Goal: Task Accomplishment & Management: Use online tool/utility

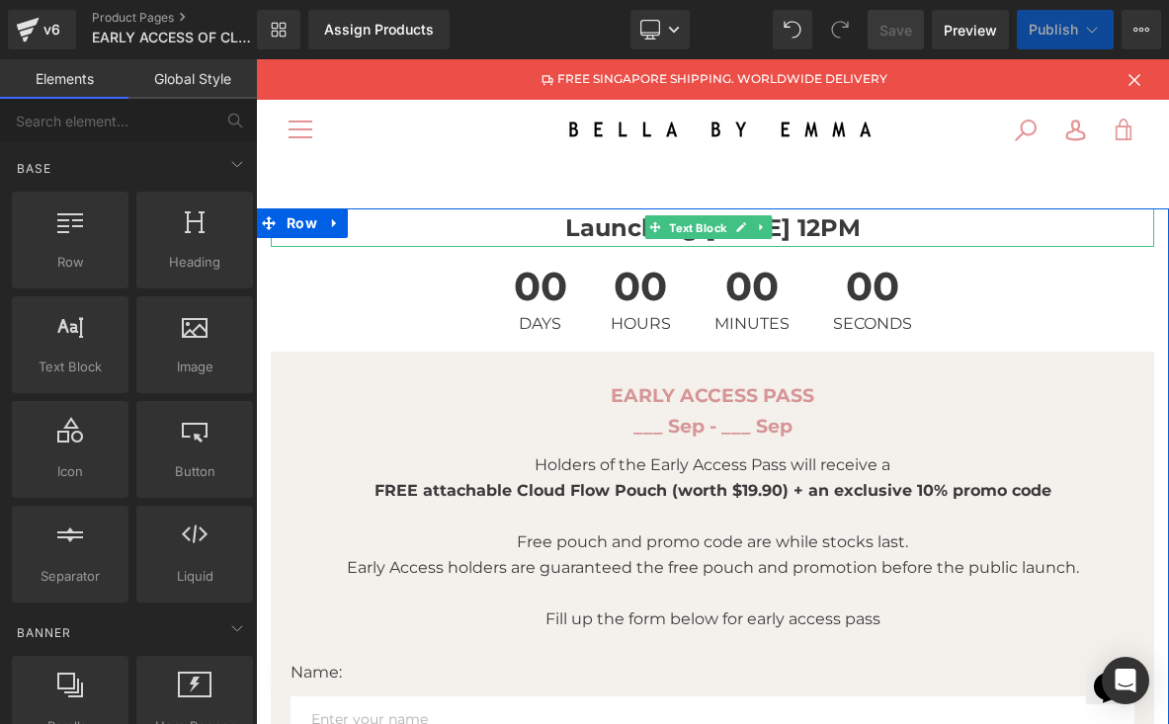
click at [715, 216] on span "Text Block" at bounding box center [697, 228] width 65 height 24
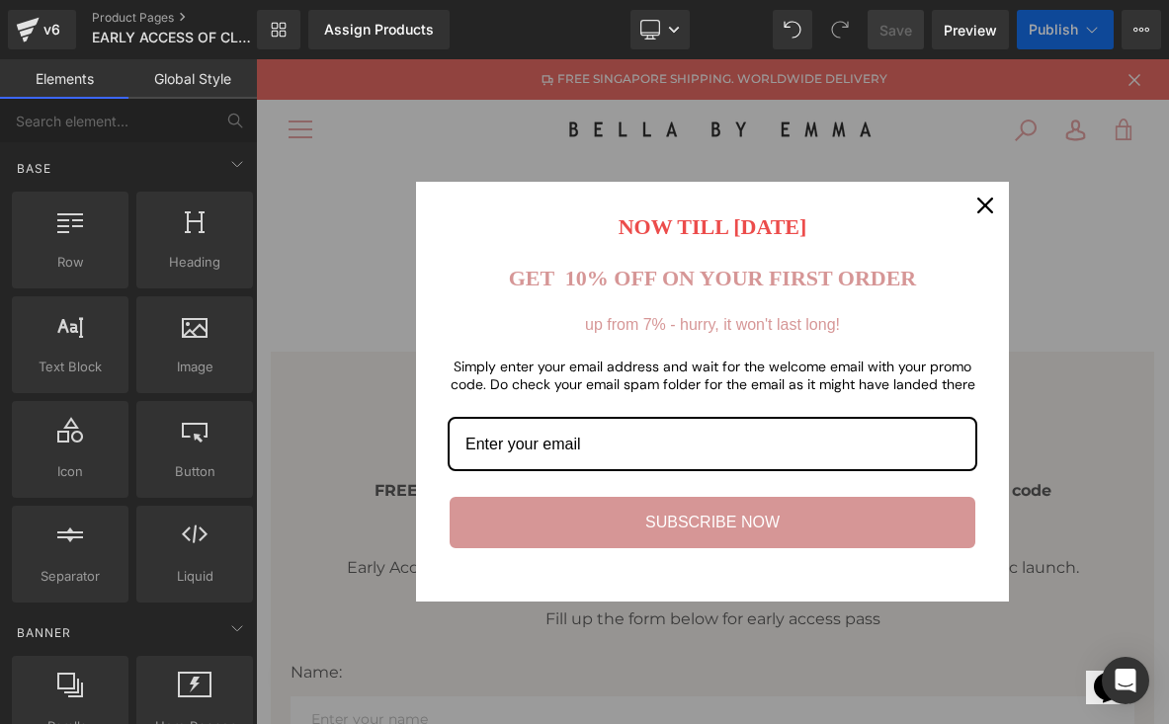
click at [987, 200] on icon "close icon" at bounding box center [985, 206] width 16 height 16
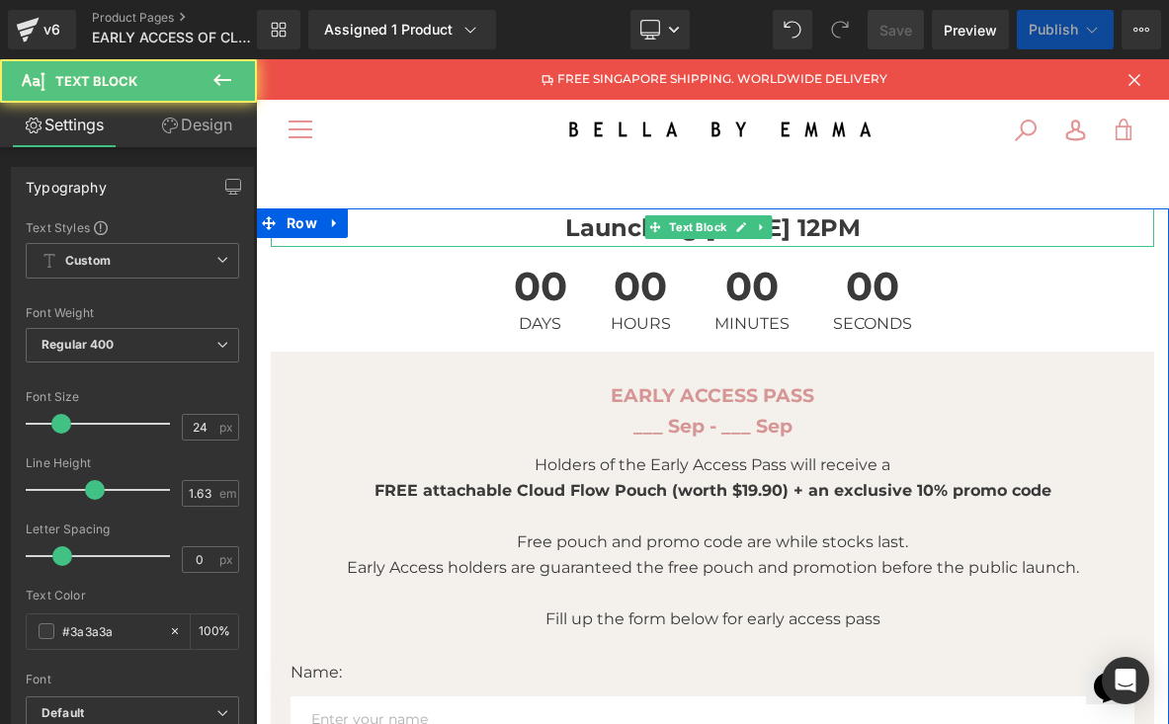
click at [862, 229] on p "Launching 13 July, 12PM" at bounding box center [712, 227] width 883 height 39
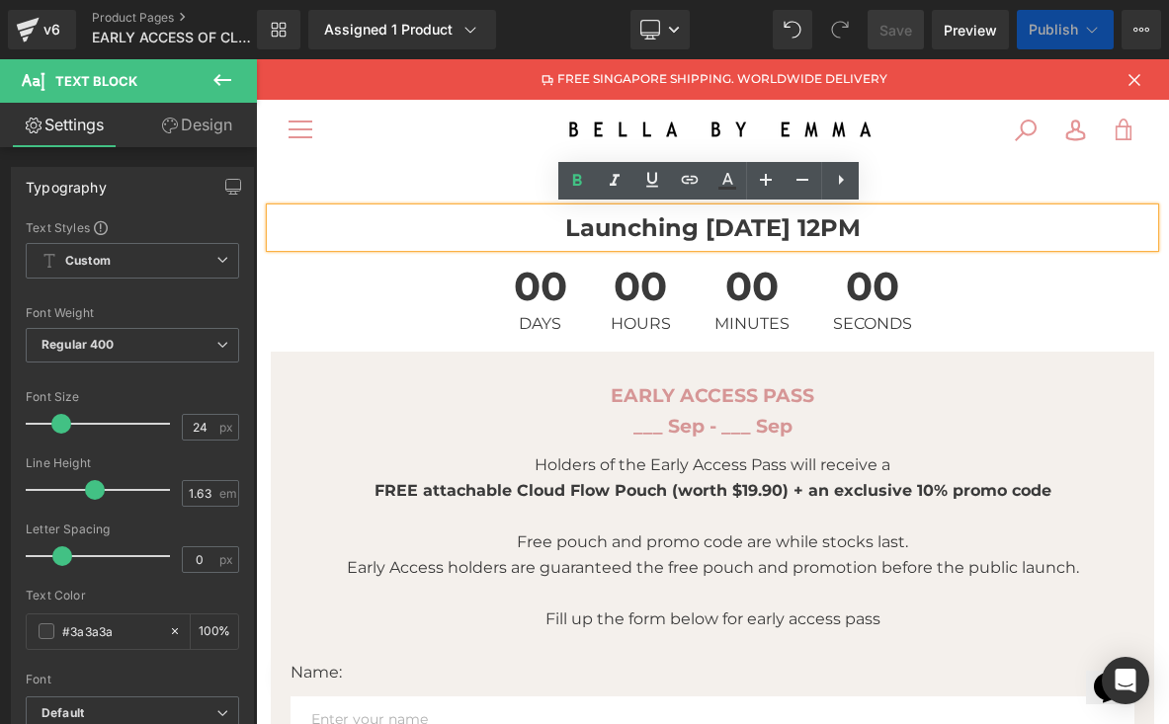
click at [718, 225] on strong "Launching 13 July, 12PM" at bounding box center [712, 227] width 295 height 29
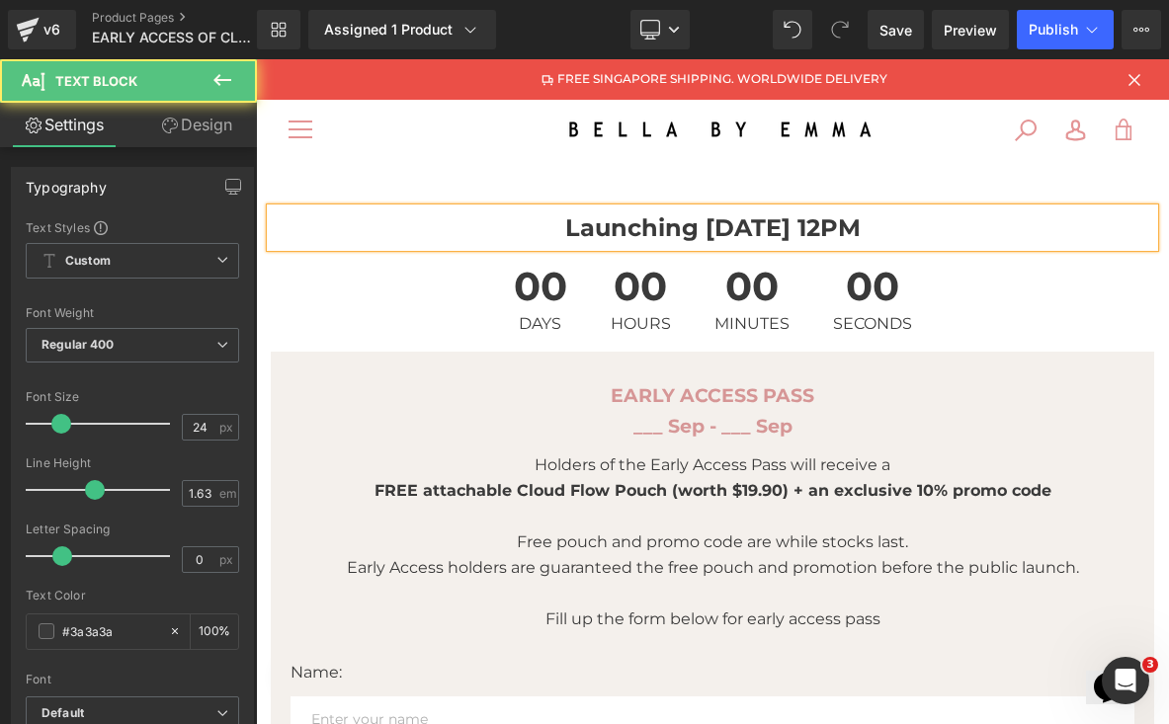
click at [750, 241] on p "Launching 16 July, 12PM" at bounding box center [712, 227] width 883 height 39
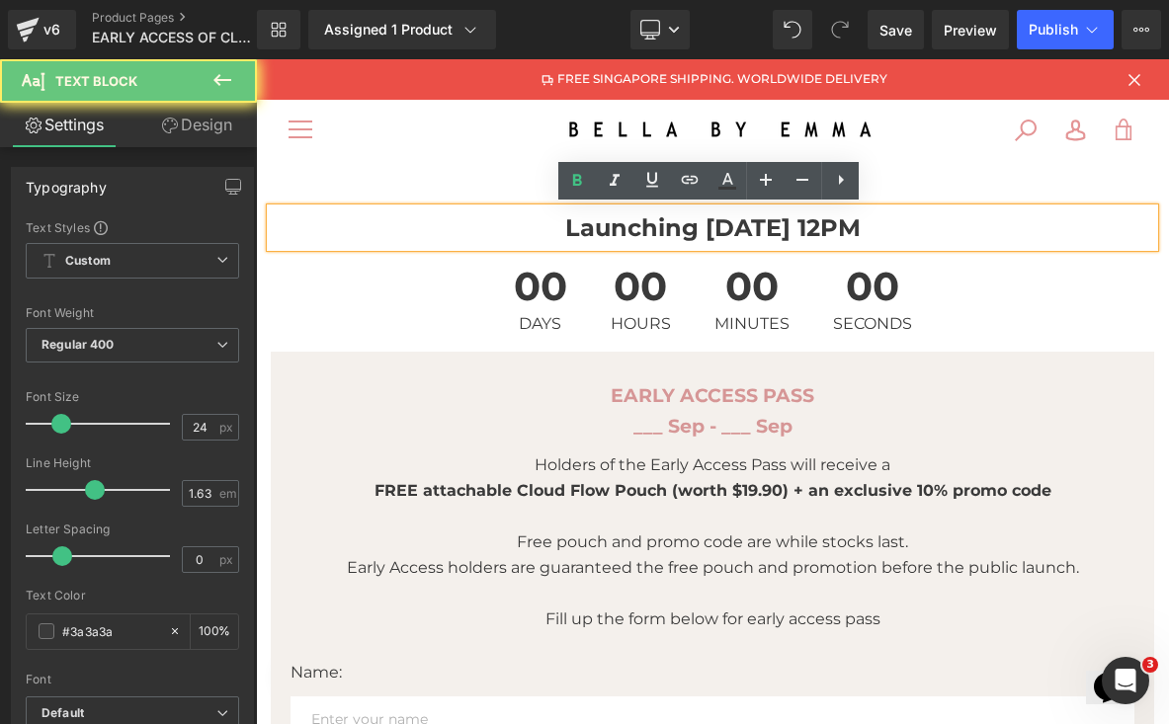
click at [750, 242] on p "Launching 16 July, 12PM" at bounding box center [712, 227] width 883 height 39
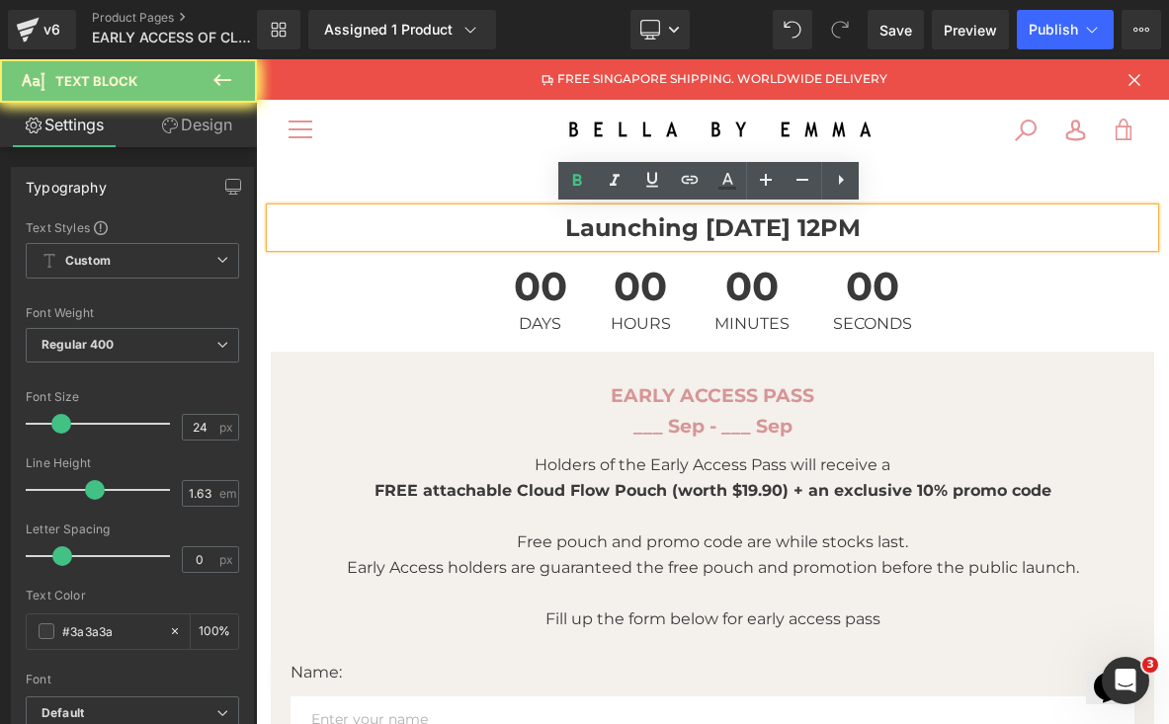
click at [750, 235] on strong "Launching 16 July, 12PM" at bounding box center [712, 227] width 295 height 29
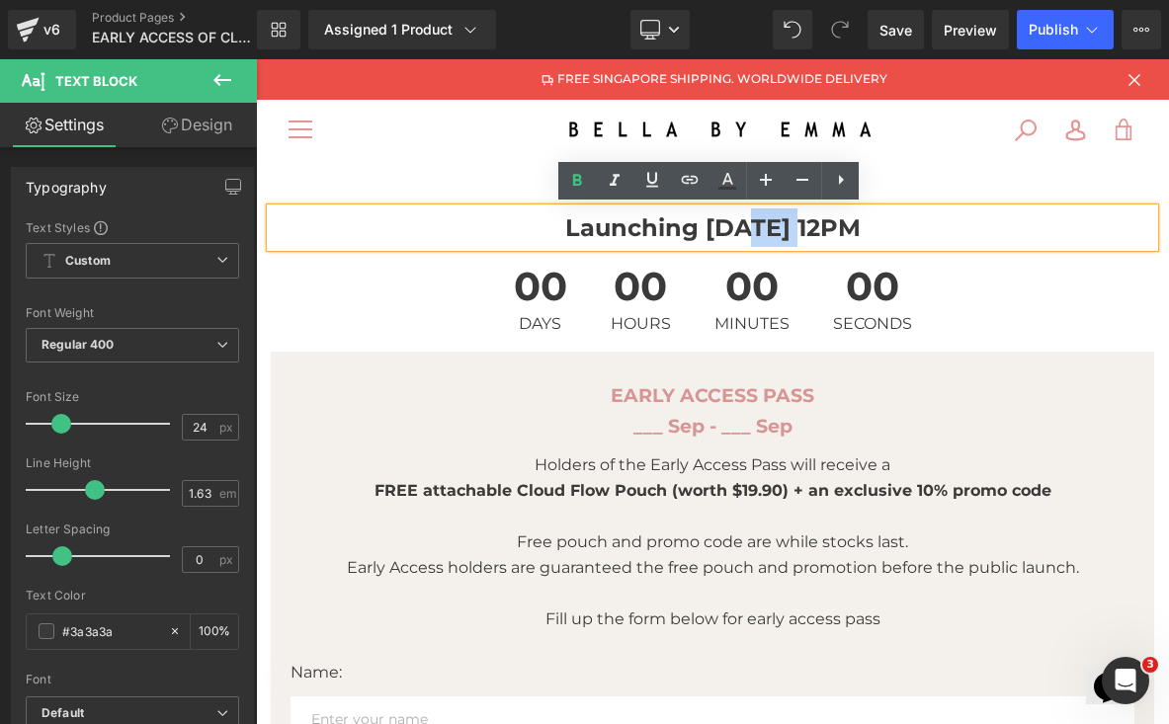
click at [750, 235] on strong "Launching 16 July, 12PM" at bounding box center [712, 227] width 295 height 29
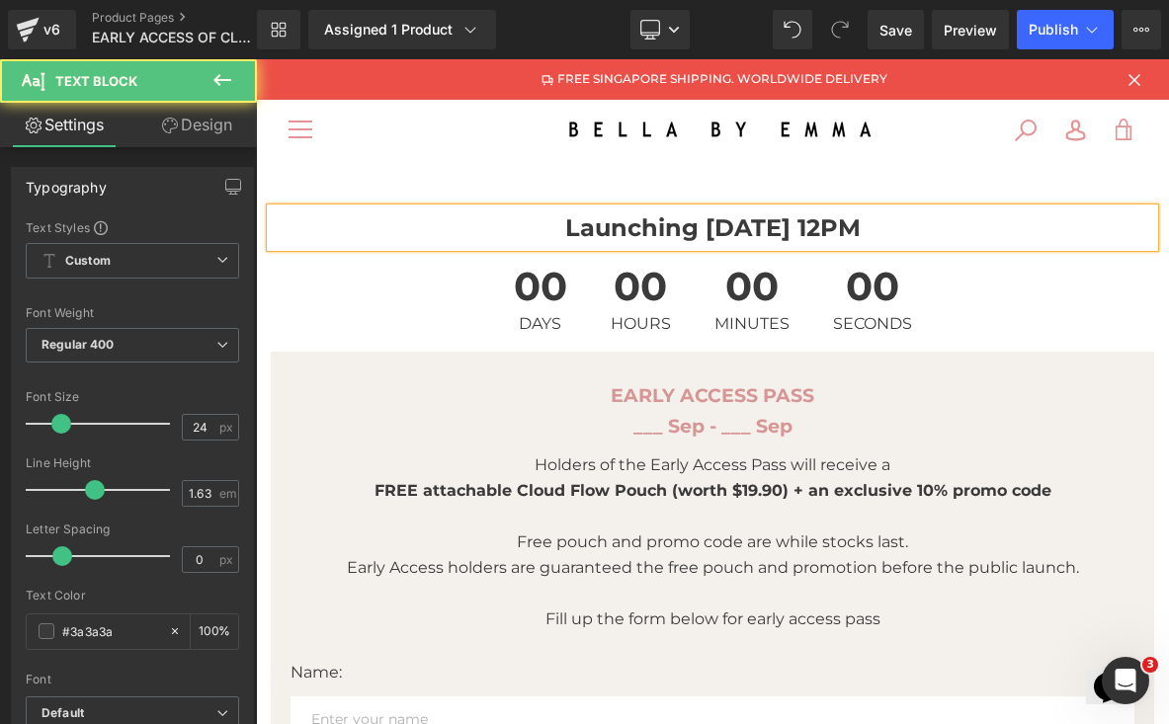
click at [867, 227] on p "Launching 16 Sep, 12PM" at bounding box center [712, 227] width 883 height 39
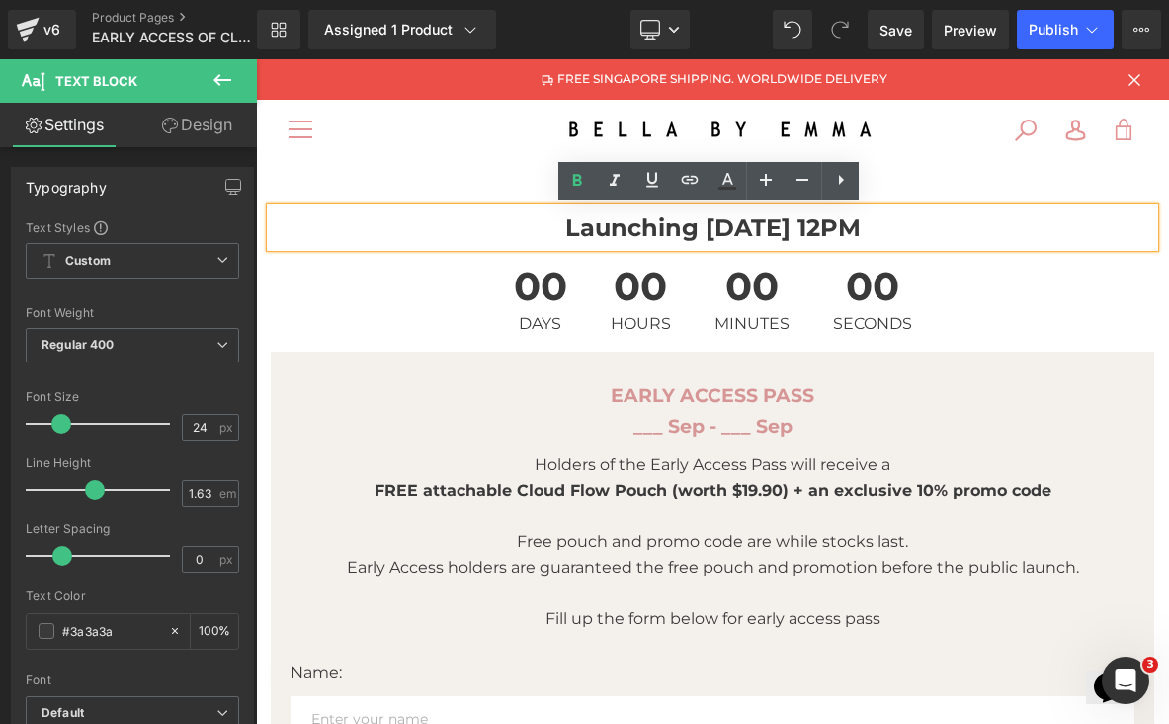
click at [868, 227] on p "Launching 16 Sep, 12PM" at bounding box center [712, 227] width 883 height 39
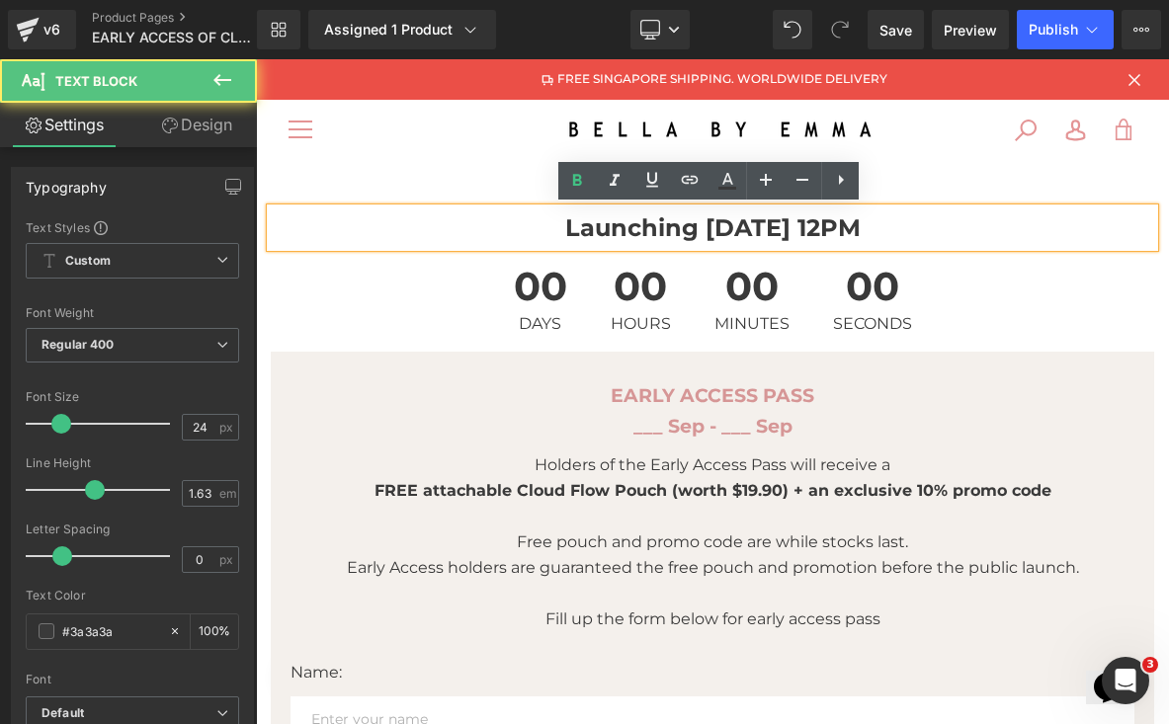
click at [823, 229] on strong "Launching 16 Sep, 12PM" at bounding box center [712, 227] width 295 height 29
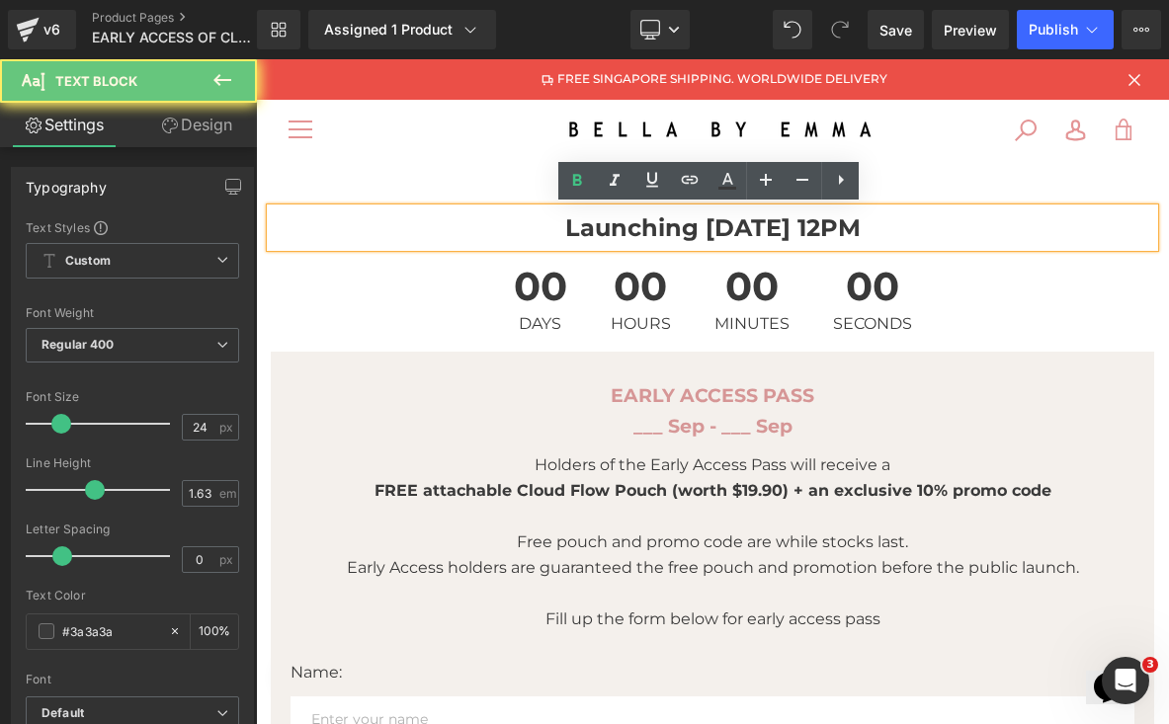
click at [877, 231] on p "Launching 16 Sep, 12PM" at bounding box center [712, 227] width 883 height 39
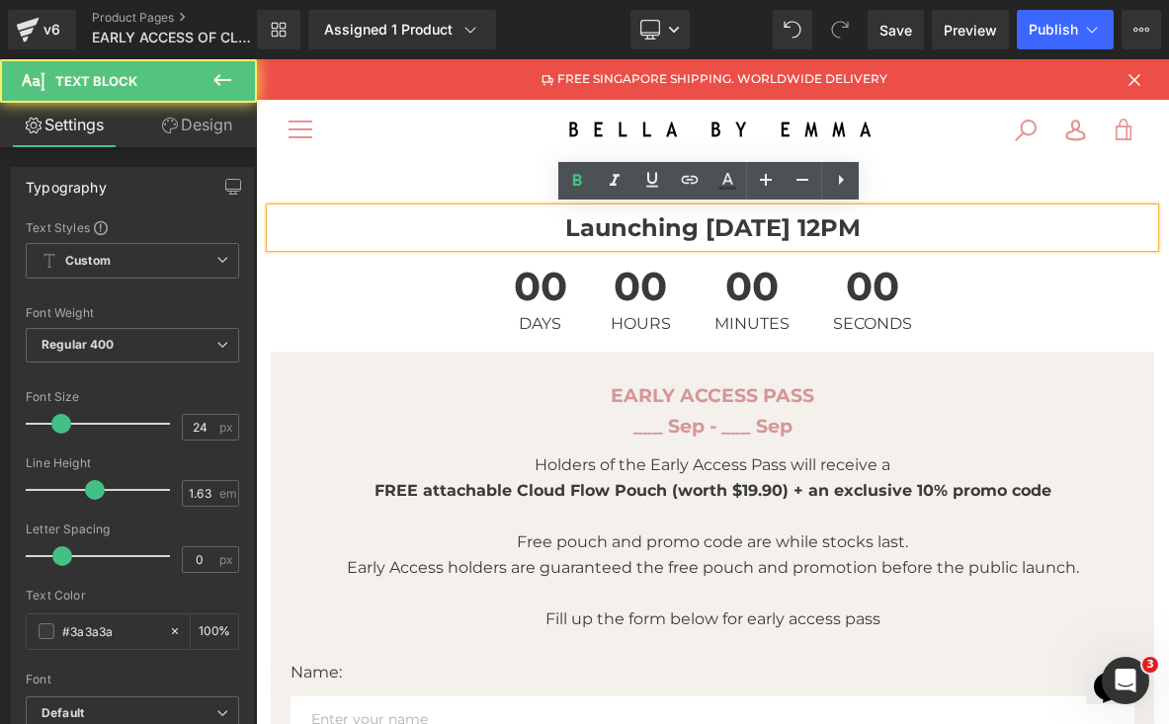
click at [805, 225] on strong "Launching 16 Sep, 12PM" at bounding box center [712, 227] width 295 height 29
click at [812, 226] on strong "Launching 16 Sep, 12PM" at bounding box center [712, 227] width 295 height 29
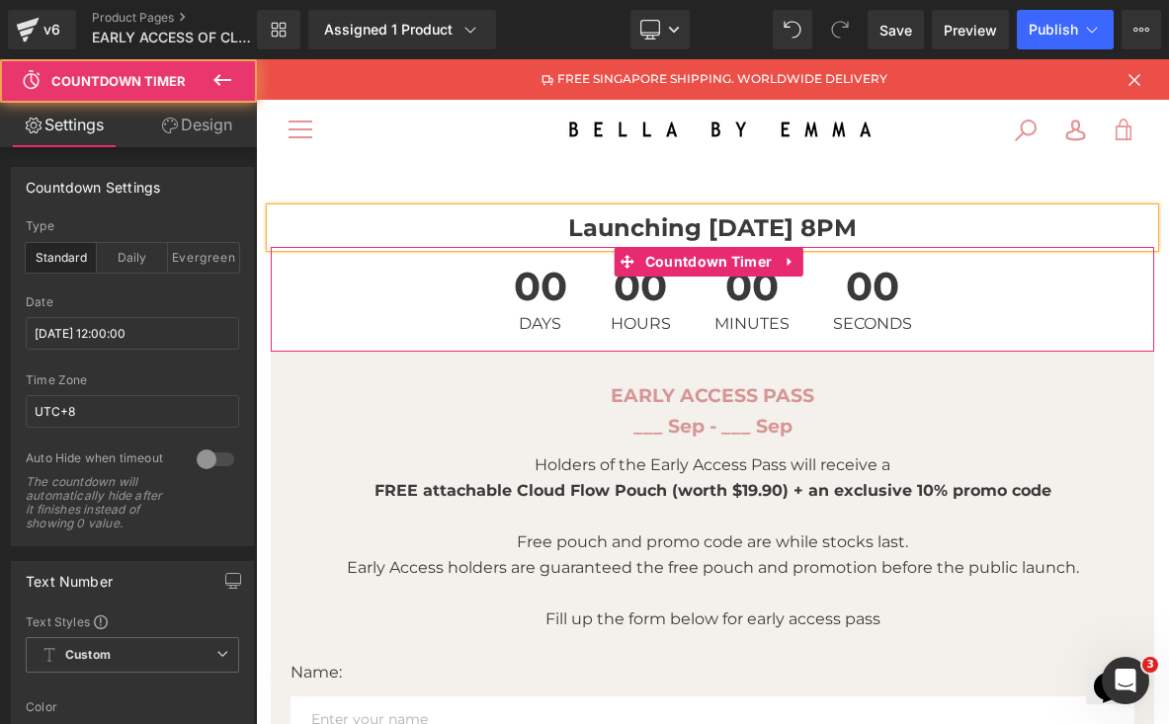
click at [866, 300] on span "00" at bounding box center [872, 291] width 79 height 49
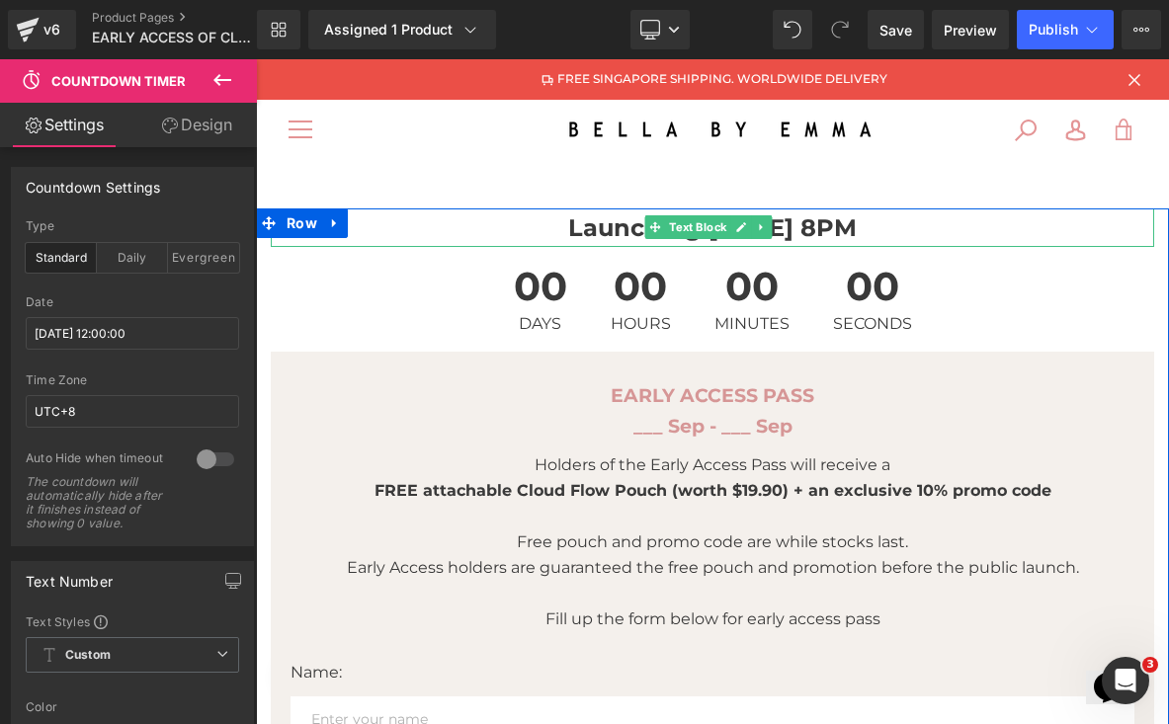
click at [811, 229] on strong "Launching 16 Sep, 8PM" at bounding box center [712, 227] width 288 height 29
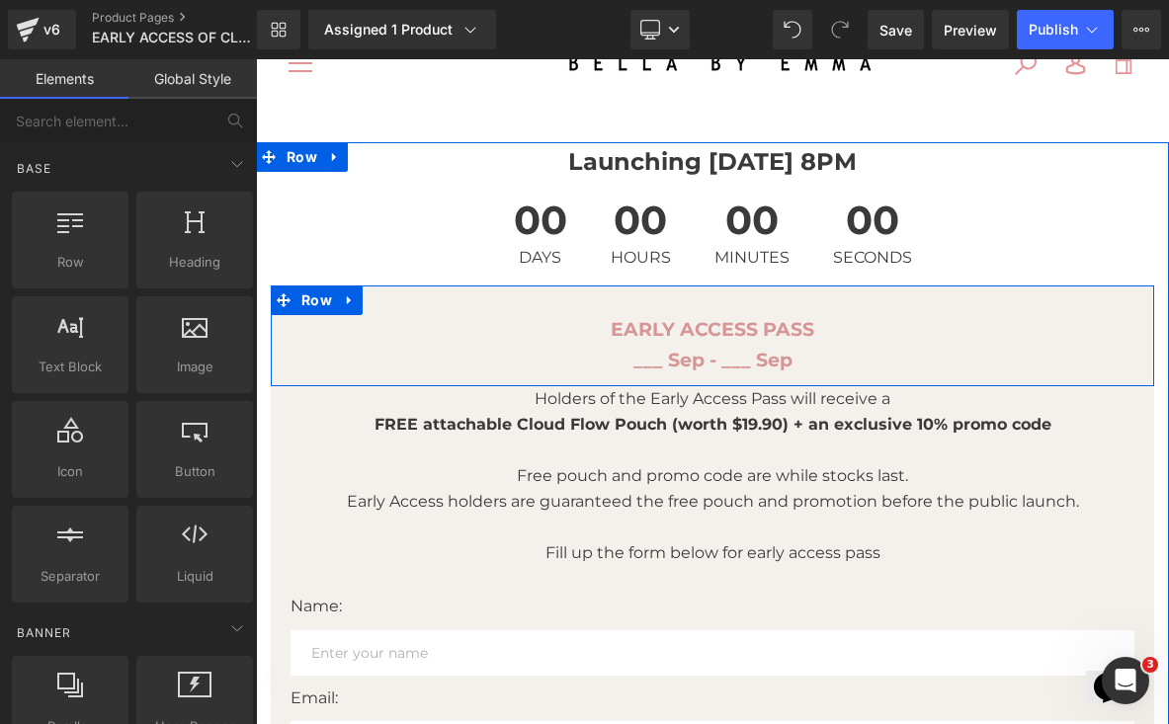
scroll to position [84, 0]
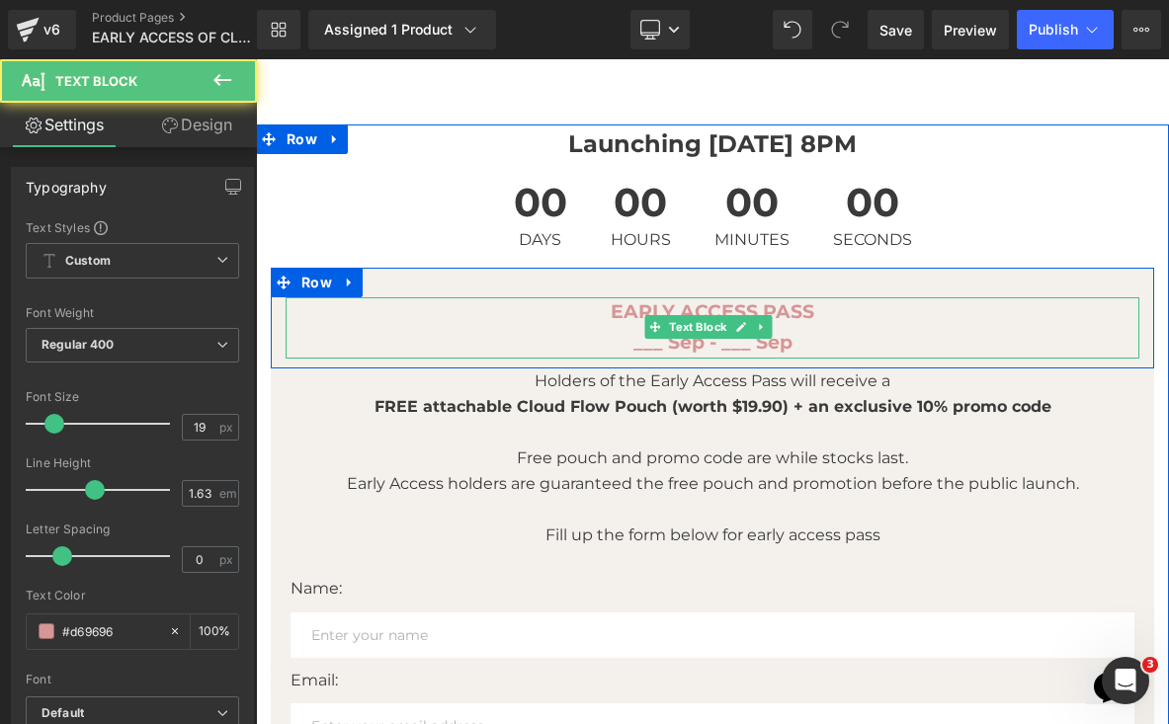
click at [655, 340] on strong "___ Sep - ___ Sep" at bounding box center [712, 342] width 159 height 23
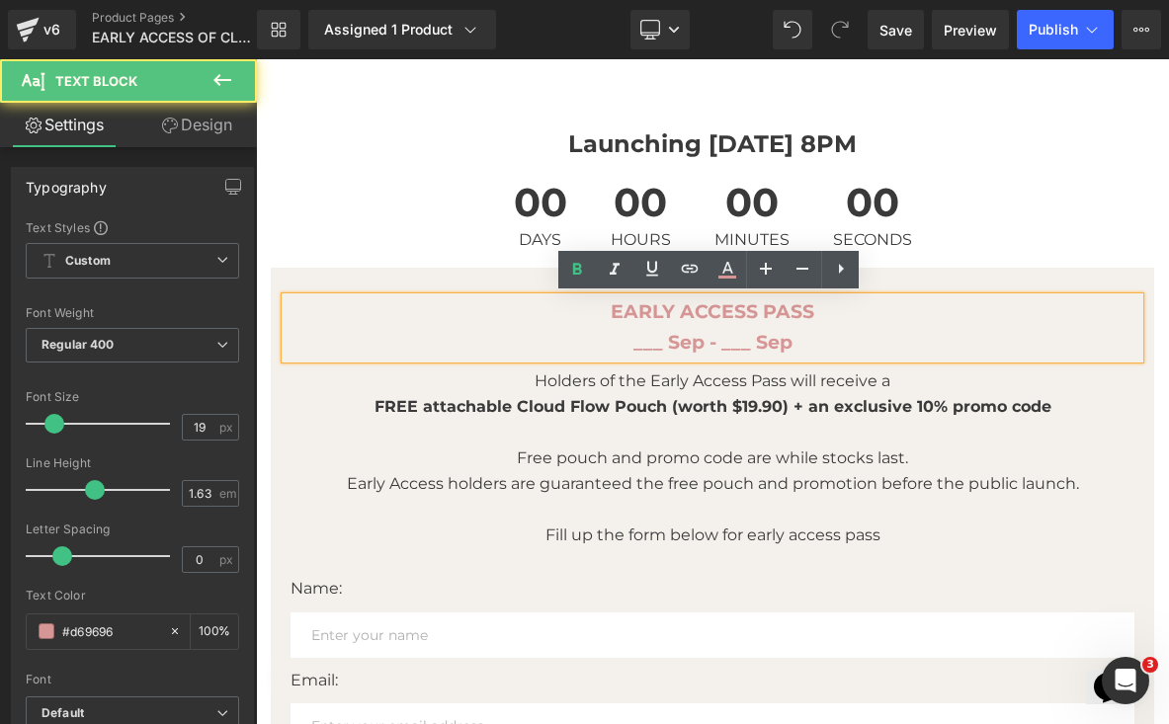
click at [660, 341] on strong "___ Sep - ___ Sep" at bounding box center [712, 342] width 159 height 23
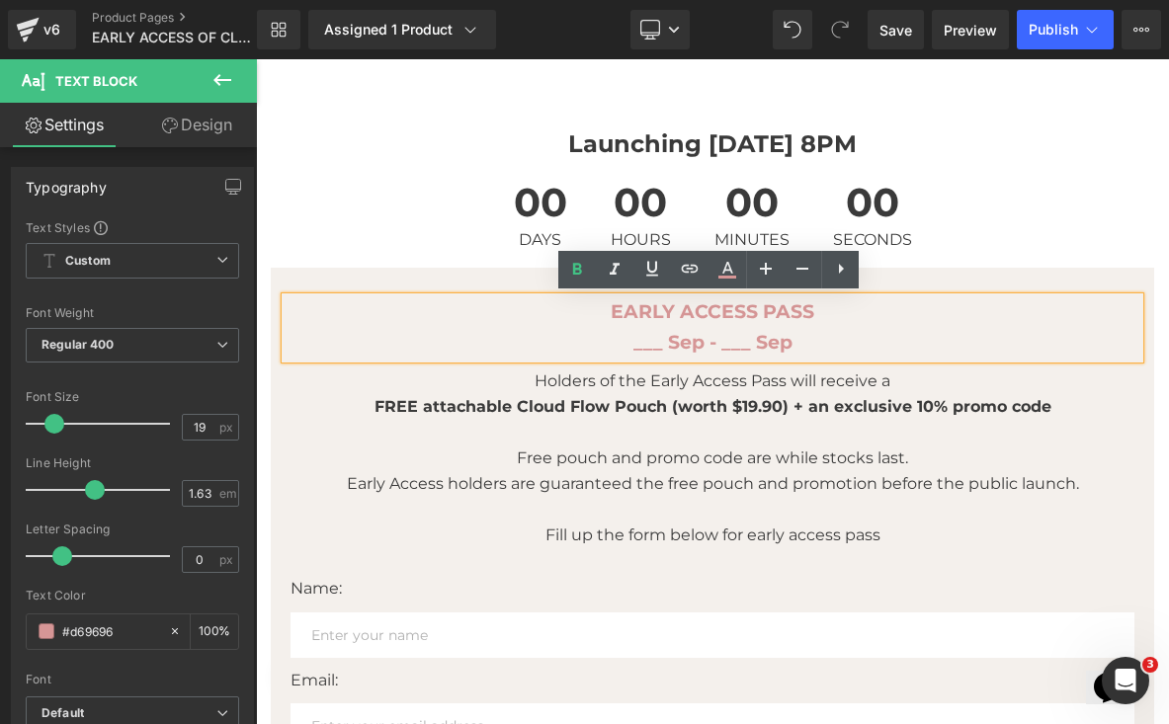
click at [663, 347] on strong "___ Sep - ___ Sep" at bounding box center [712, 342] width 159 height 23
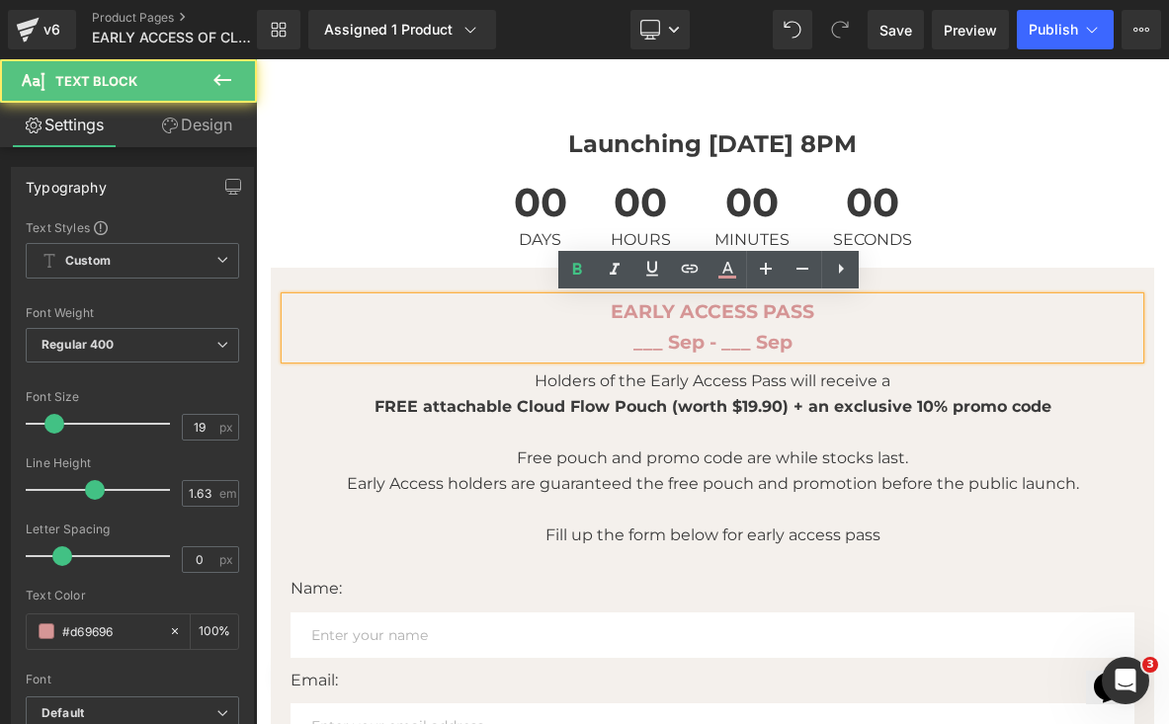
click at [658, 338] on strong "___ Sep - ___ Sep" at bounding box center [712, 342] width 159 height 23
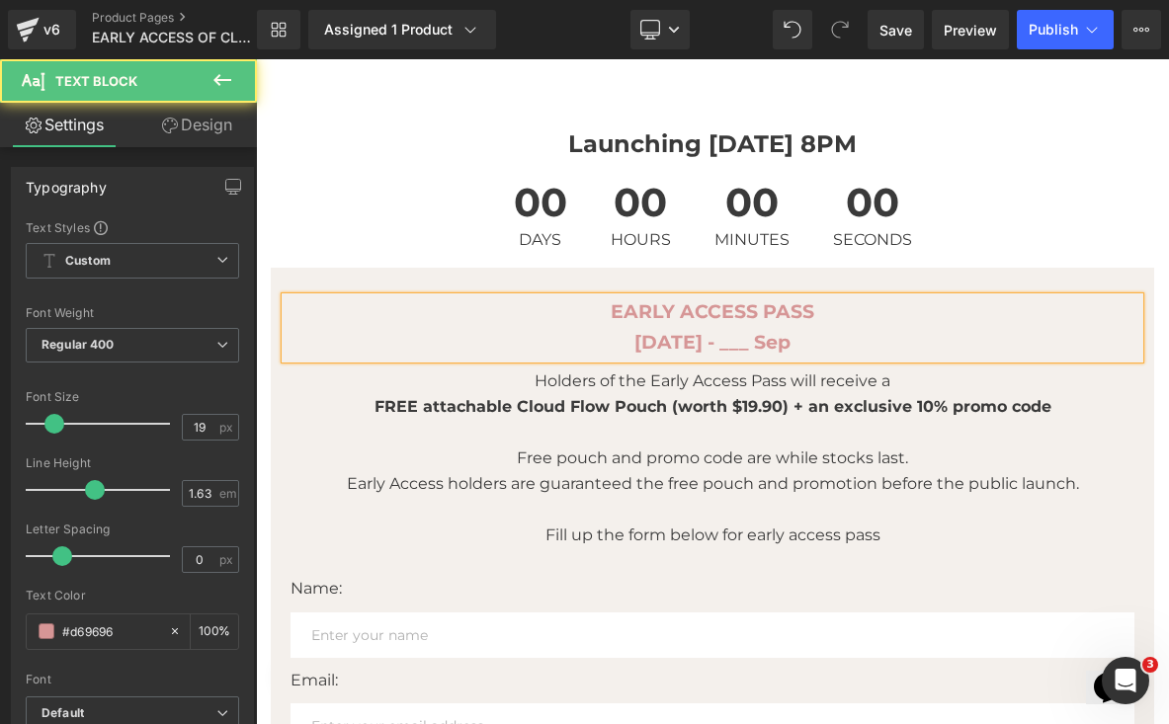
click at [740, 344] on strong "11 Sep - ___ Sep" at bounding box center [712, 342] width 156 height 23
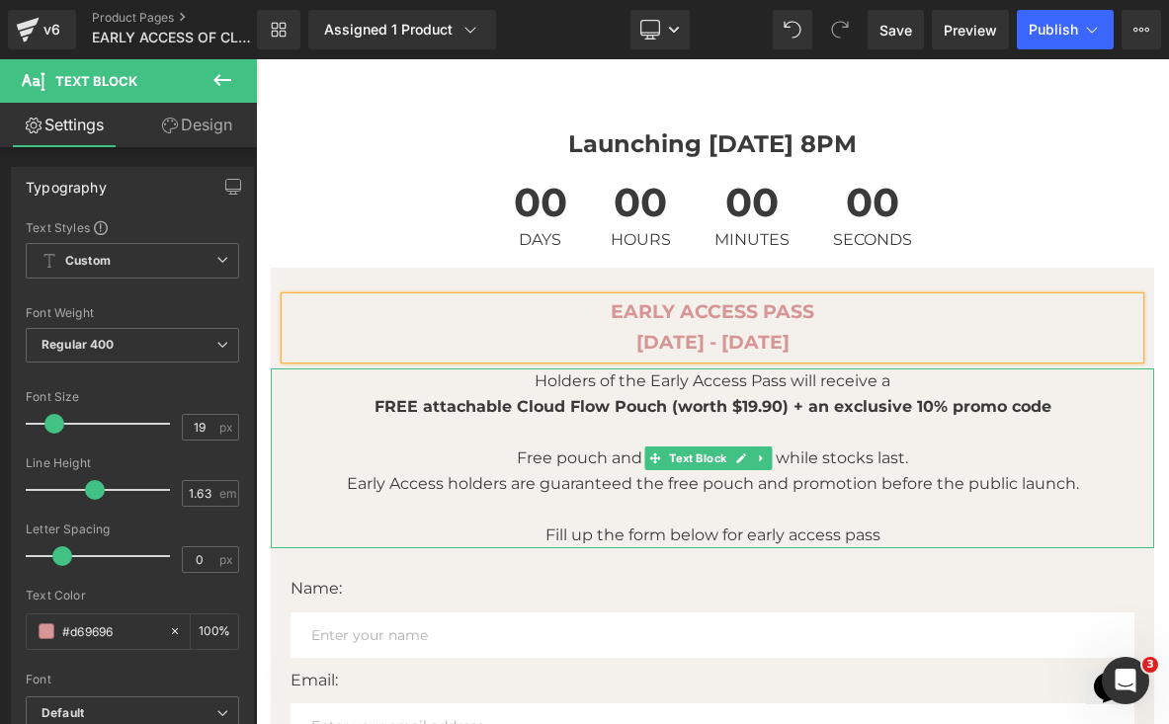
click at [797, 427] on p at bounding box center [712, 433] width 883 height 26
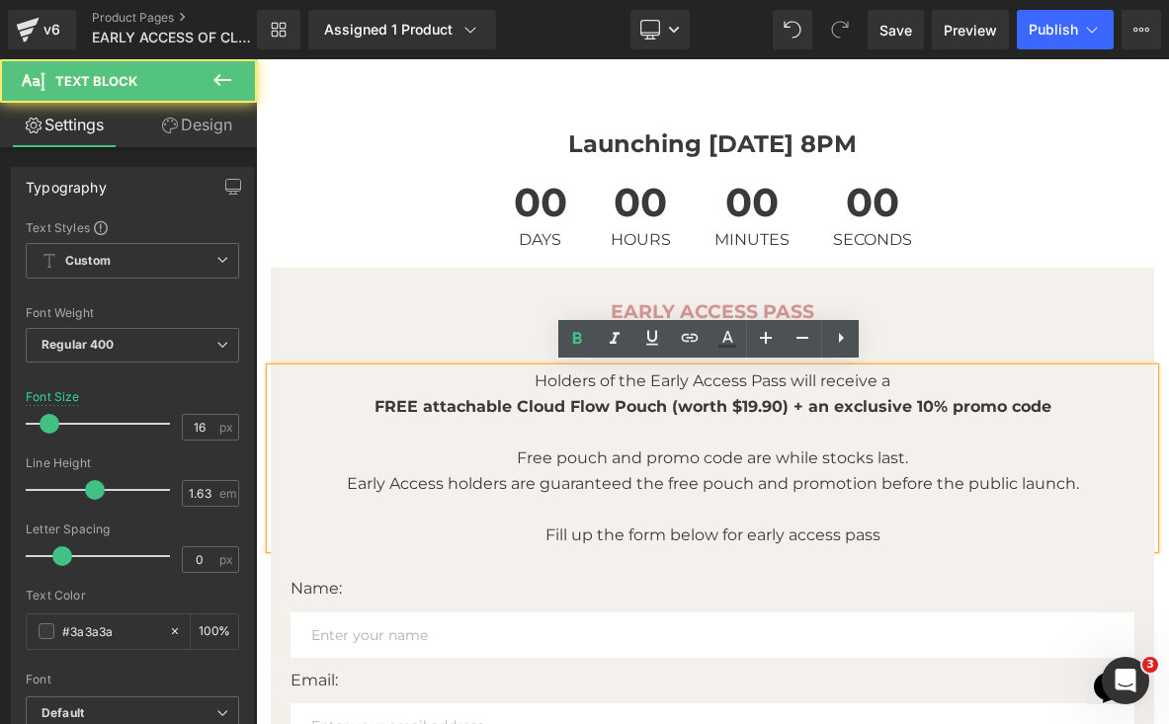
click at [904, 431] on p at bounding box center [712, 433] width 883 height 26
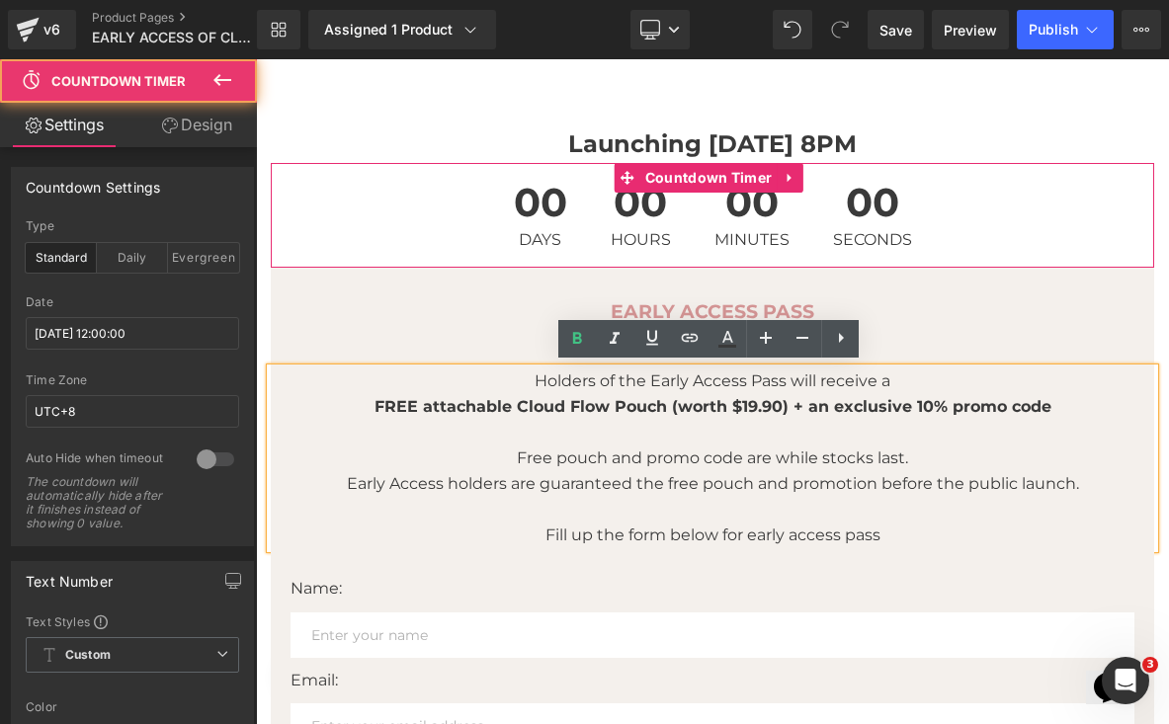
click at [1070, 198] on div "00 Days 00 Hours 00 Minutes 00 Seconds" at bounding box center [712, 215] width 883 height 105
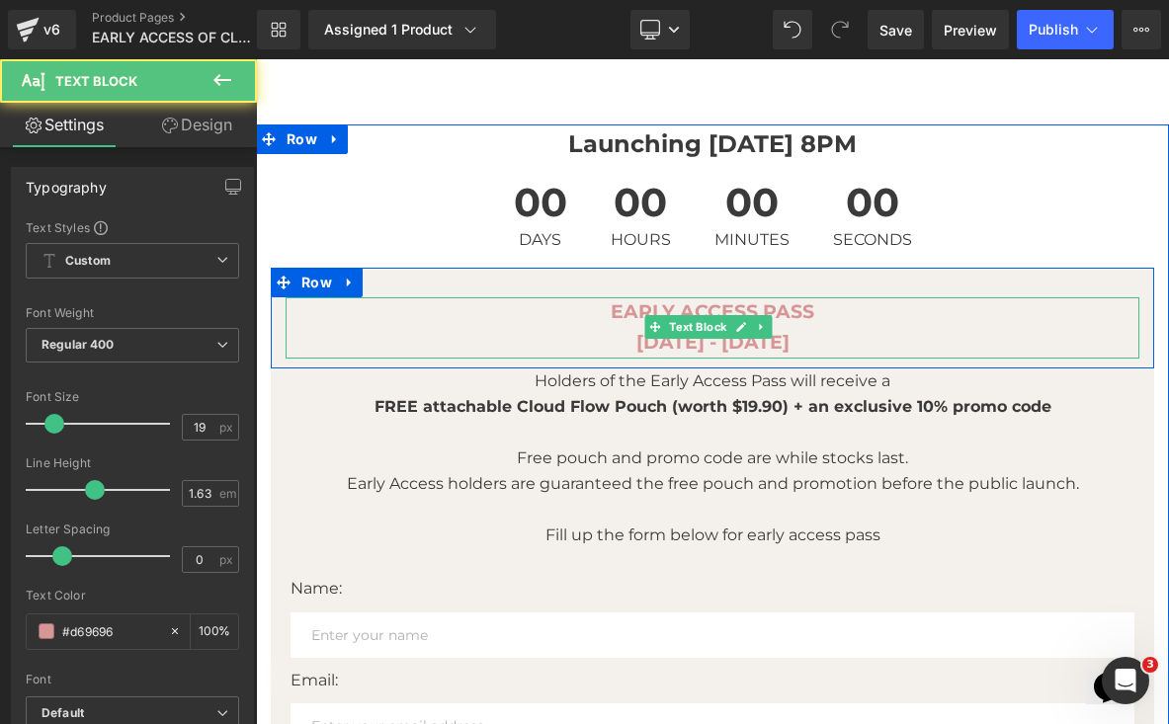
click at [803, 341] on p "[DATE] - [DATE]" at bounding box center [712, 343] width 854 height 31
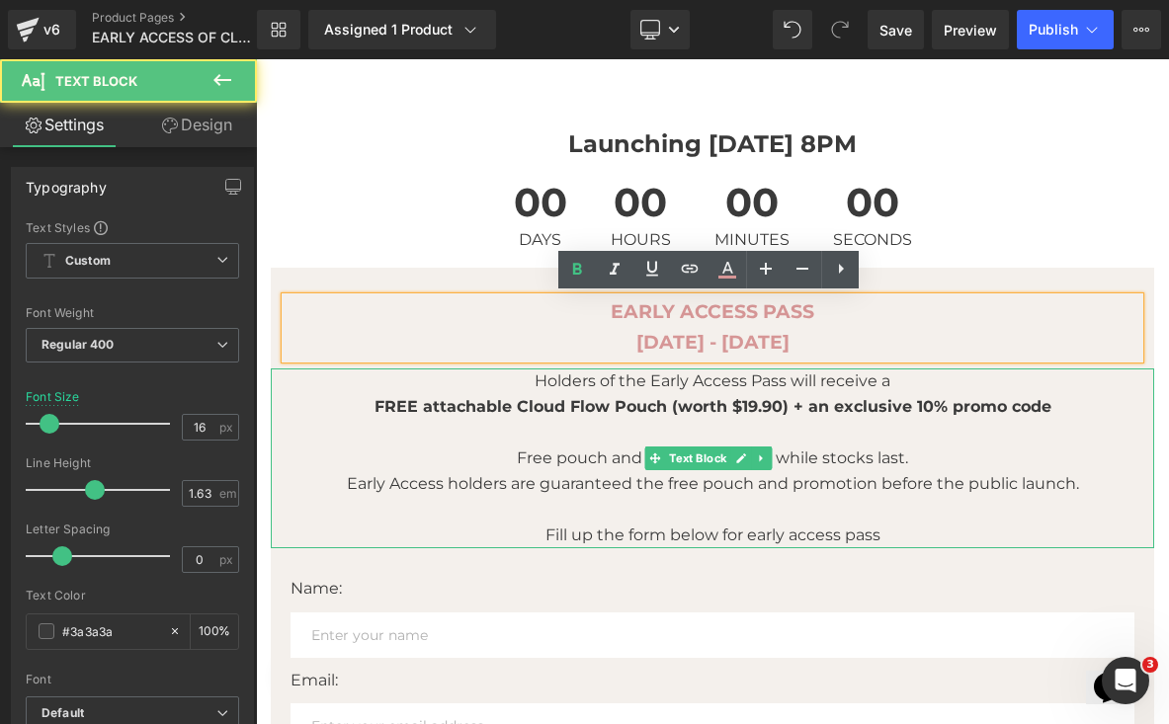
click at [858, 464] on p "Free pouch and promo code are while stocks last." at bounding box center [712, 459] width 883 height 26
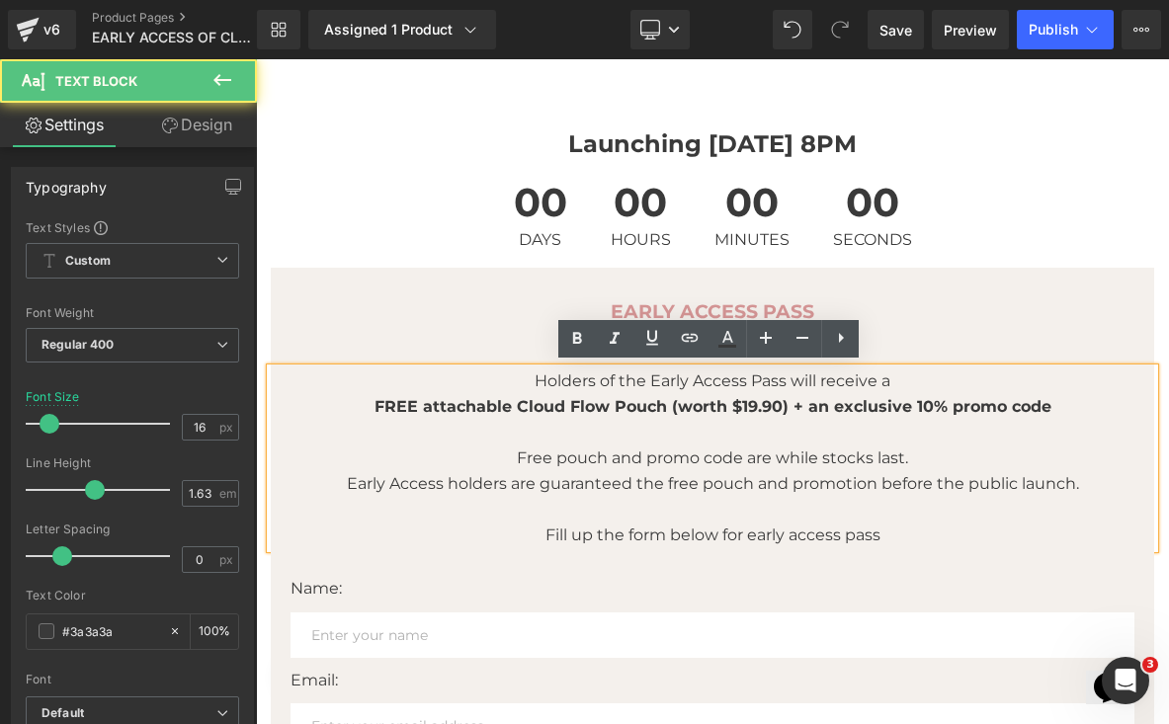
click at [858, 464] on p "Free pouch and promo code are while stocks last." at bounding box center [712, 459] width 883 height 26
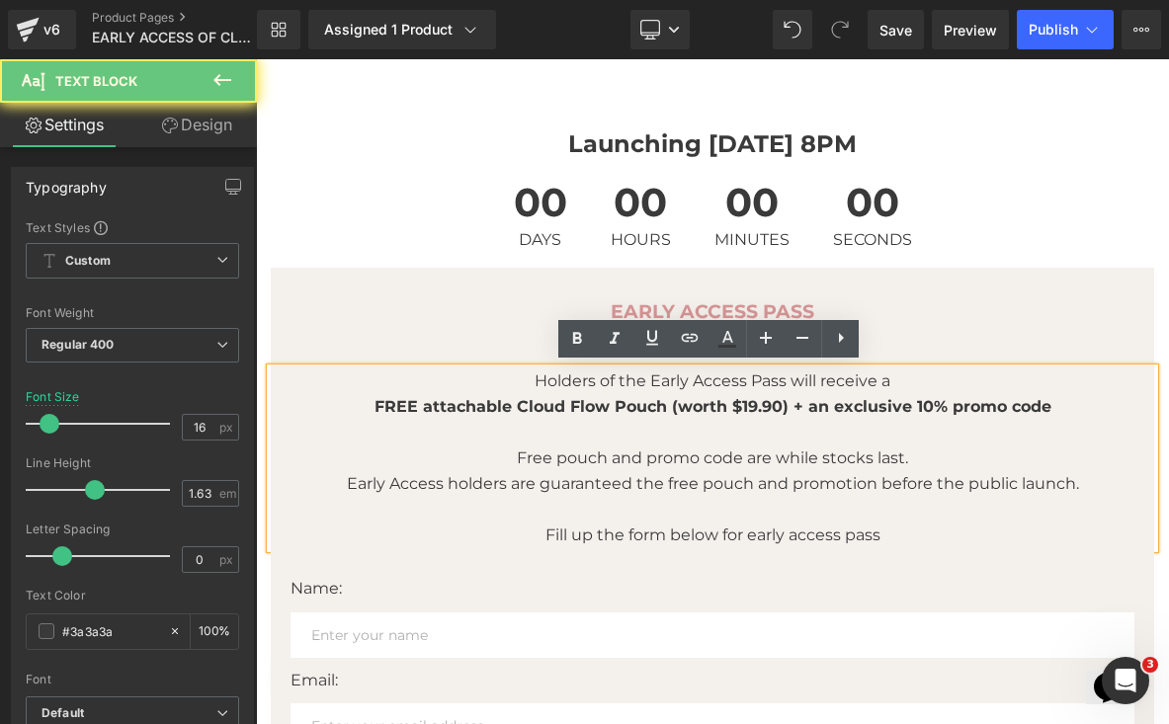
click at [858, 464] on p "Free pouch and promo code are while stocks last." at bounding box center [712, 459] width 883 height 26
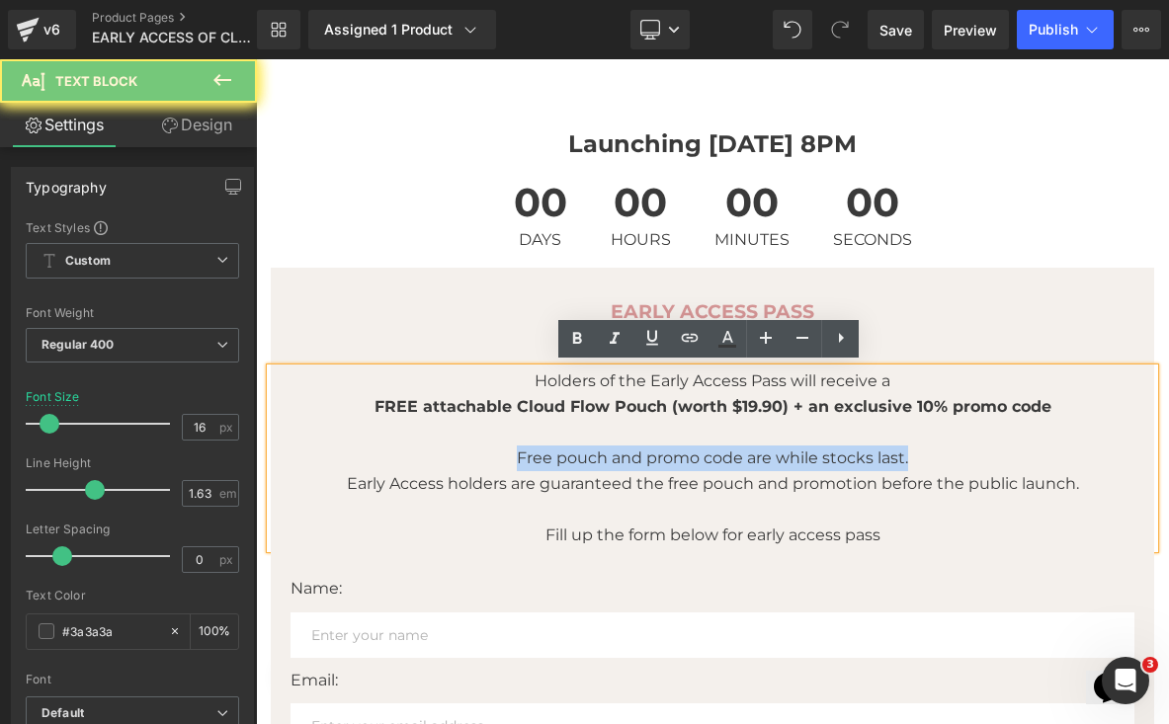
click at [858, 464] on p "Free pouch and promo code are while stocks last." at bounding box center [712, 459] width 883 height 26
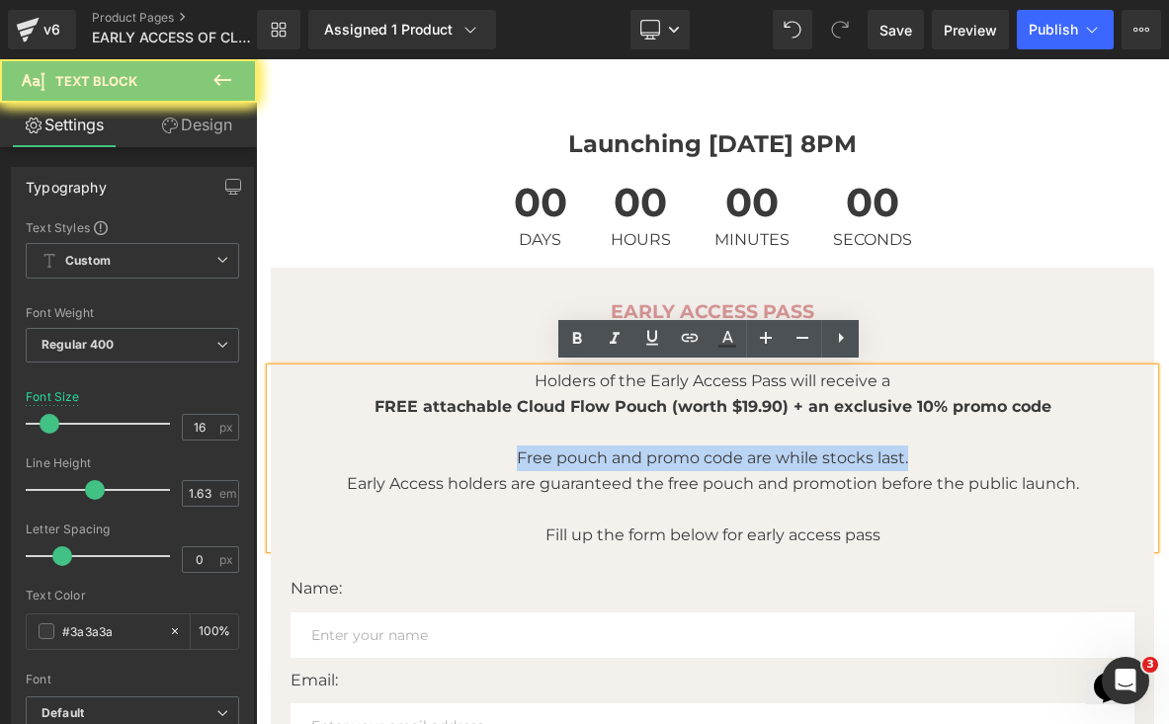
click at [858, 464] on p "Free pouch and promo code are while stocks last." at bounding box center [712, 459] width 883 height 26
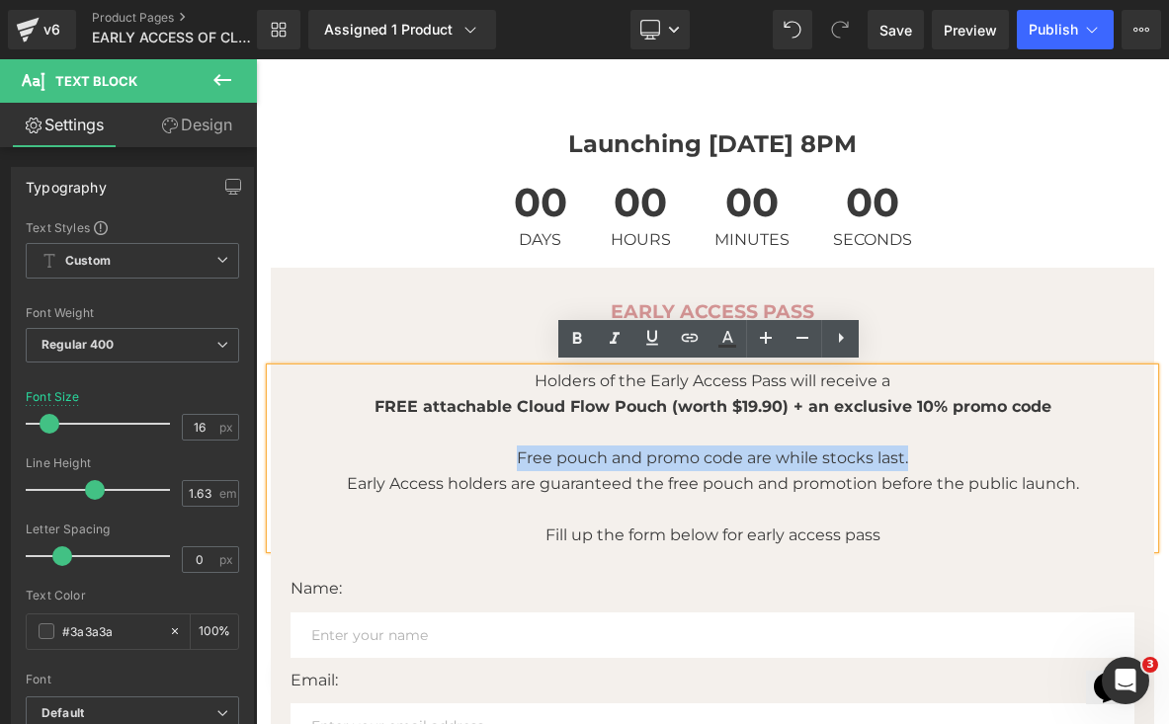
click at [936, 462] on p "Free pouch and promo code are while stocks last." at bounding box center [712, 459] width 883 height 26
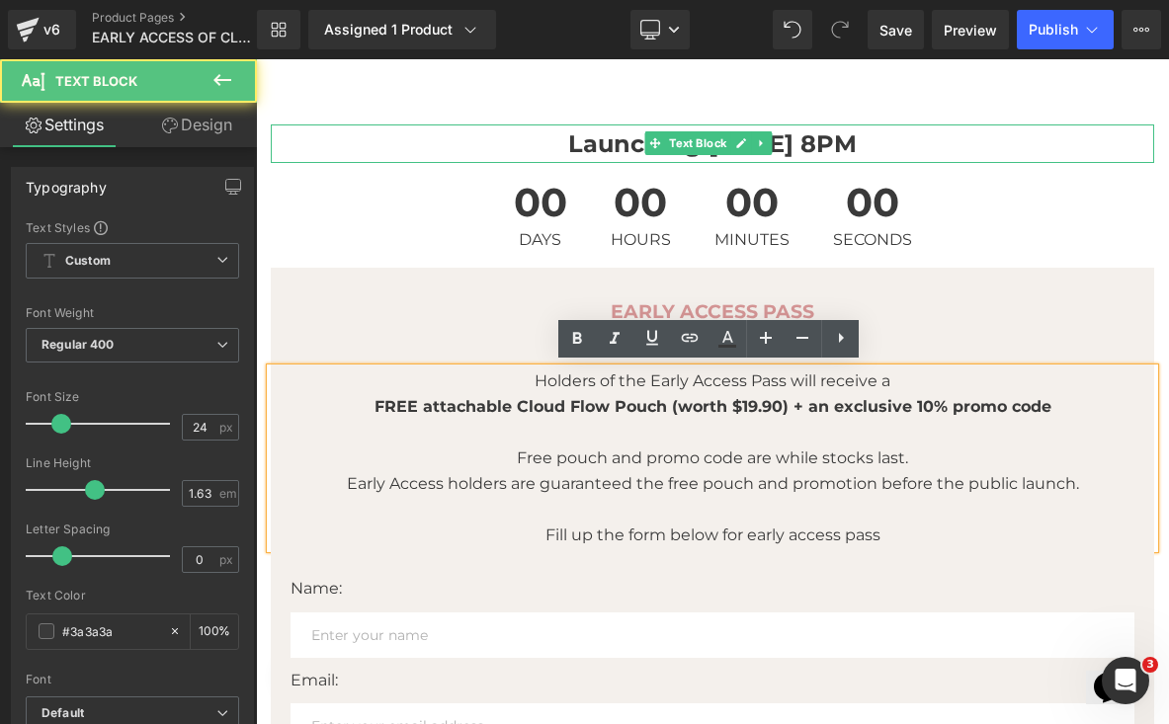
click at [795, 144] on strong "Launching 16 Sep, 8PM" at bounding box center [712, 143] width 288 height 29
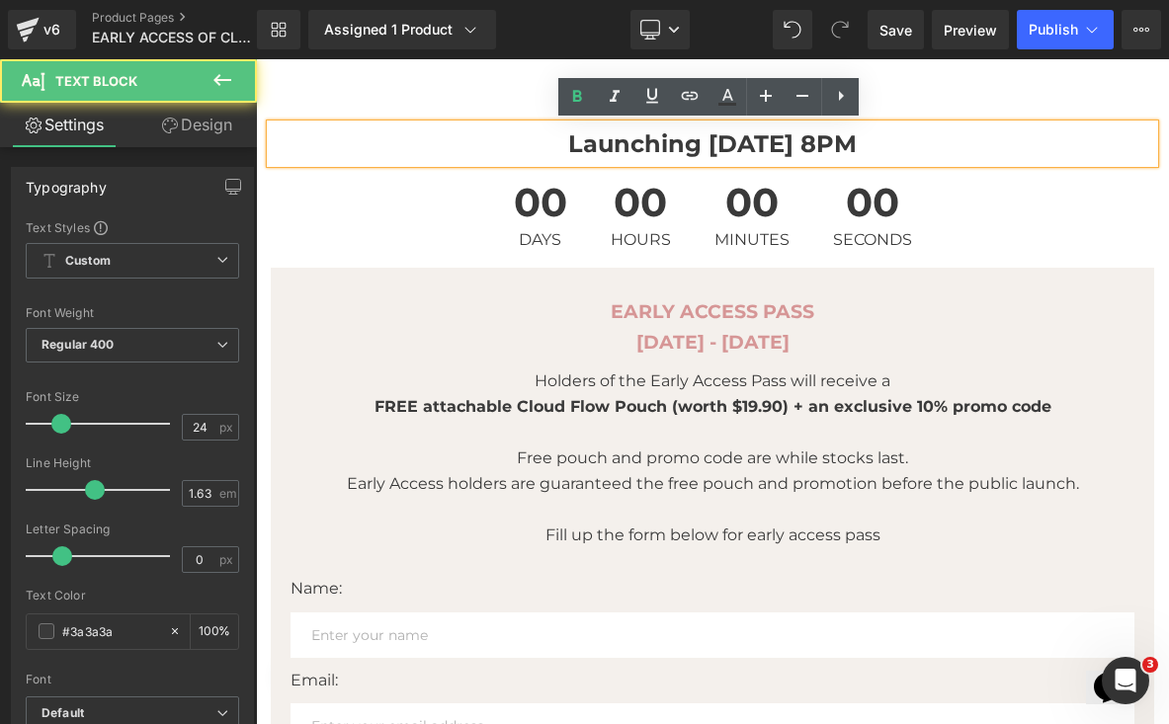
click at [808, 144] on strong "Launching 16 Sep, 8PM" at bounding box center [712, 143] width 288 height 29
click at [827, 142] on strong "Launching 16 Sep, 8PM" at bounding box center [712, 143] width 288 height 29
click at [810, 141] on strong "Launching 16 Sep, 8PM" at bounding box center [712, 143] width 288 height 29
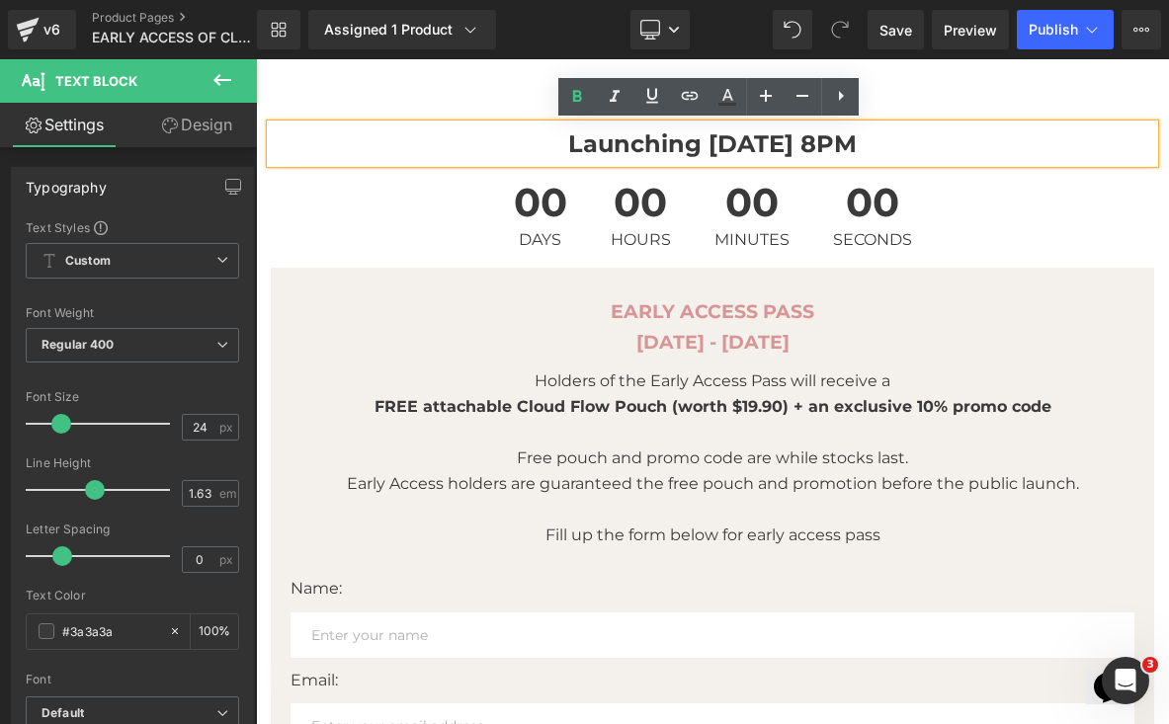
drag, startPoint x: 886, startPoint y: 138, endPoint x: 713, endPoint y: 146, distance: 173.1
click at [714, 146] on p "Launching 16 Sep, 8PM" at bounding box center [712, 143] width 883 height 39
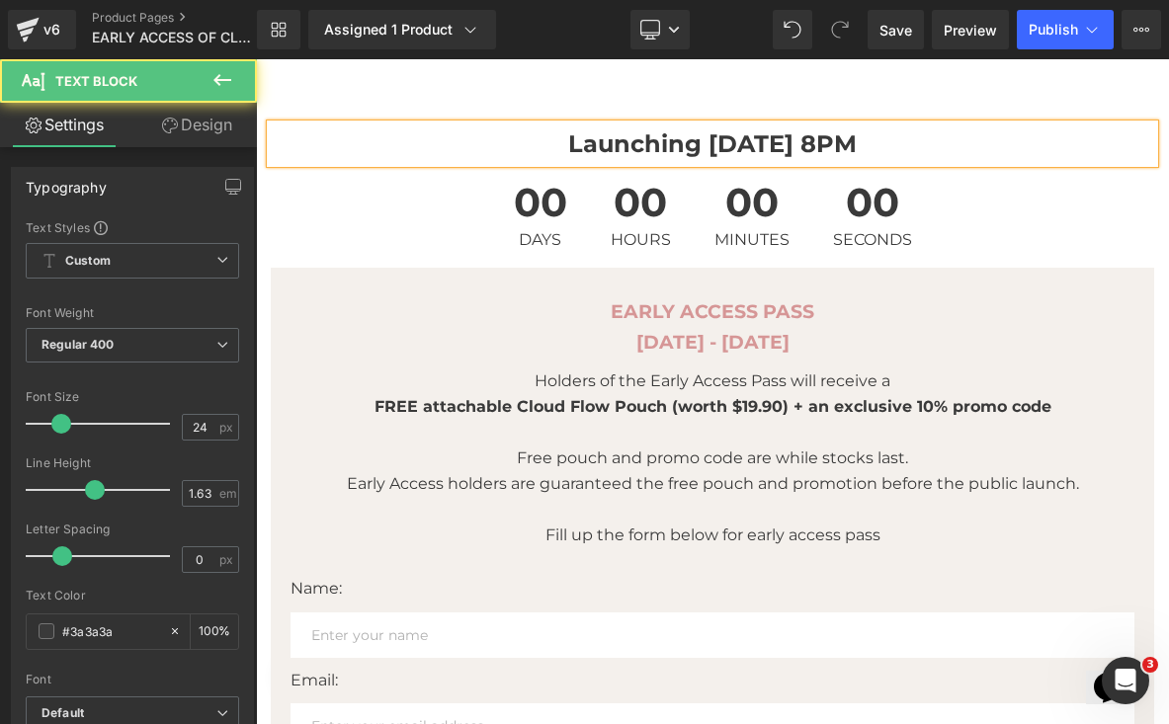
click at [710, 146] on strong "Launching 16 Sep, 8PM" at bounding box center [712, 143] width 288 height 29
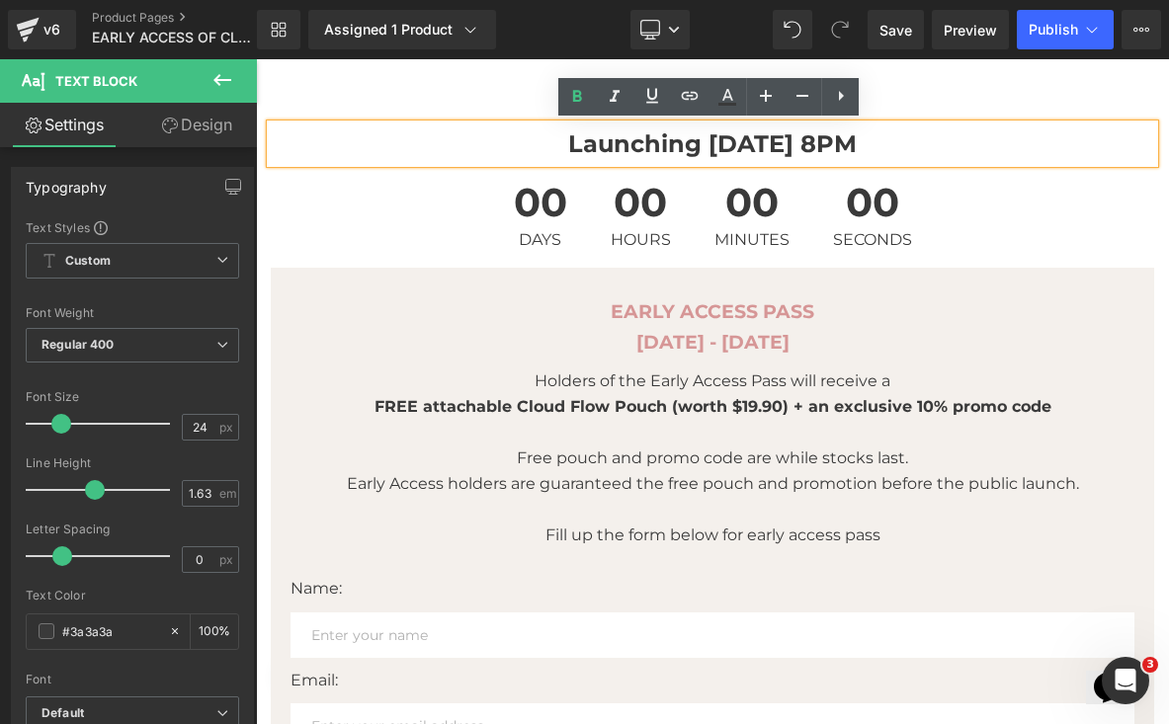
click at [734, 131] on strong "Launching 16 Sep, 8PM" at bounding box center [712, 143] width 288 height 29
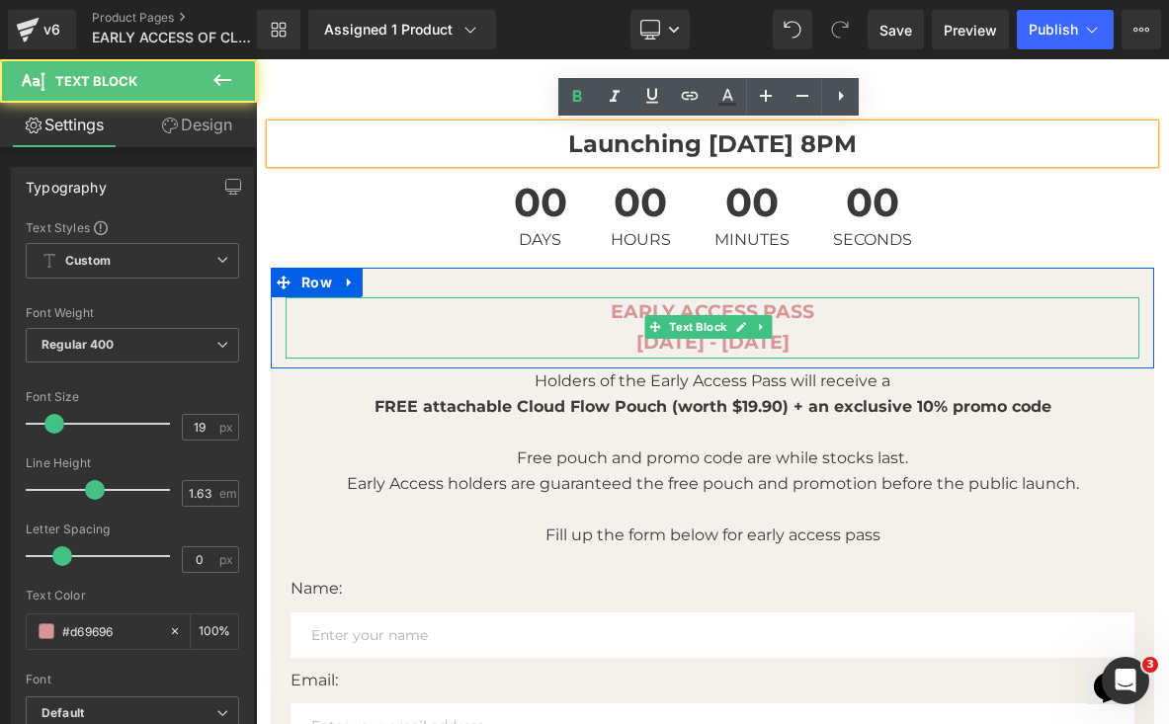
click at [744, 344] on strong "[DATE] - [DATE]" at bounding box center [712, 342] width 153 height 23
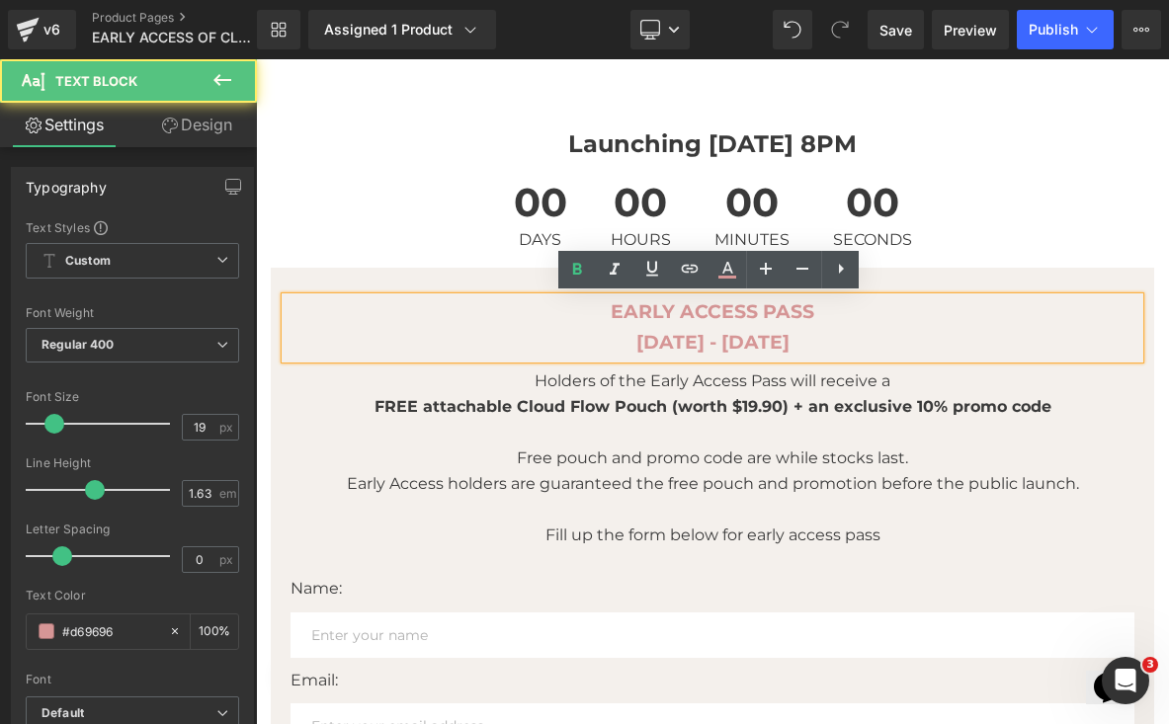
click at [744, 344] on strong "[DATE] - [DATE]" at bounding box center [712, 342] width 153 height 23
click at [745, 344] on strong "[DATE] - [DATE]" at bounding box center [712, 342] width 153 height 23
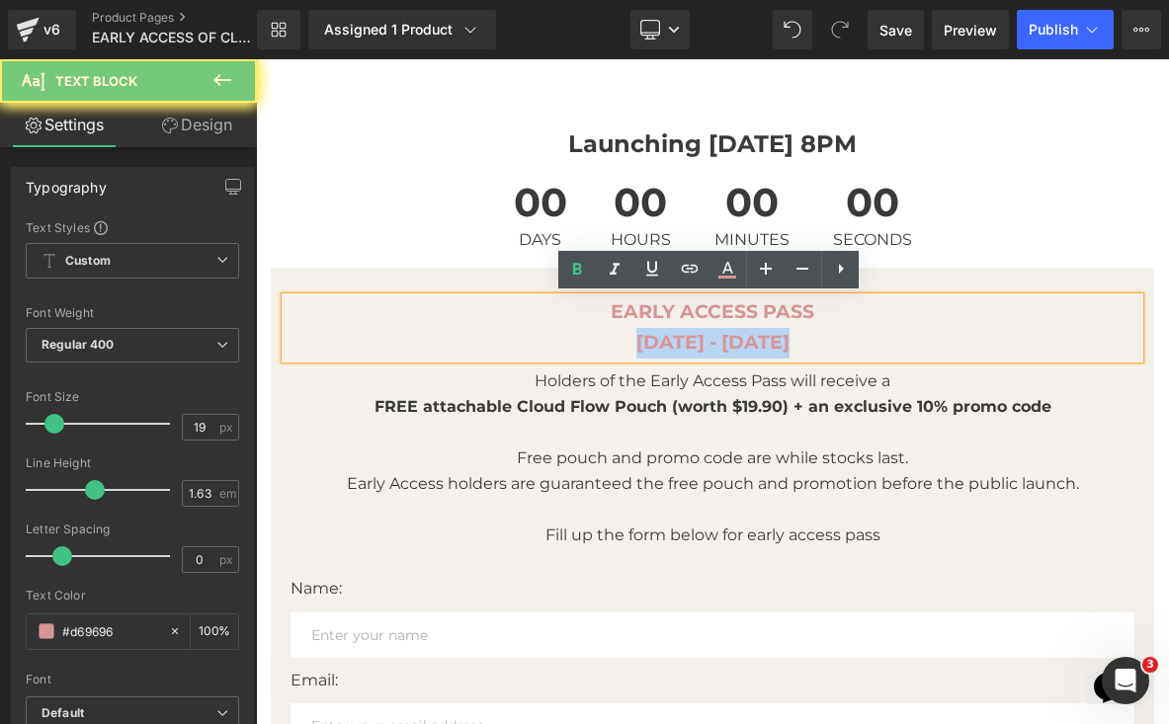
click at [745, 344] on strong "[DATE] - [DATE]" at bounding box center [712, 342] width 153 height 23
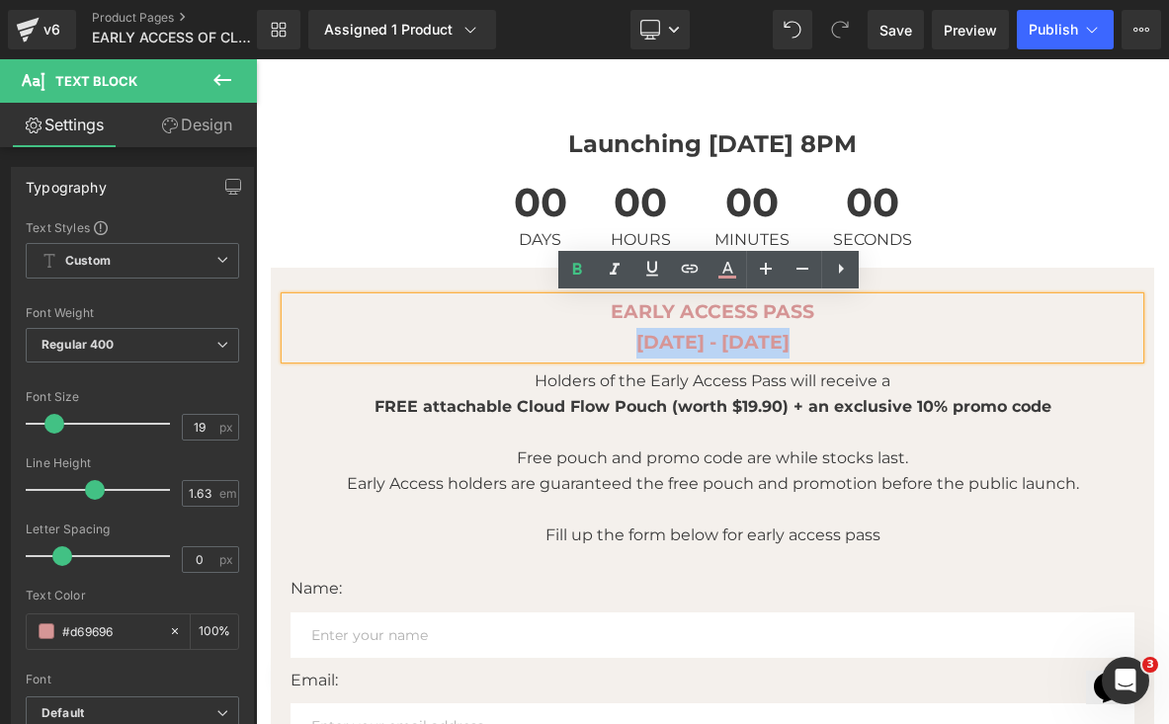
click at [777, 344] on p "[DATE] - [DATE]" at bounding box center [712, 343] width 854 height 31
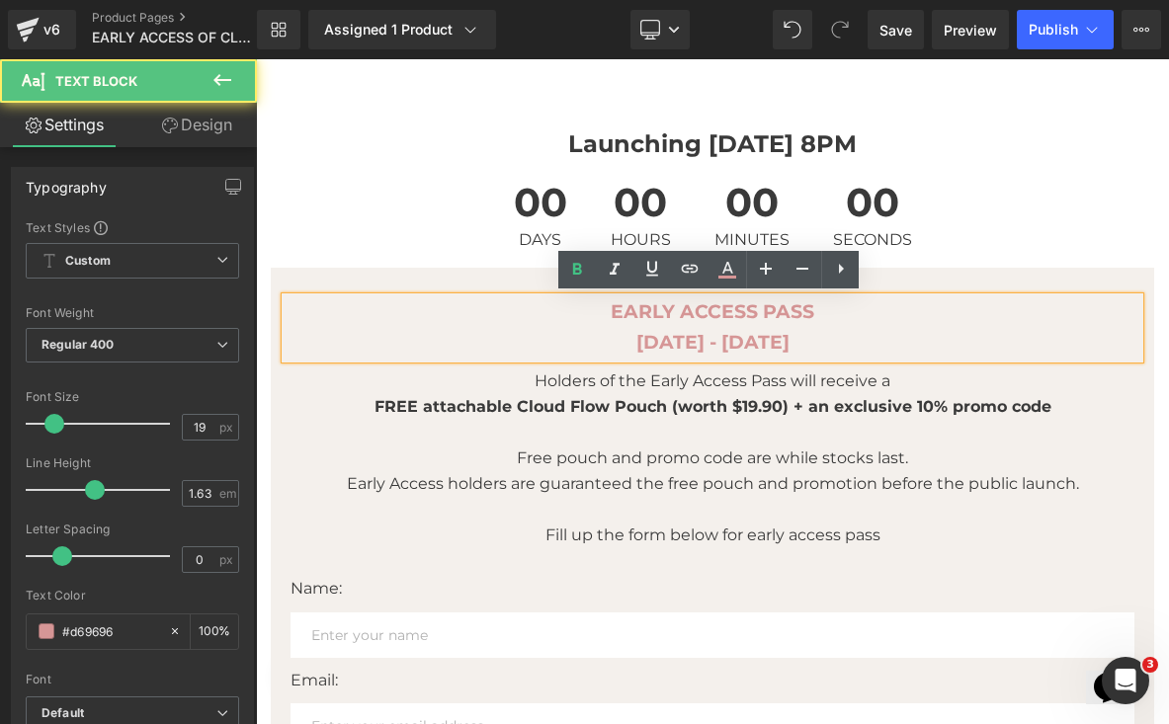
click at [777, 344] on p "[DATE] - [DATE]" at bounding box center [712, 343] width 854 height 31
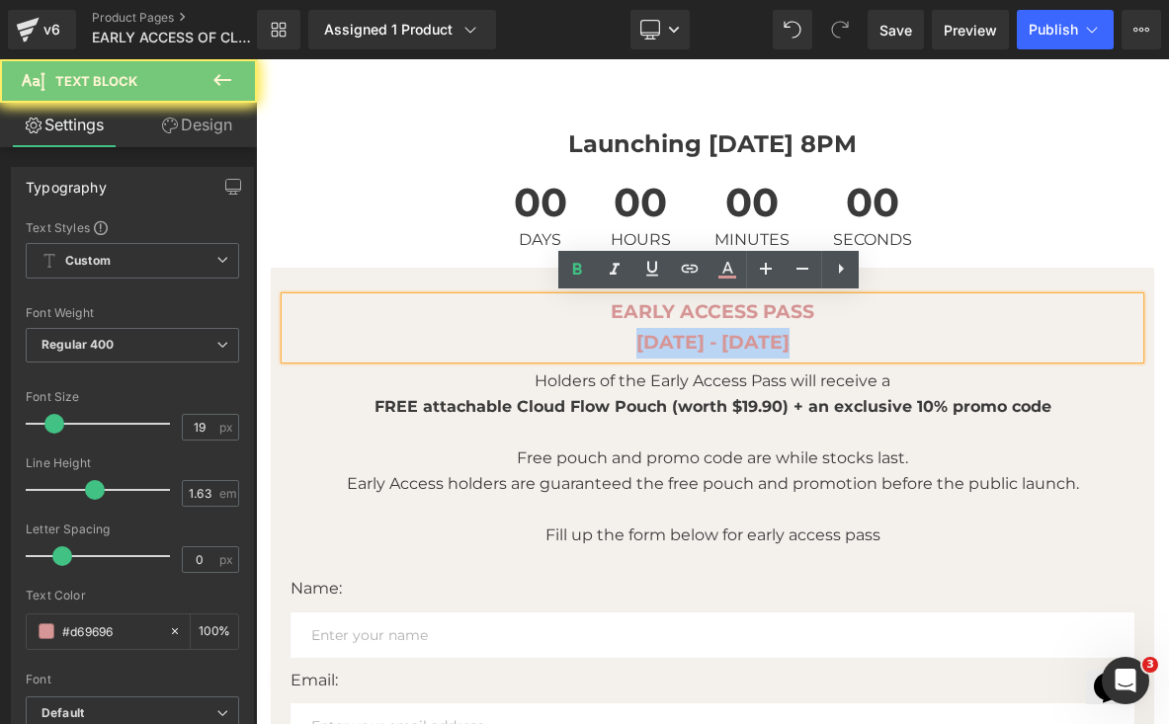
click at [777, 344] on p "[DATE] - [DATE]" at bounding box center [712, 343] width 854 height 31
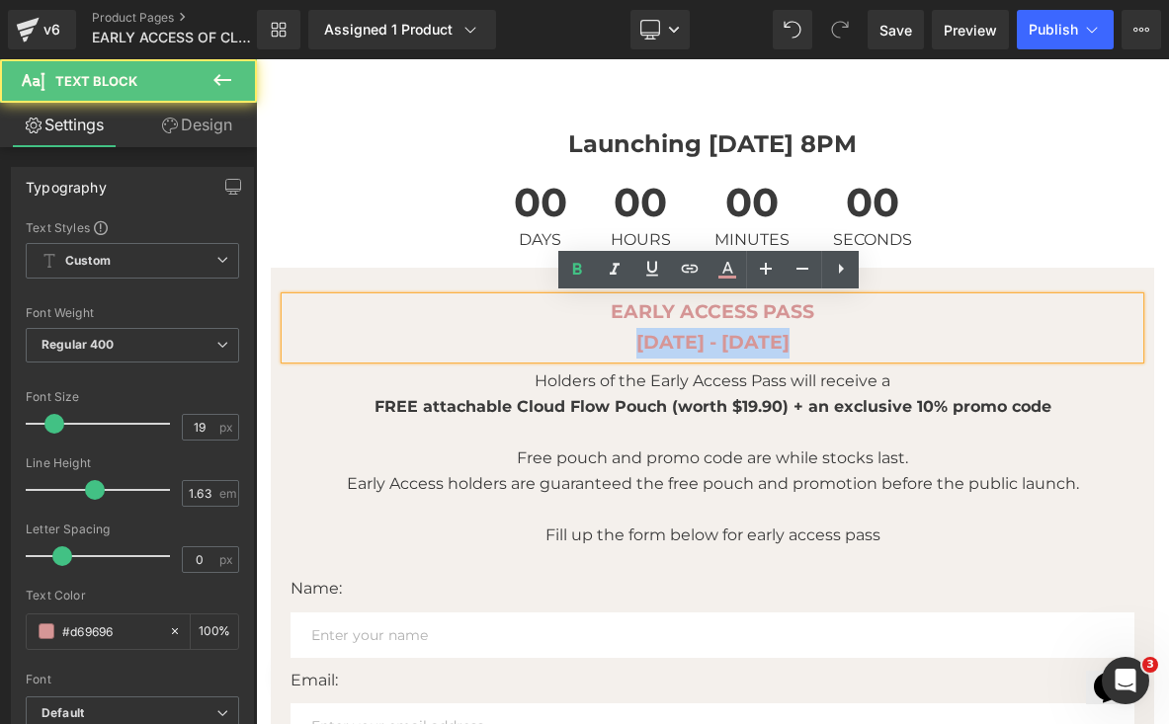
click at [777, 344] on p "[DATE] - [DATE]" at bounding box center [712, 343] width 854 height 31
click at [777, 341] on p "[DATE] - [DATE]" at bounding box center [712, 343] width 854 height 31
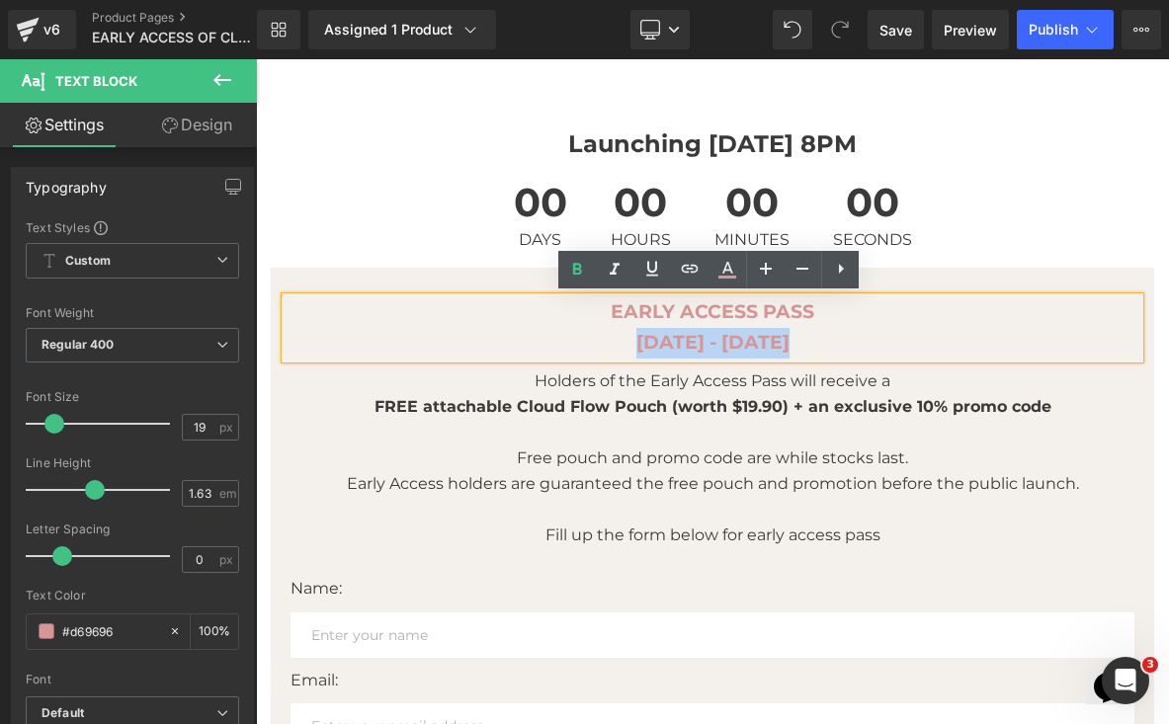
click at [778, 341] on p "[DATE] - [DATE]" at bounding box center [712, 343] width 854 height 31
click at [764, 340] on strong "[DATE] - [DATE]" at bounding box center [712, 342] width 153 height 23
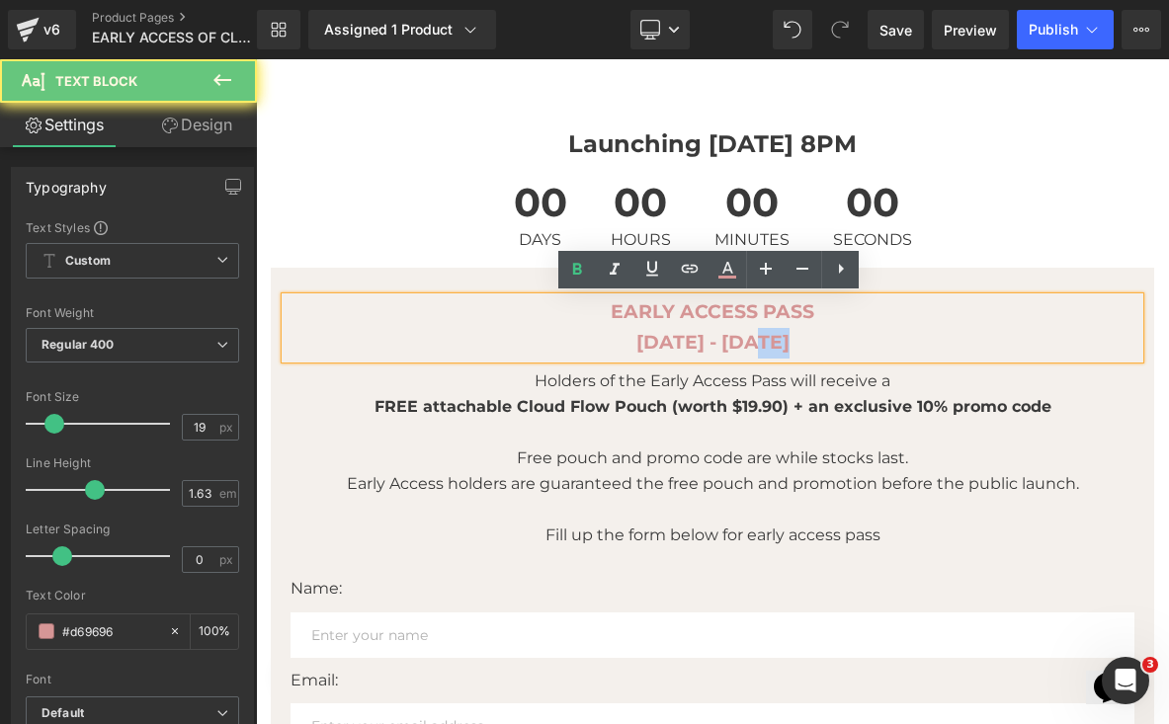
click at [764, 341] on strong "[DATE] - [DATE]" at bounding box center [712, 342] width 153 height 23
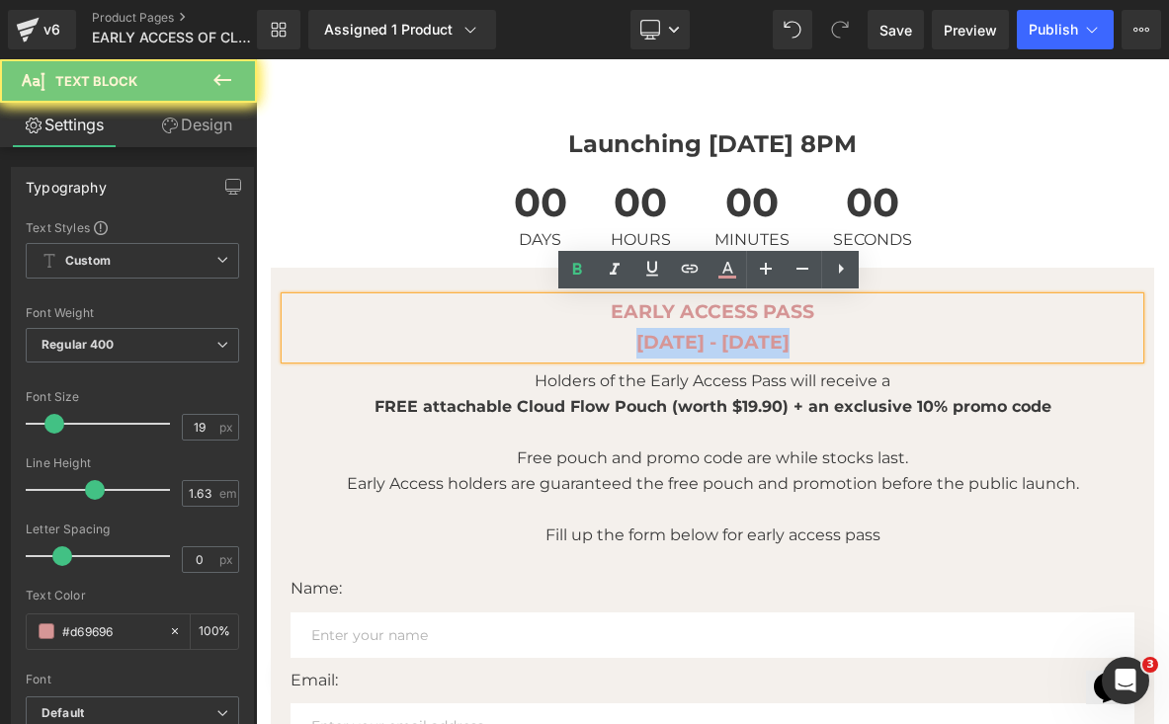
click at [764, 341] on strong "[DATE] - [DATE]" at bounding box center [712, 342] width 153 height 23
click at [791, 341] on p "[DATE] - [DATE]" at bounding box center [712, 343] width 854 height 31
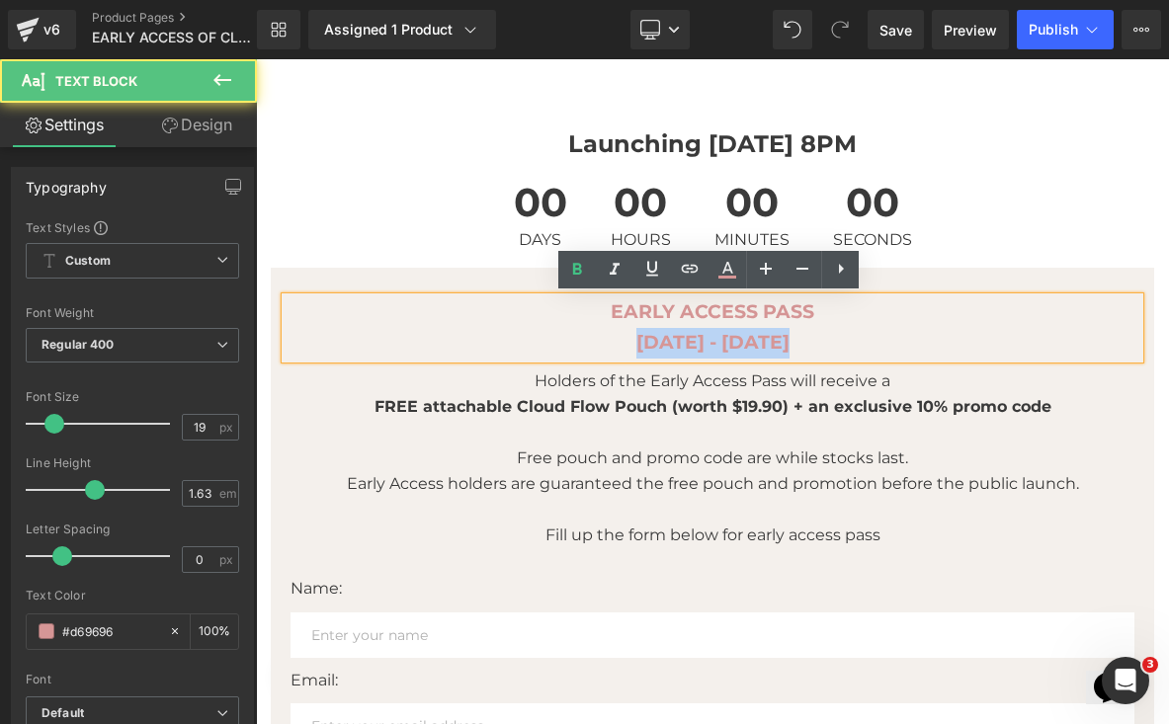
click at [793, 342] on p "[DATE] - [DATE]" at bounding box center [712, 343] width 854 height 31
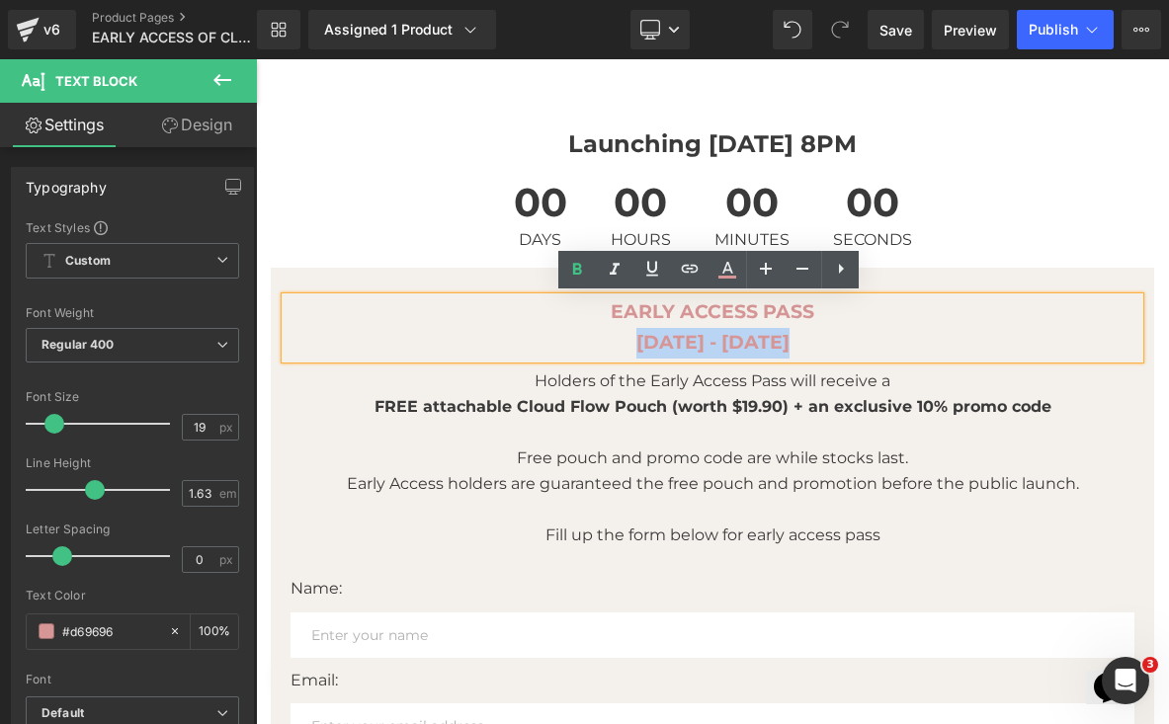
click at [787, 343] on p "[DATE] - [DATE]" at bounding box center [712, 343] width 854 height 31
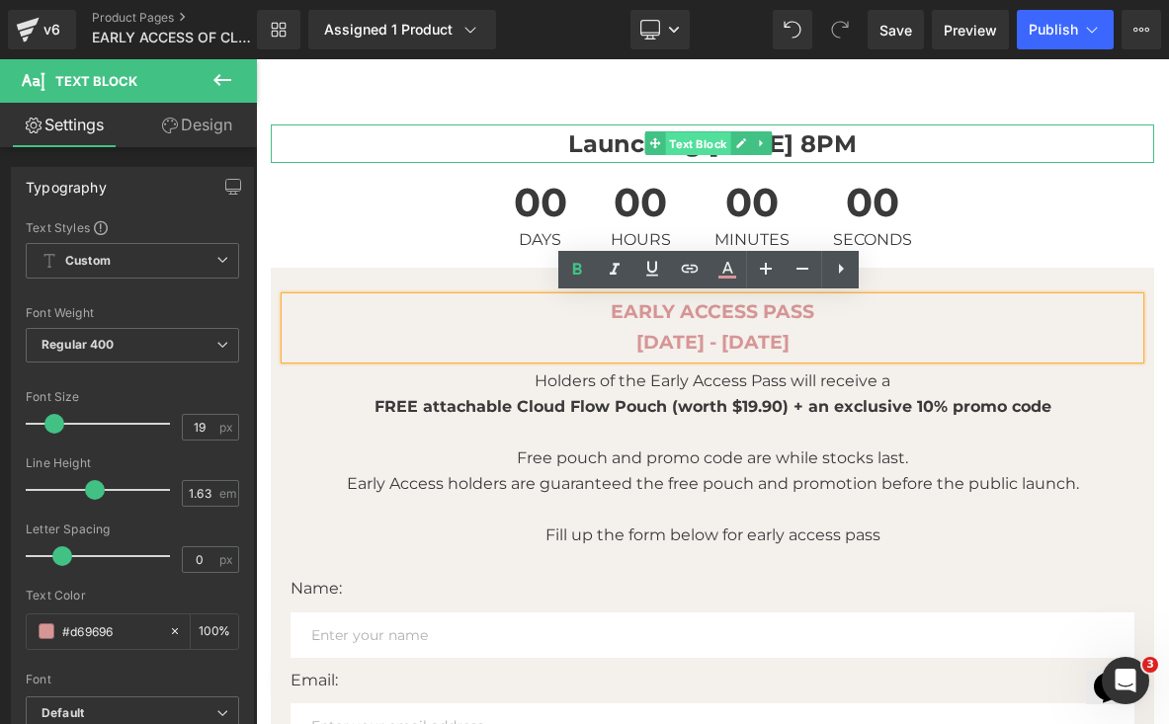
click at [725, 144] on span "Text Block" at bounding box center [697, 144] width 65 height 24
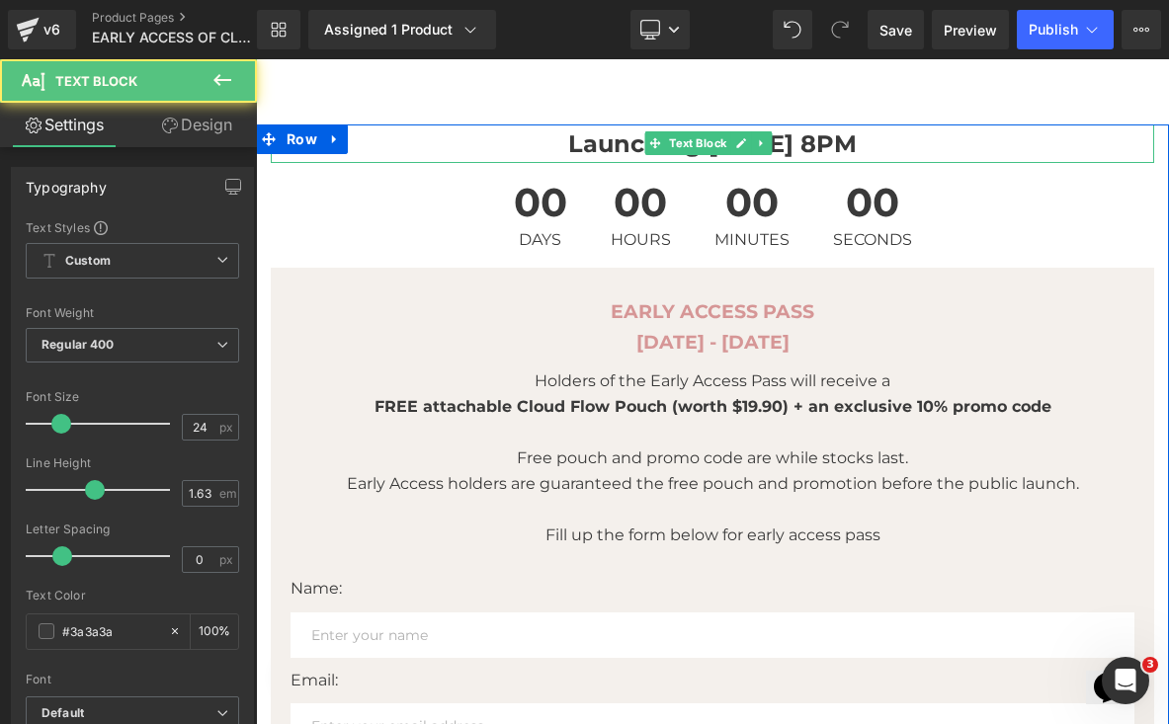
click at [808, 154] on strong "Launching 16 Sep, 8PM" at bounding box center [712, 143] width 288 height 29
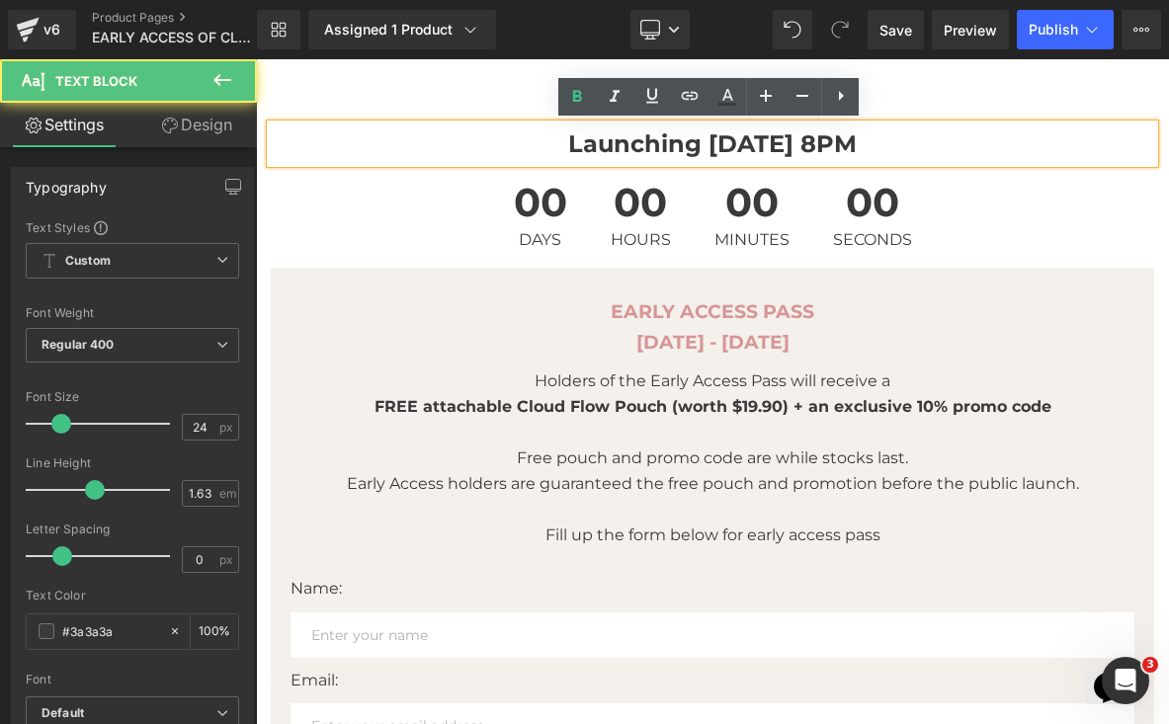
click at [732, 140] on strong "Launching 16 Sep, 8PM" at bounding box center [712, 143] width 288 height 29
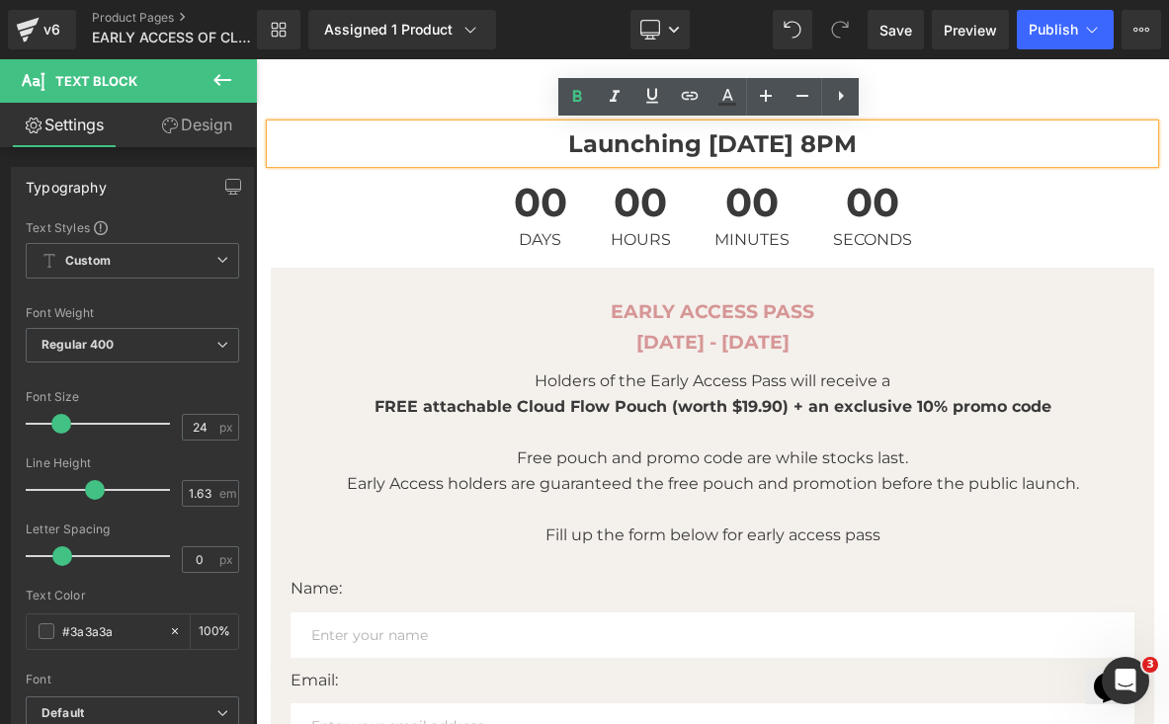
click at [803, 142] on strong "Launching 16 Sep, 8PM" at bounding box center [712, 143] width 288 height 29
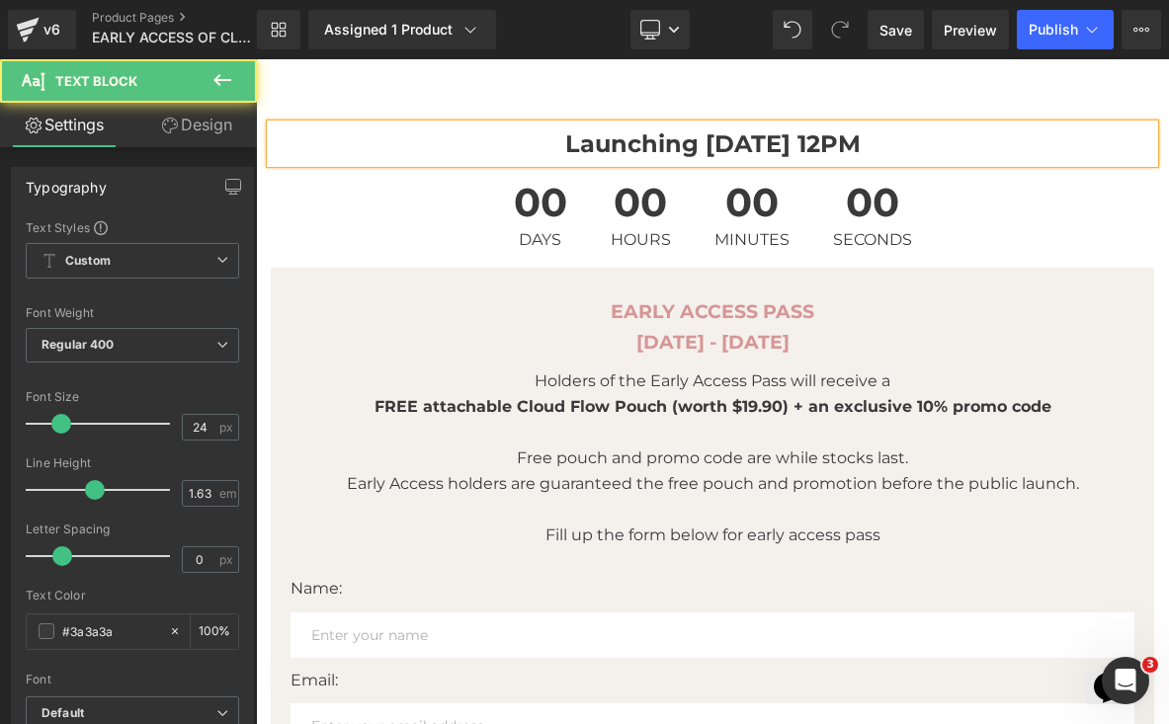
click at [647, 140] on strong "Launching 16 Sep, 12PM" at bounding box center [712, 143] width 295 height 29
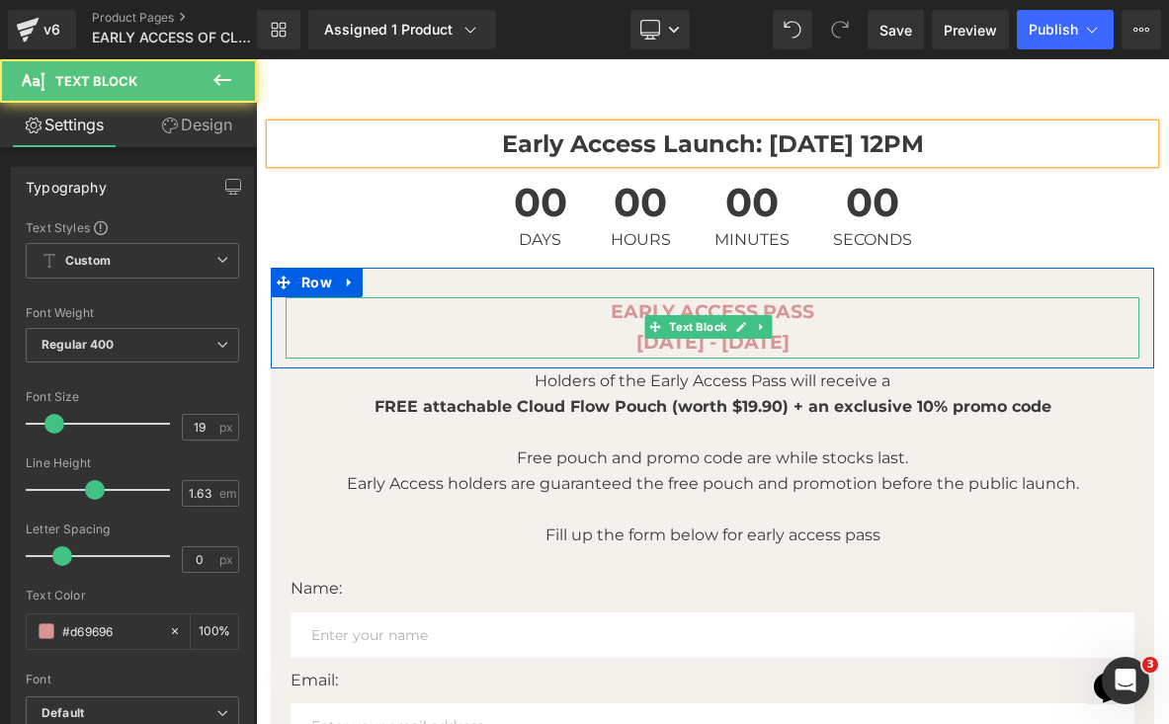
drag, startPoint x: 601, startPoint y: 306, endPoint x: 621, endPoint y: 306, distance: 20.7
click at [601, 306] on p "EARLY ACCESS PASS" at bounding box center [712, 312] width 854 height 31
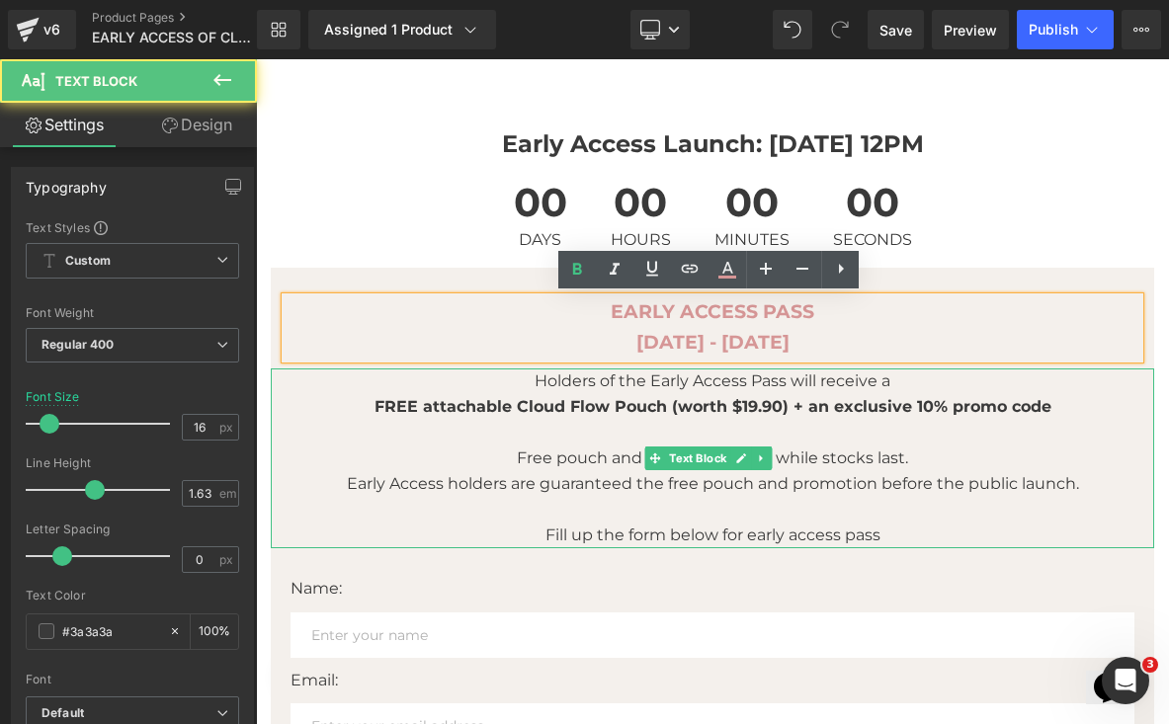
click at [961, 431] on p at bounding box center [712, 433] width 883 height 26
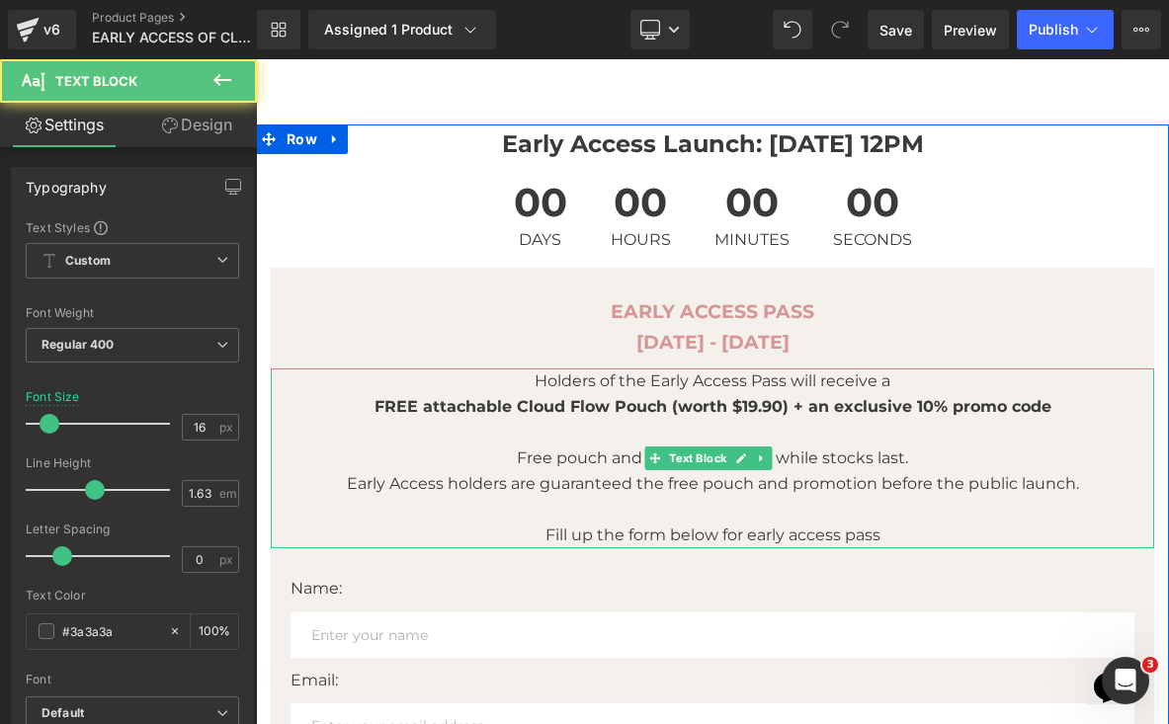
click at [1072, 474] on span "Early Access holders are guaranteed the free pouch and promotion before the pub…" at bounding box center [713, 483] width 732 height 19
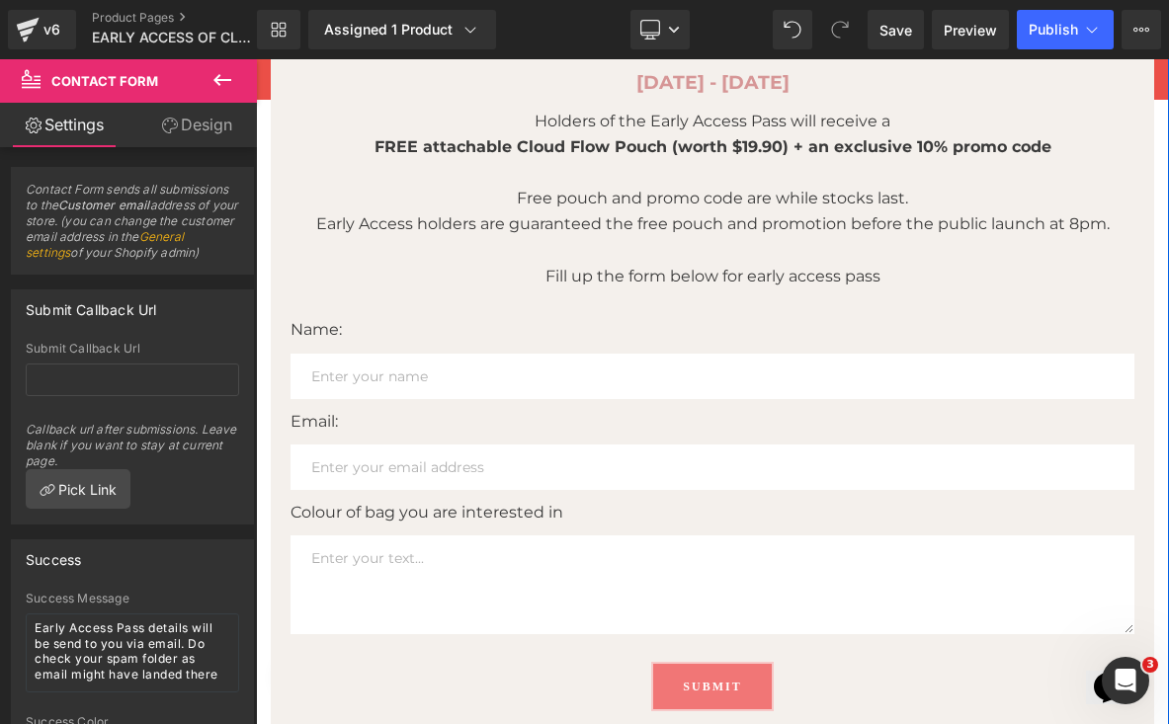
scroll to position [331, 0]
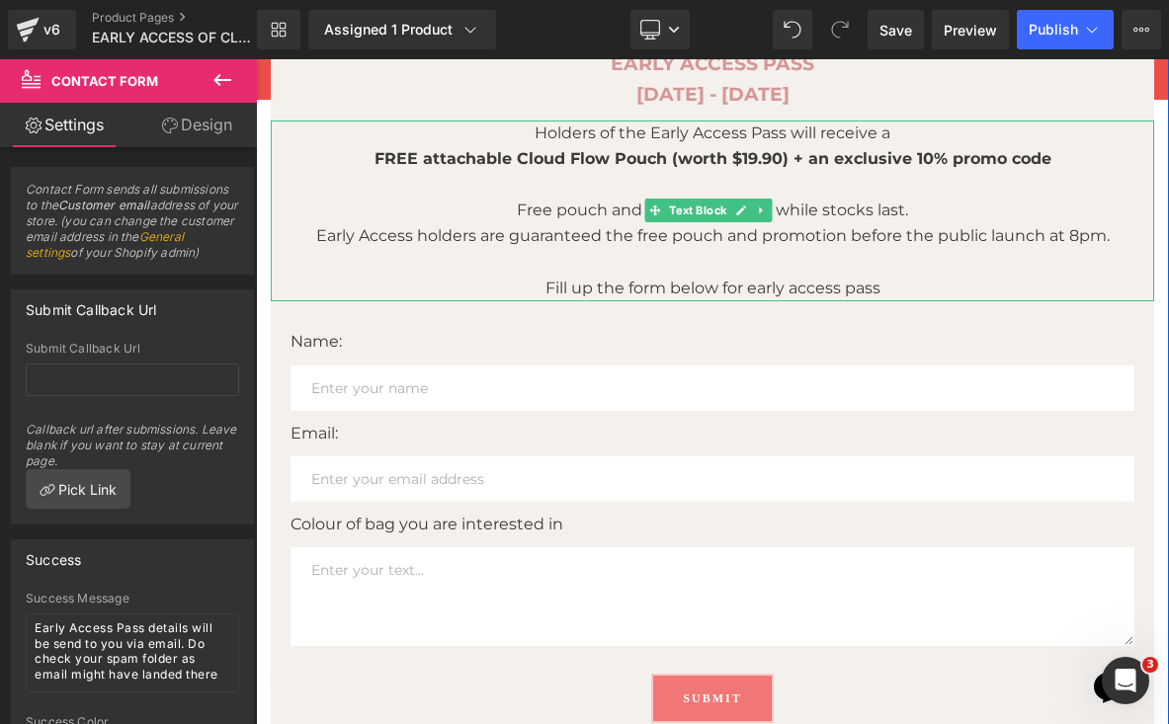
click at [919, 276] on p "Fill up the form below for early access pass" at bounding box center [712, 289] width 883 height 26
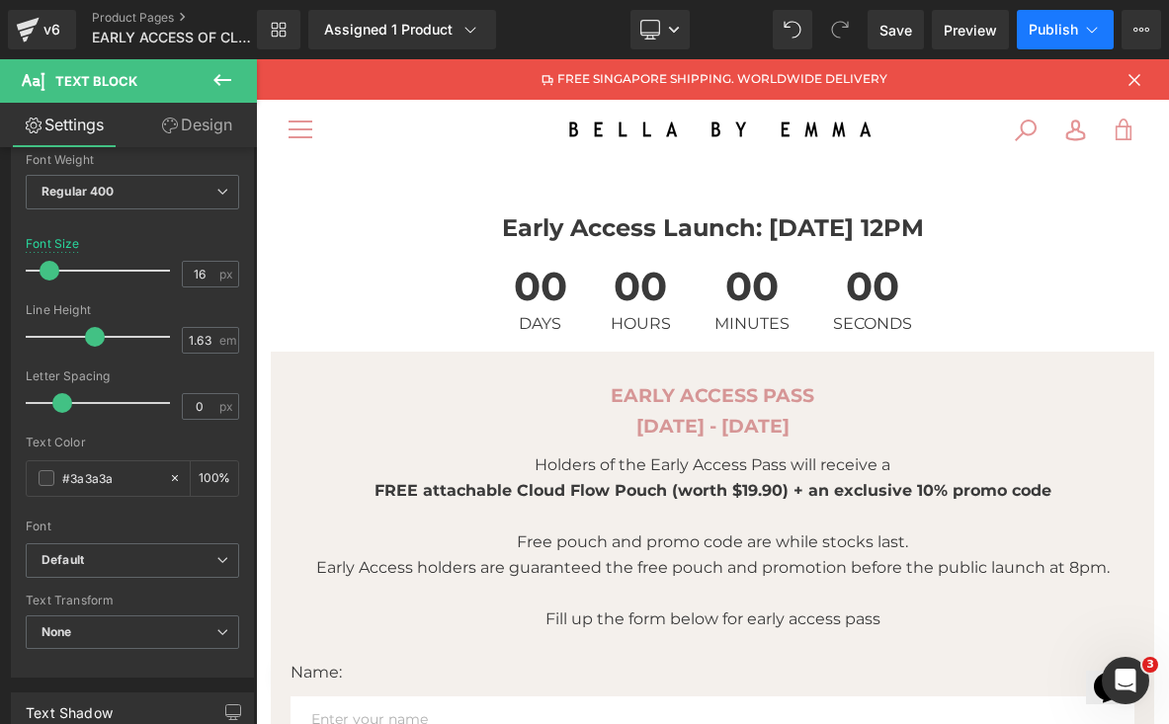
scroll to position [0, 0]
click at [1057, 31] on span "Publish" at bounding box center [1052, 30] width 49 height 16
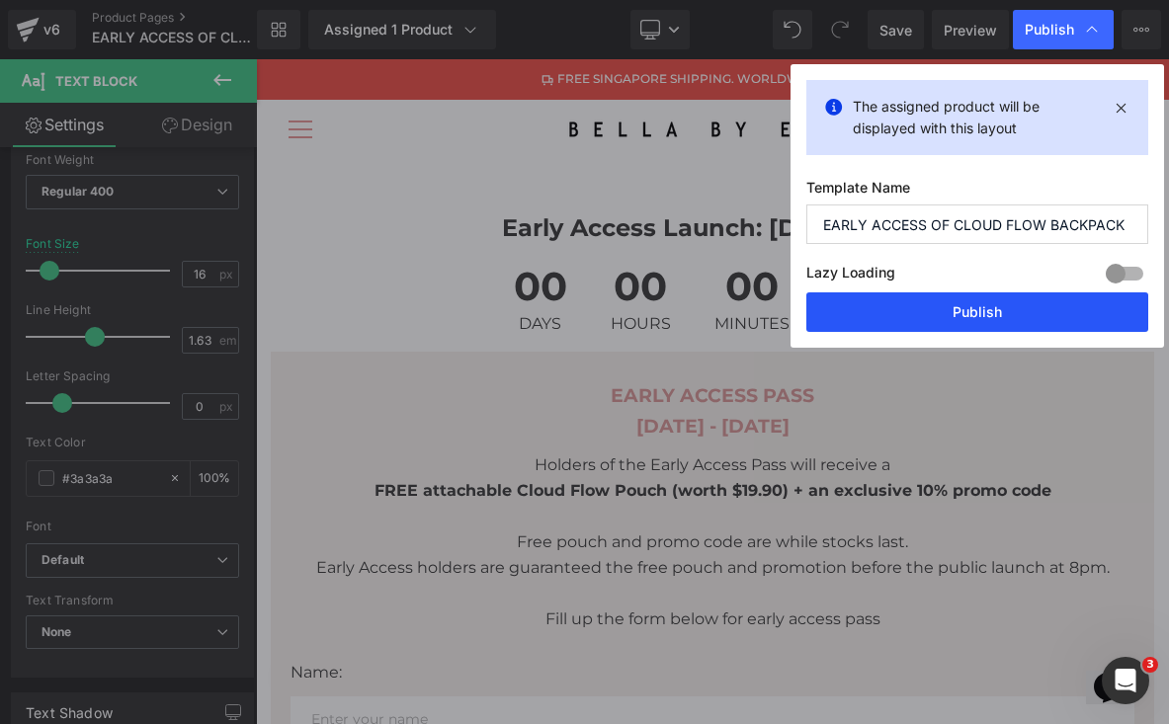
click at [1004, 313] on button "Publish" at bounding box center [977, 312] width 342 height 40
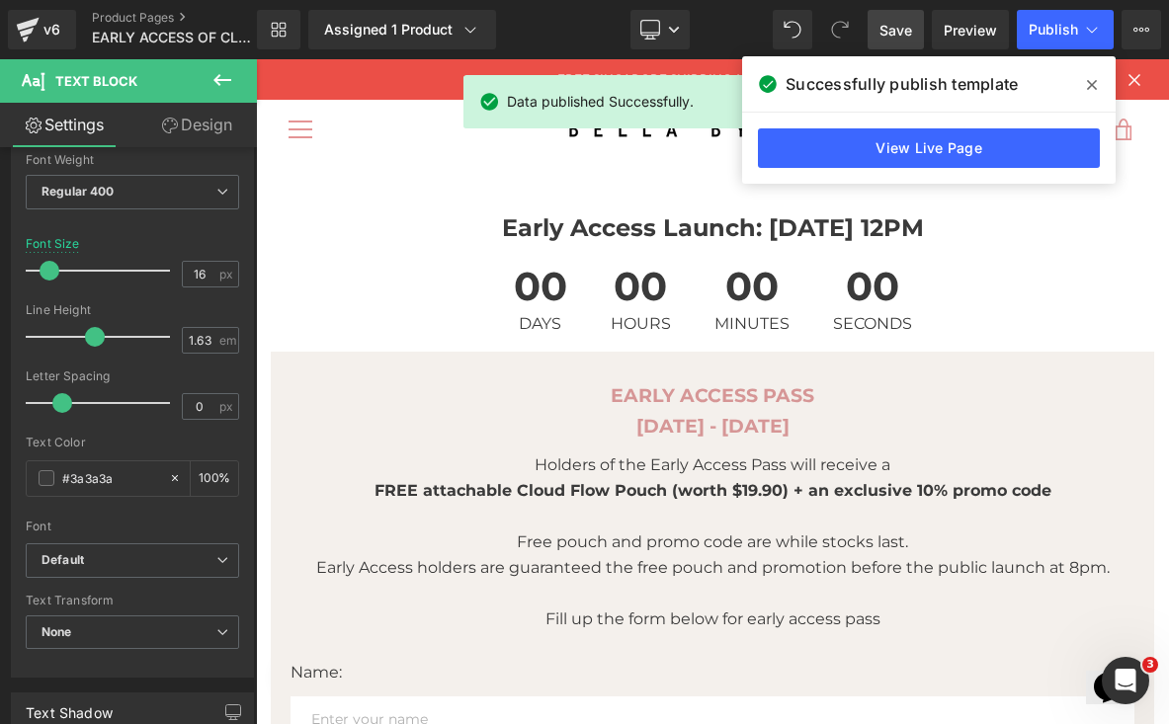
click at [908, 23] on span "Save" at bounding box center [895, 30] width 33 height 21
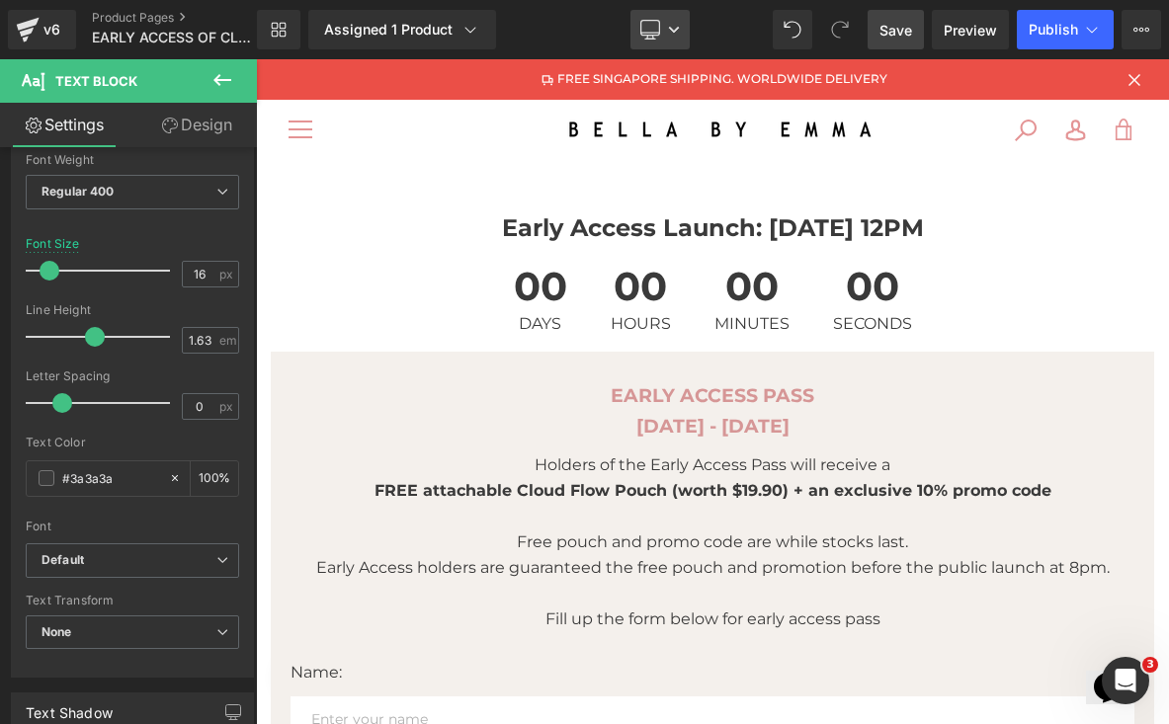
click at [675, 30] on icon at bounding box center [674, 30] width 12 height 12
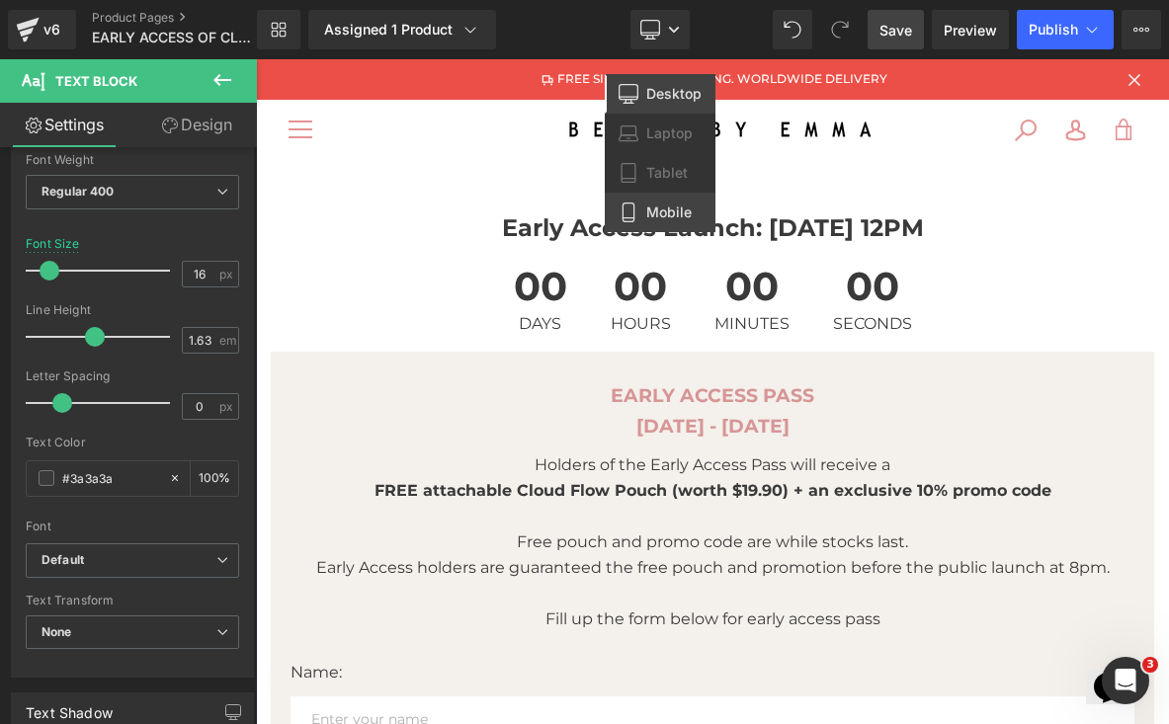
drag, startPoint x: 652, startPoint y: 208, endPoint x: 397, endPoint y: 150, distance: 261.4
click at [652, 208] on span "Mobile" at bounding box center [668, 212] width 45 height 18
type input "14"
type input "100"
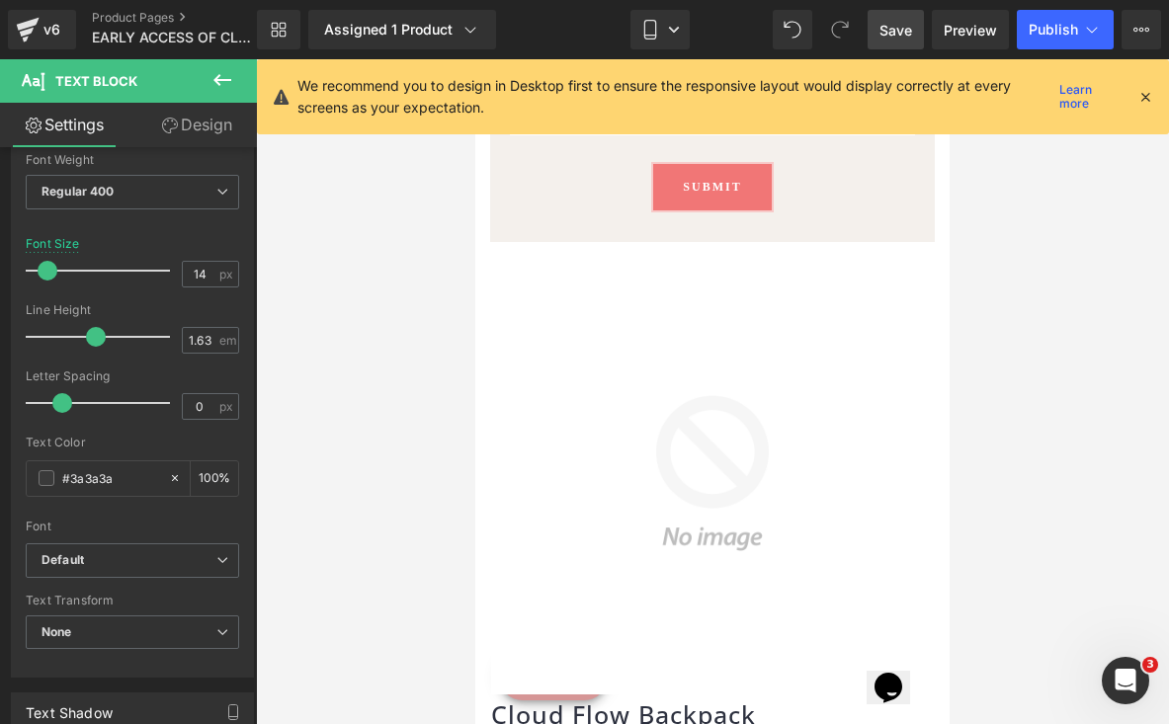
scroll to position [762, 0]
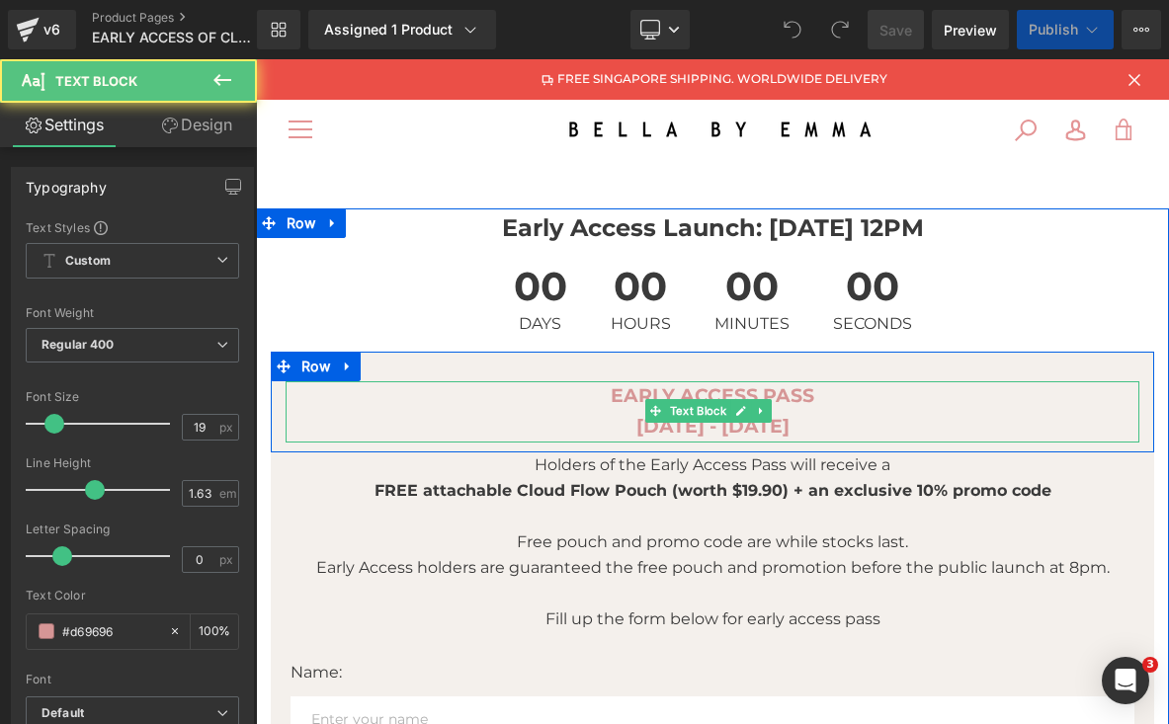
click at [687, 425] on strong "[DATE] - [DATE]" at bounding box center [712, 426] width 153 height 23
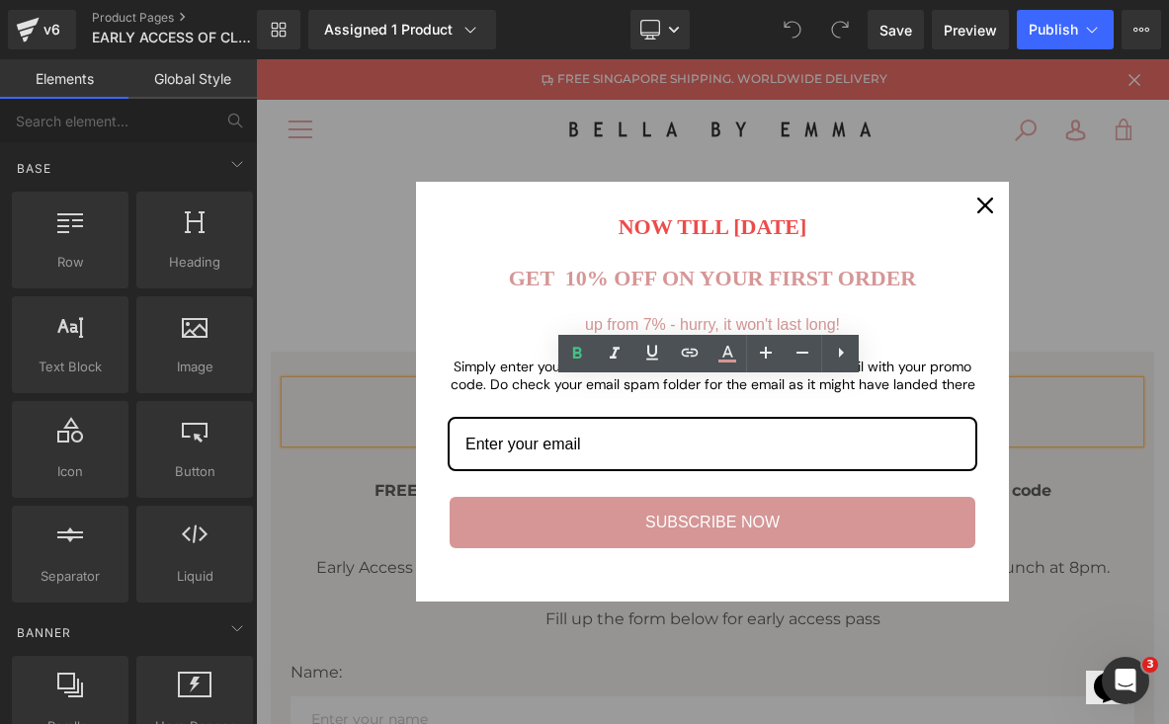
click at [977, 208] on icon "close icon" at bounding box center [985, 206] width 16 height 16
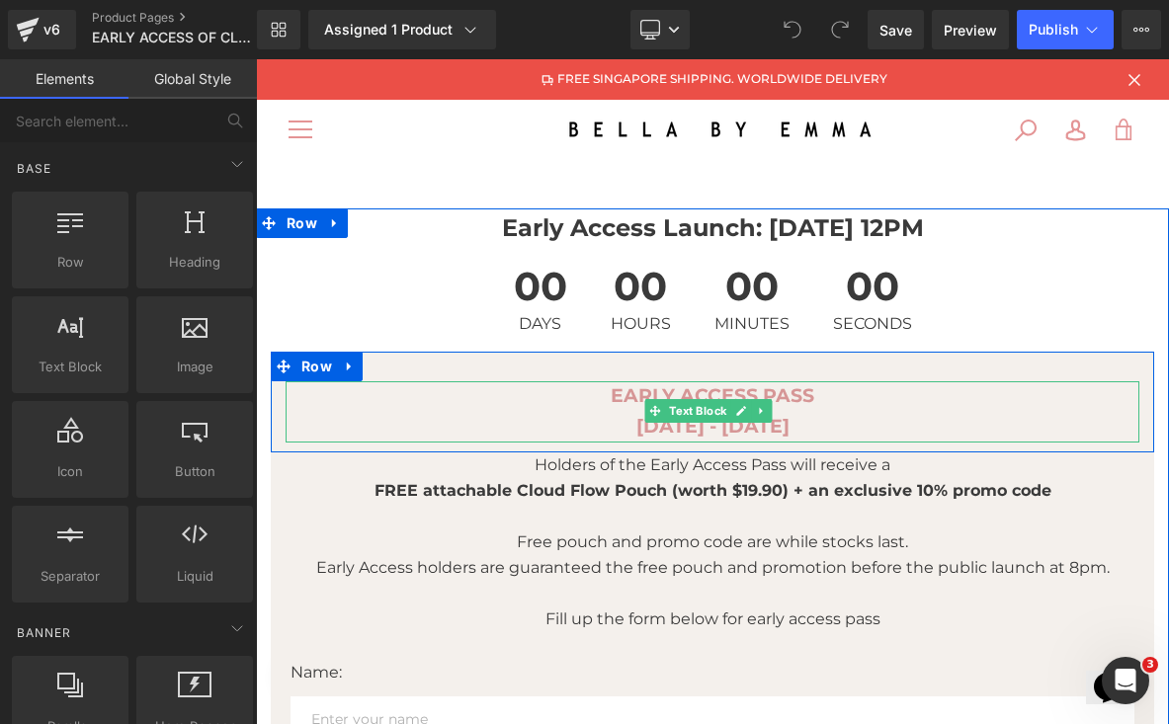
click at [707, 428] on strong "[DATE] - [DATE]" at bounding box center [712, 426] width 153 height 23
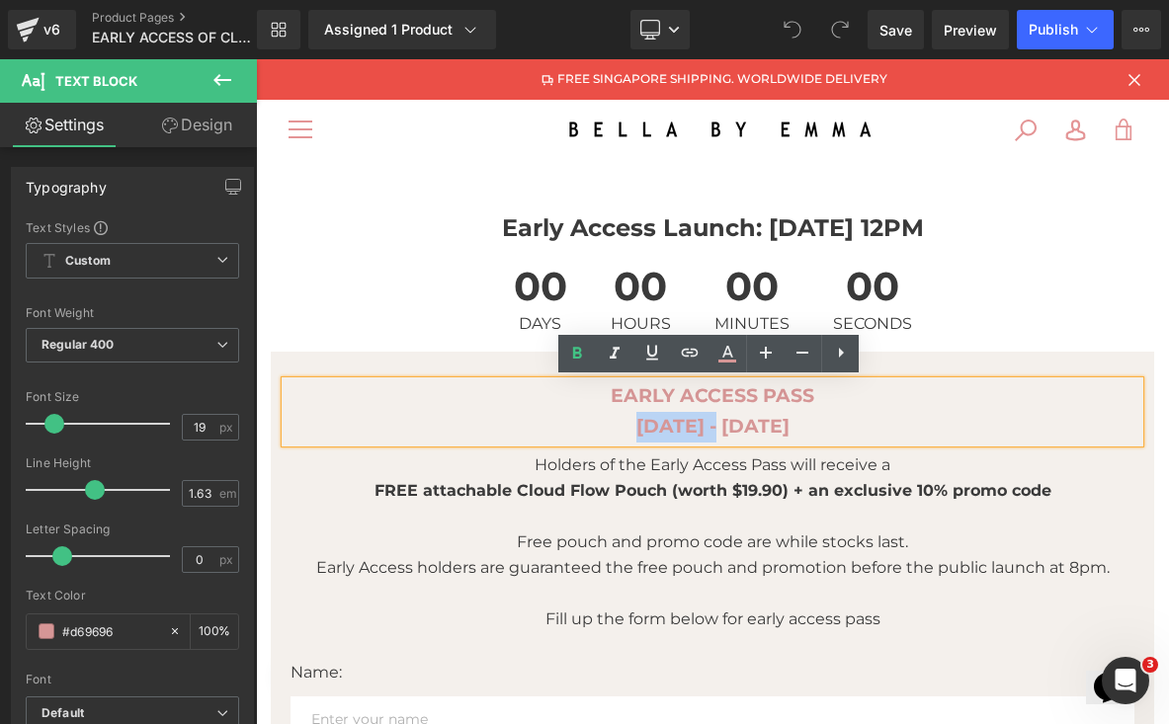
drag, startPoint x: 710, startPoint y: 424, endPoint x: 642, endPoint y: 422, distance: 68.2
click at [642, 423] on strong "[DATE] - [DATE]" at bounding box center [712, 426] width 153 height 23
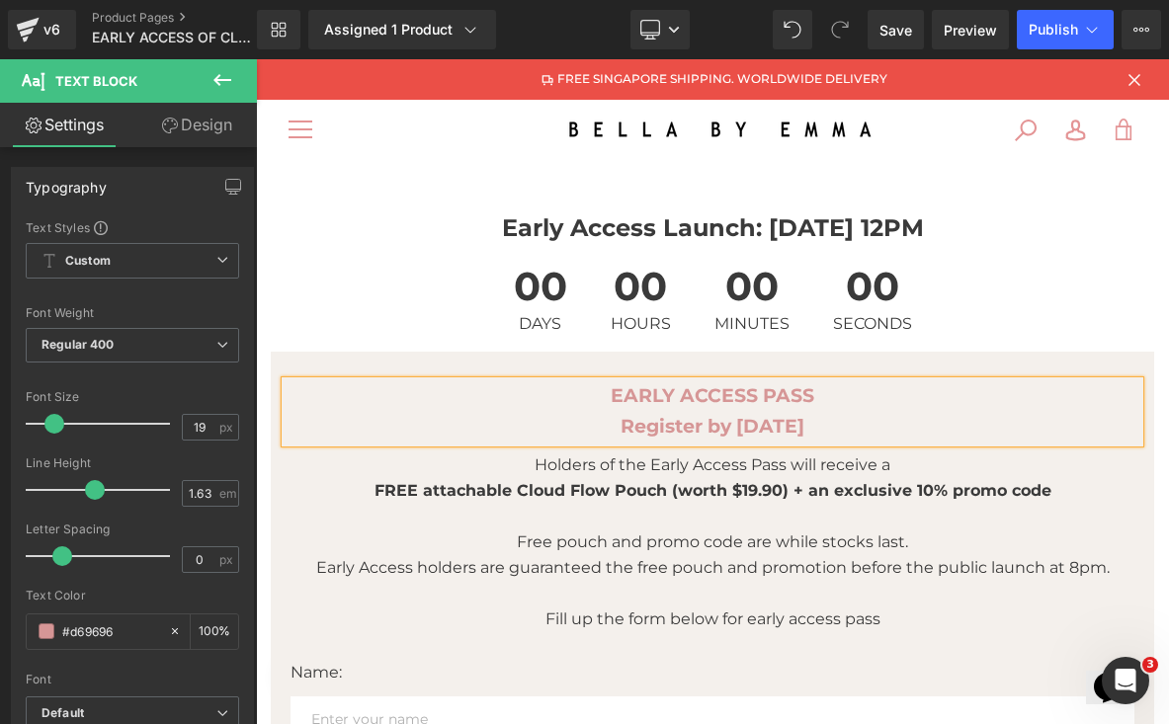
click at [763, 422] on strong "Register by [DATE]" at bounding box center [712, 426] width 184 height 23
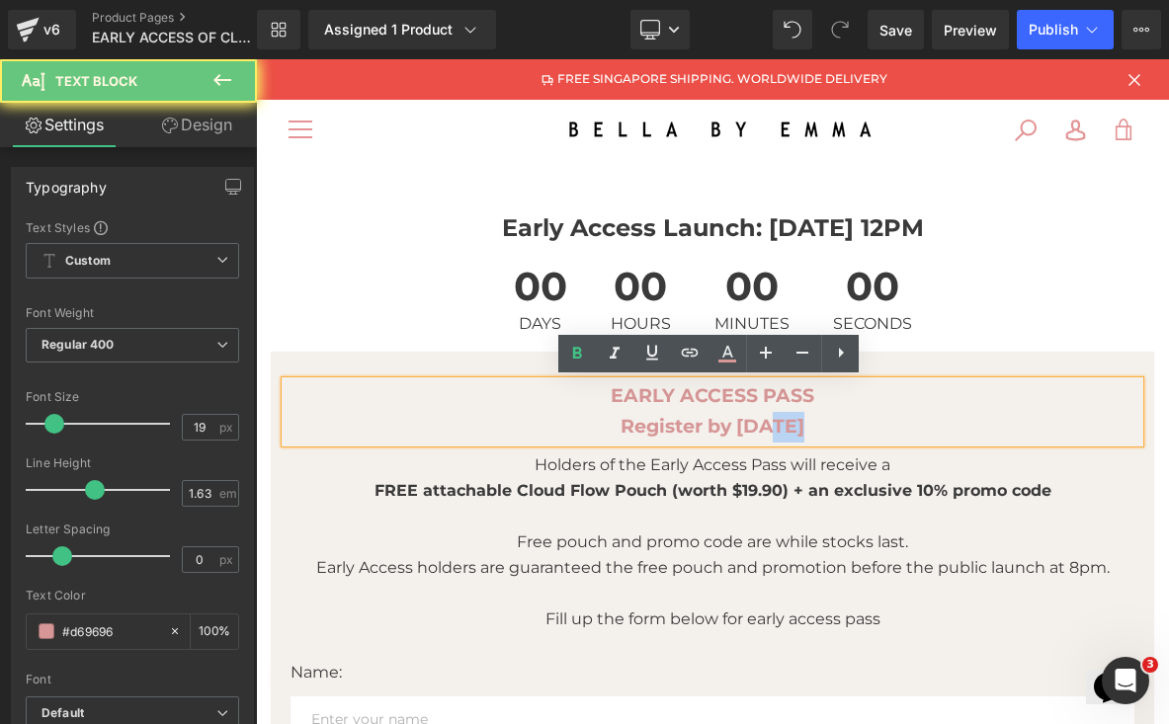
click at [763, 423] on strong "Register by [DATE]" at bounding box center [712, 426] width 184 height 23
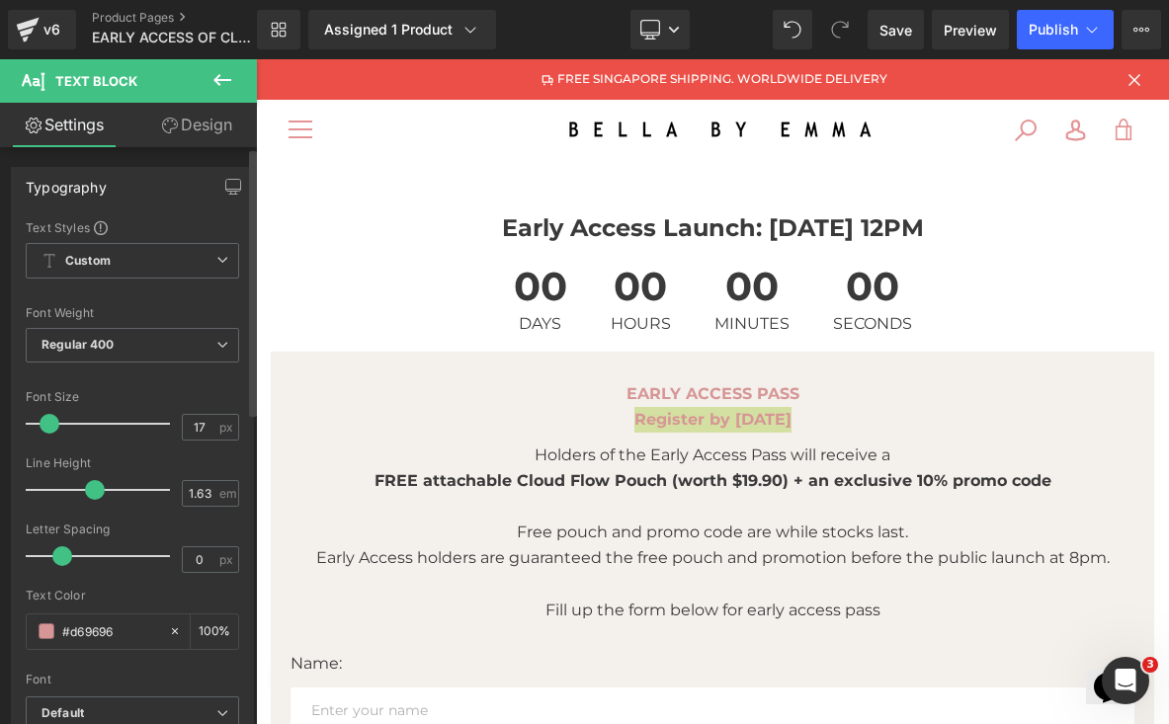
type input "18"
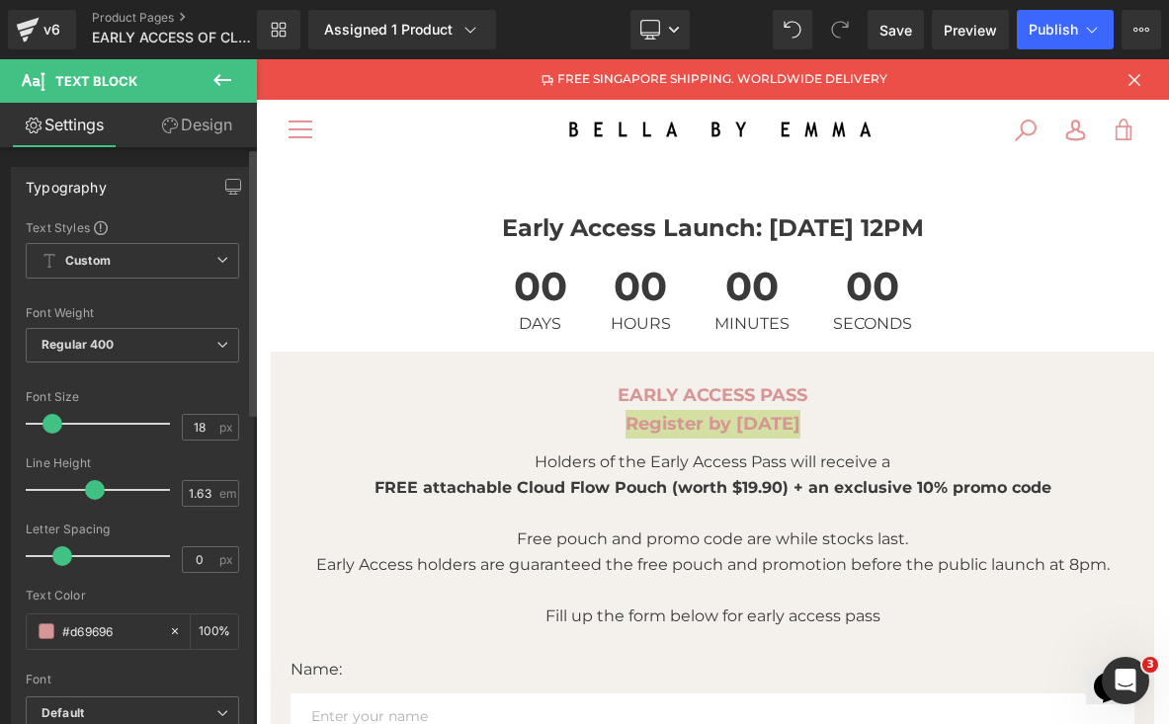
click at [49, 420] on span at bounding box center [52, 424] width 20 height 20
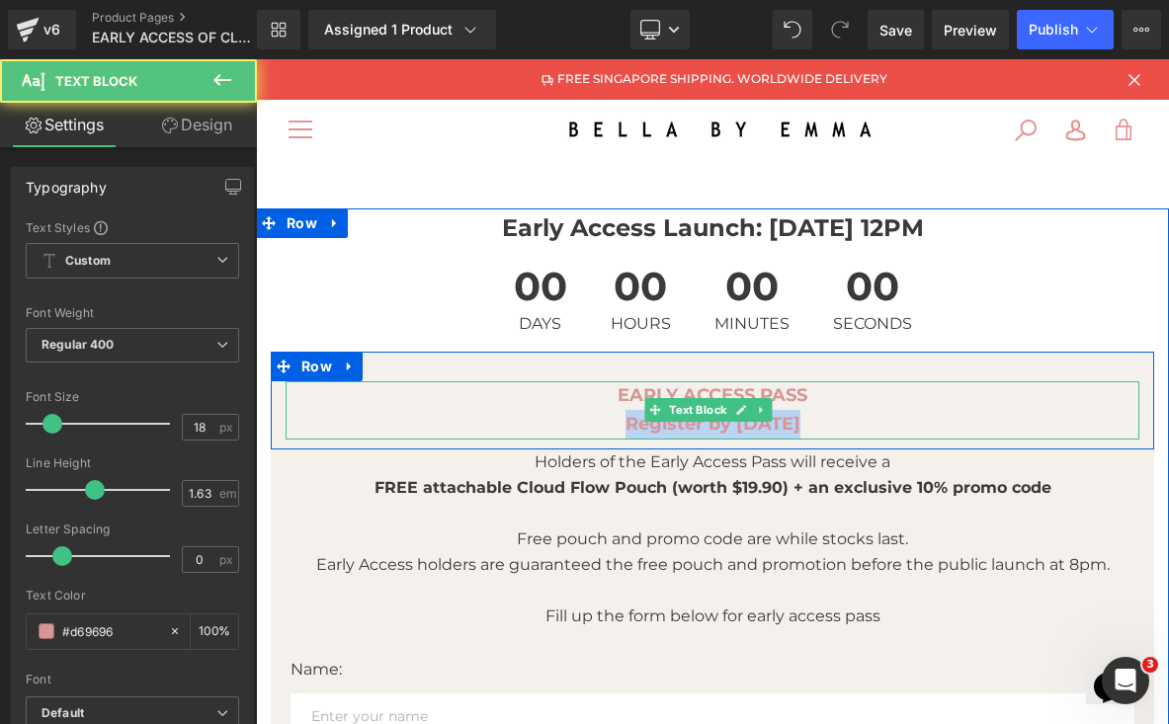
click at [826, 418] on p "Register by [DATE]" at bounding box center [712, 424] width 854 height 29
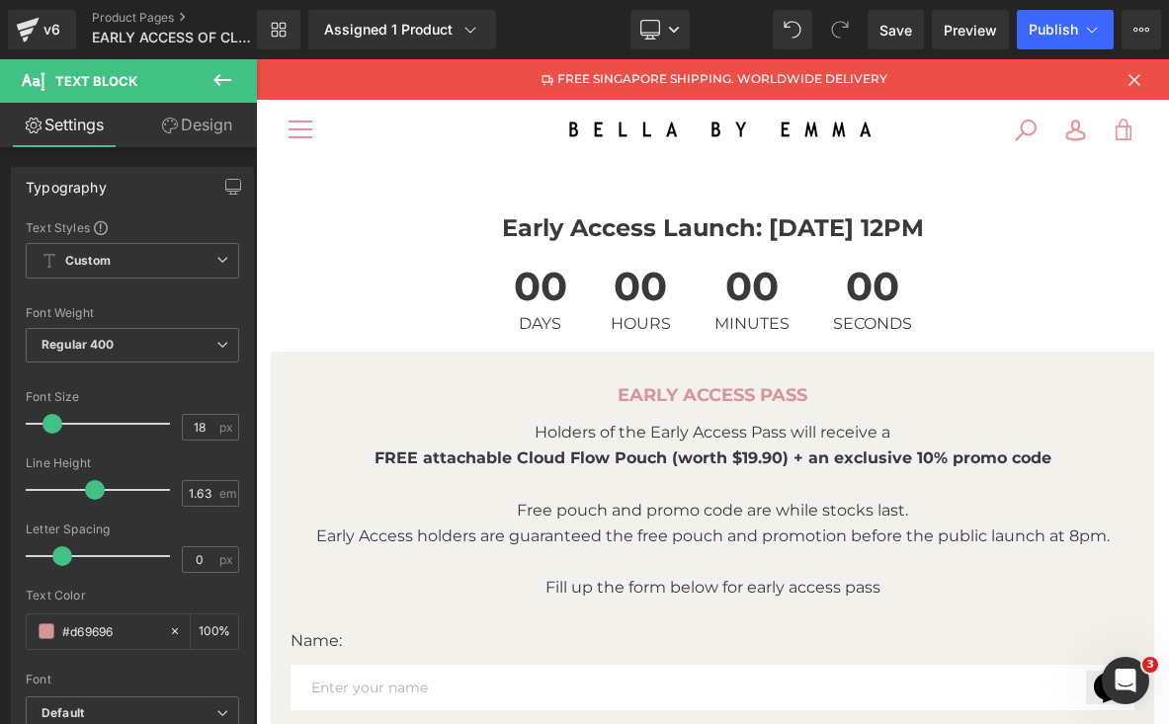
click at [232, 68] on icon at bounding box center [222, 80] width 24 height 24
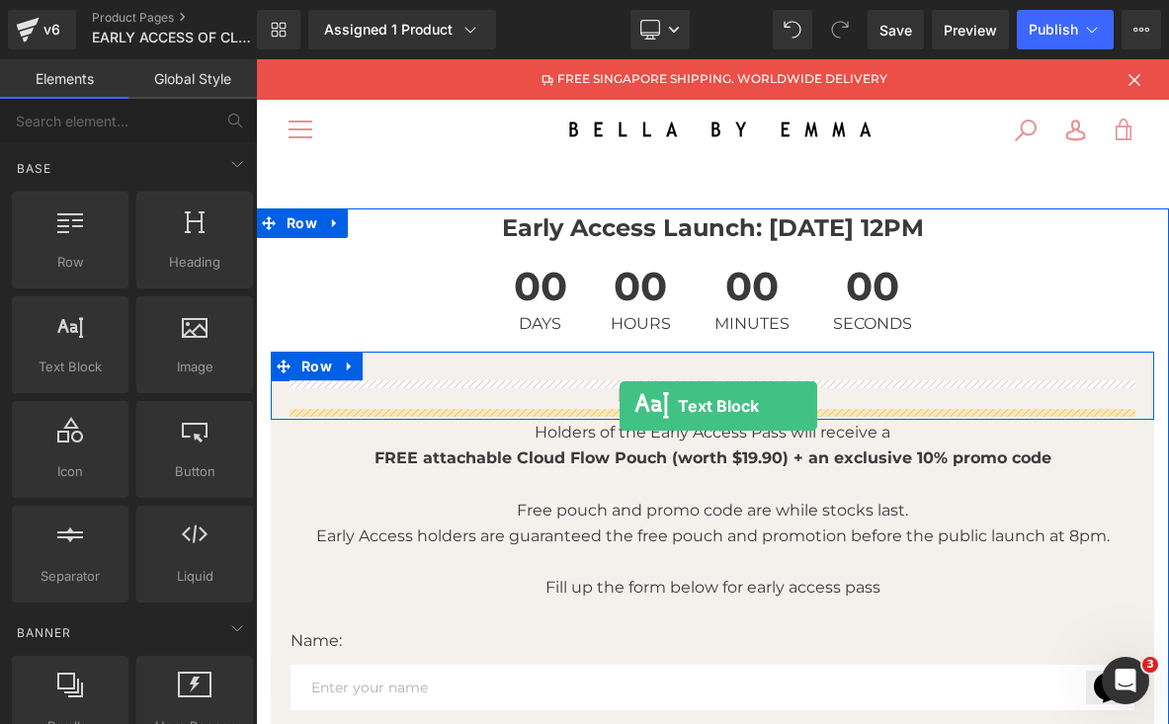
drag, startPoint x: 333, startPoint y: 402, endPoint x: 619, endPoint y: 406, distance: 286.5
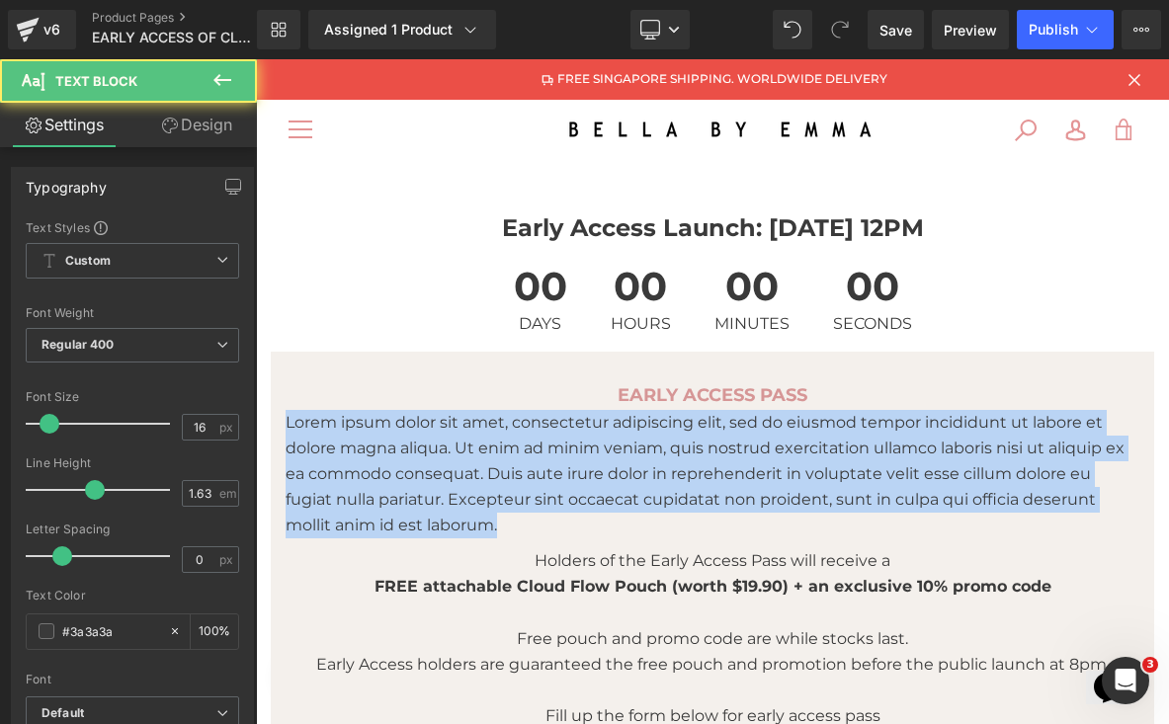
drag, startPoint x: 646, startPoint y: 523, endPoint x: 232, endPoint y: 406, distance: 430.0
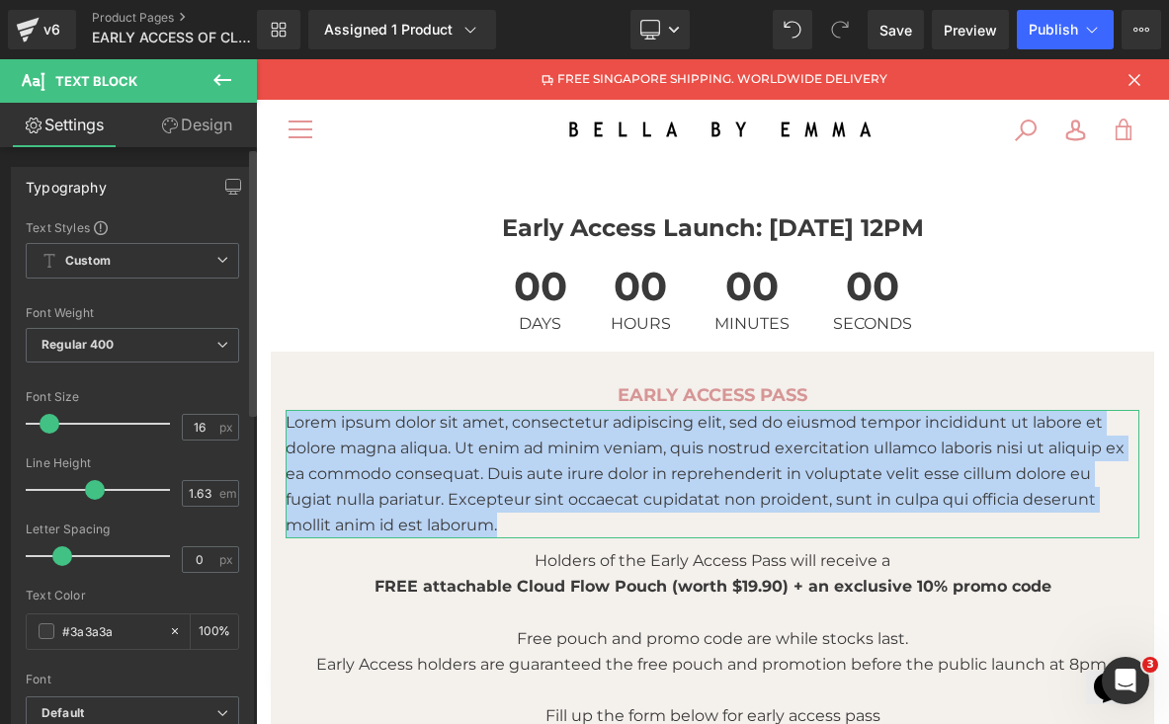
paste div
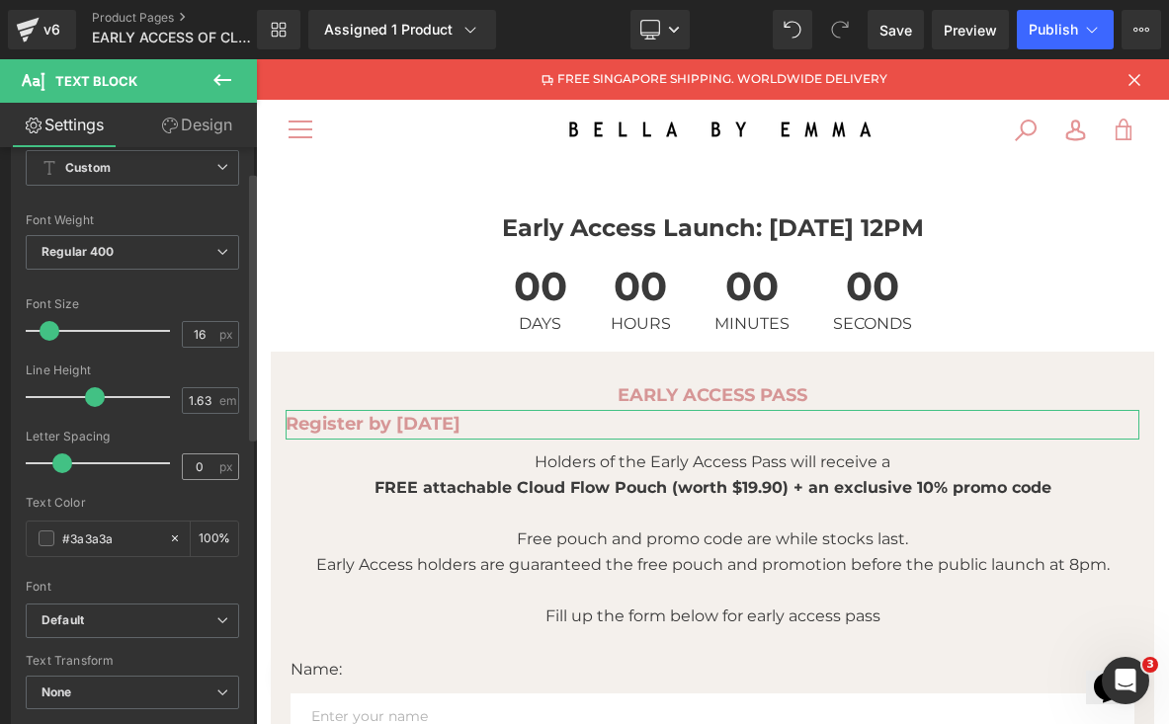
scroll to position [171, 0]
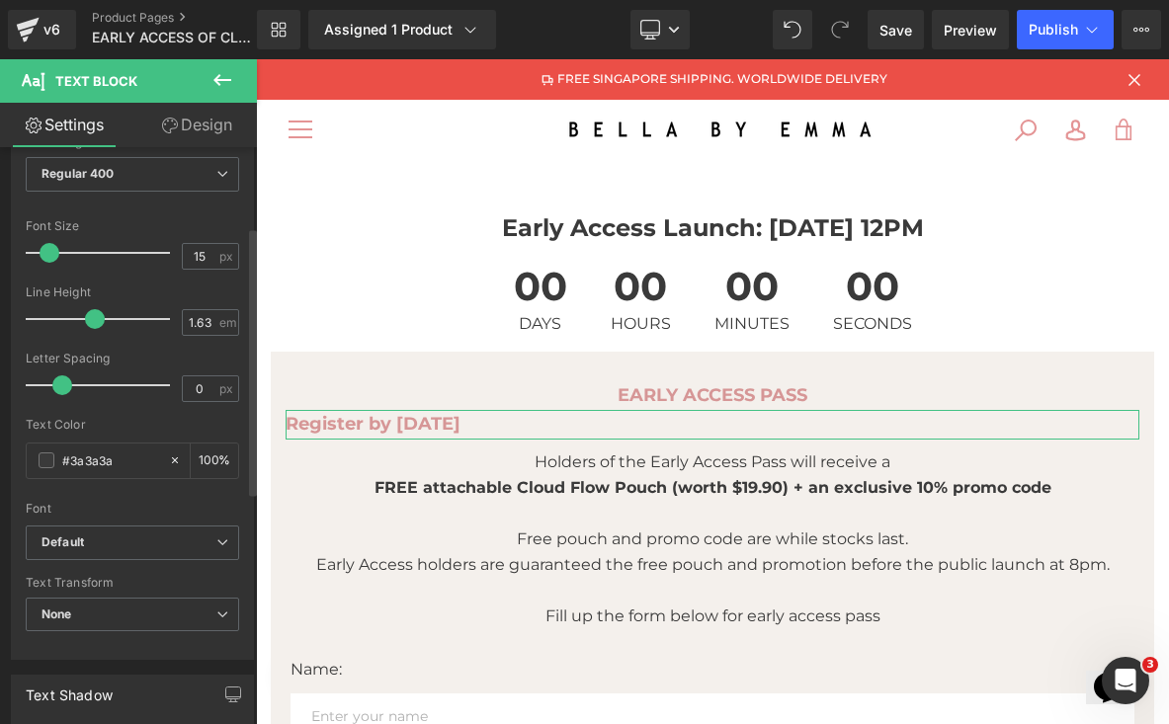
type input "14"
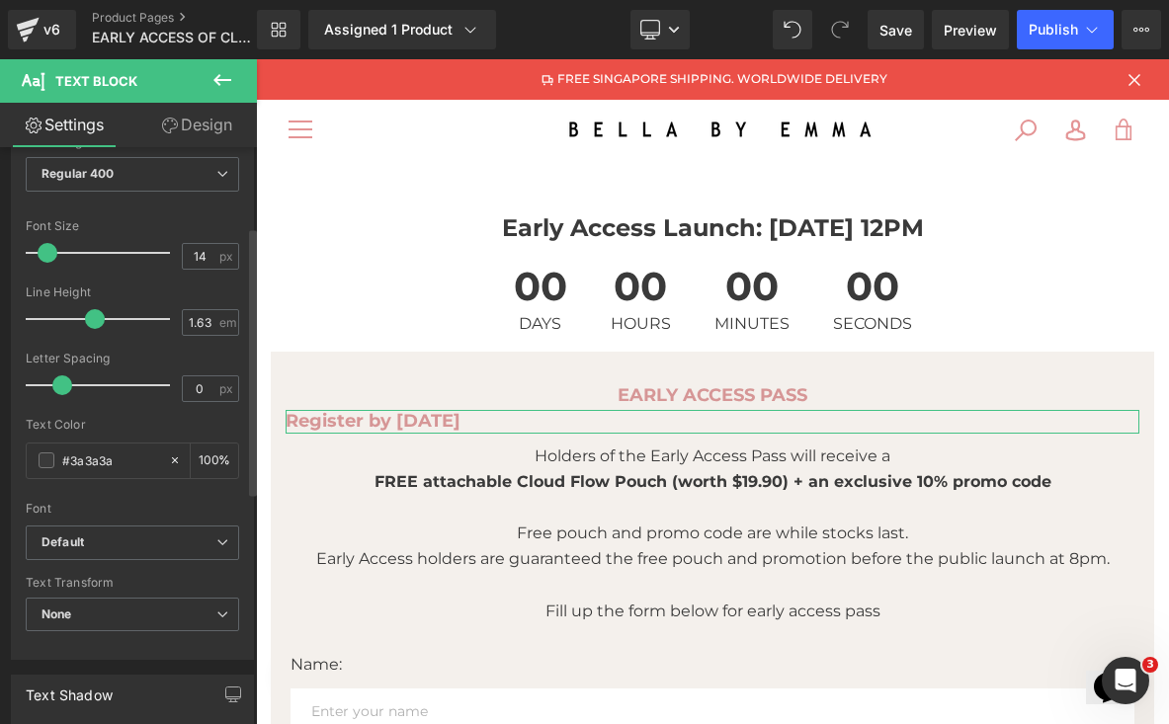
click at [44, 257] on span at bounding box center [48, 253] width 20 height 20
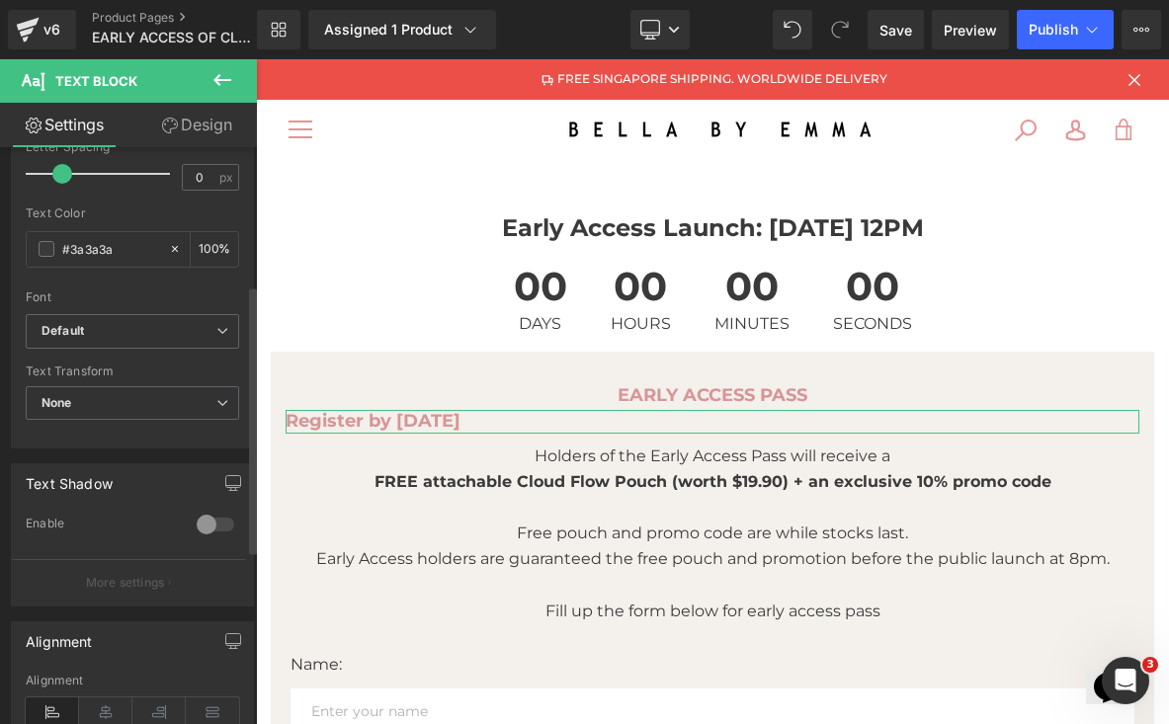
scroll to position [400, 0]
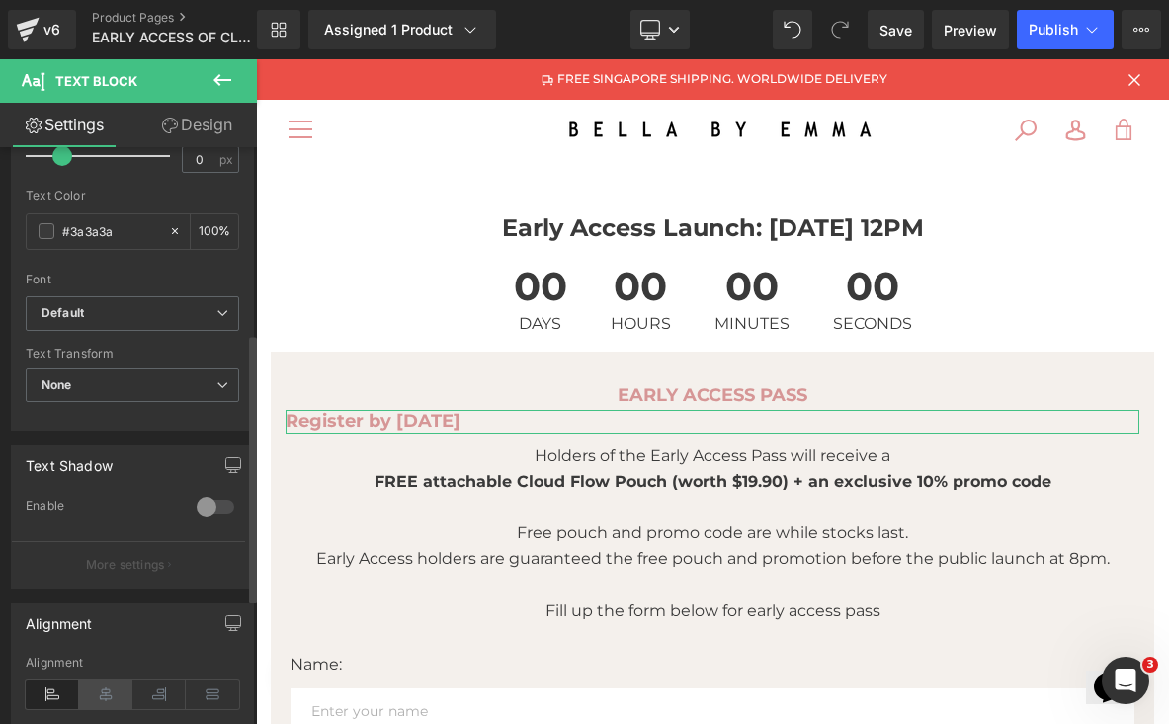
click at [105, 690] on icon at bounding box center [105, 695] width 53 height 30
click at [56, 159] on span at bounding box center [62, 158] width 20 height 20
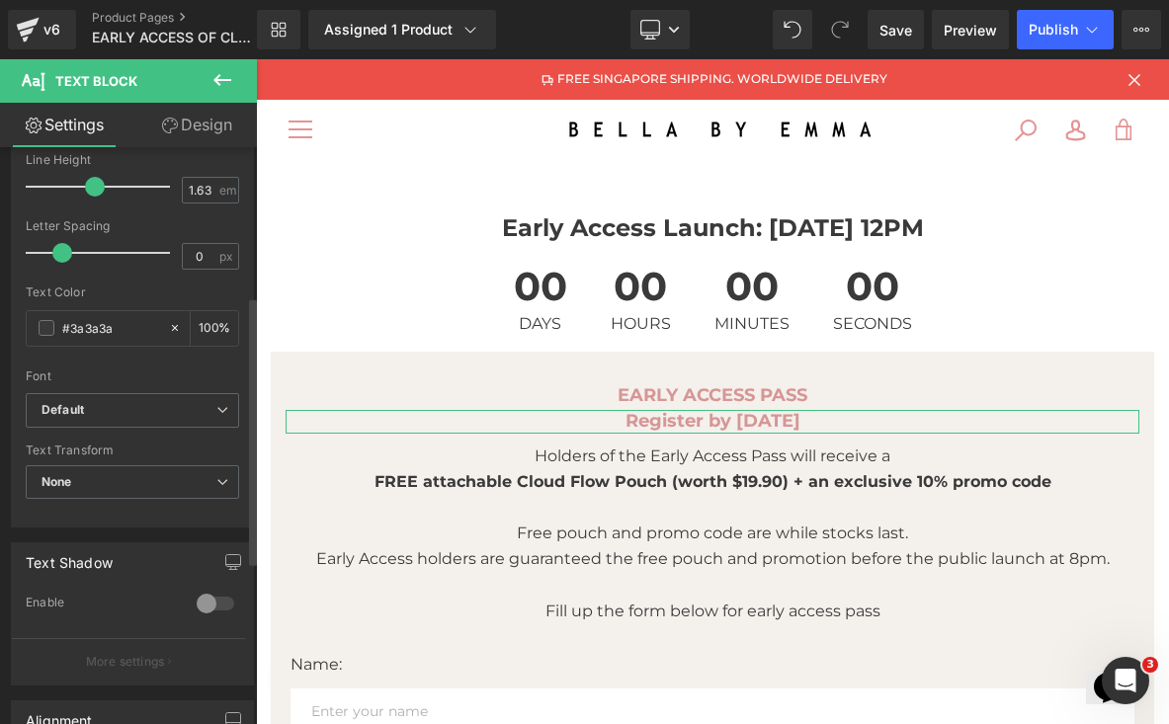
scroll to position [286, 0]
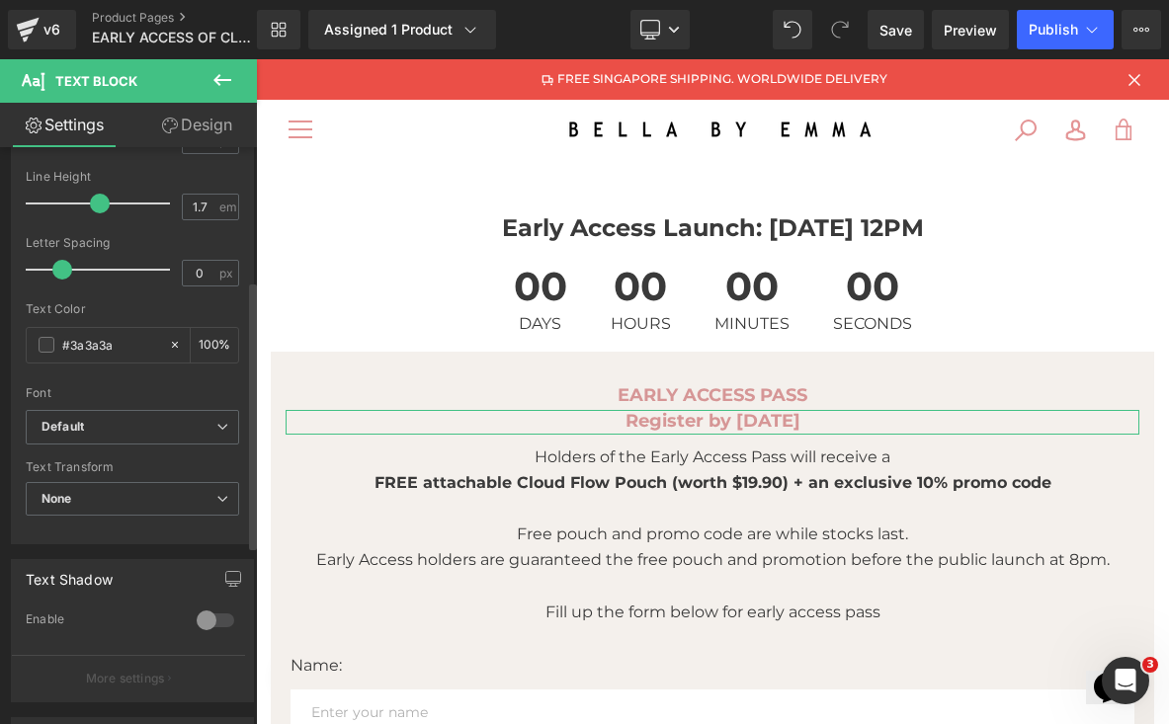
type input "1.6"
drag, startPoint x: 76, startPoint y: 200, endPoint x: 91, endPoint y: 205, distance: 16.0
click at [91, 205] on div at bounding box center [103, 204] width 134 height 40
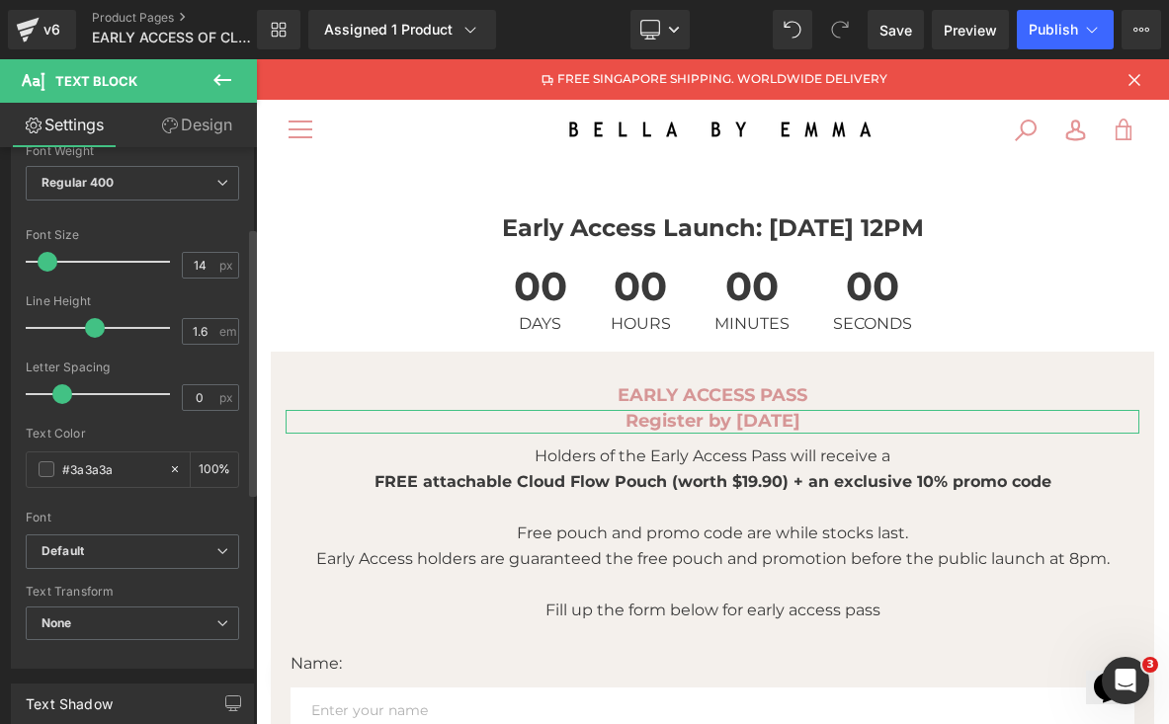
scroll to position [119, 0]
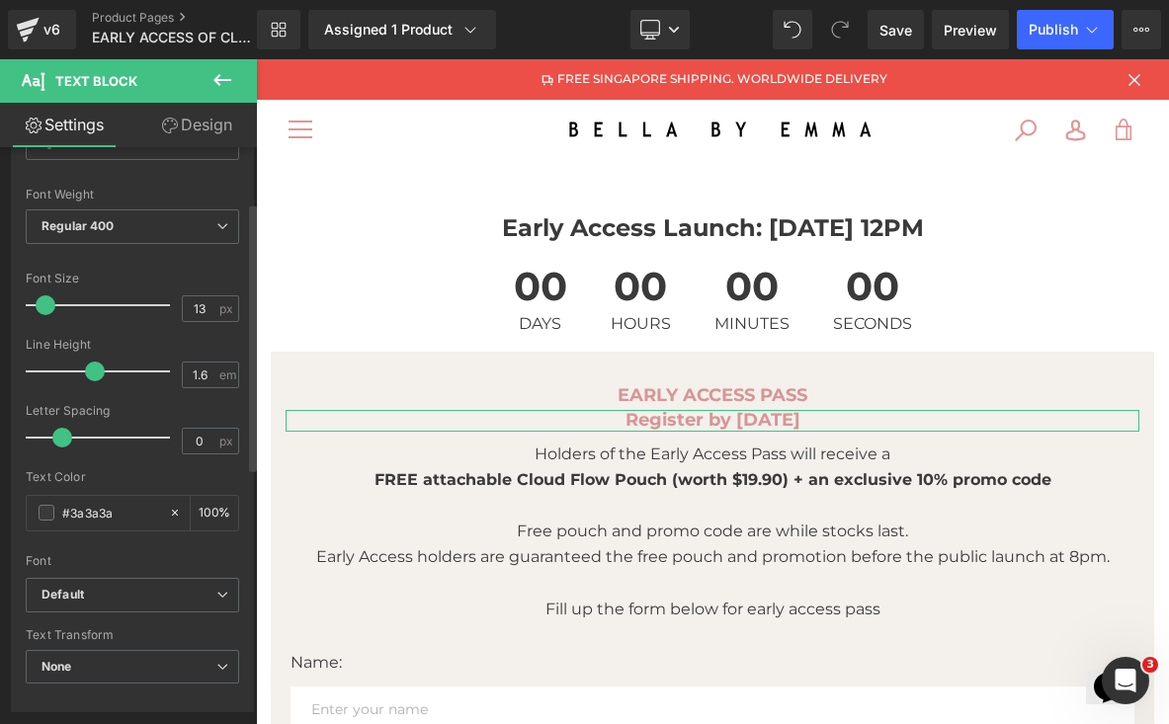
type input "12"
click at [42, 304] on span at bounding box center [45, 305] width 20 height 20
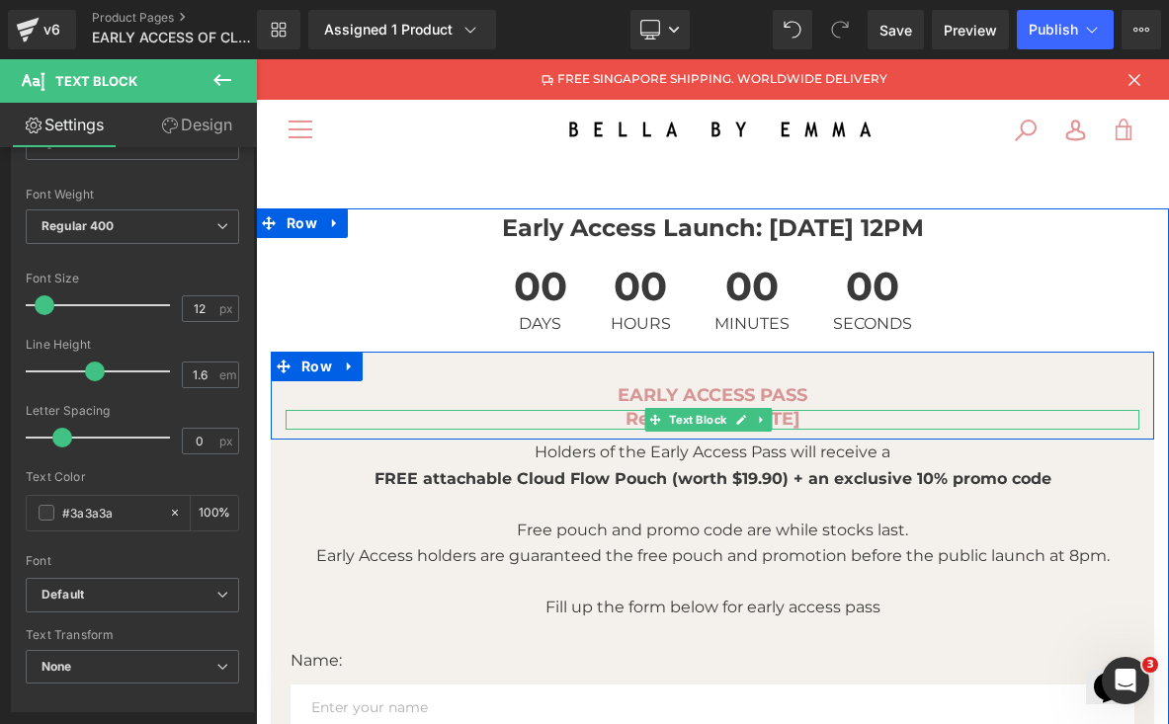
click at [793, 423] on p "Register by [DATE]" at bounding box center [712, 420] width 854 height 20
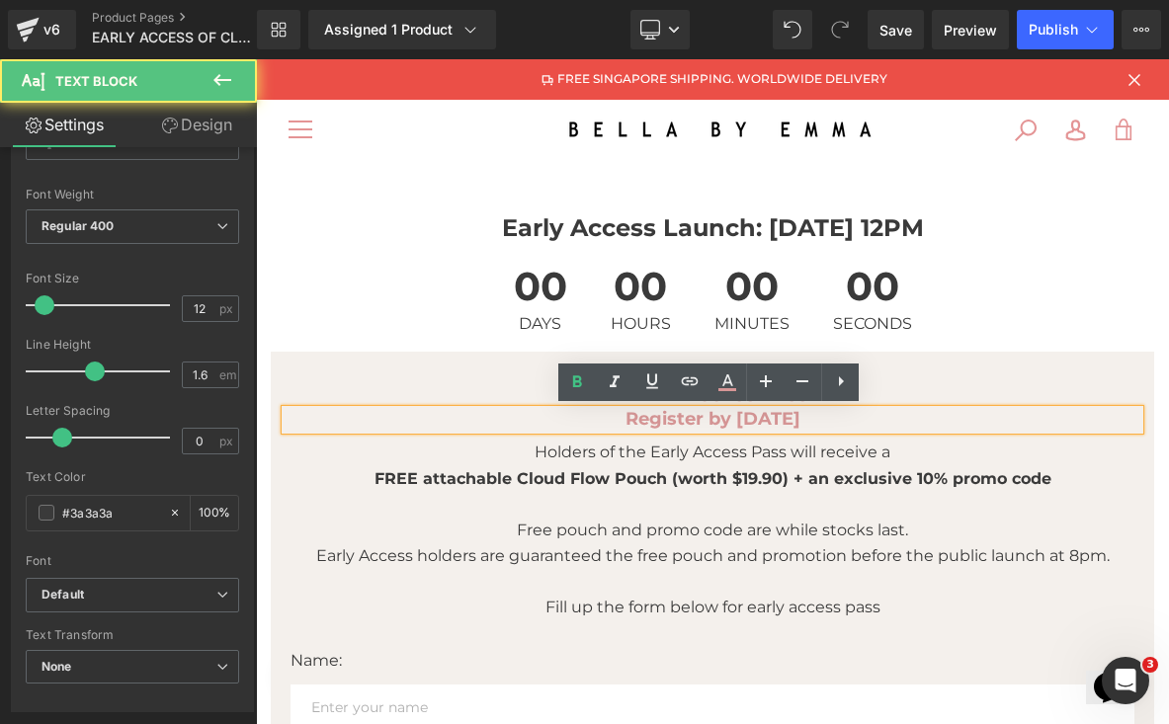
click at [793, 424] on p "Register by [DATE]" at bounding box center [712, 420] width 854 height 20
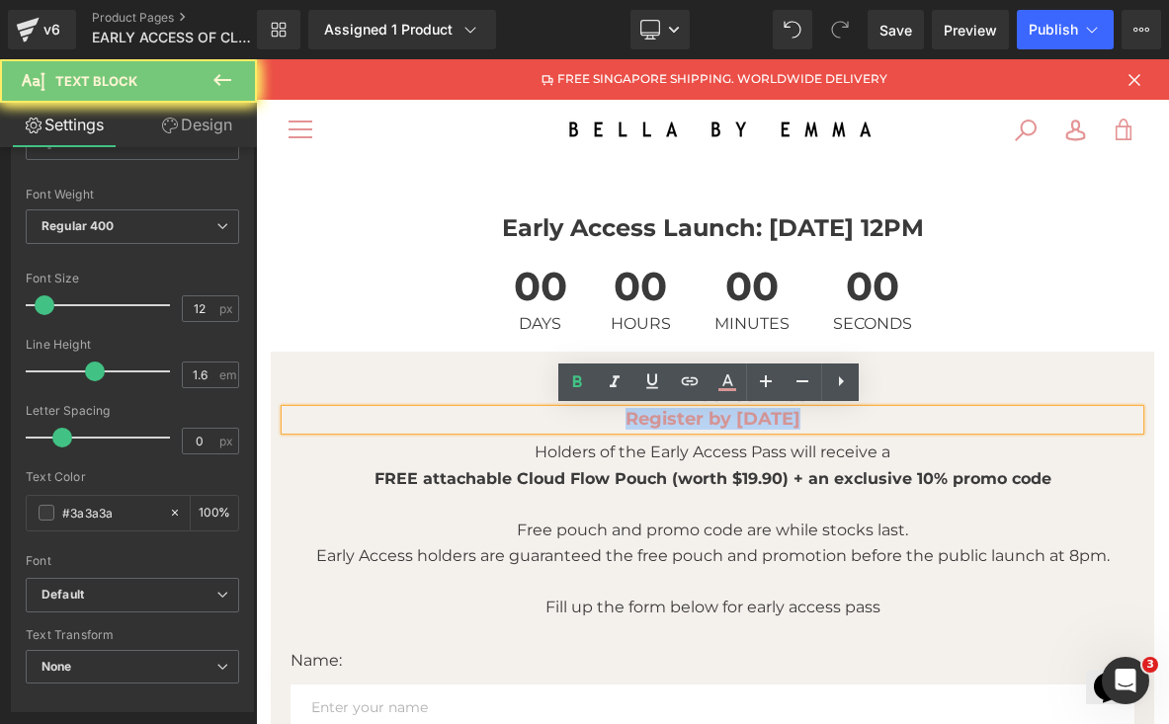
click at [793, 424] on p "Register by [DATE]" at bounding box center [712, 420] width 854 height 20
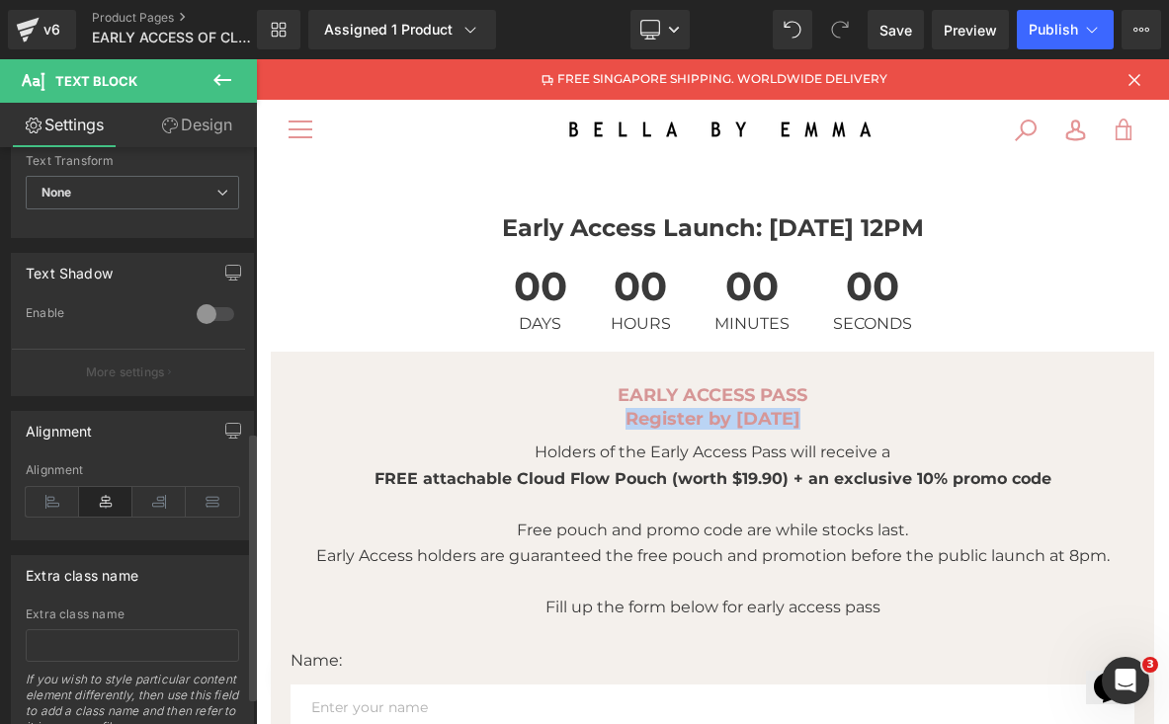
scroll to position [396, 0]
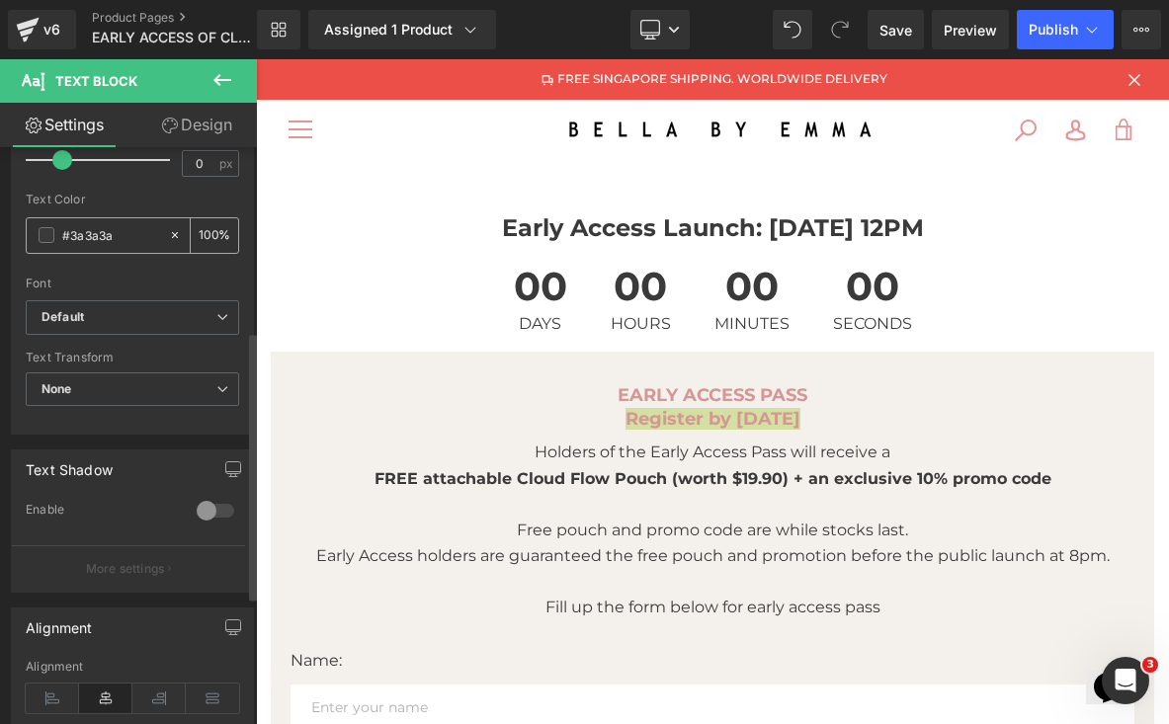
click at [46, 246] on div "#3a3a3a" at bounding box center [97, 235] width 141 height 35
click at [48, 233] on span at bounding box center [47, 235] width 16 height 16
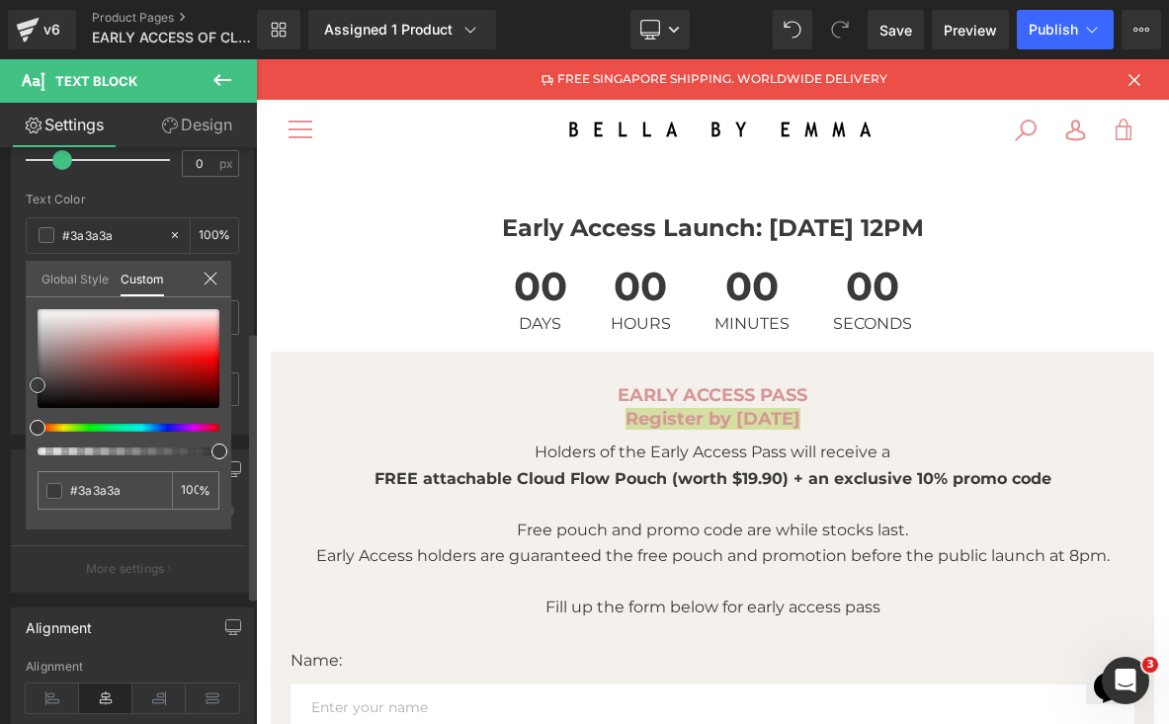
type input "#dd6868"
click at [154, 346] on div at bounding box center [129, 358] width 182 height 99
type input "#db1d1d"
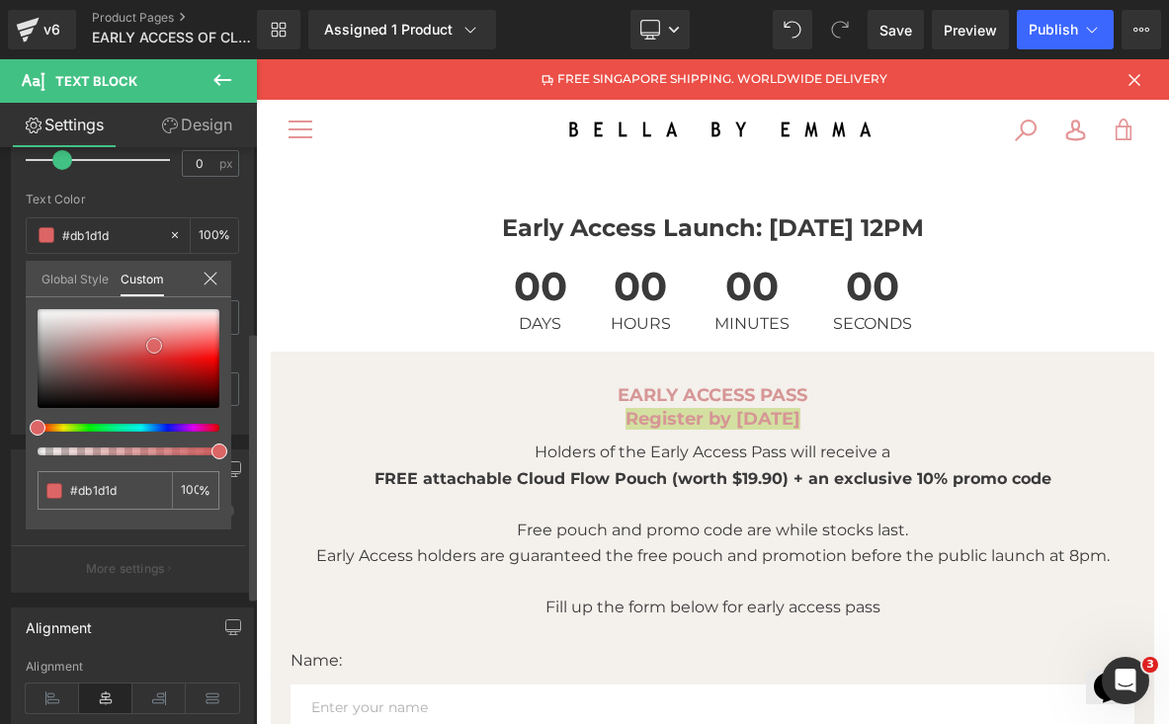
click at [176, 360] on div at bounding box center [129, 358] width 182 height 99
type input "#d81c1c"
type input "#8f1313"
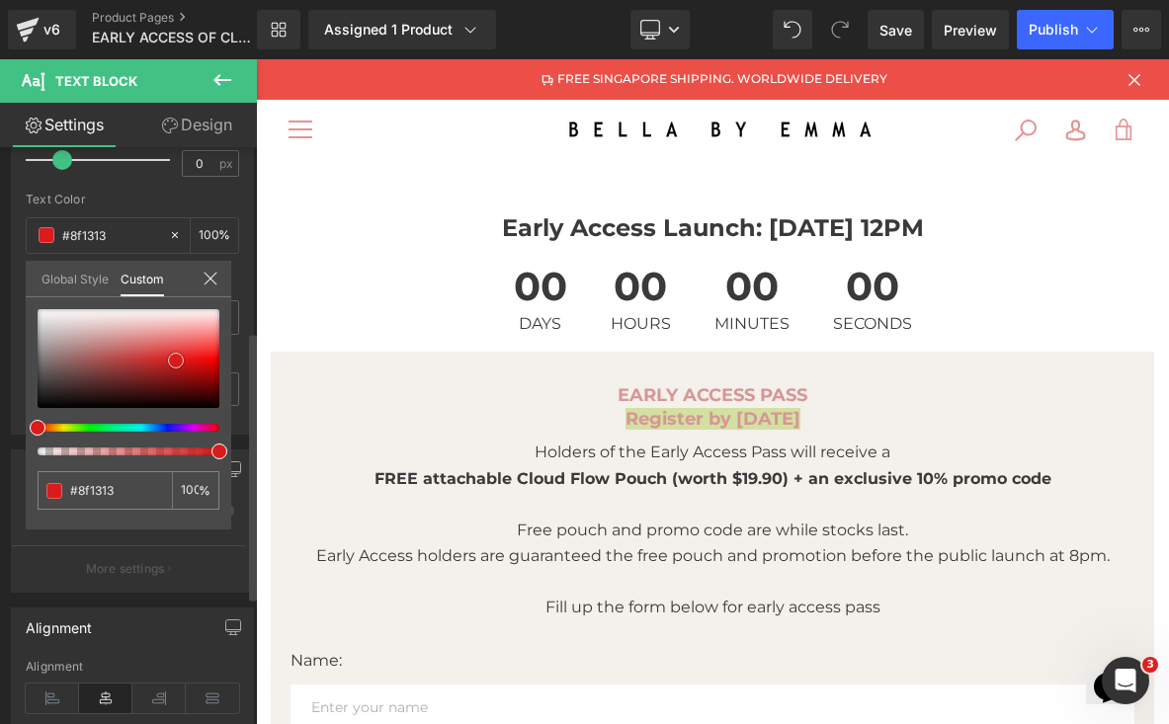
type input "#3f0808"
type input "#2d0505"
drag, startPoint x: 176, startPoint y: 361, endPoint x: 180, endPoint y: 401, distance: 40.7
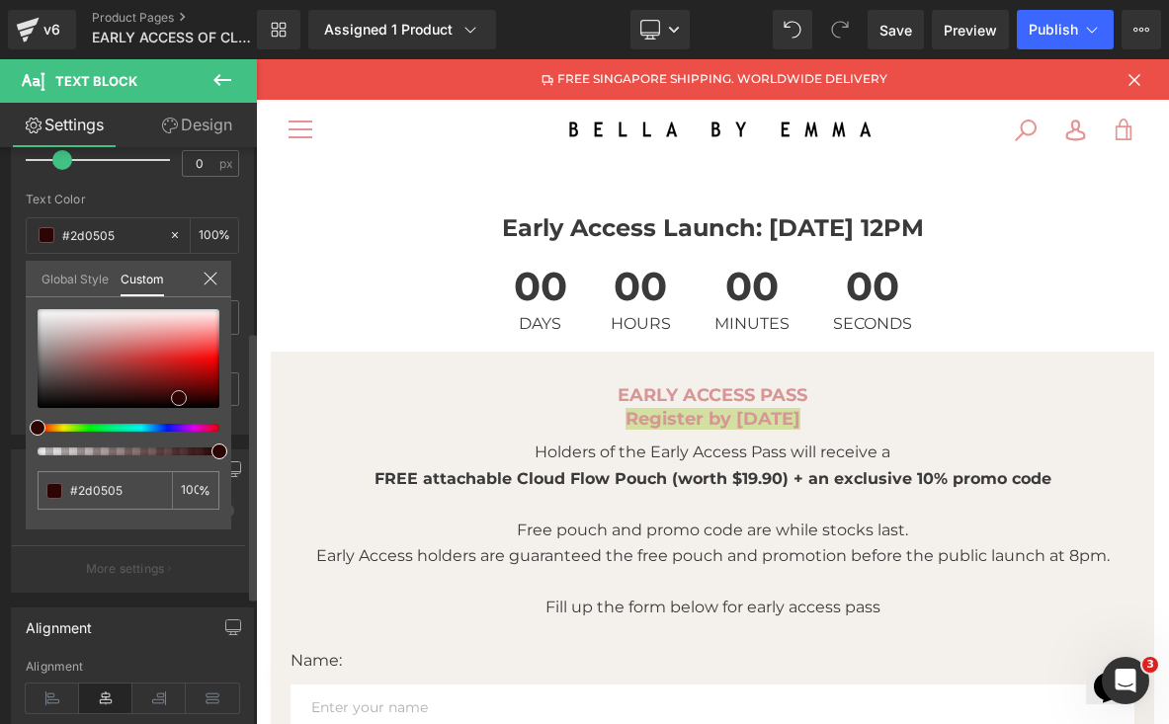
click at [179, 401] on span at bounding box center [179, 398] width 16 height 16
type input "#200303"
type input "#000000"
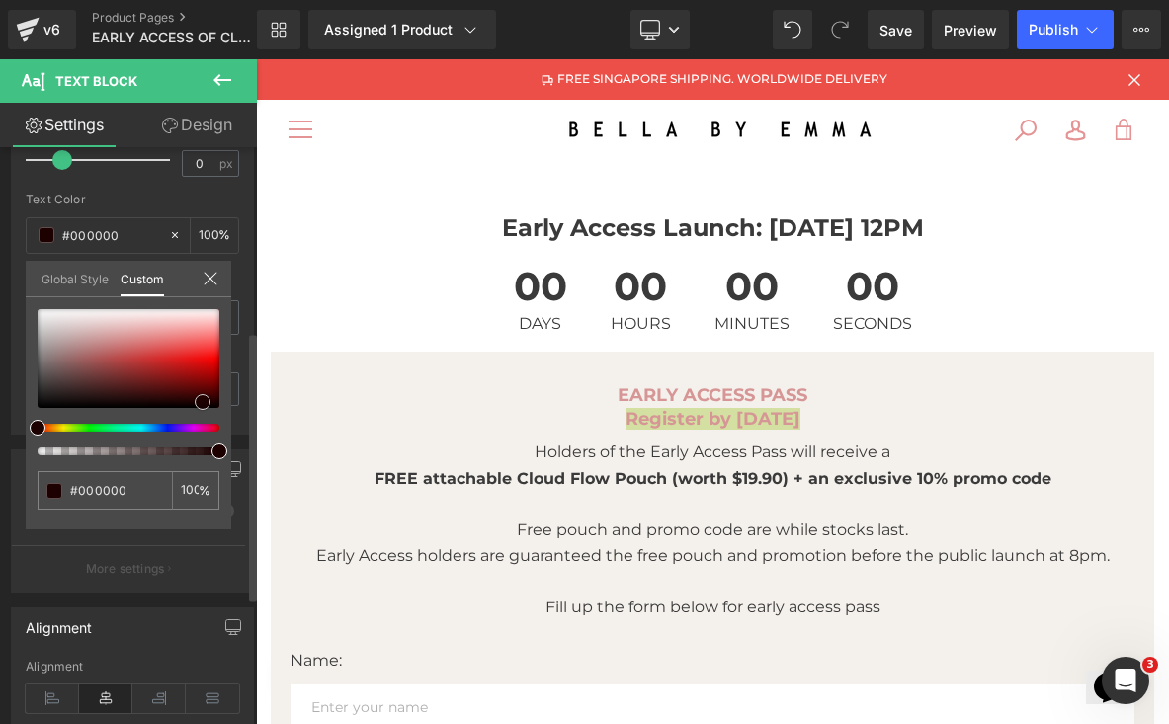
type input "#1d0101"
type input "#5b0000"
type input "#6b0000"
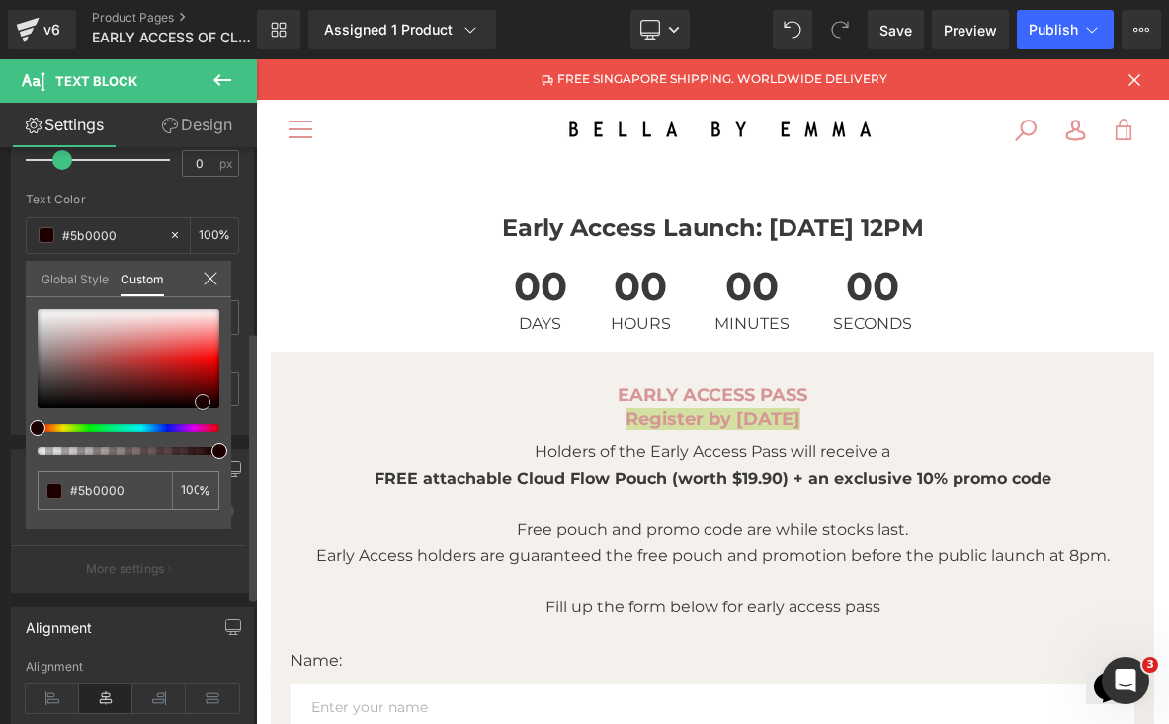
type input "#6b0000"
type input "#dc0909"
type input "#ee0b0b"
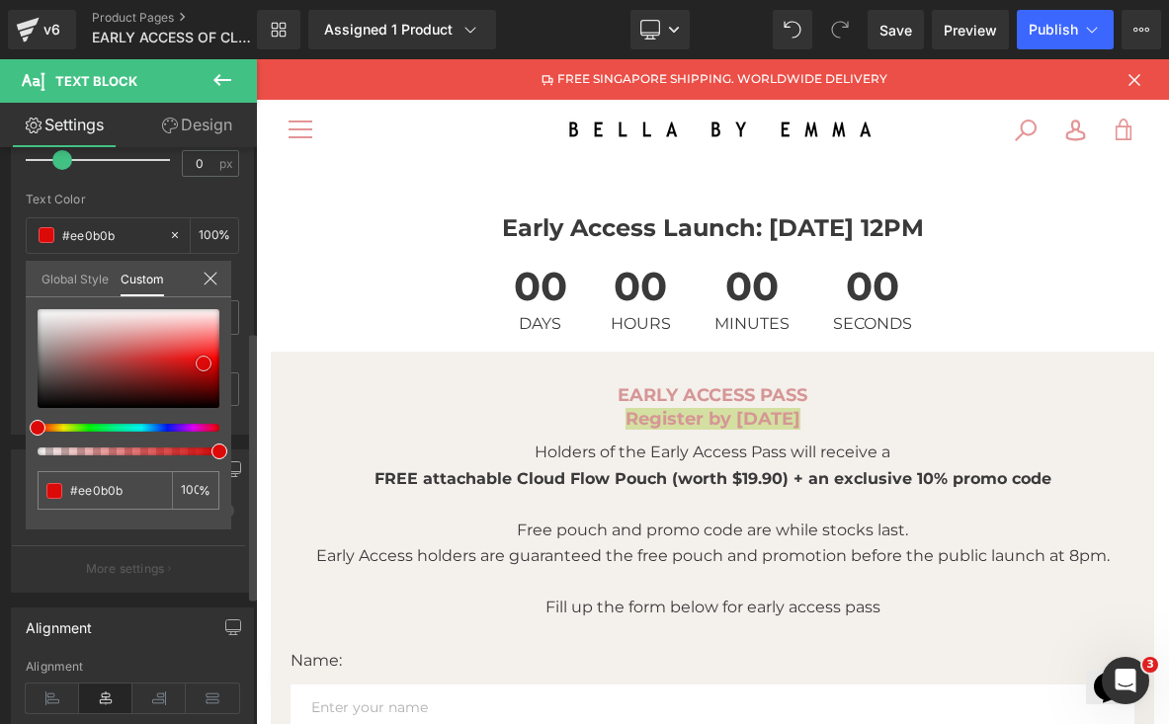
type input "#f11212"
type input "#f11717"
type input "#f03c3c"
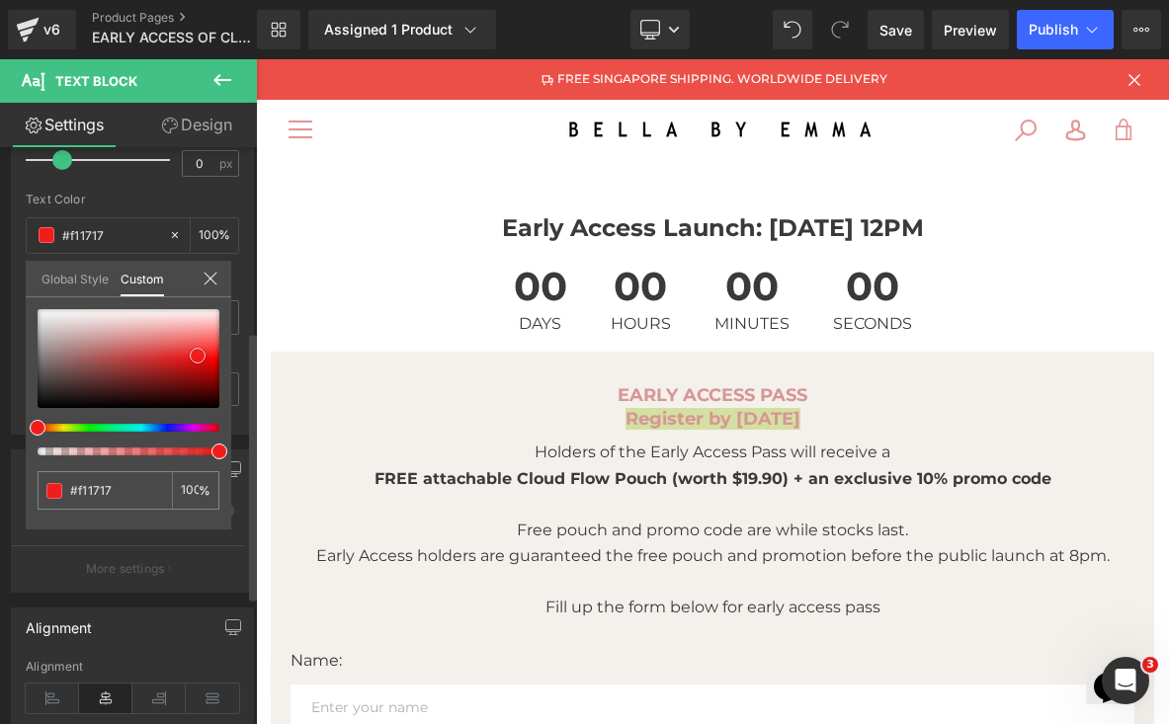
type input "#f03c3c"
type input "#ef5151"
type input "#f16969"
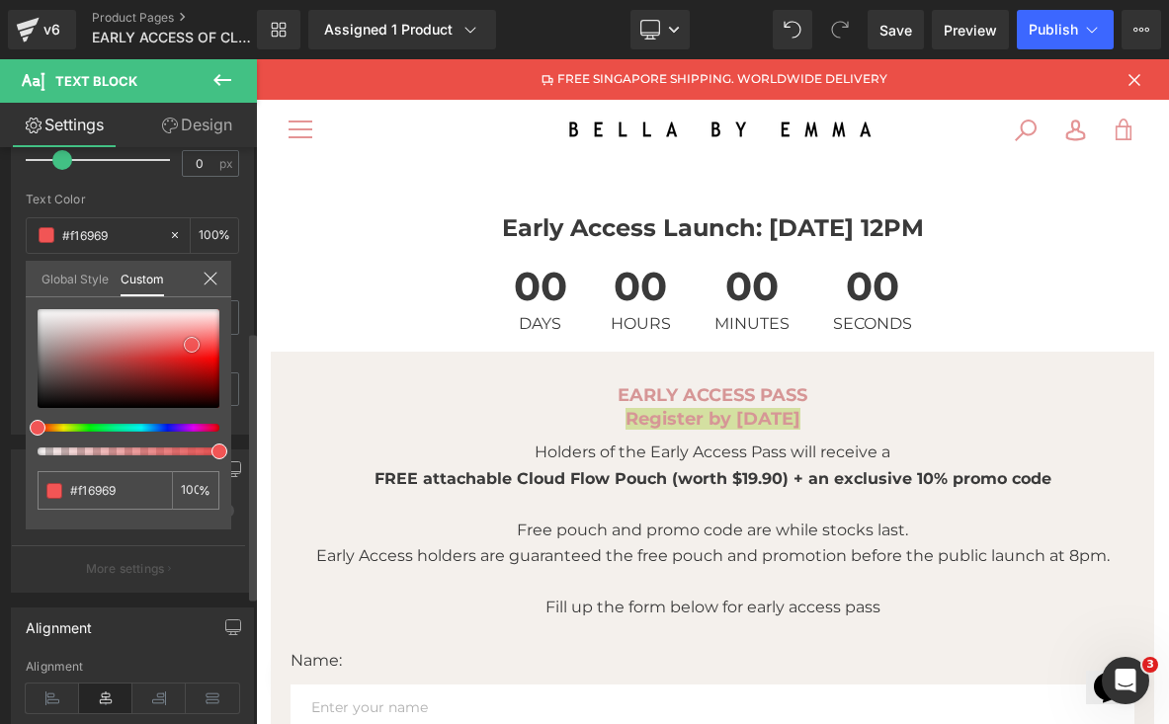
type input "#f16e6e"
type input "#f06f6f"
type input "#ee3e3e"
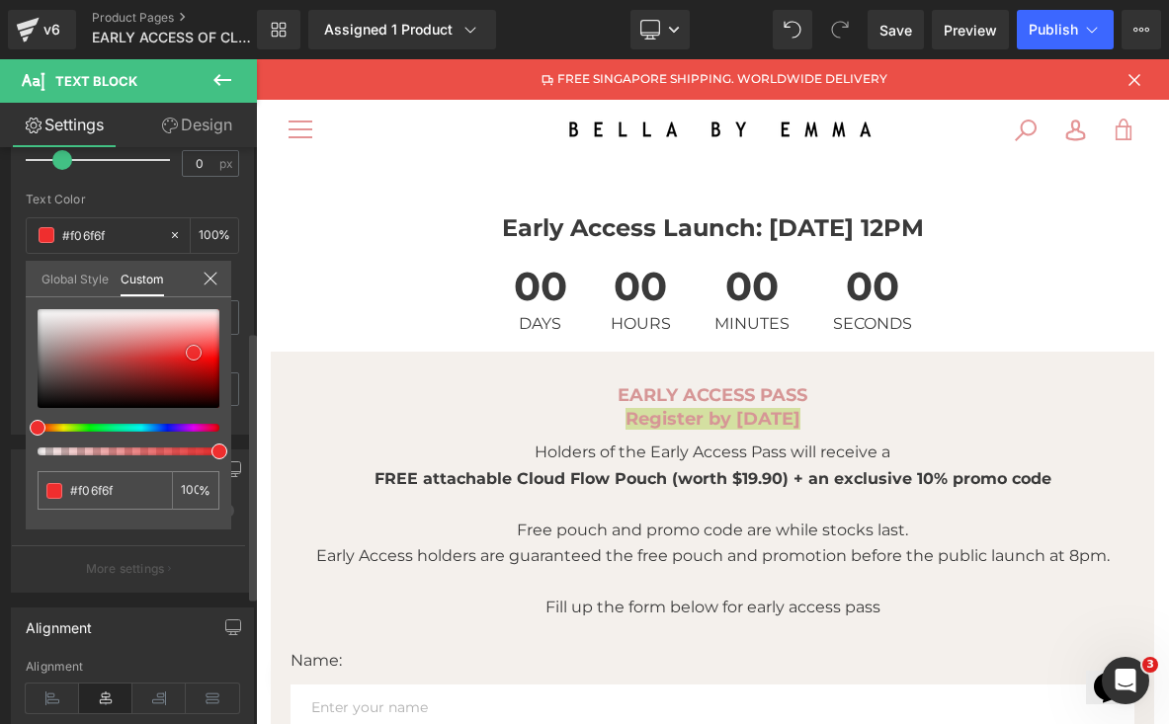
type input "#ee3e3e"
type input "#ef1e1e"
type input "#f01414"
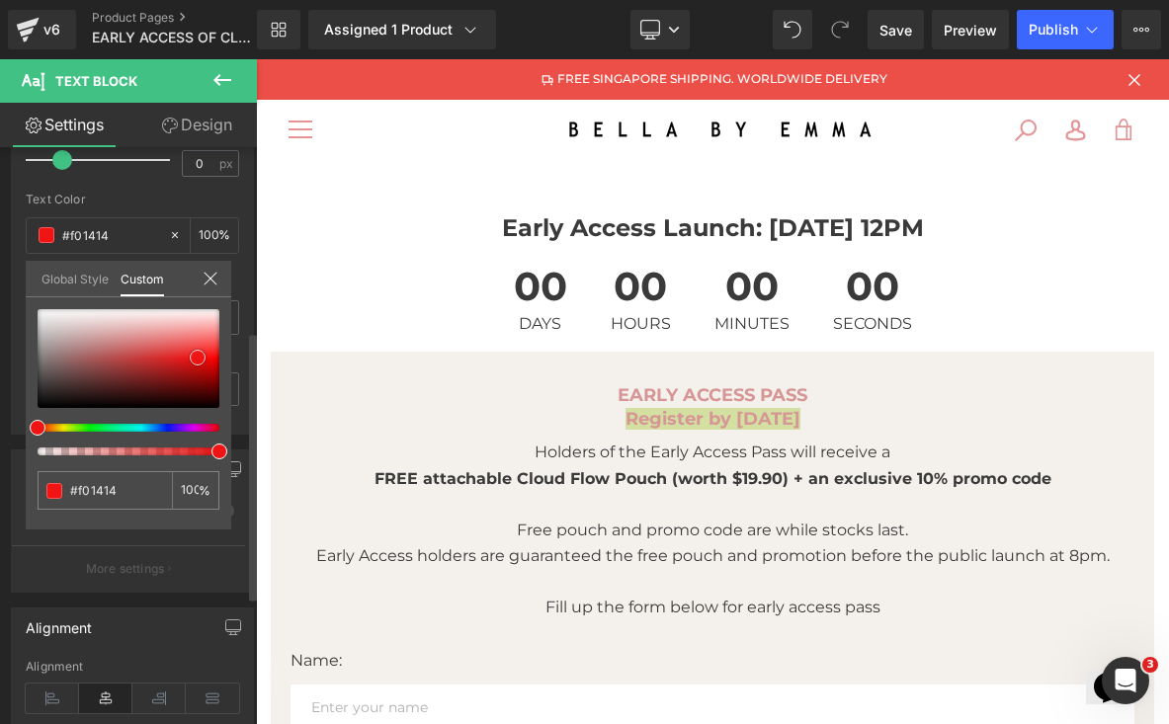
type input "#f11212"
drag, startPoint x: 180, startPoint y: 401, endPoint x: 201, endPoint y: 360, distance: 46.4
click at [201, 360] on span at bounding box center [198, 358] width 16 height 16
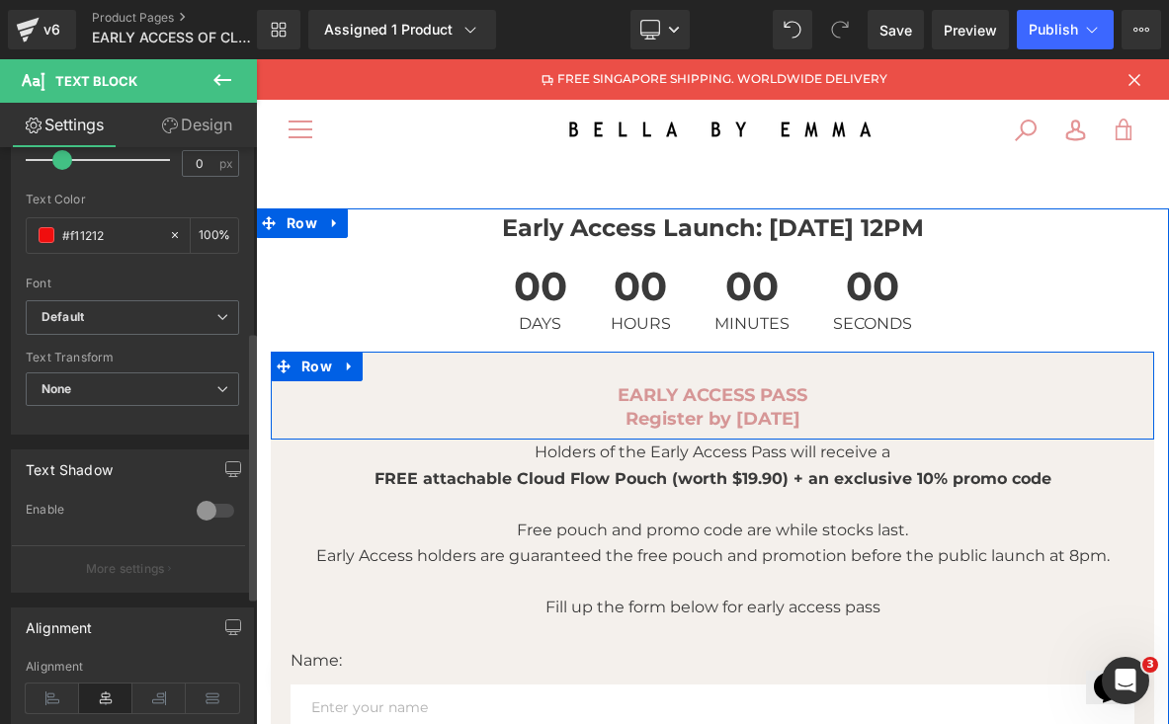
click at [730, 424] on div "Register by [DATE] Text Block" at bounding box center [712, 420] width 854 height 20
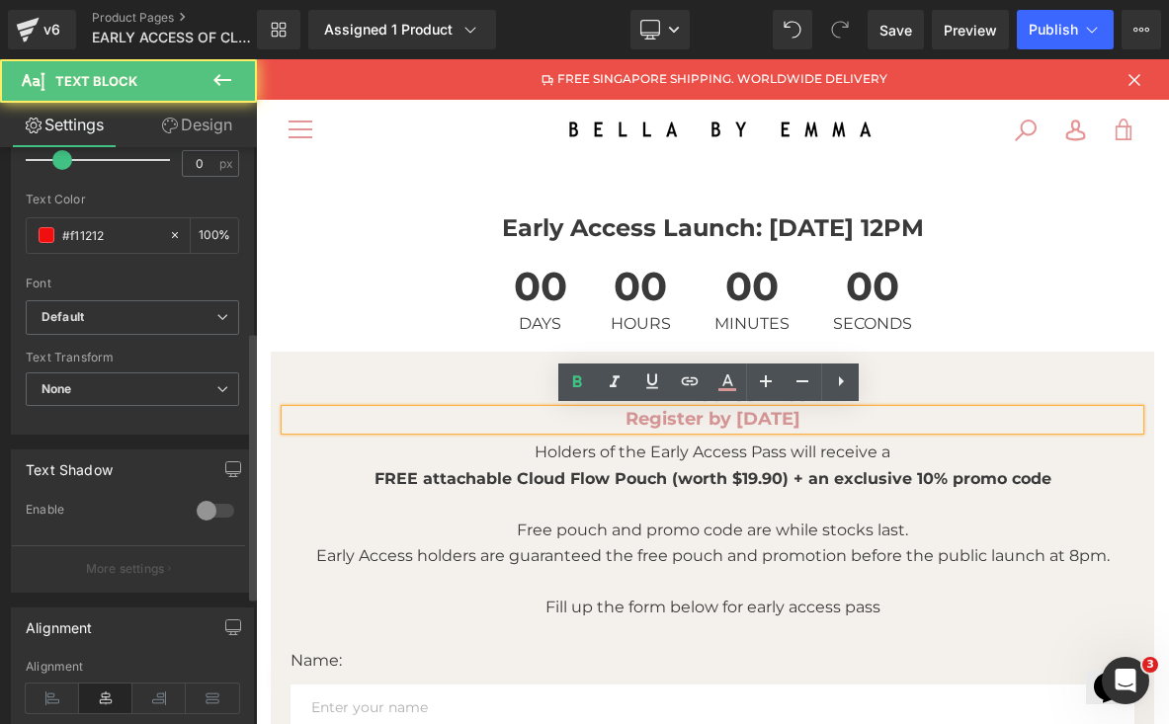
click at [751, 416] on strong "Register by [DATE]" at bounding box center [712, 419] width 175 height 22
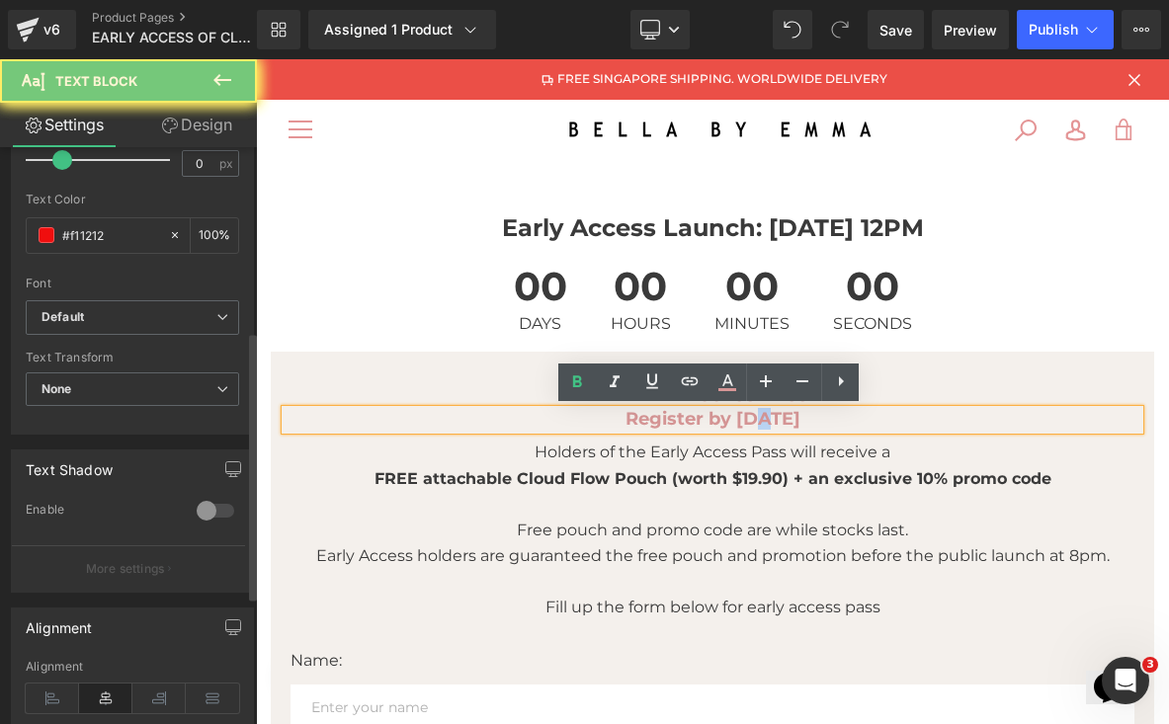
click at [751, 416] on strong "Register by [DATE]" at bounding box center [712, 419] width 175 height 22
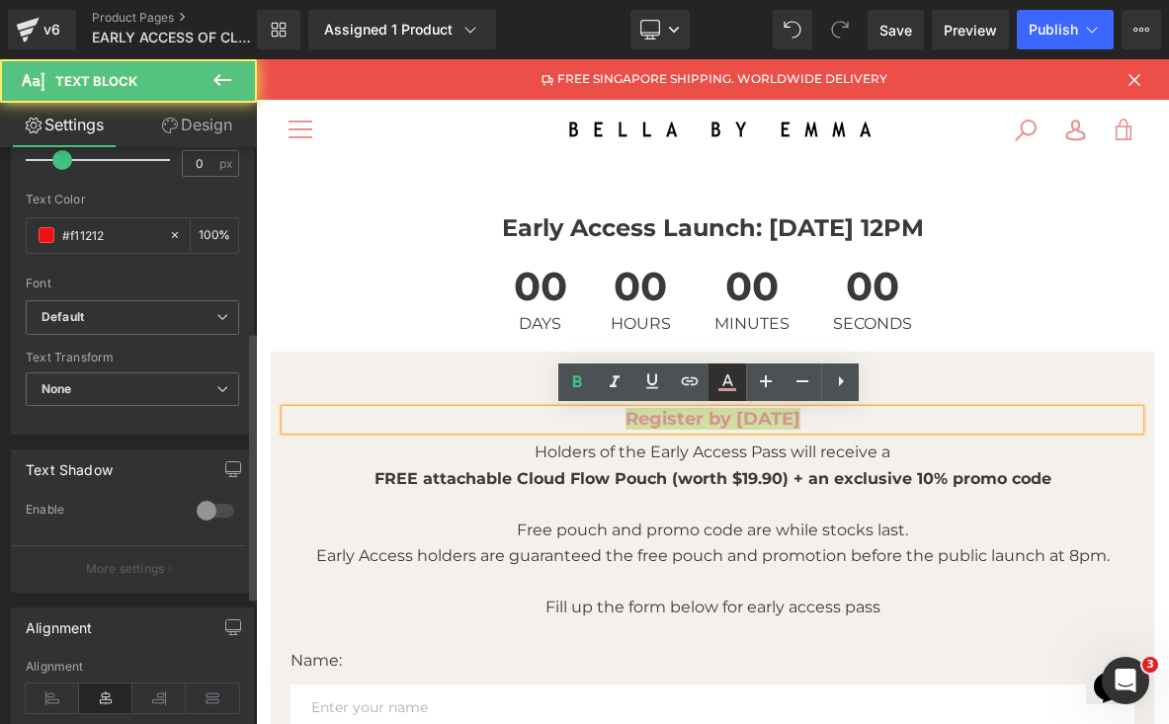
click at [733, 384] on icon at bounding box center [727, 382] width 24 height 24
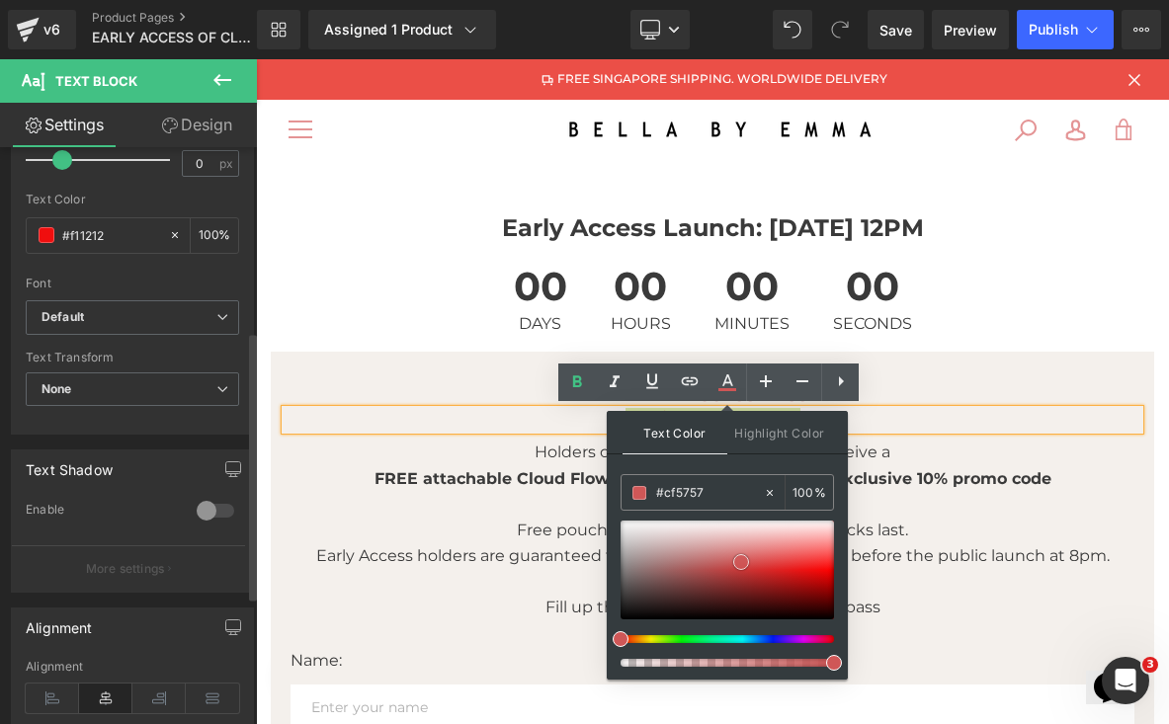
click at [741, 562] on div at bounding box center [726, 570] width 213 height 99
click at [773, 568] on div at bounding box center [726, 570] width 213 height 99
click at [756, 565] on div at bounding box center [726, 570] width 213 height 99
type input "#dc3636"
click at [772, 566] on div at bounding box center [726, 570] width 213 height 99
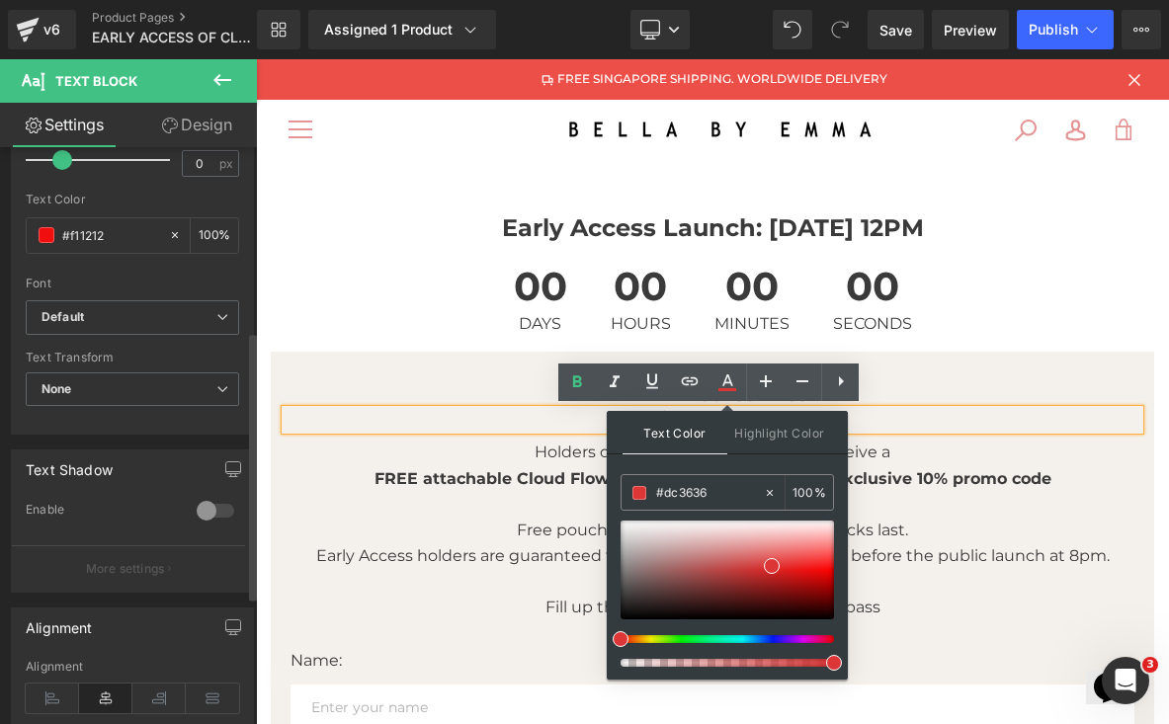
click at [1116, 156] on div "Menu Home Our Story Shop Shop menu Best sellers under $50 All Products Bags Sho…" at bounding box center [712, 129] width 913 height 59
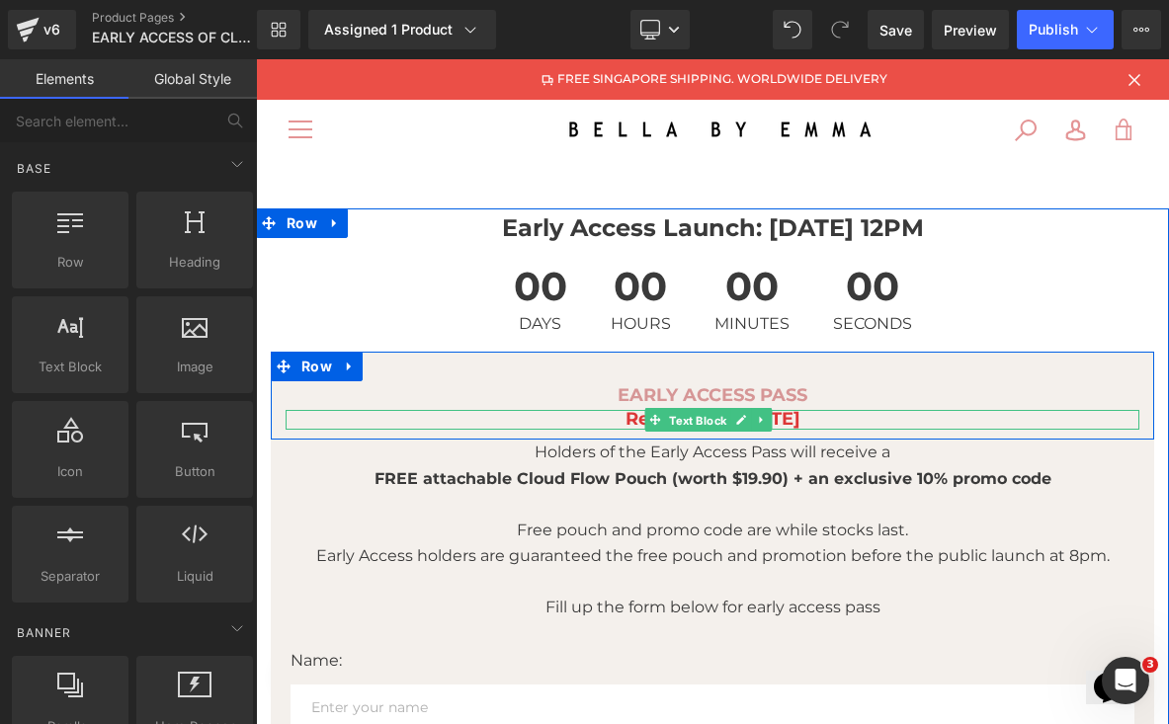
click at [716, 423] on span "Text Block" at bounding box center [697, 421] width 65 height 24
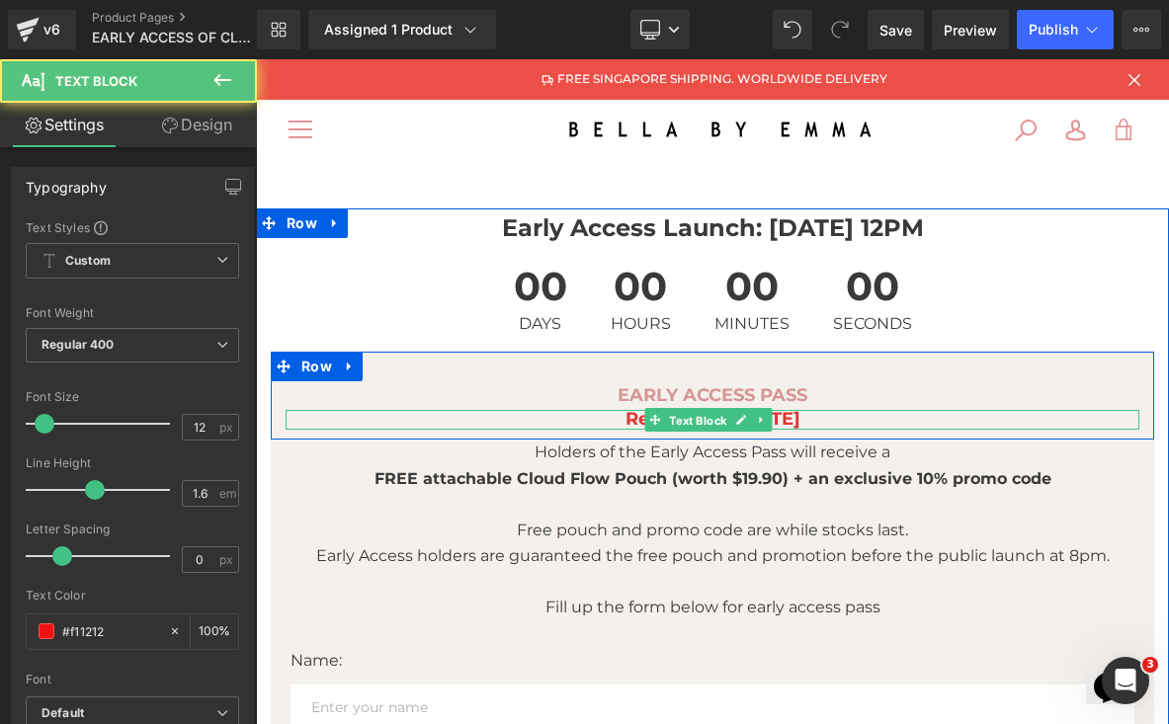
click at [716, 423] on span "Text Block" at bounding box center [697, 421] width 65 height 24
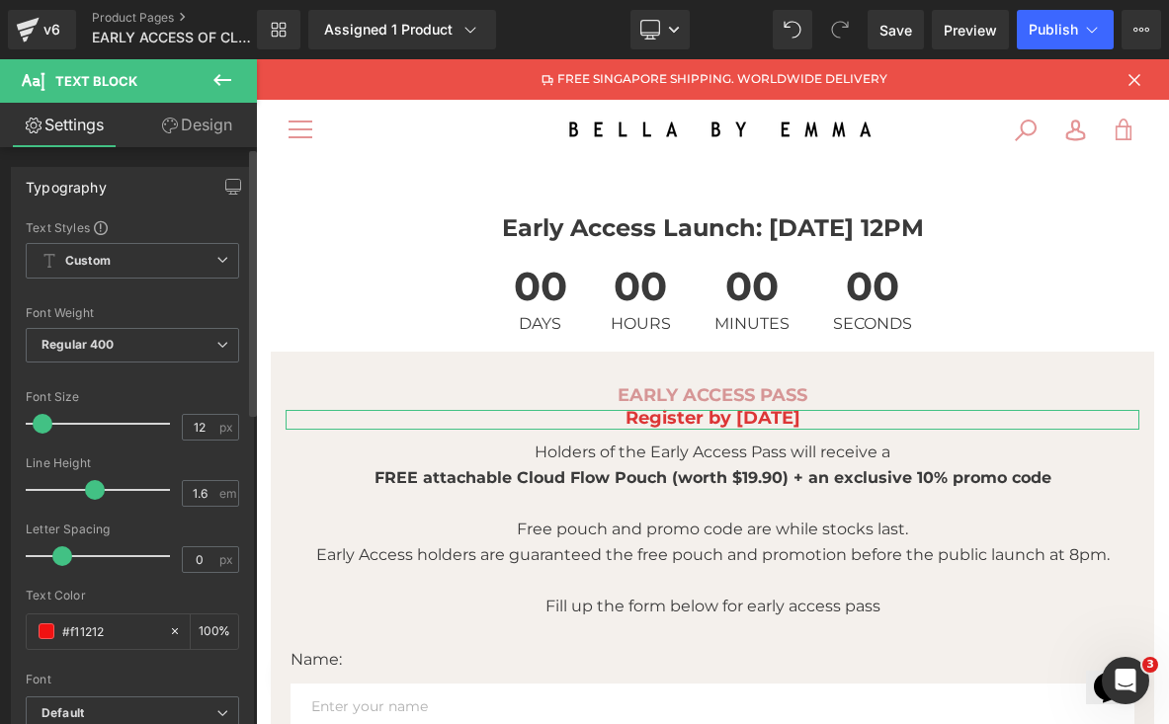
type input "13"
click at [40, 424] on span at bounding box center [46, 424] width 20 height 20
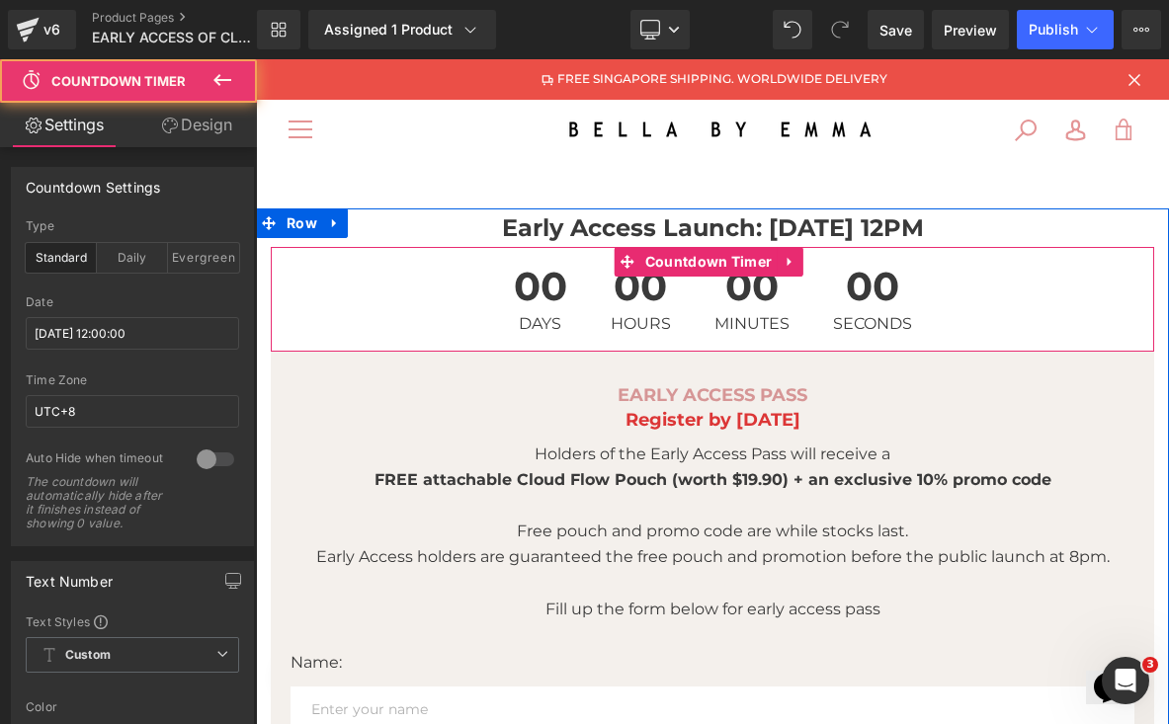
click at [1040, 261] on div "00 Days 00 Hours 00 Minutes 00 Seconds" at bounding box center [712, 299] width 883 height 105
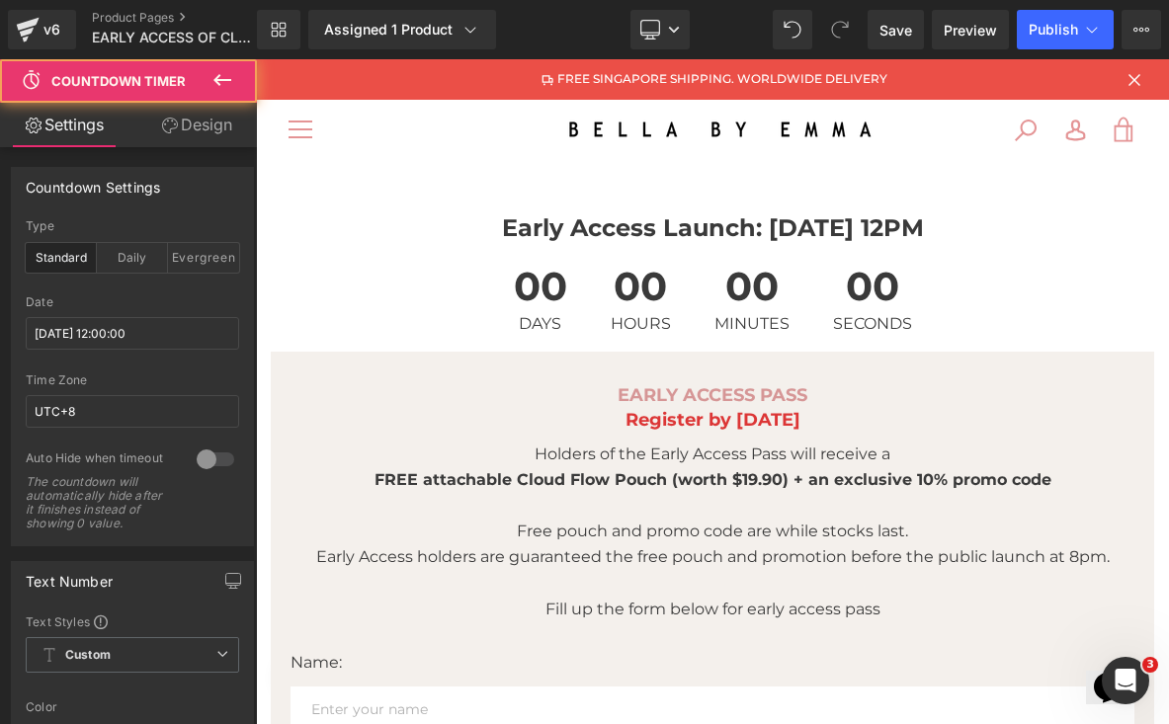
click at [1119, 118] on link "View cart" at bounding box center [1124, 129] width 57 height 57
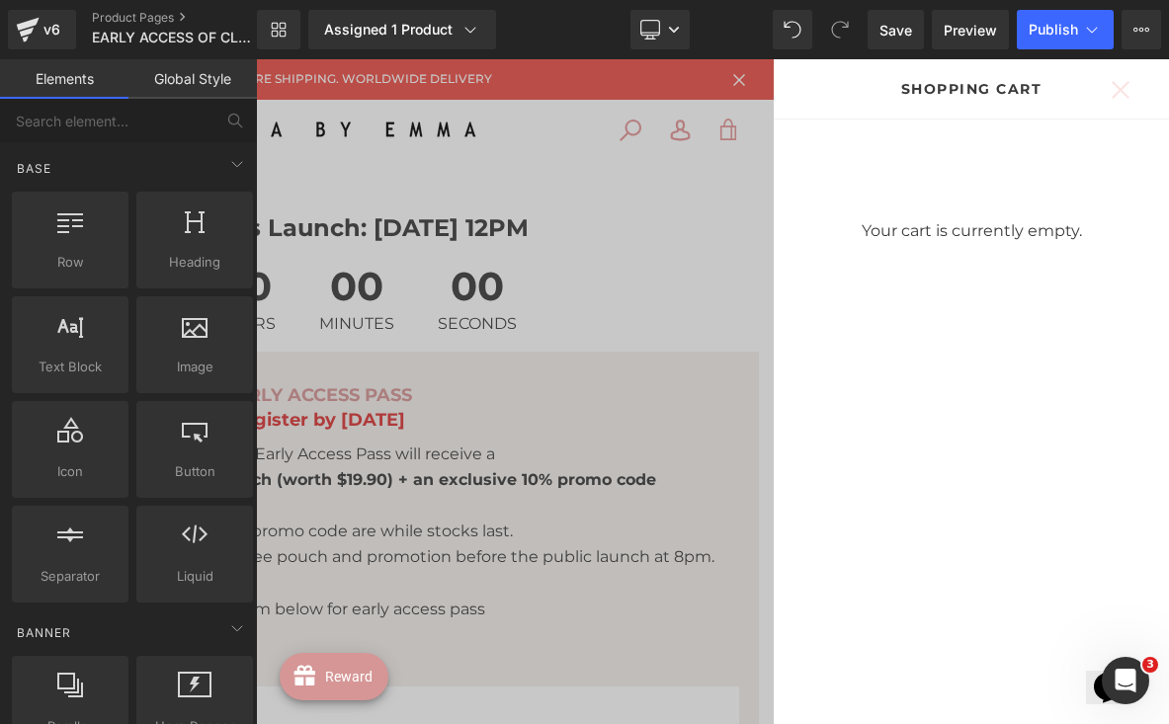
click at [1110, 95] on button "Close Cart" at bounding box center [1120, 88] width 49 height 49
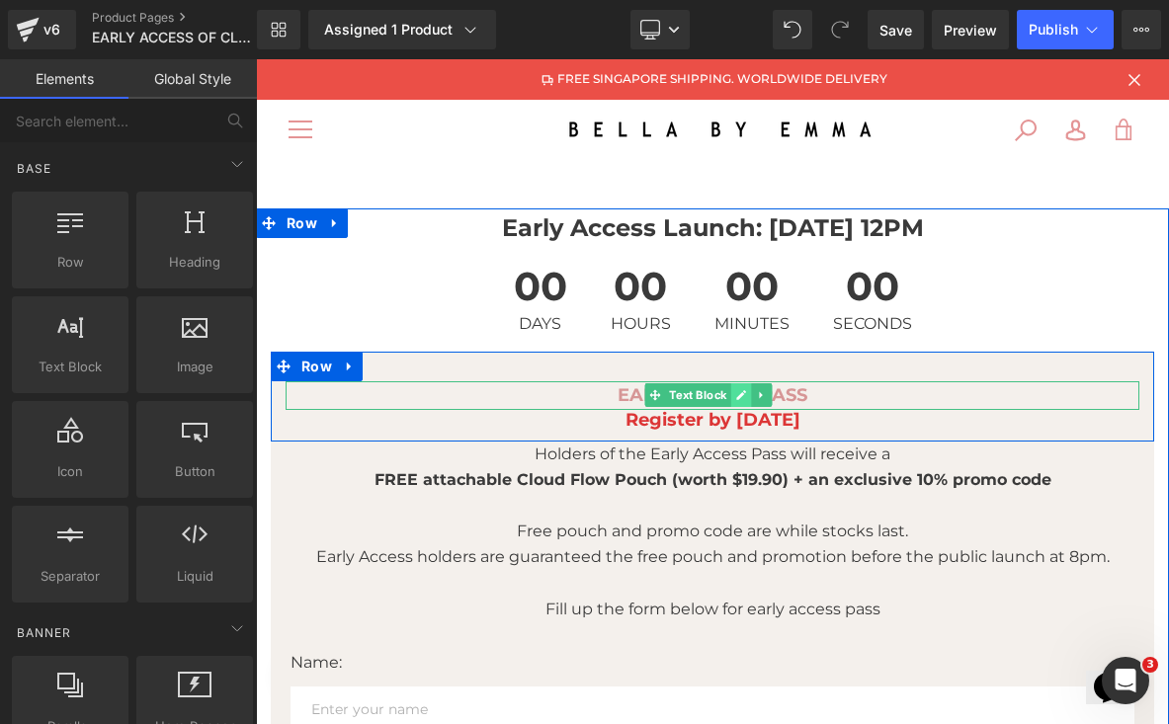
click at [741, 386] on link at bounding box center [741, 395] width 21 height 24
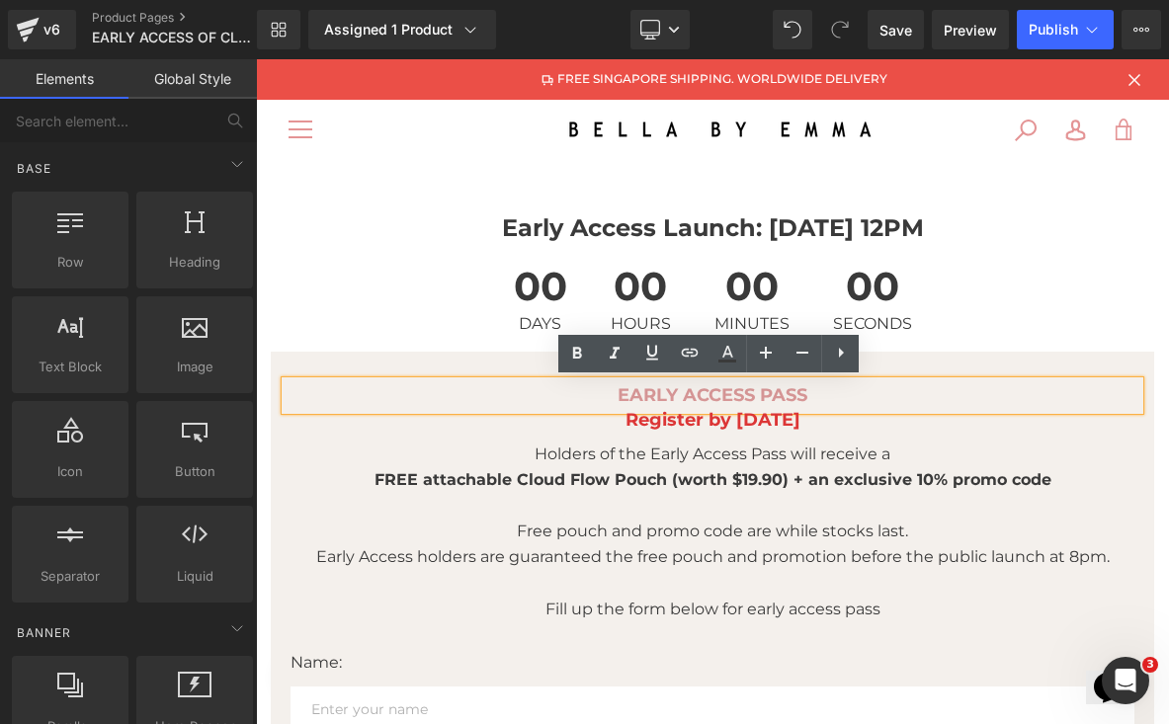
click at [802, 392] on strong "EARLY ACCESS PASS" at bounding box center [712, 395] width 190 height 22
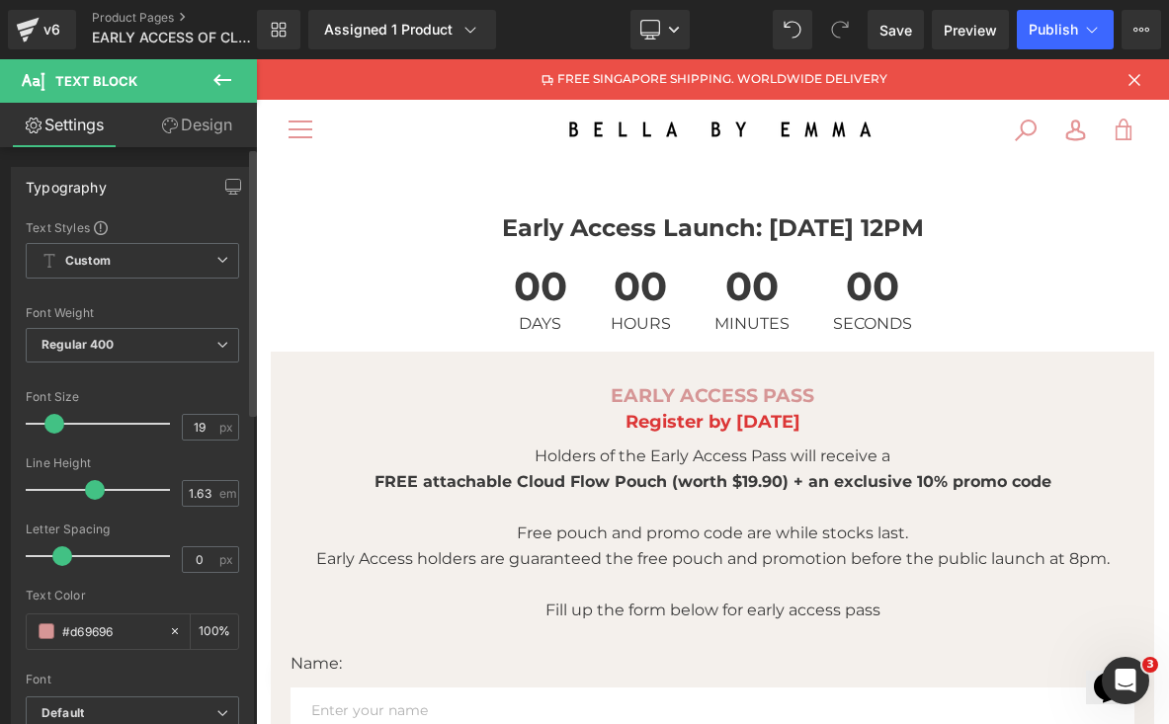
type input "20"
click at [54, 426] on div at bounding box center [103, 424] width 134 height 40
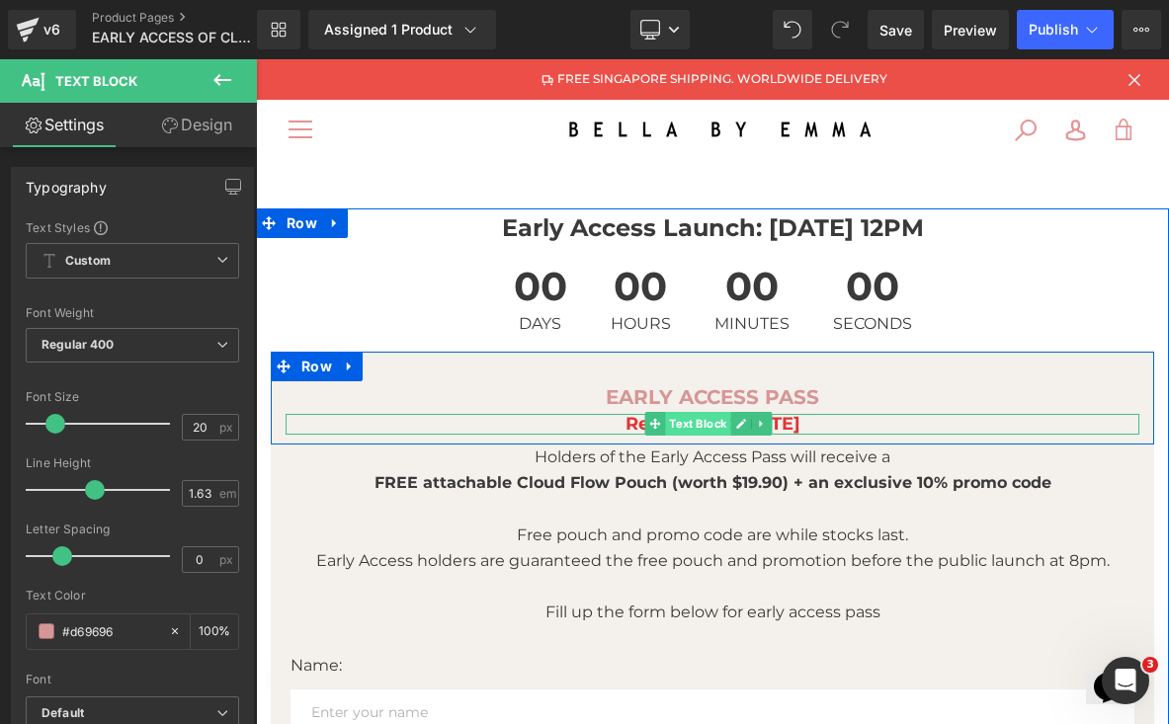
click at [667, 416] on span "Text Block" at bounding box center [697, 424] width 65 height 24
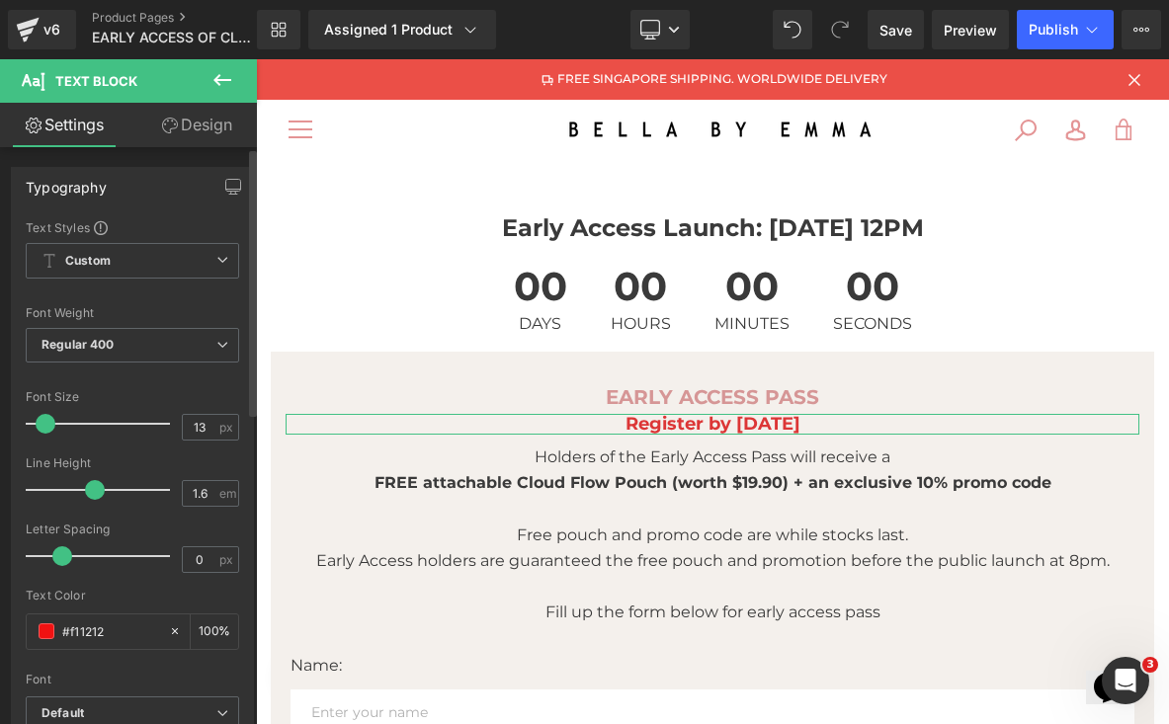
drag, startPoint x: 32, startPoint y: 421, endPoint x: 13, endPoint y: 423, distance: 18.9
click at [13, 423] on div "Text Styles Custom Custom Setup Global Style Custom Setup Global Style Thin 100…" at bounding box center [132, 524] width 241 height 610
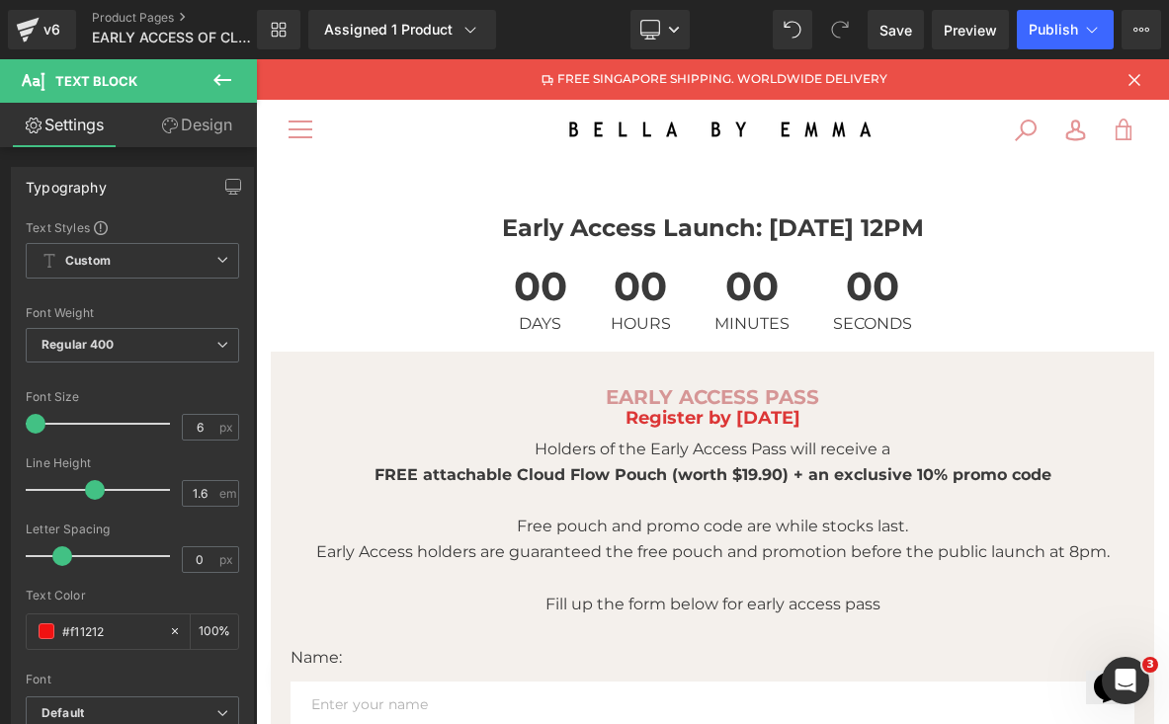
drag, startPoint x: 42, startPoint y: 425, endPoint x: -21, endPoint y: 424, distance: 63.2
click at [0, 424] on html "Text Block You are previewing how the will restyle your page. You can not edit …" at bounding box center [584, 362] width 1169 height 724
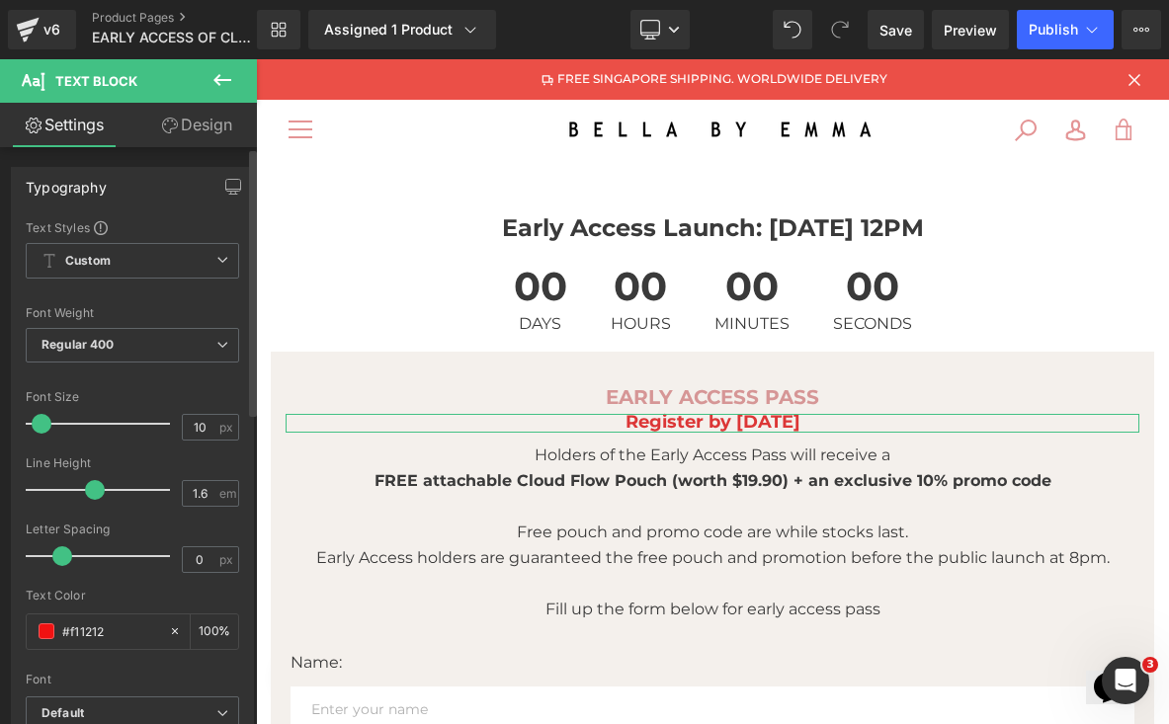
type input "11"
click at [49, 425] on span at bounding box center [43, 424] width 20 height 20
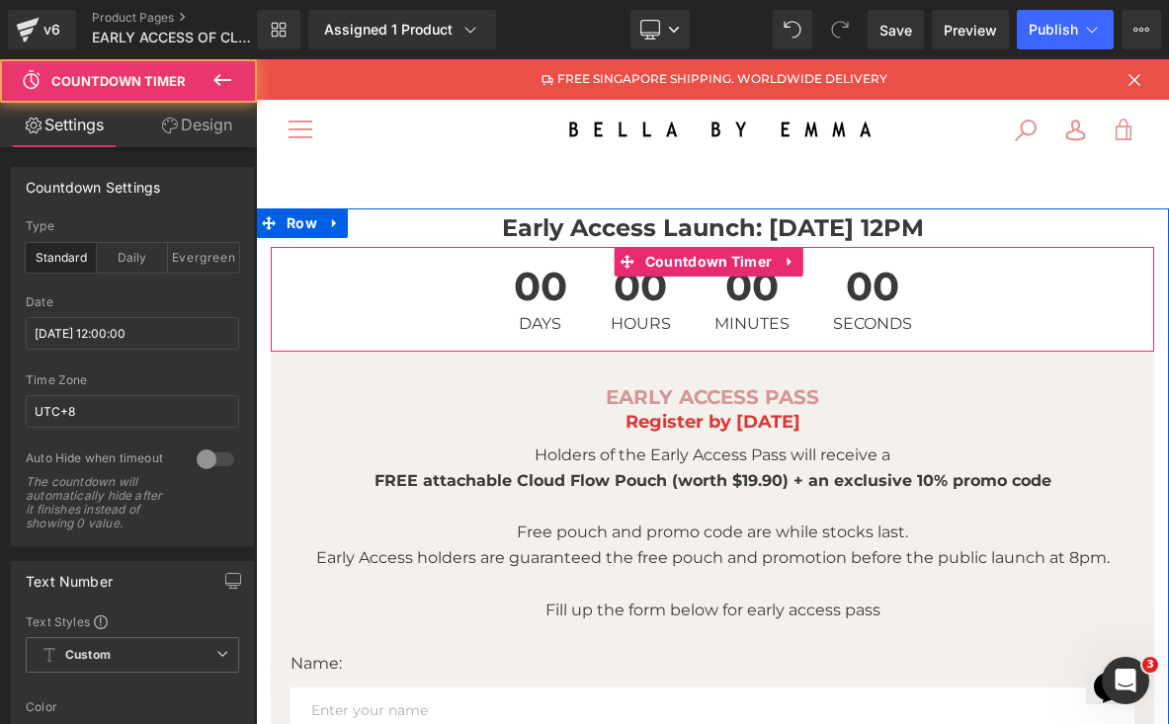
click at [1106, 276] on div "00 Days 00 Hours 00 Minutes 00 Seconds" at bounding box center [712, 299] width 883 height 105
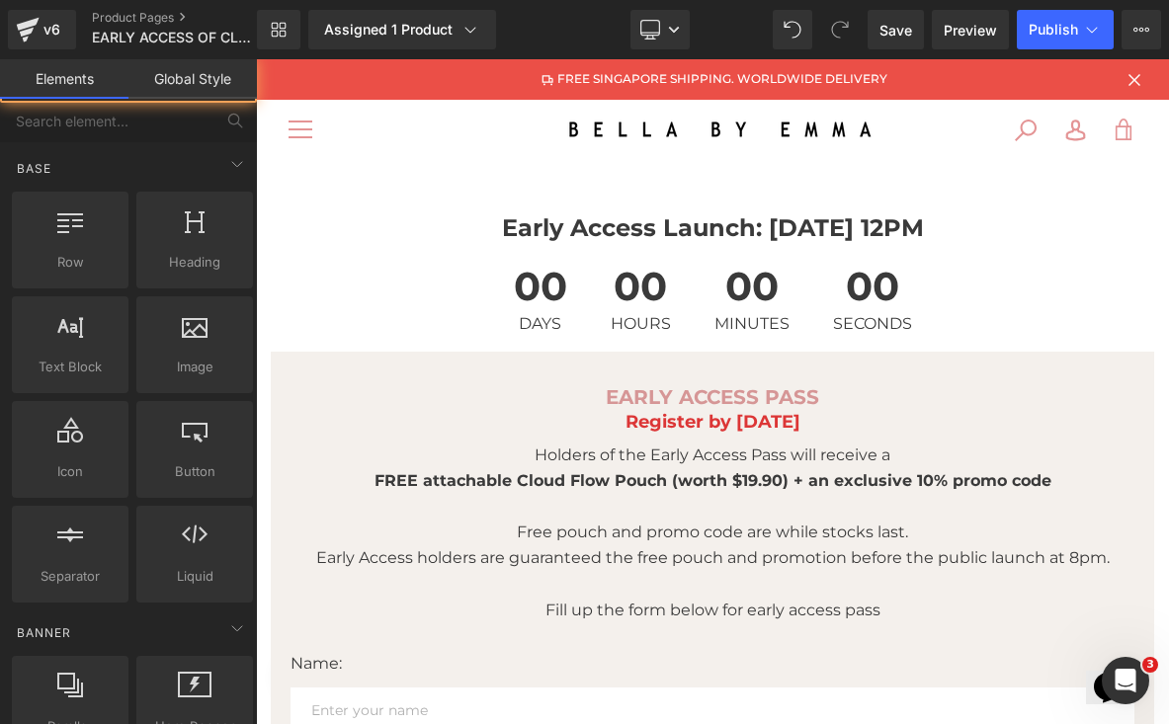
click at [1073, 22] on span "Publish" at bounding box center [1052, 30] width 49 height 16
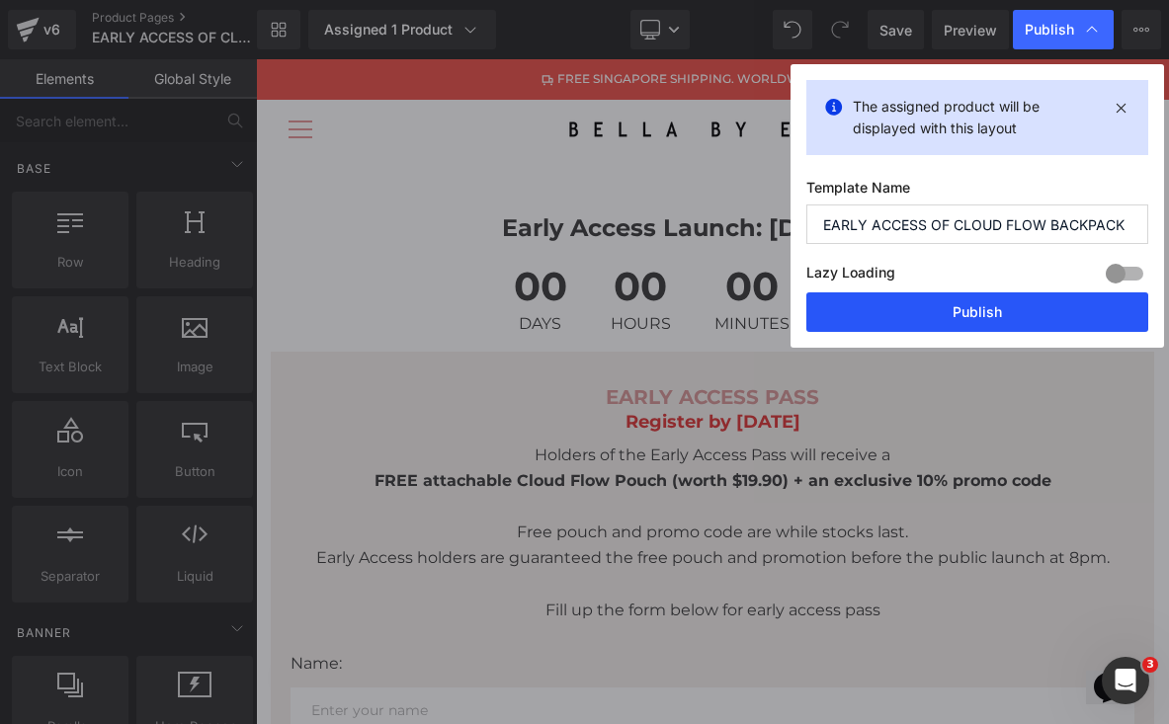
click at [974, 301] on button "Publish" at bounding box center [977, 312] width 342 height 40
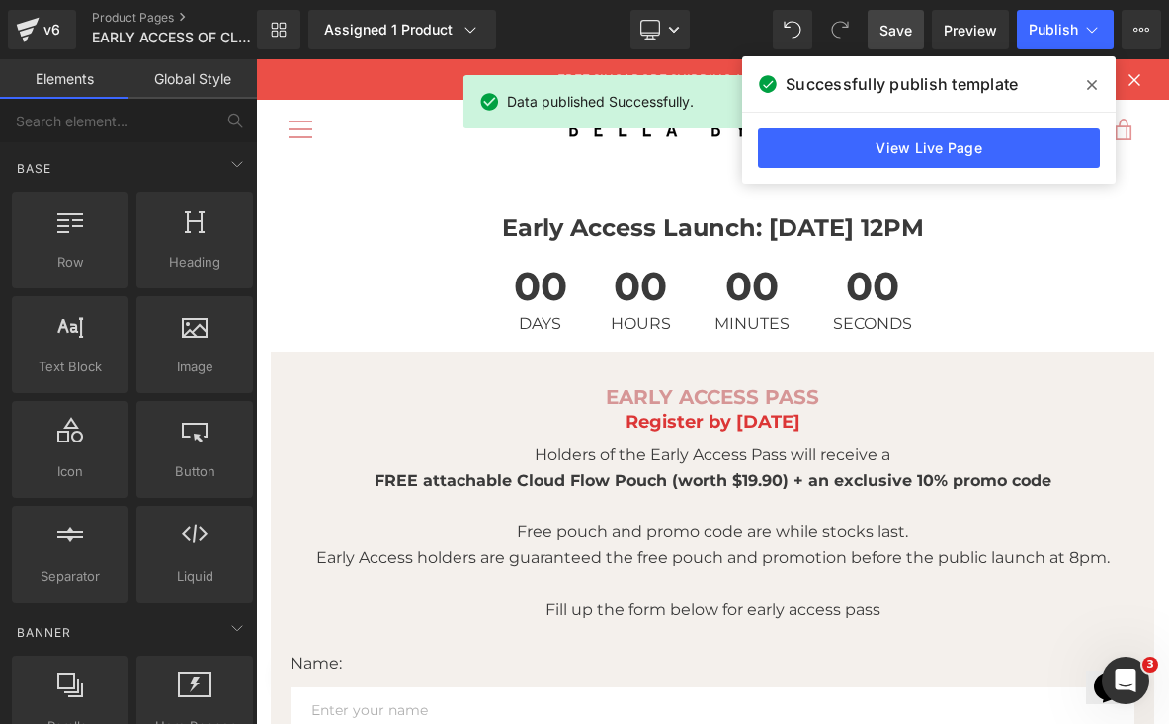
click at [896, 26] on span "Save" at bounding box center [895, 30] width 33 height 21
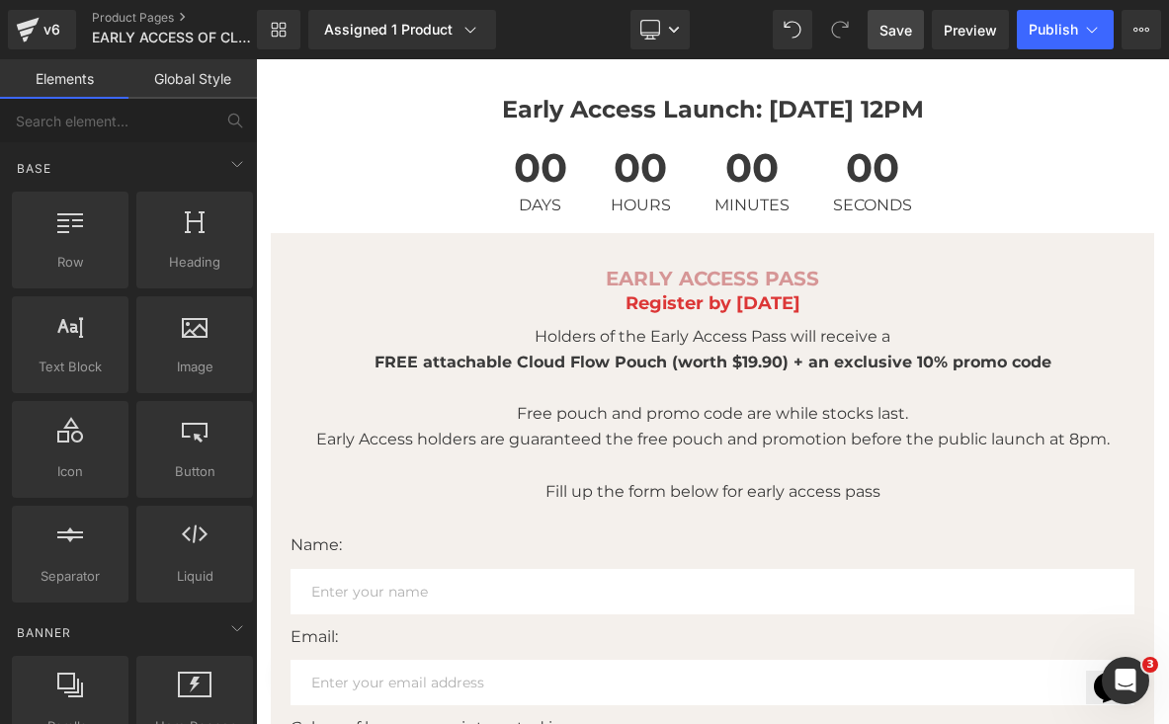
scroll to position [125, 0]
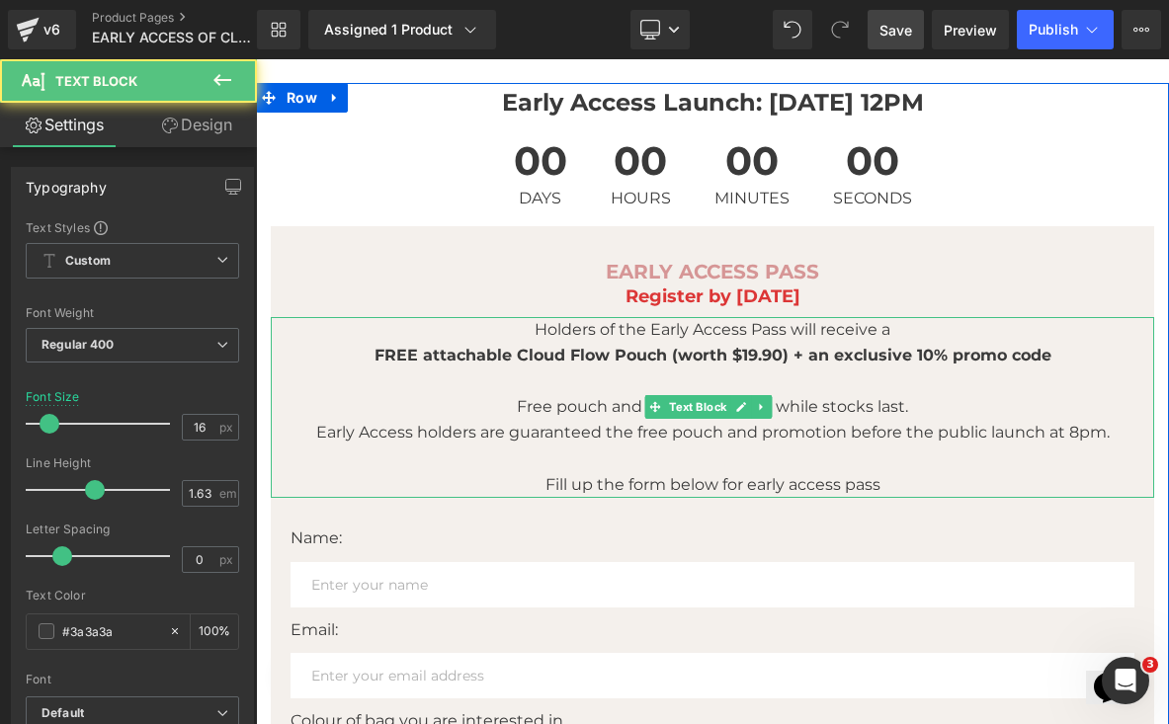
click at [519, 317] on div "Holders of the Early Access Pass will receive a FREE attachable Cloud Flow Pouc…" at bounding box center [712, 407] width 883 height 181
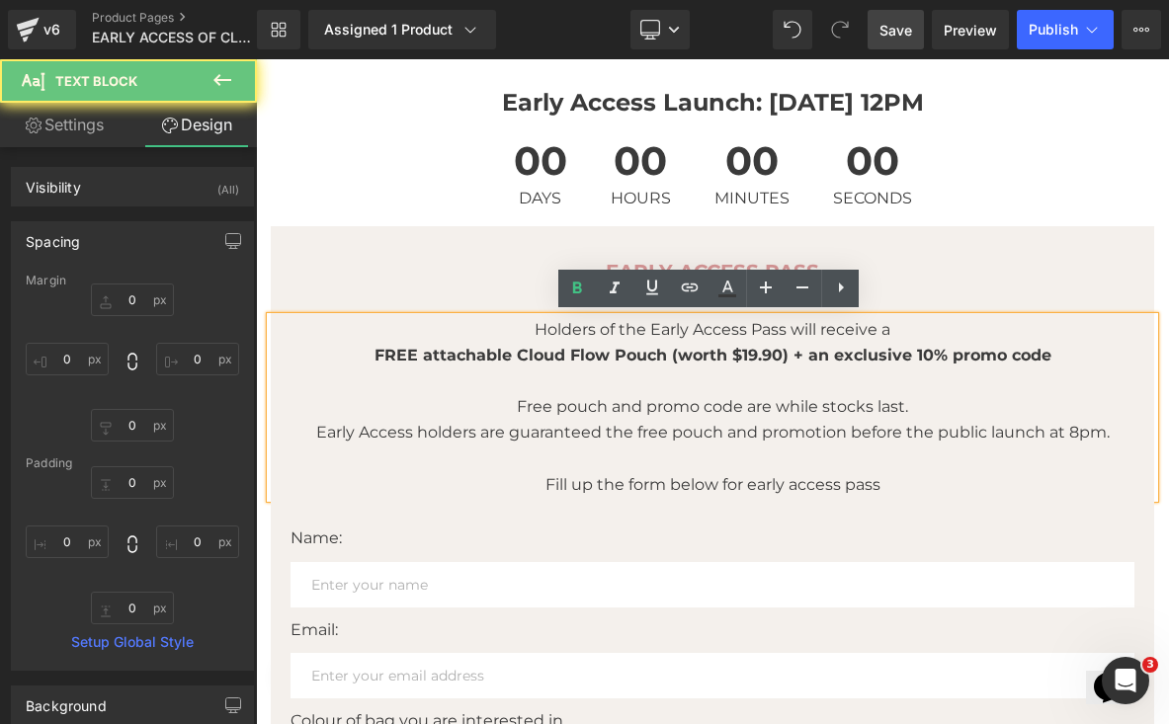
click at [524, 328] on p "Holders of the Early Access Pass will receive a" at bounding box center [712, 330] width 883 height 26
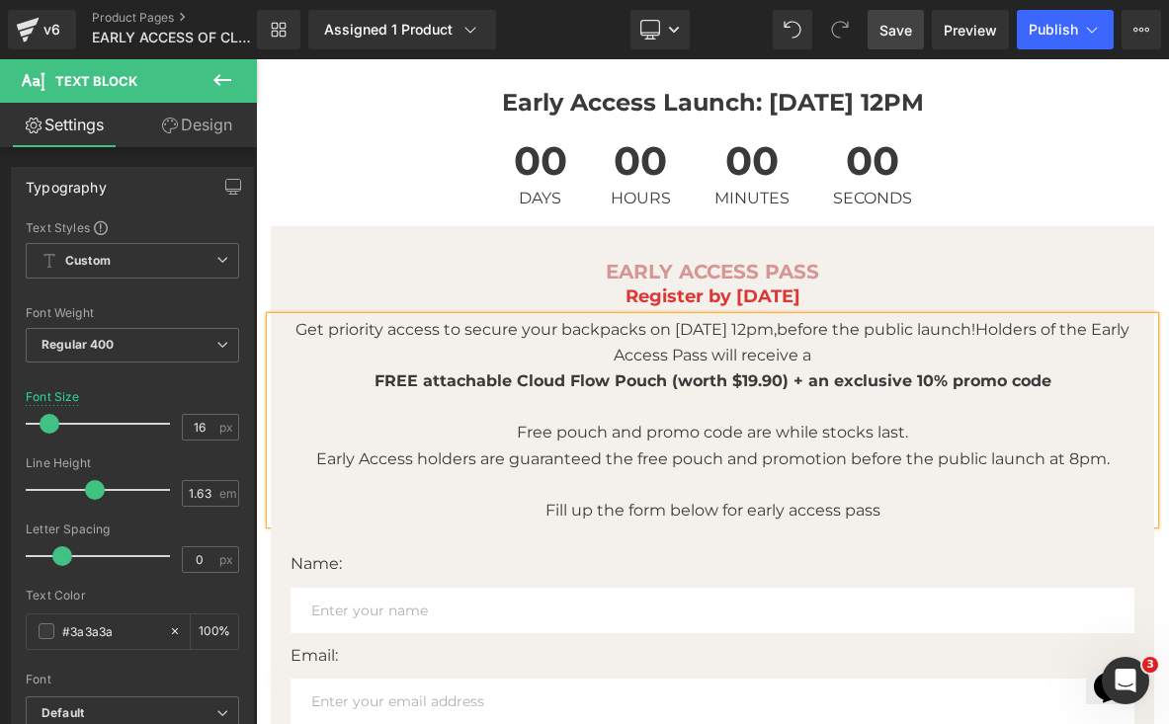
click at [768, 327] on span "Get priority access to secure your backpacks on [DATE] 12pm,before the public l…" at bounding box center [712, 342] width 834 height 44
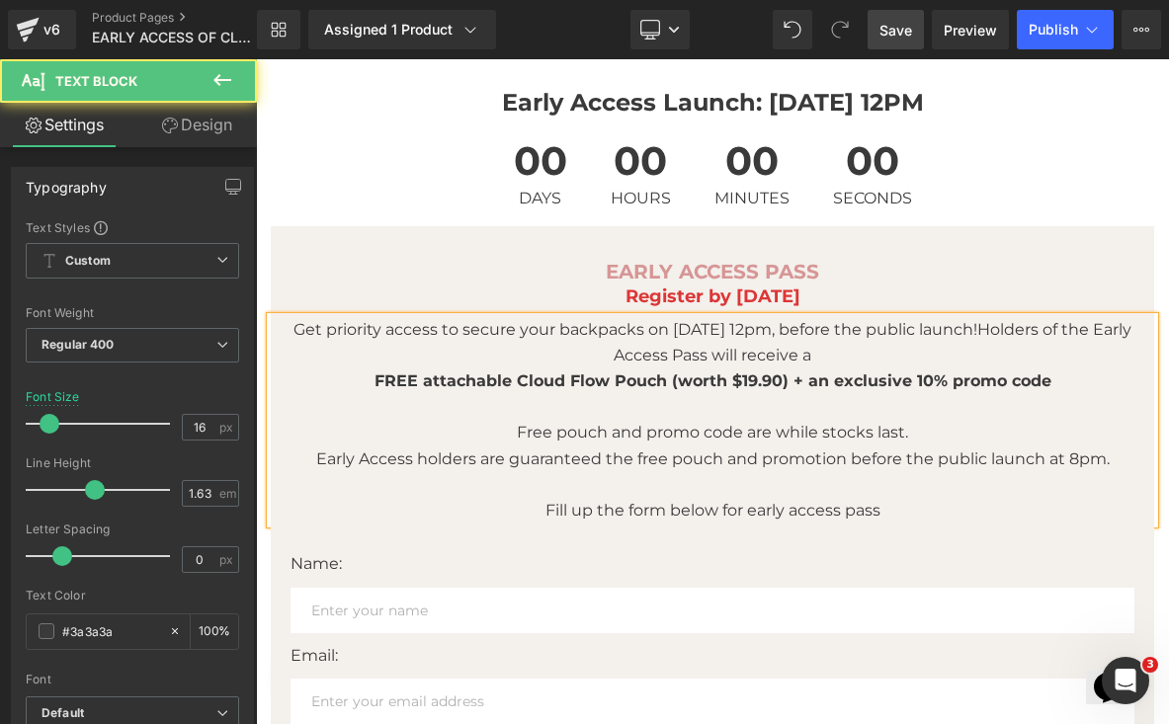
click at [970, 327] on span "Get priority access to secure your backpacks on [DATE] 12pm, before the public …" at bounding box center [712, 342] width 838 height 44
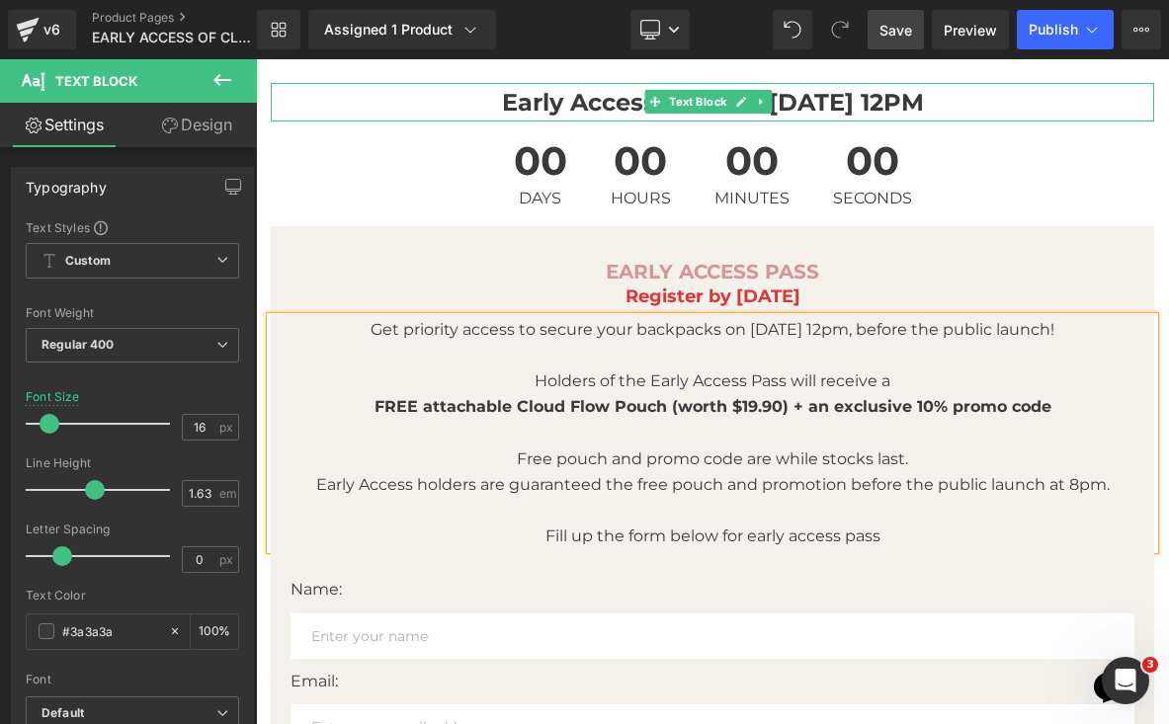
click at [1026, 92] on p "Early Access Launch: [DATE] 12PM" at bounding box center [712, 102] width 883 height 39
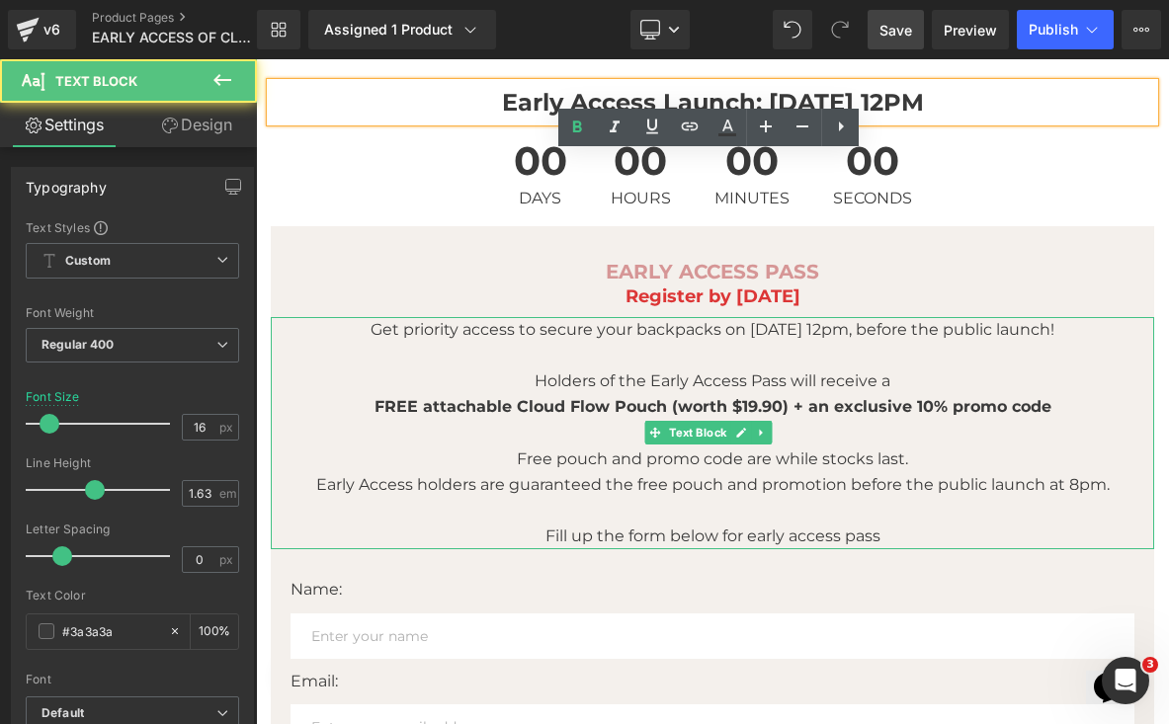
click at [797, 323] on span "Get priority access to secure your backpacks on [DATE] 12pm, before the public …" at bounding box center [712, 329] width 684 height 19
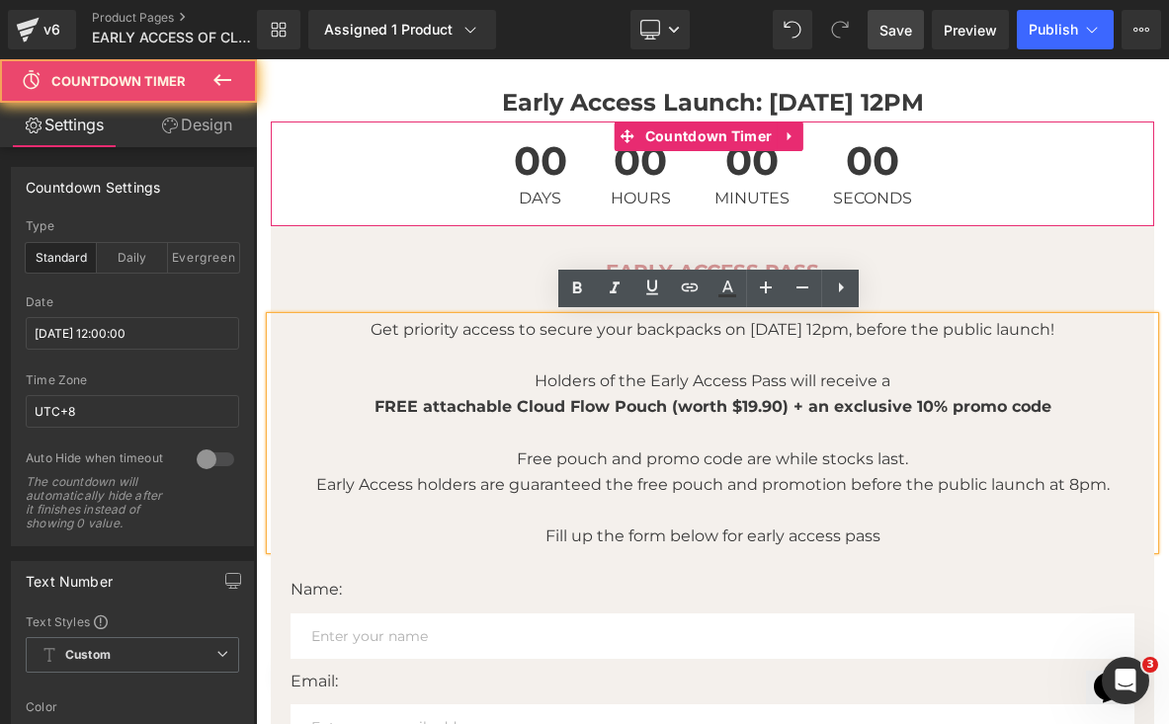
click at [985, 146] on div "00 Days 00 Hours 00 Minutes 00 Seconds" at bounding box center [712, 174] width 883 height 105
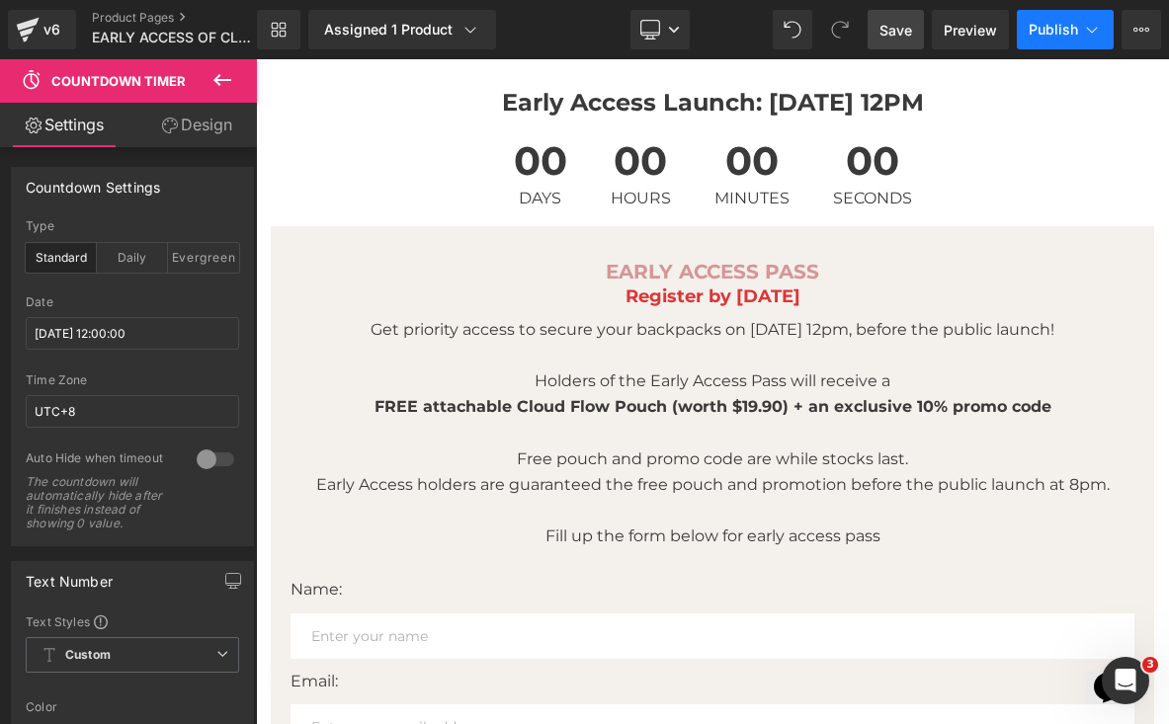
click at [1040, 25] on span "Publish" at bounding box center [1052, 30] width 49 height 16
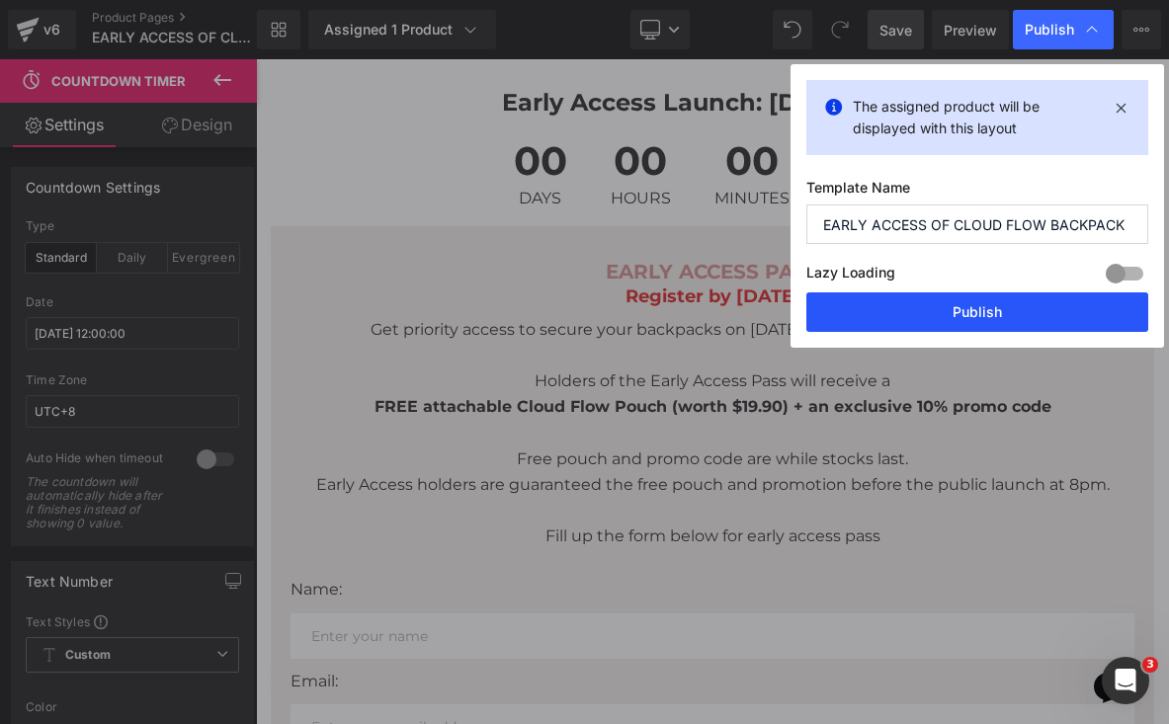
click at [966, 310] on button "Publish" at bounding box center [977, 312] width 342 height 40
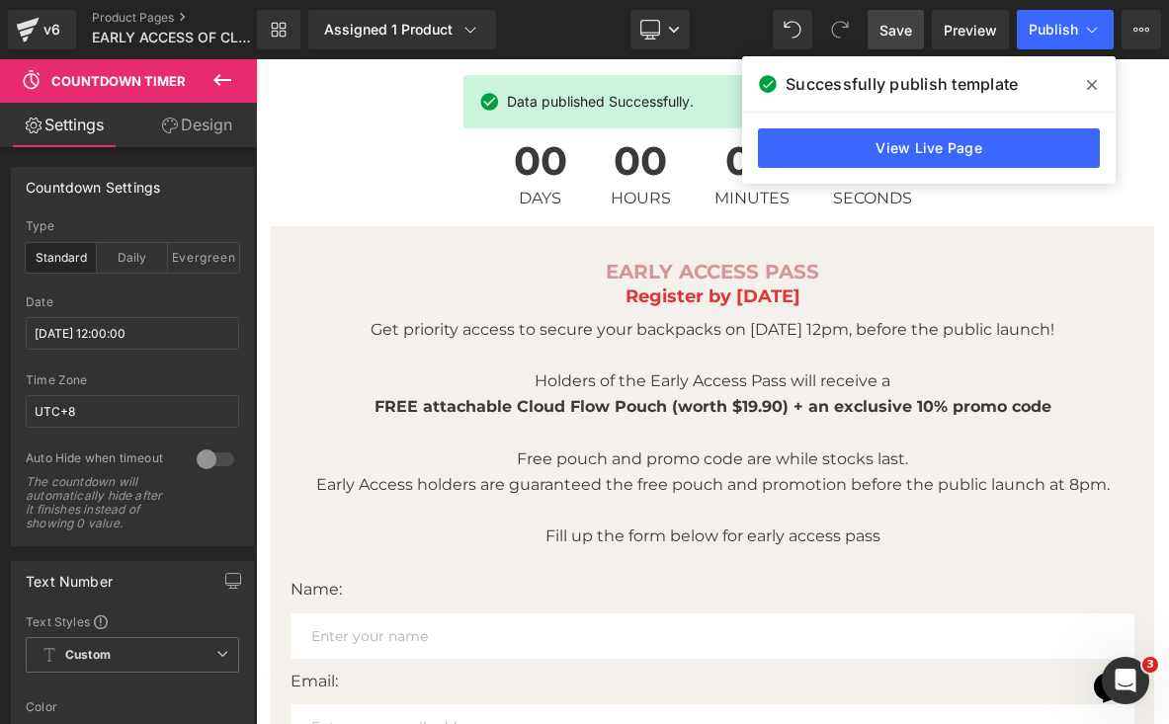
click at [887, 33] on span "Save" at bounding box center [895, 30] width 33 height 21
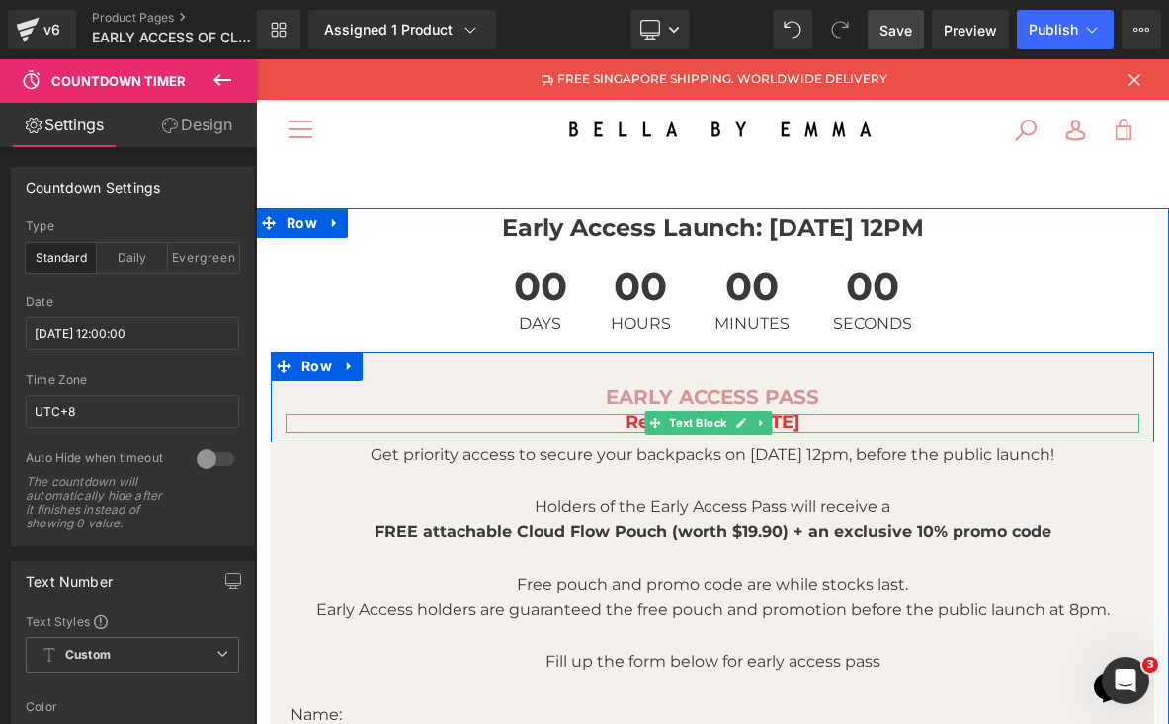
scroll to position [0, 0]
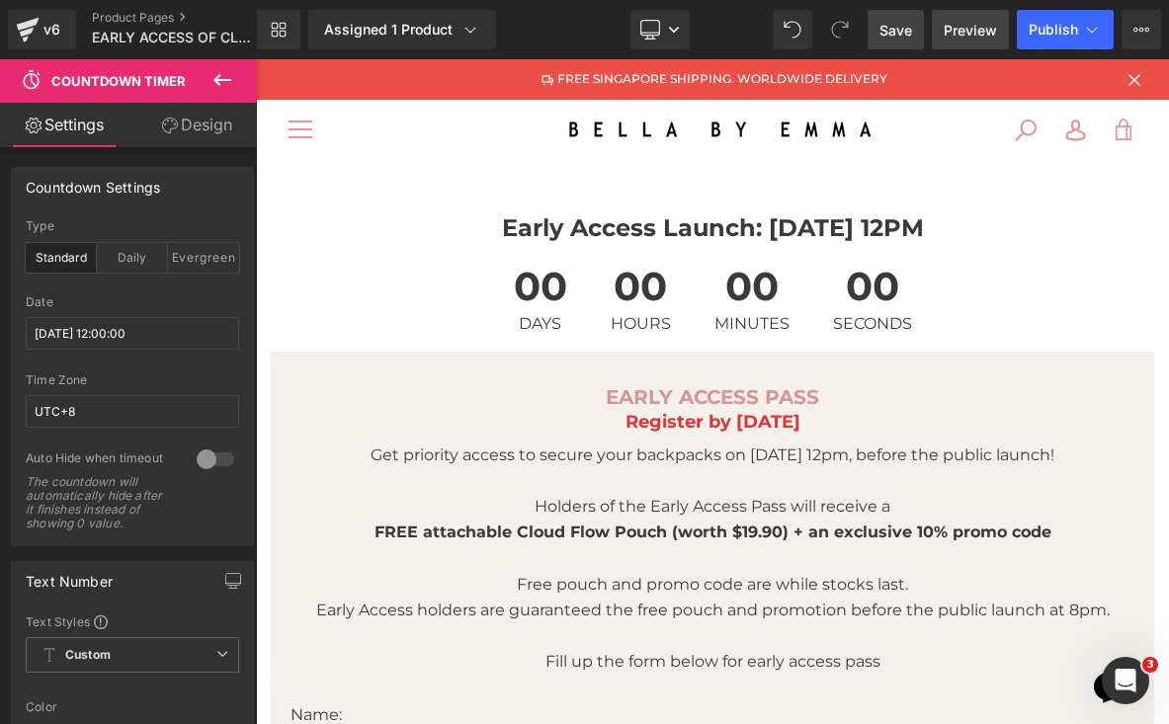
click at [968, 32] on span "Preview" at bounding box center [969, 30] width 53 height 21
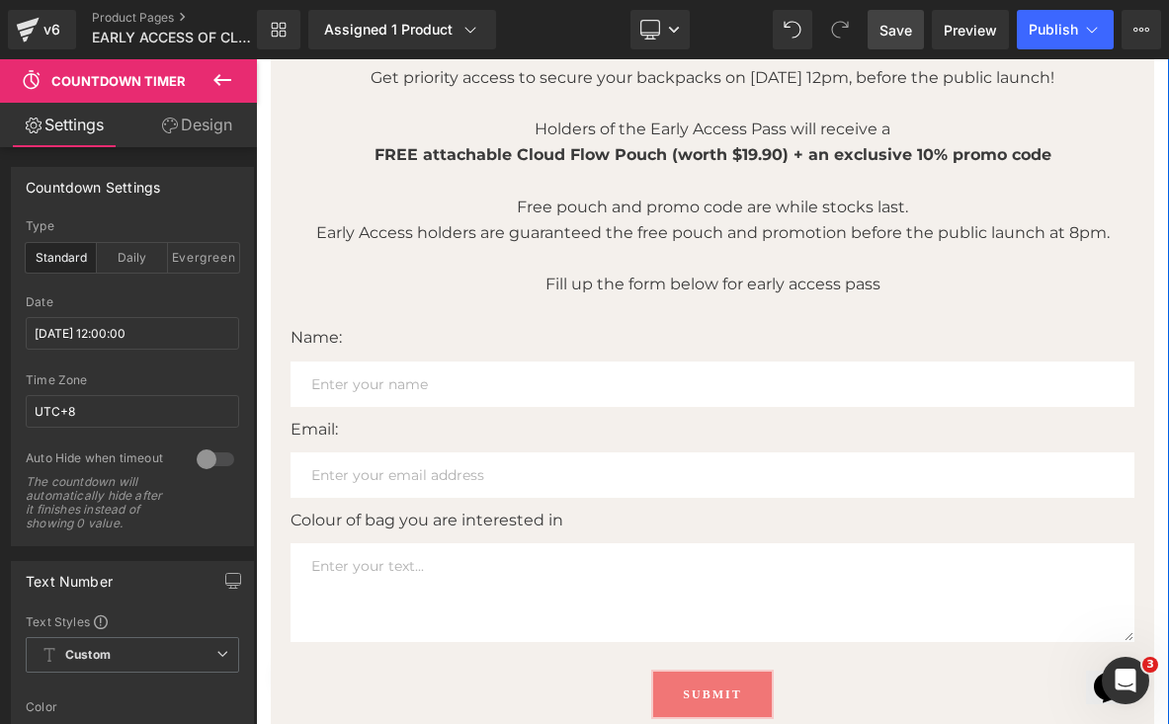
scroll to position [388, 0]
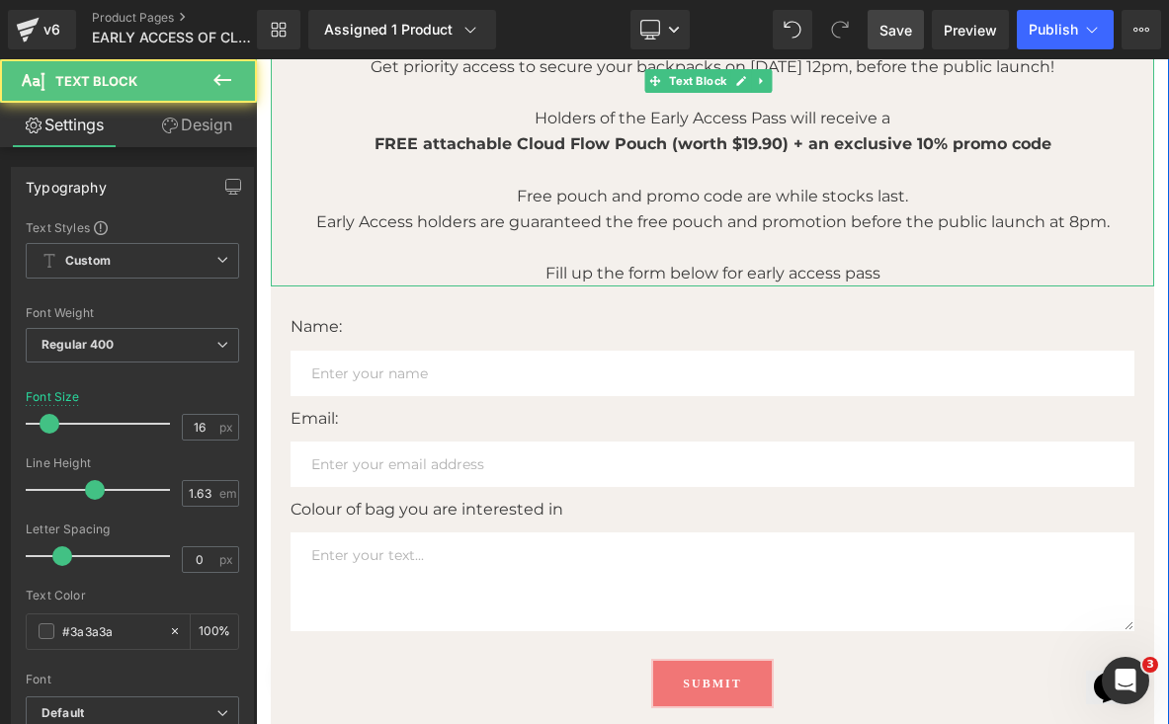
drag, startPoint x: 853, startPoint y: 275, endPoint x: 876, endPoint y: 276, distance: 23.7
click at [853, 275] on p "Fill up the form below for early access pass" at bounding box center [712, 274] width 883 height 26
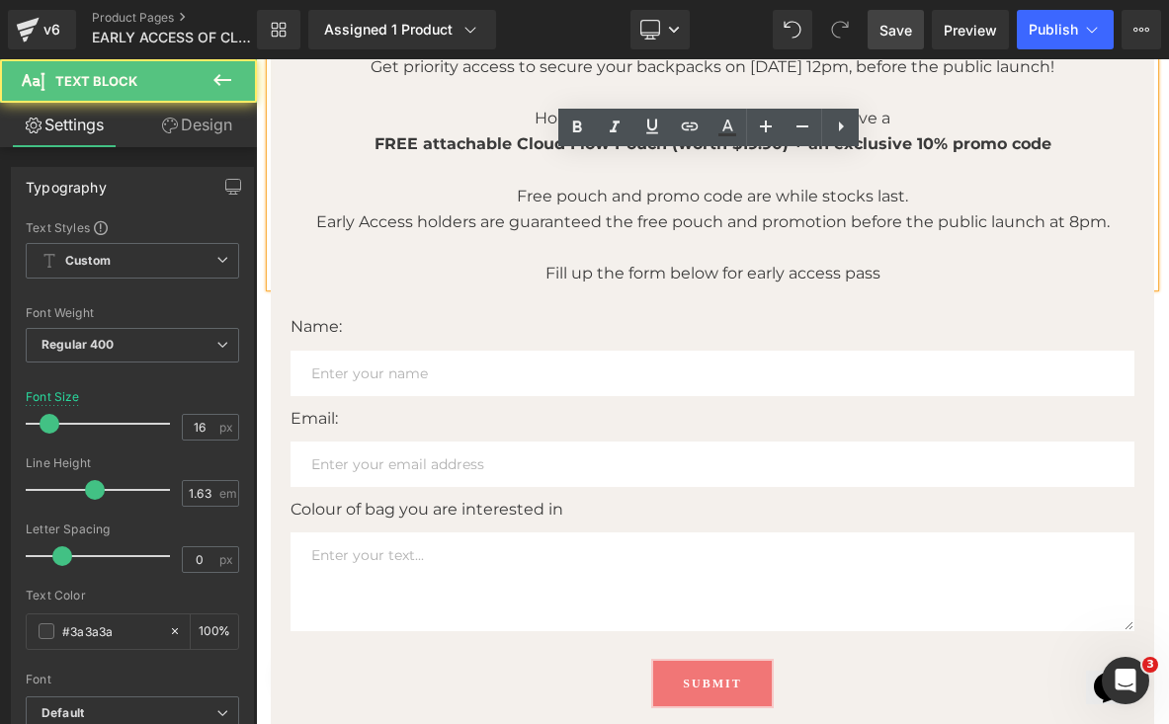
click at [877, 276] on p "Fill up the form below for early access pass" at bounding box center [712, 274] width 883 height 26
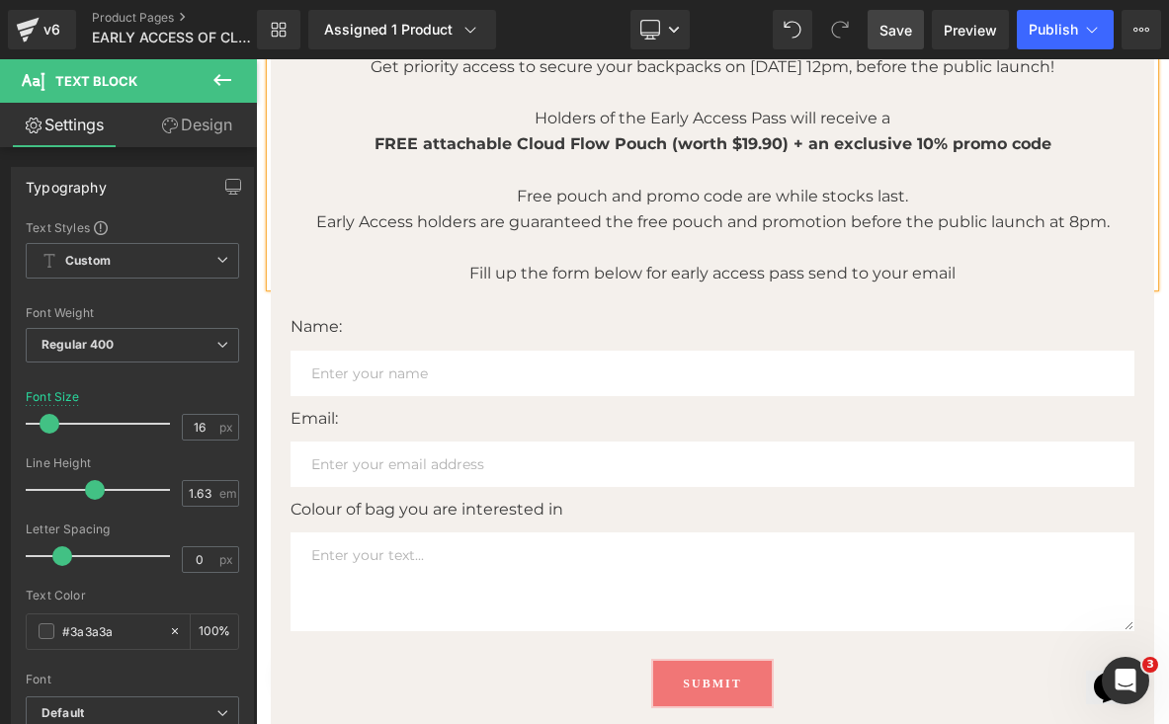
click at [844, 273] on p "Fill up the form below for early access pass send to your email" at bounding box center [712, 274] width 883 height 26
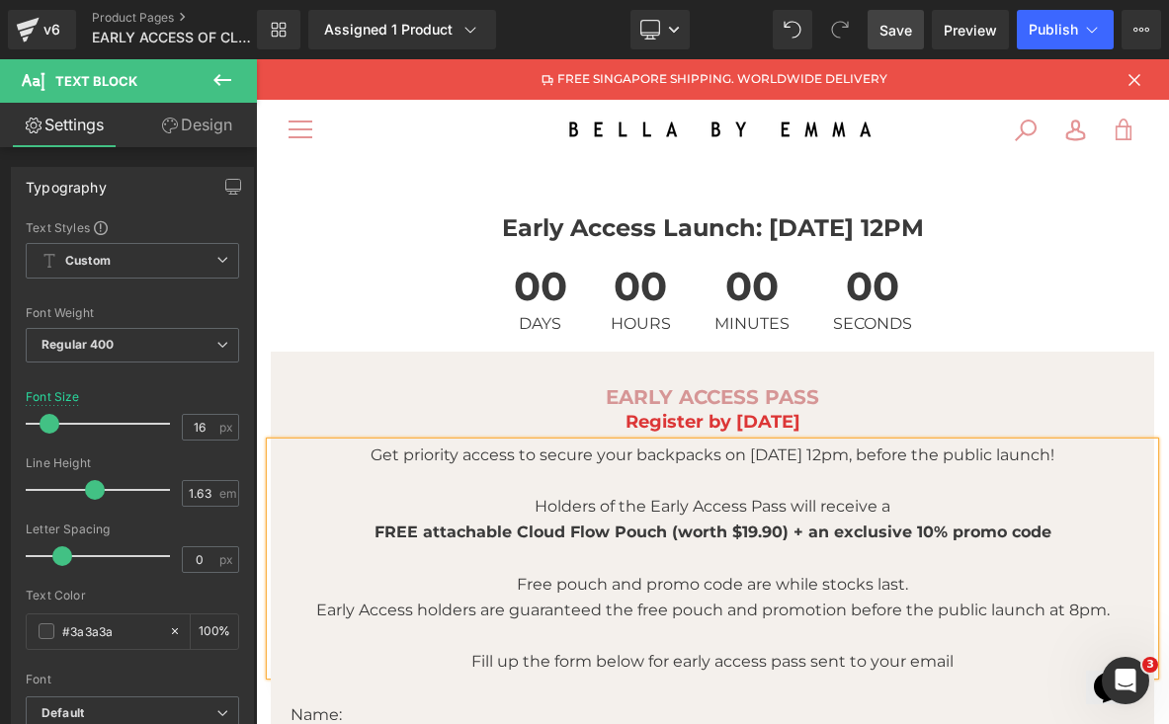
scroll to position [0, 0]
click at [667, 27] on link "Desktop" at bounding box center [659, 30] width 59 height 40
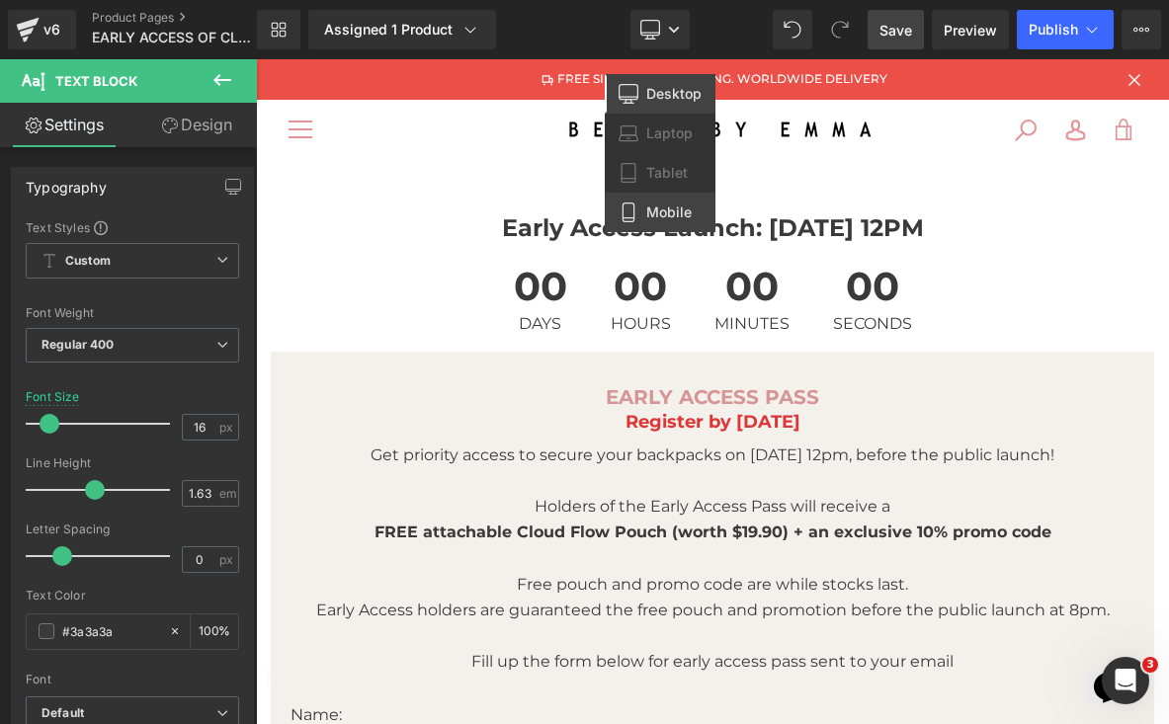
click at [670, 204] on span "Mobile" at bounding box center [668, 212] width 45 height 18
type input "14"
type input "100"
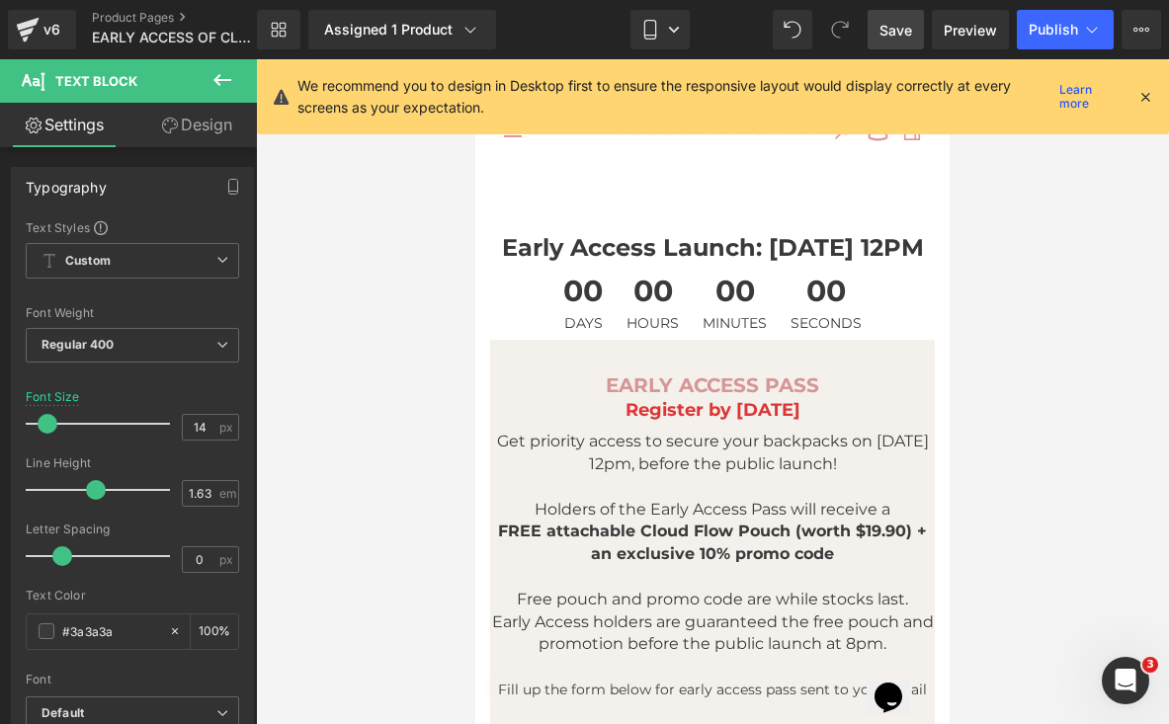
scroll to position [144, 0]
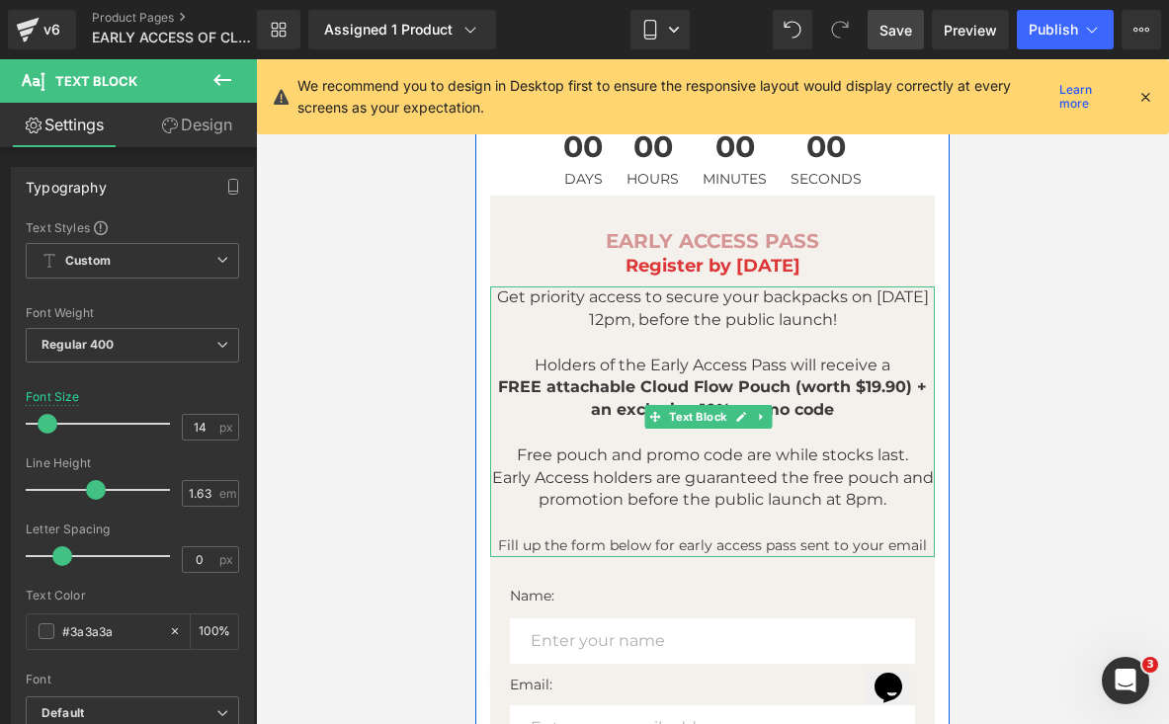
click at [706, 362] on span "Holders of the Early Access Pass will receive a" at bounding box center [712, 365] width 356 height 19
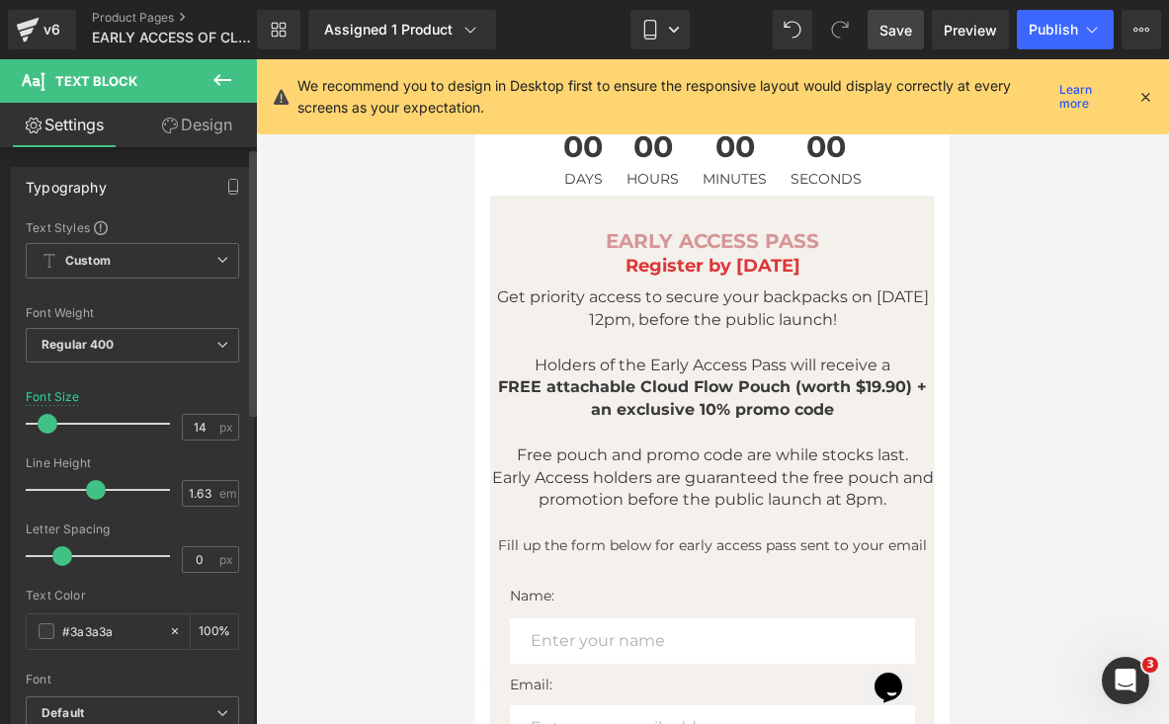
click at [44, 425] on span at bounding box center [48, 424] width 20 height 20
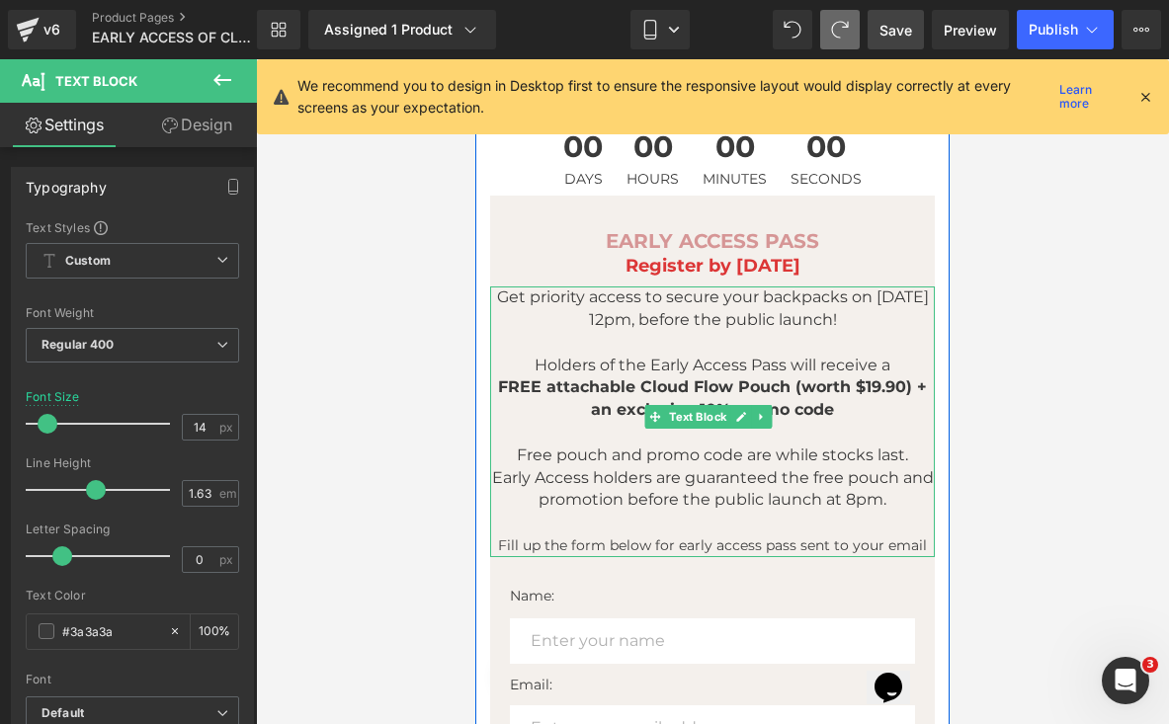
click at [749, 422] on link at bounding box center [741, 417] width 21 height 24
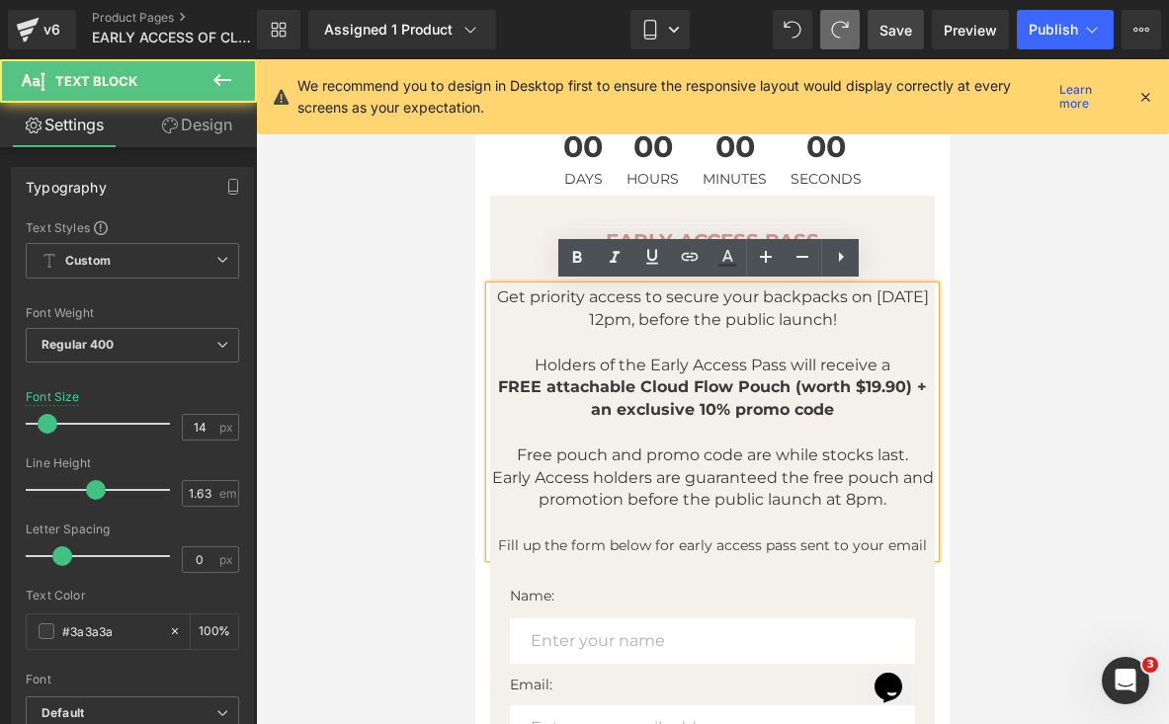
click at [769, 451] on span "Free pouch and promo code are while stocks last." at bounding box center [712, 455] width 391 height 19
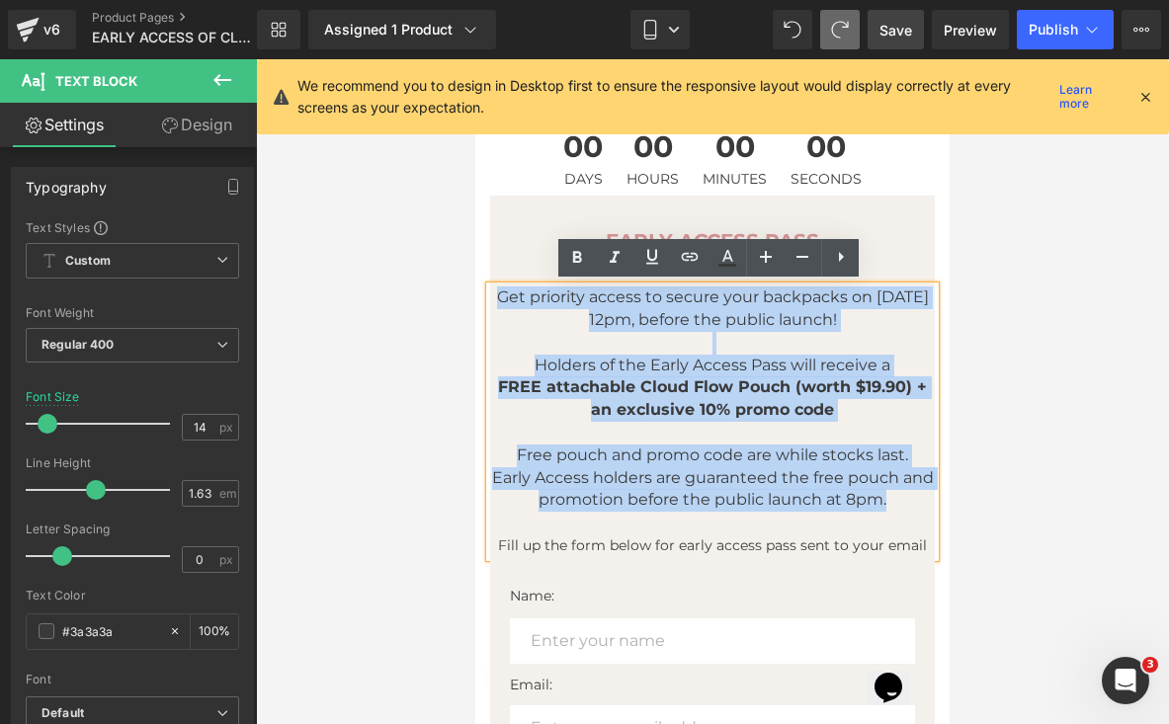
drag, startPoint x: 905, startPoint y: 495, endPoint x: 389, endPoint y: 284, distance: 557.3
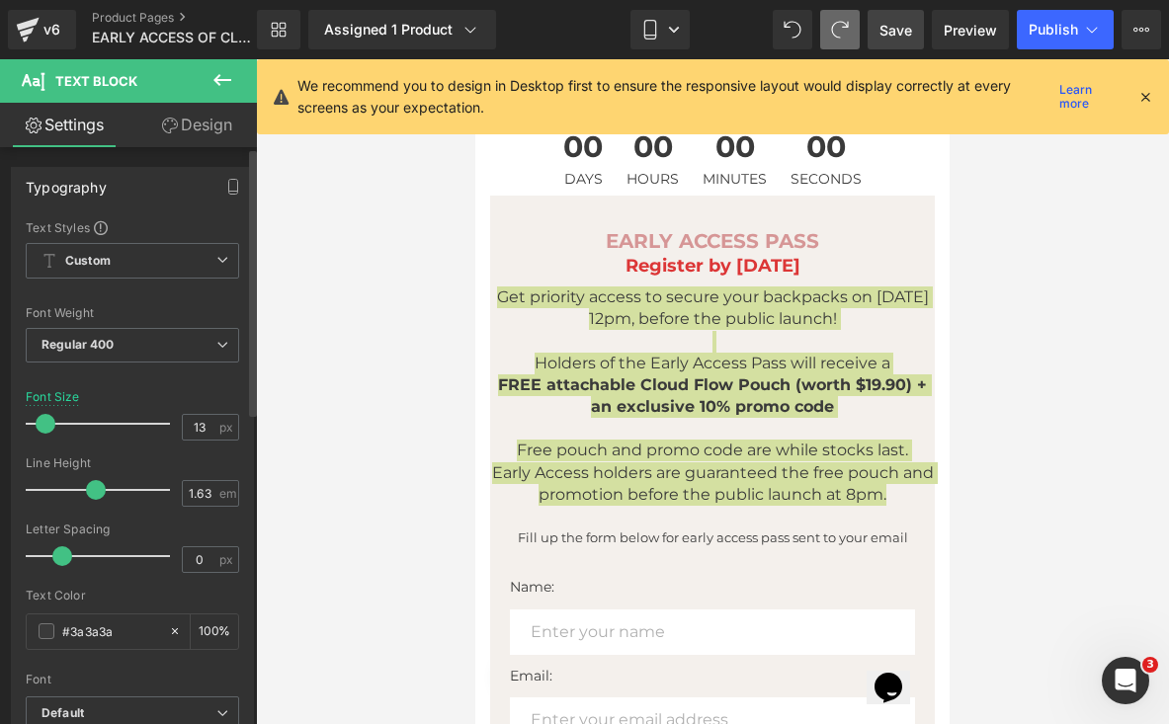
type input "14"
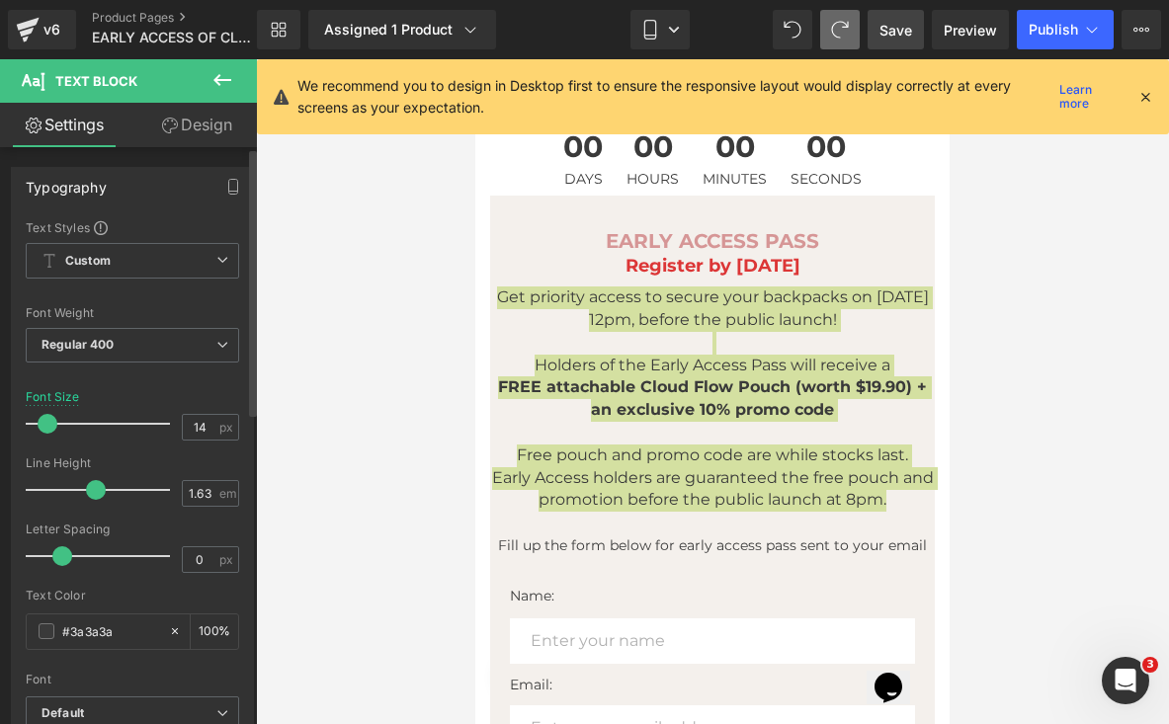
click at [53, 423] on span at bounding box center [48, 424] width 20 height 20
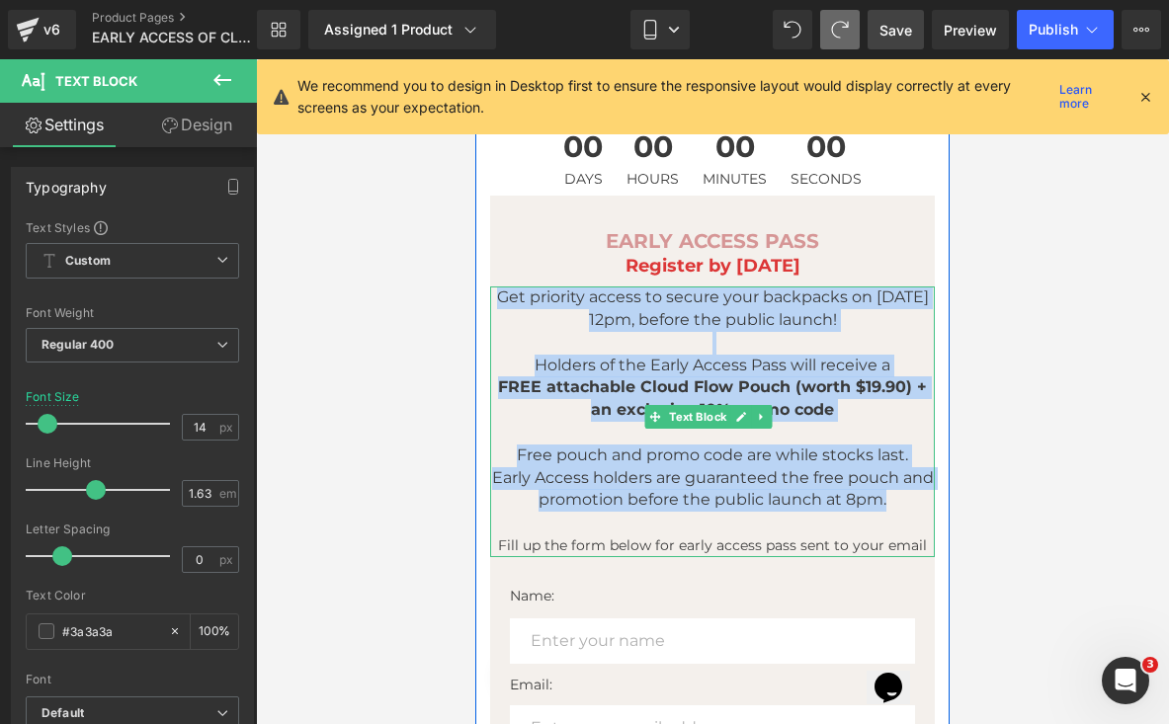
click at [721, 431] on p at bounding box center [712, 433] width 445 height 23
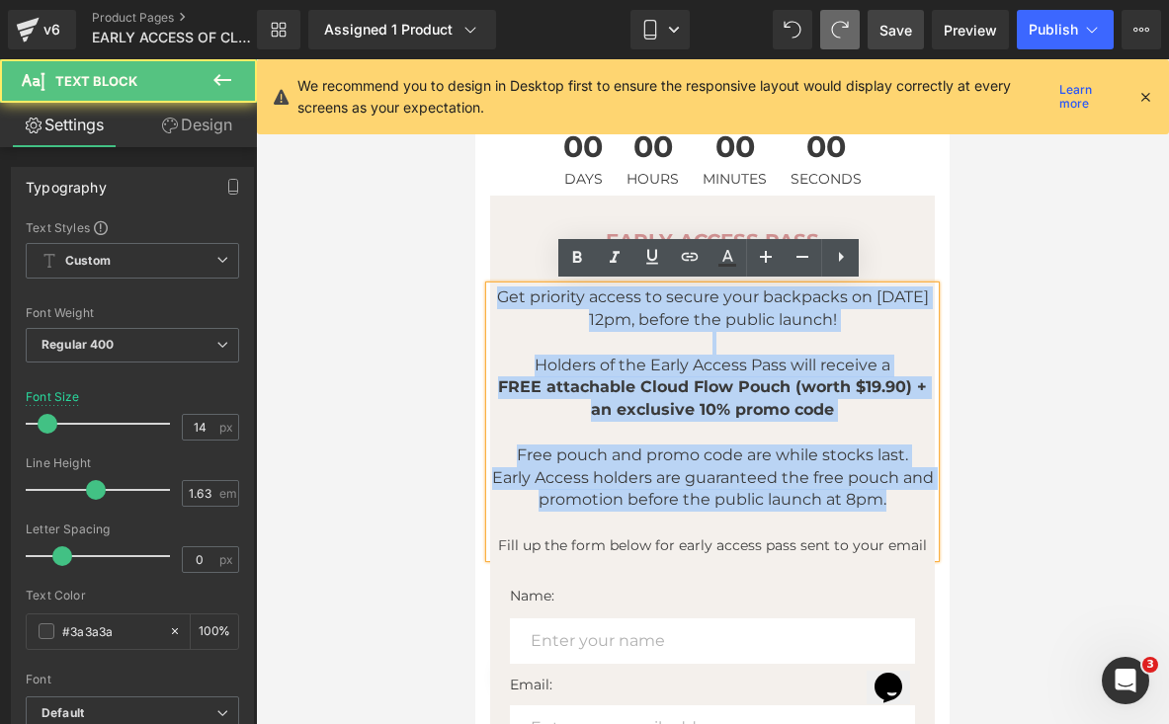
drag, startPoint x: 912, startPoint y: 489, endPoint x: 445, endPoint y: 272, distance: 515.3
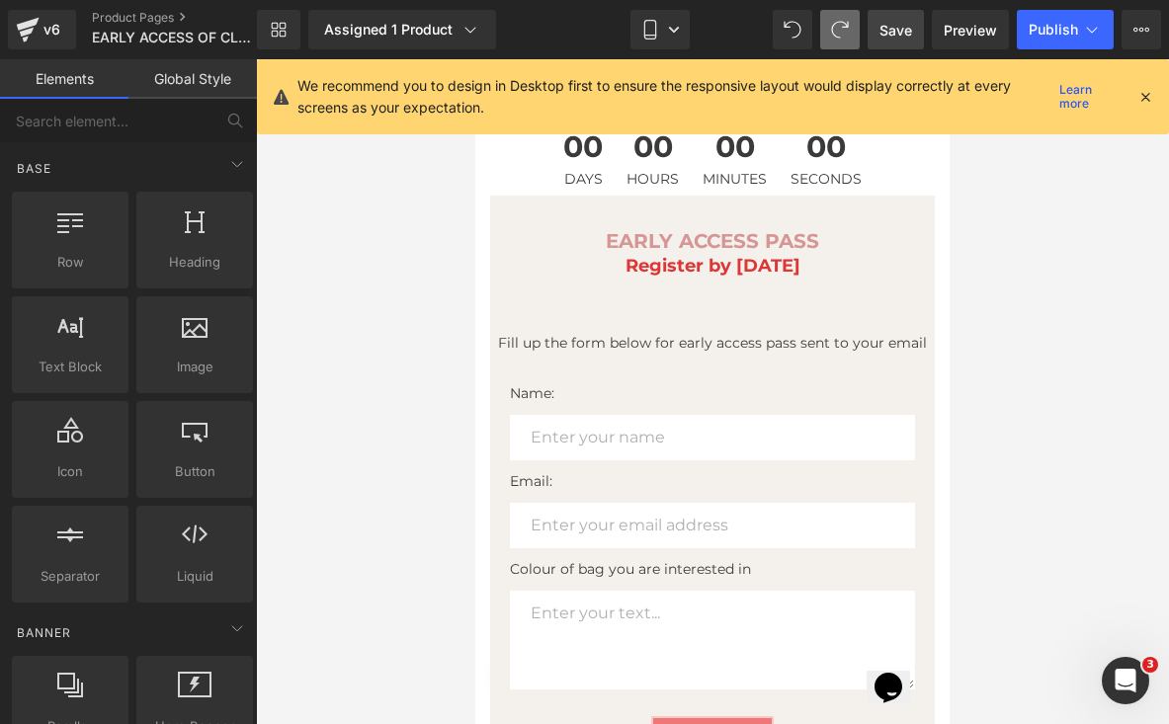
click at [1028, 412] on div at bounding box center [712, 391] width 913 height 665
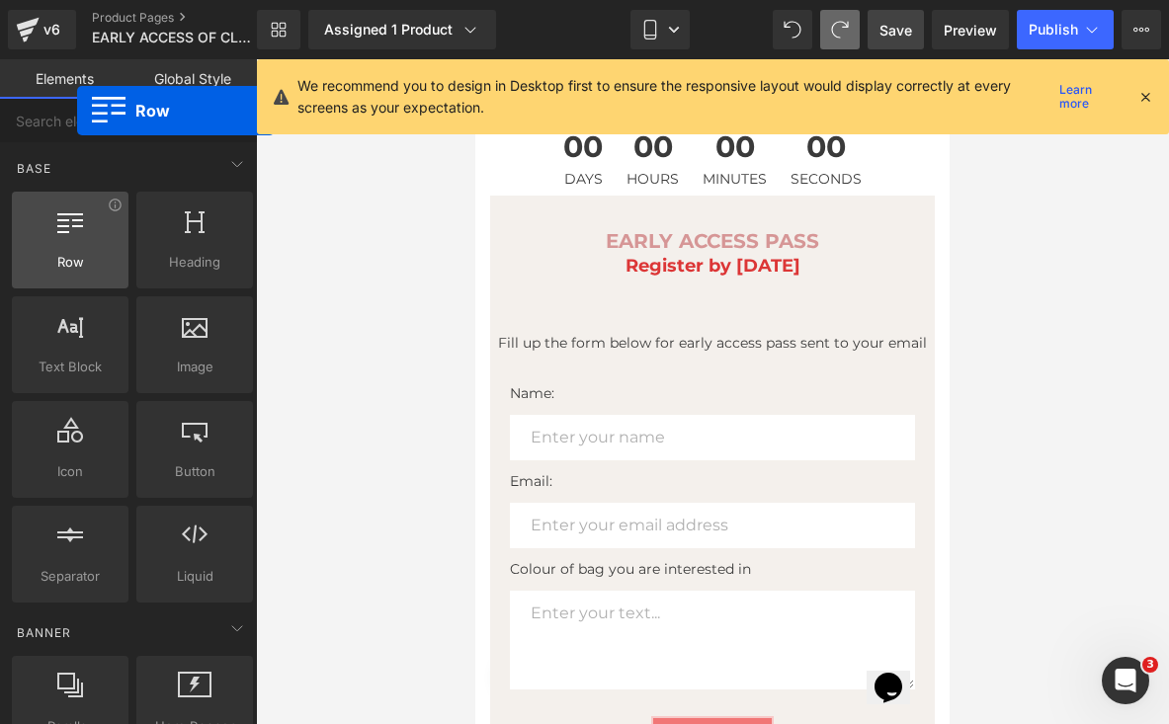
click at [77, 255] on span "Row" at bounding box center [70, 262] width 105 height 21
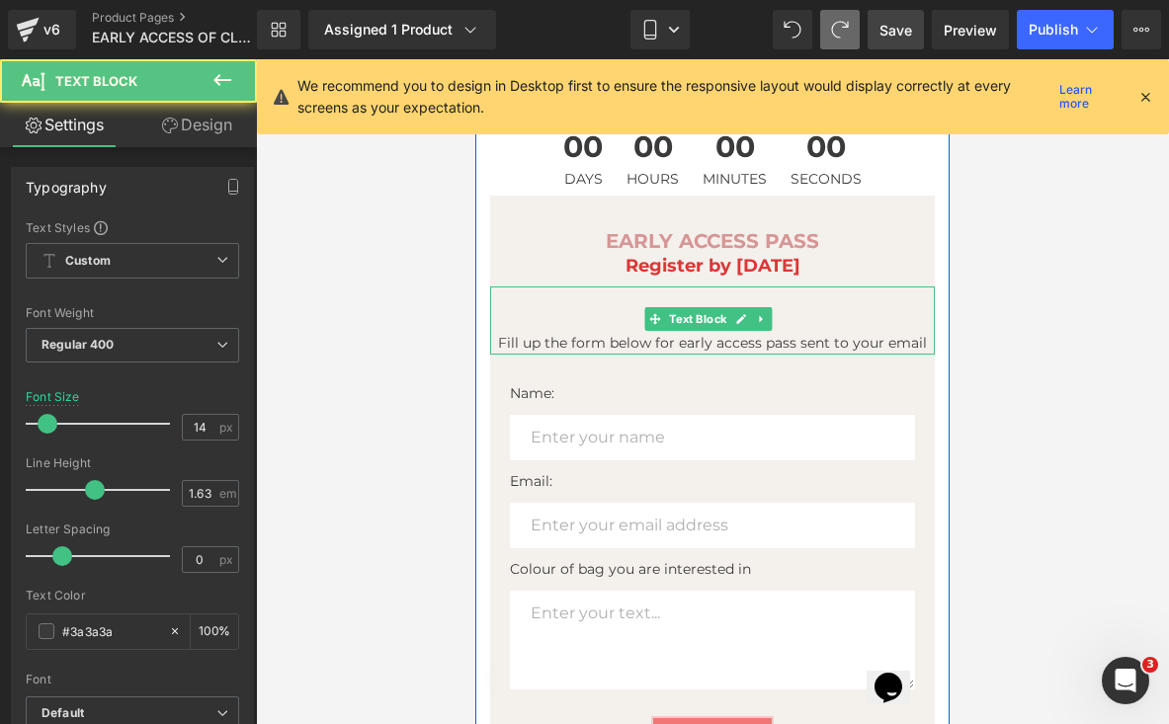
click at [625, 313] on p at bounding box center [712, 320] width 445 height 23
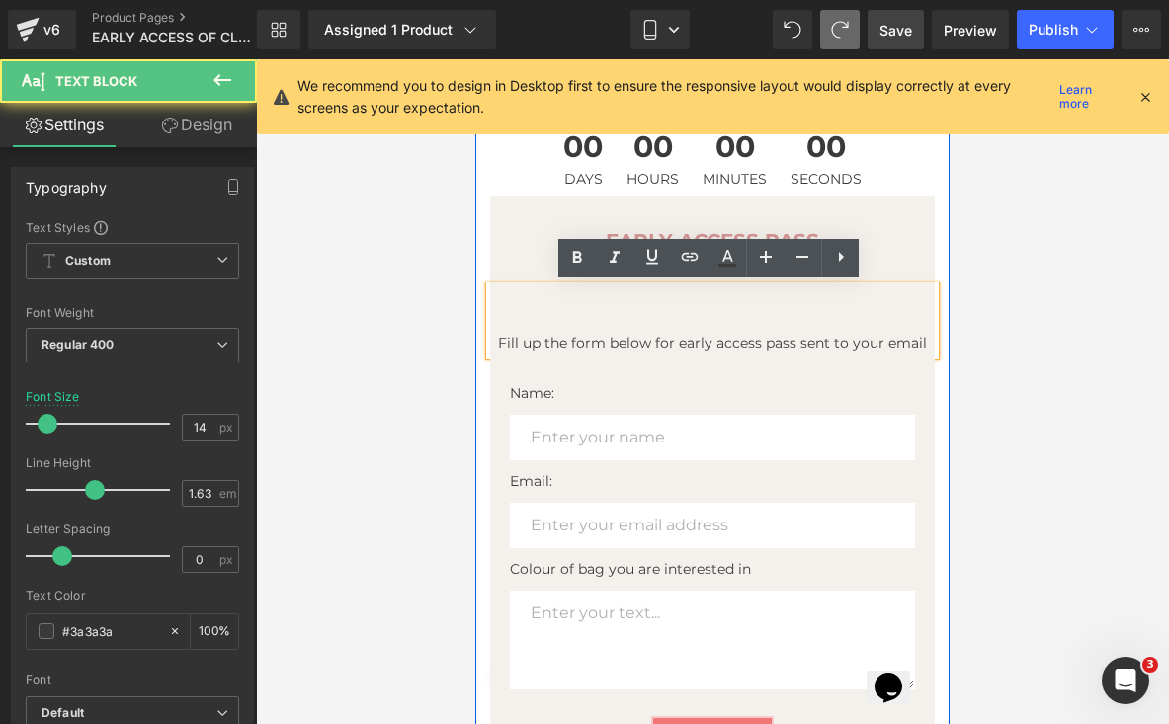
click at [496, 336] on p "Fill up the form below for early access pass sent to your email" at bounding box center [712, 343] width 445 height 23
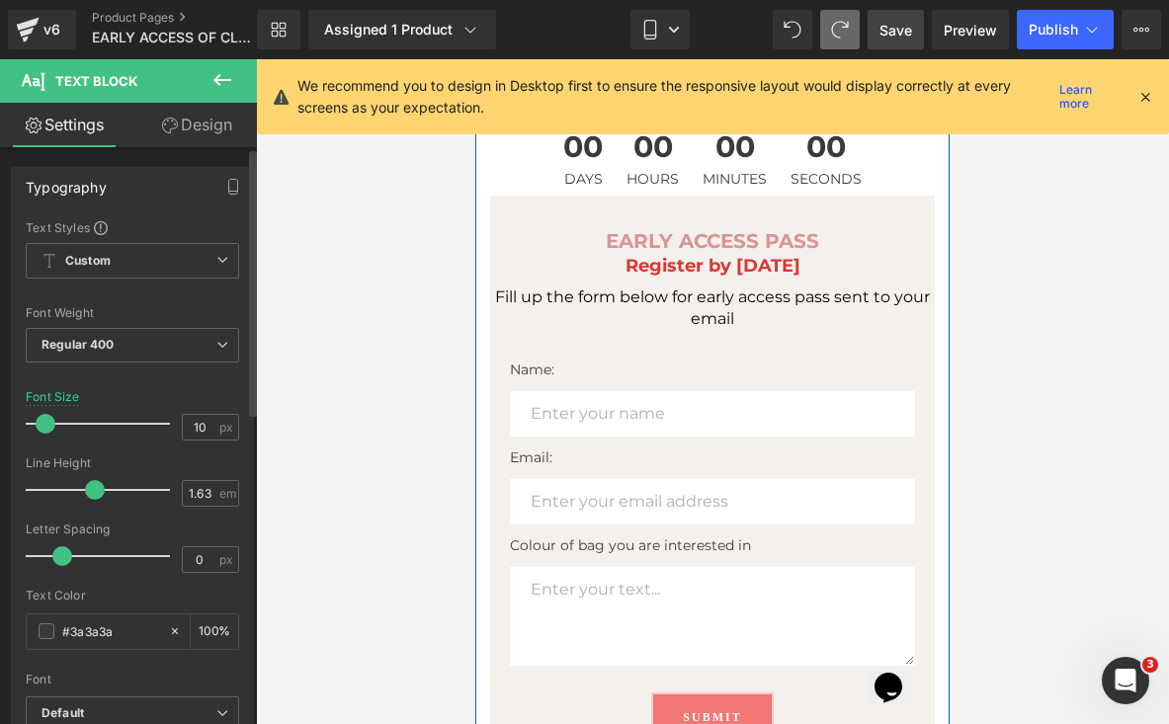
click at [43, 428] on span at bounding box center [46, 424] width 20 height 20
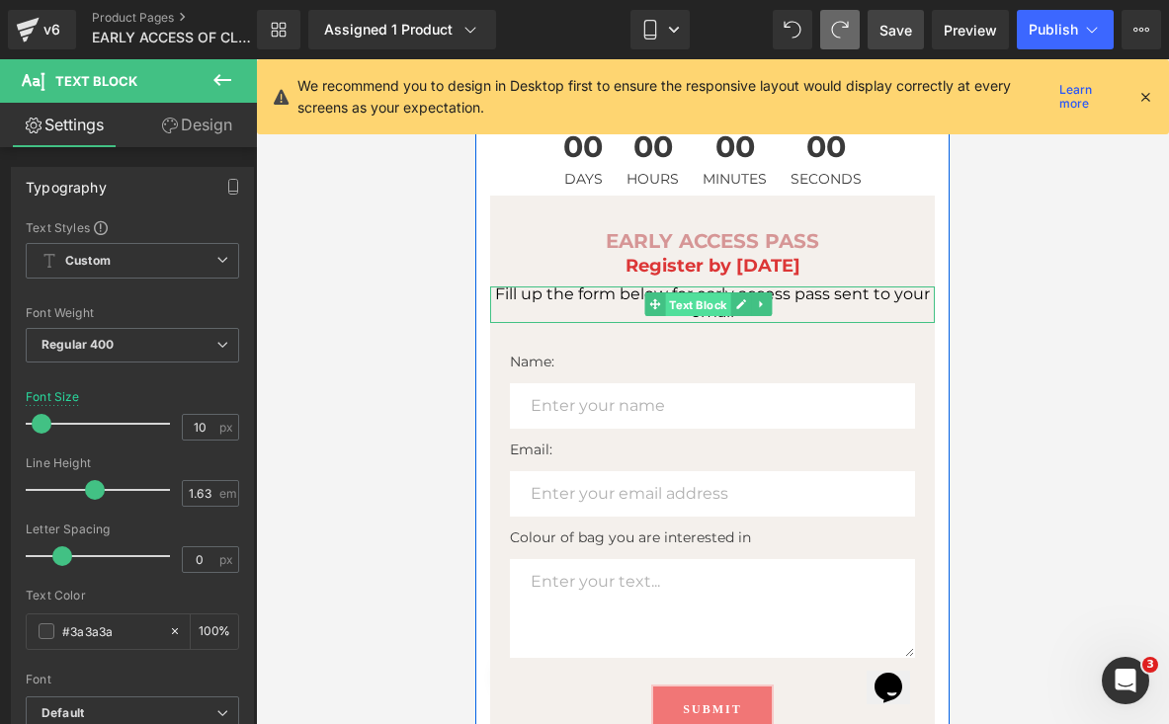
click at [727, 295] on span "Text Block" at bounding box center [697, 305] width 65 height 24
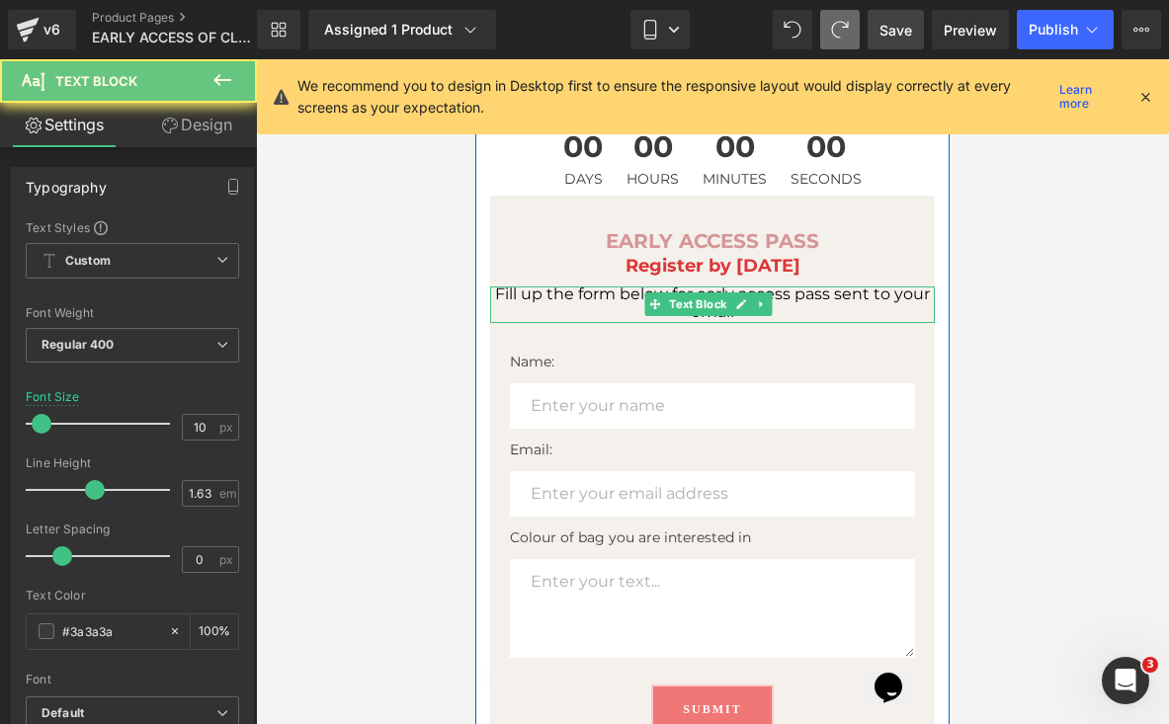
click at [809, 306] on p "Fill up the form below for early access pass sent to your email" at bounding box center [712, 304] width 445 height 37
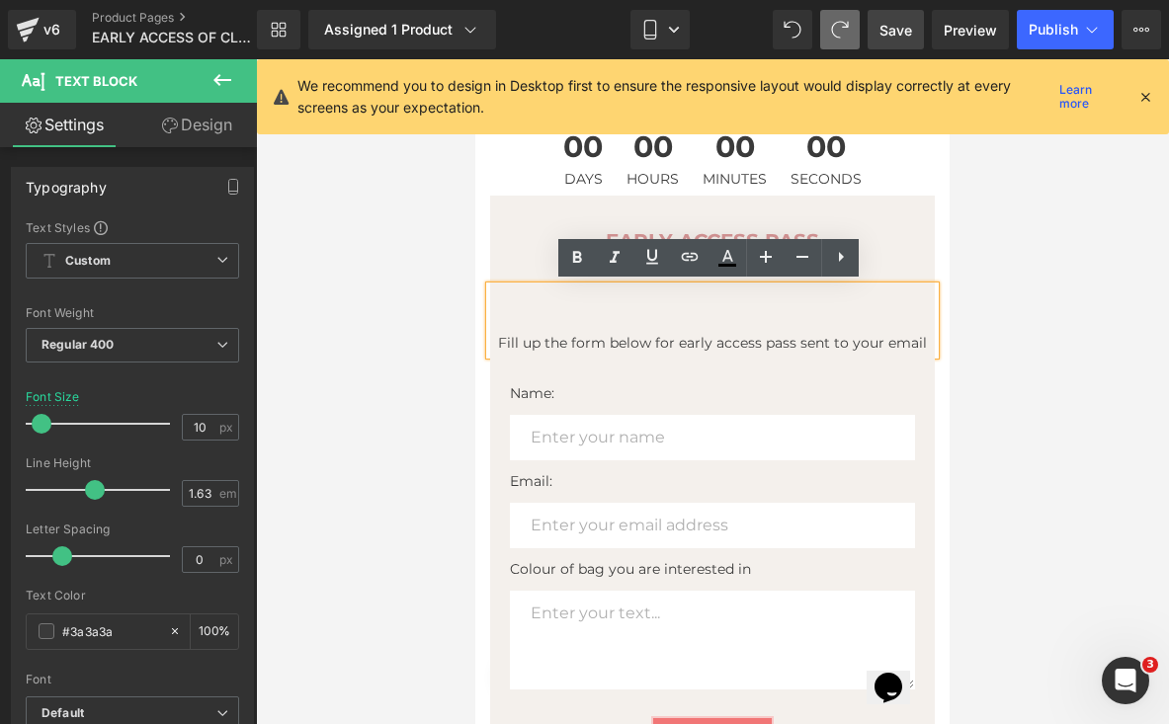
type input "14"
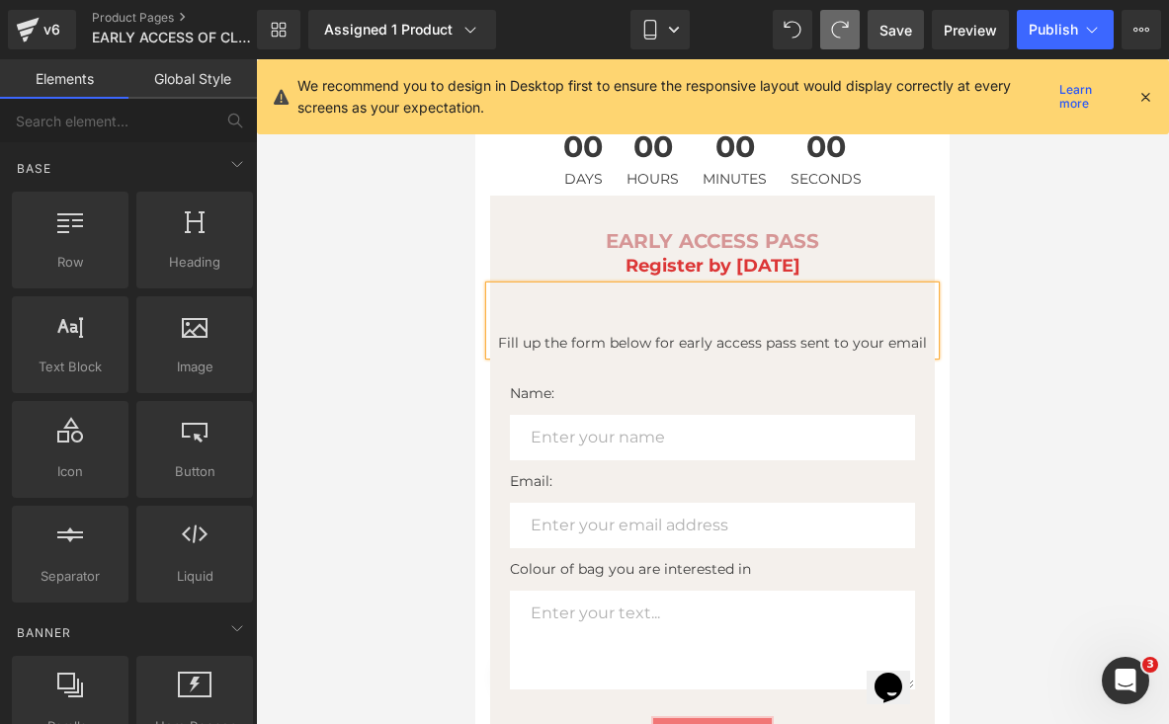
click at [1051, 390] on div at bounding box center [712, 391] width 913 height 665
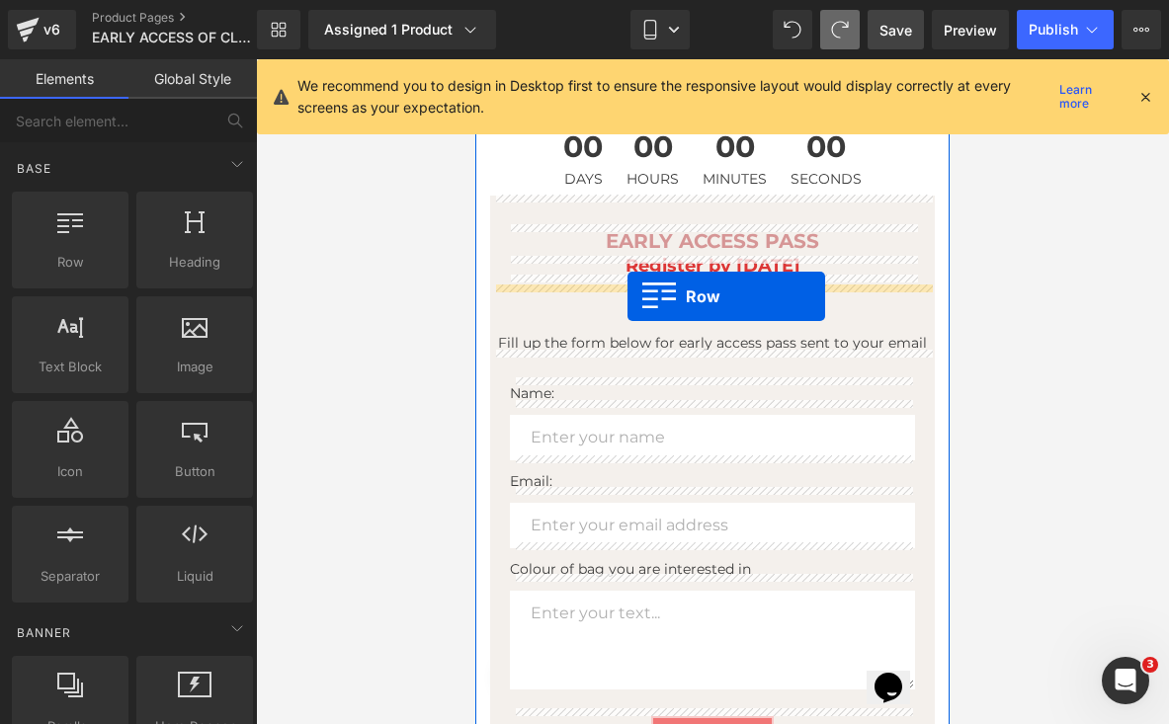
drag, startPoint x: 546, startPoint y: 314, endPoint x: 625, endPoint y: 296, distance: 81.0
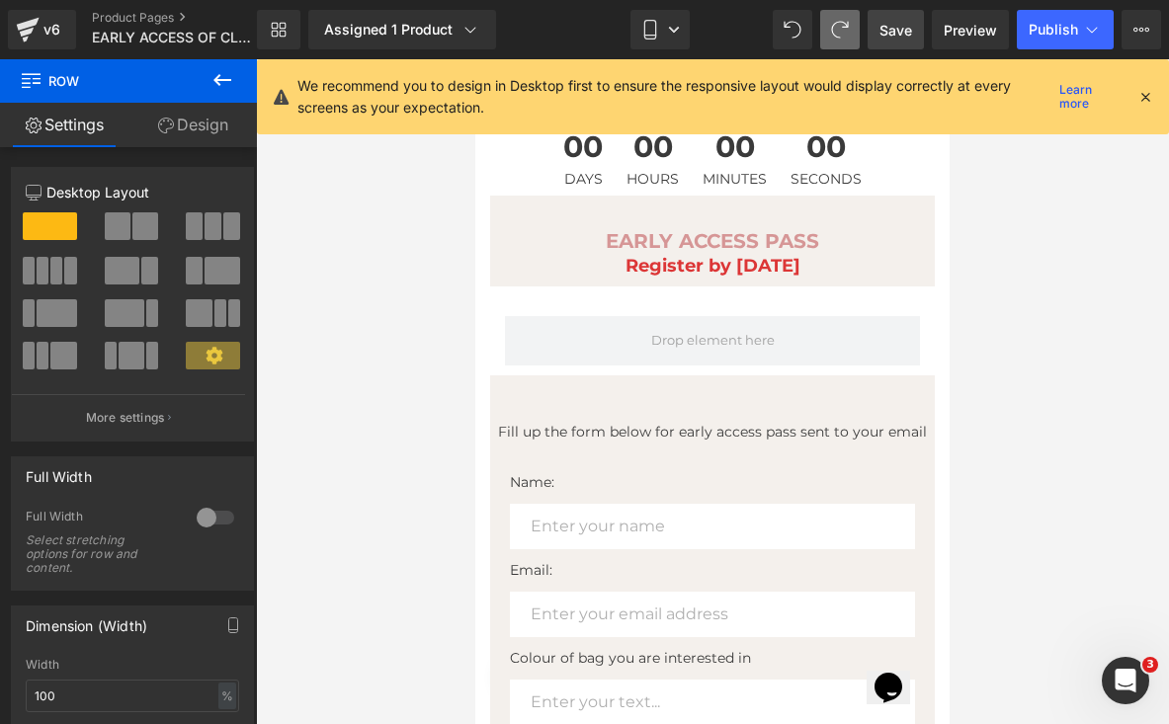
click at [221, 85] on icon at bounding box center [222, 80] width 24 height 24
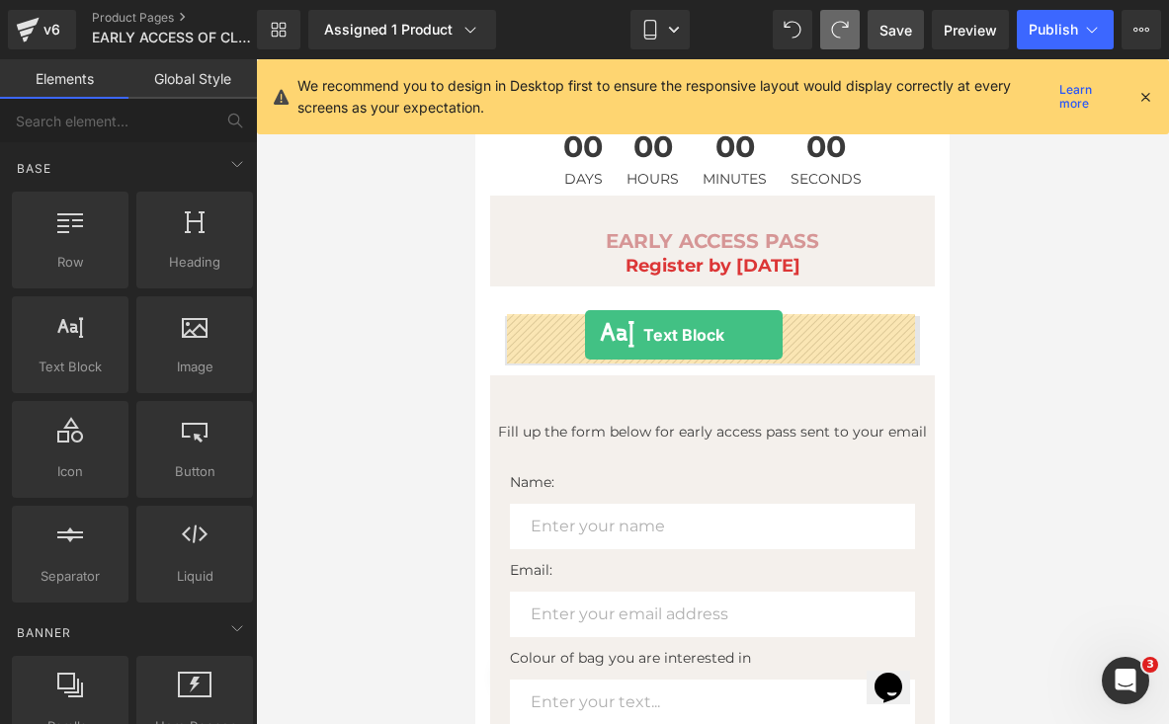
drag, startPoint x: 554, startPoint y: 385, endPoint x: 580, endPoint y: 329, distance: 61.9
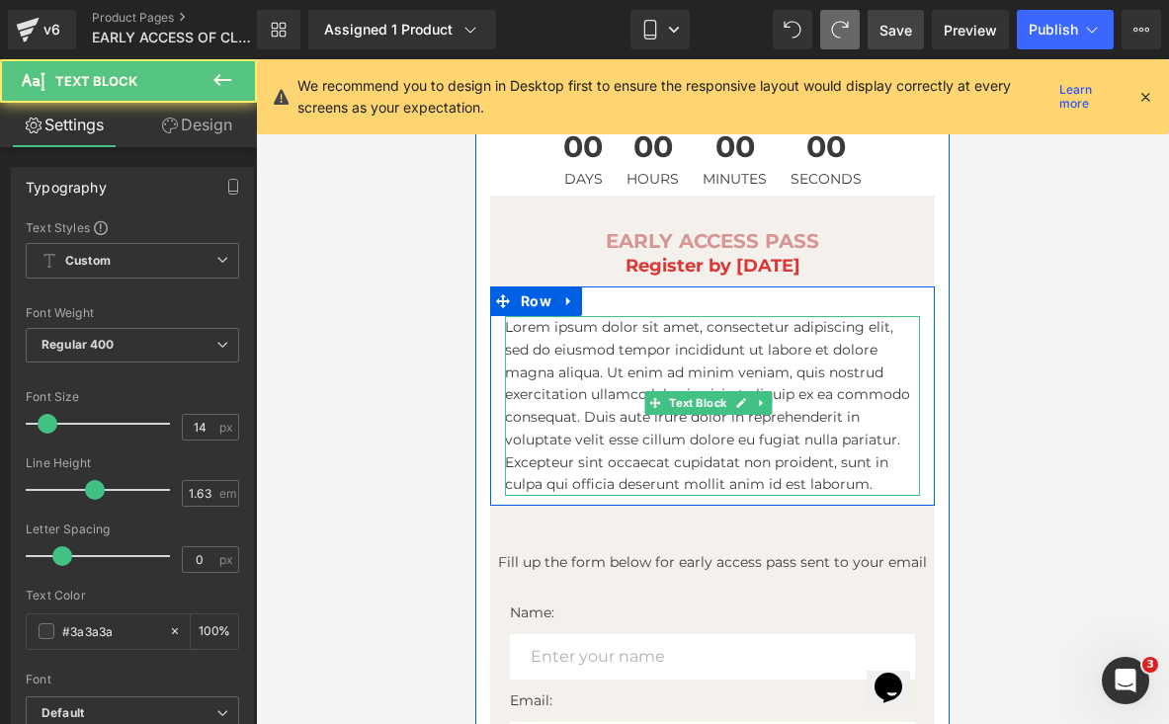
click at [727, 386] on p "Lorem ipsum dolor sit amet, consectetur adipiscing elit, sed do eiusmod tempor …" at bounding box center [712, 406] width 415 height 180
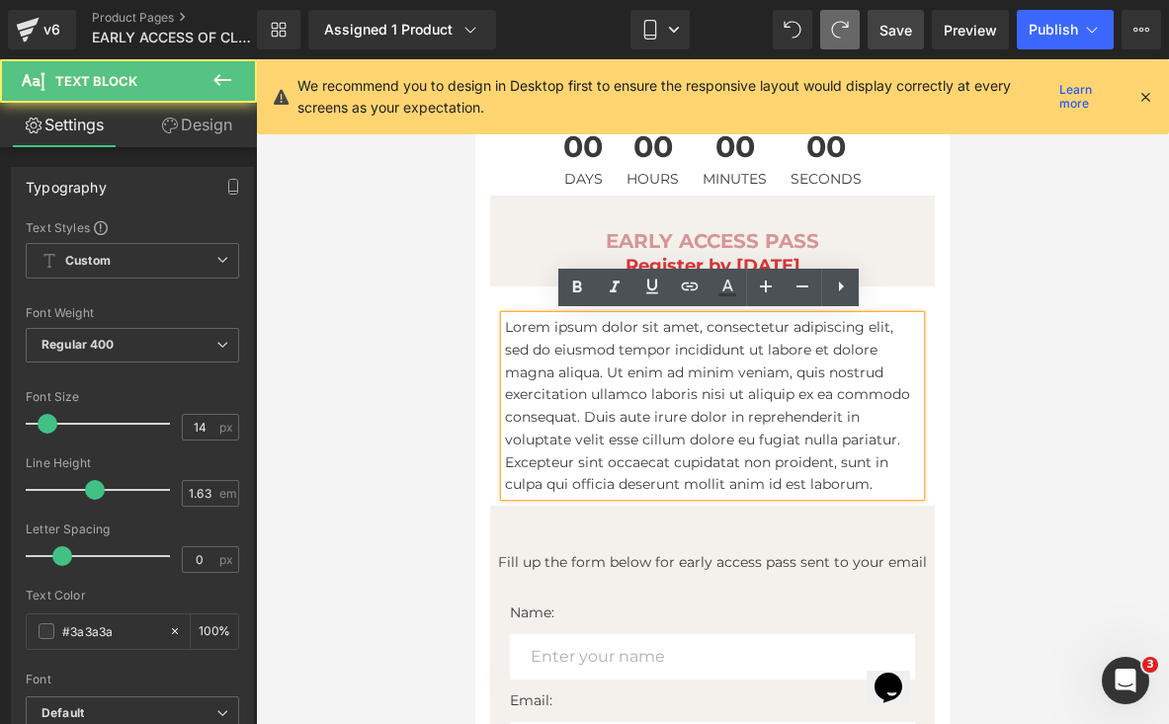
click at [722, 381] on p "Lorem ipsum dolor sit amet, consectetur adipiscing elit, sed do eiusmod tempor …" at bounding box center [712, 406] width 415 height 180
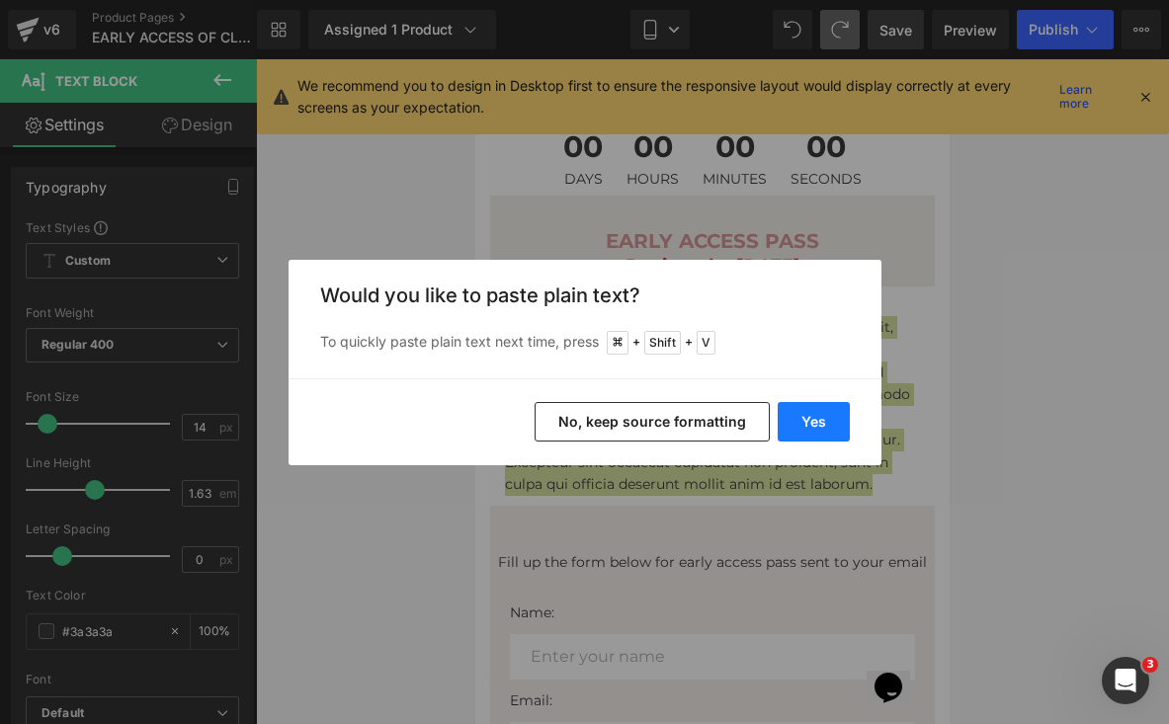
click at [804, 433] on button "Yes" at bounding box center [813, 422] width 72 height 40
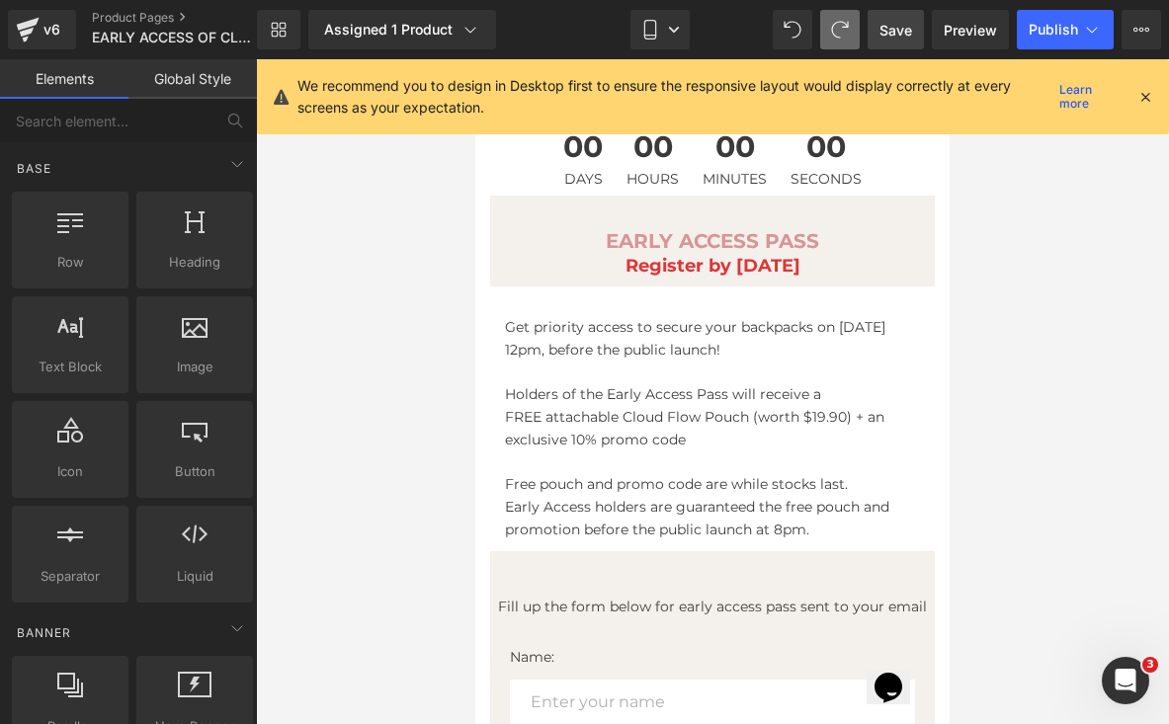
click at [1055, 363] on div at bounding box center [712, 391] width 913 height 665
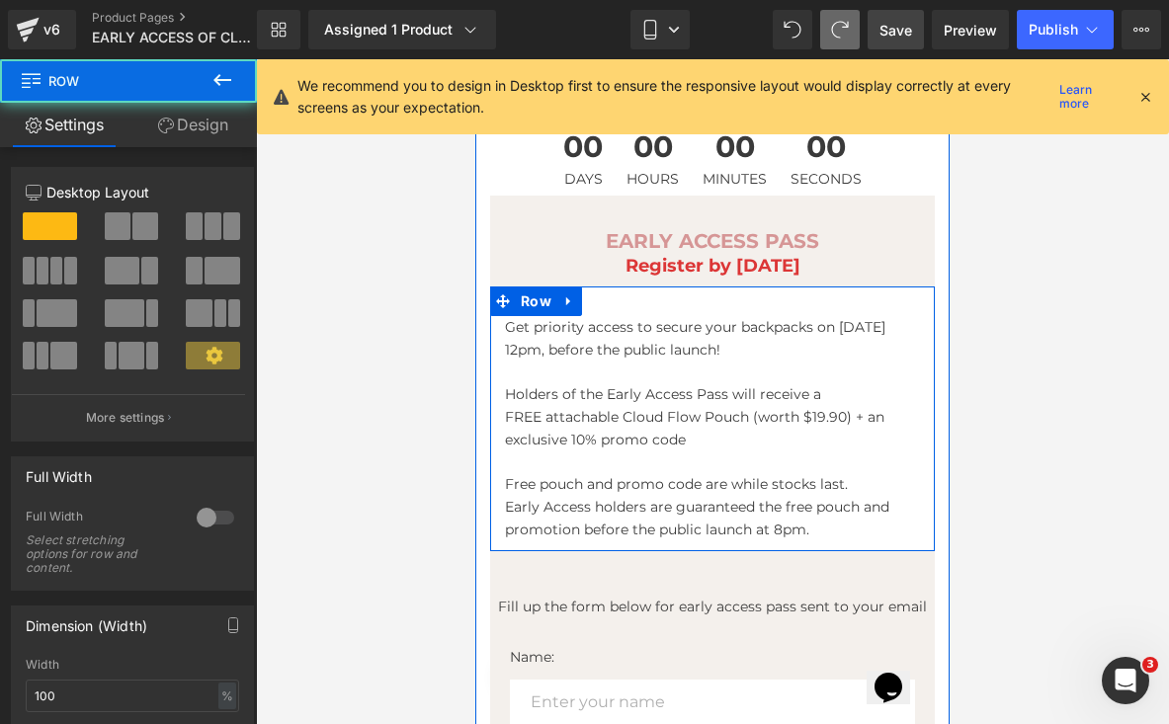
click at [900, 300] on div "Get priority access to secure your backpacks on [DATE] 12pm, before the public …" at bounding box center [712, 418] width 445 height 265
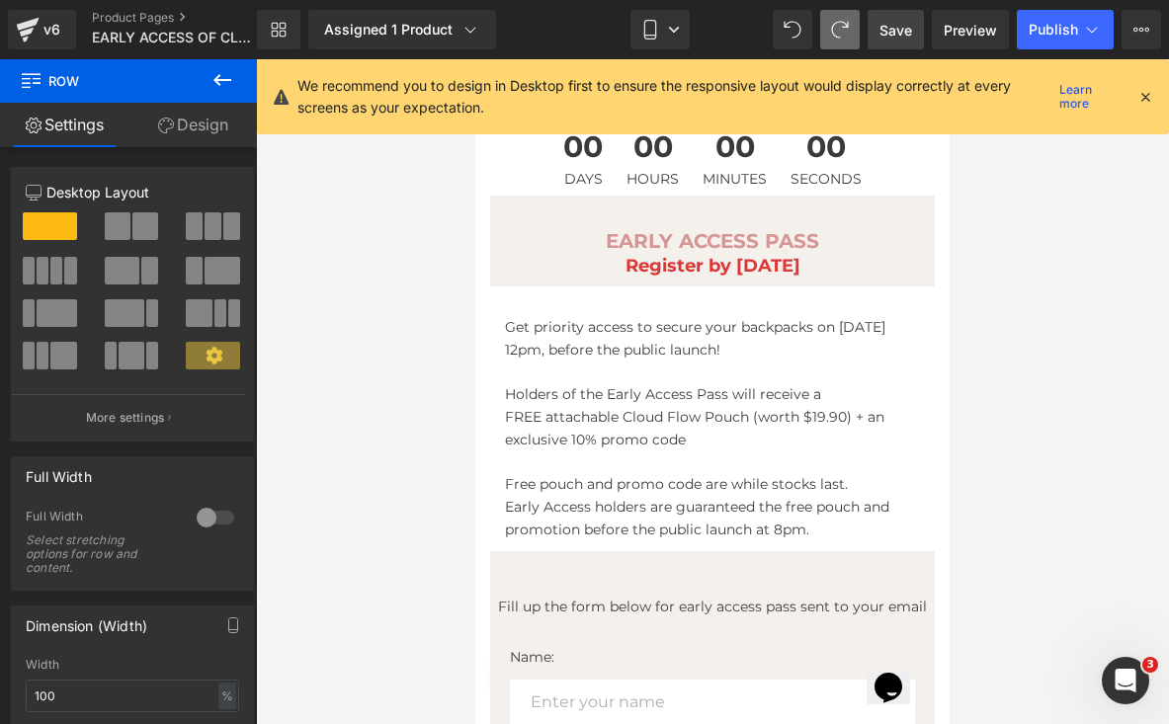
scroll to position [0, 0]
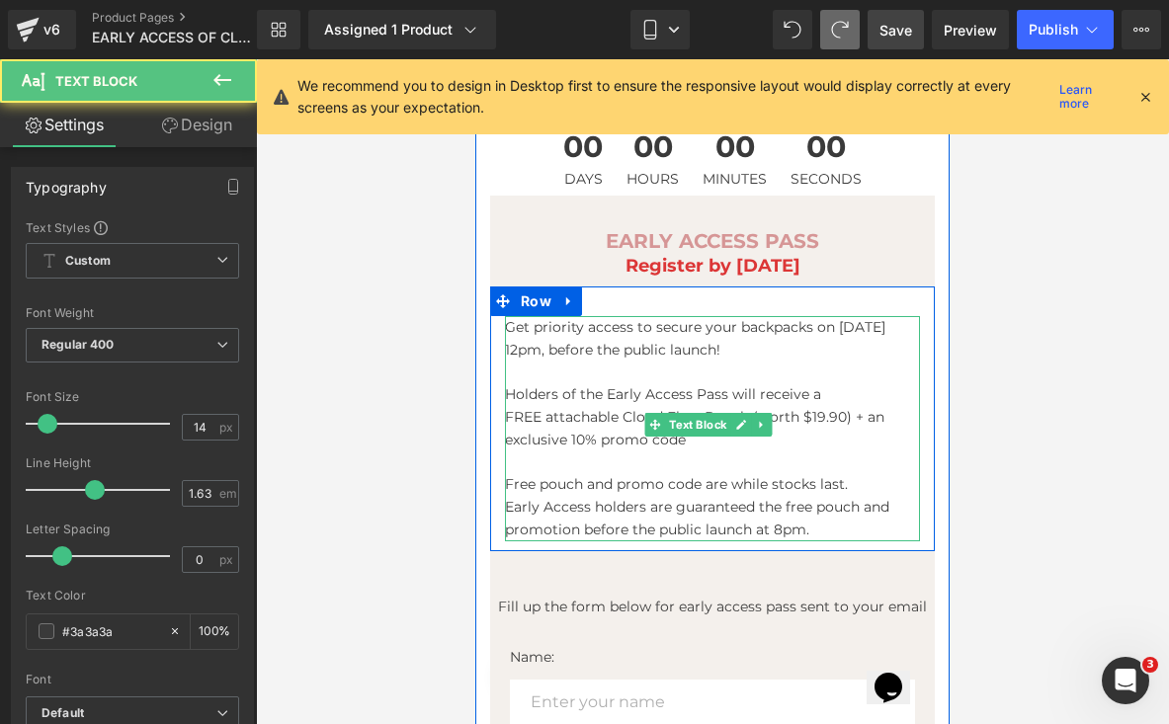
click at [637, 388] on p "Holders of the Early Access Pass will receive a" at bounding box center [712, 394] width 415 height 23
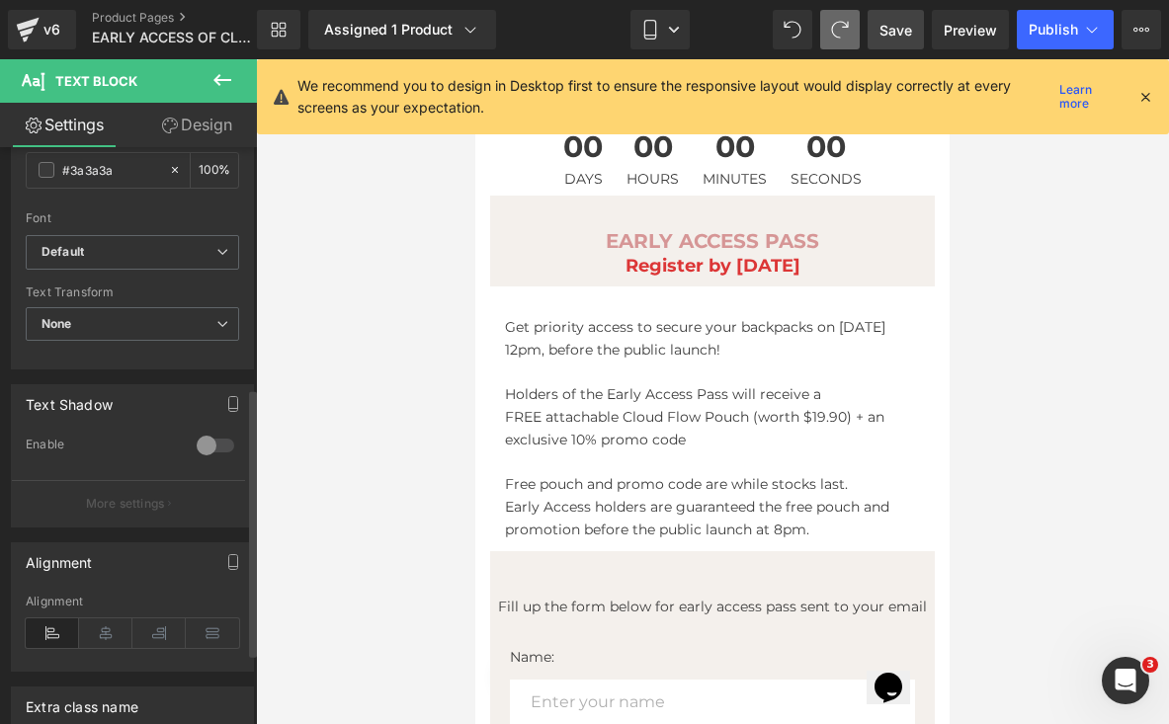
scroll to position [534, 0]
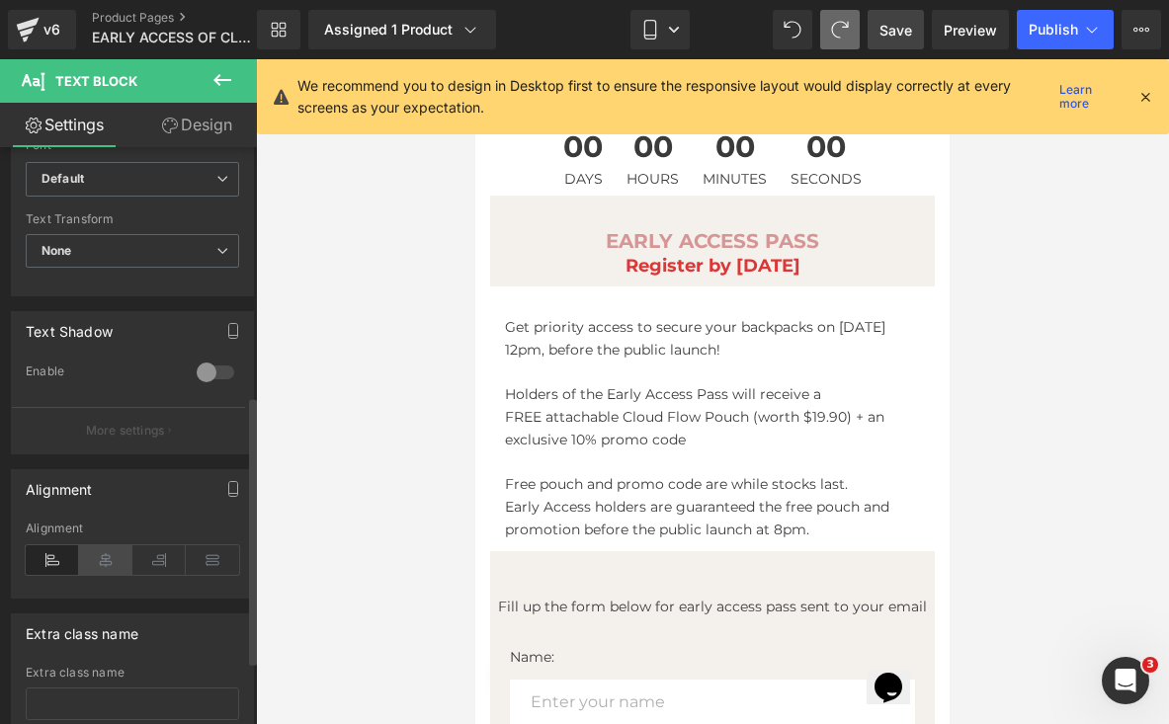
click at [96, 550] on icon at bounding box center [105, 560] width 53 height 30
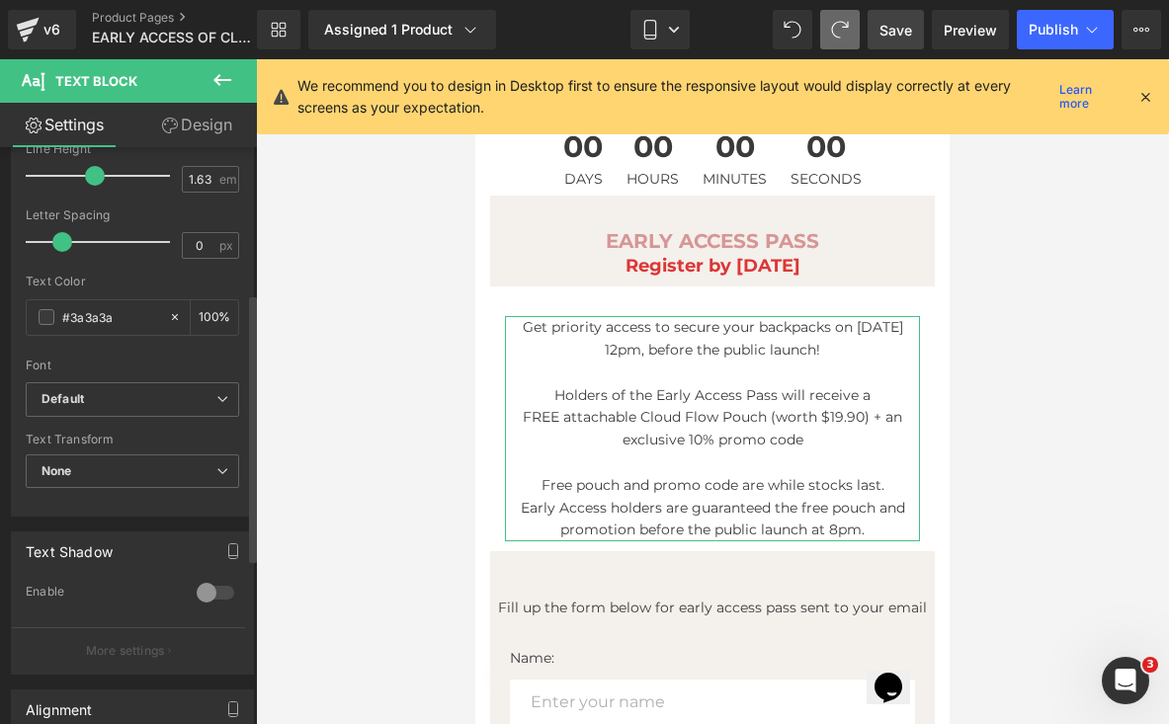
scroll to position [22, 0]
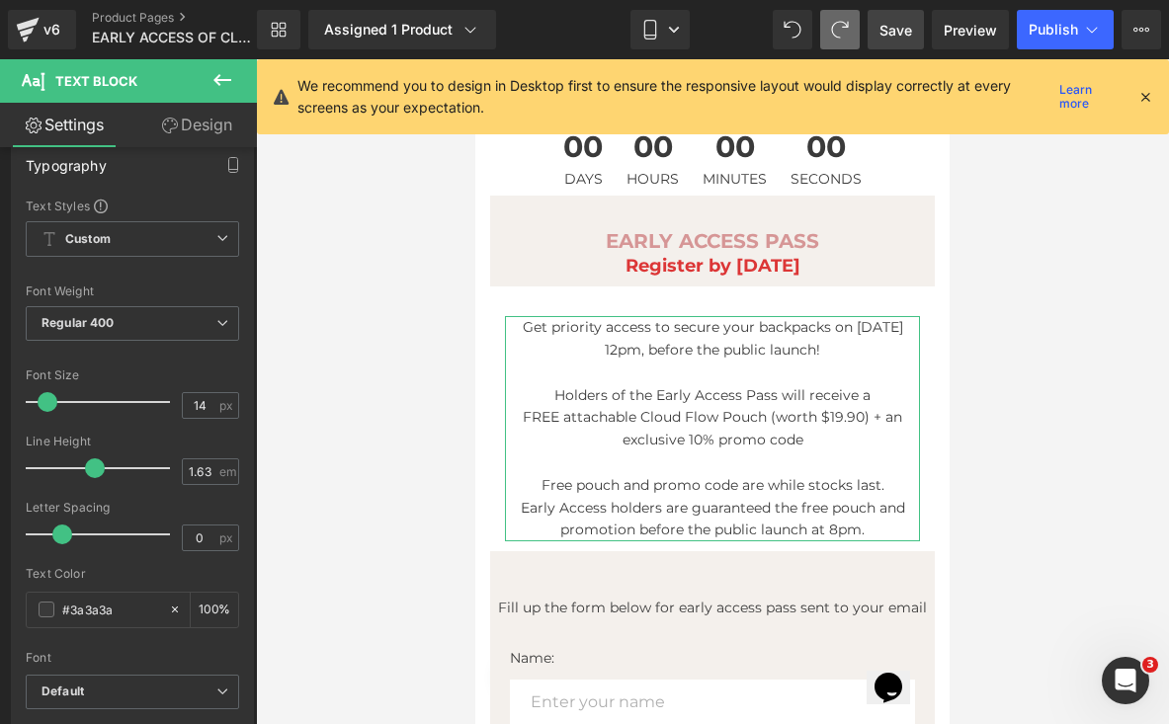
click at [174, 122] on icon at bounding box center [170, 126] width 16 height 16
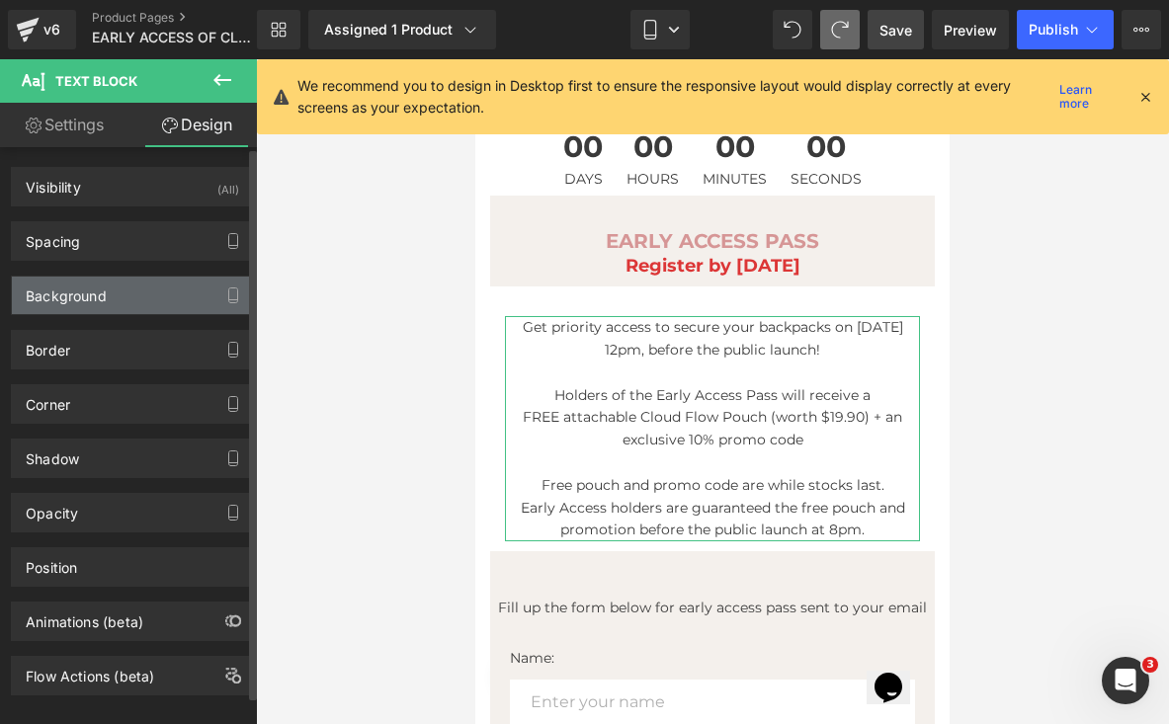
click at [124, 312] on div "Background" at bounding box center [132, 296] width 241 height 38
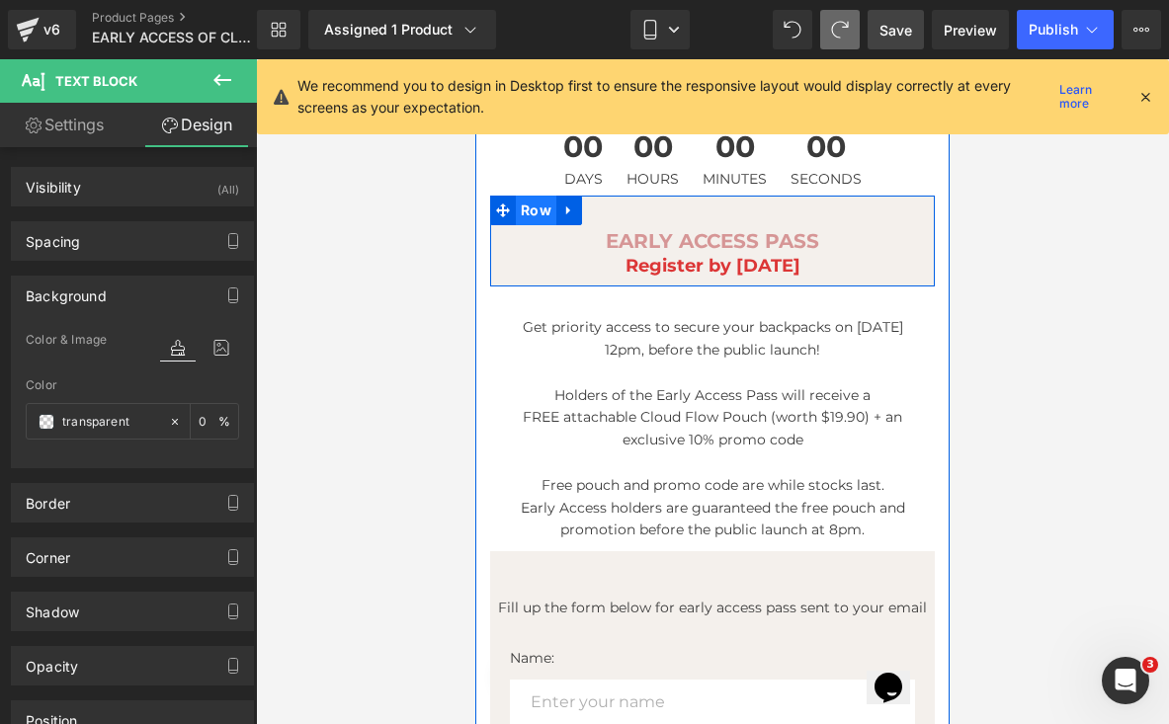
click at [535, 205] on span "Row" at bounding box center [536, 211] width 41 height 30
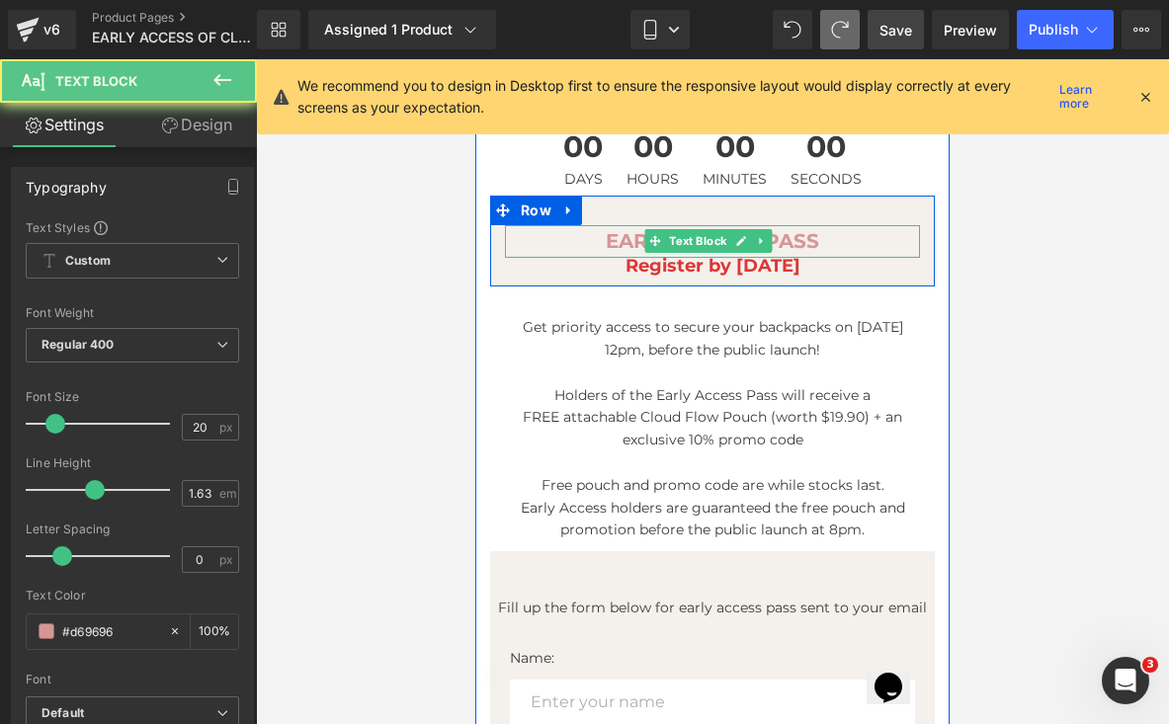
drag, startPoint x: 529, startPoint y: 236, endPoint x: 492, endPoint y: 233, distance: 36.7
click at [529, 236] on p "EARLY ACCESS PASS" at bounding box center [712, 241] width 415 height 33
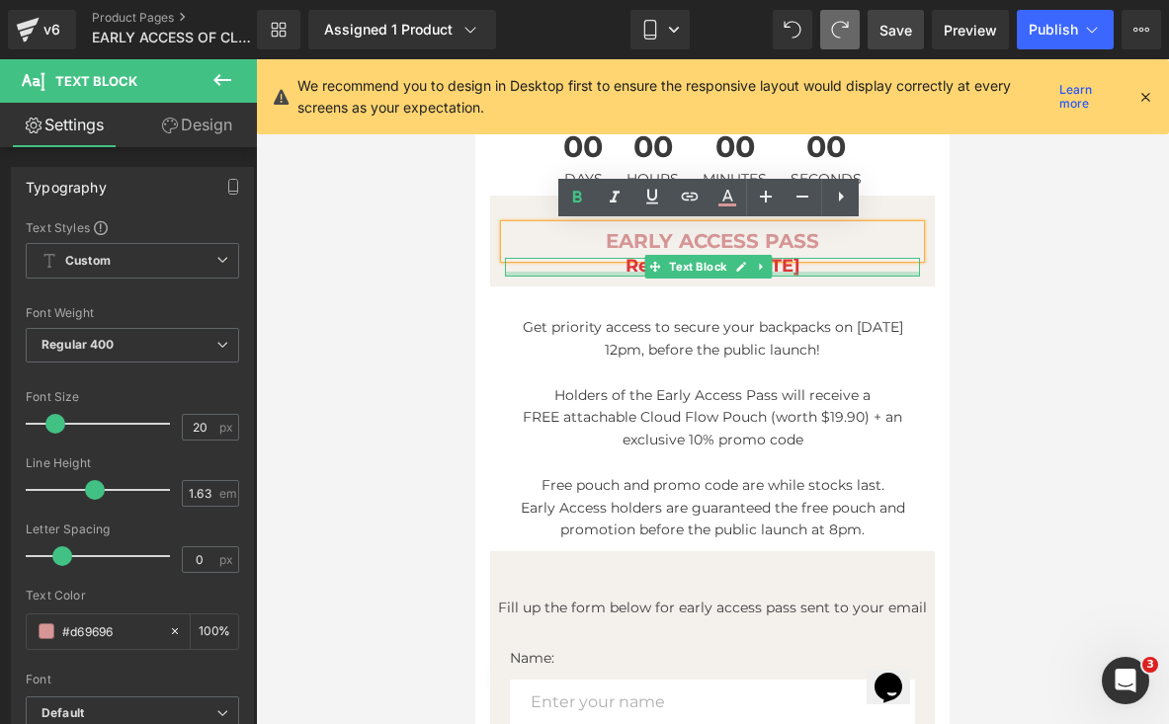
click at [546, 291] on div "Get priority access to secure your backpacks on [DATE] 12pm, before the public …" at bounding box center [712, 418] width 445 height 265
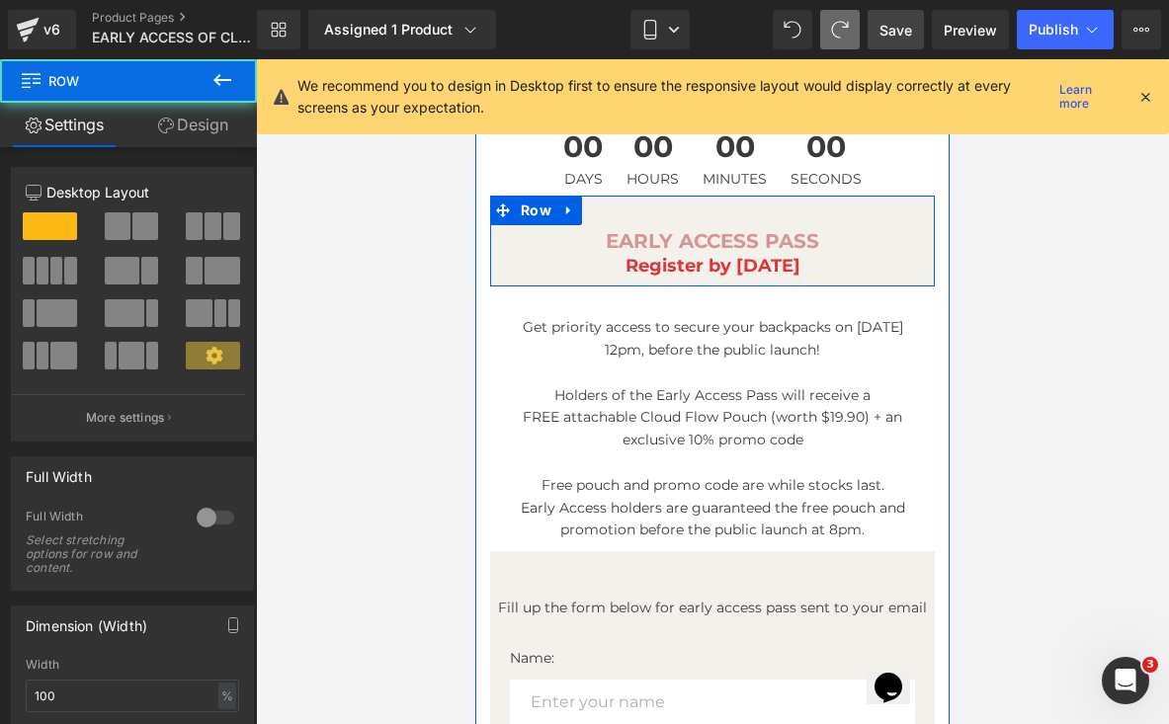
click at [504, 274] on div "EARLY ACCESS PASS Text Block Register by [DATE] Text Block" at bounding box center [712, 250] width 445 height 51
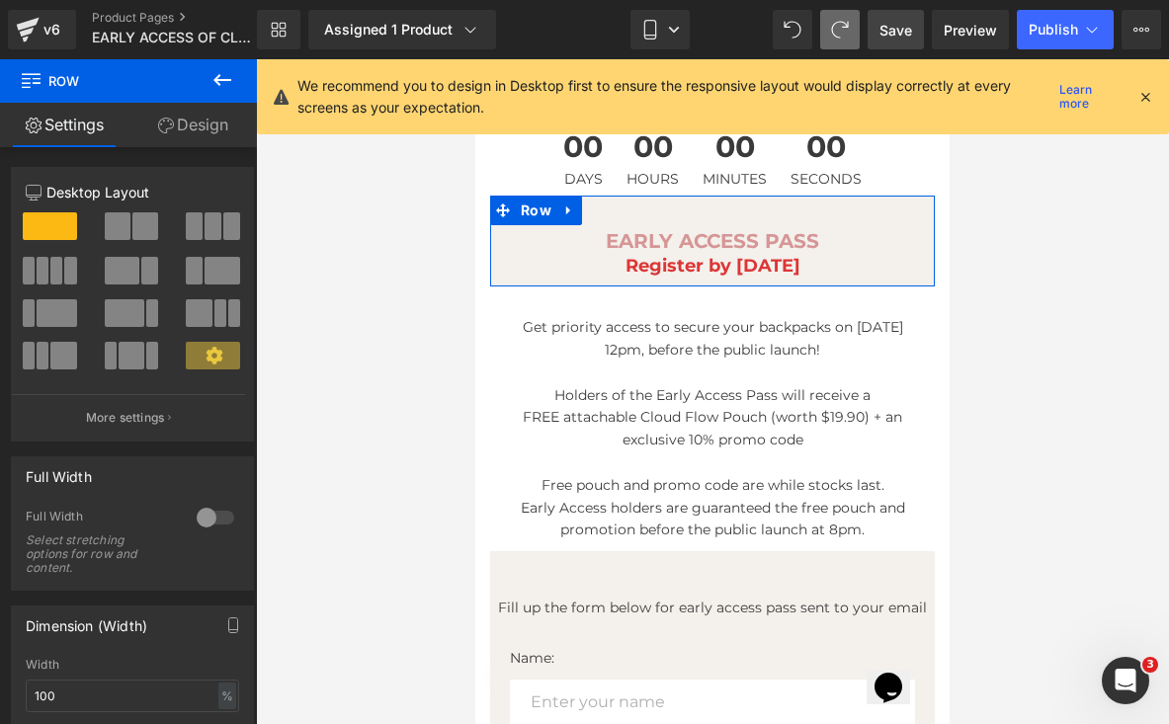
click at [185, 122] on link "Design" at bounding box center [192, 125] width 128 height 44
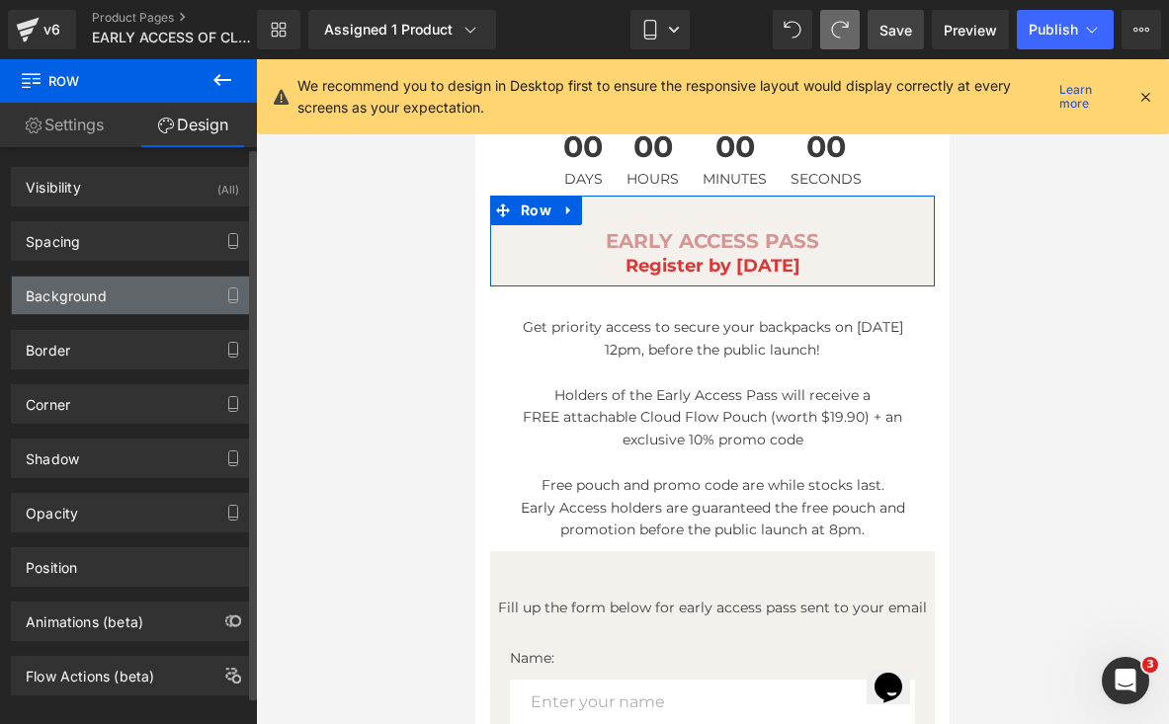
click at [123, 280] on div "Background" at bounding box center [132, 296] width 241 height 38
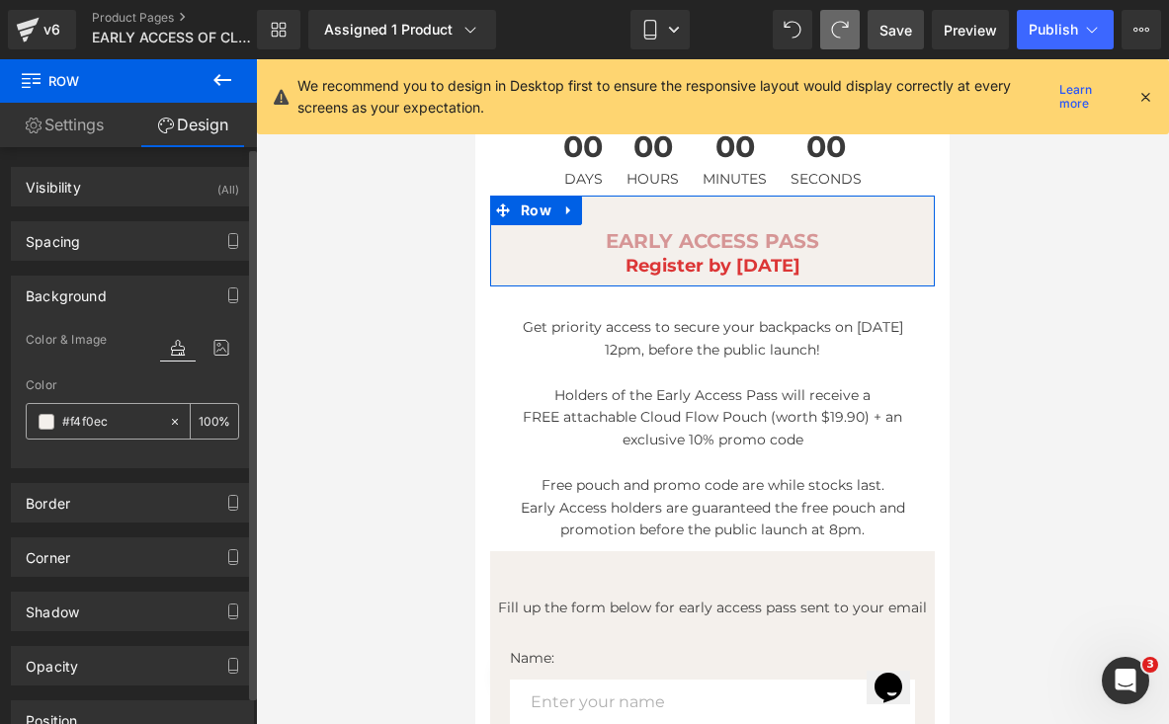
click at [78, 418] on input "#f4f0ec" at bounding box center [110, 422] width 97 height 22
click at [78, 419] on input "#f4f0ec" at bounding box center [110, 422] width 97 height 22
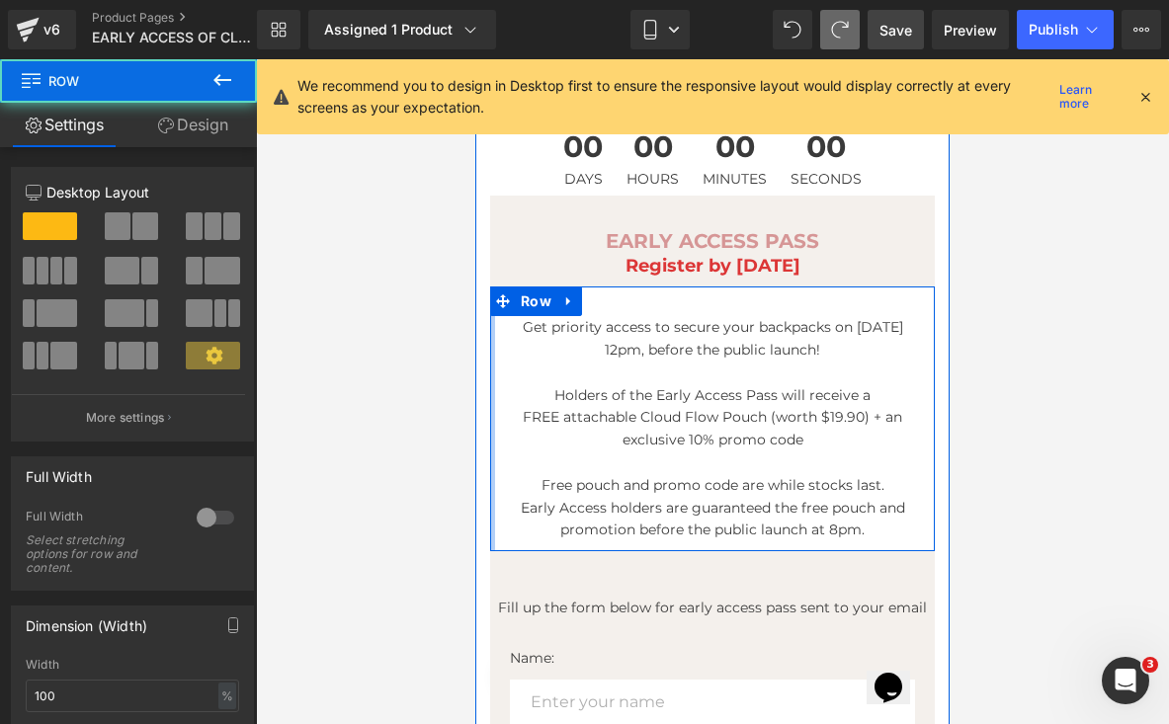
click at [493, 377] on div "Get priority access to secure your backpacks on [DATE] 12pm, before the public …" at bounding box center [712, 418] width 445 height 265
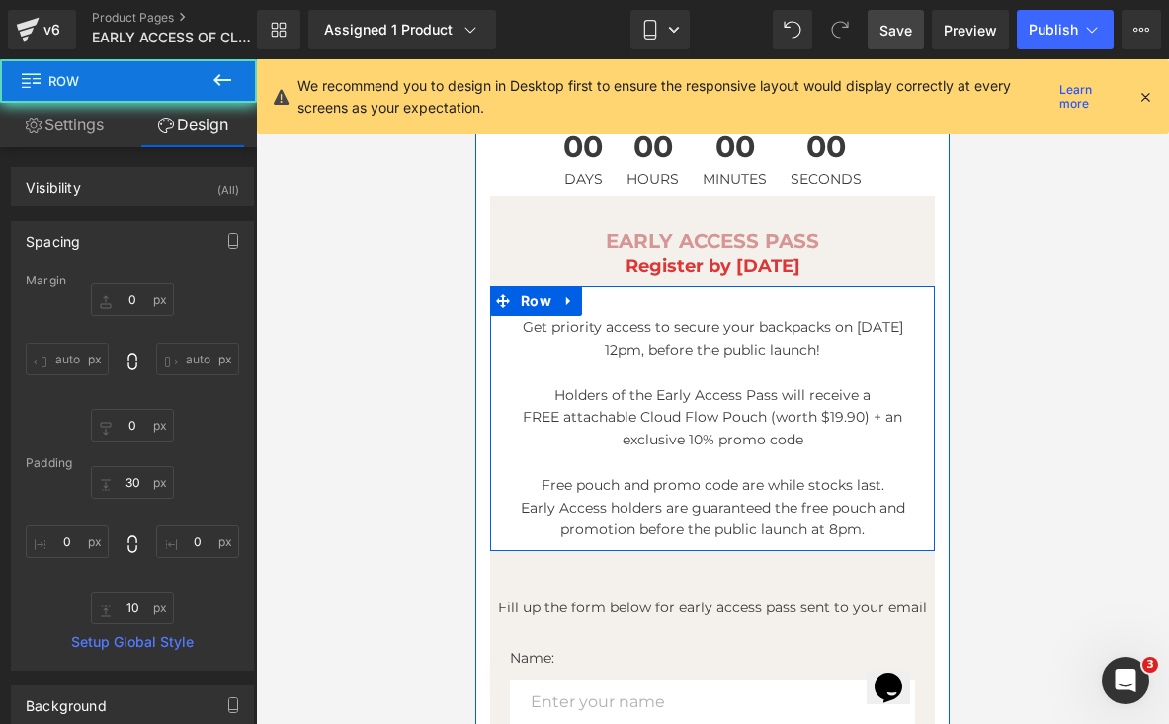
click at [498, 372] on div "Get priority access to secure your backpacks on [DATE] 12pm, before the public …" at bounding box center [712, 428] width 445 height 225
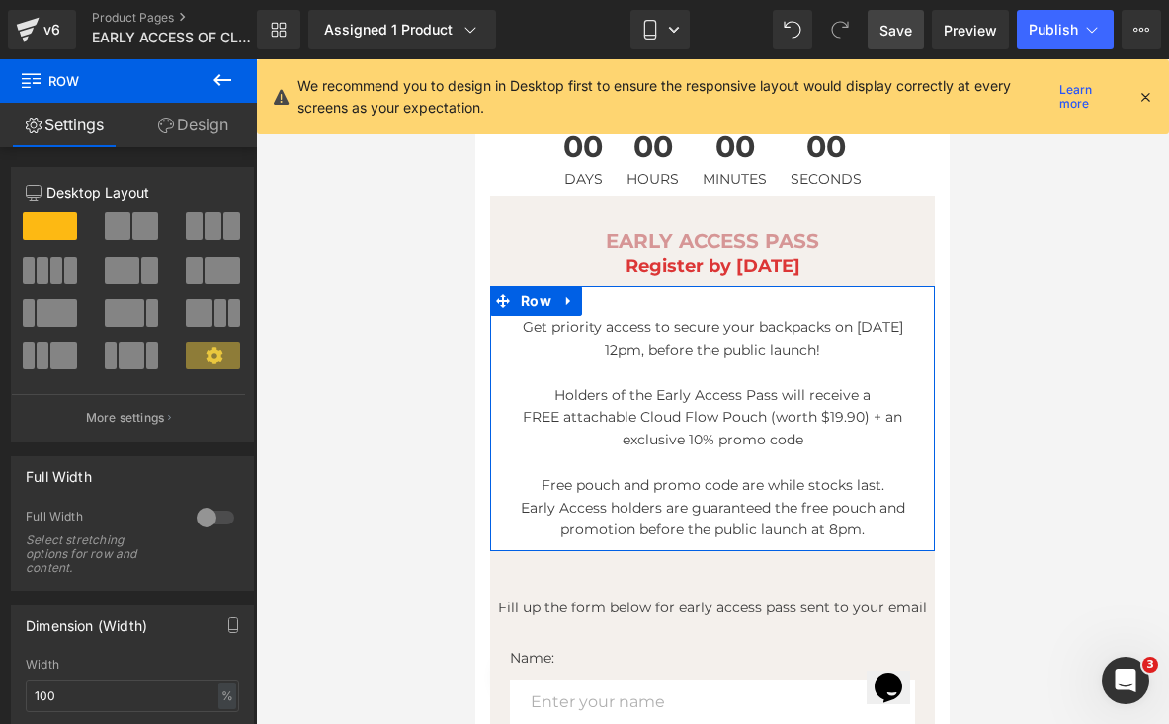
click at [213, 138] on link "Design" at bounding box center [192, 125] width 128 height 44
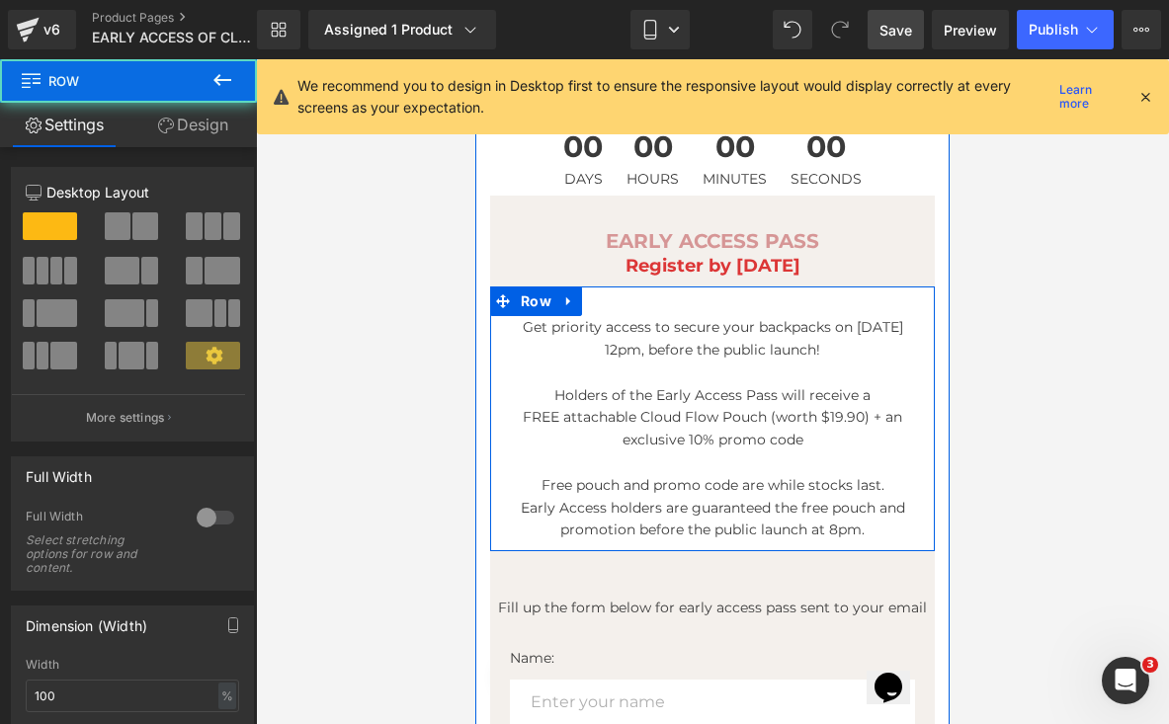
click at [503, 412] on div "Get priority access to secure your backpacks on [DATE] 12pm, before the public …" at bounding box center [712, 428] width 445 height 225
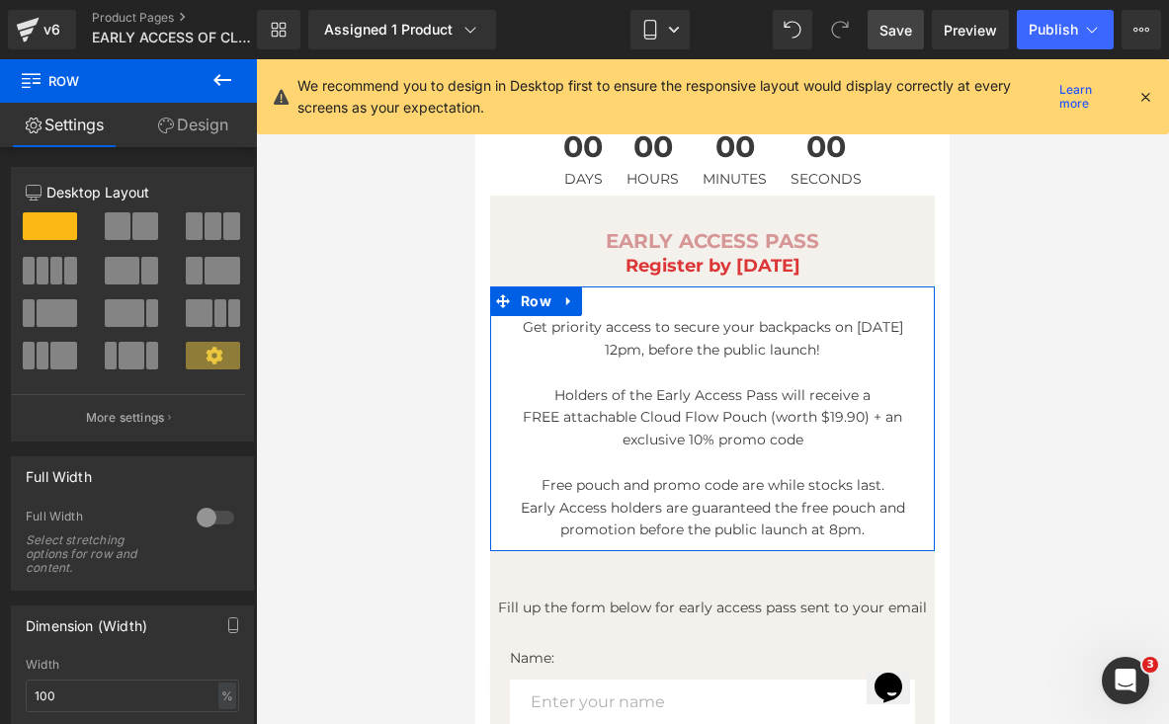
click at [203, 127] on link "Design" at bounding box center [192, 125] width 128 height 44
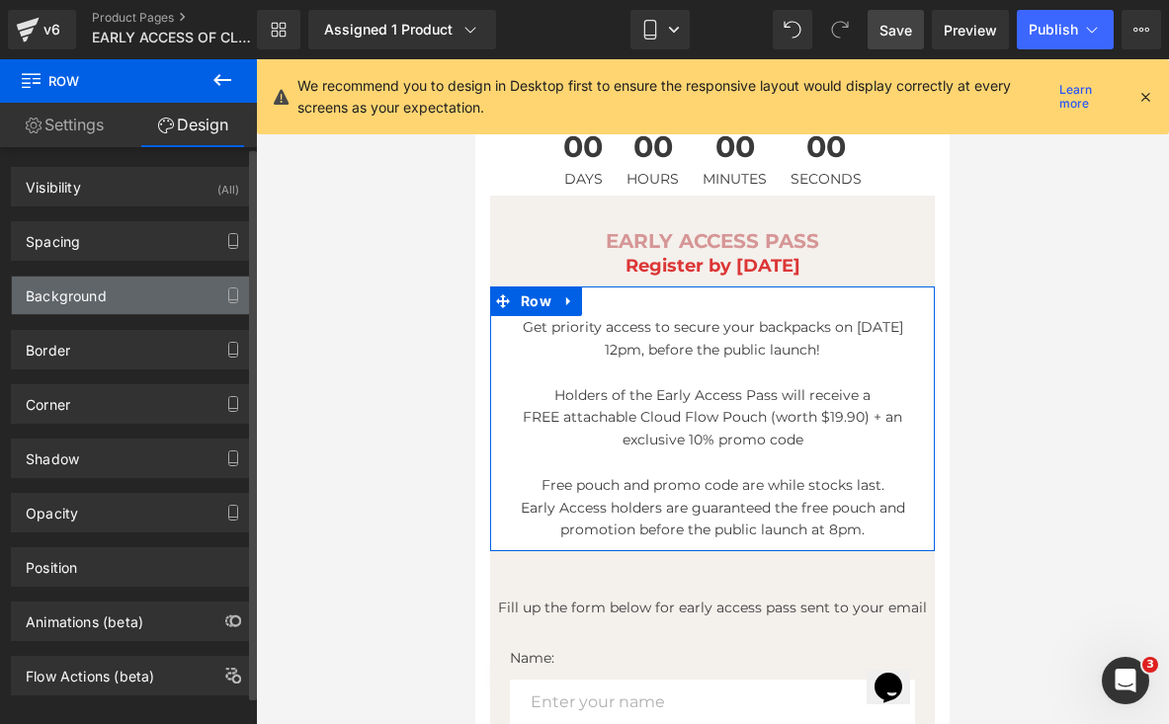
click at [91, 284] on div "Background" at bounding box center [66, 291] width 81 height 28
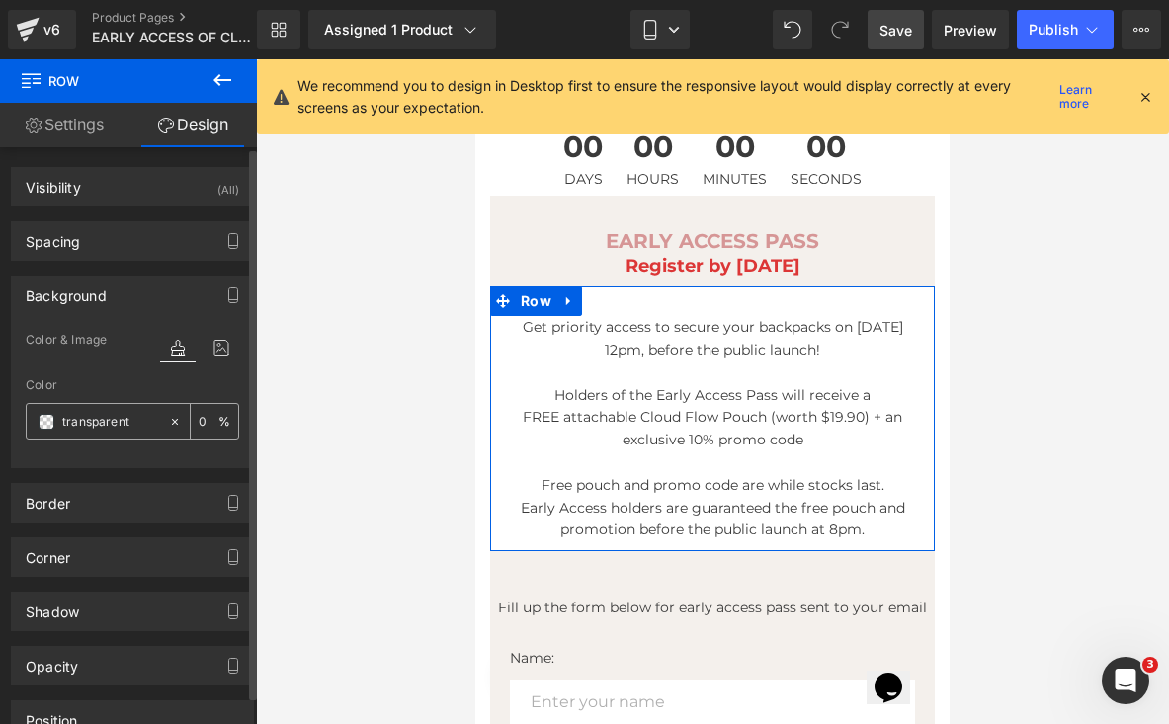
click at [83, 408] on div "transparent" at bounding box center [97, 421] width 141 height 35
click at [83, 409] on div "transparent" at bounding box center [97, 421] width 141 height 35
click at [83, 415] on input "transparent" at bounding box center [110, 422] width 97 height 22
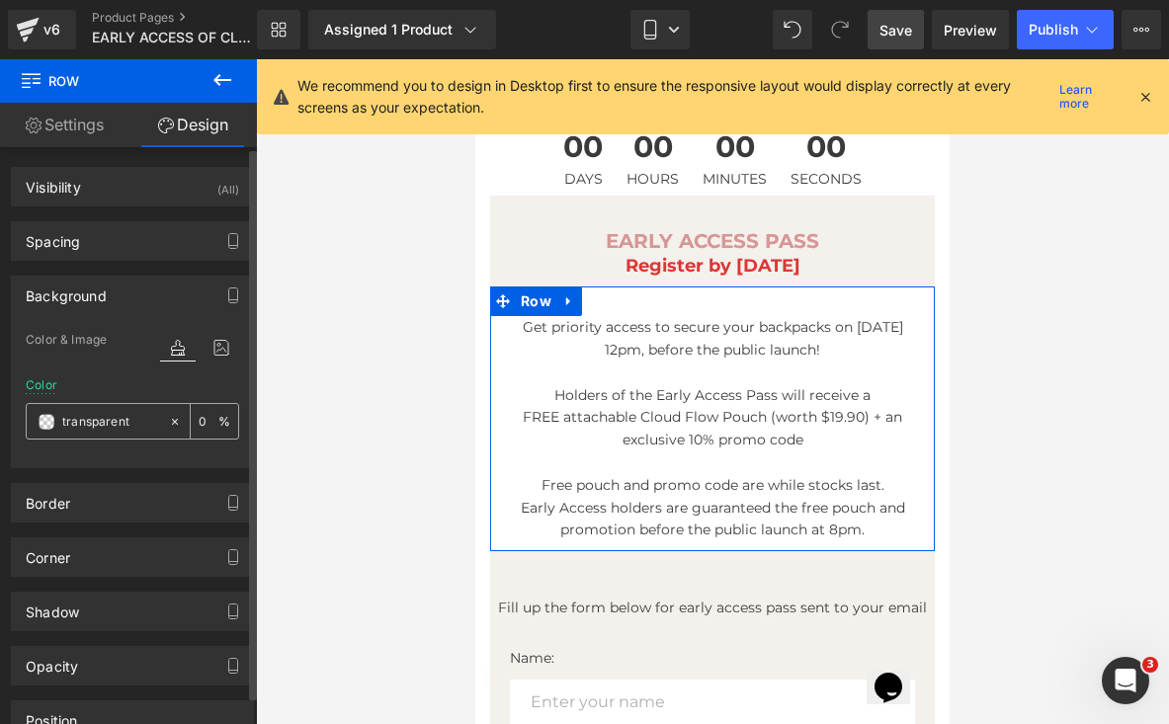
click at [83, 415] on input "transparent" at bounding box center [110, 422] width 97 height 22
paste input "#f4f0ec"
type input "#f4f0ec"
type input "100"
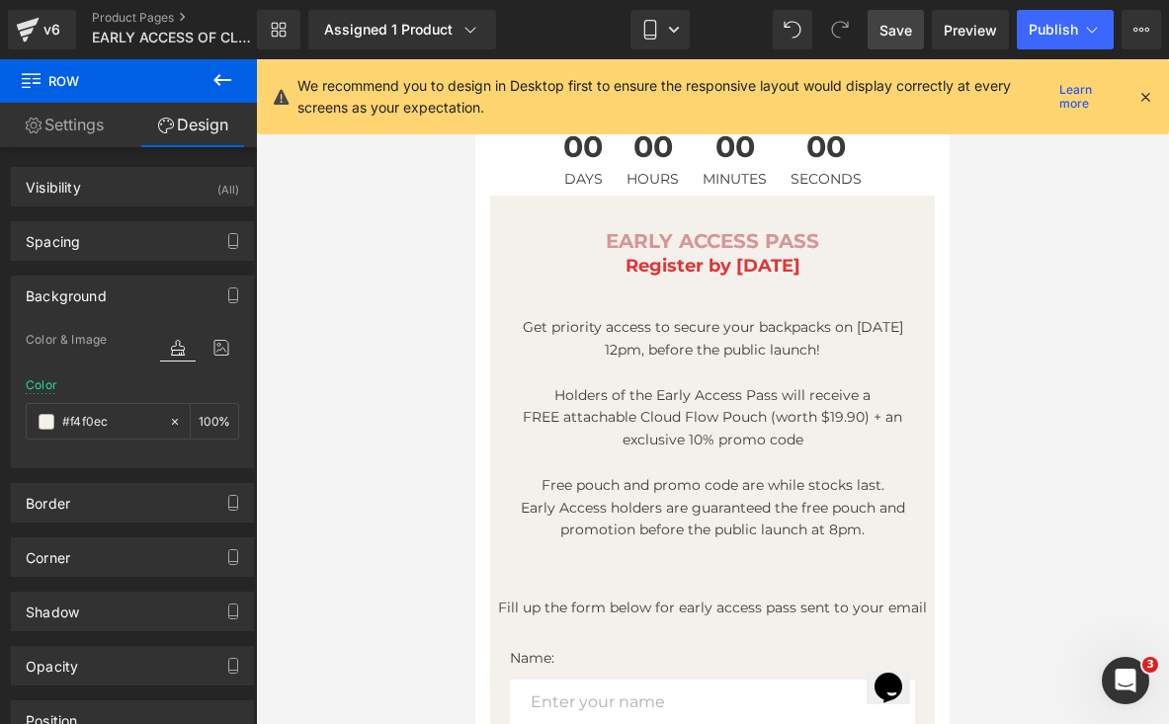
click at [357, 373] on div at bounding box center [712, 391] width 913 height 665
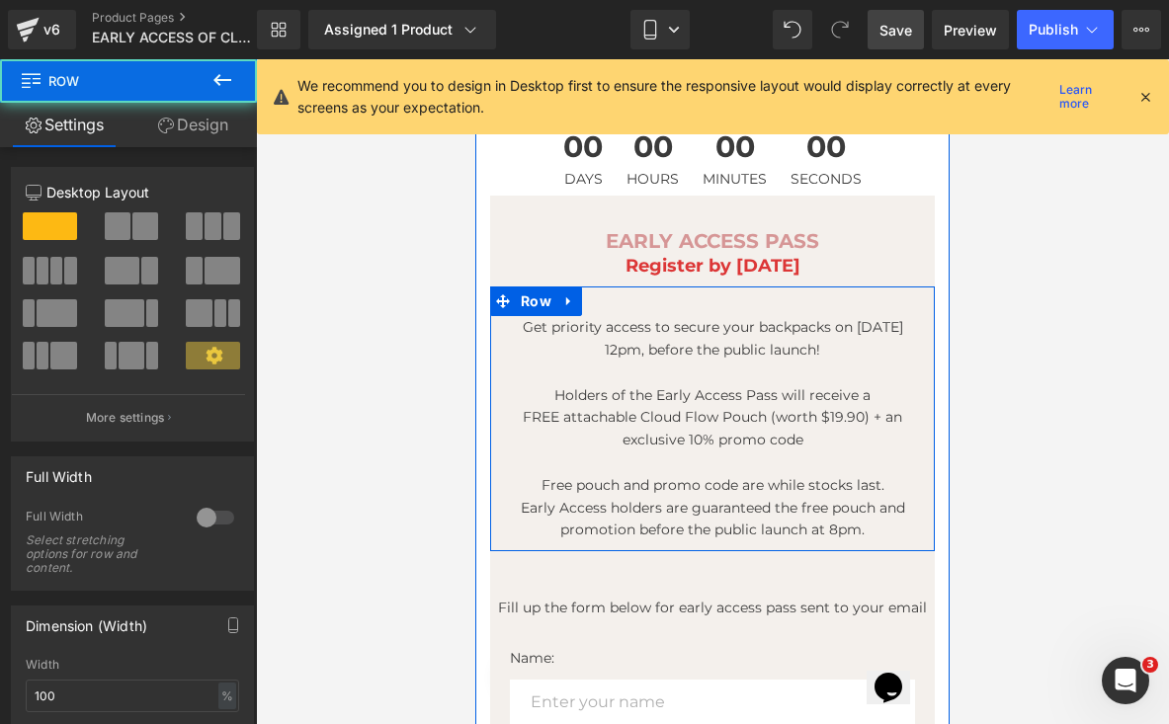
click at [654, 301] on div "Get priority access to secure your backpacks on [DATE] 12pm, before the public …" at bounding box center [712, 418] width 445 height 265
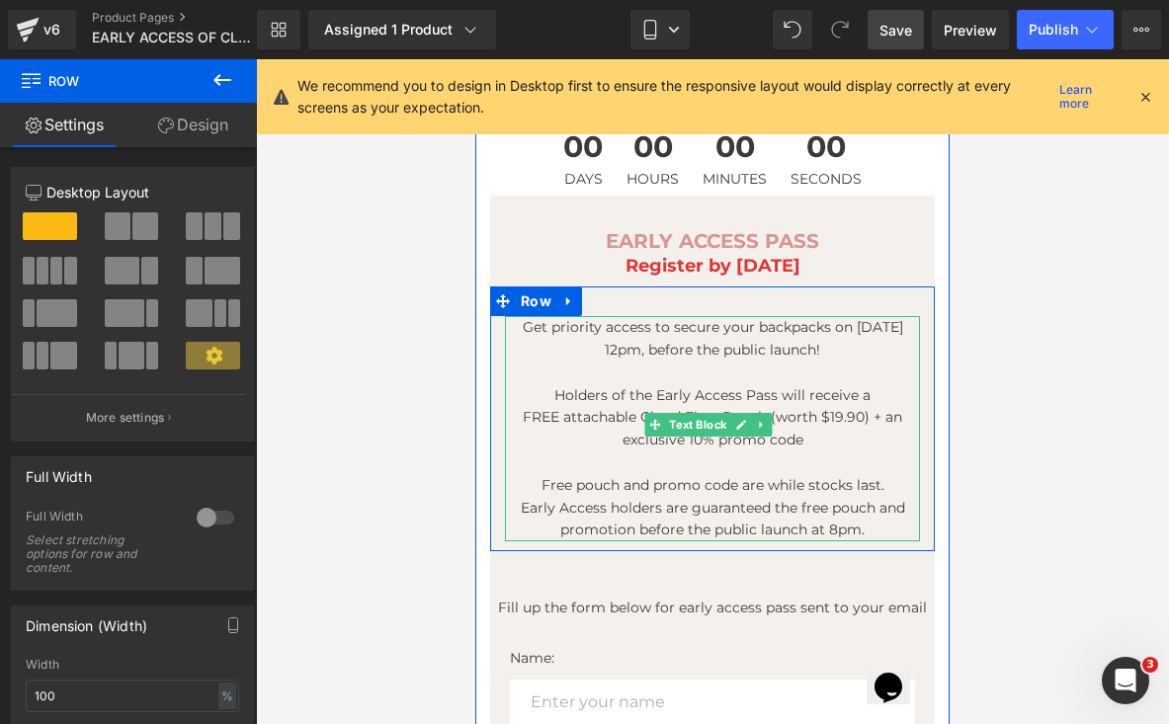
click at [519, 328] on p "Get priority access to secure your backpacks on [DATE] 12pm, before the public …" at bounding box center [712, 338] width 415 height 45
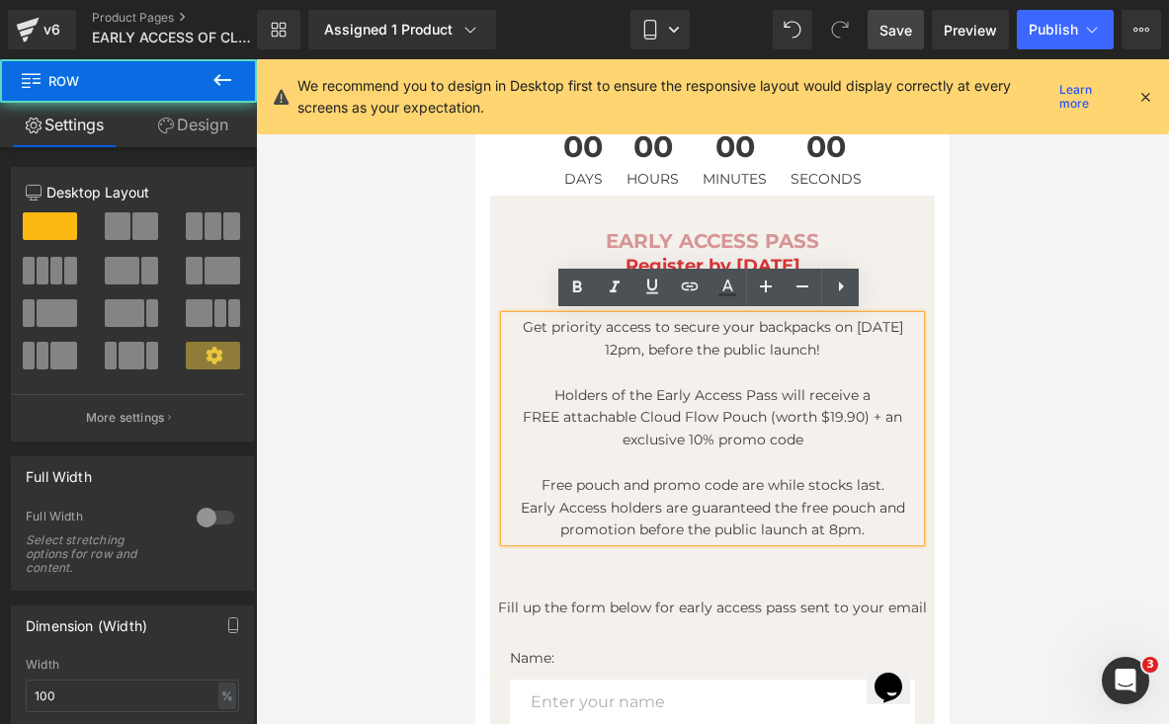
click at [521, 300] on div "Get priority access to secure your backpacks on [DATE] 12pm, before the public …" at bounding box center [712, 418] width 445 height 265
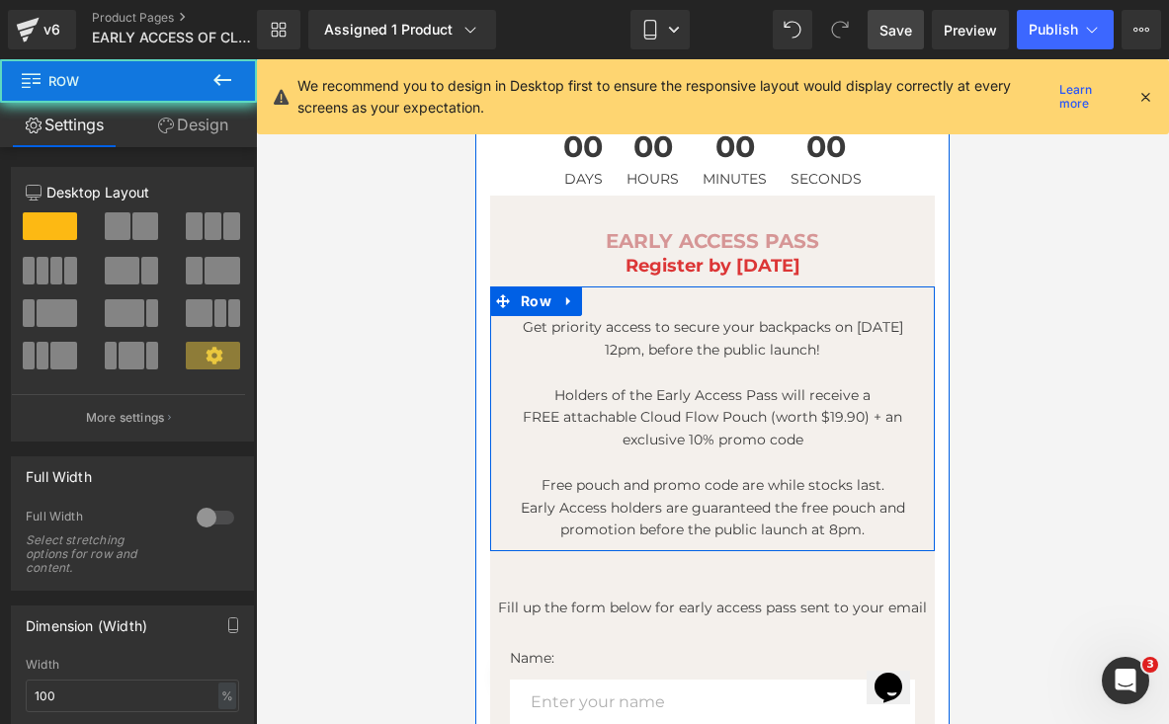
click at [524, 295] on div "Get priority access to secure your backpacks on [DATE] 12pm, before the public …" at bounding box center [712, 418] width 445 height 265
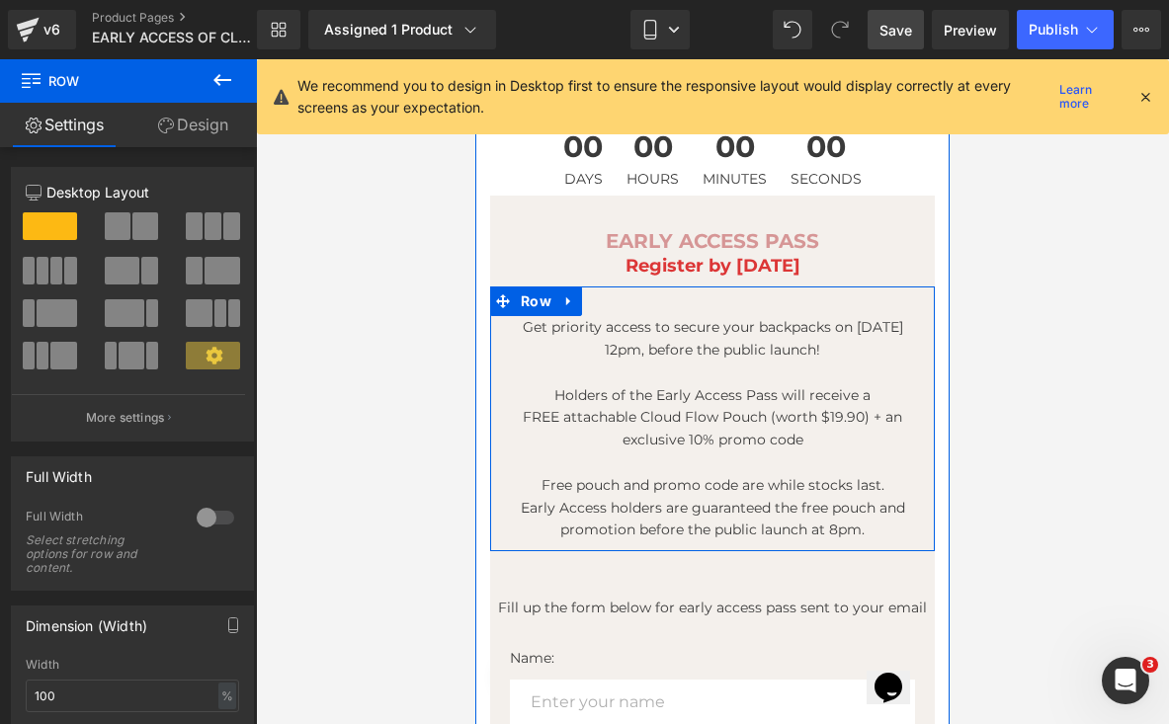
click at [622, 301] on div "Get priority access to secure your backpacks on [DATE] 12pm, before the public …" at bounding box center [712, 418] width 445 height 265
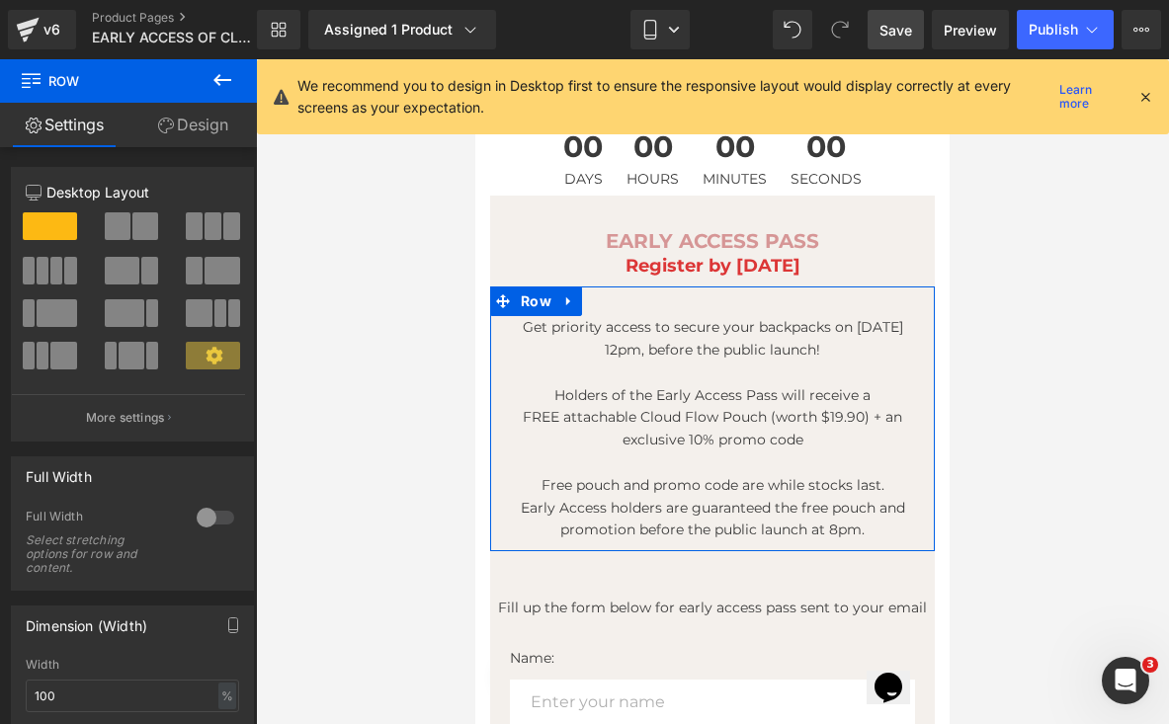
click at [176, 117] on link "Design" at bounding box center [192, 125] width 128 height 44
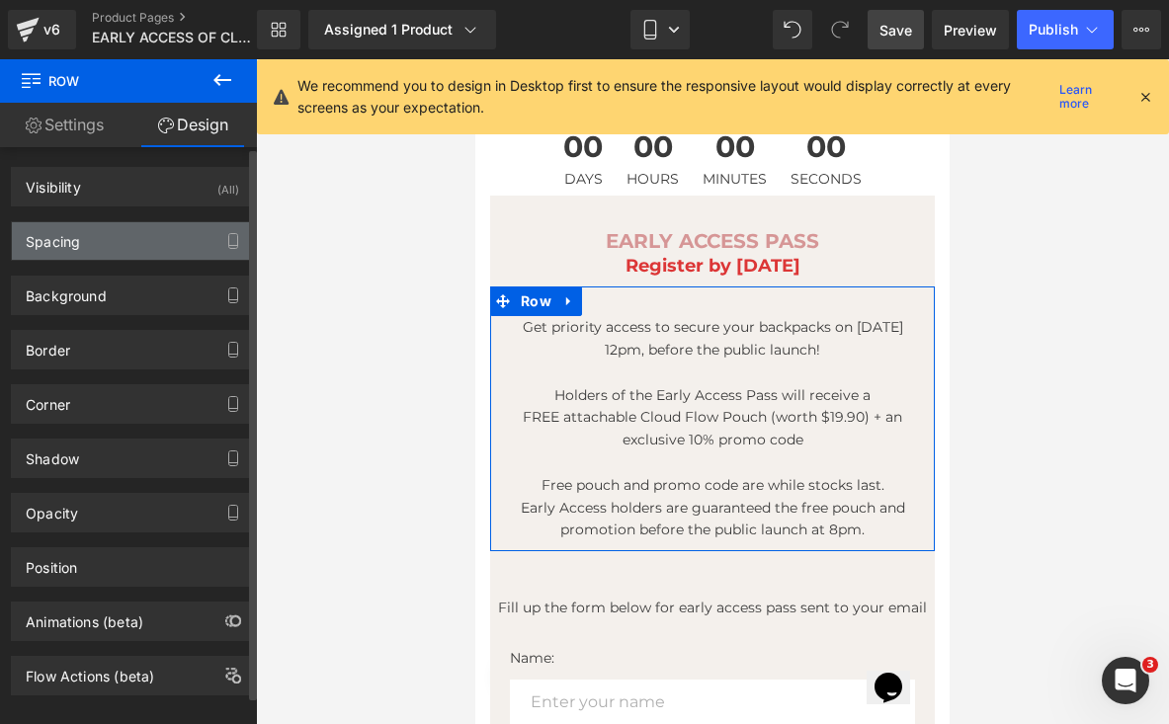
click at [91, 246] on div "Spacing" at bounding box center [132, 241] width 241 height 38
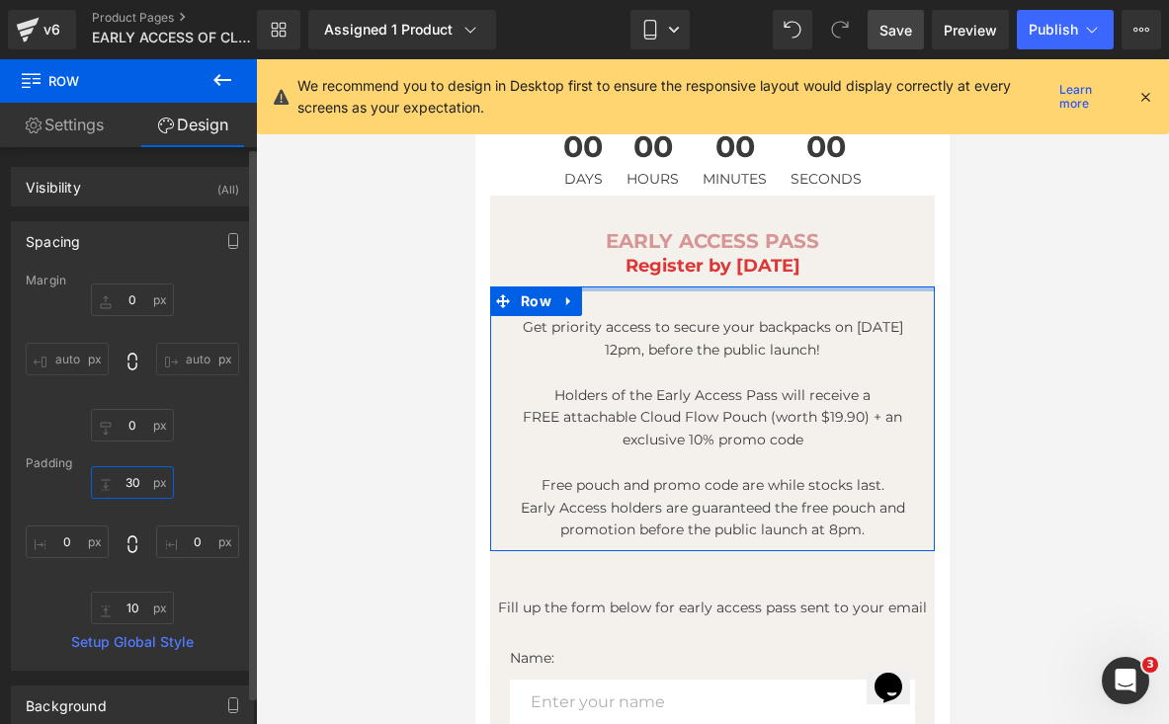
click at [128, 481] on input "30" at bounding box center [132, 482] width 83 height 33
click at [129, 481] on input "30" at bounding box center [132, 482] width 83 height 33
type input "10"
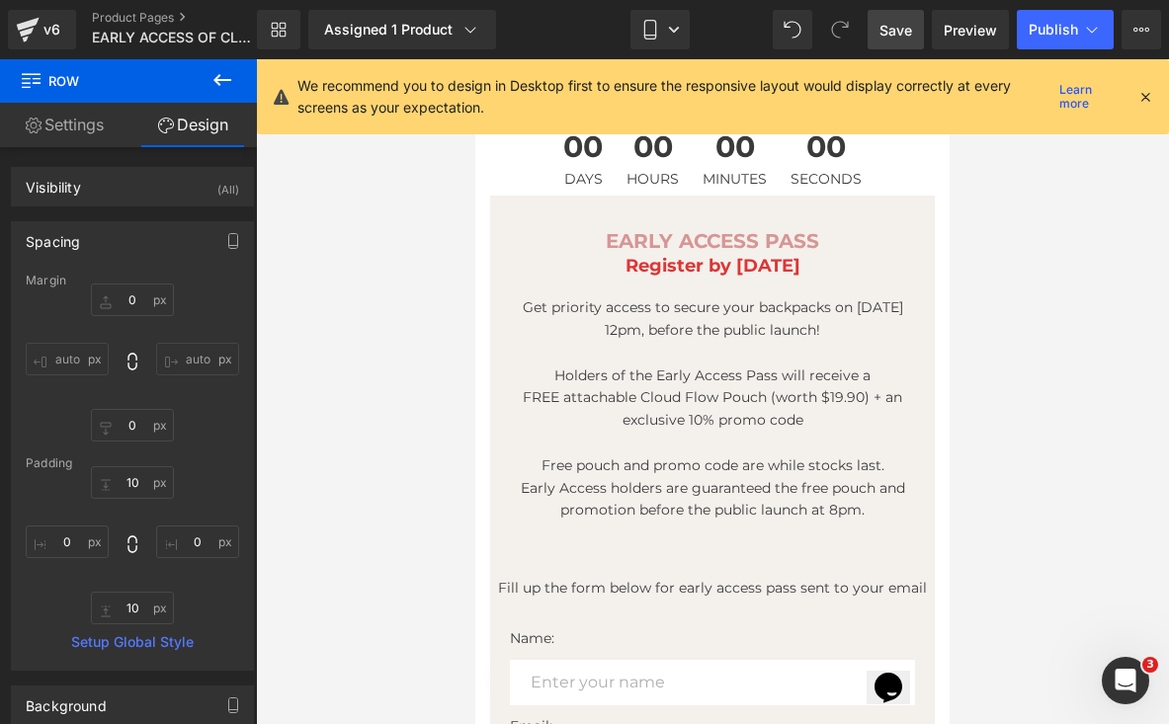
click at [1014, 491] on div at bounding box center [712, 391] width 913 height 665
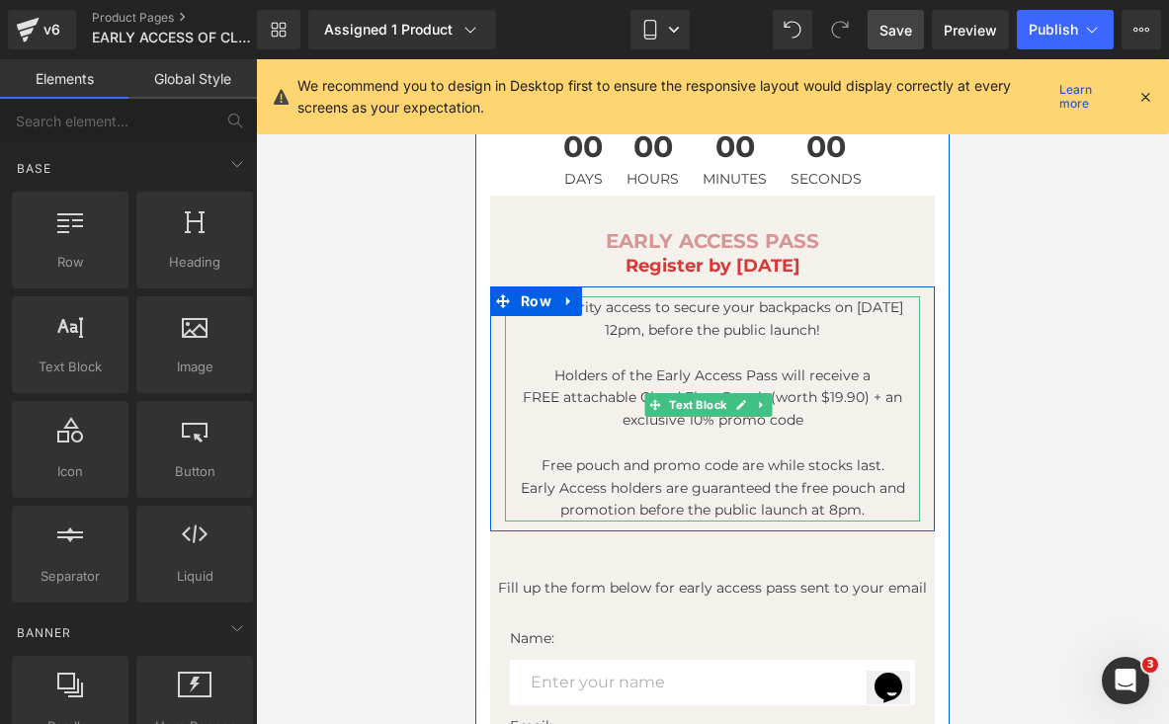
click at [876, 392] on p "FREE attachable Cloud Flow Pouch (worth $19.90) + an exclusive 10% promo code" at bounding box center [712, 408] width 415 height 45
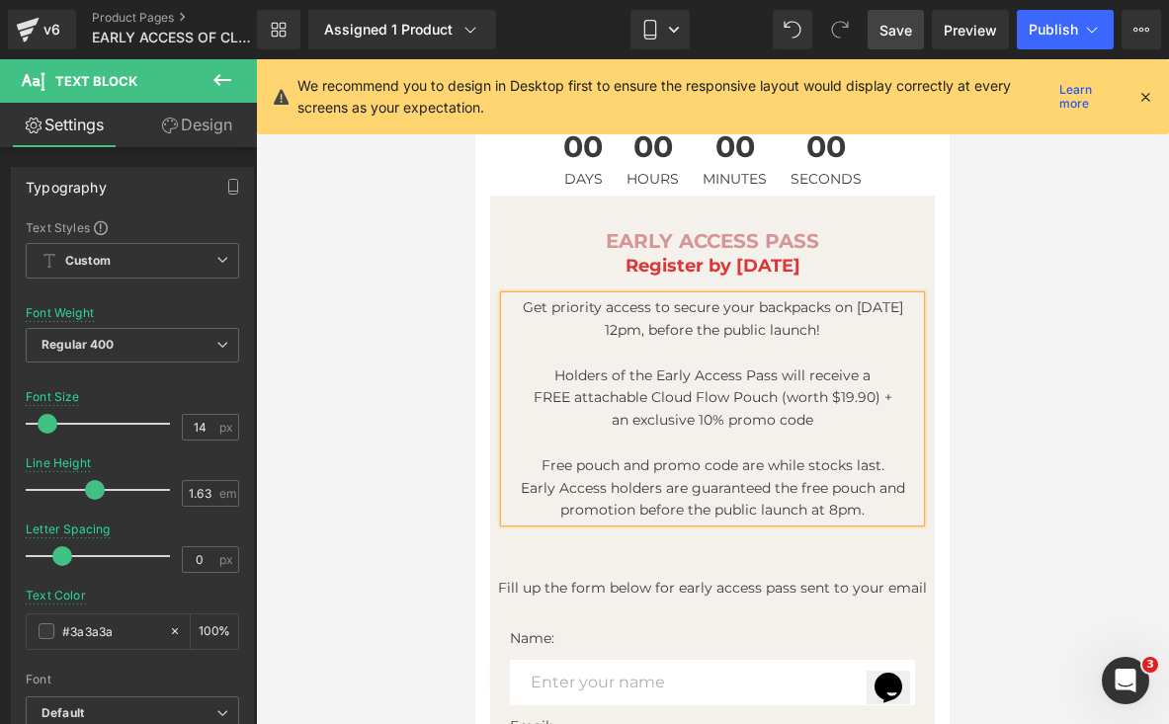
click at [1072, 428] on div at bounding box center [712, 391] width 913 height 665
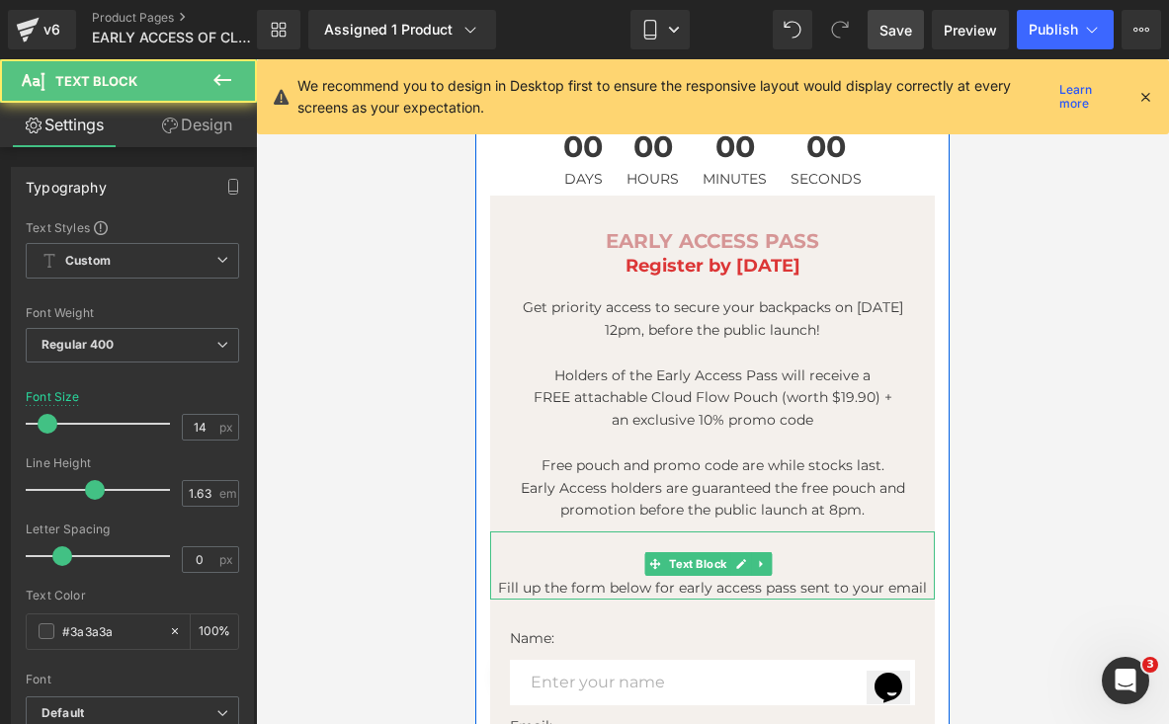
click at [773, 577] on p "Fill up the form below for early access pass sent to your email" at bounding box center [712, 588] width 445 height 23
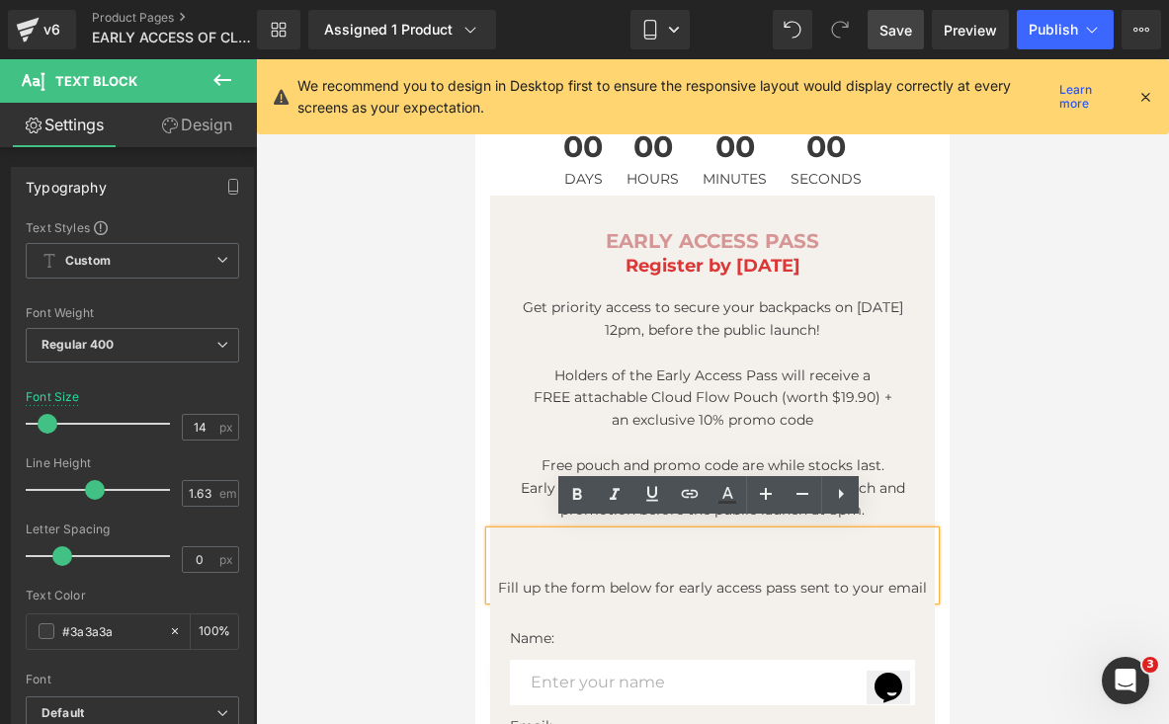
click at [372, 440] on div at bounding box center [712, 391] width 913 height 665
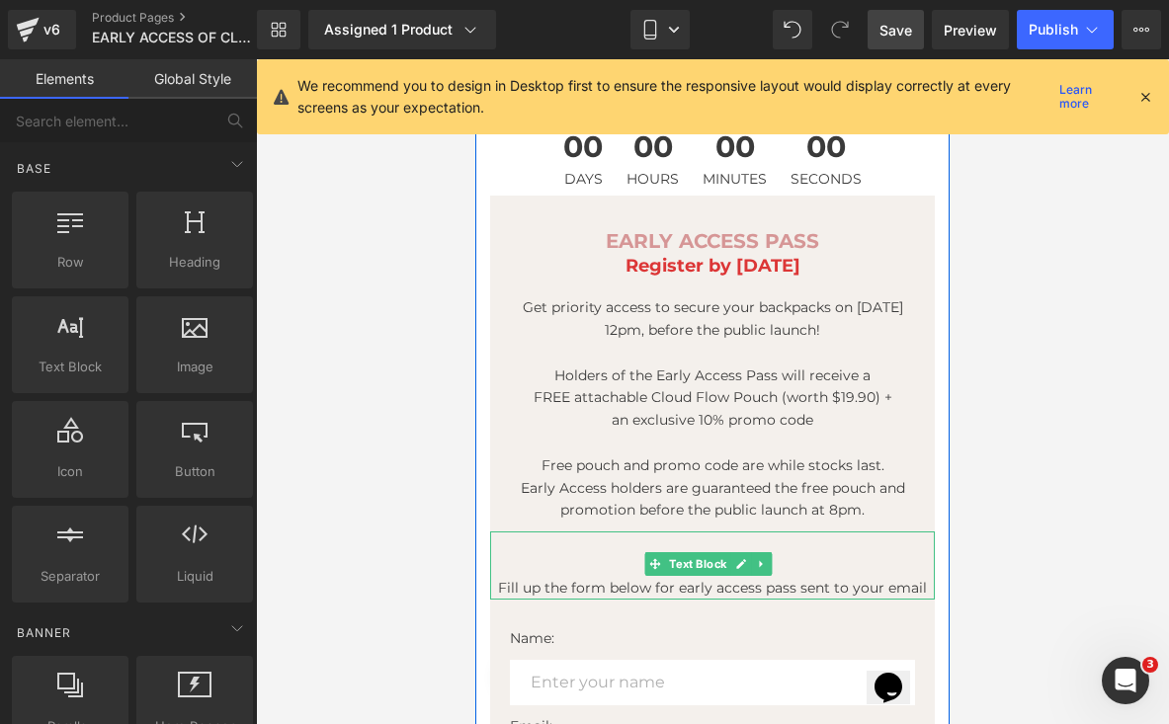
click at [684, 580] on p "Fill up the form below for early access pass sent to your email" at bounding box center [712, 588] width 445 height 23
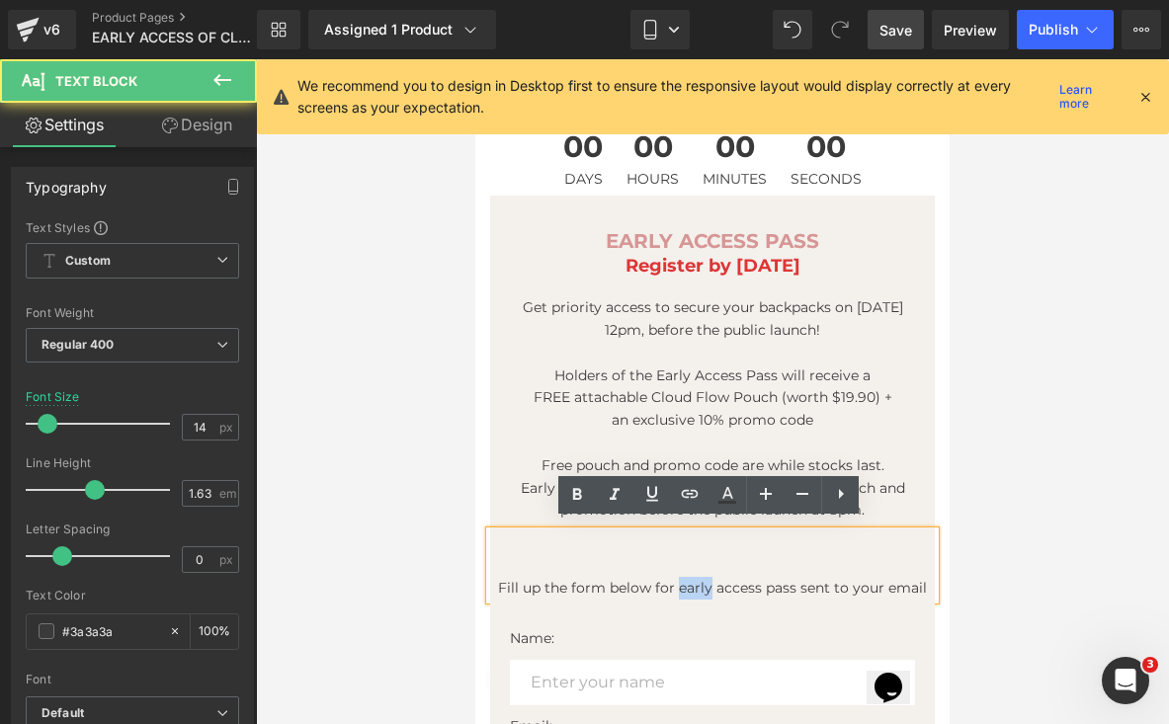
click at [685, 580] on p "Fill up the form below for early access pass sent to your email" at bounding box center [712, 588] width 445 height 23
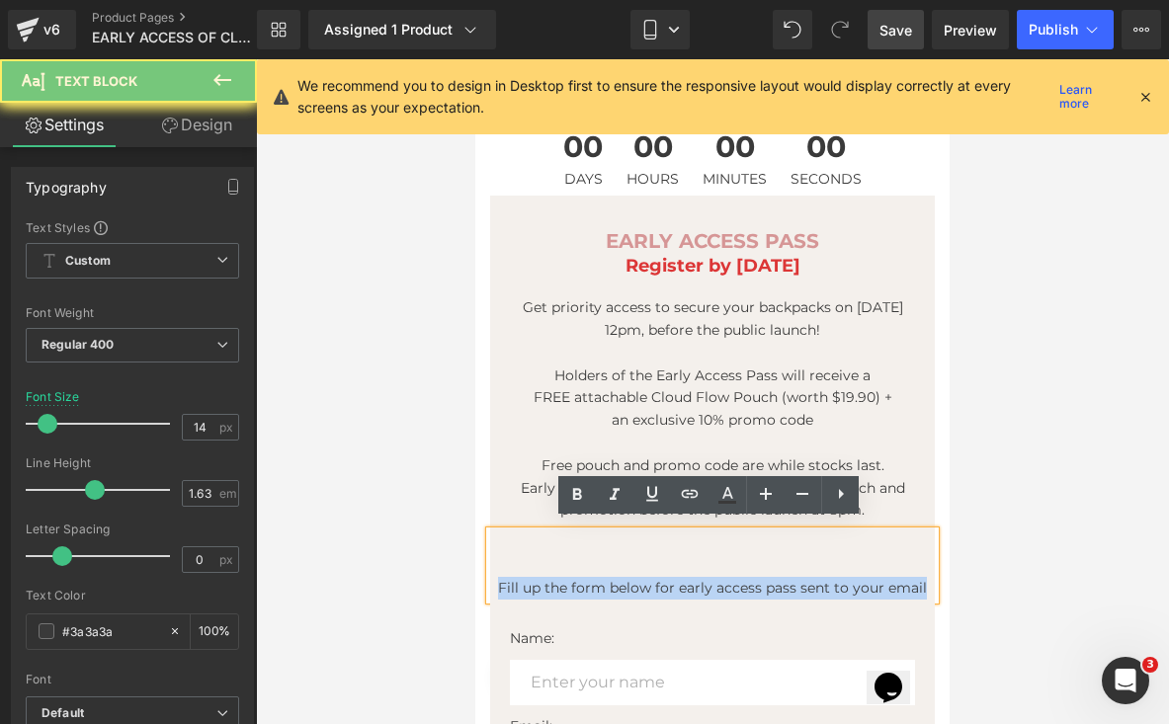
click at [685, 580] on p "Fill up the form below for early access pass sent to your email" at bounding box center [712, 588] width 445 height 23
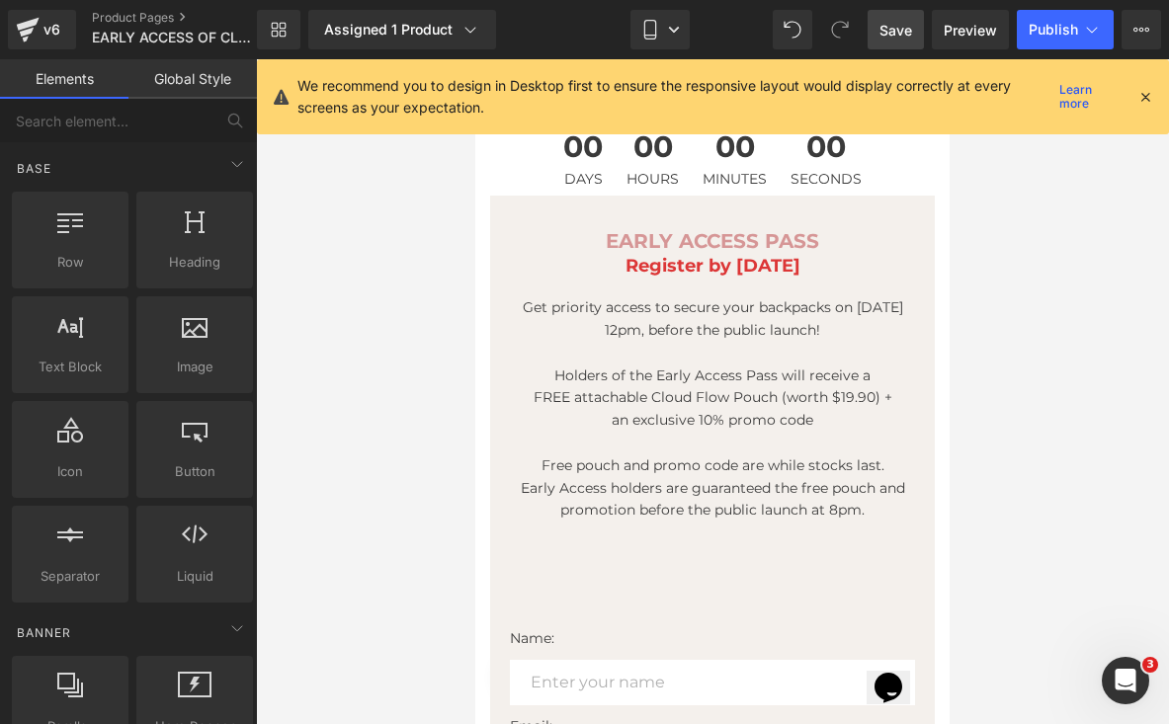
click at [1081, 500] on div at bounding box center [712, 391] width 913 height 665
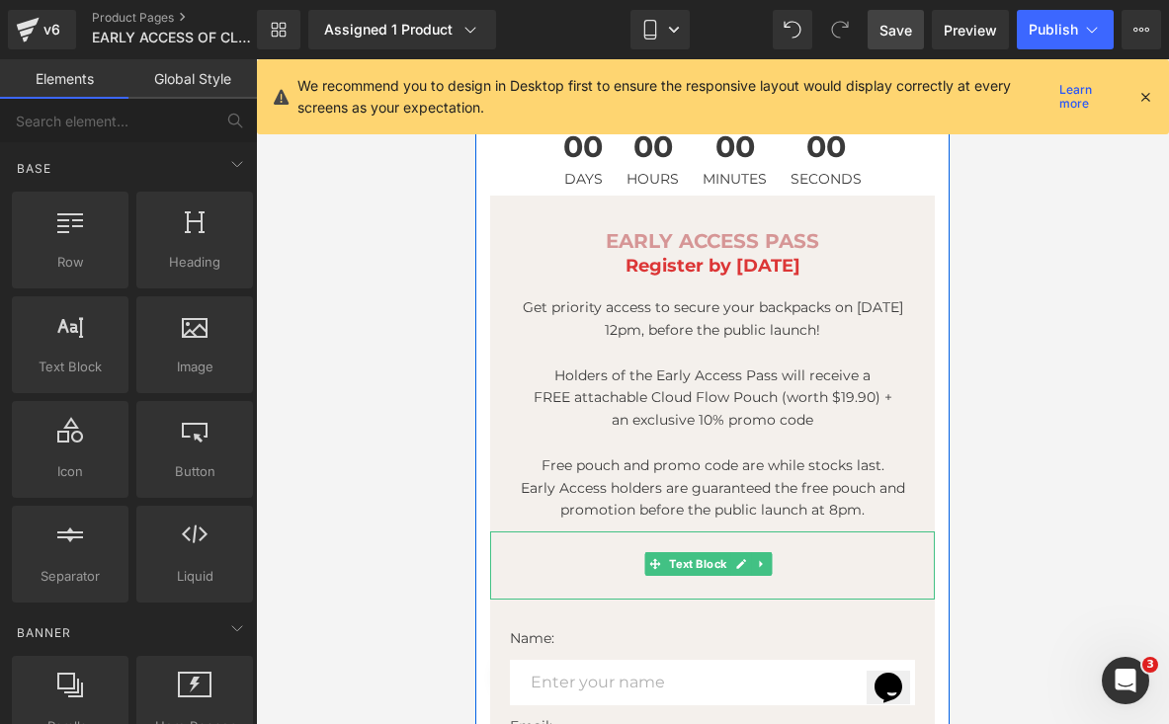
click at [822, 577] on p at bounding box center [712, 588] width 445 height 23
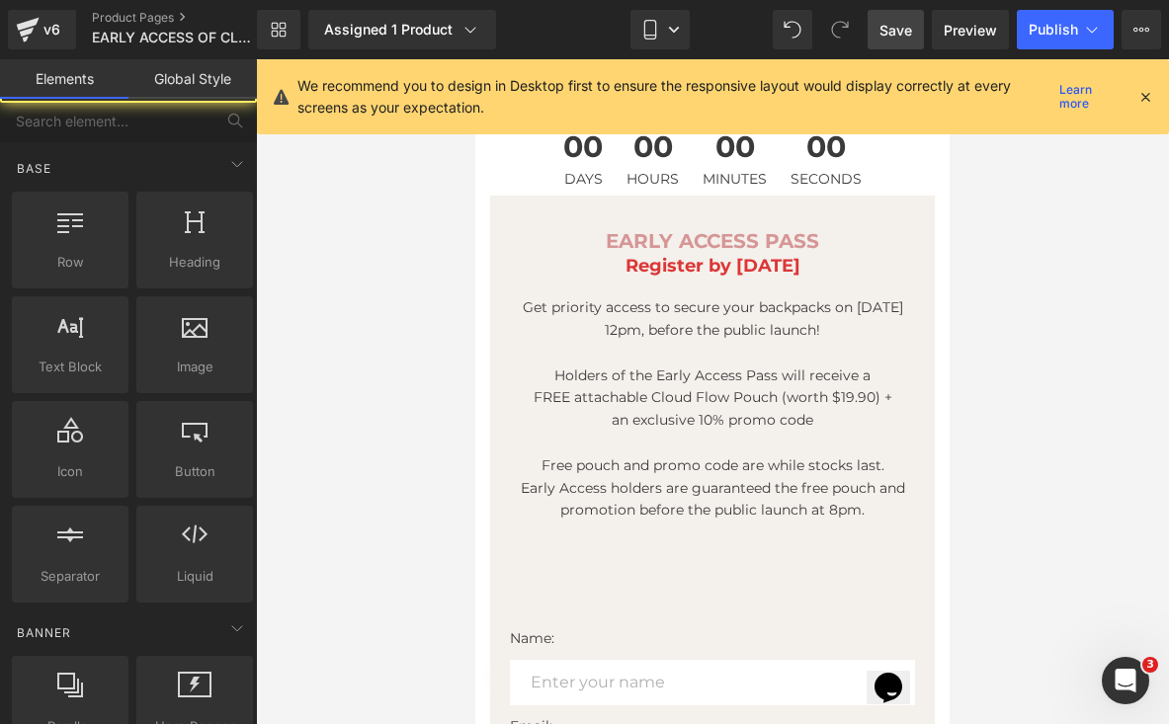
click at [1051, 521] on div at bounding box center [712, 391] width 913 height 665
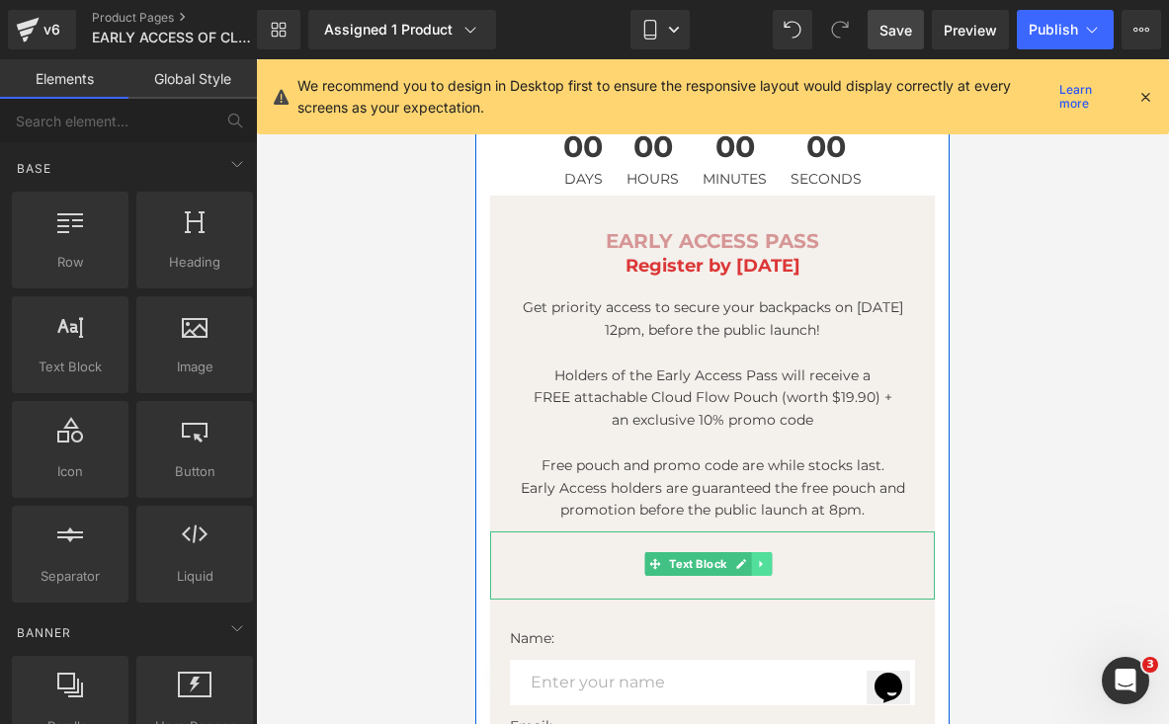
click at [762, 558] on icon at bounding box center [761, 564] width 11 height 12
click at [777, 559] on icon at bounding box center [772, 564] width 11 height 11
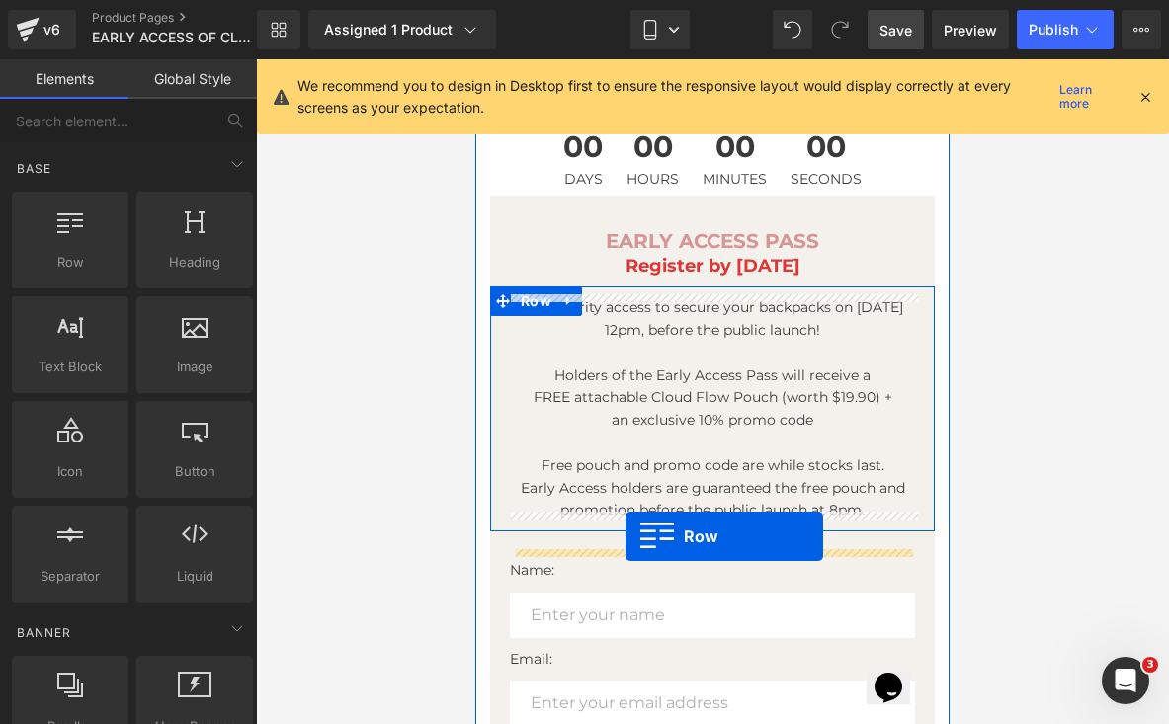
drag, startPoint x: 558, startPoint y: 300, endPoint x: 625, endPoint y: 536, distance: 245.5
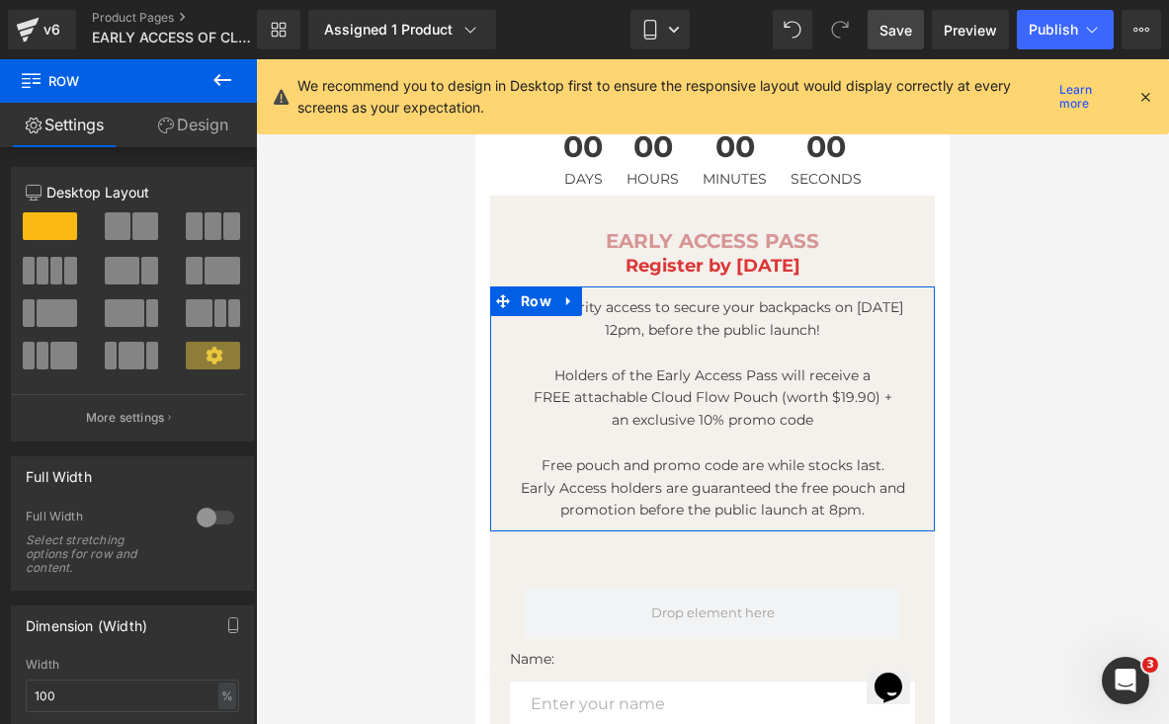
click at [227, 76] on icon at bounding box center [222, 80] width 24 height 24
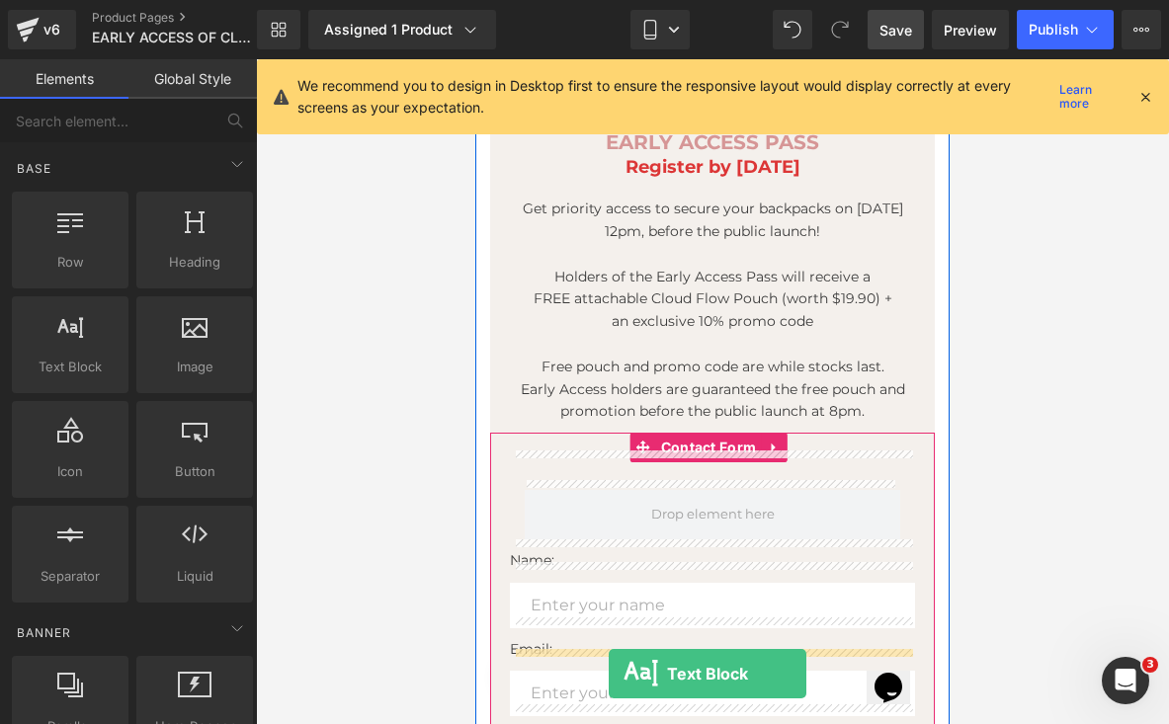
scroll to position [342, 0]
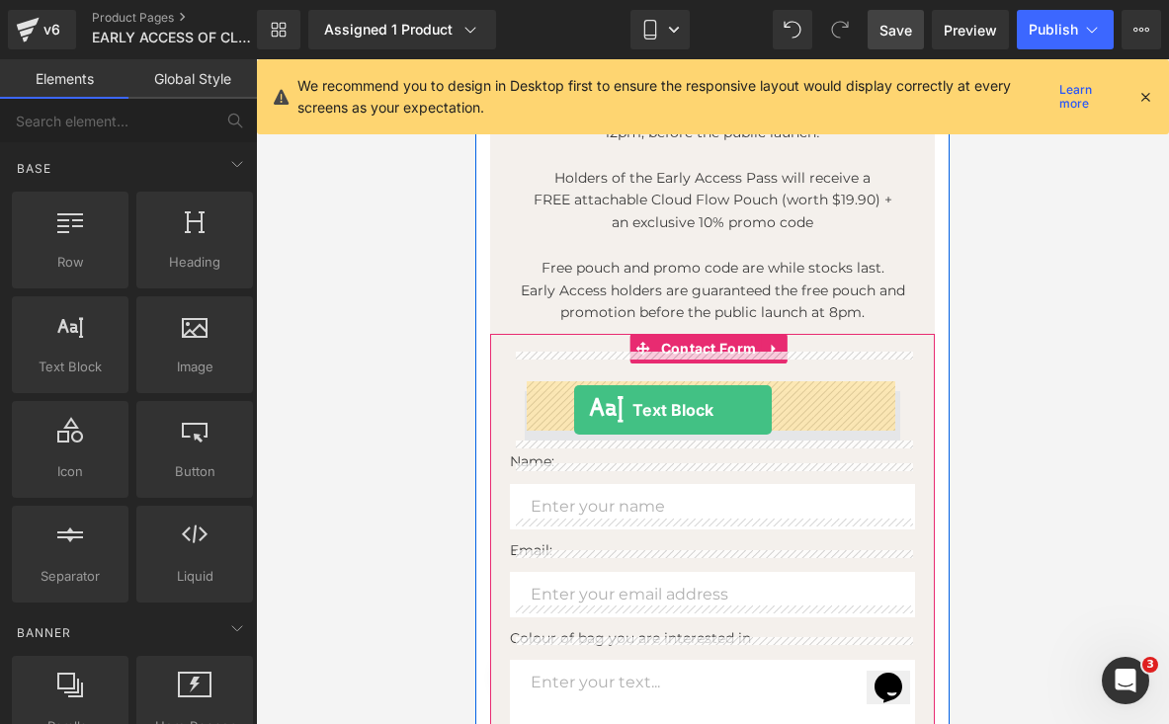
drag, startPoint x: 535, startPoint y: 400, endPoint x: 572, endPoint y: 409, distance: 37.6
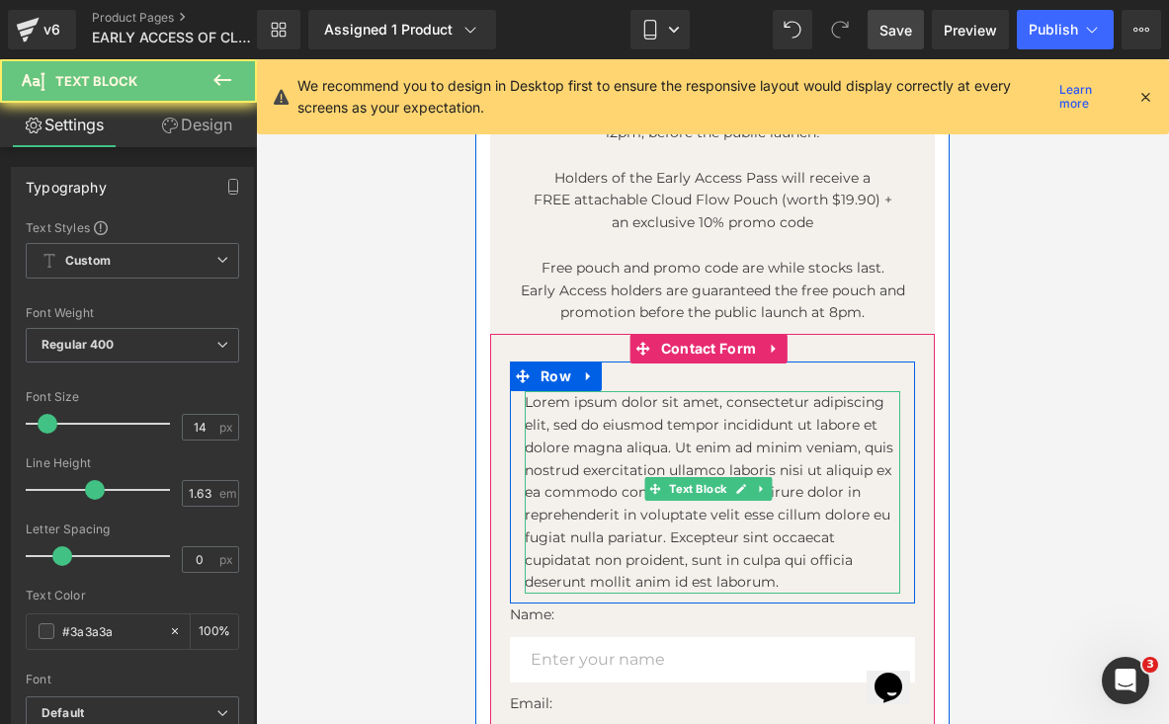
click at [760, 505] on p "Lorem ipsum dolor sit amet, consectetur adipiscing elit, sed do eiusmod tempor …" at bounding box center [712, 492] width 375 height 203
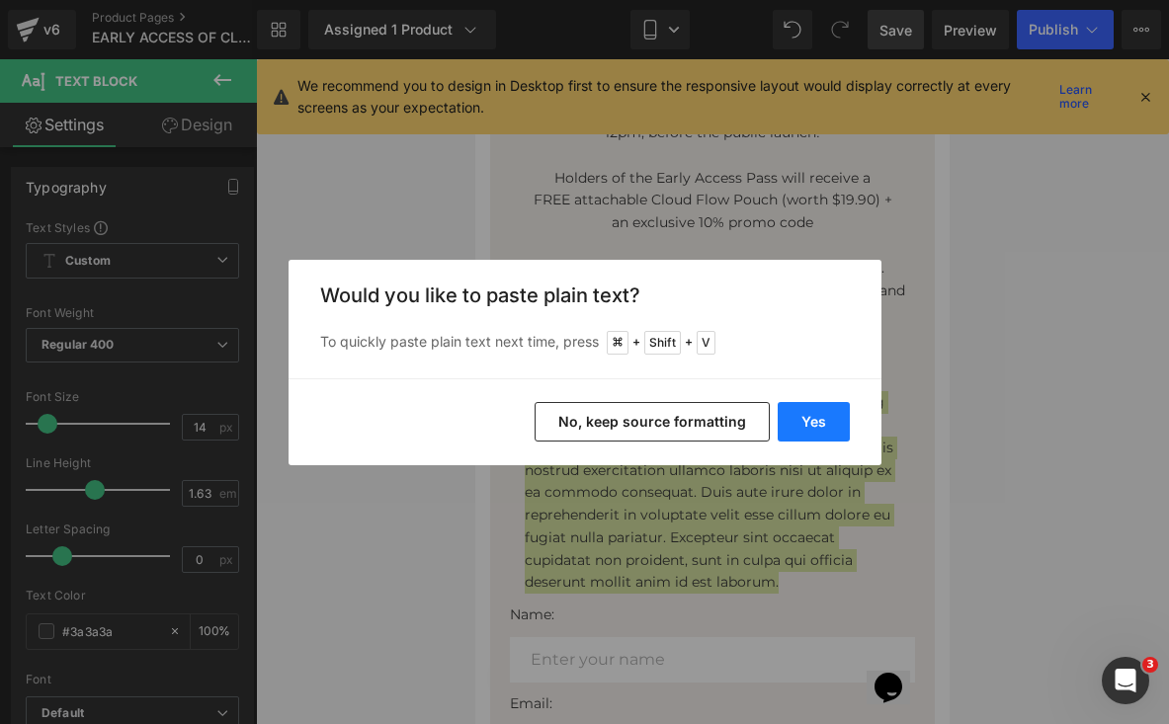
click at [838, 406] on button "Yes" at bounding box center [813, 422] width 72 height 40
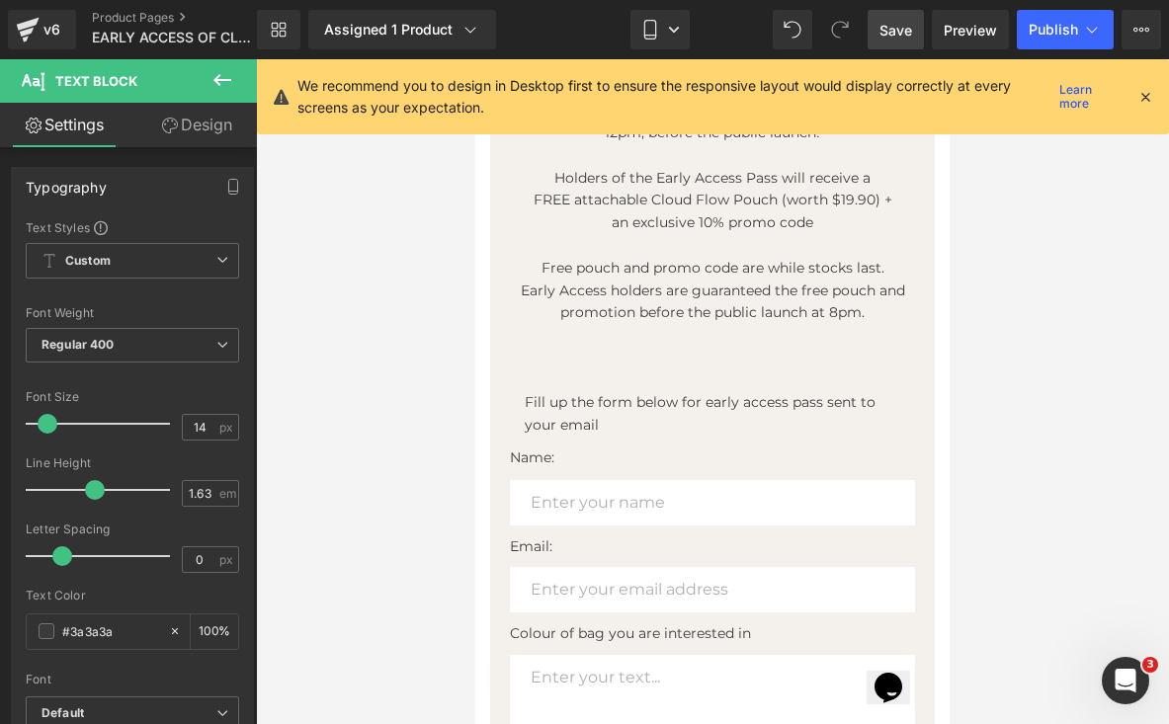
click at [630, 391] on p "Fill up the form below for early access pass sent to your email" at bounding box center [712, 413] width 375 height 45
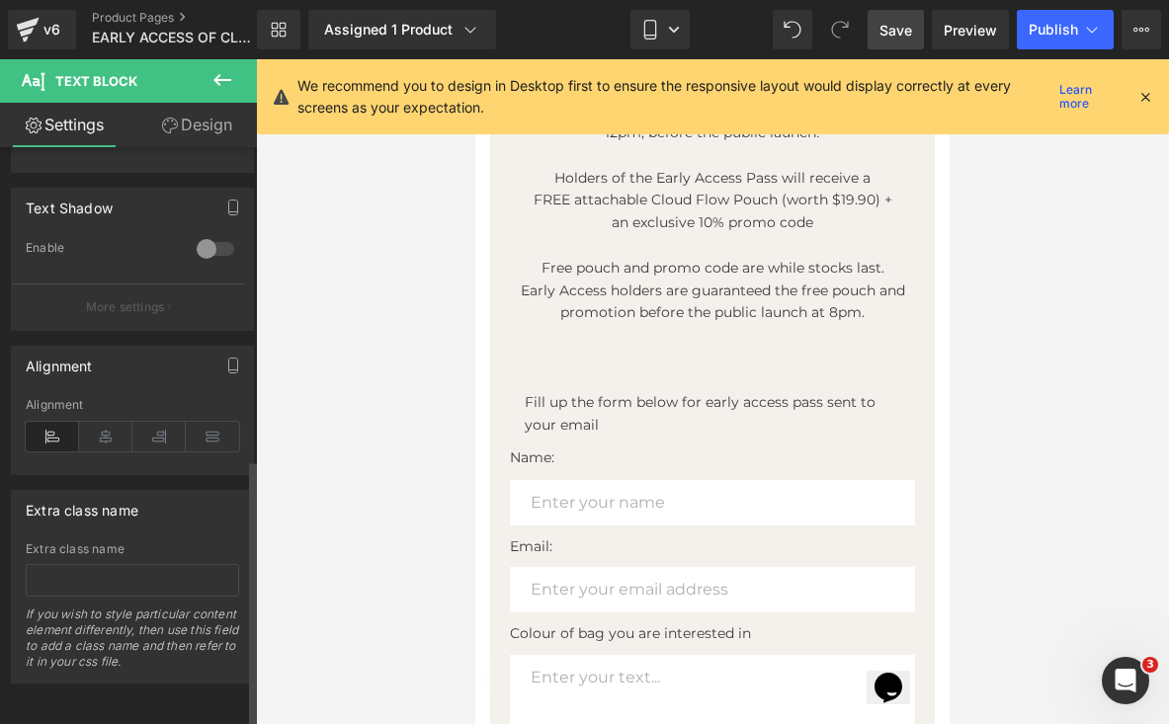
scroll to position [672, 0]
click at [106, 428] on icon at bounding box center [105, 437] width 53 height 30
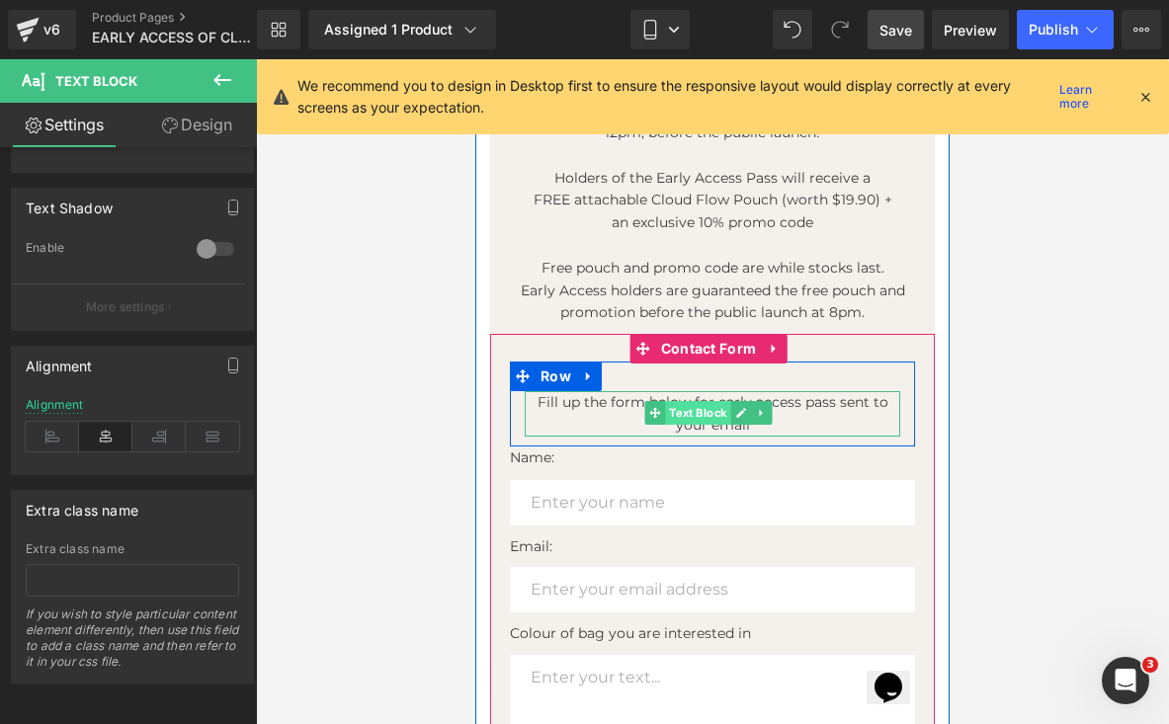
click at [690, 404] on span "Text Block" at bounding box center [697, 413] width 65 height 24
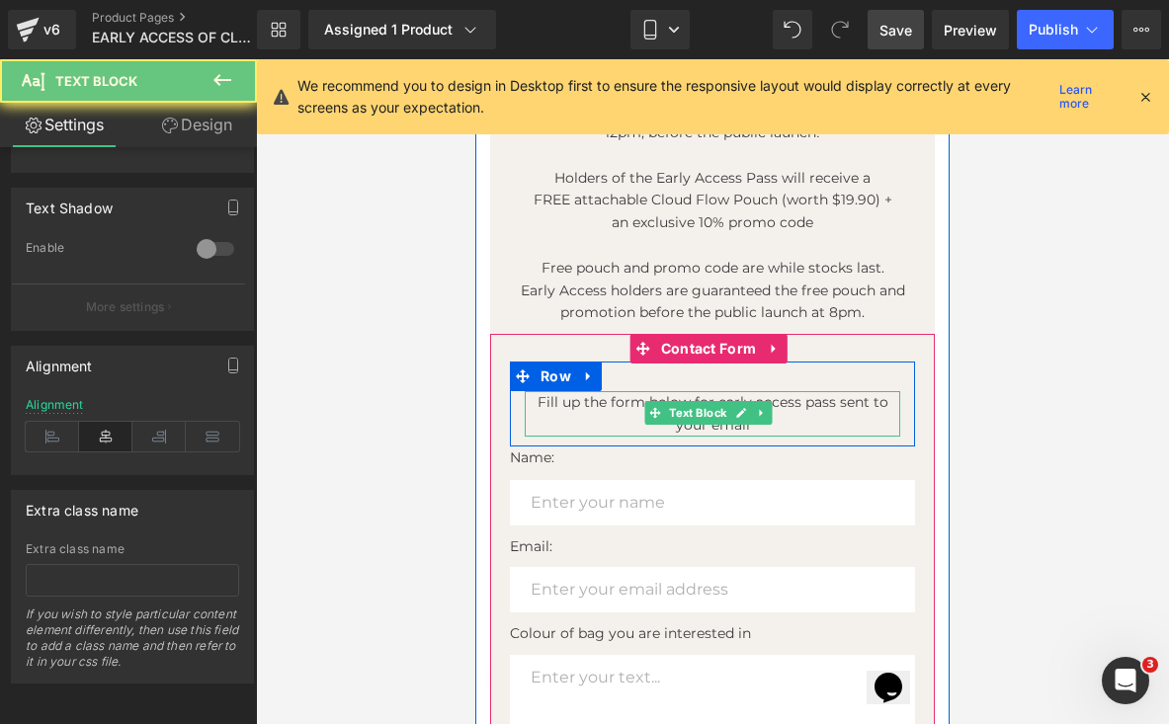
click at [845, 402] on p "Fill up the form below for early access pass sent to your email" at bounding box center [712, 413] width 375 height 45
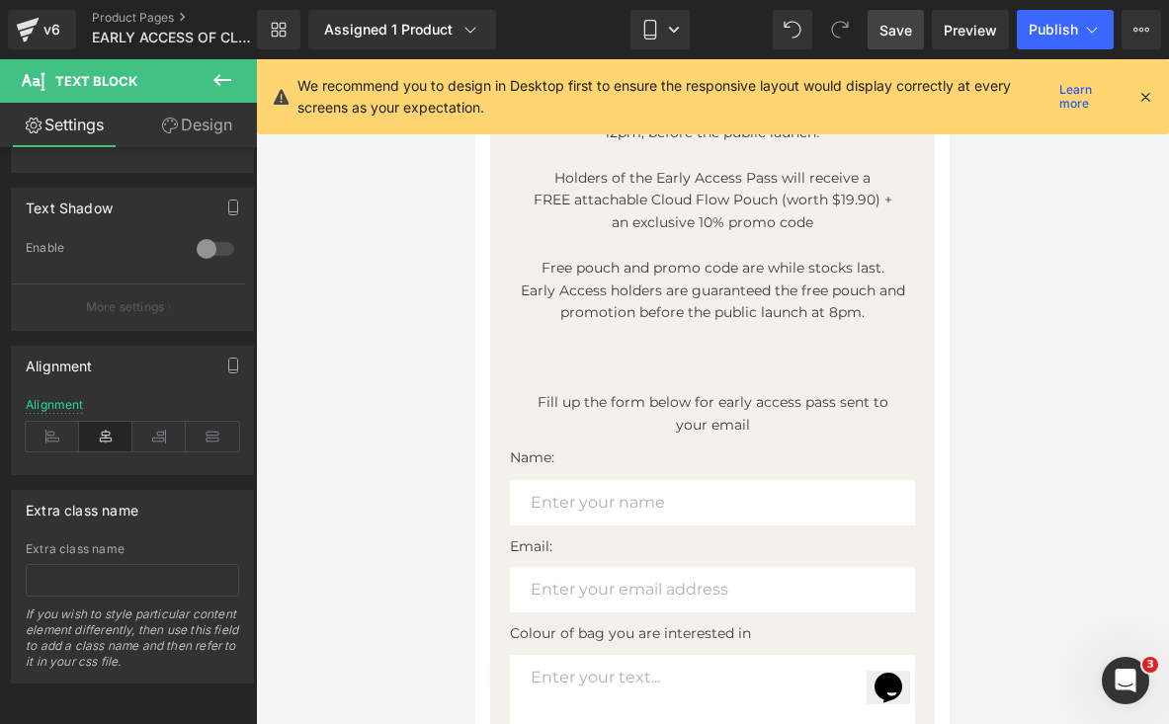
click at [221, 78] on icon at bounding box center [222, 80] width 24 height 24
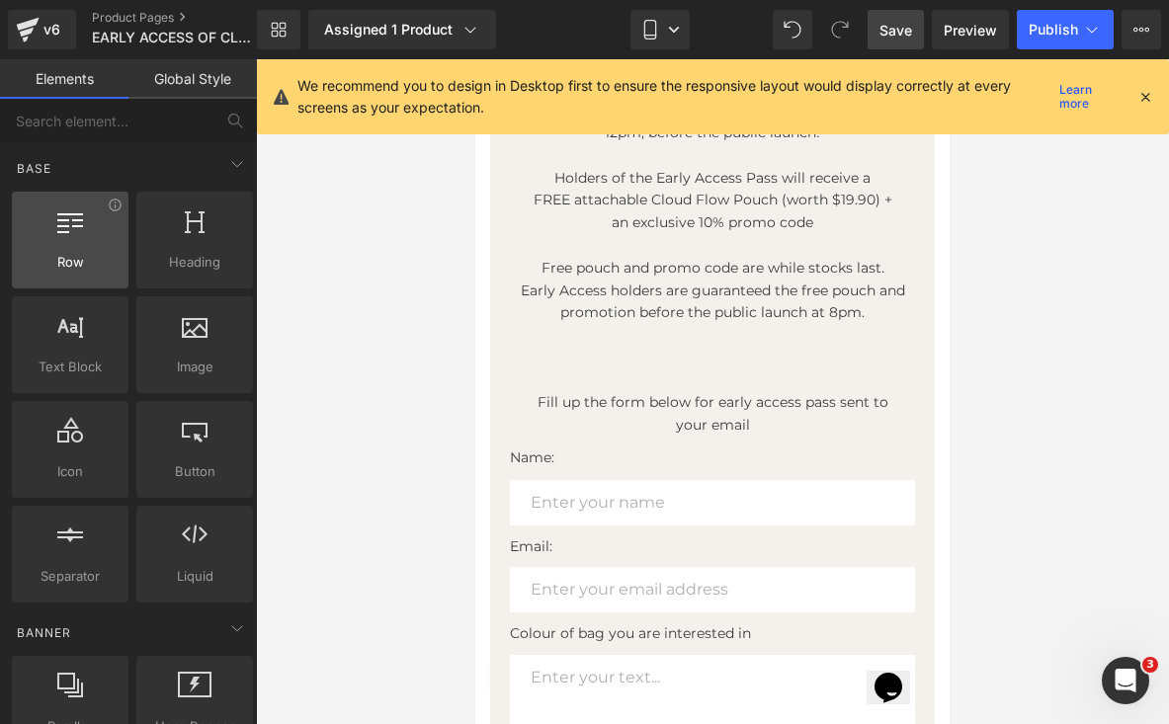
scroll to position [0, 0]
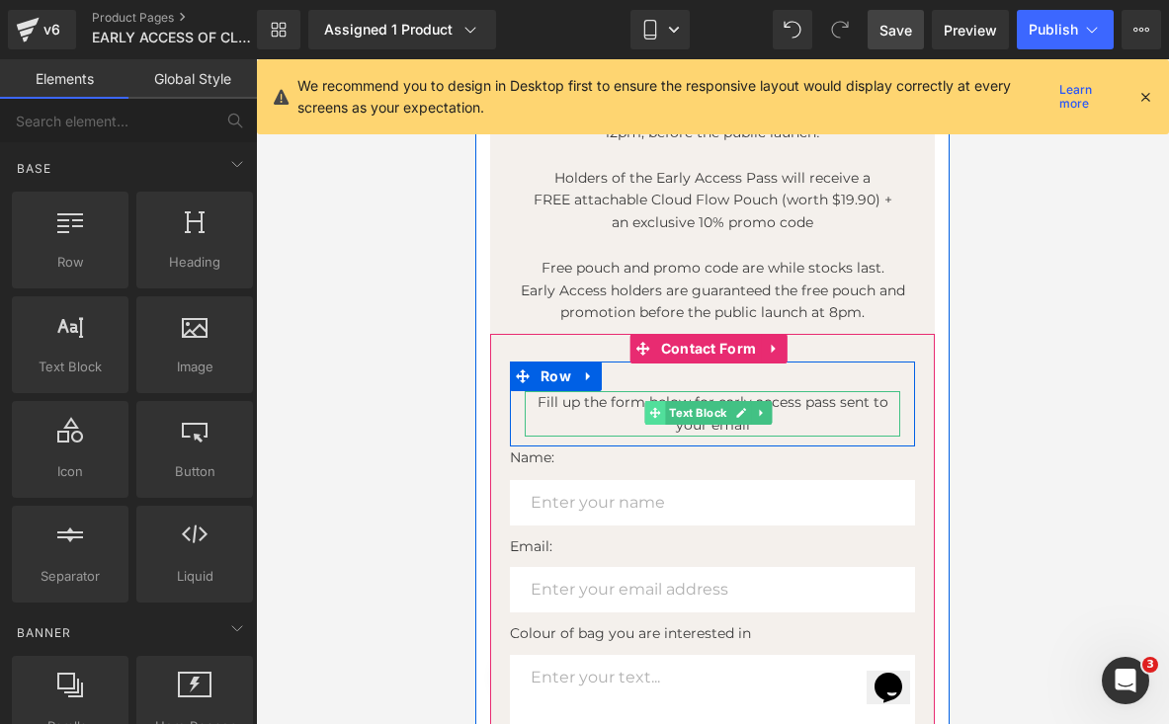
click at [663, 401] on span at bounding box center [655, 413] width 21 height 24
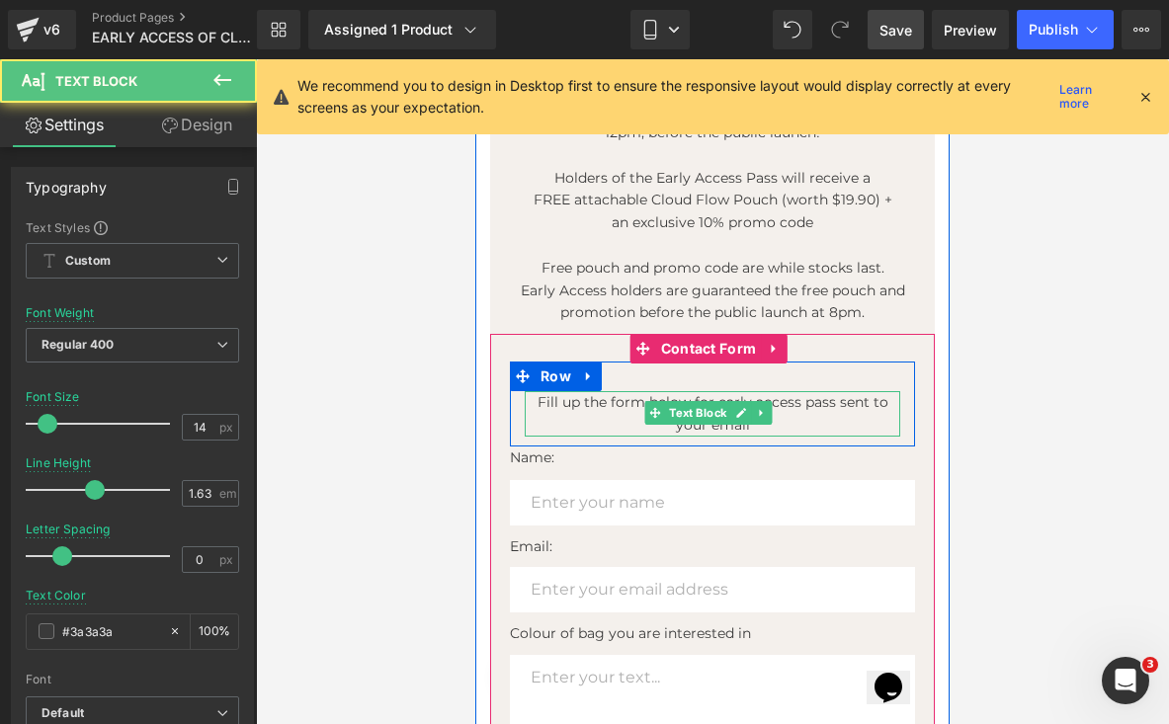
click at [607, 401] on p "Fill up the form below for early access pass sent to your email" at bounding box center [712, 413] width 375 height 45
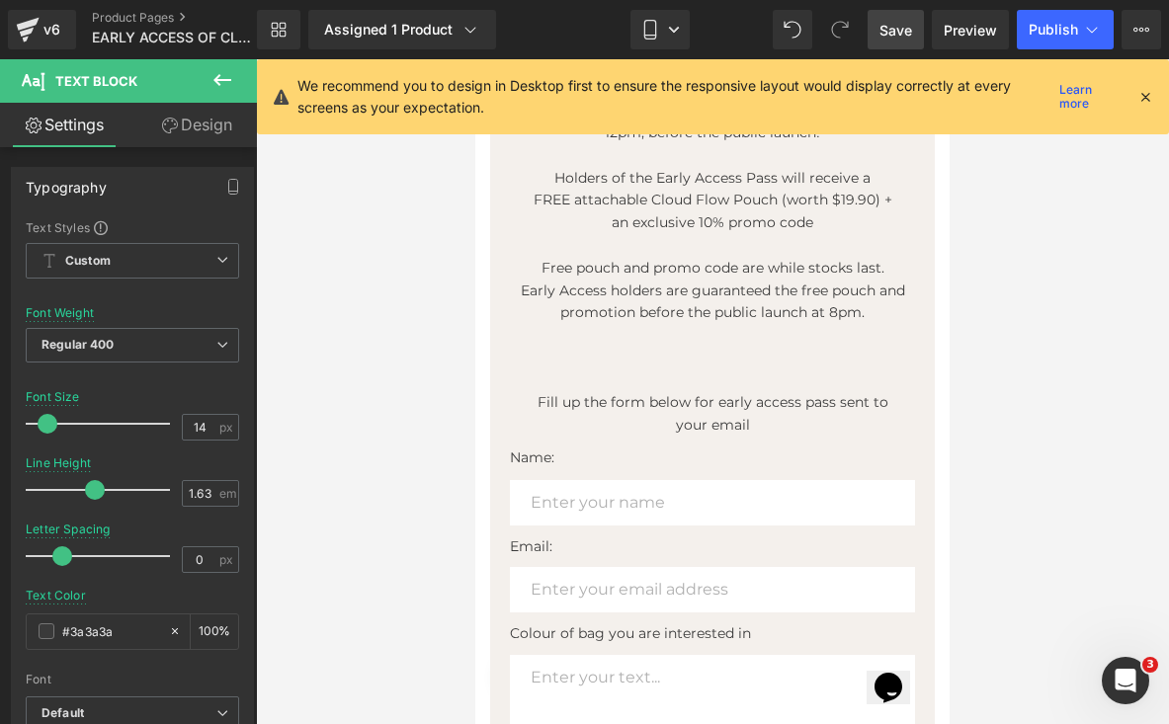
click at [179, 129] on link "Design" at bounding box center [196, 125] width 128 height 44
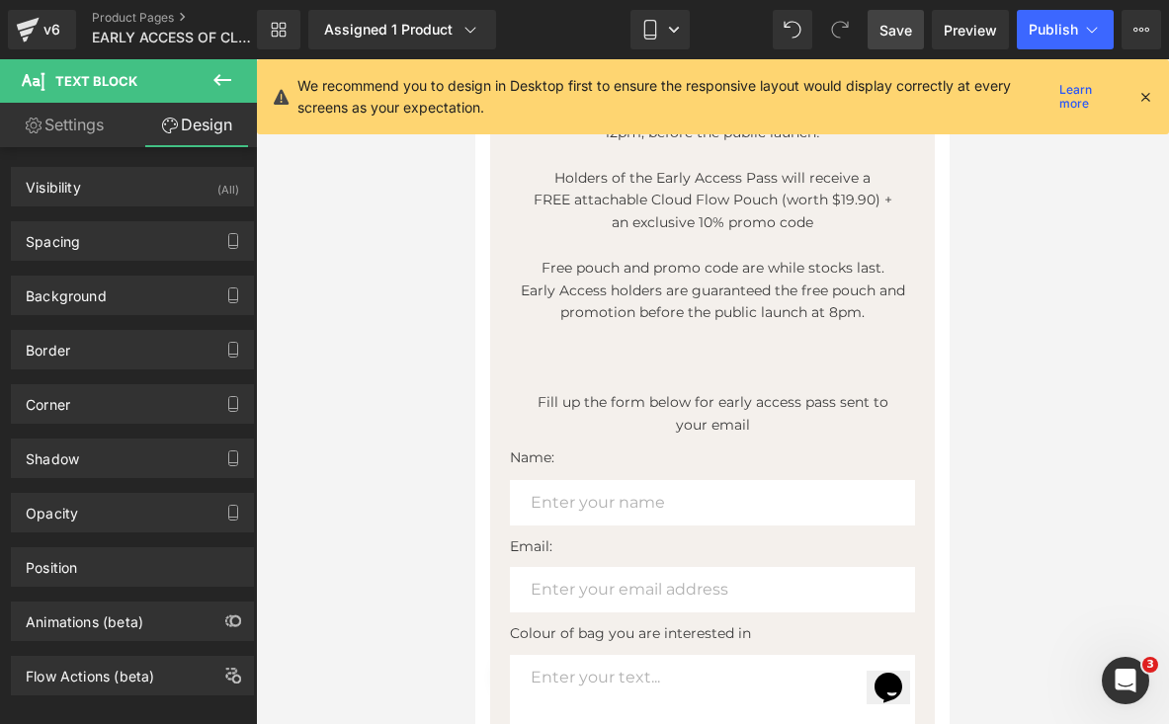
click at [80, 122] on link "Settings" at bounding box center [64, 125] width 128 height 44
type input "100"
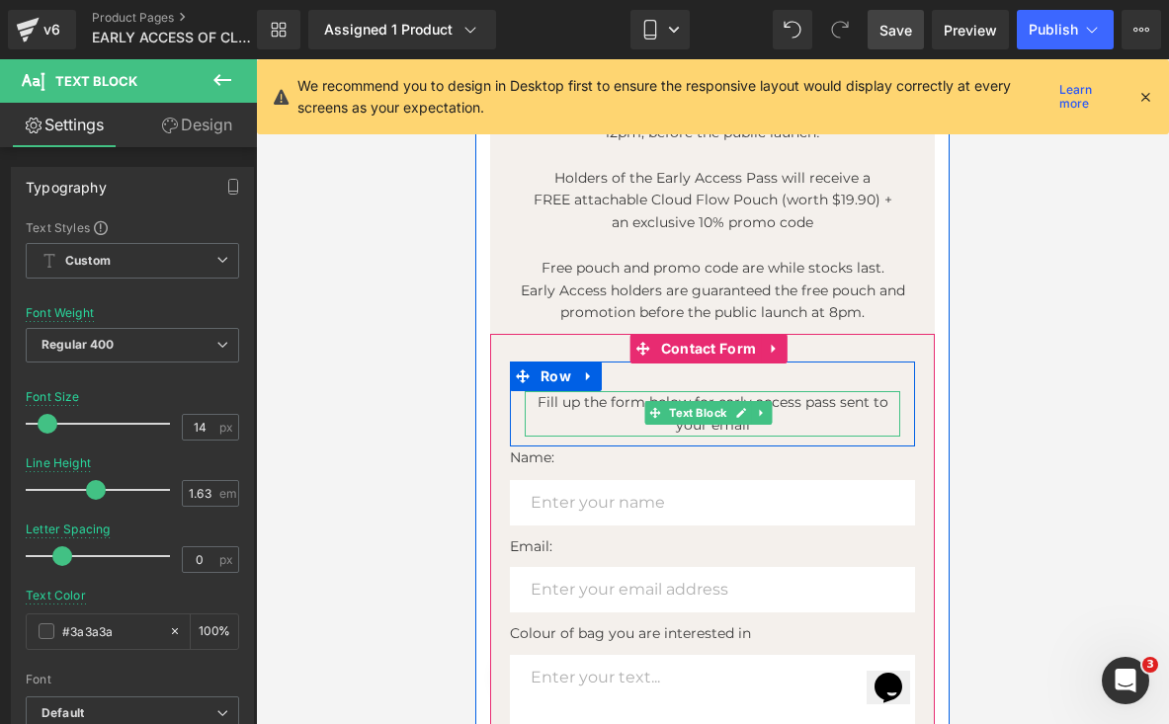
click at [605, 406] on p "Fill up the form below for early access pass sent to your email" at bounding box center [712, 413] width 375 height 45
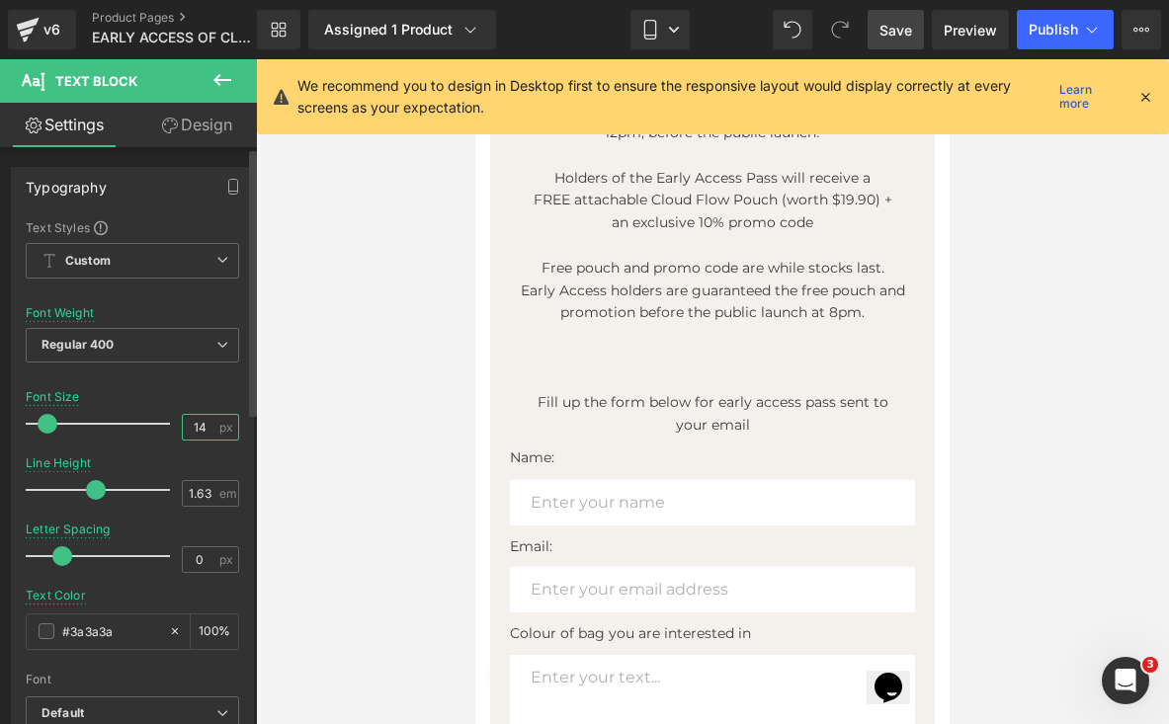
click at [192, 433] on input "14" at bounding box center [200, 427] width 35 height 25
click at [197, 429] on input "14" at bounding box center [200, 427] width 35 height 25
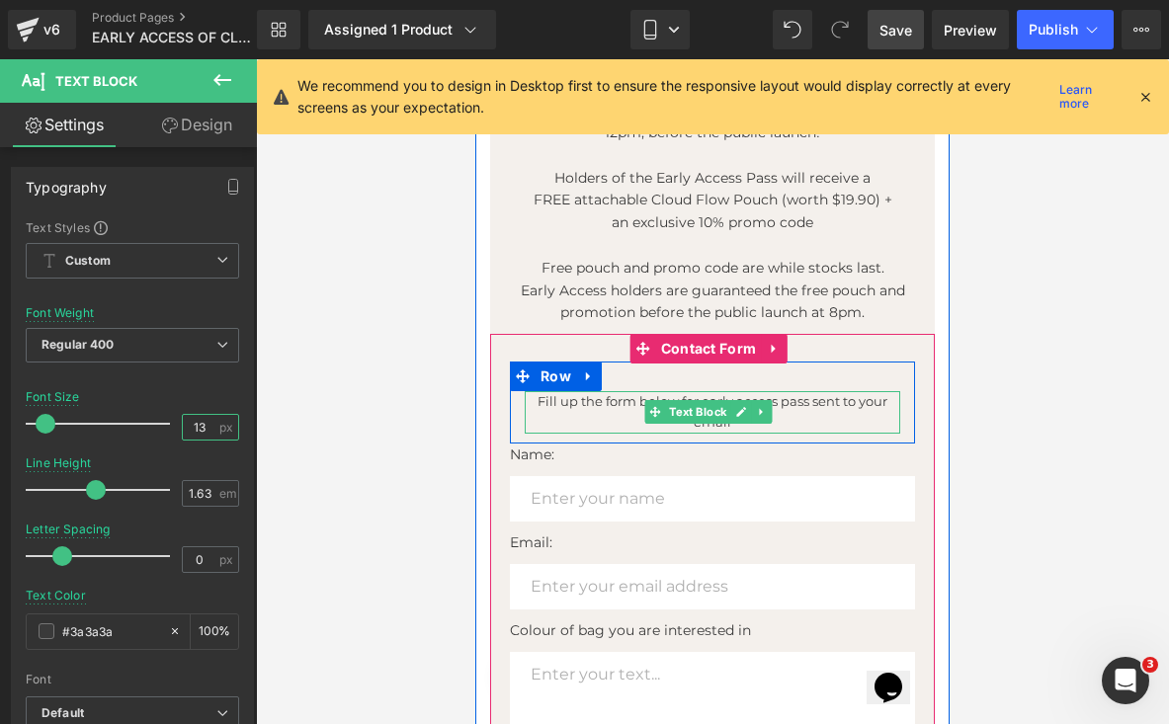
type input "13"
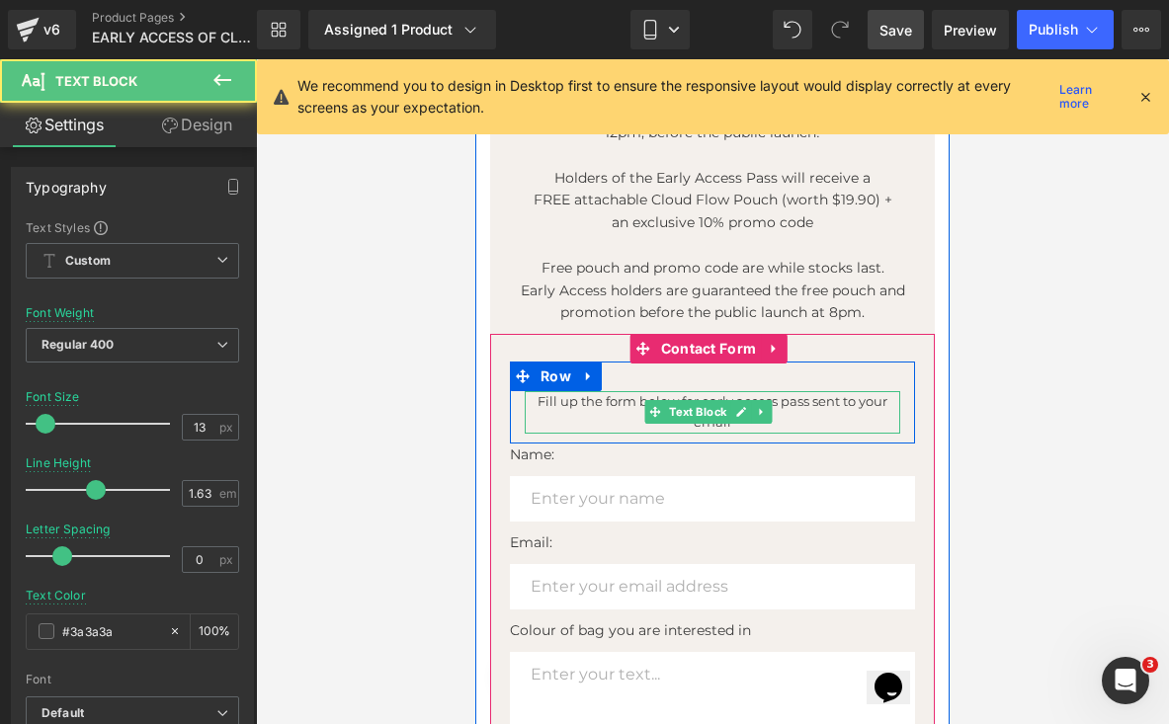
click at [807, 394] on p "Fill up the form below for early access pass sent to your email" at bounding box center [712, 411] width 375 height 41
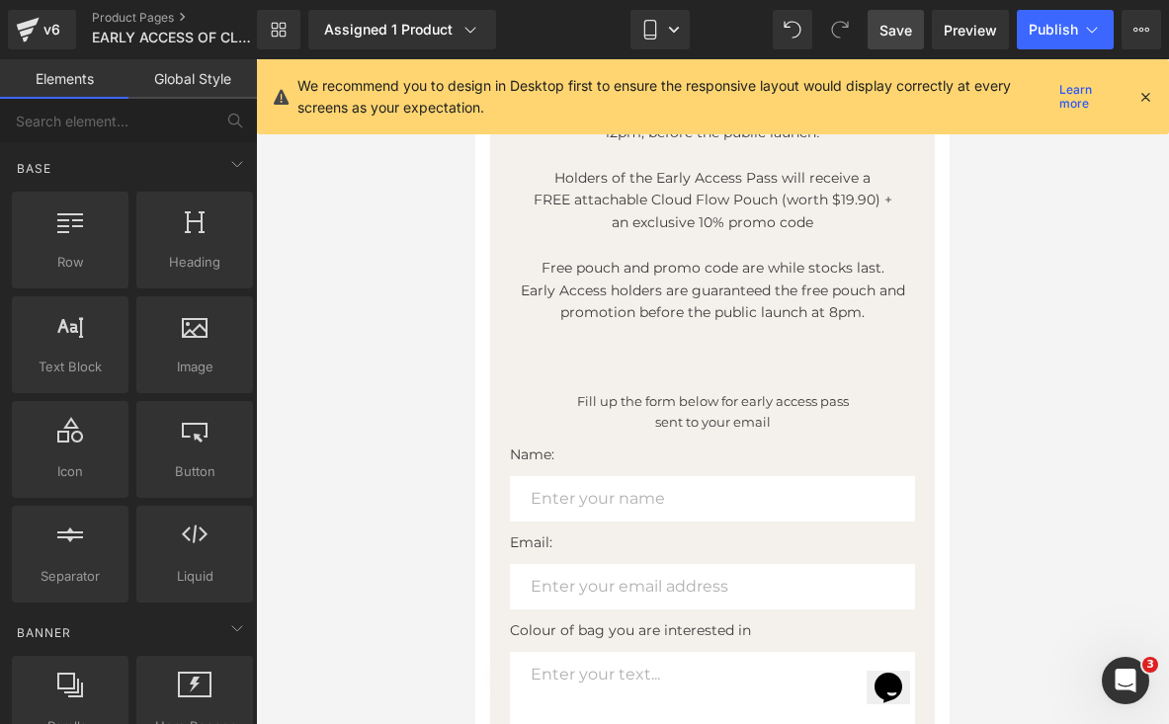
click at [1075, 340] on div at bounding box center [712, 391] width 913 height 665
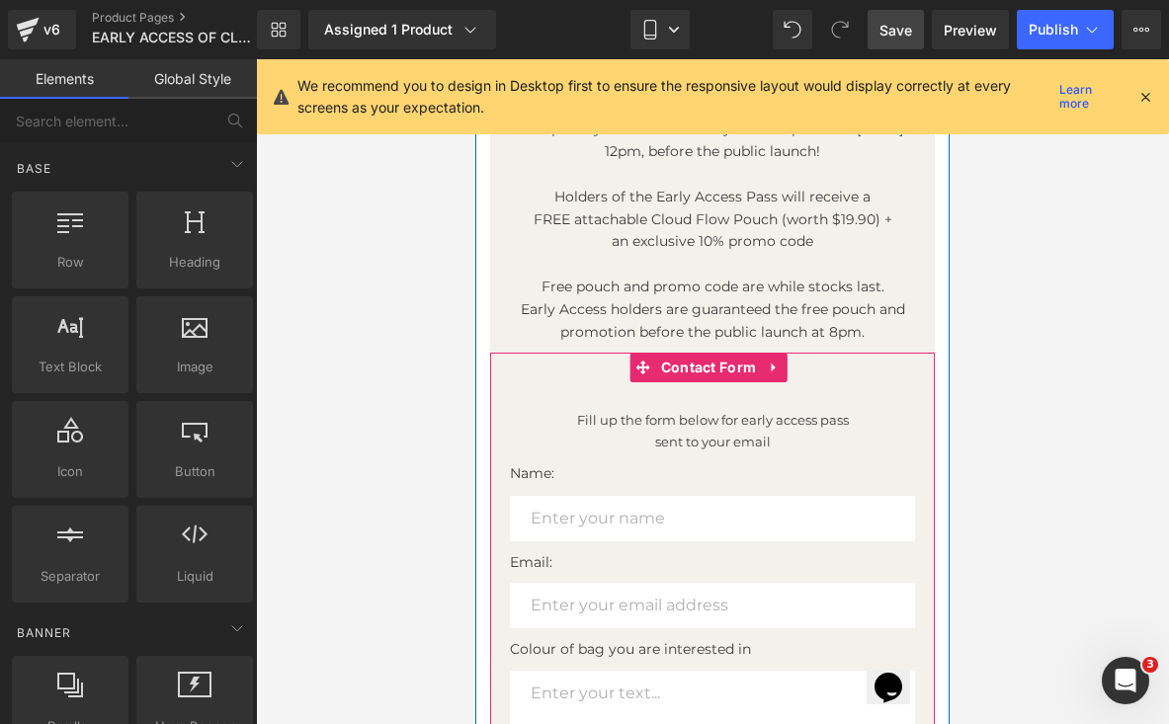
scroll to position [320, 0]
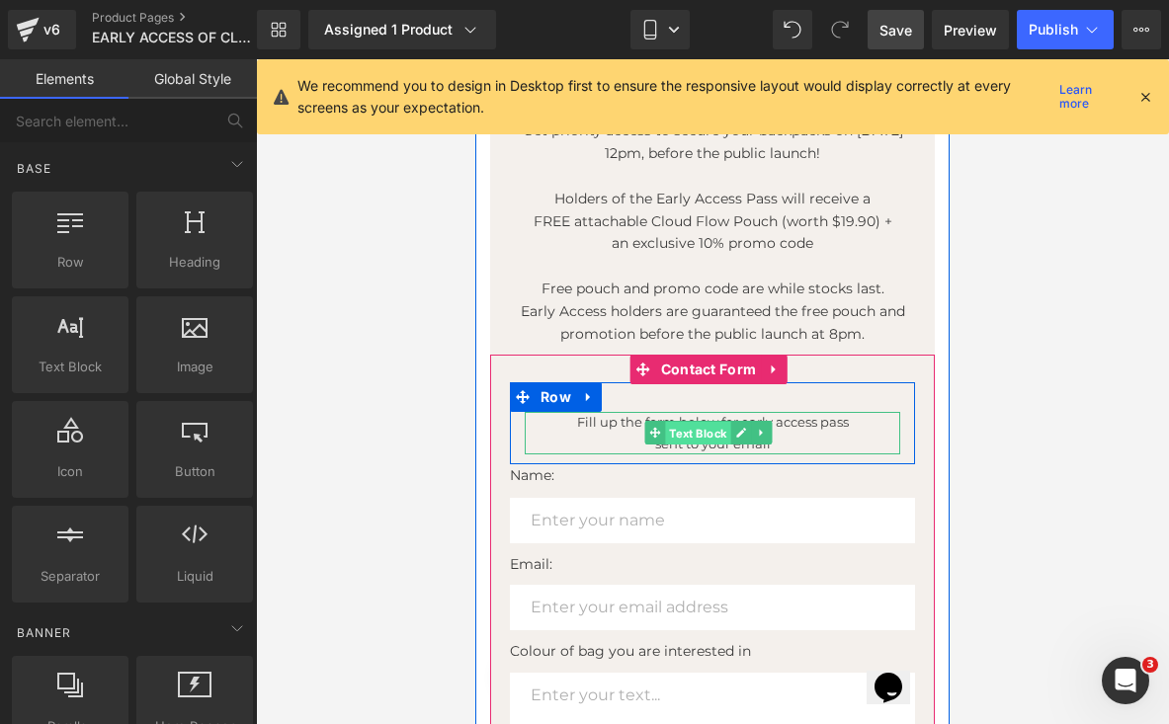
click at [724, 423] on span "Text Block" at bounding box center [697, 434] width 65 height 24
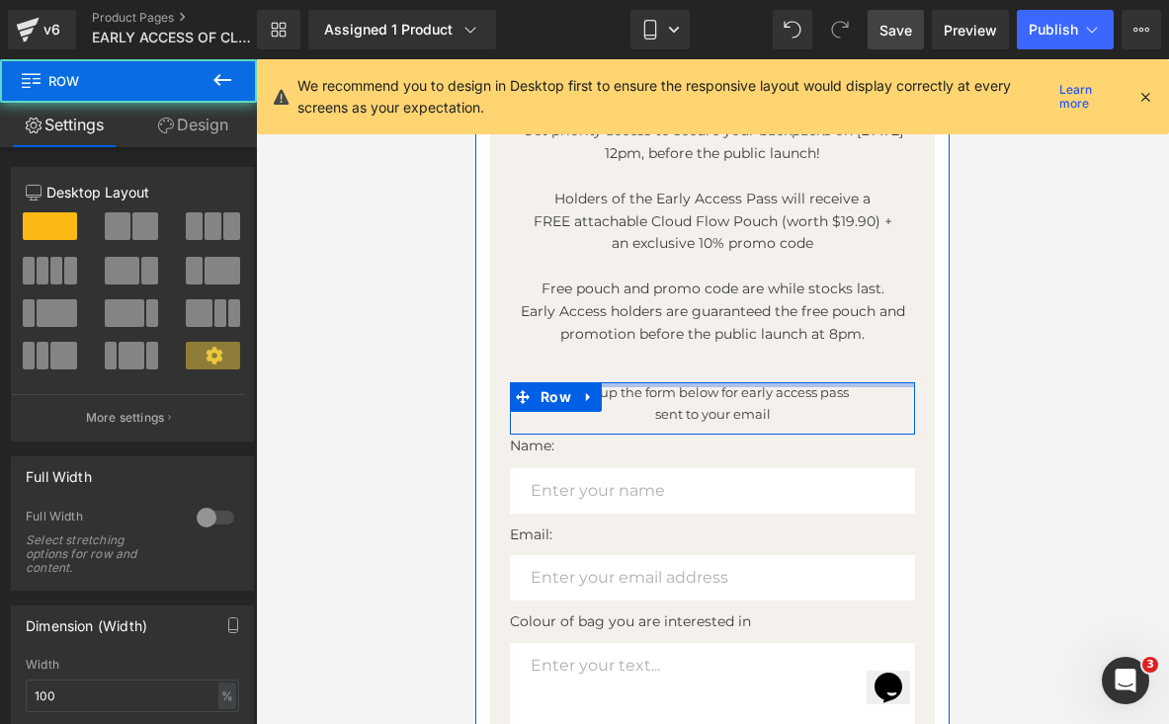
drag, startPoint x: 610, startPoint y: 401, endPoint x: 610, endPoint y: 319, distance: 82.0
click at [610, 319] on div "Early Access Launch: [DATE] 12PM Text Block 00 Days 00 Hours 00 Minutes 00 Seco…" at bounding box center [712, 377] width 474 height 940
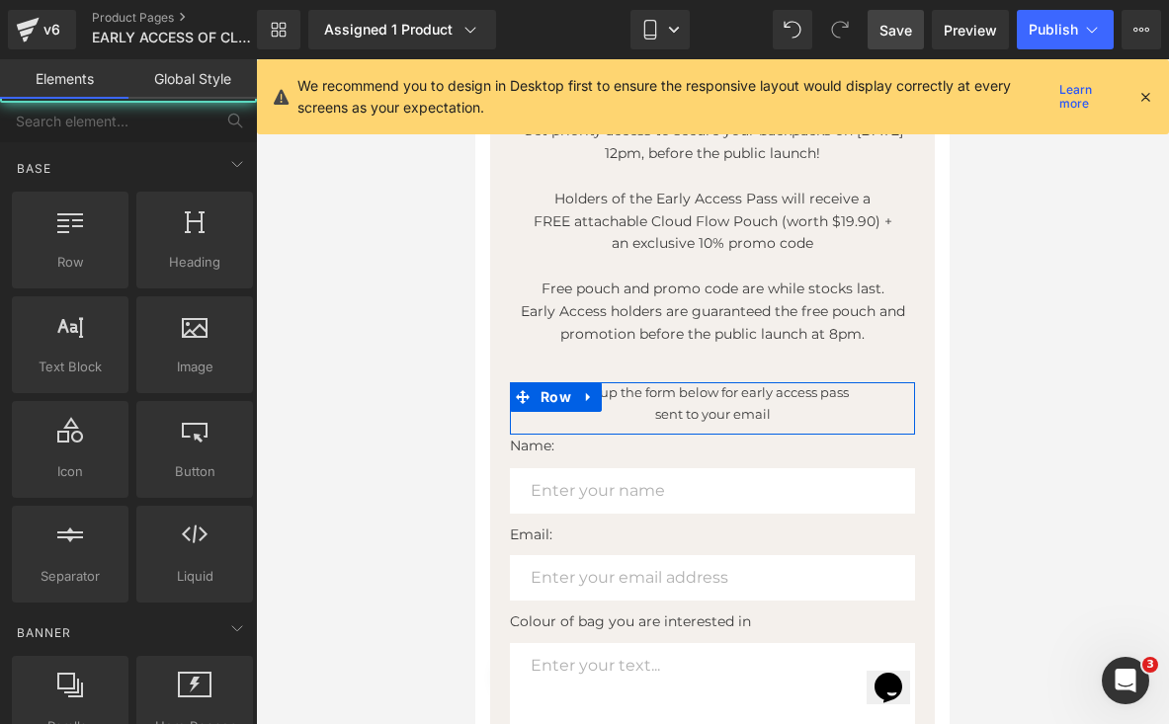
click at [1038, 390] on div at bounding box center [712, 391] width 913 height 665
click at [1040, 392] on div at bounding box center [712, 391] width 913 height 665
click at [978, 399] on div at bounding box center [712, 391] width 913 height 665
click at [1065, 408] on div at bounding box center [712, 391] width 913 height 665
click at [417, 435] on div at bounding box center [712, 391] width 913 height 665
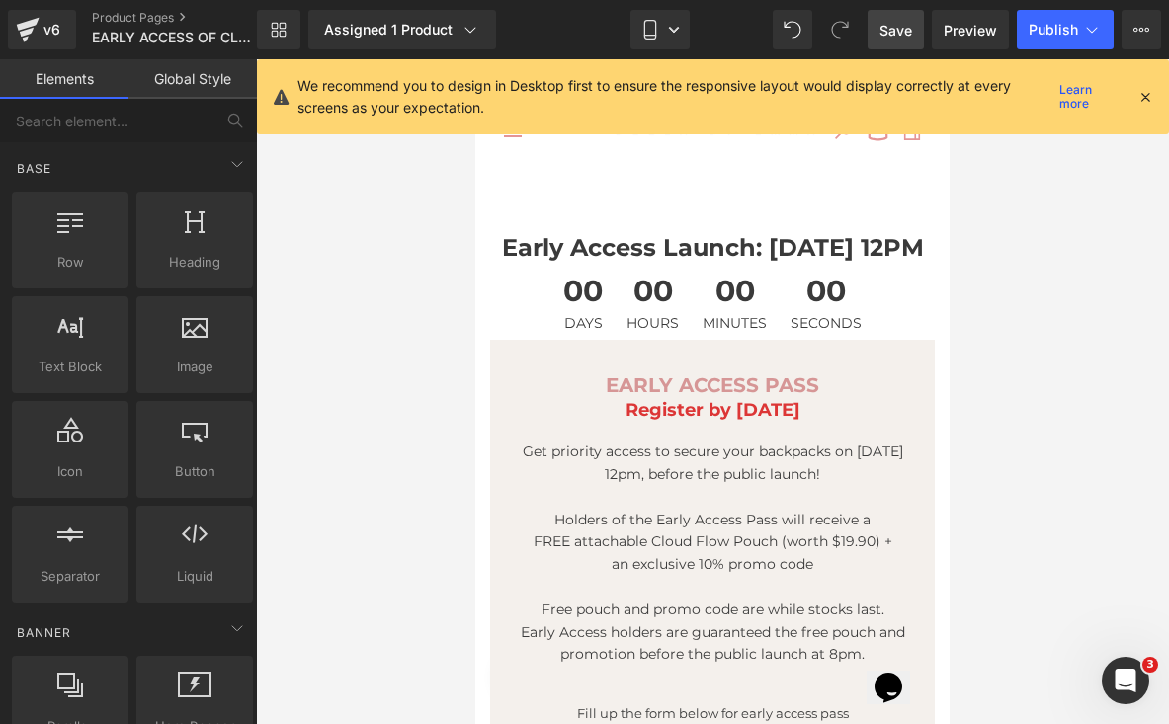
scroll to position [0, 0]
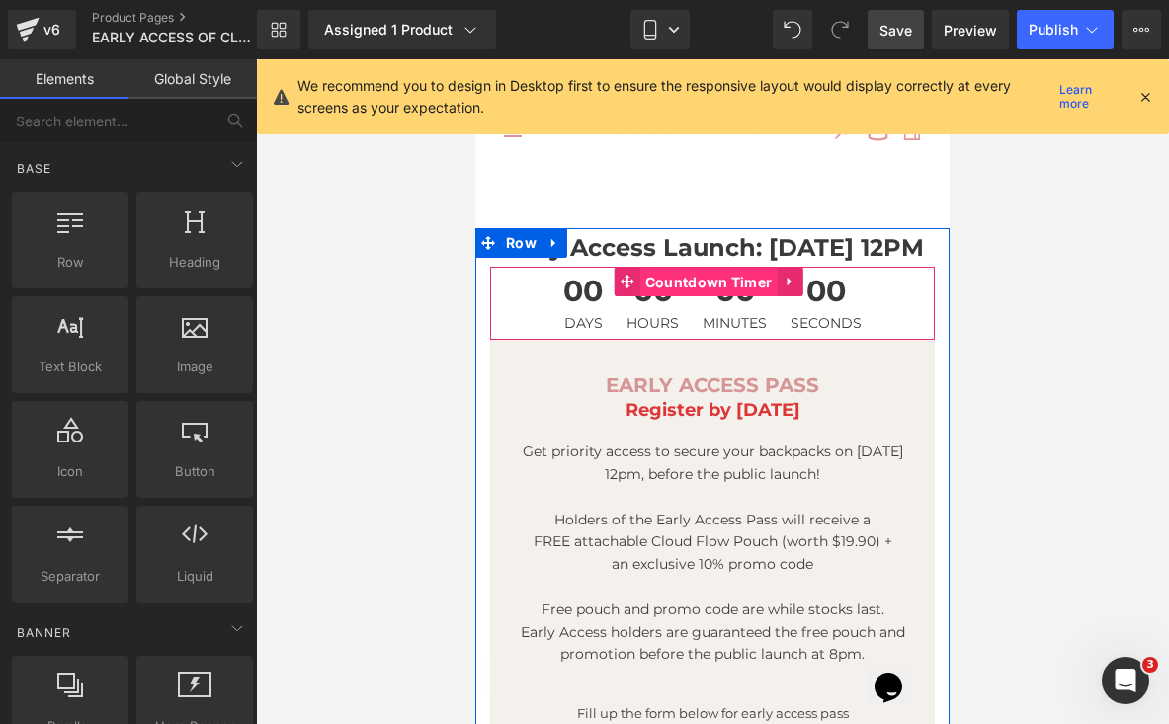
click at [746, 288] on span "Countdown Timer" at bounding box center [708, 283] width 137 height 30
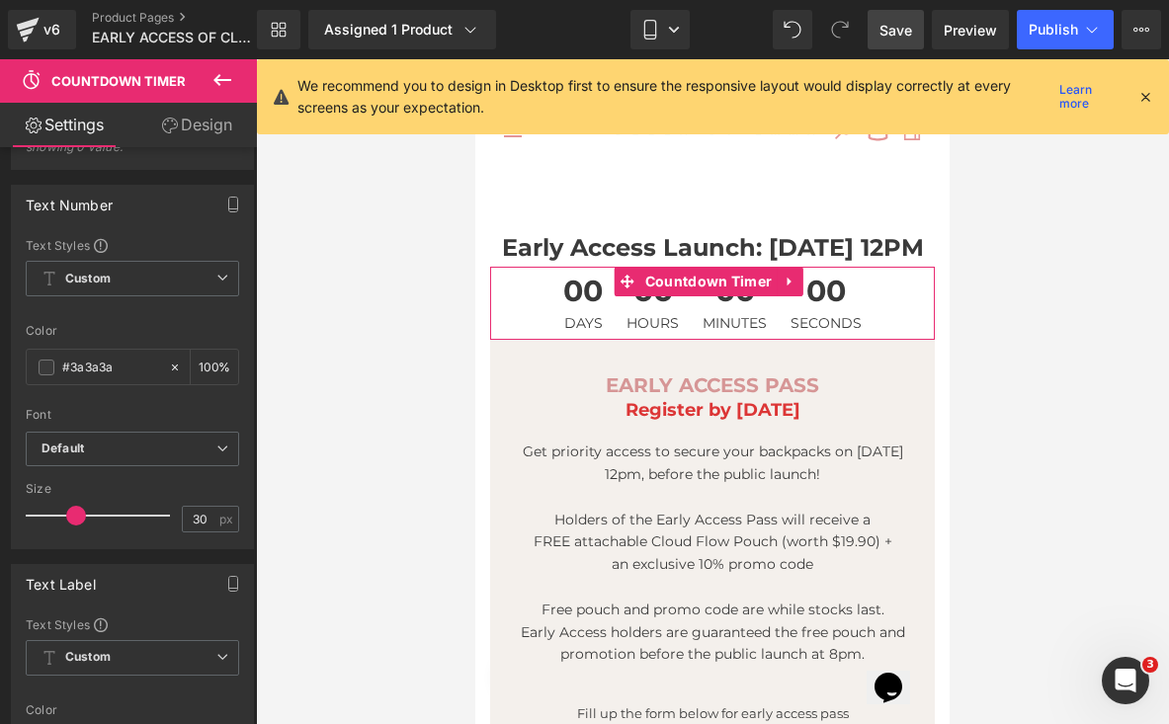
scroll to position [389, 0]
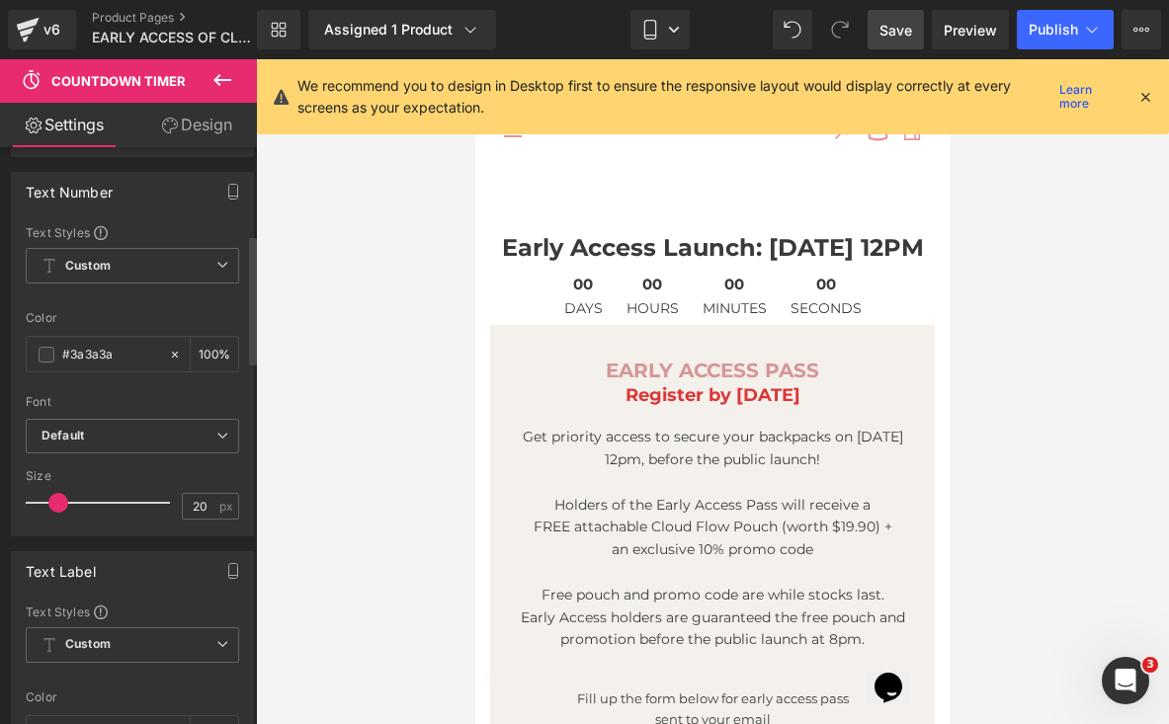
type input "21"
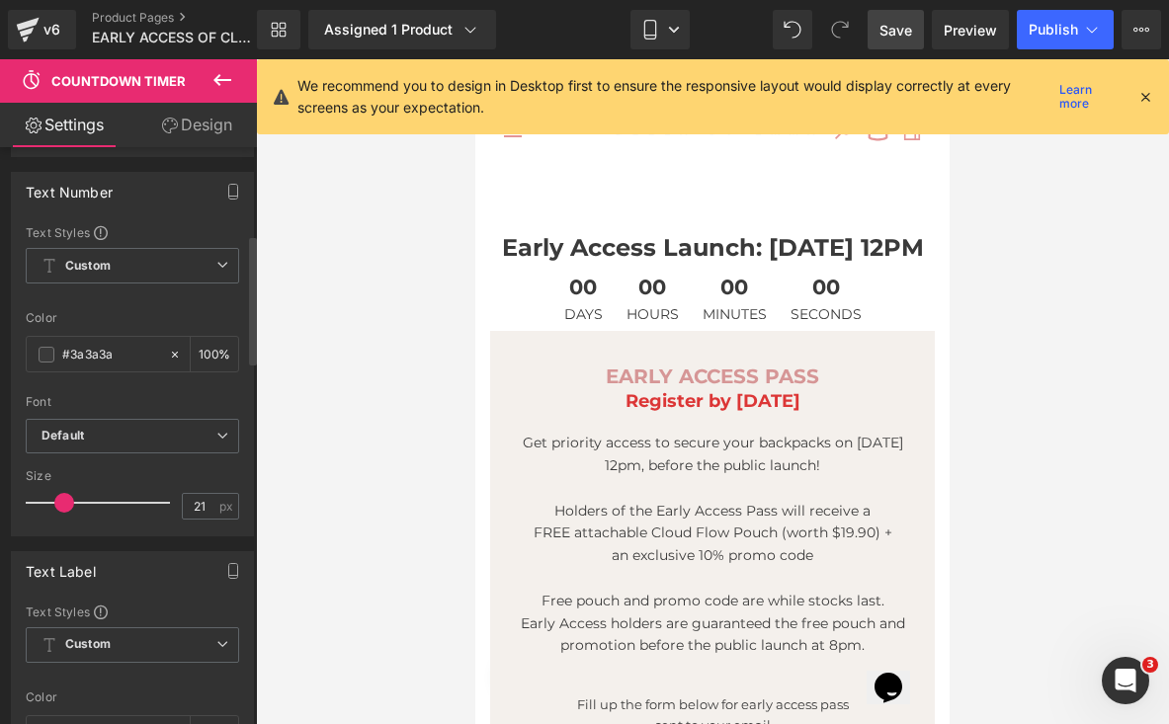
drag, startPoint x: 64, startPoint y: 517, endPoint x: 52, endPoint y: 519, distance: 12.0
click at [54, 513] on span at bounding box center [64, 503] width 20 height 20
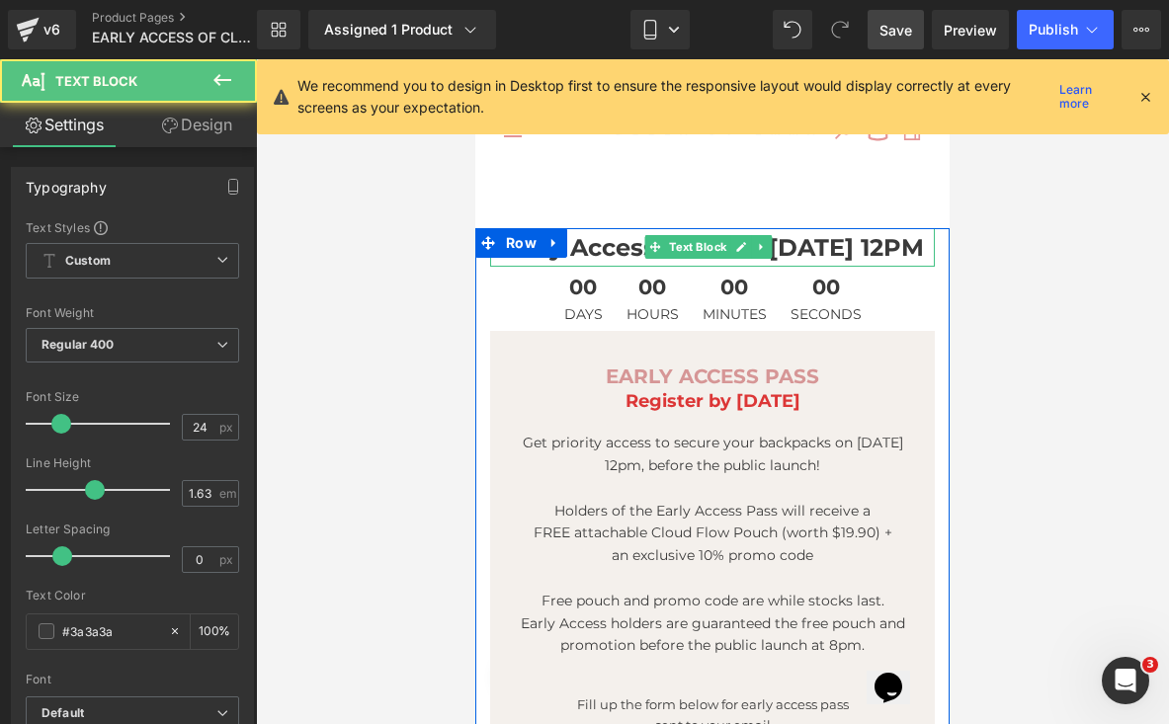
click at [625, 249] on strong "Early Access Launch: [DATE] 12PM" at bounding box center [713, 247] width 422 height 29
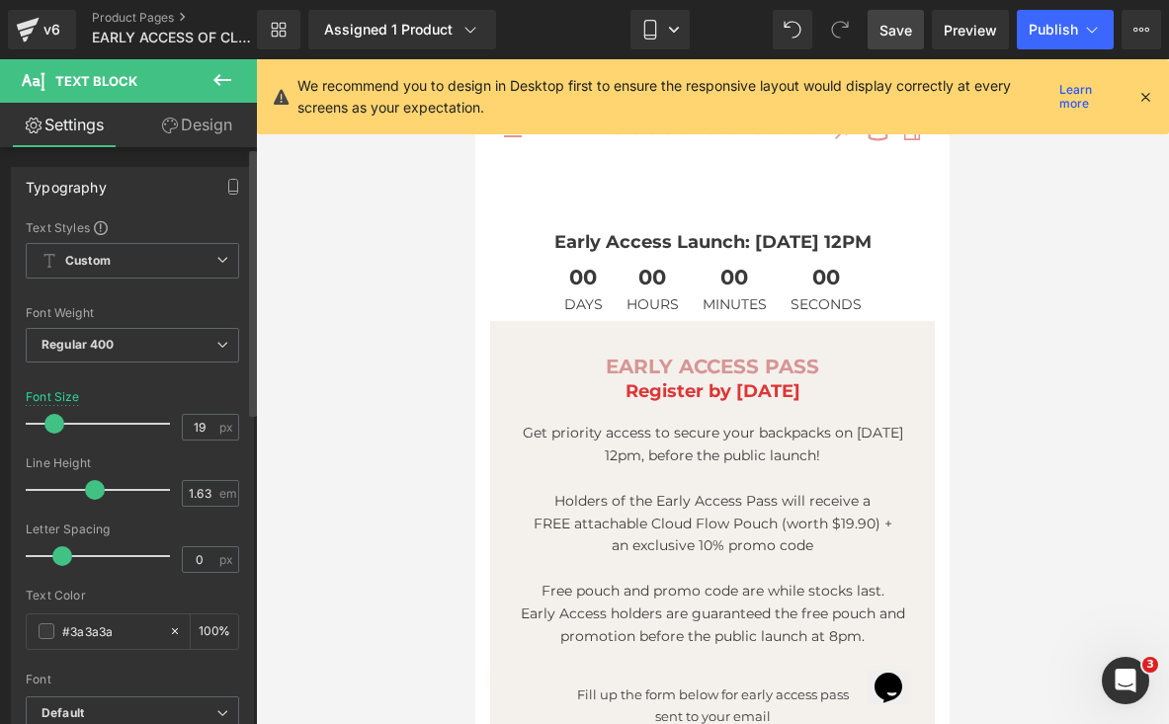
type input "20"
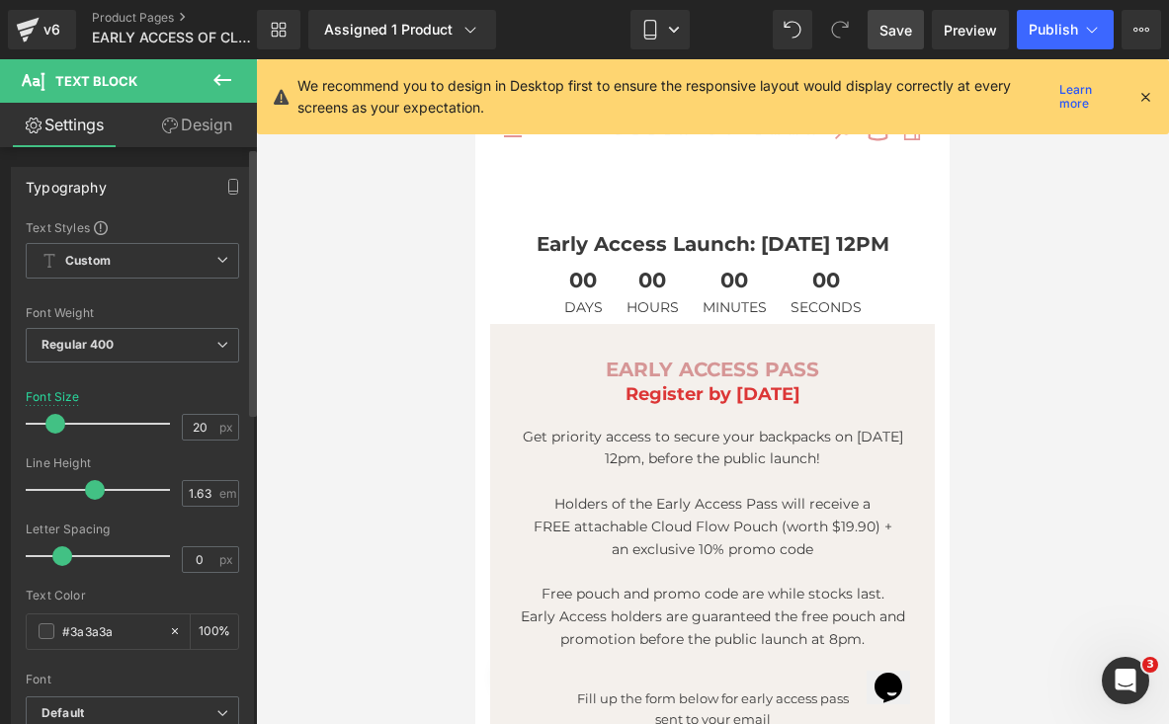
click at [57, 423] on span at bounding box center [55, 424] width 20 height 20
click at [1052, 348] on div at bounding box center [712, 391] width 913 height 665
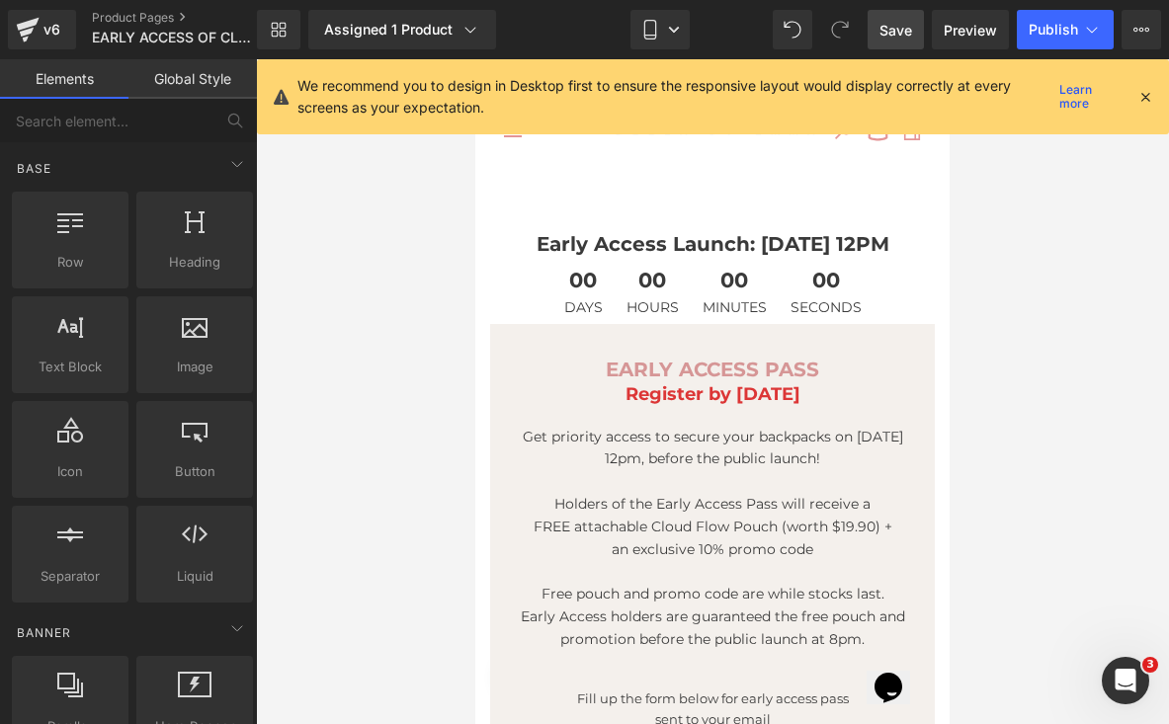
click at [1038, 282] on div at bounding box center [712, 391] width 913 height 665
click at [1143, 95] on icon at bounding box center [1145, 97] width 18 height 18
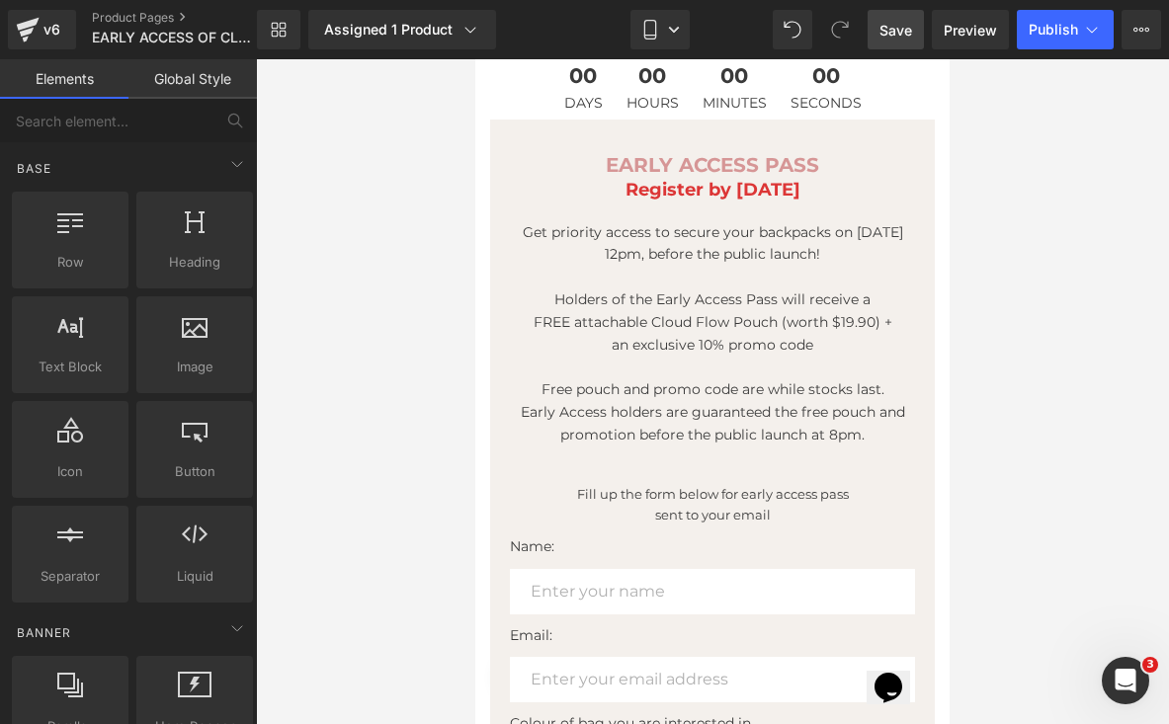
scroll to position [206, 0]
click at [1018, 433] on div at bounding box center [712, 391] width 913 height 665
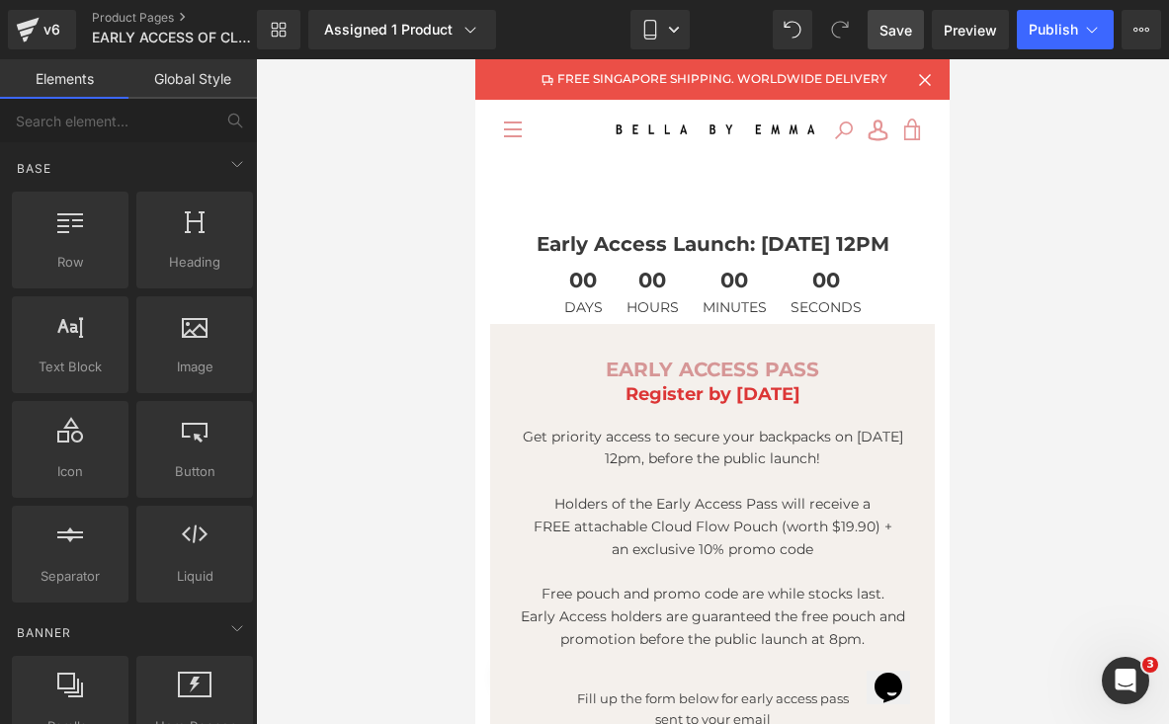
scroll to position [0, 0]
click at [980, 218] on div at bounding box center [712, 391] width 913 height 665
click at [684, 13] on link "Mobile" at bounding box center [659, 30] width 59 height 40
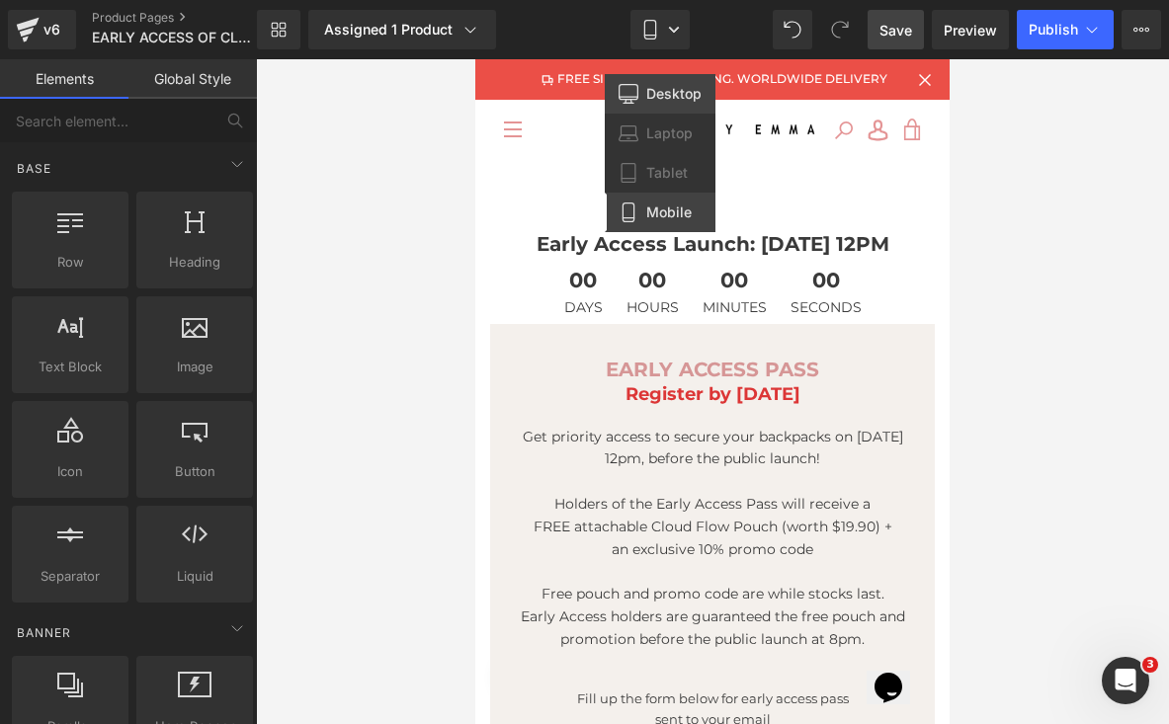
click at [659, 94] on span "Desktop" at bounding box center [673, 94] width 55 height 18
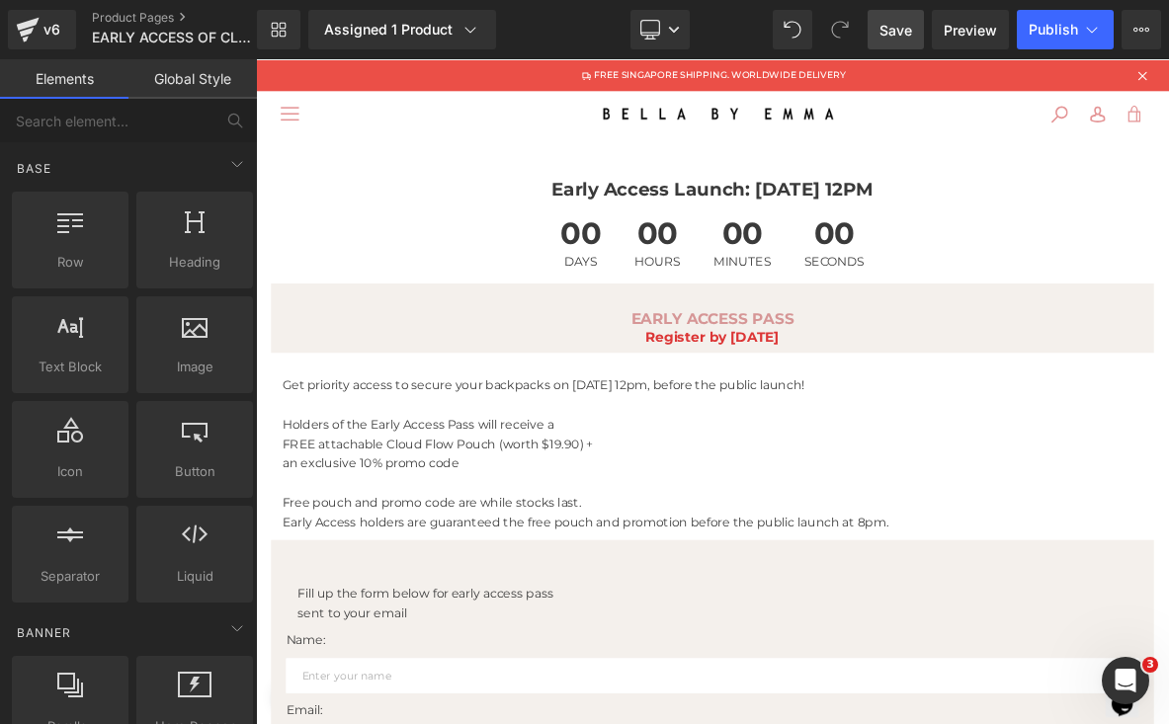
scroll to position [148, 0]
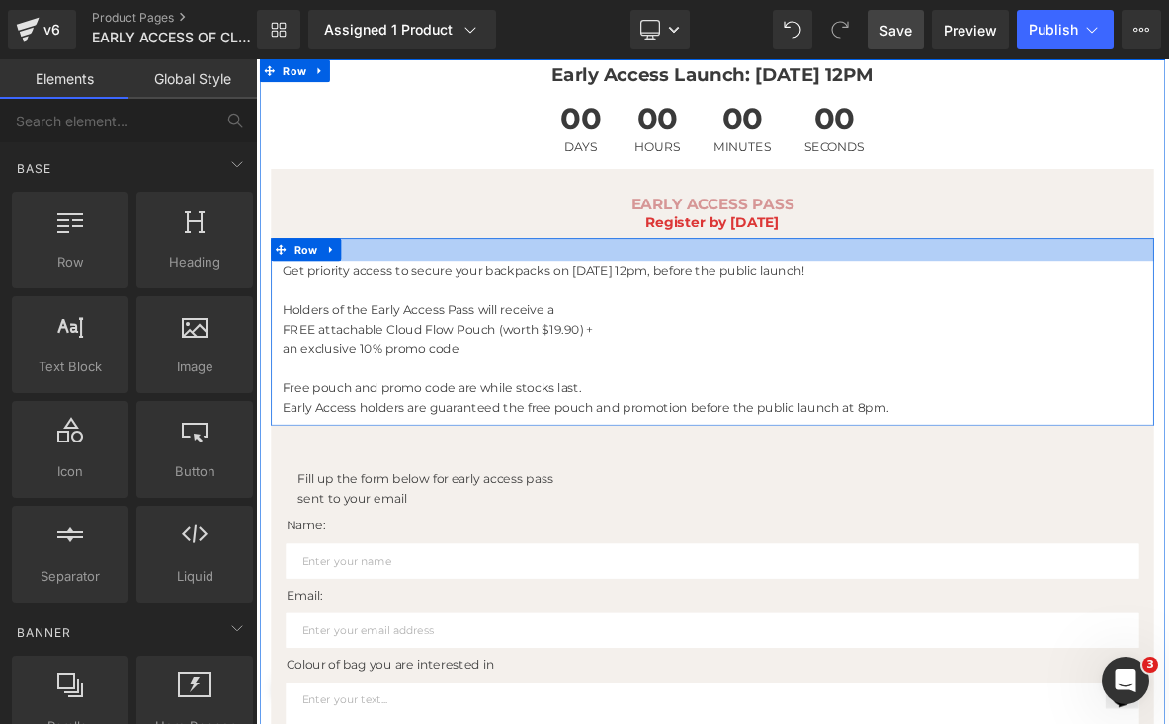
click at [702, 313] on div at bounding box center [854, 309] width 1156 height 30
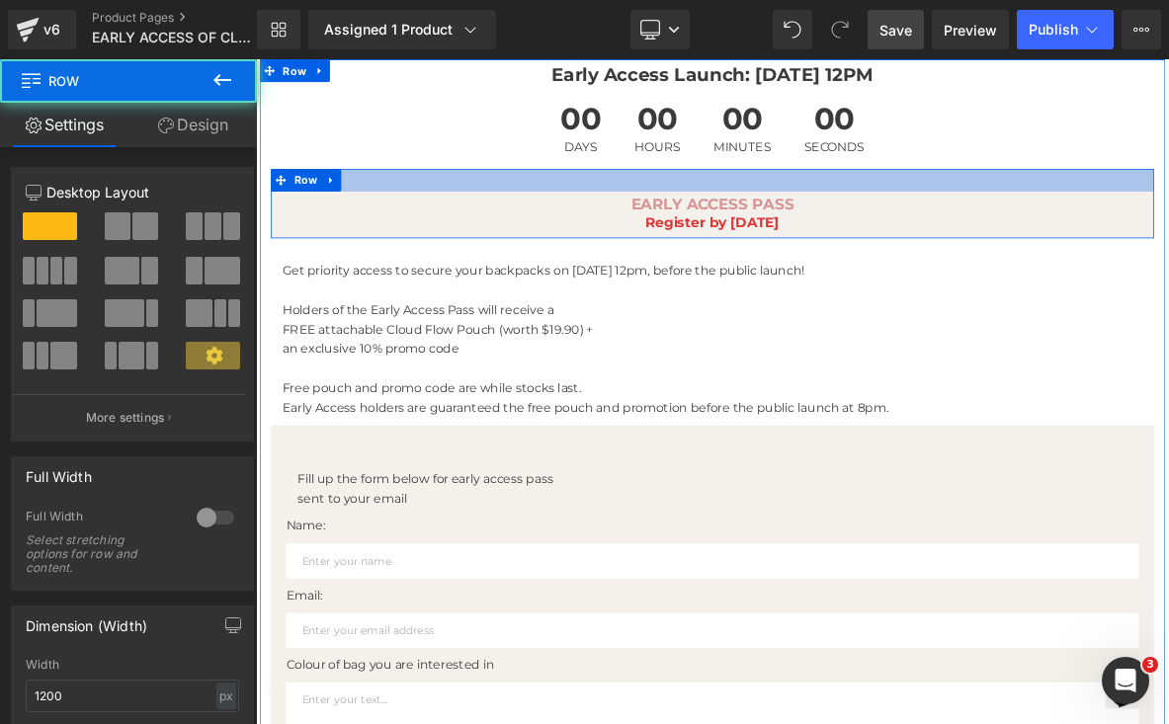
click at [463, 217] on div at bounding box center [854, 218] width 1156 height 30
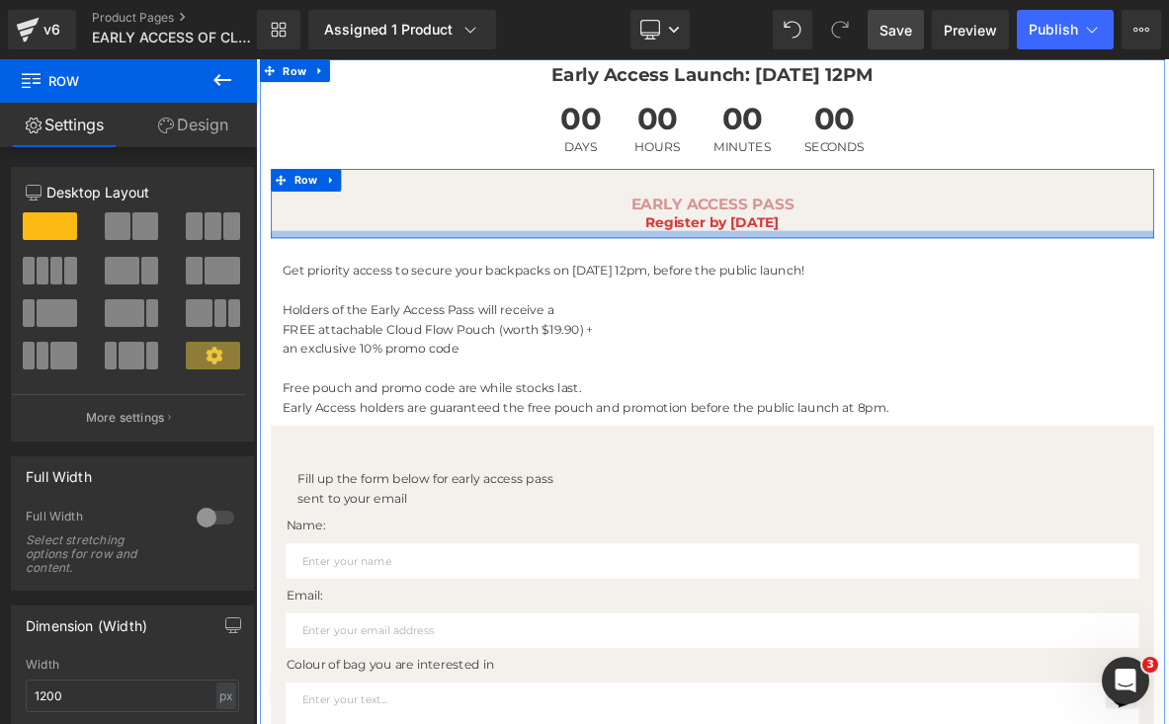
click at [317, 285] on div at bounding box center [854, 290] width 1156 height 10
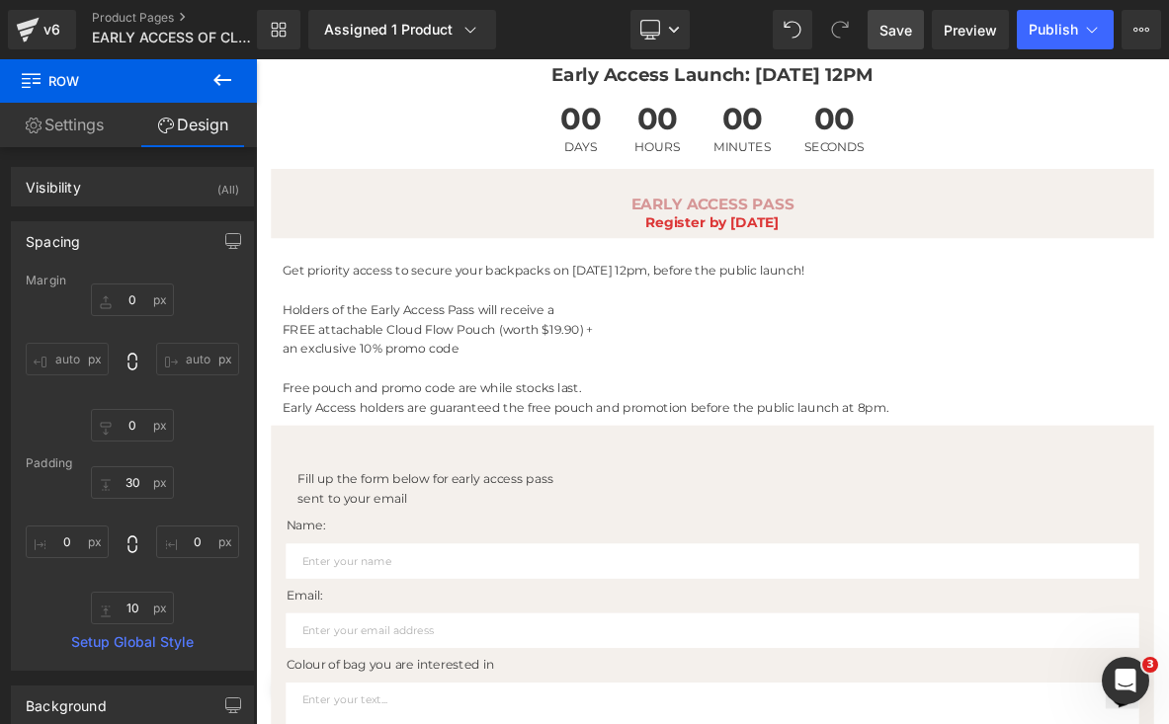
click at [220, 82] on icon at bounding box center [222, 80] width 24 height 24
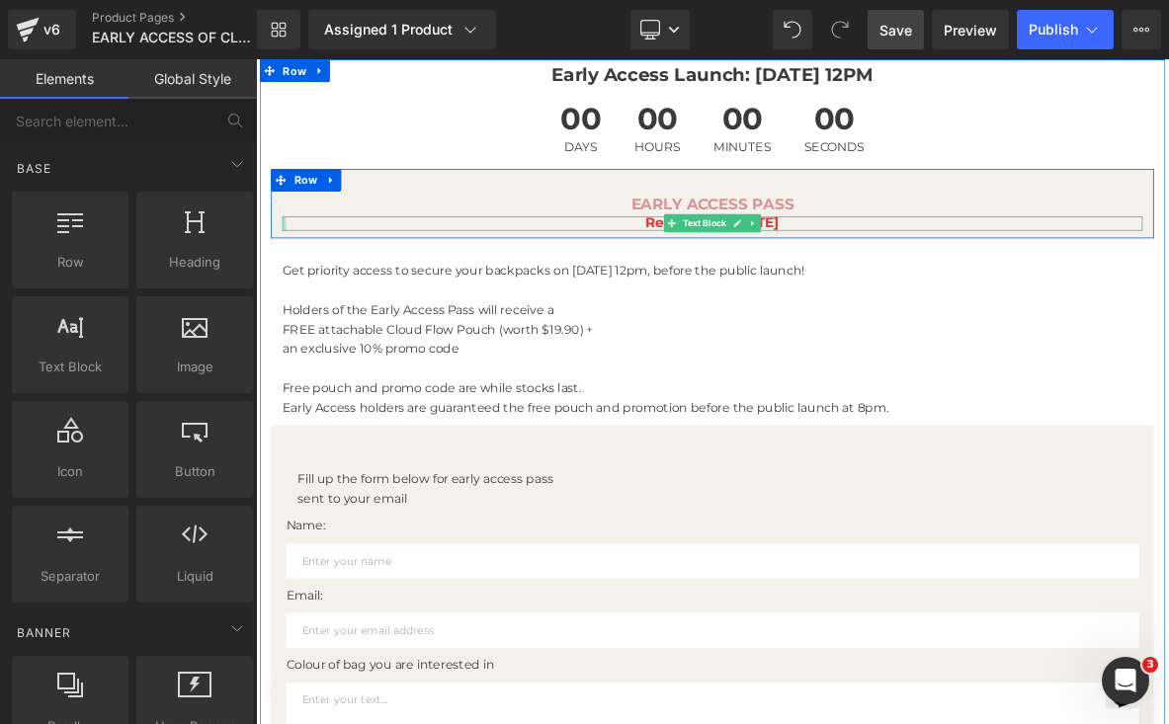
click at [290, 277] on div "Register by [DATE] Text Block" at bounding box center [853, 276] width 1126 height 20
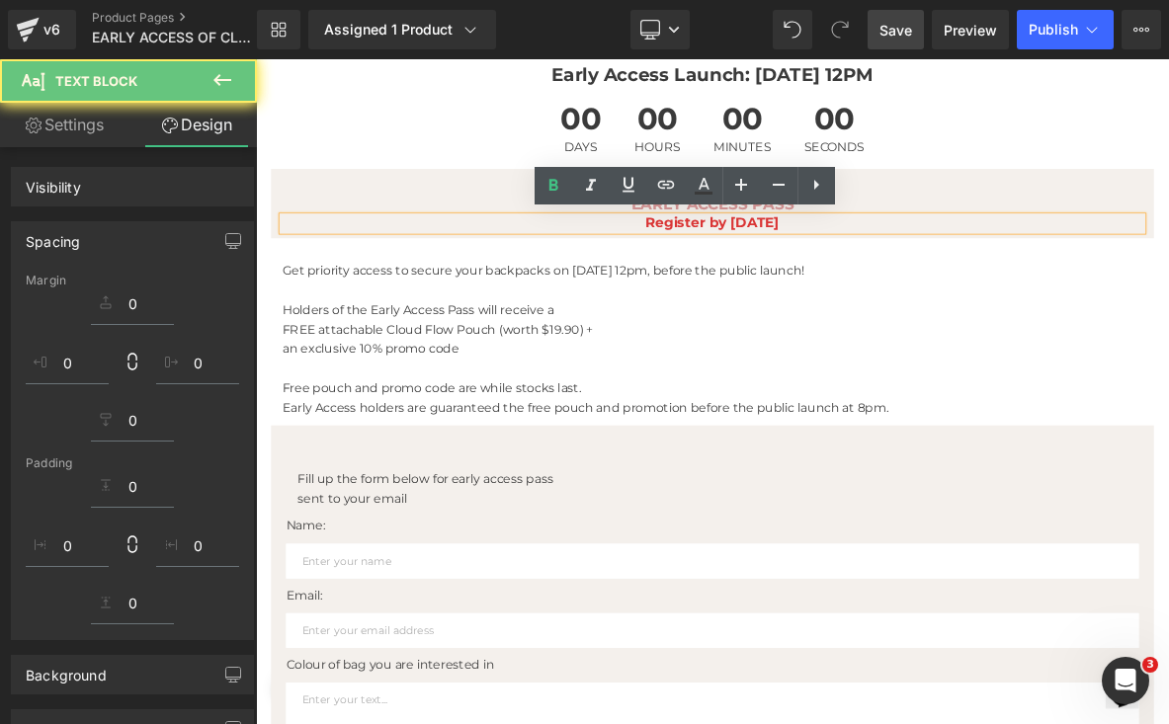
click at [290, 282] on div "Register by [DATE]" at bounding box center [853, 276] width 1126 height 20
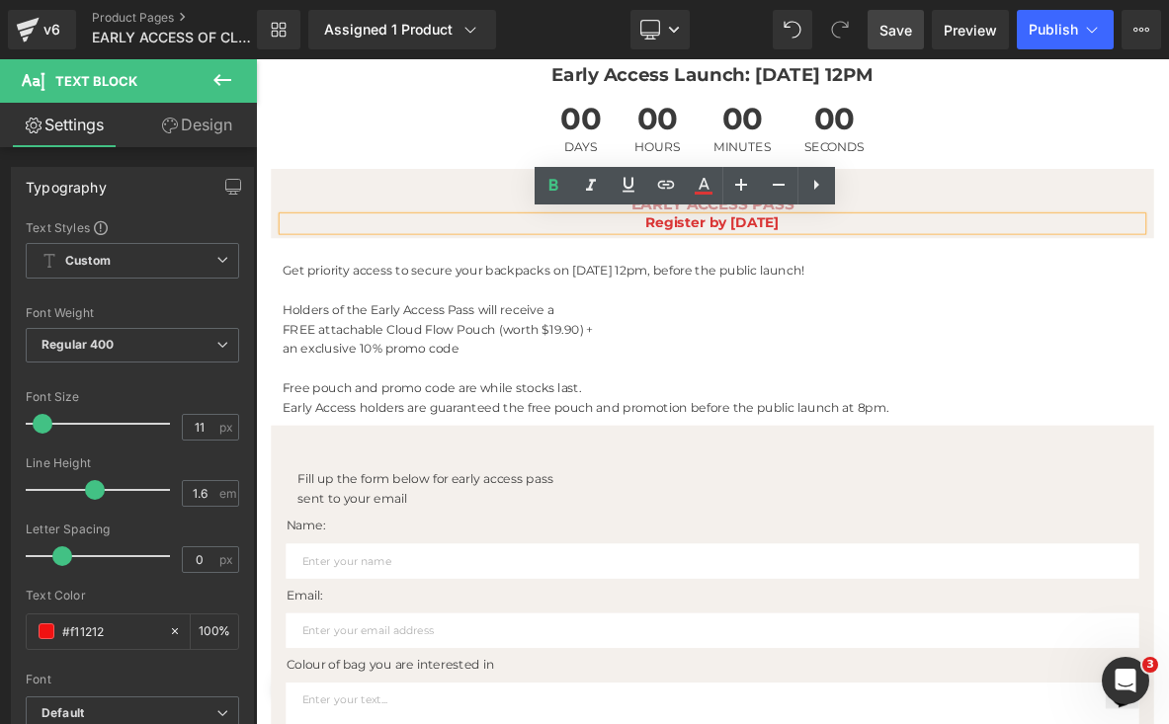
click at [277, 284] on div "EARLY ACCESS PASS Text Block Register by [DATE] Text Block Row" at bounding box center [854, 248] width 1156 height 91
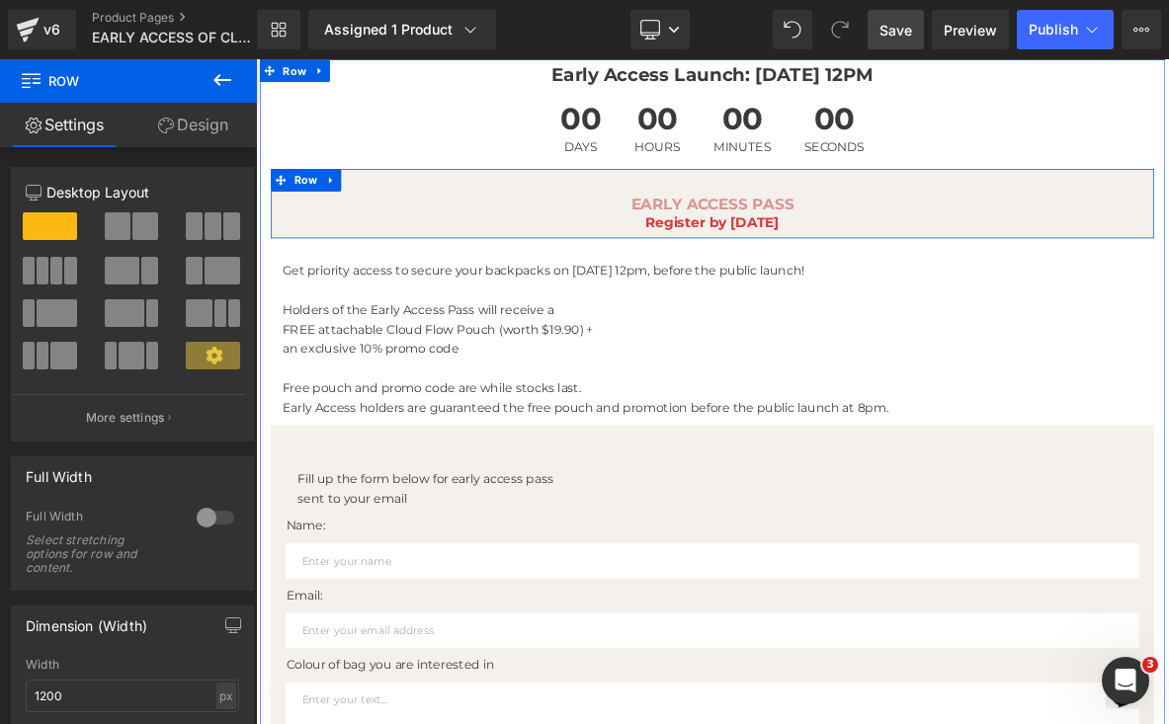
click at [277, 238] on div "EARLY ACCESS PASS Text Block Register by [DATE] Text Block" at bounding box center [854, 258] width 1156 height 51
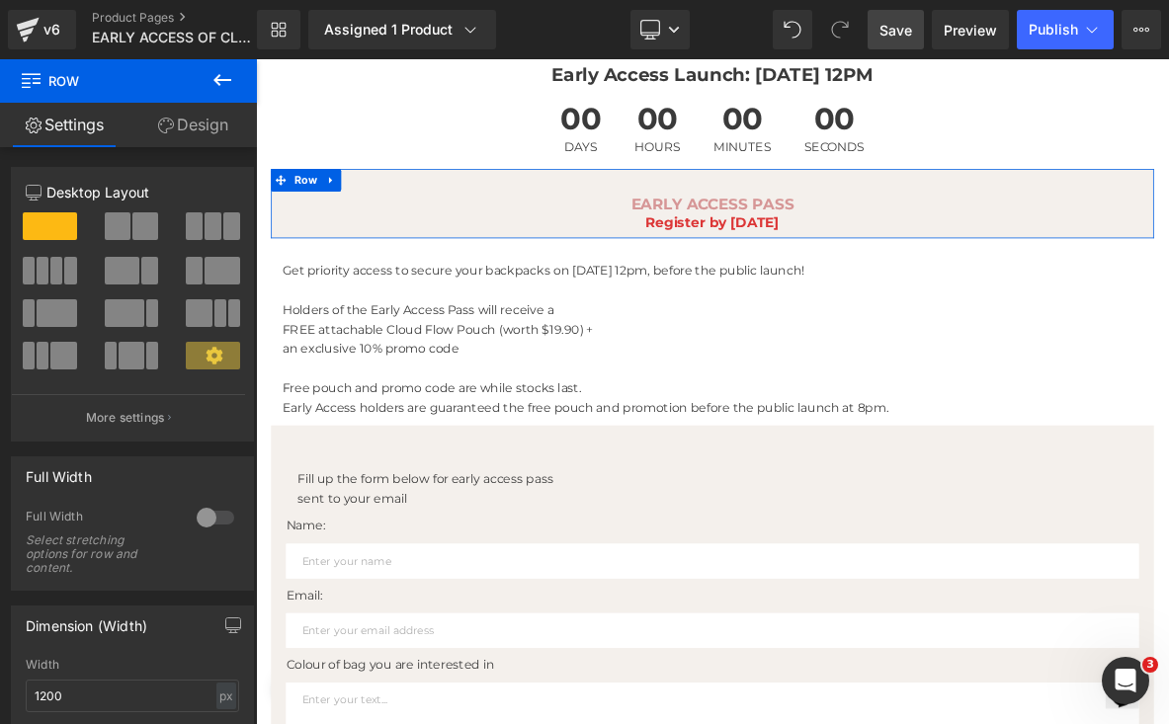
click at [217, 131] on link "Design" at bounding box center [192, 125] width 128 height 44
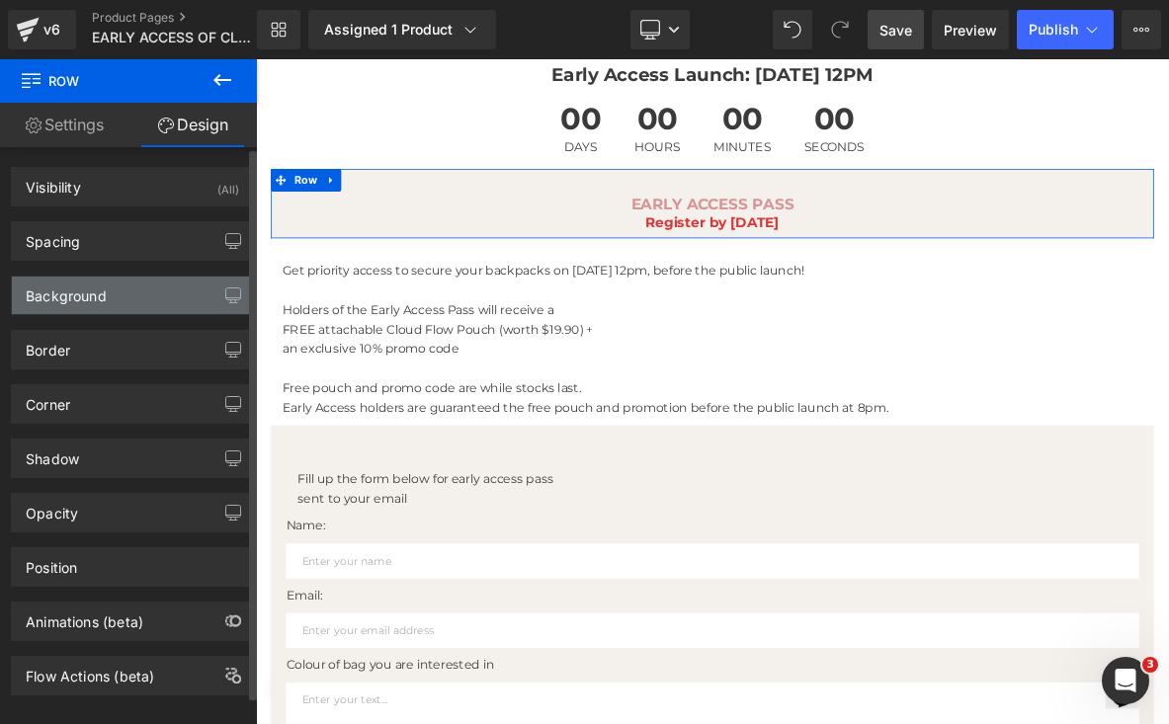
click at [130, 286] on div "Background" at bounding box center [132, 296] width 241 height 38
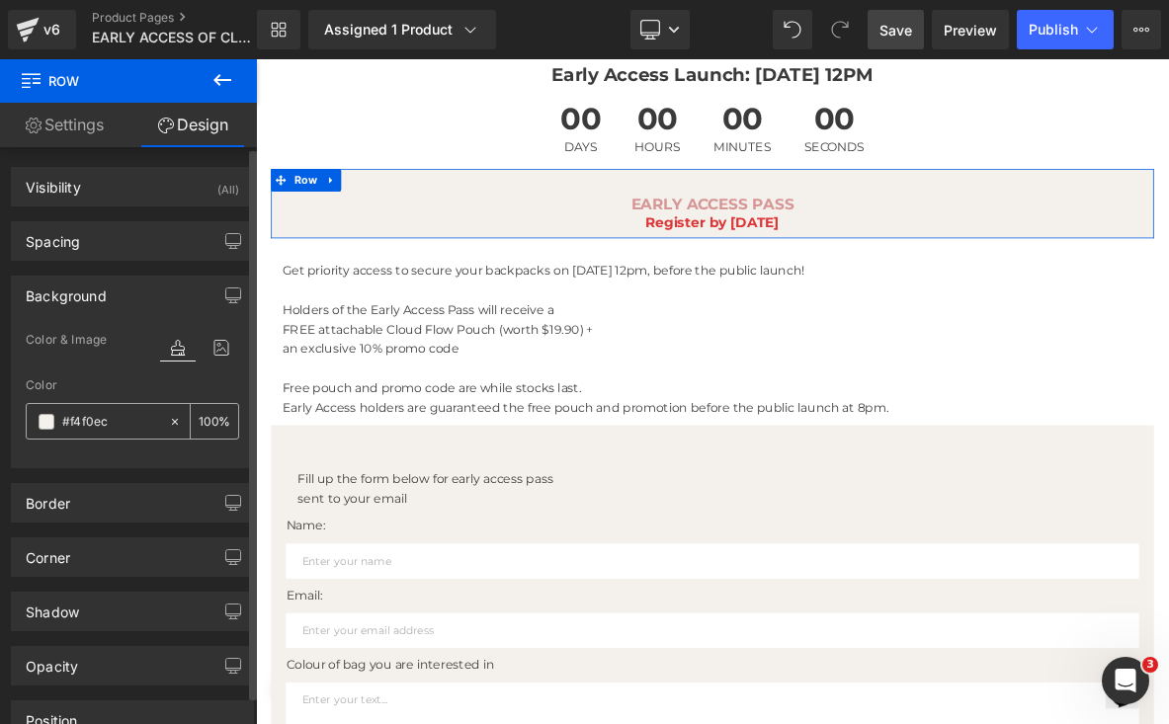
click at [94, 429] on input "#f4f0ec" at bounding box center [110, 422] width 97 height 22
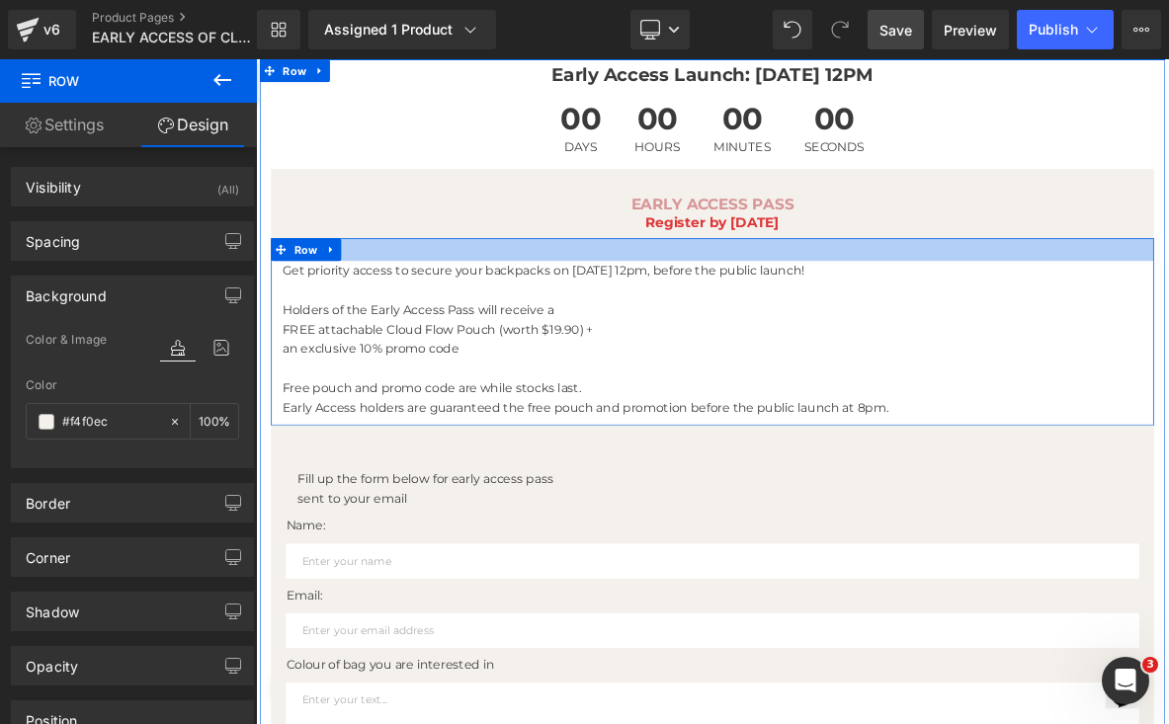
click at [406, 306] on div at bounding box center [854, 309] width 1156 height 30
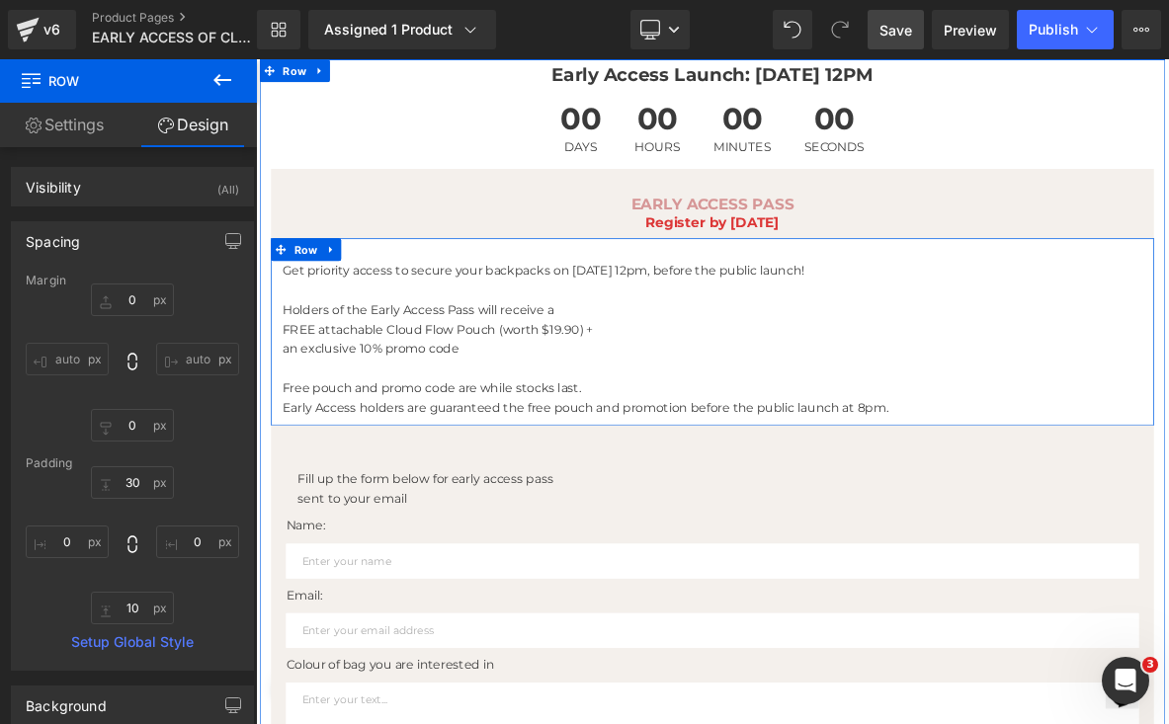
click at [280, 399] on div "Get priority access to secure your backpacks on [DATE] 12pm, before the public …" at bounding box center [854, 426] width 1156 height 205
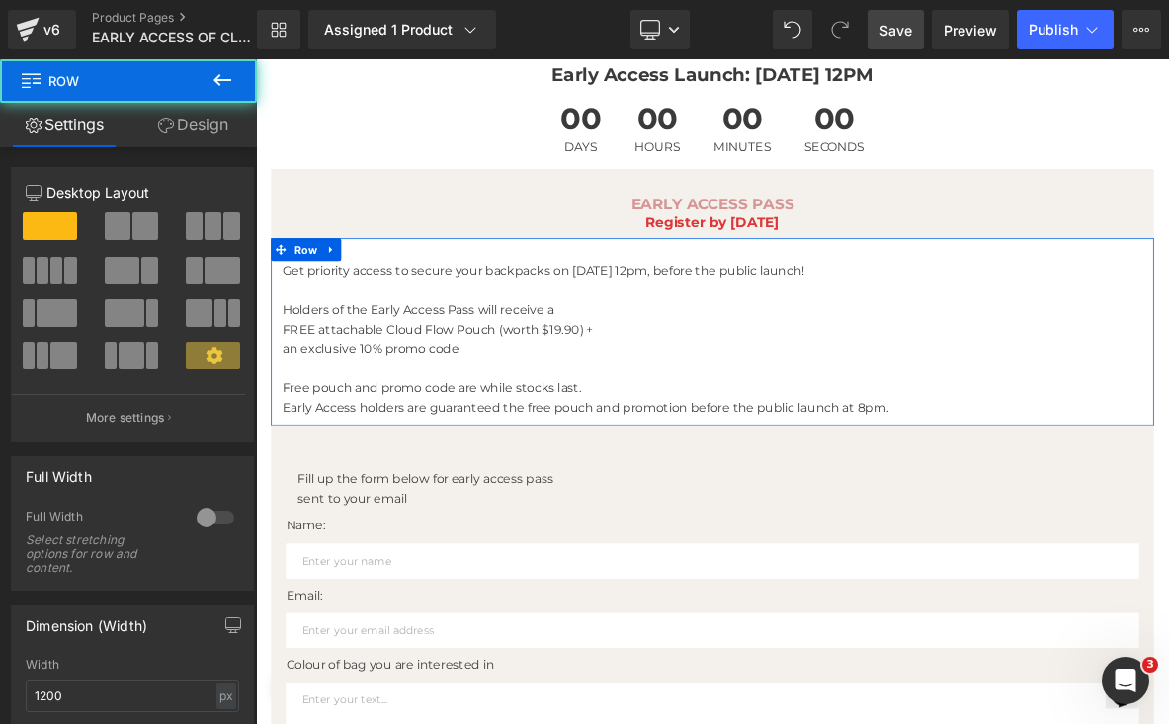
click at [169, 114] on link "Design" at bounding box center [192, 125] width 128 height 44
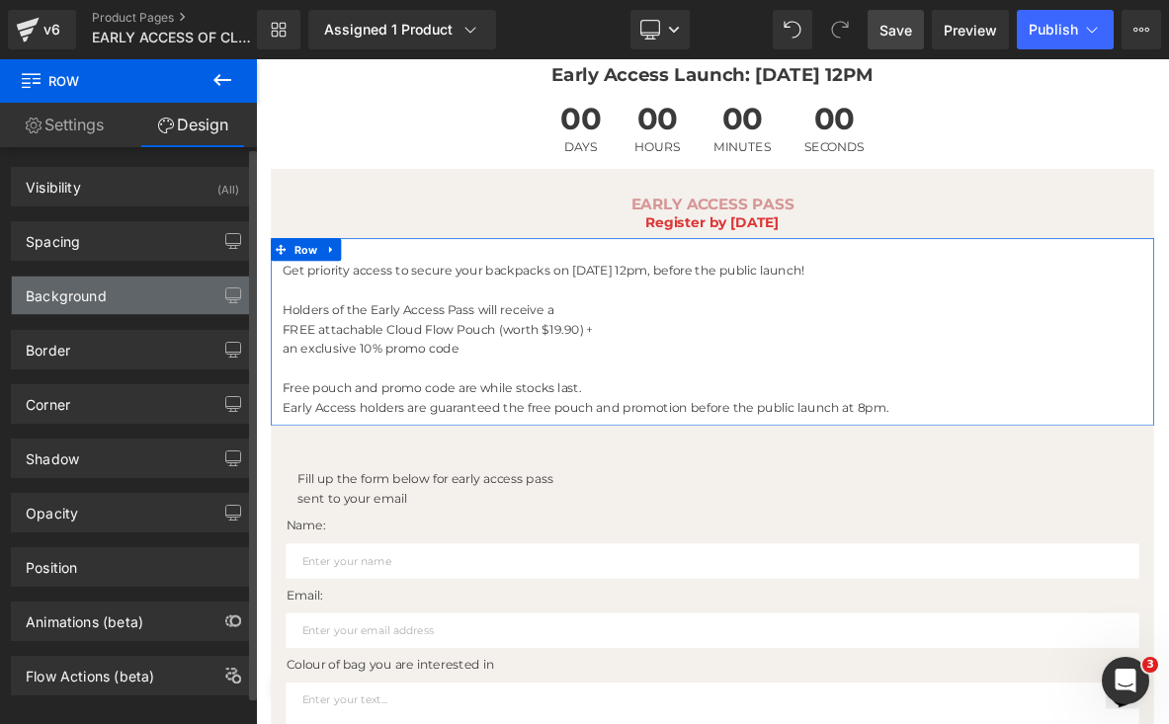
click at [145, 289] on div "Background" at bounding box center [132, 296] width 241 height 38
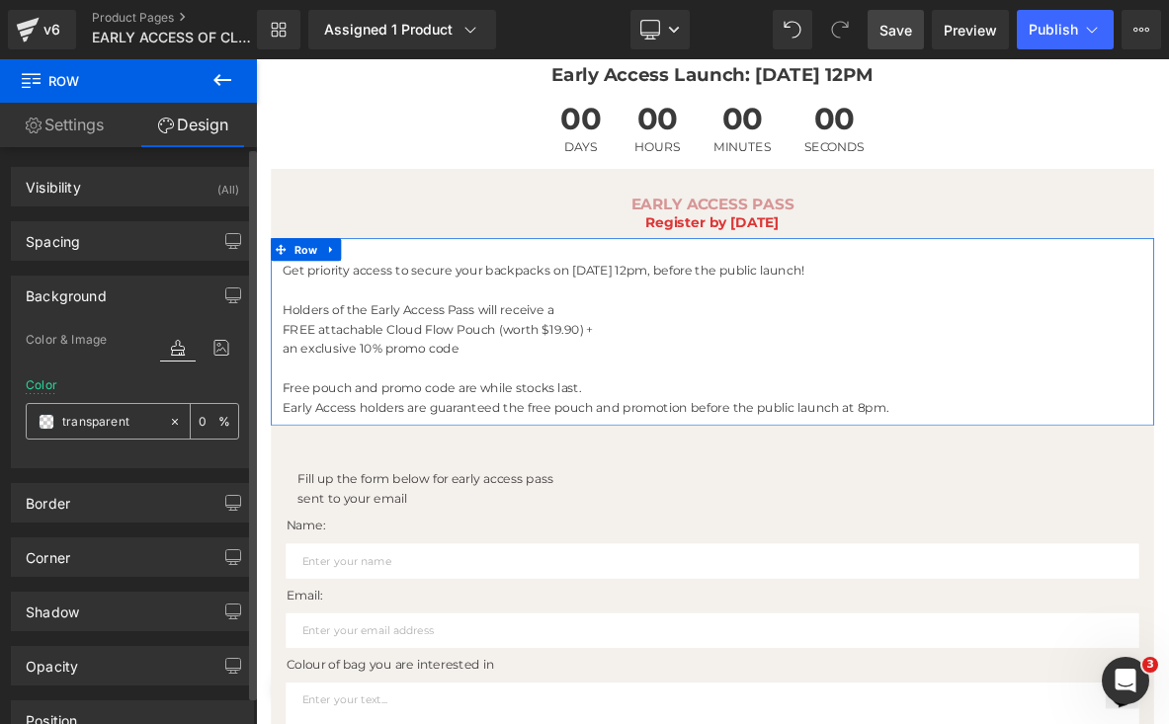
click at [101, 422] on input "transparent" at bounding box center [110, 422] width 97 height 22
paste input "f4f0ec"
type input "f4f0ec"
type input "100"
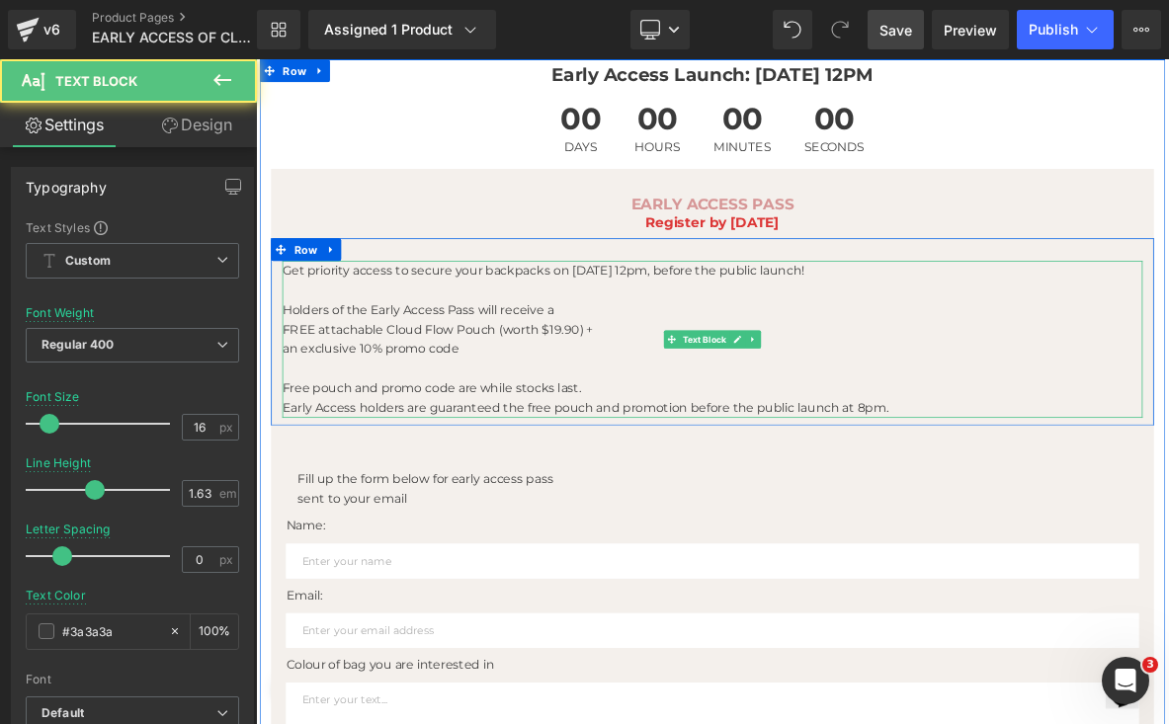
click at [660, 409] on p "FREE attachable Cloud Flow Pouch (worth $19.90) +" at bounding box center [853, 414] width 1126 height 26
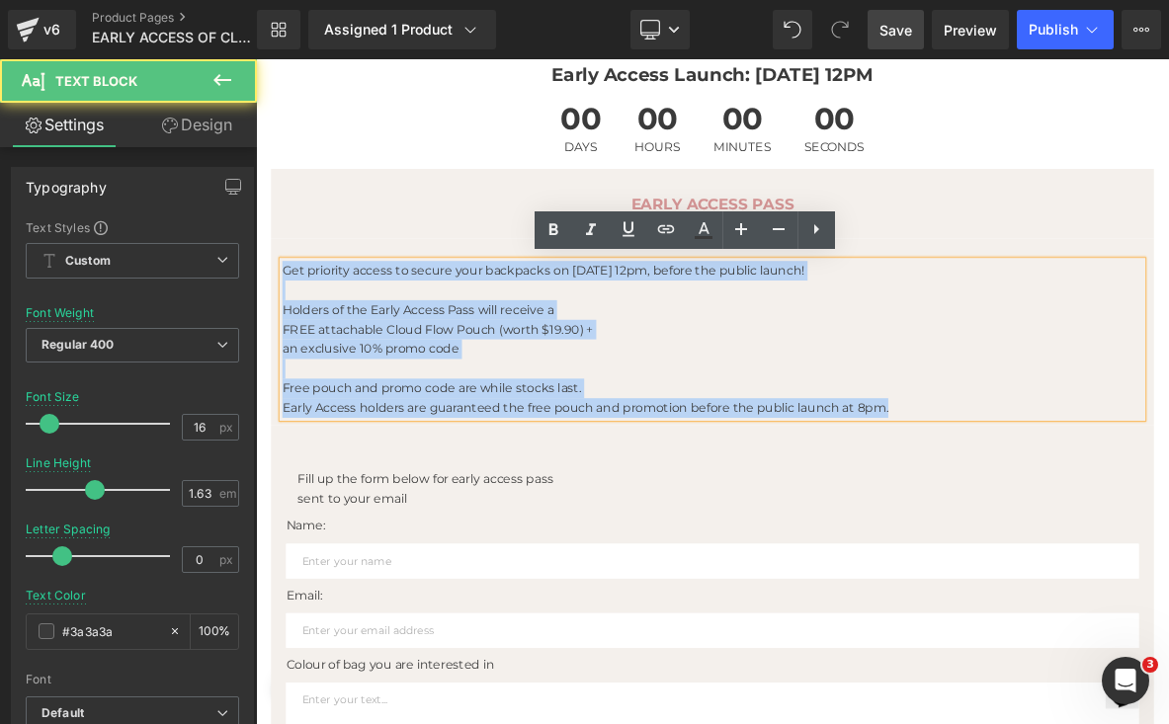
drag, startPoint x: 1133, startPoint y: 523, endPoint x: 88, endPoint y: 268, distance: 1075.8
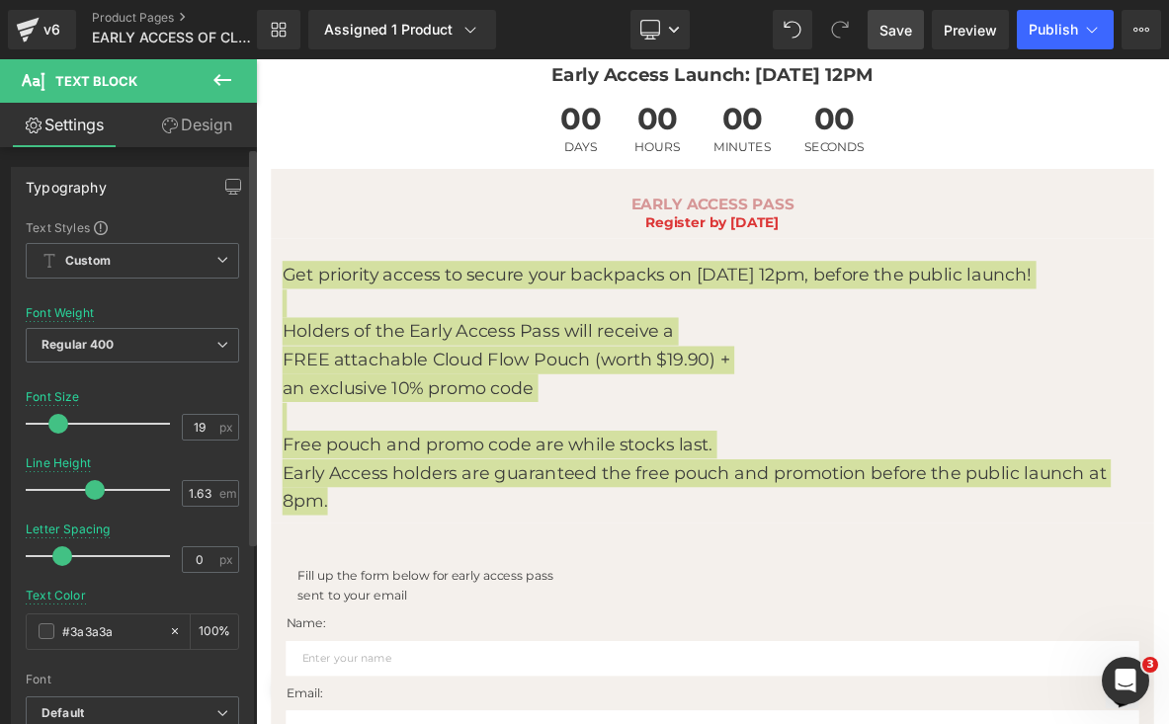
type input "18"
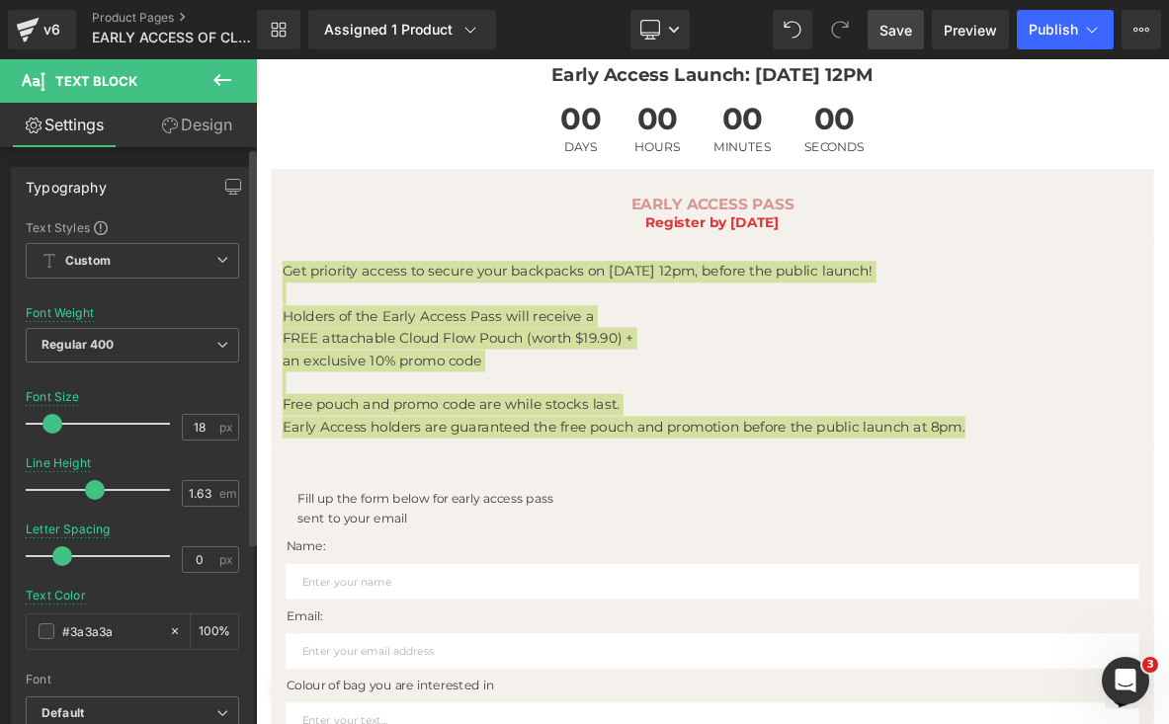
click at [59, 421] on span at bounding box center [52, 424] width 20 height 20
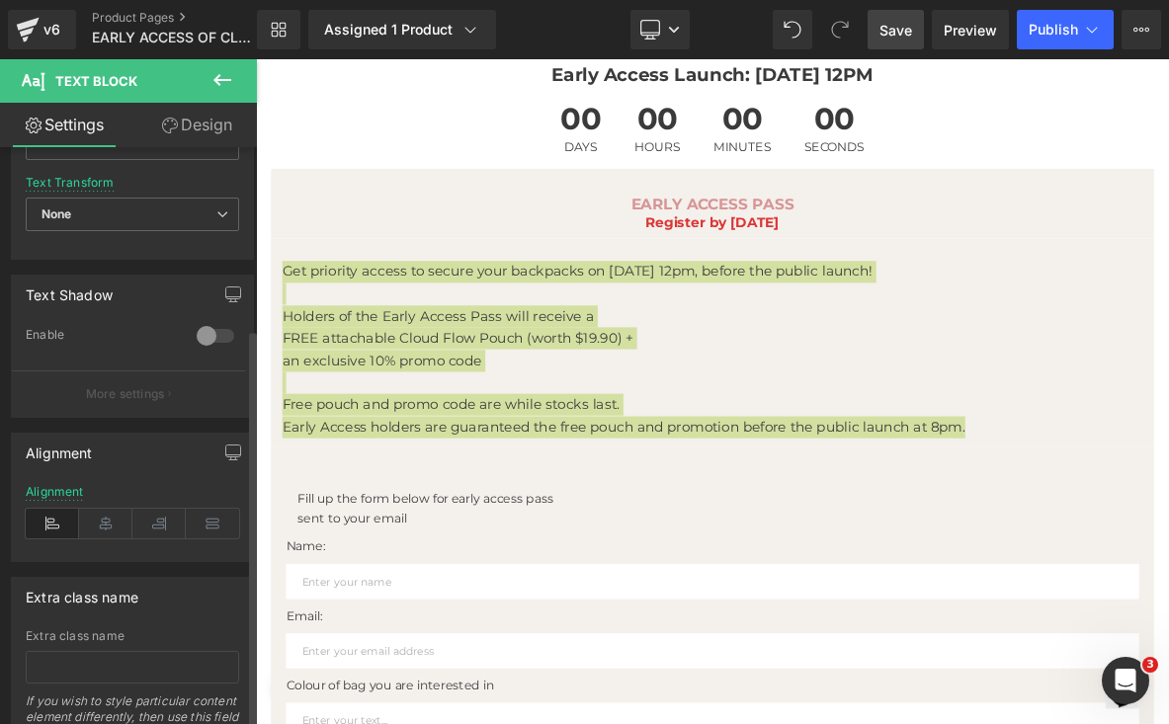
scroll to position [615, 0]
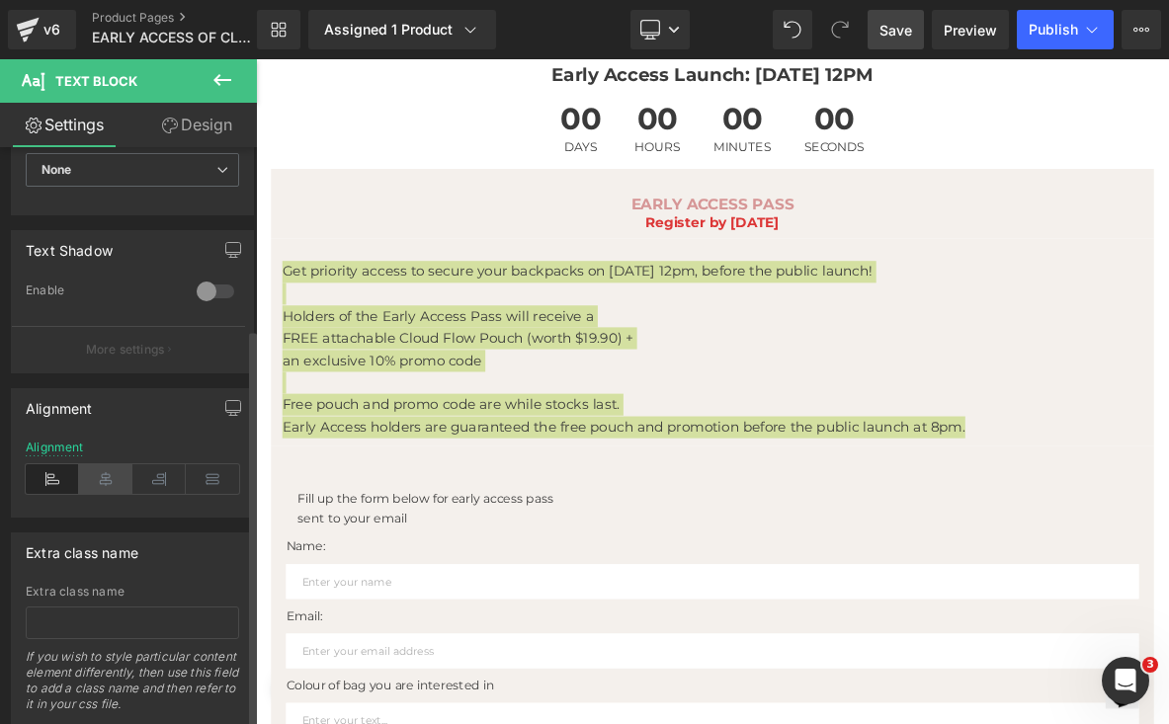
click at [102, 467] on icon at bounding box center [105, 479] width 53 height 30
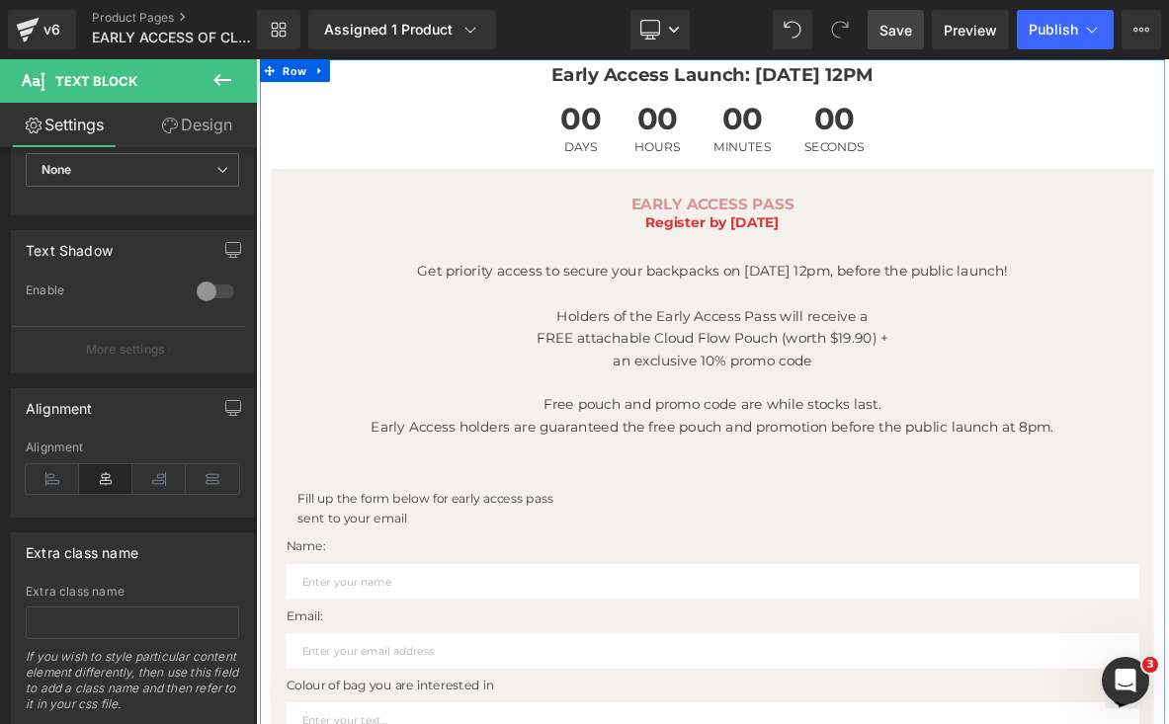
click at [869, 594] on div "Fill up the form below for early access pass sent to your email Text Block Row" at bounding box center [853, 639] width 1116 height 91
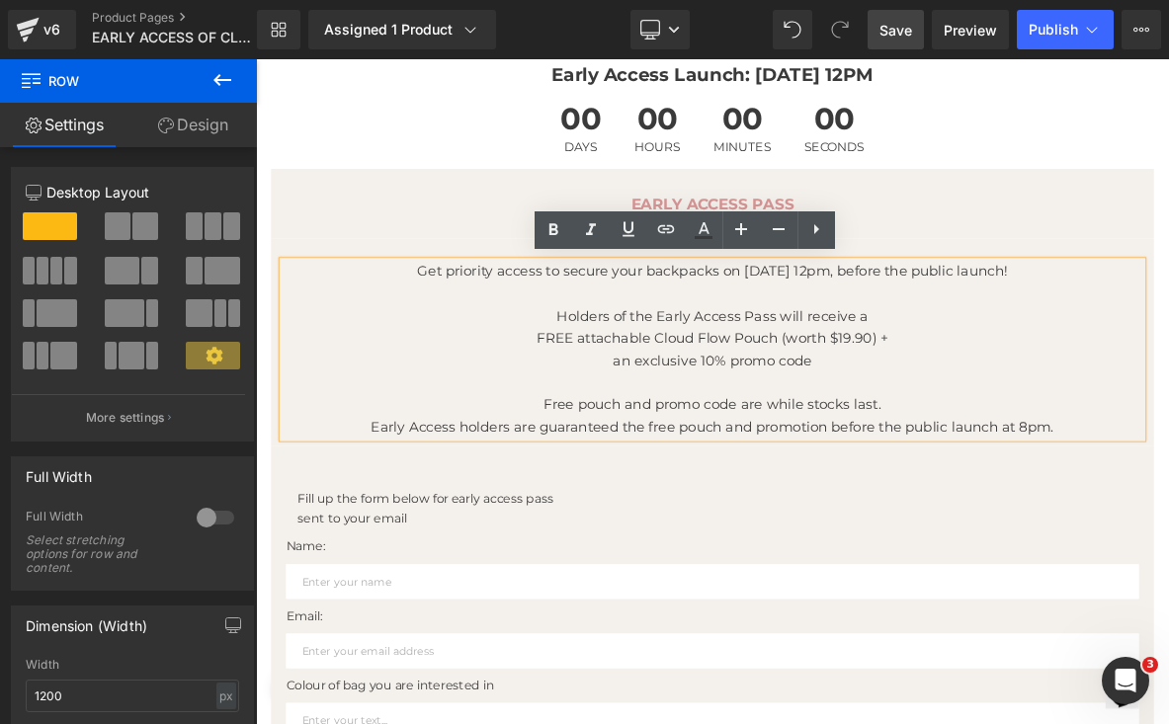
click at [662, 490] on p at bounding box center [853, 483] width 1126 height 29
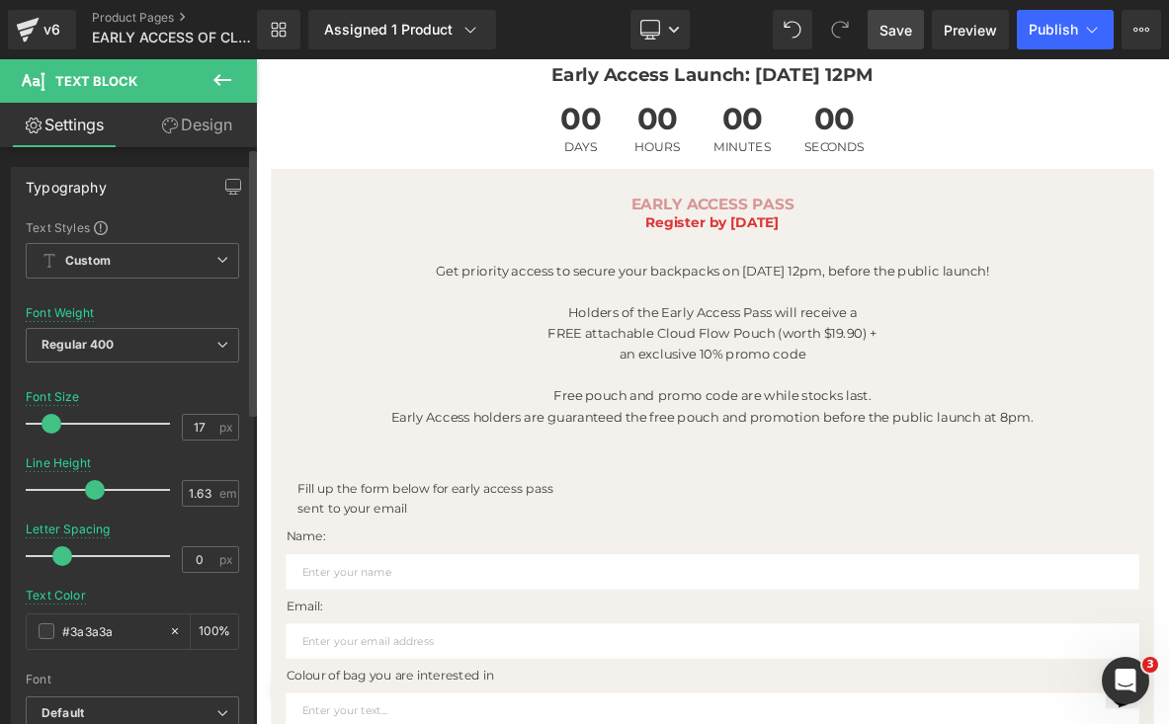
type input "18"
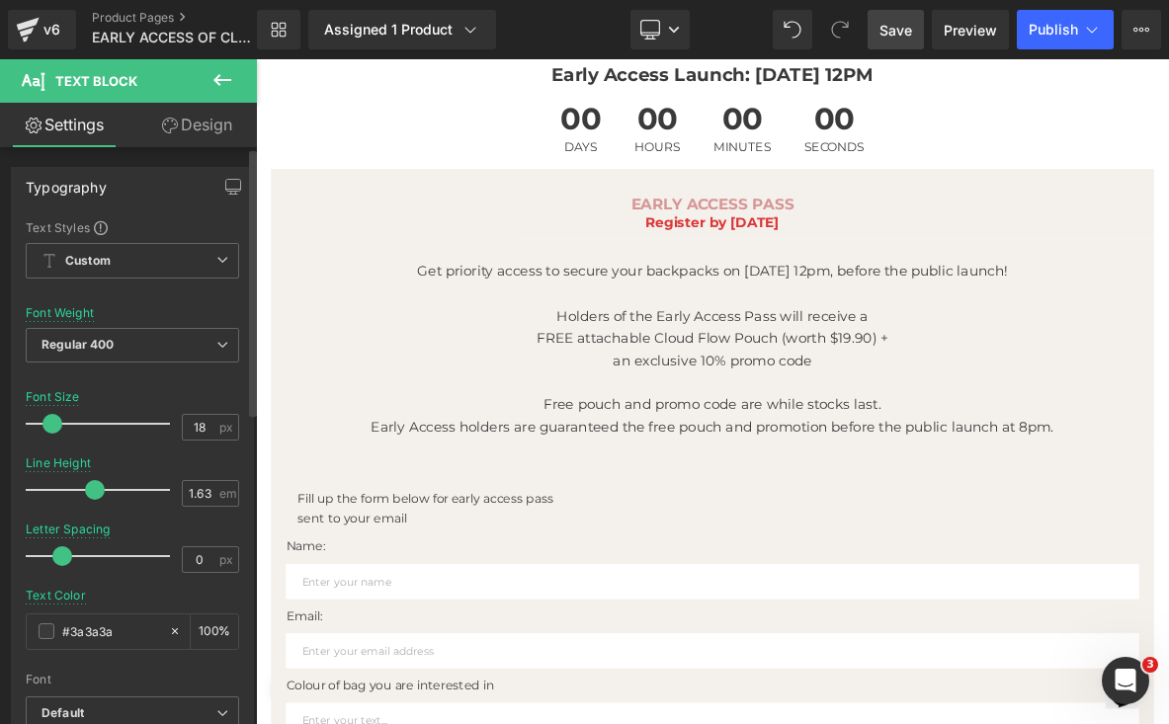
click at [51, 425] on span at bounding box center [52, 424] width 20 height 20
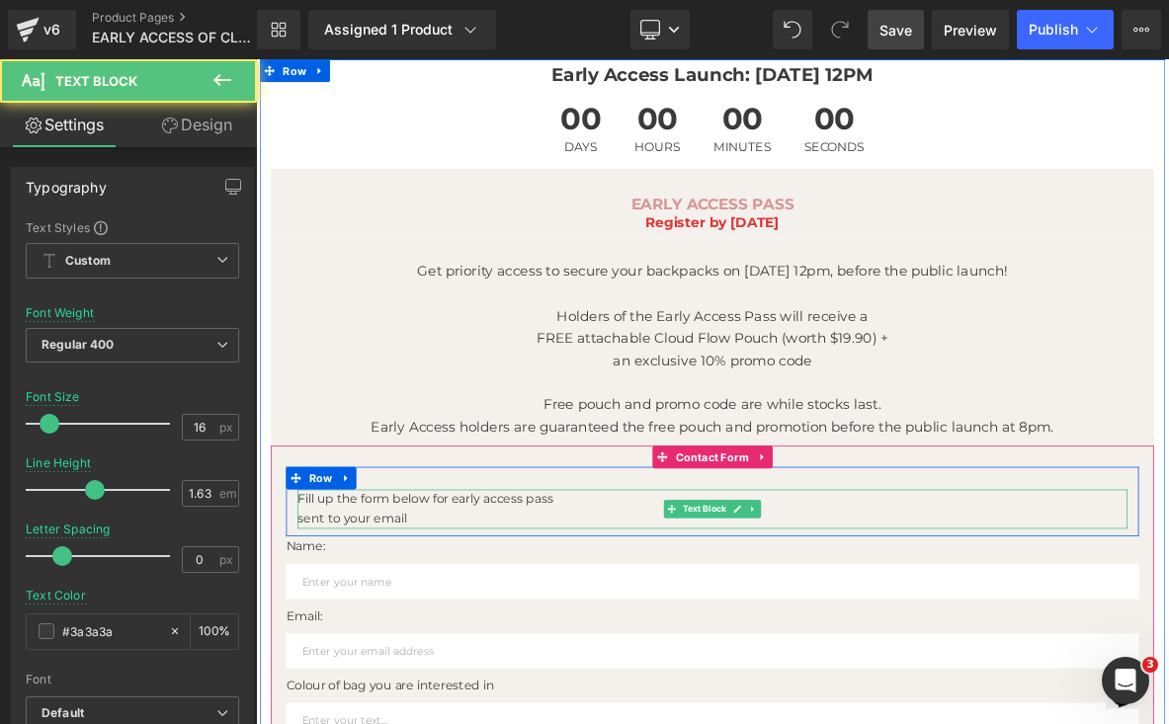
click at [410, 640] on p "Fill up the form below for early access pass" at bounding box center [853, 636] width 1087 height 26
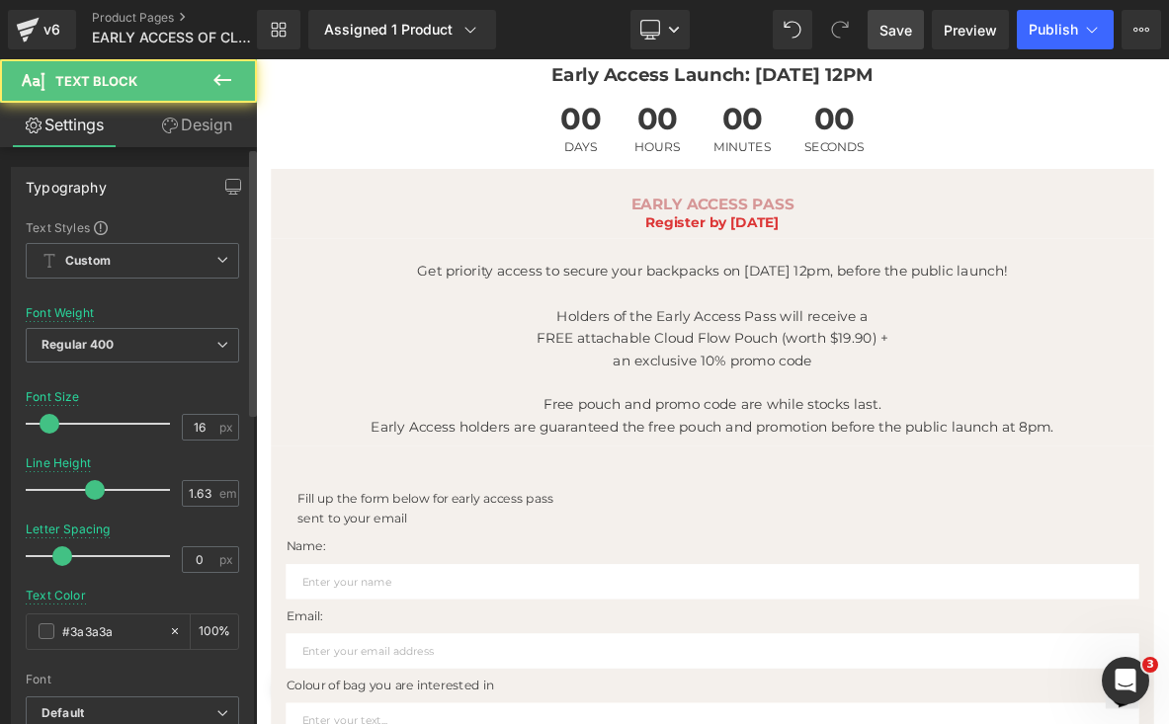
scroll to position [419, 0]
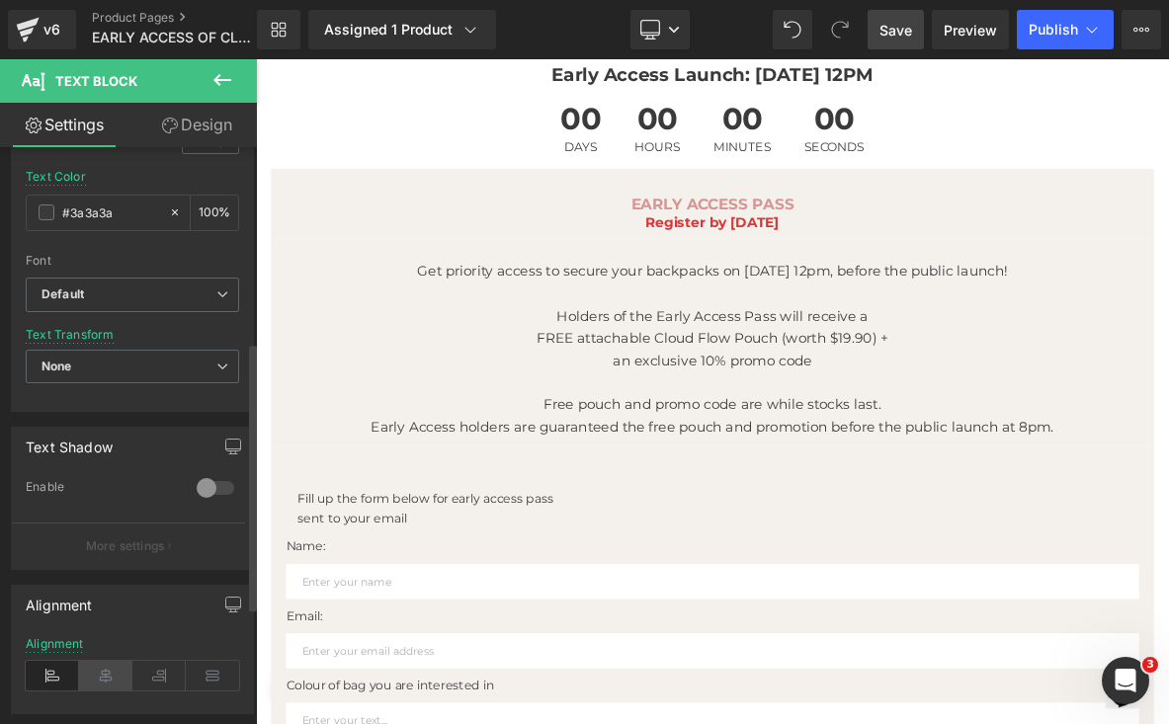
click at [106, 678] on icon at bounding box center [105, 676] width 53 height 30
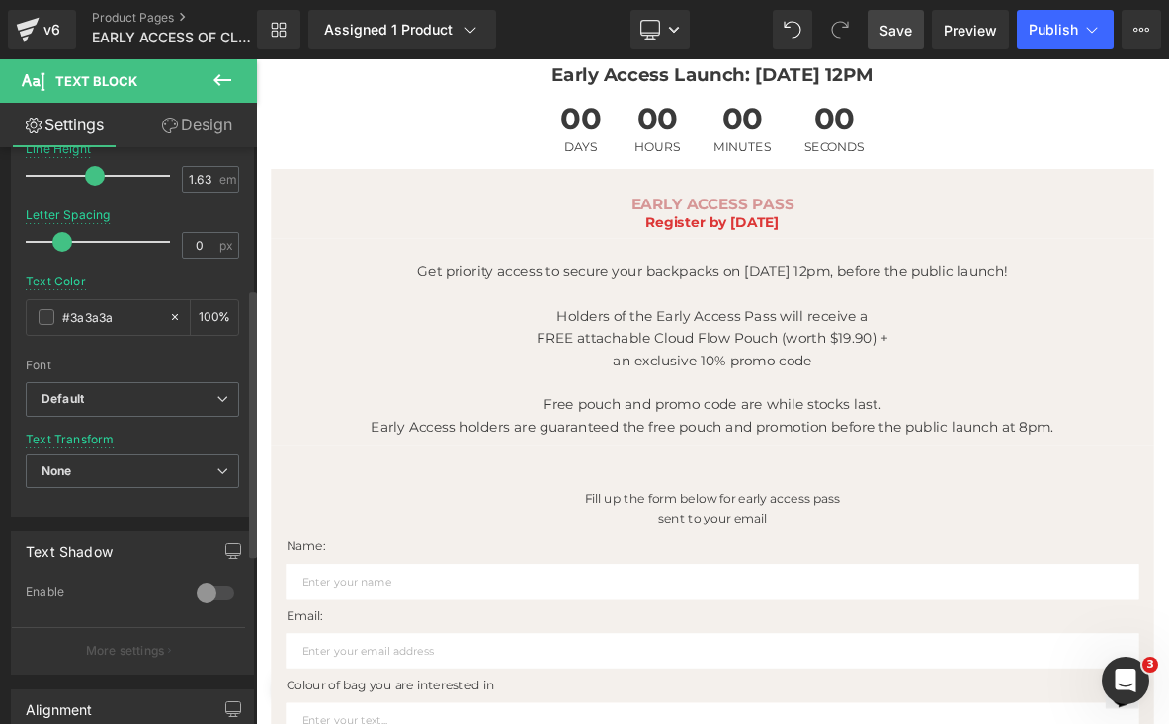
scroll to position [285, 0]
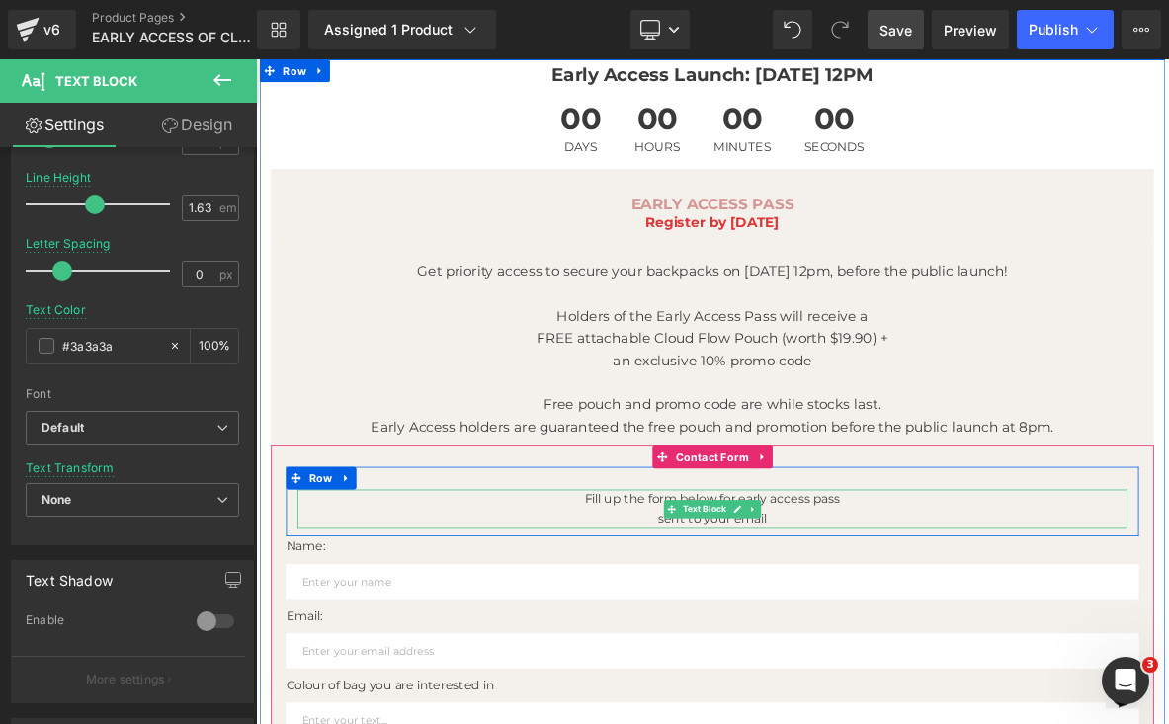
click at [773, 658] on p "sent to your email" at bounding box center [853, 662] width 1087 height 26
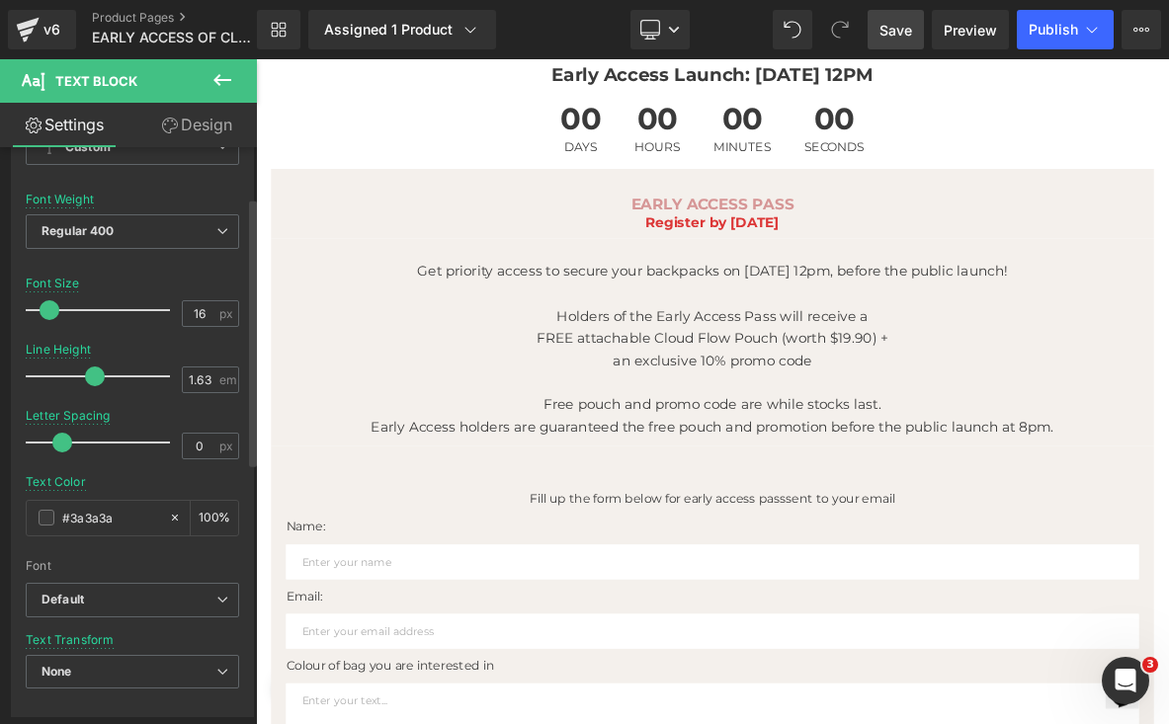
scroll to position [108, 0]
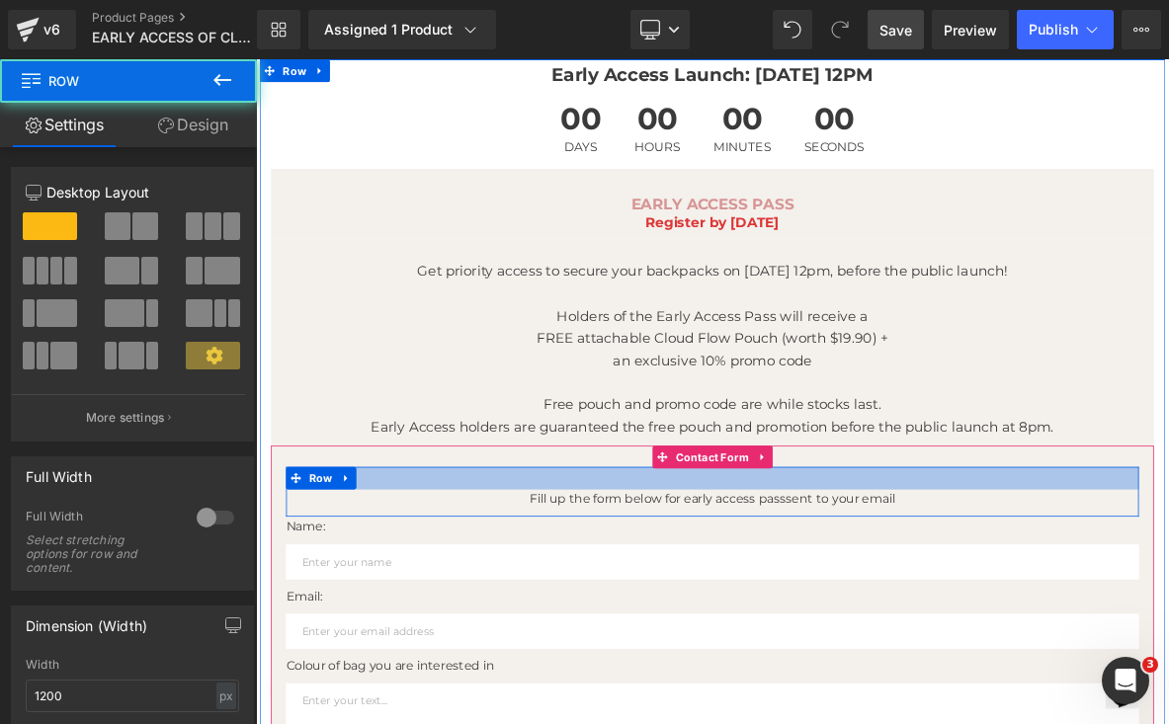
click at [821, 594] on div at bounding box center [853, 609] width 1116 height 30
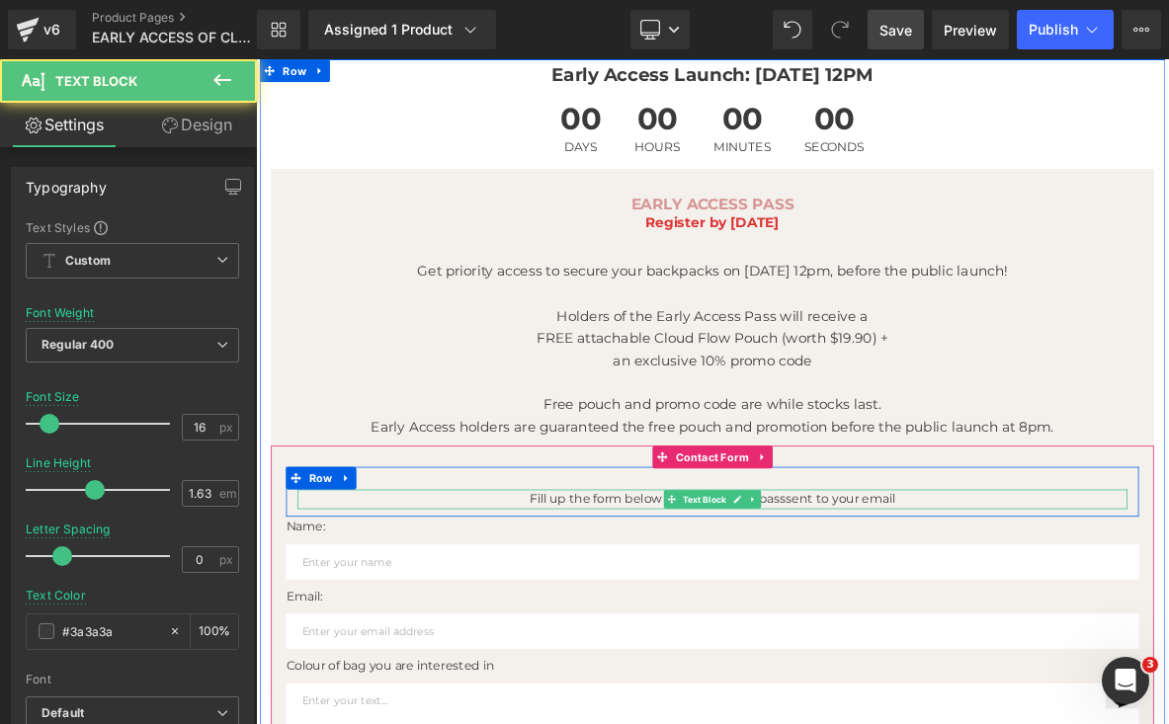
drag, startPoint x: 603, startPoint y: 629, endPoint x: 681, endPoint y: 650, distance: 80.8
click at [604, 629] on p "Fill up the form below for early access pass sent to your email" at bounding box center [853, 636] width 1087 height 26
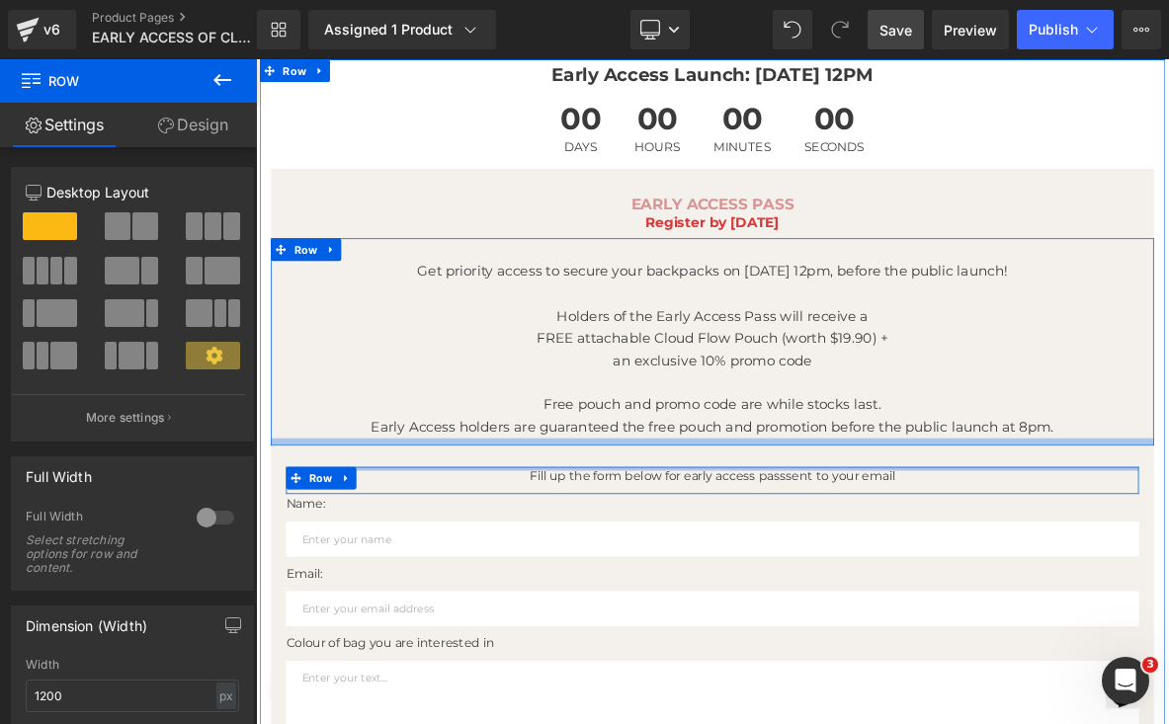
drag, startPoint x: 598, startPoint y: 612, endPoint x: 594, endPoint y: 543, distance: 69.3
click at [594, 543] on div "Early Access Launch: [DATE] 12PM Text Block 00 Days 00 Hours 00 Minutes 00 Seco…" at bounding box center [853, 557] width 1185 height 994
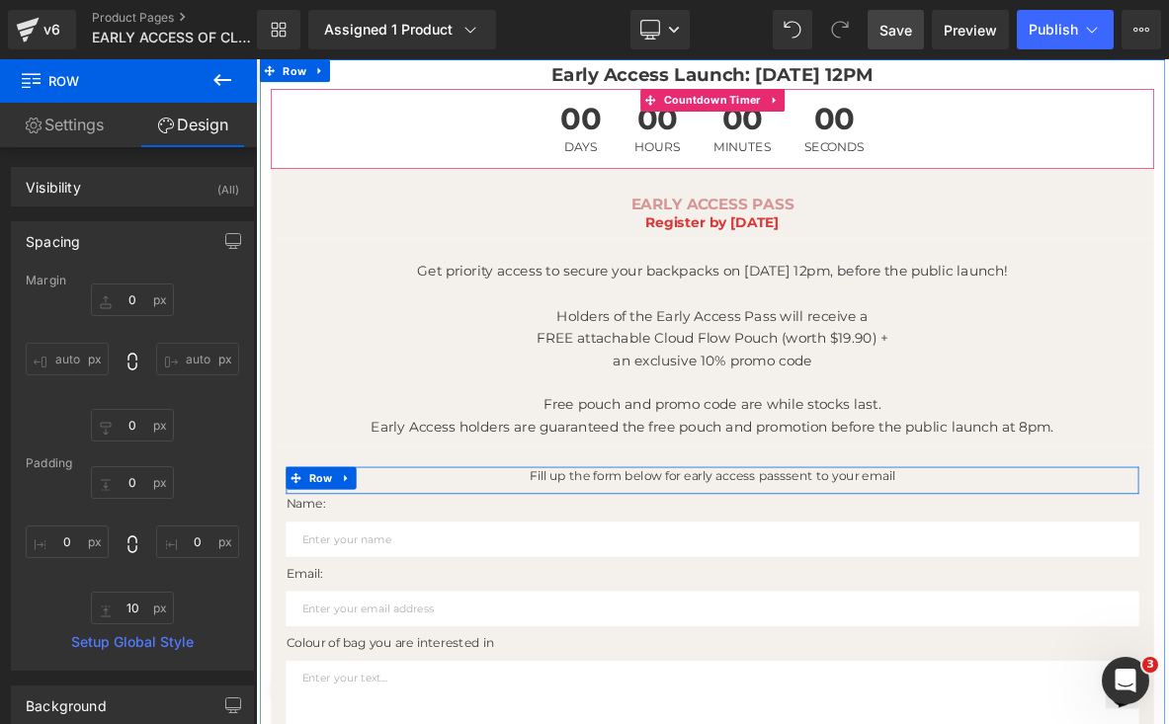
click at [1168, 122] on div "00 Days 00 Hours 00 Minutes 00 Seconds" at bounding box center [854, 151] width 1156 height 105
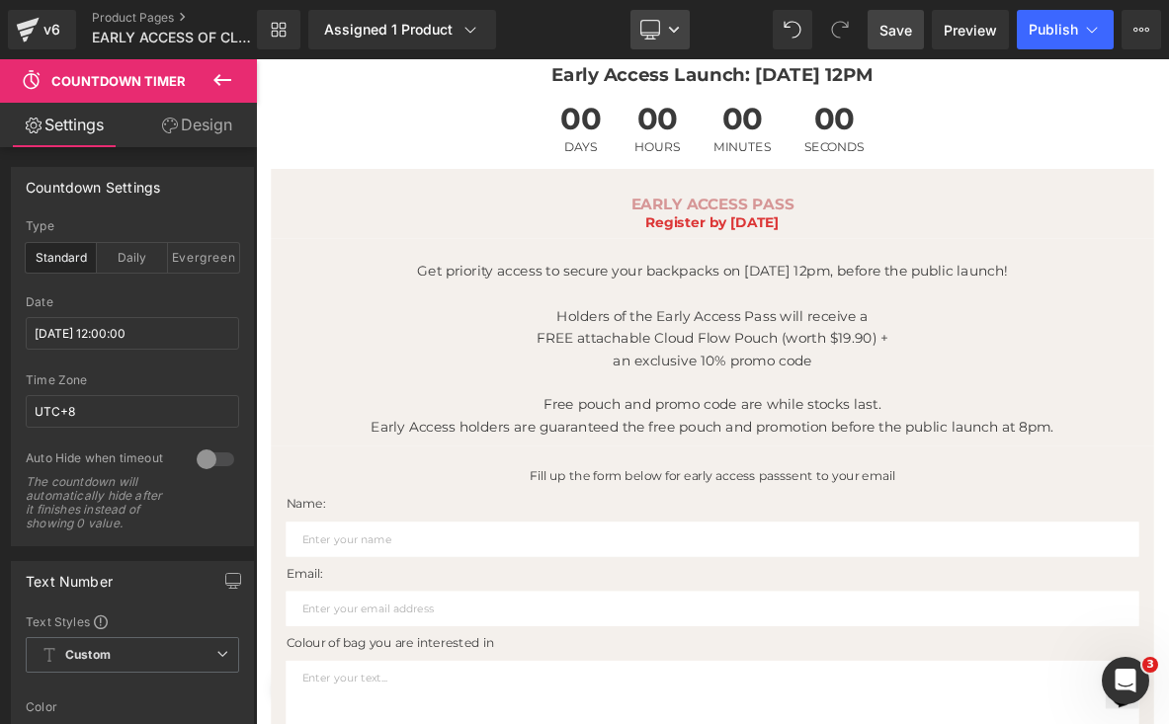
click at [677, 39] on link "Desktop" at bounding box center [659, 30] width 59 height 40
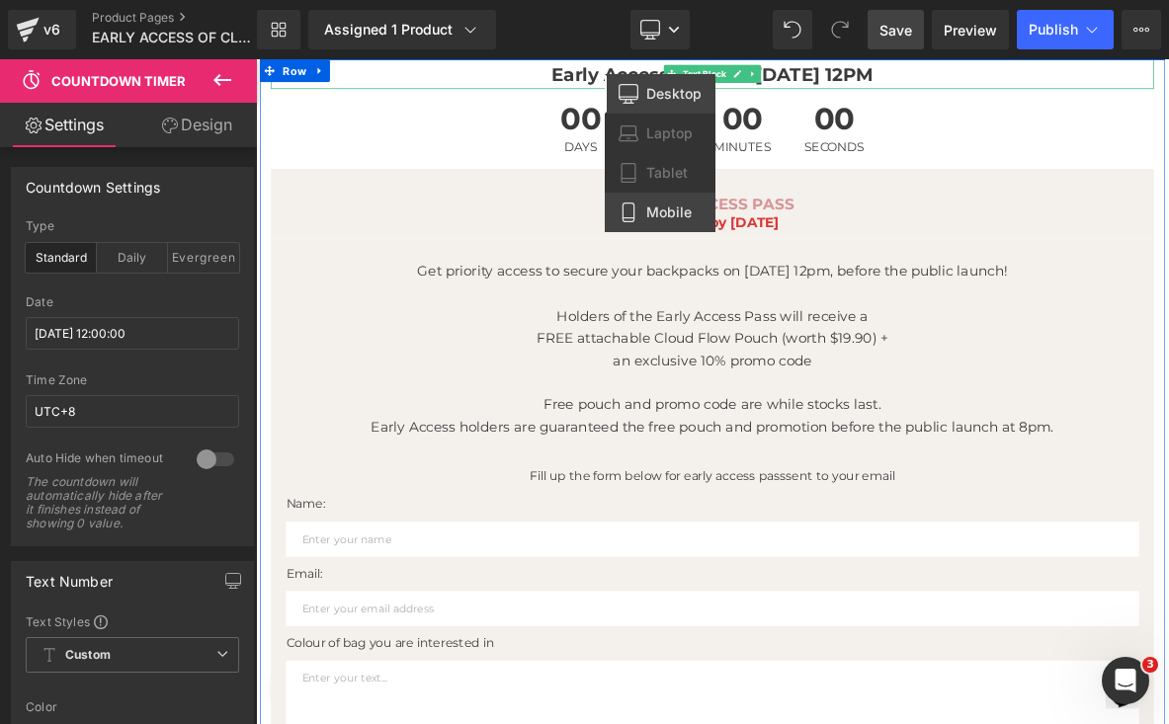
drag, startPoint x: 670, startPoint y: 209, endPoint x: 542, endPoint y: 198, distance: 128.0
click at [670, 209] on span "Mobile" at bounding box center [668, 212] width 45 height 18
type input "100"
type input "21"
type input "100"
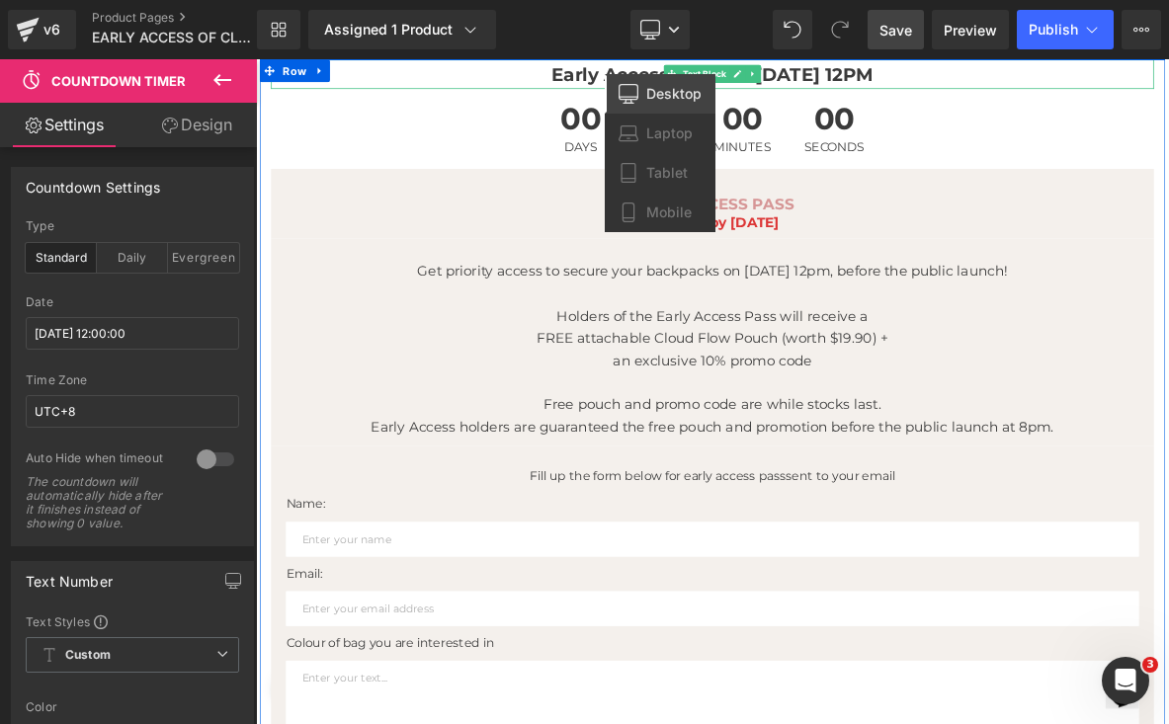
type input "14"
type input "10"
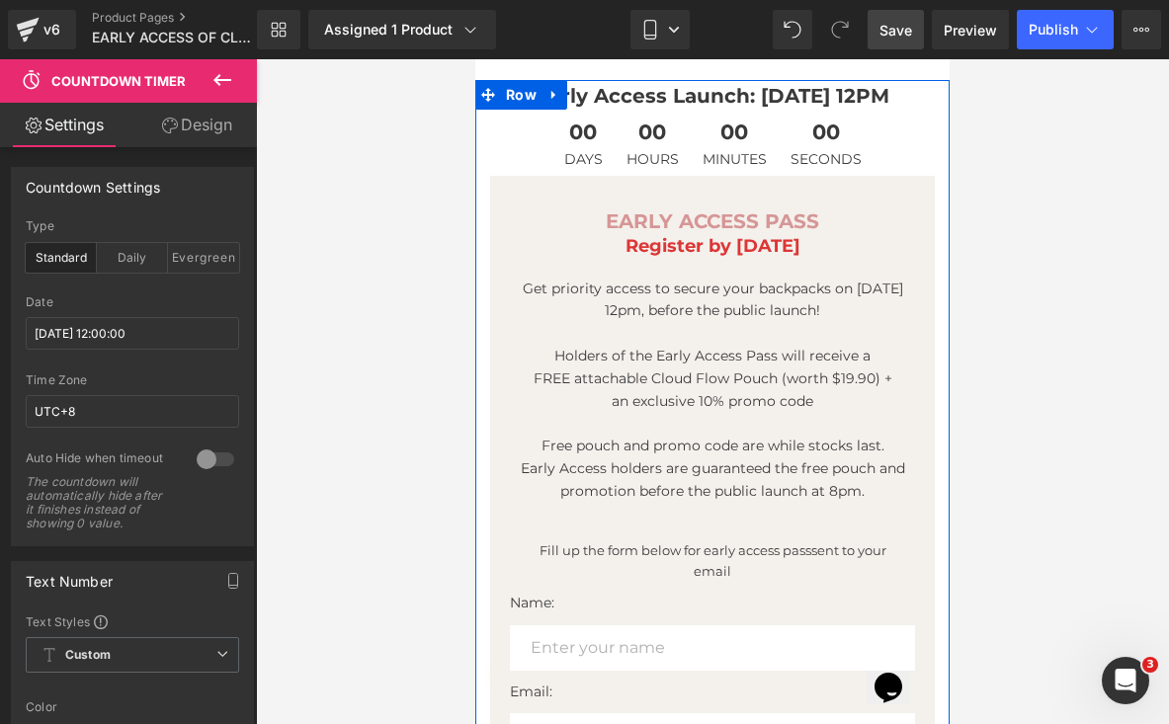
scroll to position [161, 0]
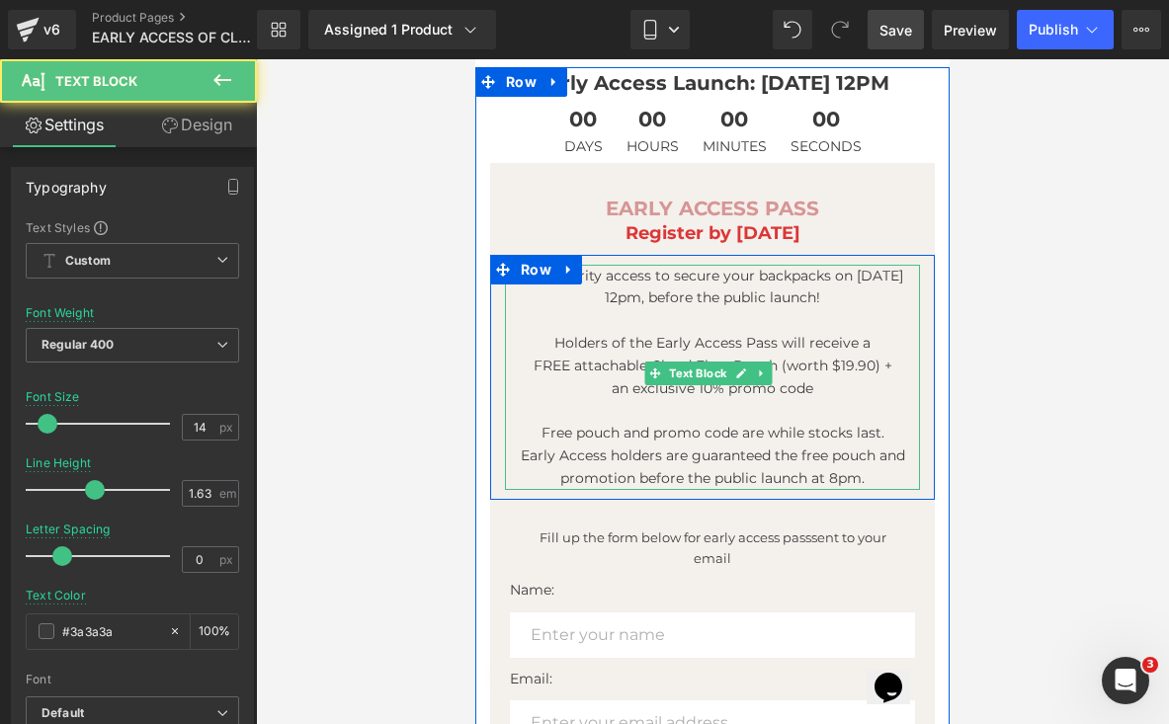
click at [815, 445] on p "Early Access holders are guaranteed the free pouch and promotion before the pub…" at bounding box center [712, 467] width 415 height 45
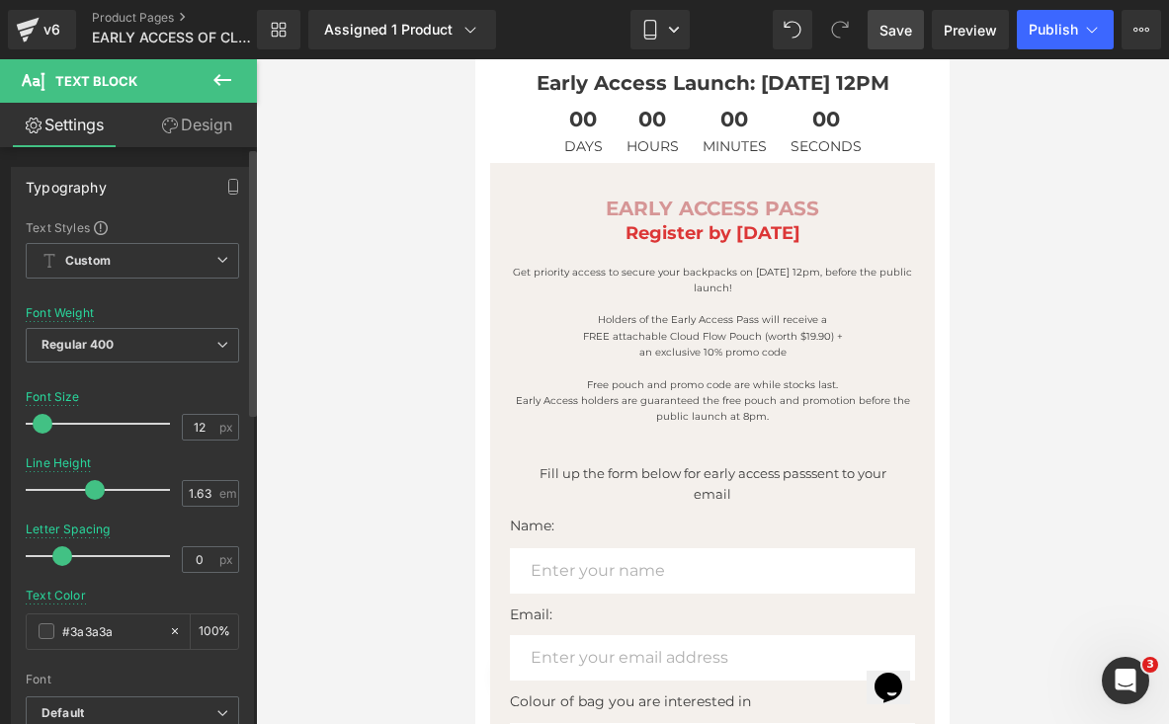
type input "13"
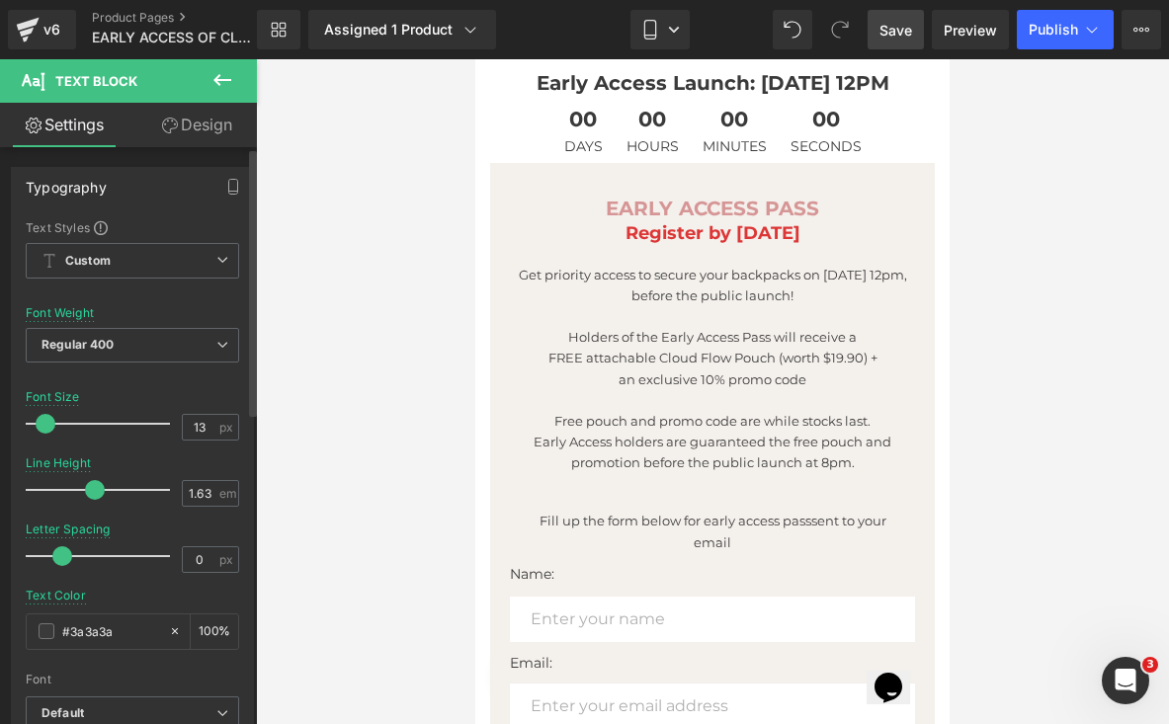
click at [39, 426] on span at bounding box center [46, 424] width 20 height 20
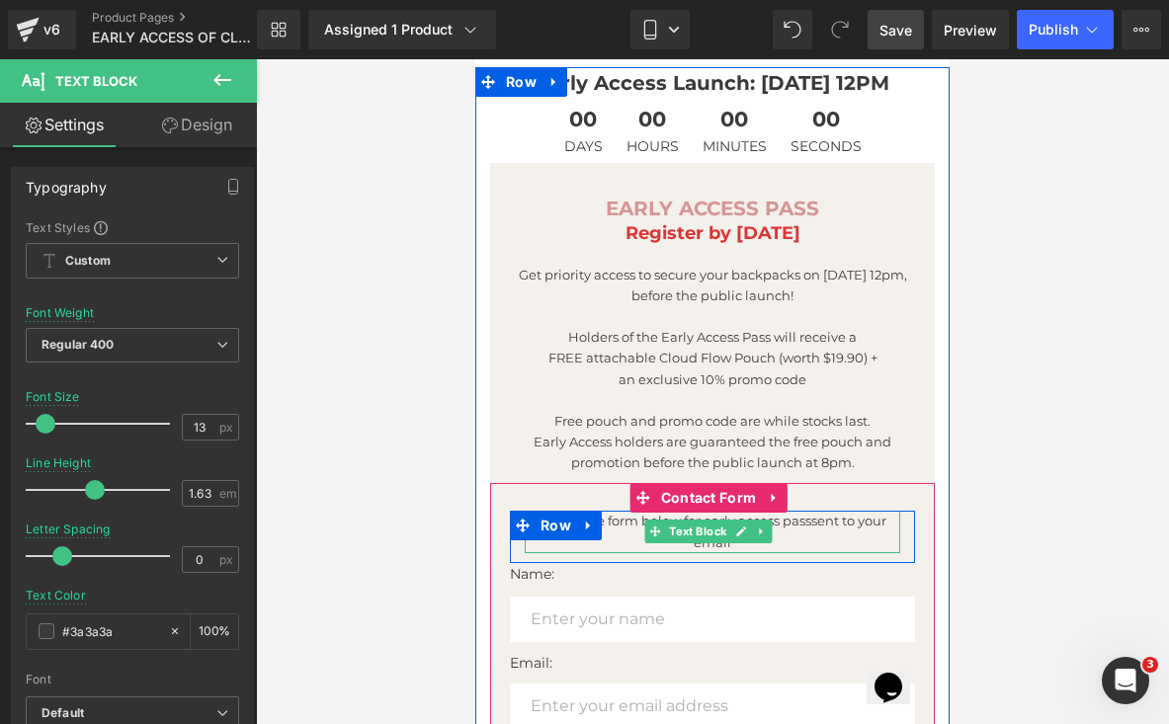
click at [794, 527] on p "Fill up the form below for early access pass sent to your email" at bounding box center [712, 531] width 375 height 41
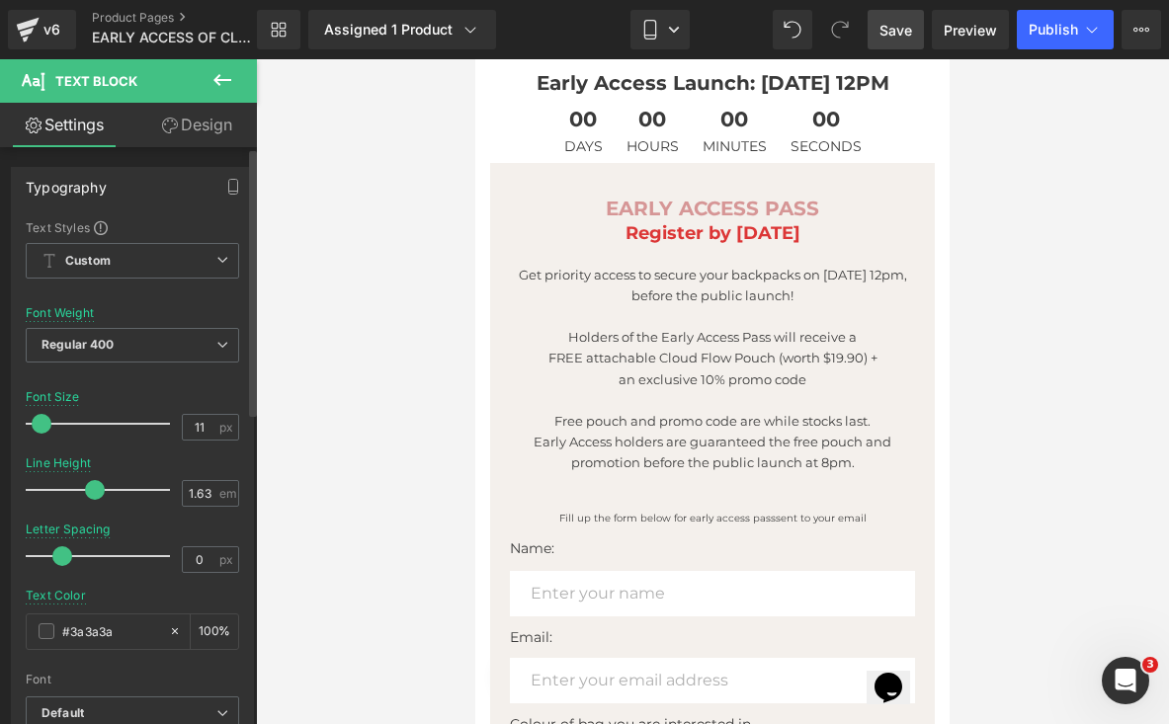
click at [45, 420] on span at bounding box center [42, 424] width 20 height 20
click at [198, 427] on input "11" at bounding box center [200, 427] width 35 height 25
type input "12"
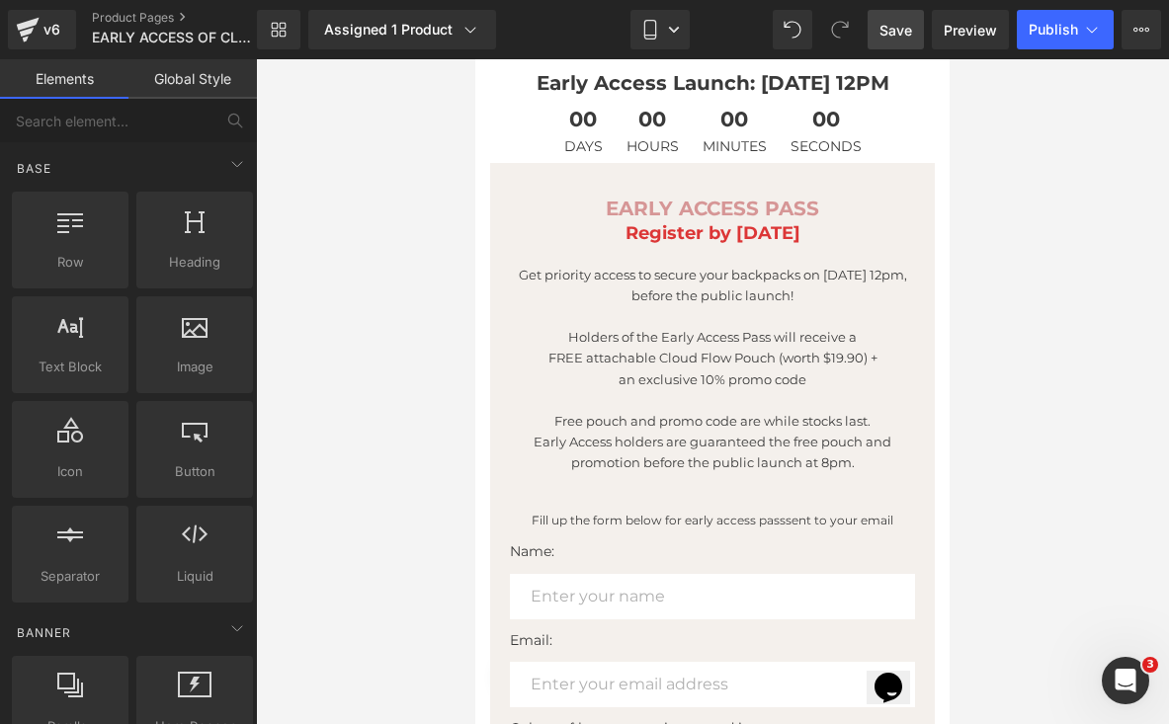
click at [1022, 384] on div at bounding box center [712, 391] width 913 height 665
click at [1045, 35] on span "Publish" at bounding box center [1052, 30] width 49 height 16
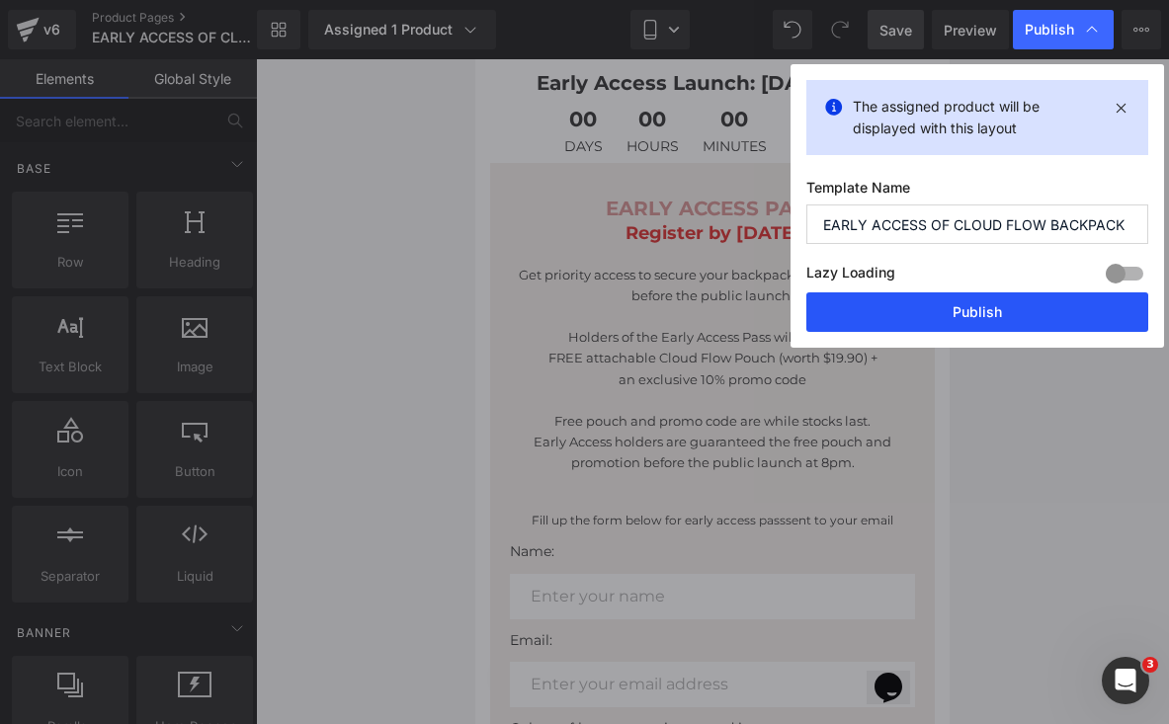
click at [983, 303] on button "Publish" at bounding box center [977, 312] width 342 height 40
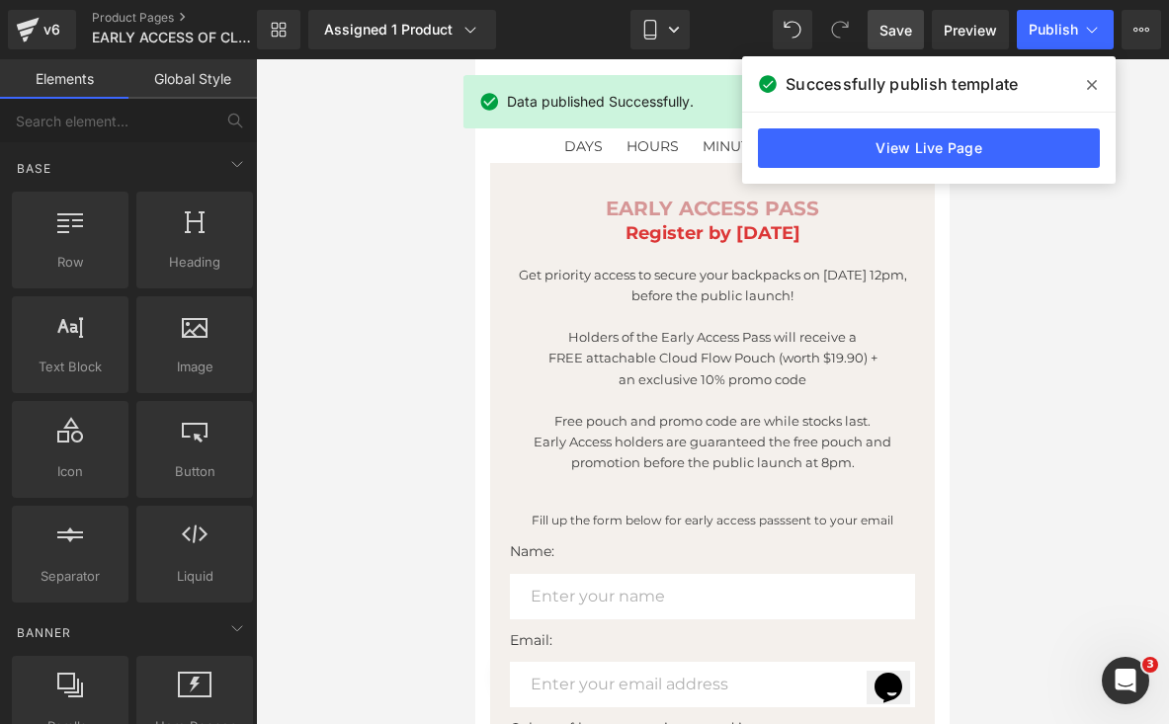
click at [869, 32] on link "Save" at bounding box center [895, 30] width 56 height 40
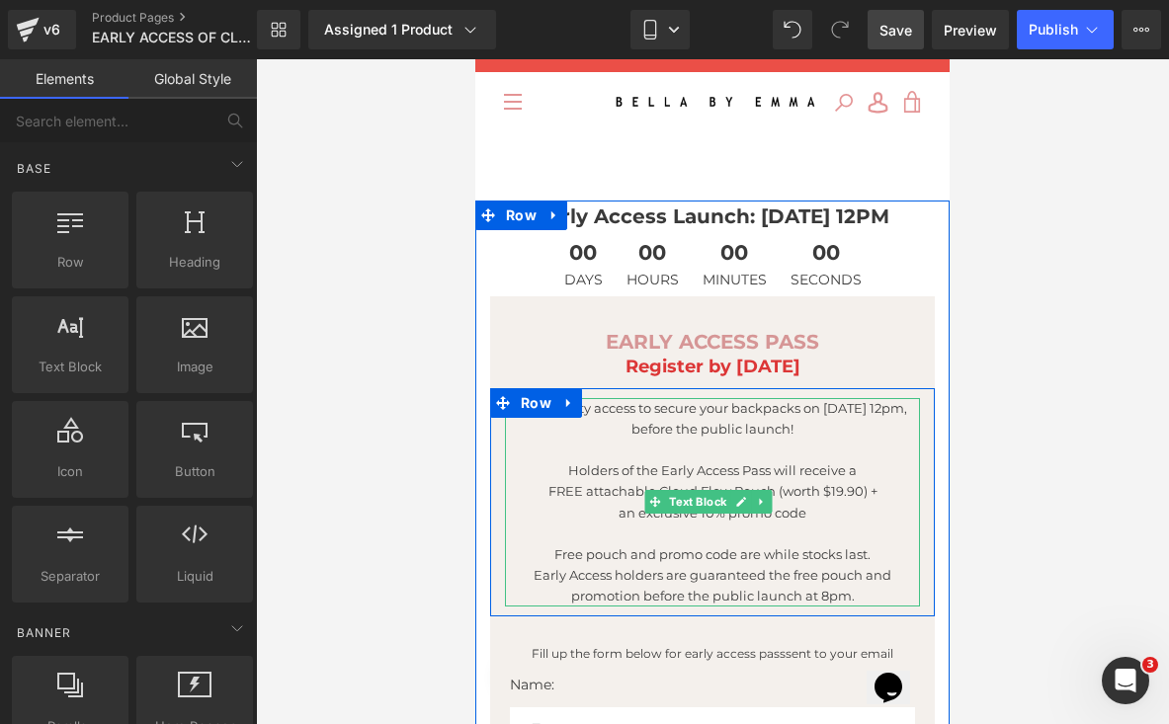
scroll to position [36, 0]
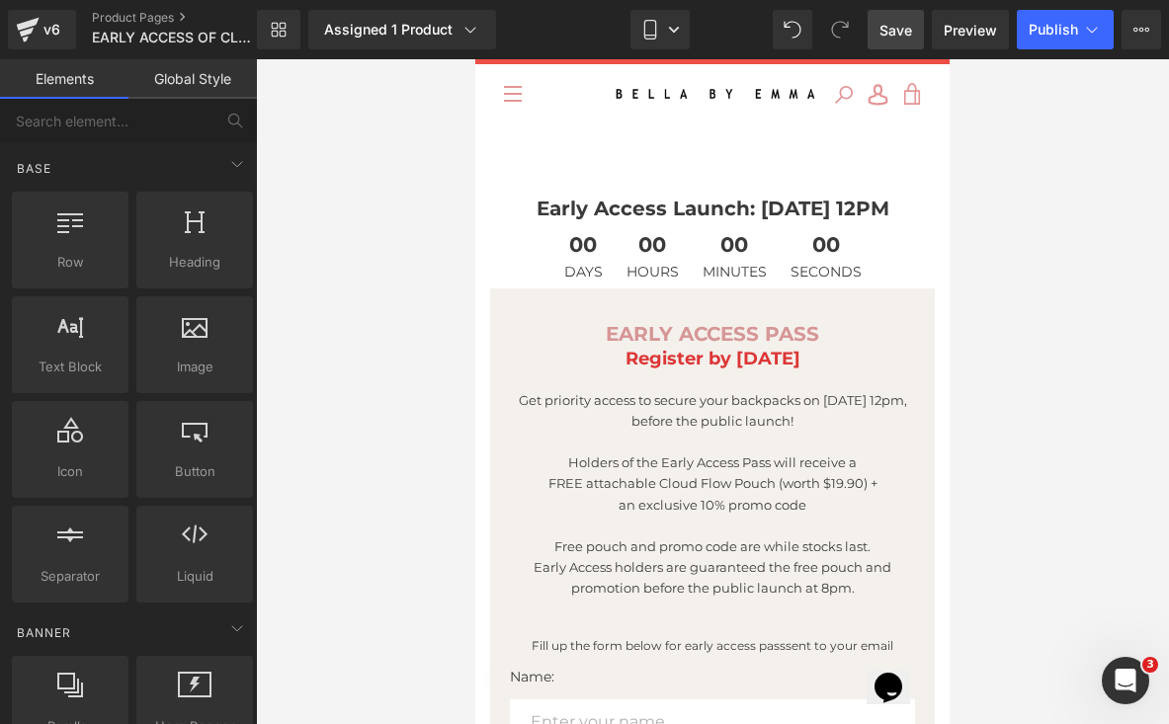
click at [1023, 491] on div at bounding box center [712, 391] width 913 height 665
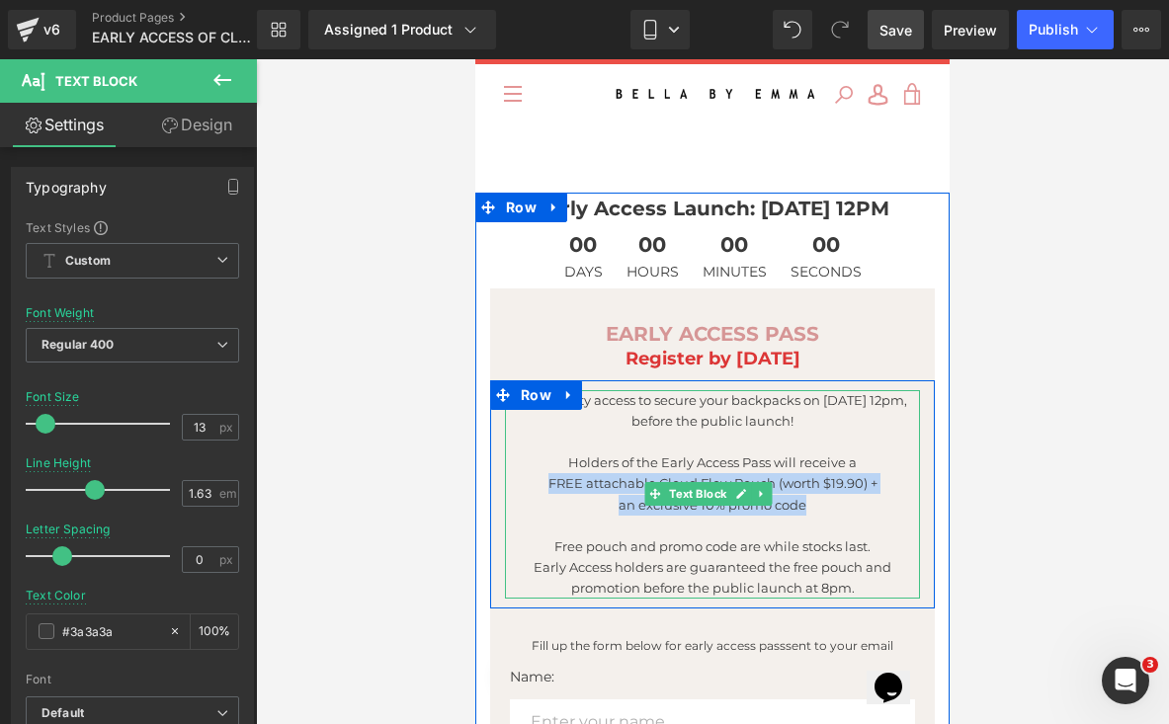
drag, startPoint x: 818, startPoint y: 510, endPoint x: 539, endPoint y: 482, distance: 279.9
click at [539, 482] on div "Get priority access to secure your backpacks on [DATE] 12pm, before the public …" at bounding box center [712, 494] width 415 height 209
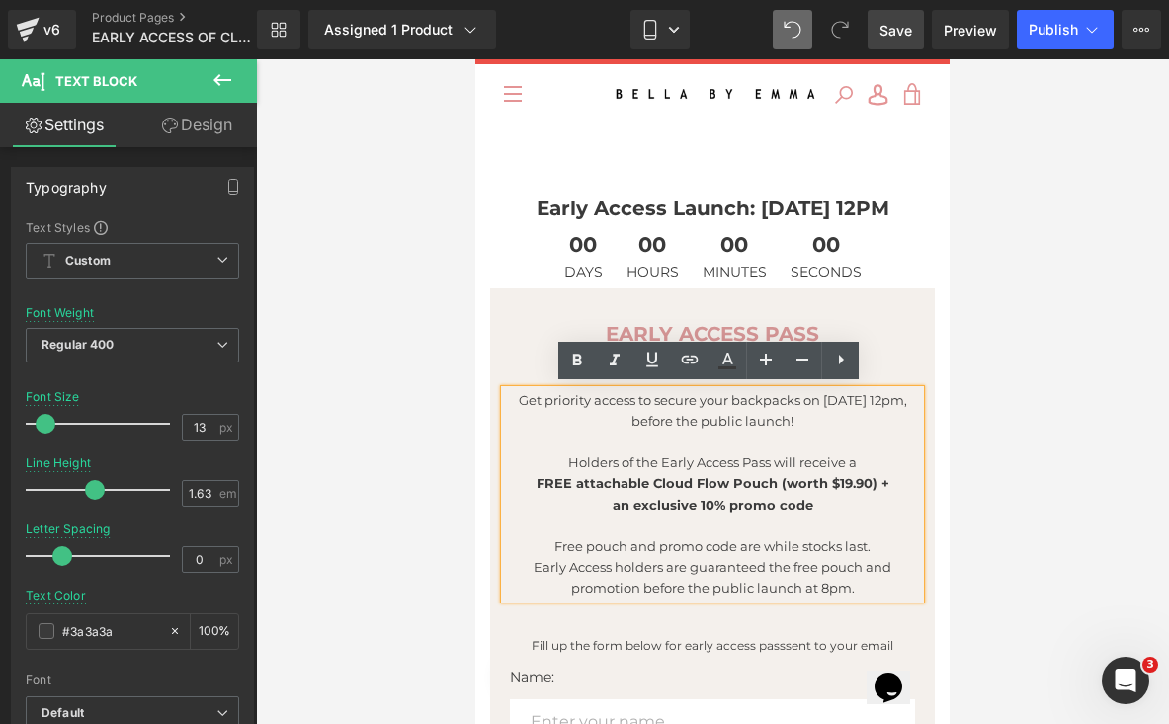
click at [905, 21] on span "Save" at bounding box center [895, 30] width 33 height 21
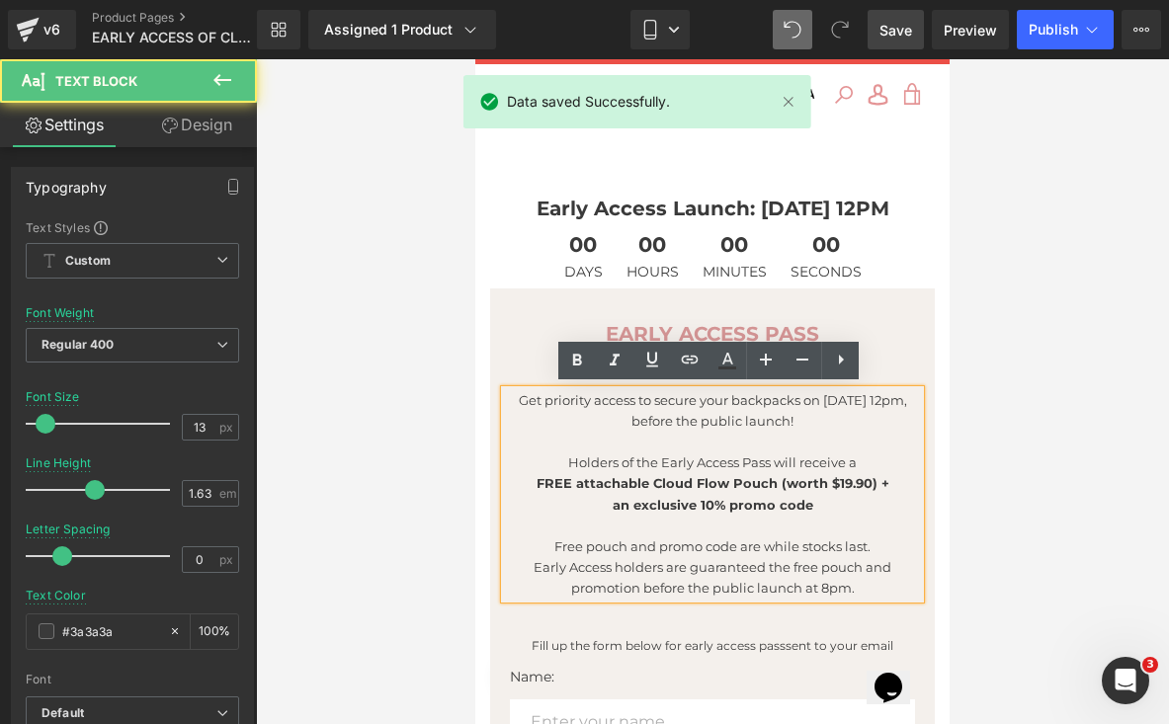
click at [875, 537] on p "Free pouch and promo code are while stocks last." at bounding box center [712, 546] width 415 height 21
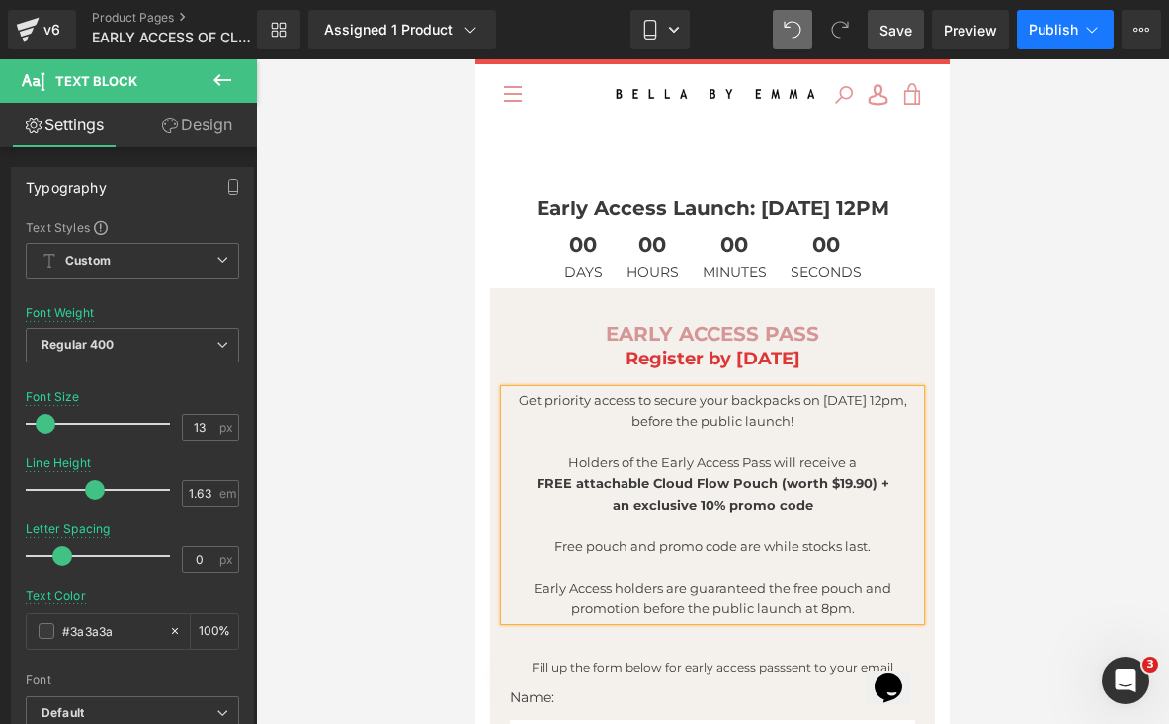
click at [1065, 30] on span "Publish" at bounding box center [1052, 30] width 49 height 16
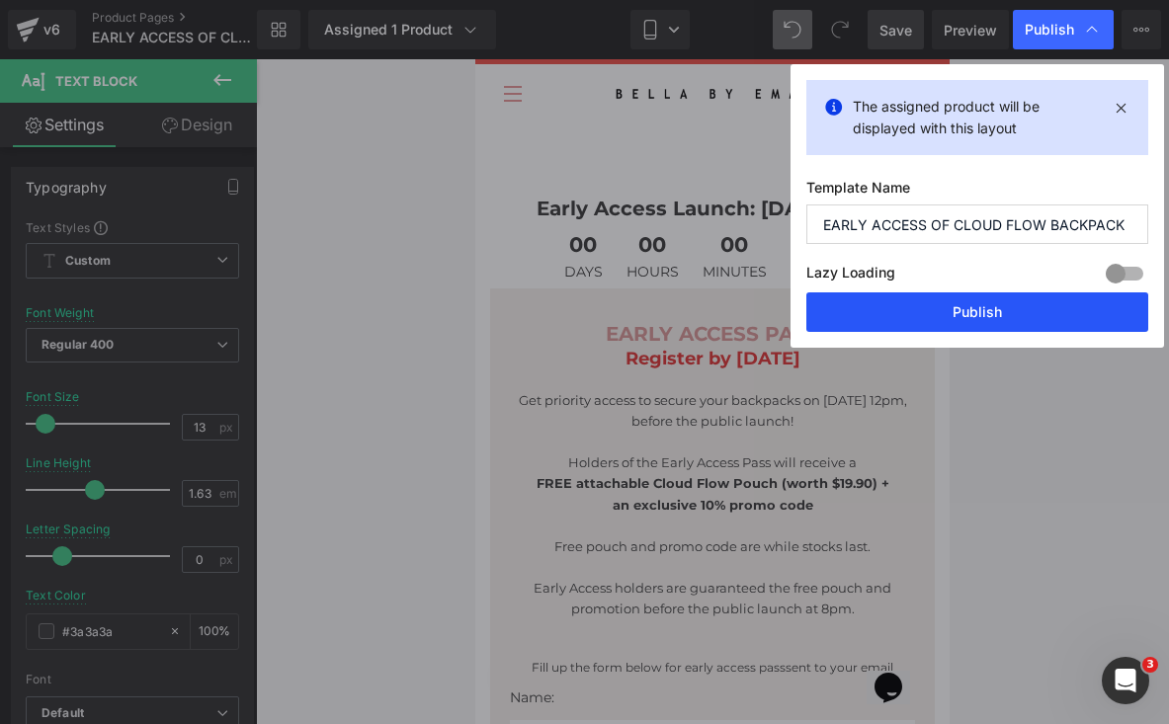
click at [992, 309] on button "Publish" at bounding box center [977, 312] width 342 height 40
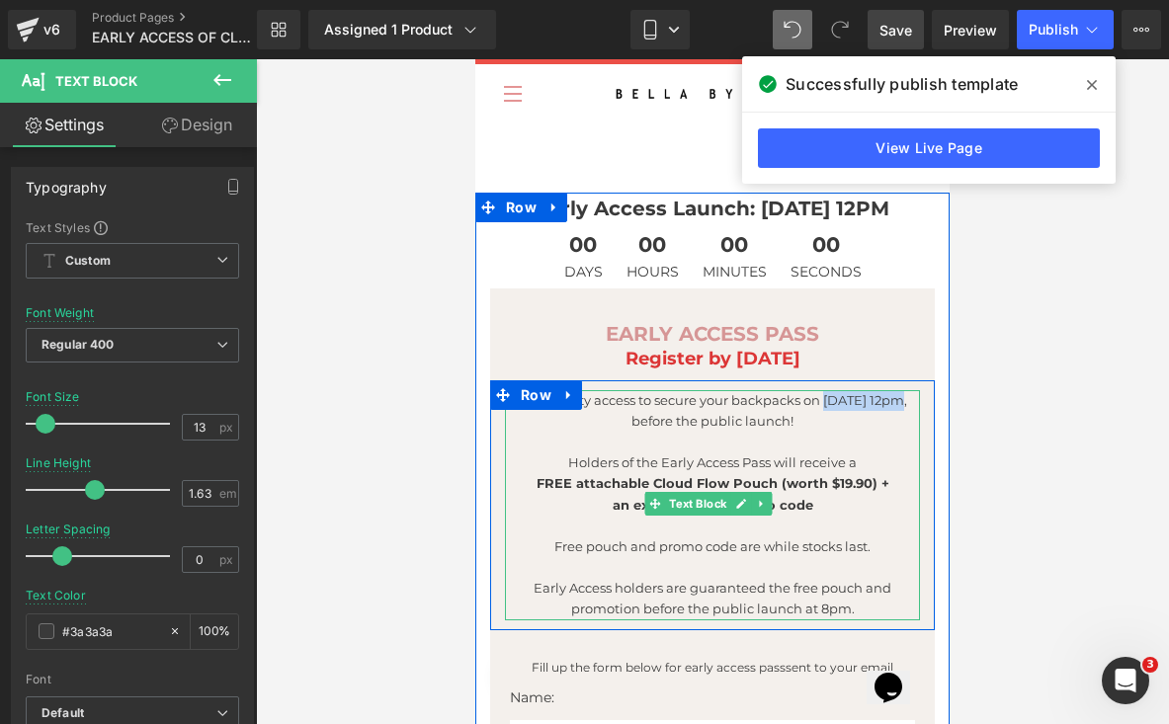
drag, startPoint x: 819, startPoint y: 395, endPoint x: 892, endPoint y: 395, distance: 73.1
click at [893, 396] on p "Get priority access to secure your backpacks on [DATE] 12pm, before the public …" at bounding box center [712, 410] width 415 height 41
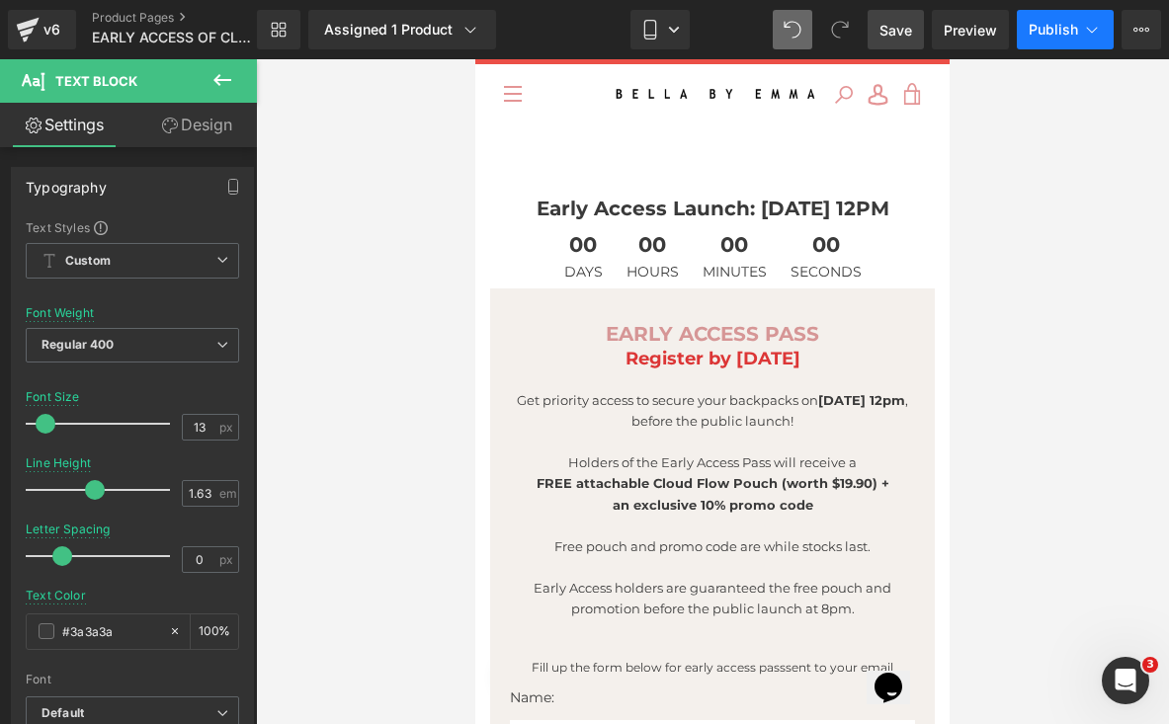
click at [1054, 34] on span "Publish" at bounding box center [1052, 30] width 49 height 16
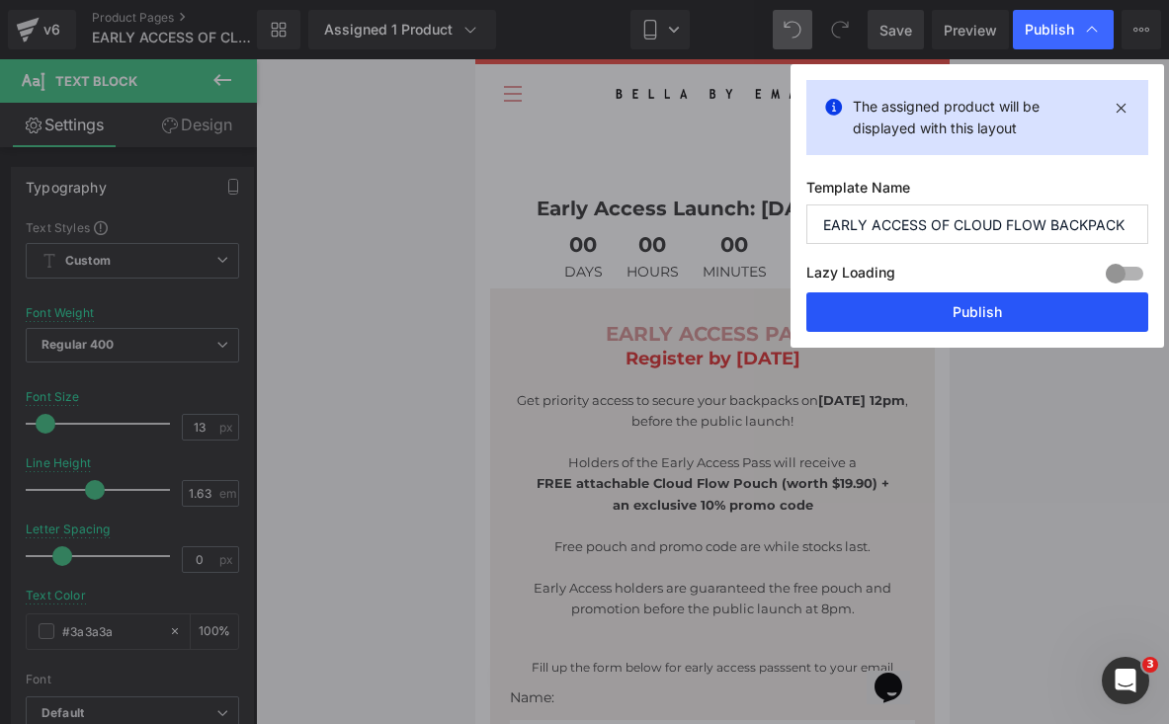
click at [1020, 309] on button "Publish" at bounding box center [977, 312] width 342 height 40
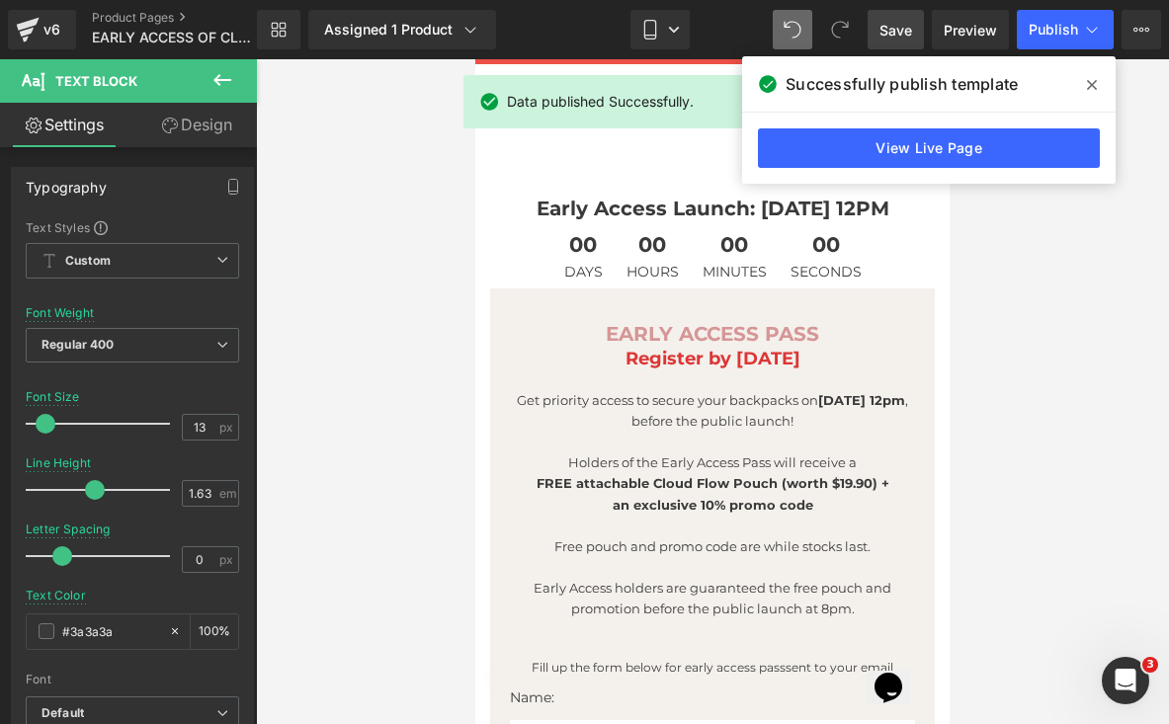
click at [897, 32] on span "Save" at bounding box center [895, 30] width 33 height 21
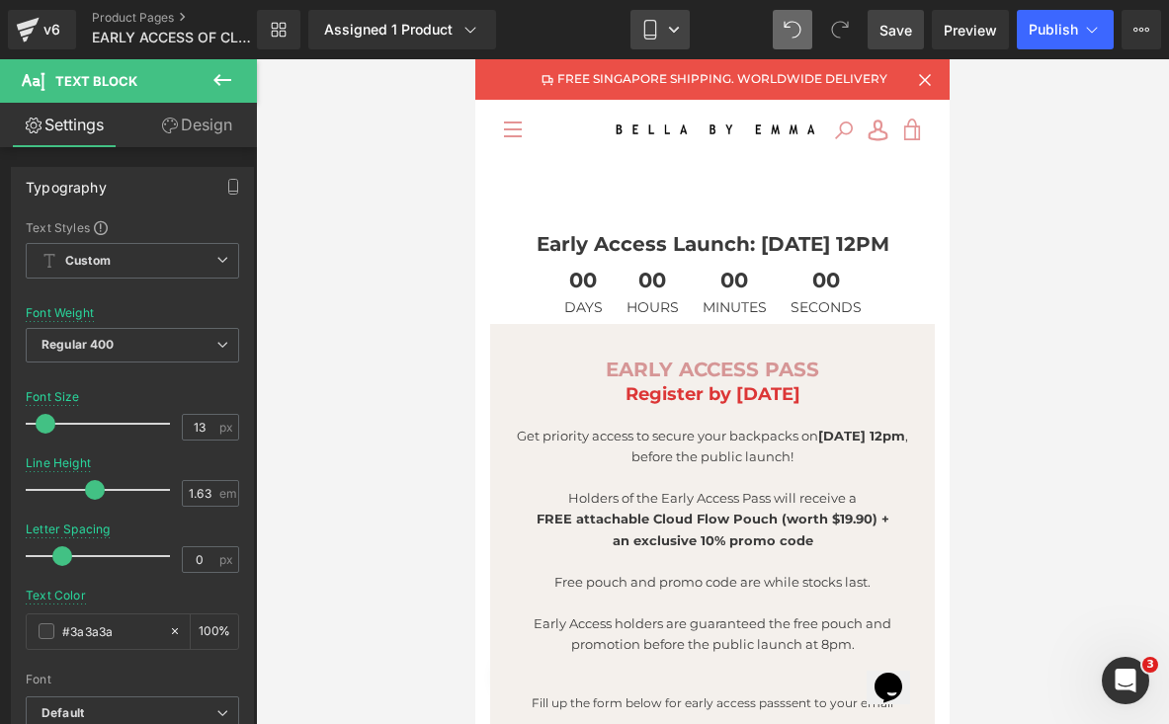
scroll to position [0, 0]
click at [650, 38] on icon at bounding box center [650, 30] width 20 height 20
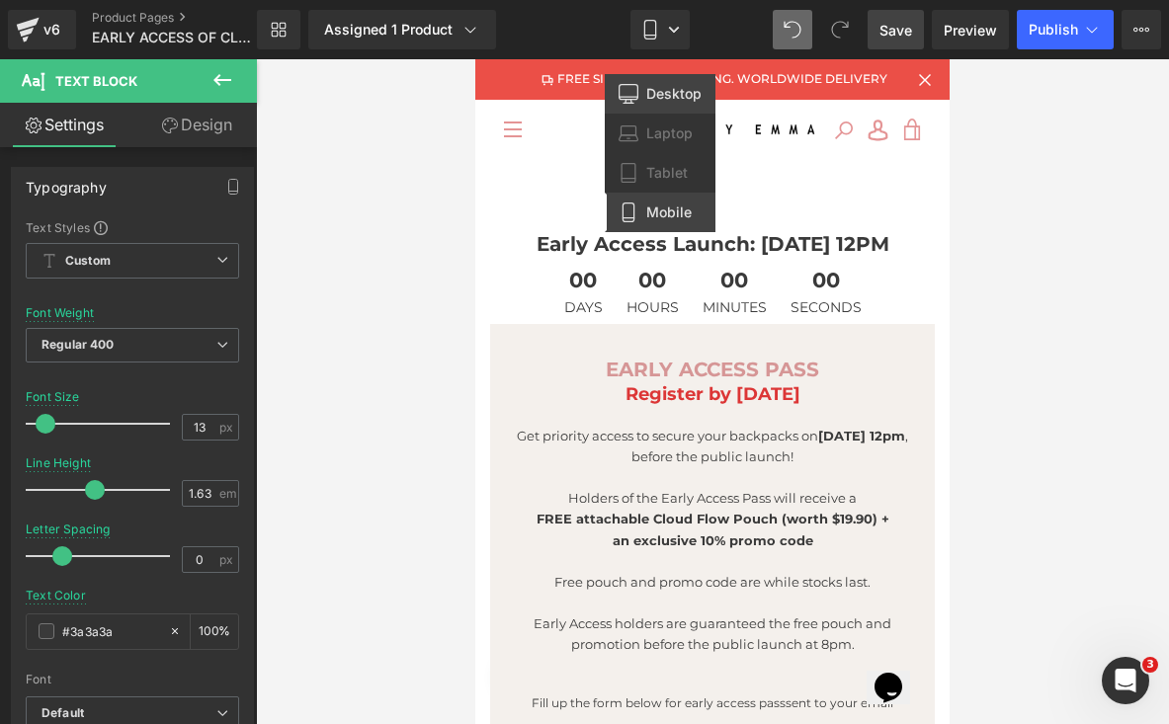
click at [649, 93] on span "Desktop" at bounding box center [673, 94] width 55 height 18
type input "18"
type input "100"
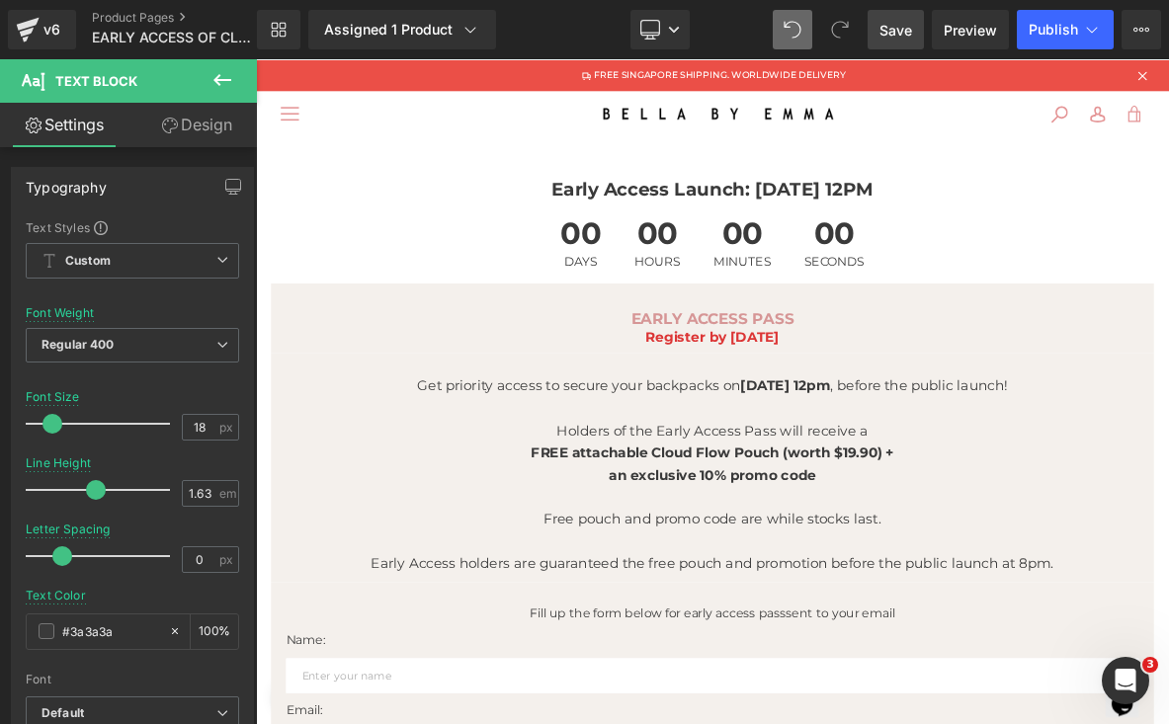
scroll to position [47, 0]
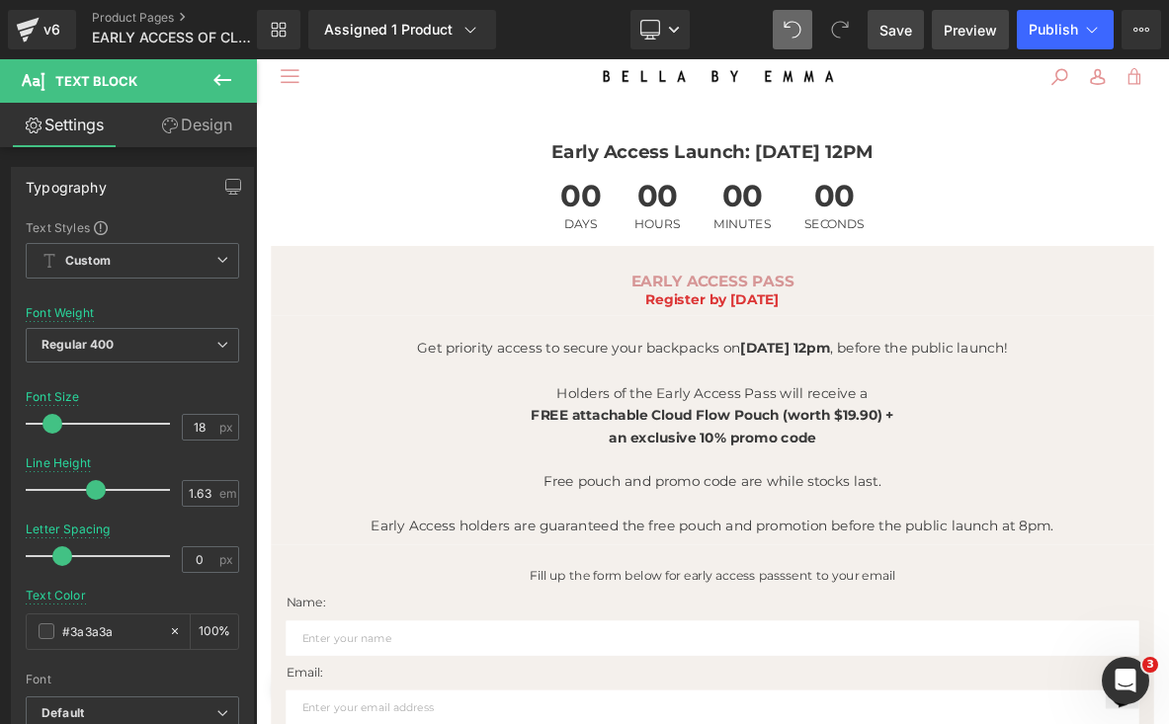
click at [979, 38] on span "Preview" at bounding box center [969, 30] width 53 height 21
click at [652, 43] on link "Desktop" at bounding box center [659, 30] width 59 height 40
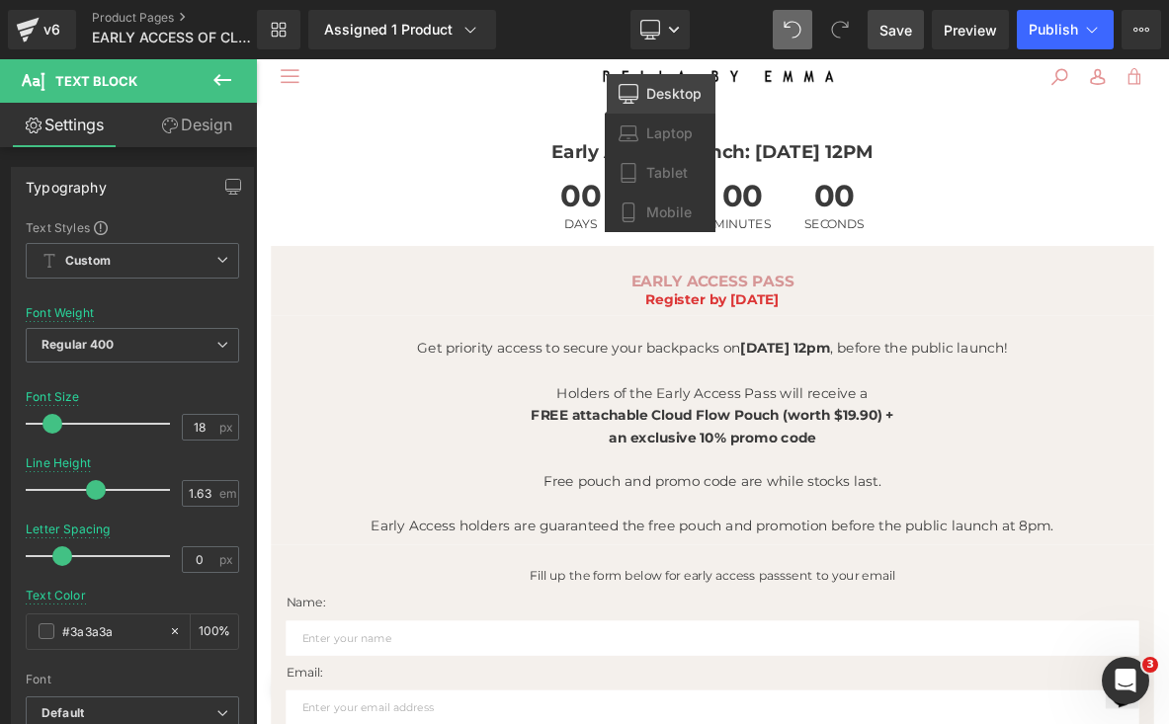
click at [652, 89] on span "Desktop" at bounding box center [673, 94] width 55 height 18
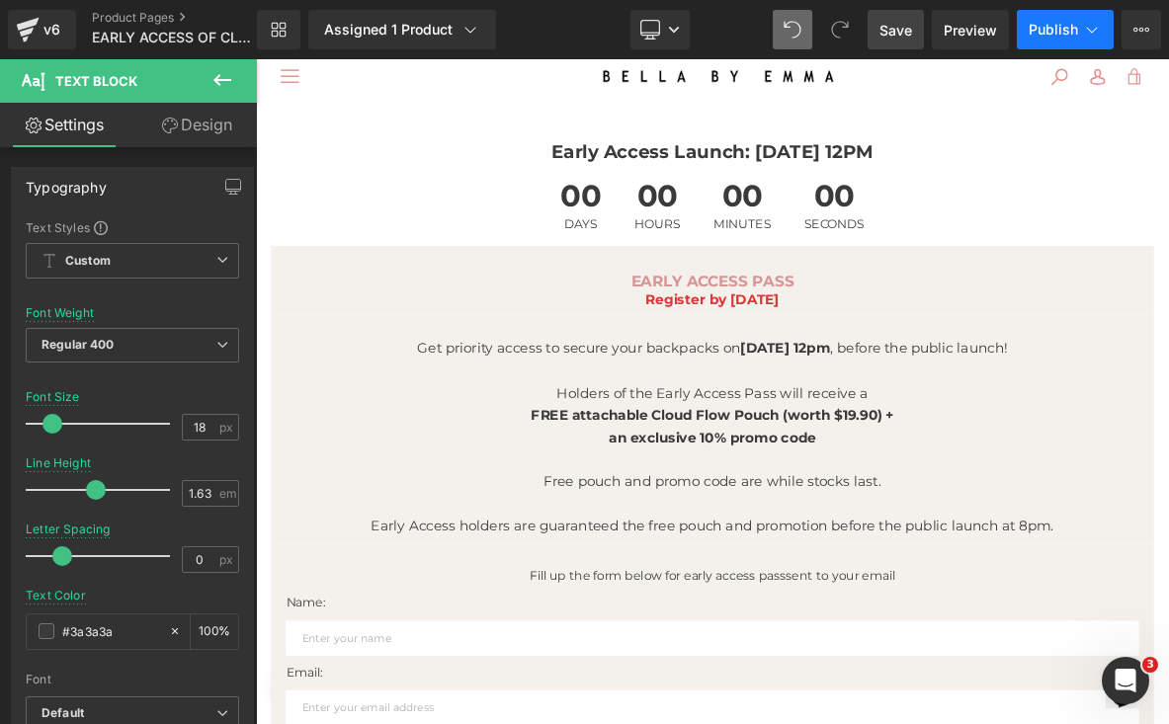
click at [1055, 32] on span "Publish" at bounding box center [1052, 30] width 49 height 16
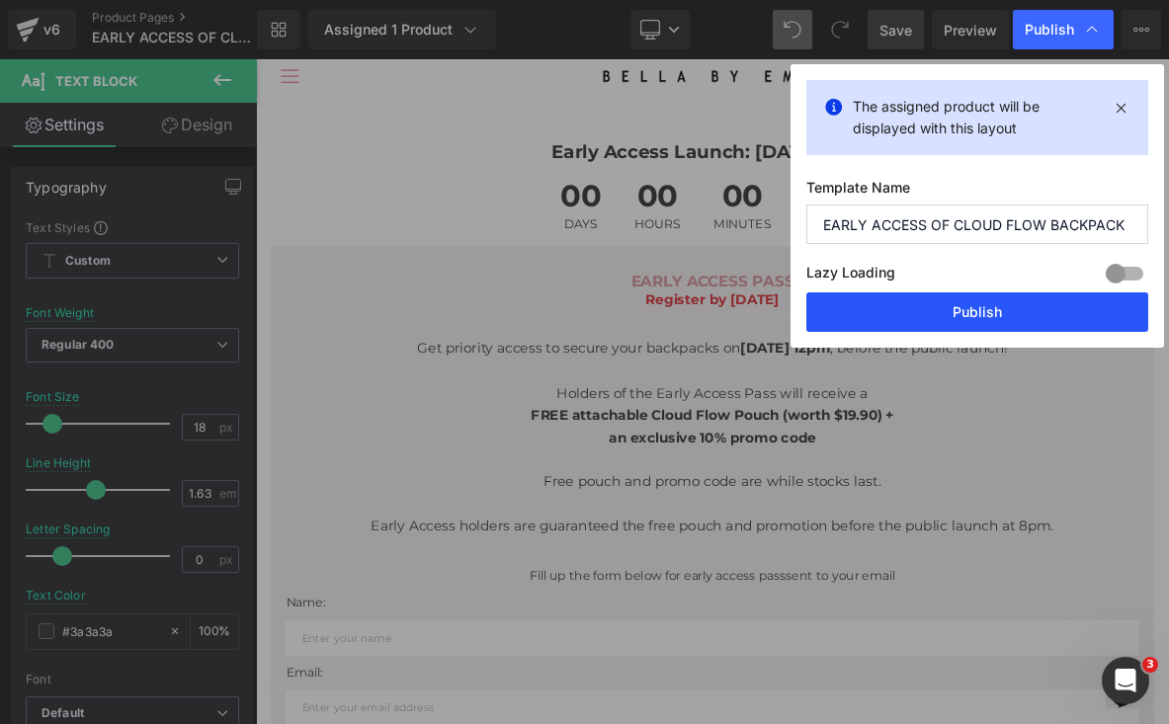
click at [1011, 315] on button "Publish" at bounding box center [977, 312] width 342 height 40
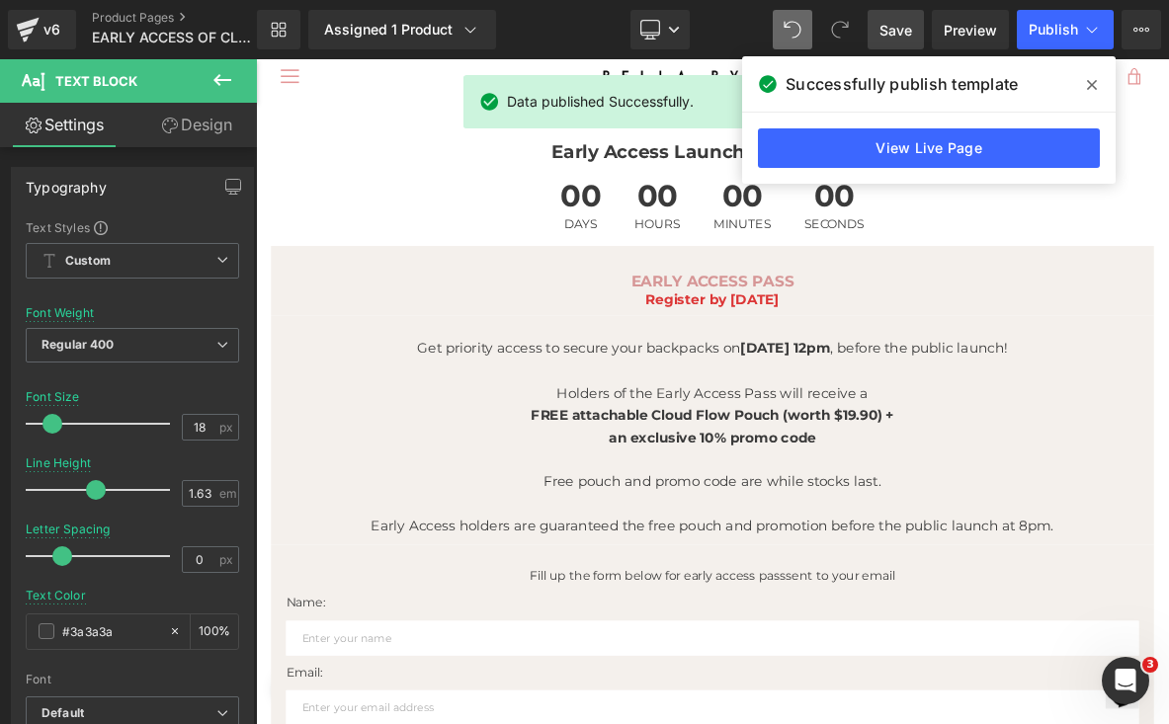
click at [892, 32] on span "Save" at bounding box center [895, 30] width 33 height 21
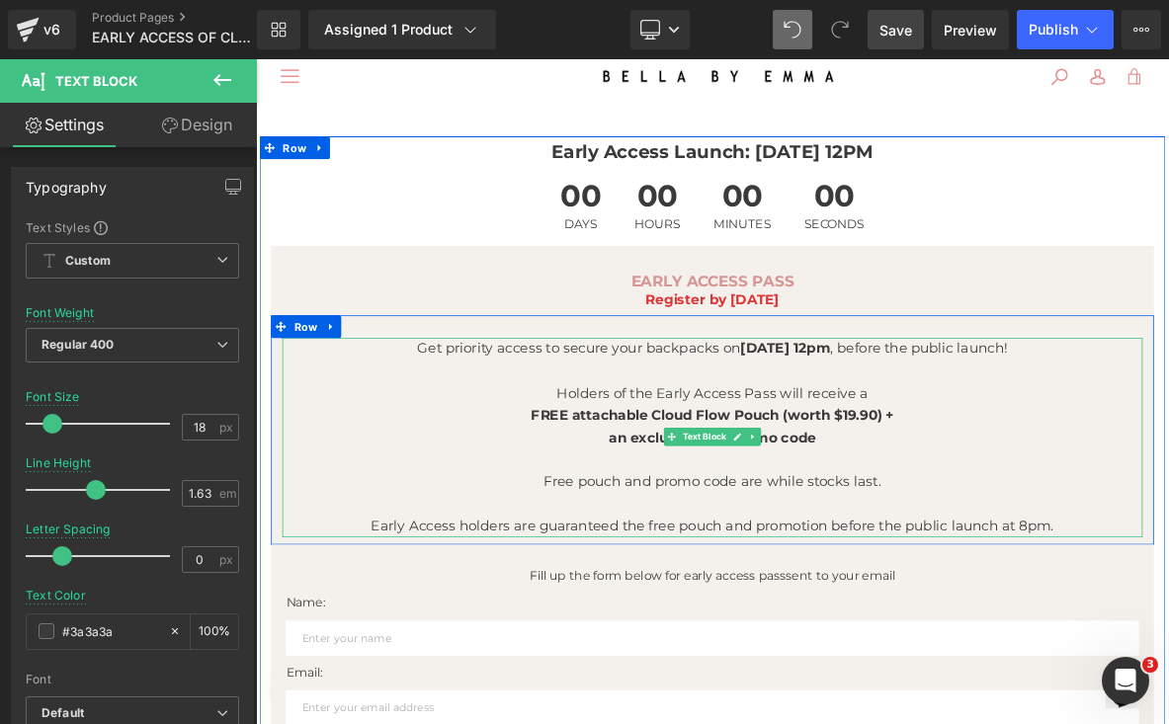
click at [473, 558] on p "an exclusive 10% promo code" at bounding box center [853, 555] width 1126 height 29
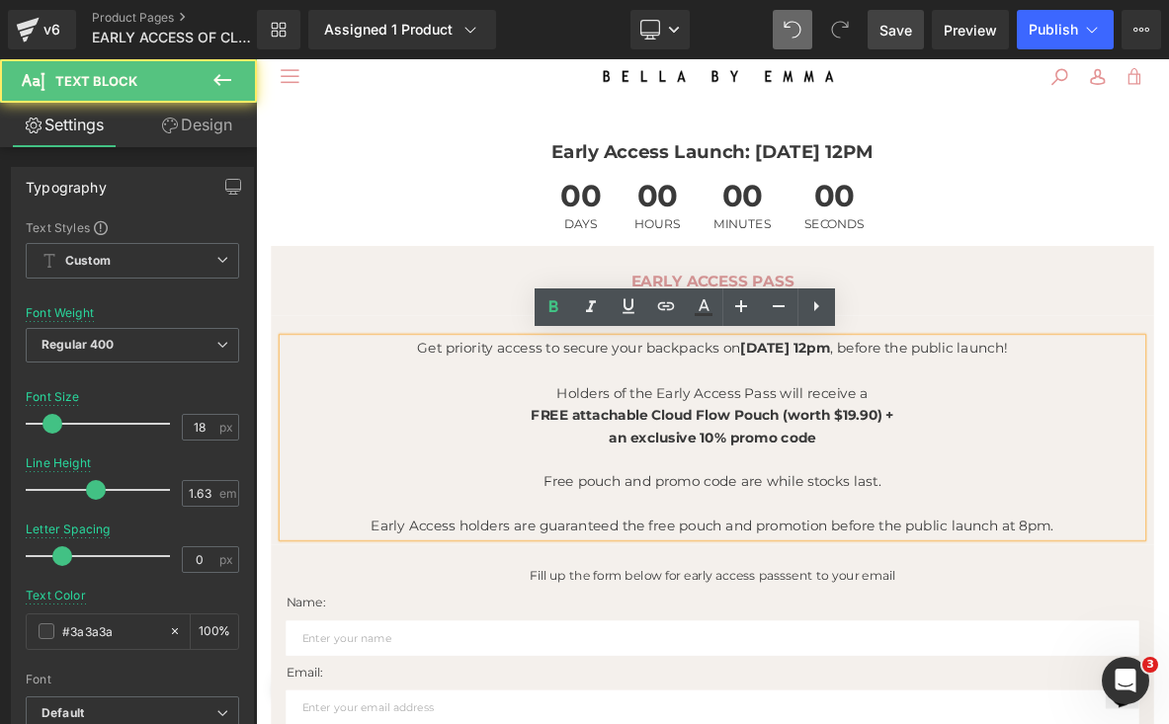
click at [290, 683] on div "Get priority access to secure your backpacks on [DATE] 12pm , before the public…" at bounding box center [853, 555] width 1126 height 261
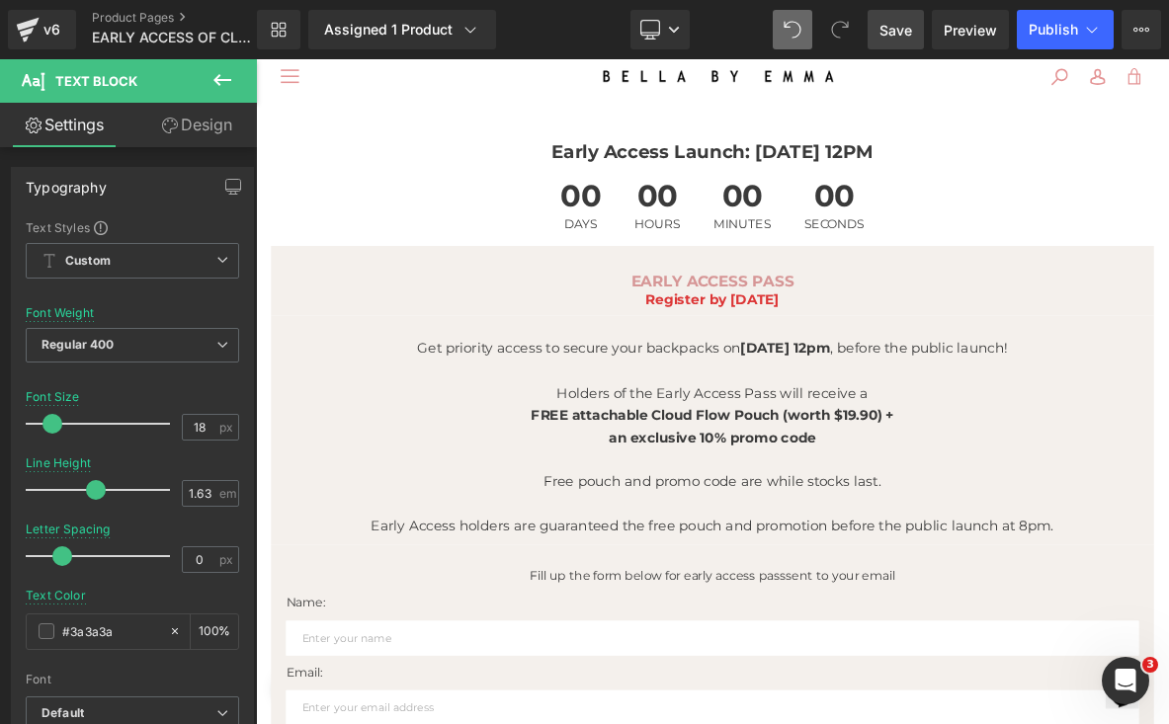
click at [170, 144] on link "Design" at bounding box center [196, 125] width 128 height 44
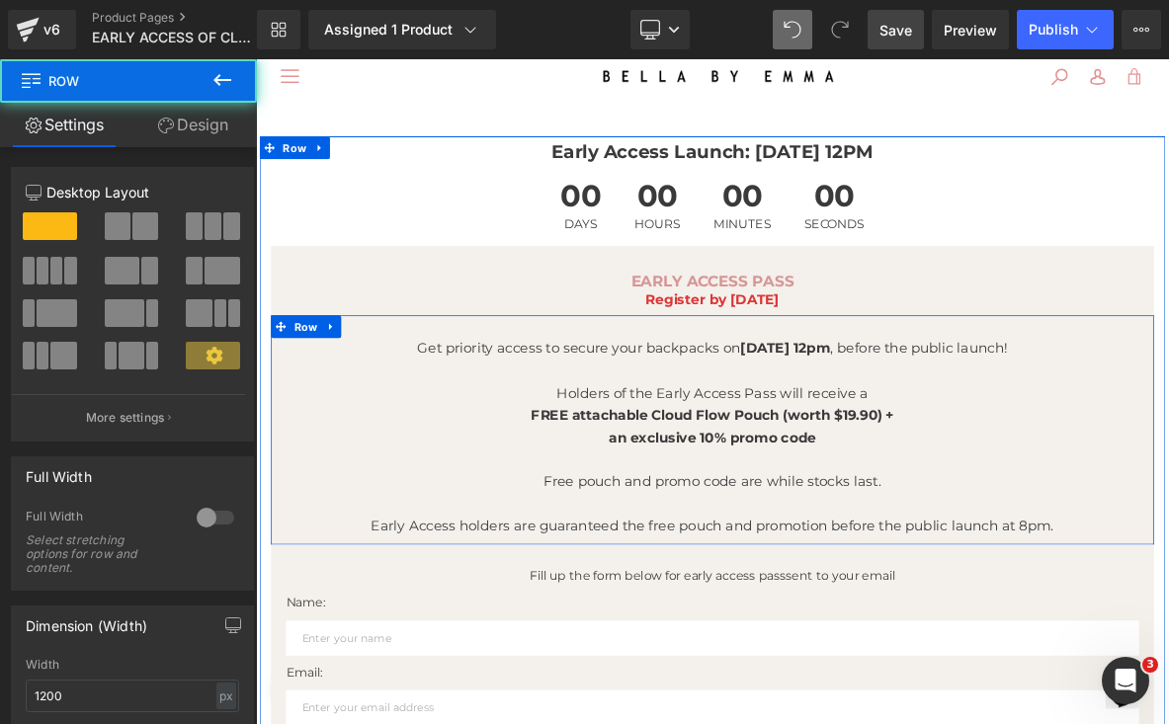
click at [281, 486] on div "Get priority access to secure your backpacks on [DATE] 12pm , before the public…" at bounding box center [854, 555] width 1156 height 261
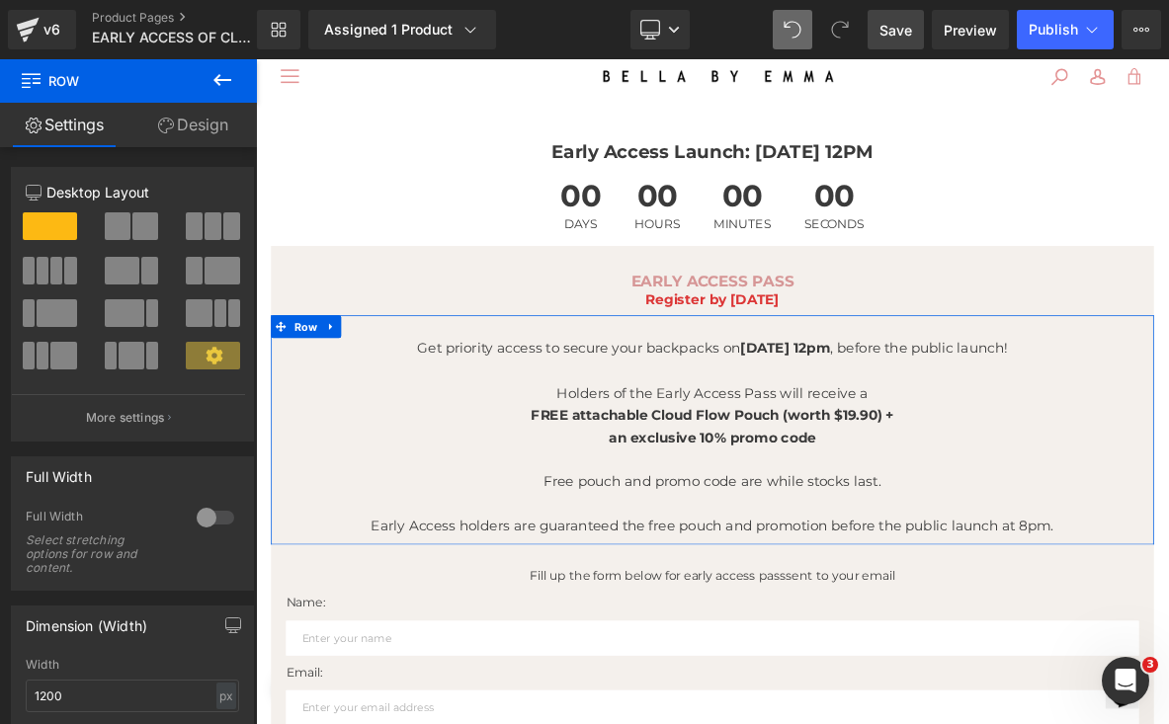
click at [183, 133] on link "Design" at bounding box center [192, 125] width 128 height 44
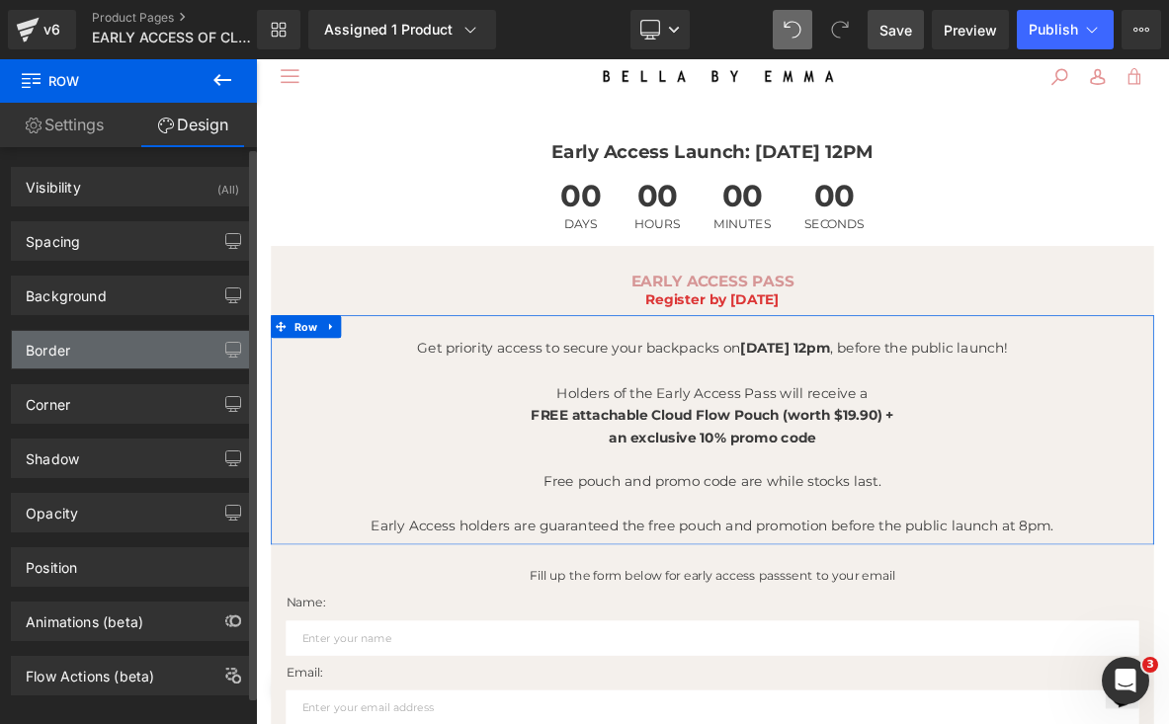
type input "#f4f0ec"
type input "100"
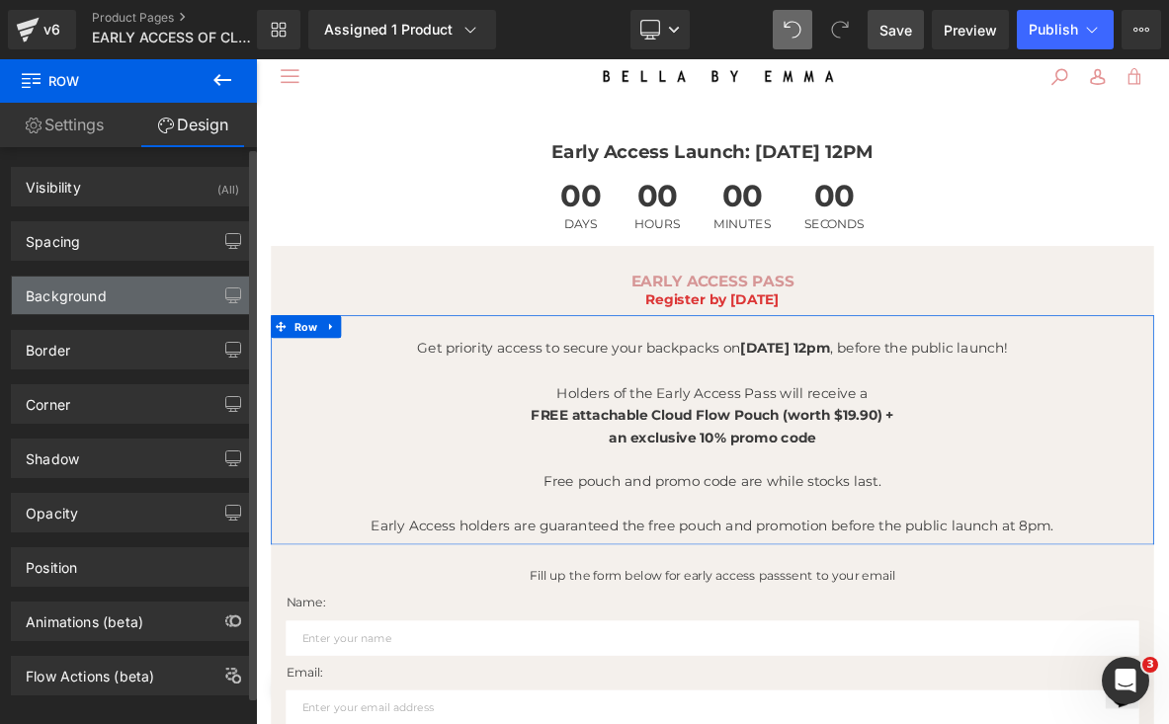
click at [135, 300] on div "Background" at bounding box center [132, 296] width 241 height 38
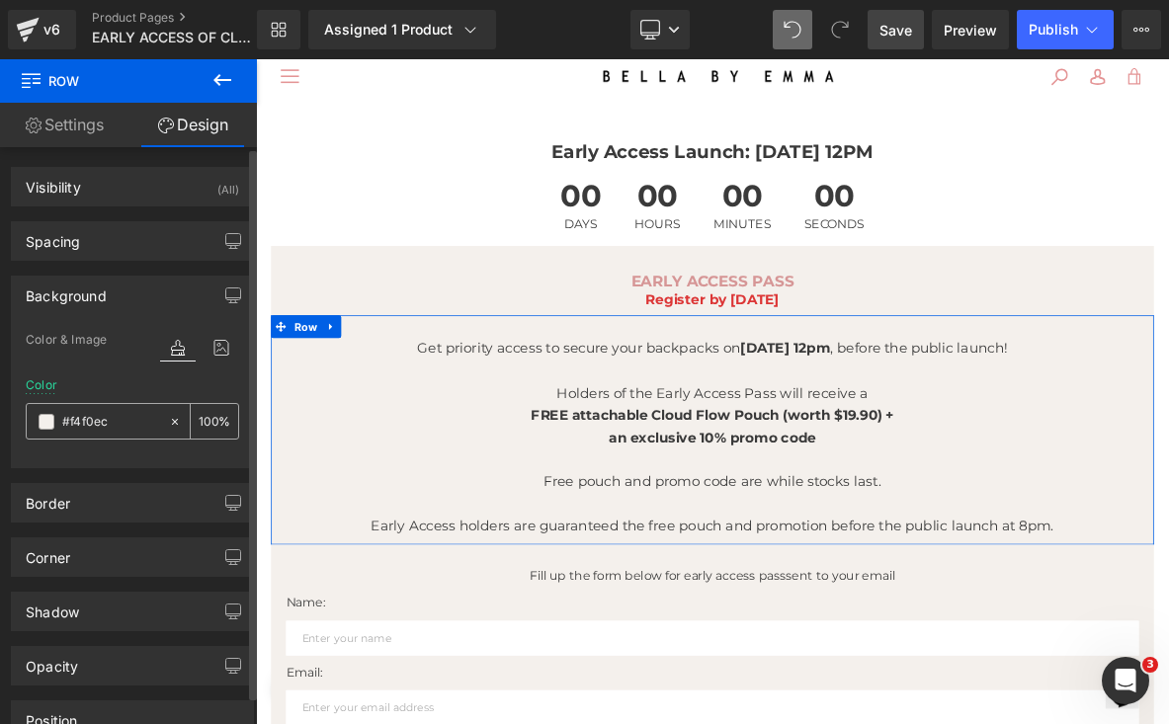
click at [102, 425] on input "#f4f0ec" at bounding box center [110, 422] width 97 height 22
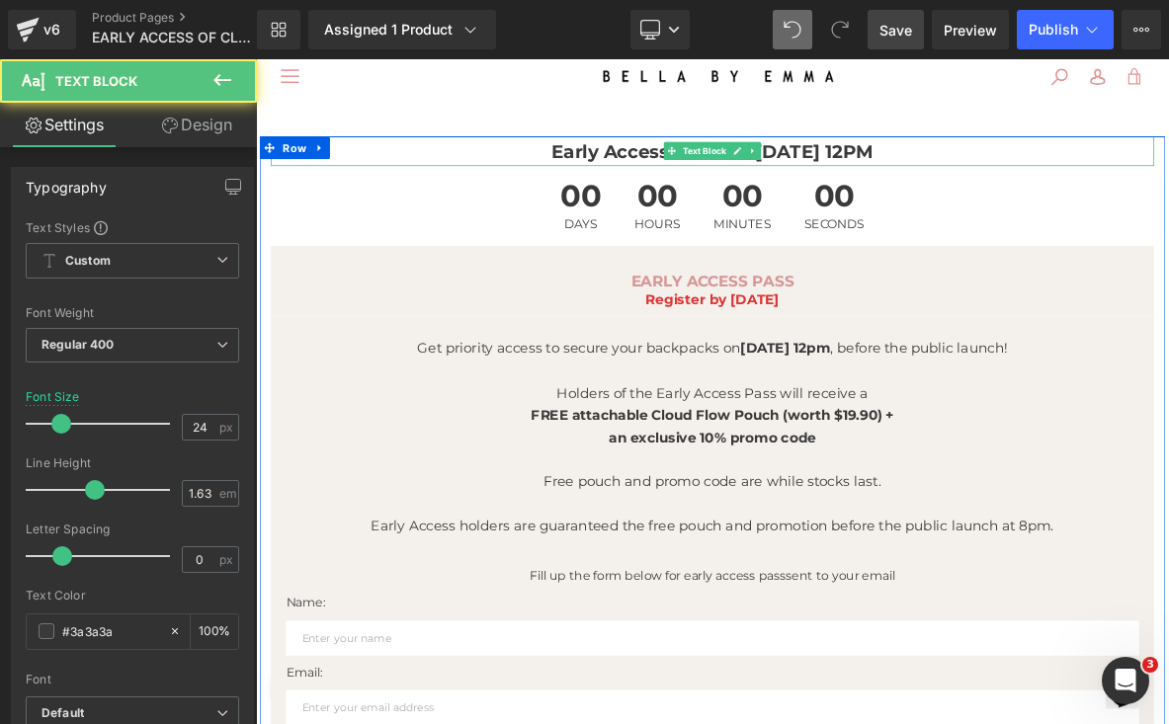
click at [435, 184] on p "Early Access Launch: [DATE] 12PM" at bounding box center [854, 180] width 1156 height 39
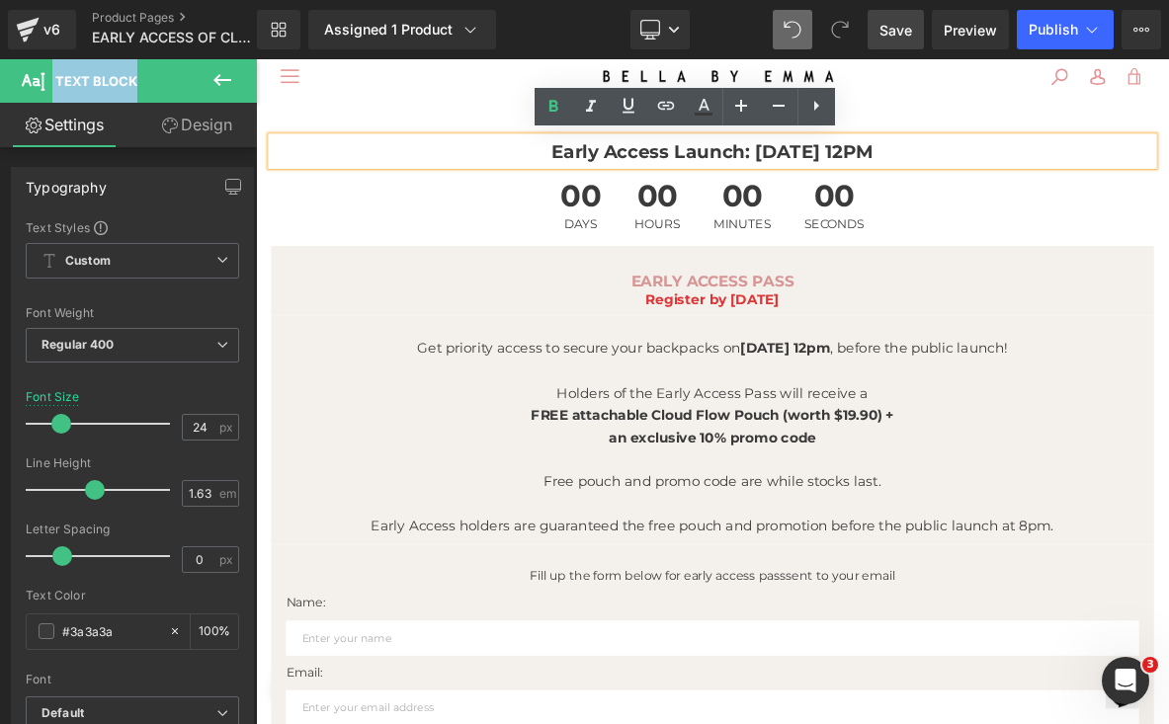
click at [883, 34] on span "Save" at bounding box center [895, 30] width 33 height 21
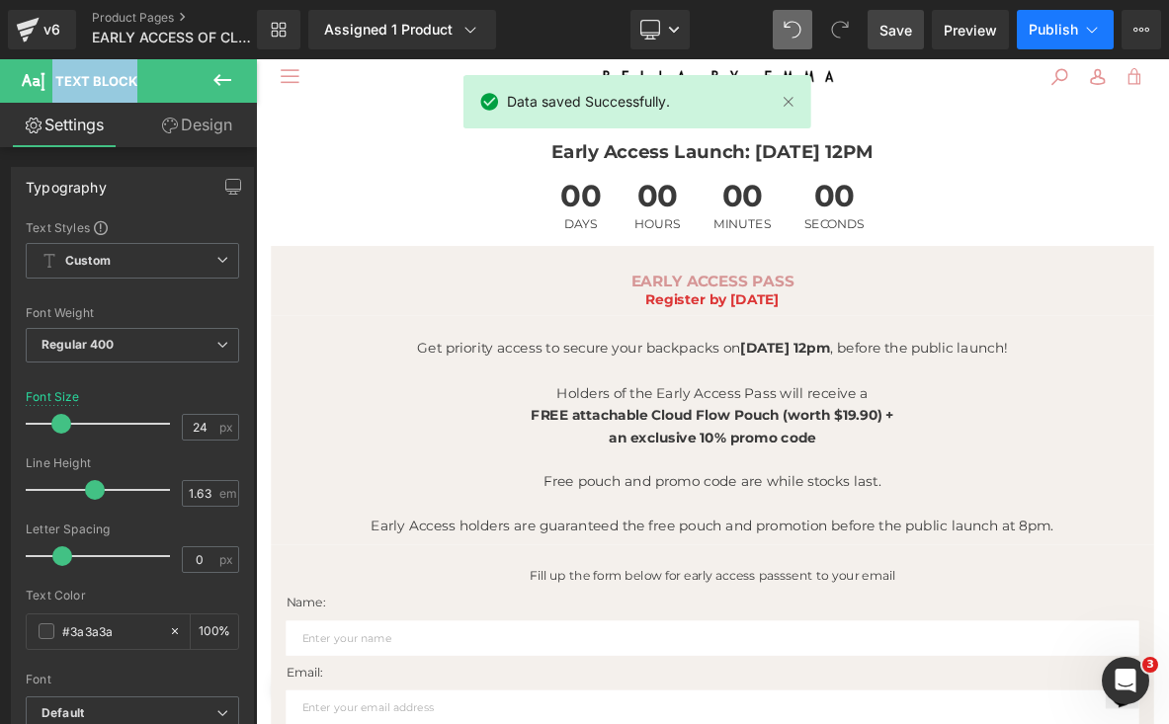
click at [1041, 29] on span "Publish" at bounding box center [1052, 30] width 49 height 16
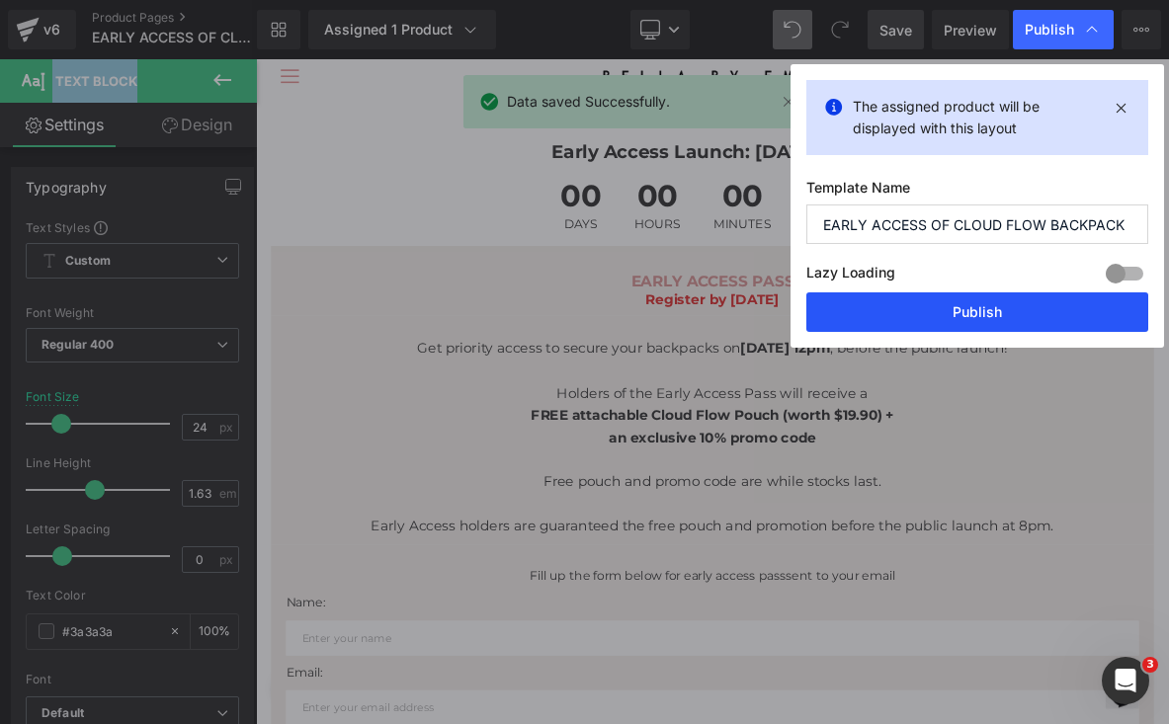
click at [1010, 308] on button "Publish" at bounding box center [977, 312] width 342 height 40
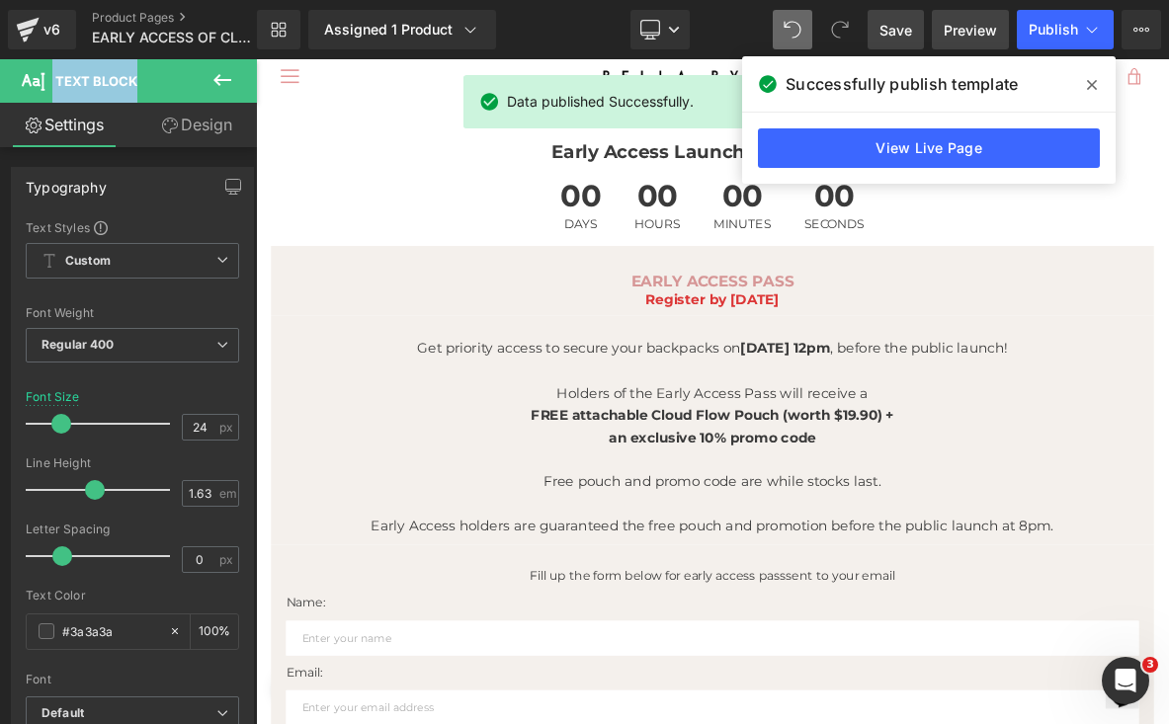
click at [970, 41] on link "Preview" at bounding box center [970, 30] width 77 height 40
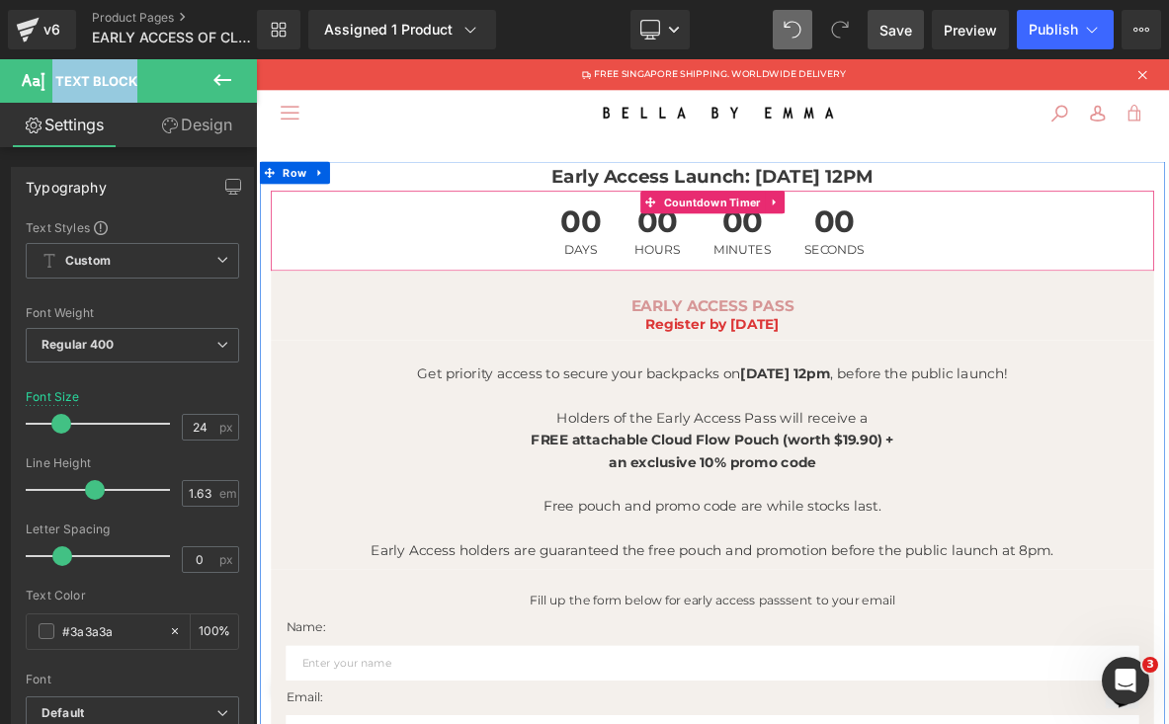
scroll to position [0, 0]
